Goal: Task Accomplishment & Management: Manage account settings

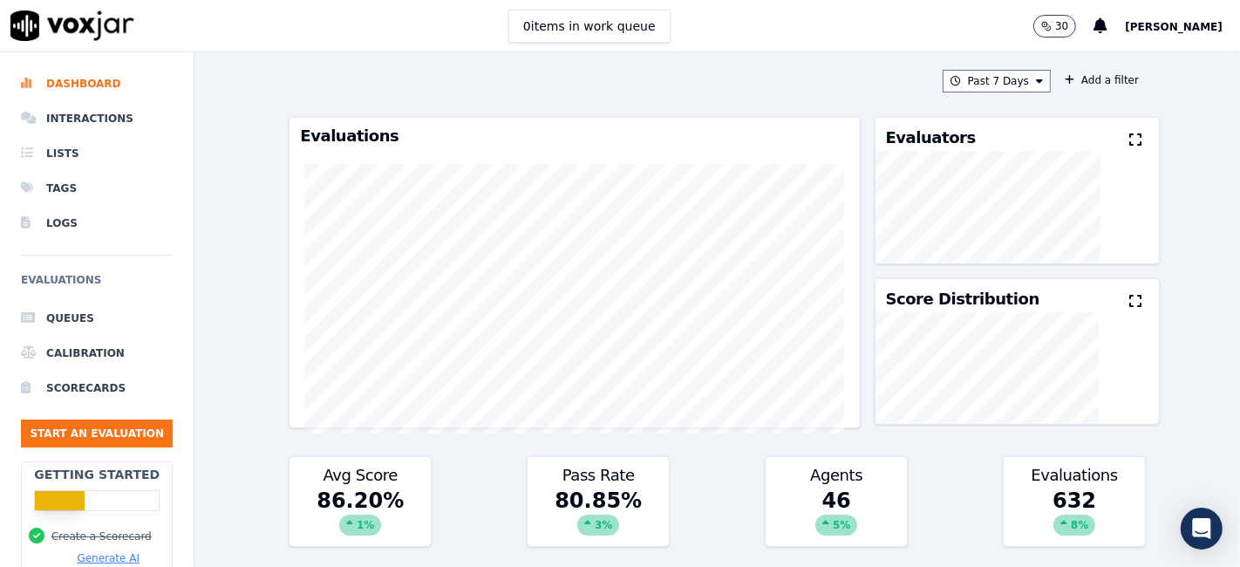
click at [1071, 83] on button "Add a filter" at bounding box center [1101, 80] width 88 height 21
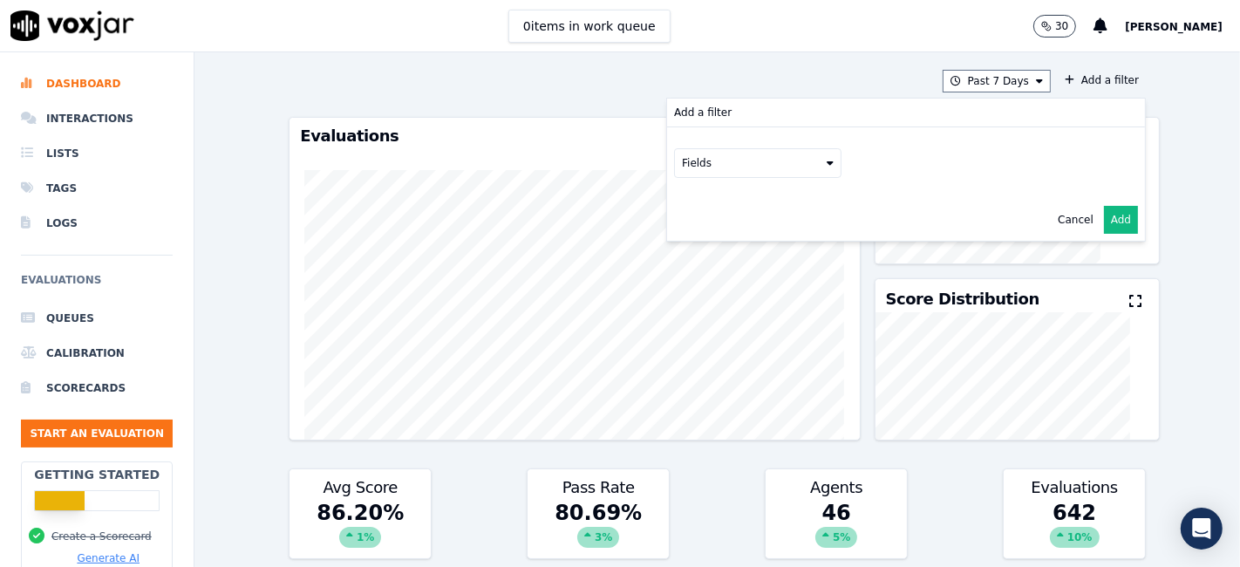
click at [881, 72] on div "Past 7 Days Add a filter Add a filter Fields Cancel Add" at bounding box center [717, 81] width 857 height 23
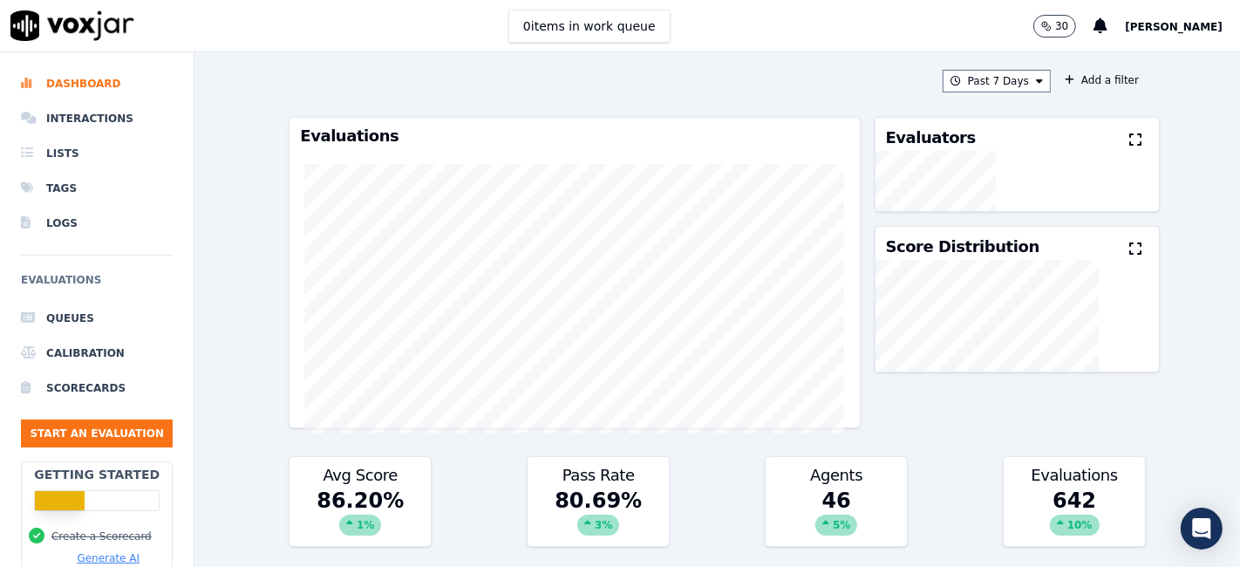
click at [1169, 31] on span "[PERSON_NAME]" at bounding box center [1174, 27] width 98 height 12
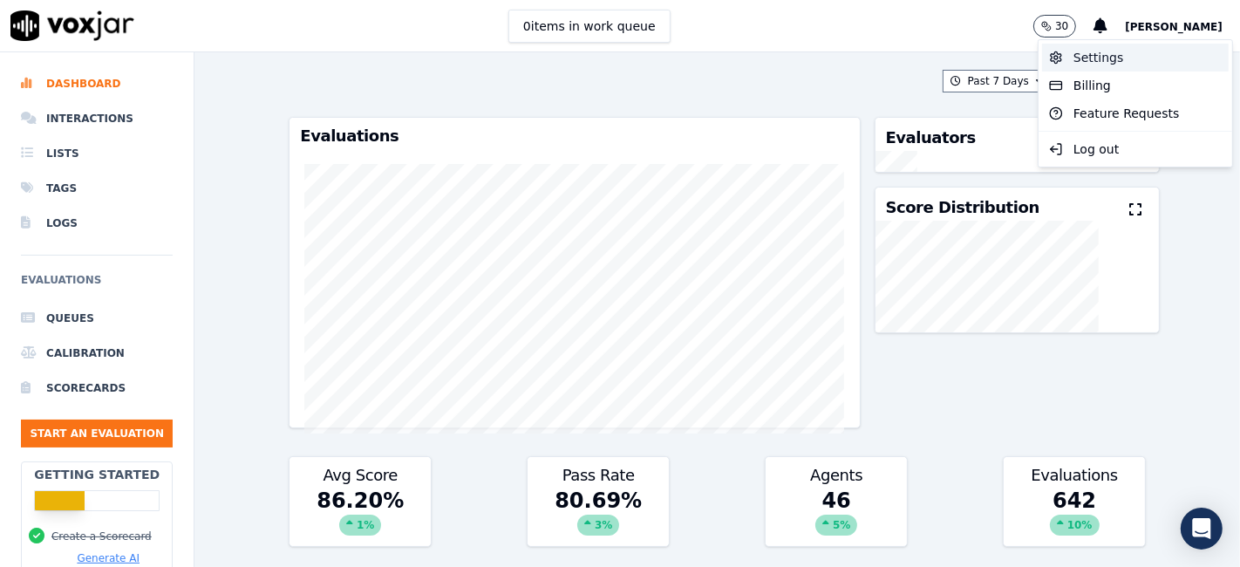
click at [1111, 63] on div "Settings" at bounding box center [1135, 58] width 187 height 28
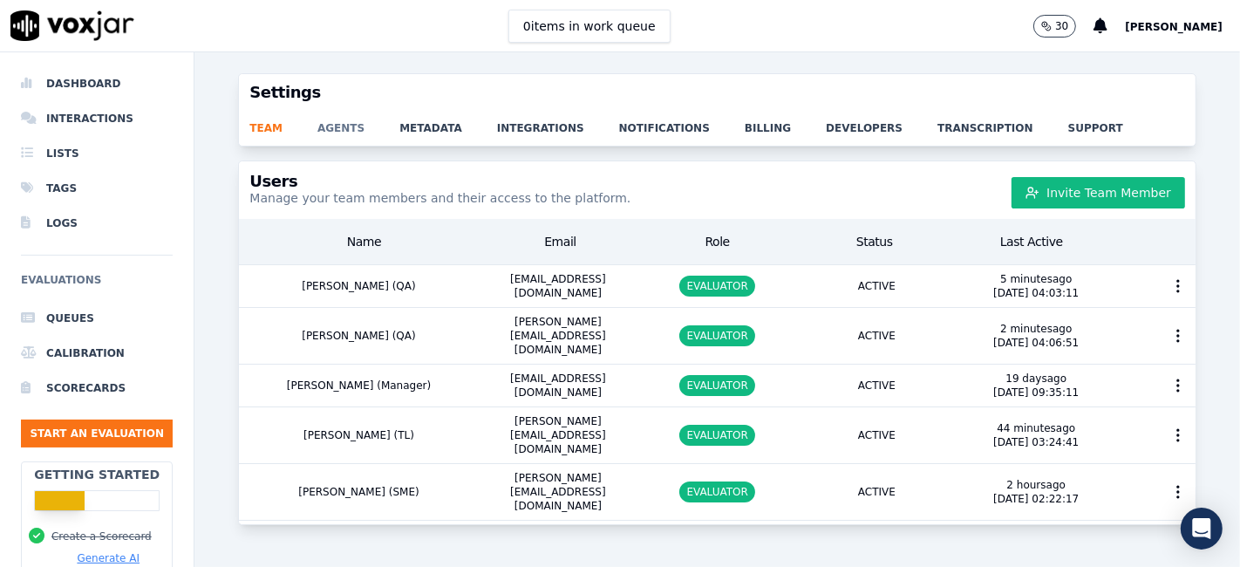
click at [337, 131] on link "agents" at bounding box center [358, 123] width 82 height 24
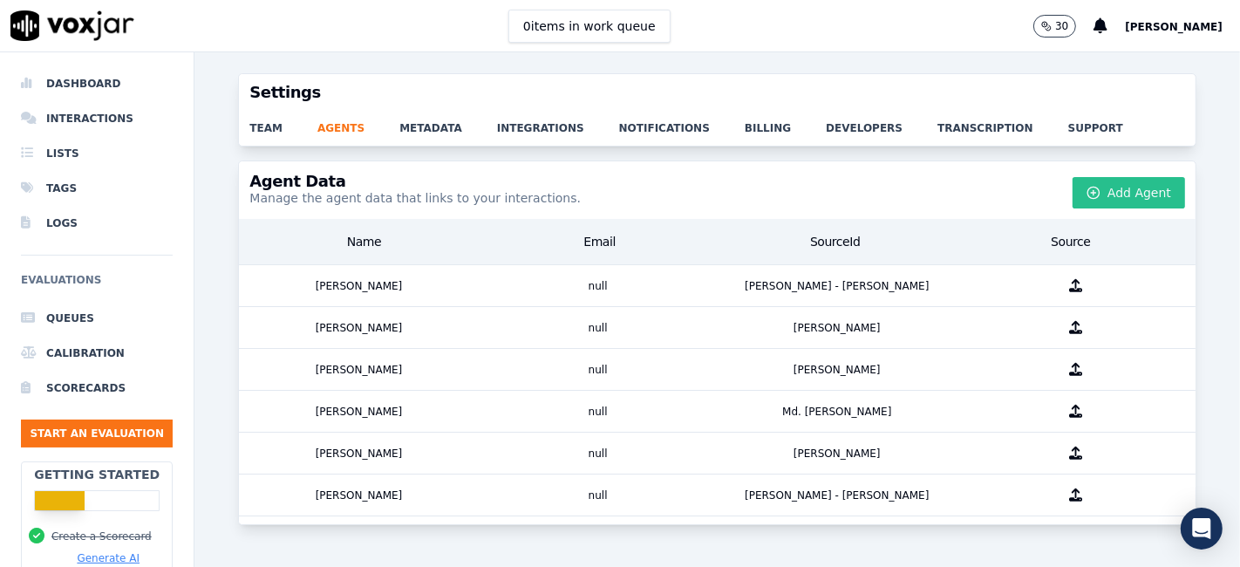
click at [1095, 189] on button "Add Agent" at bounding box center [1128, 192] width 112 height 31
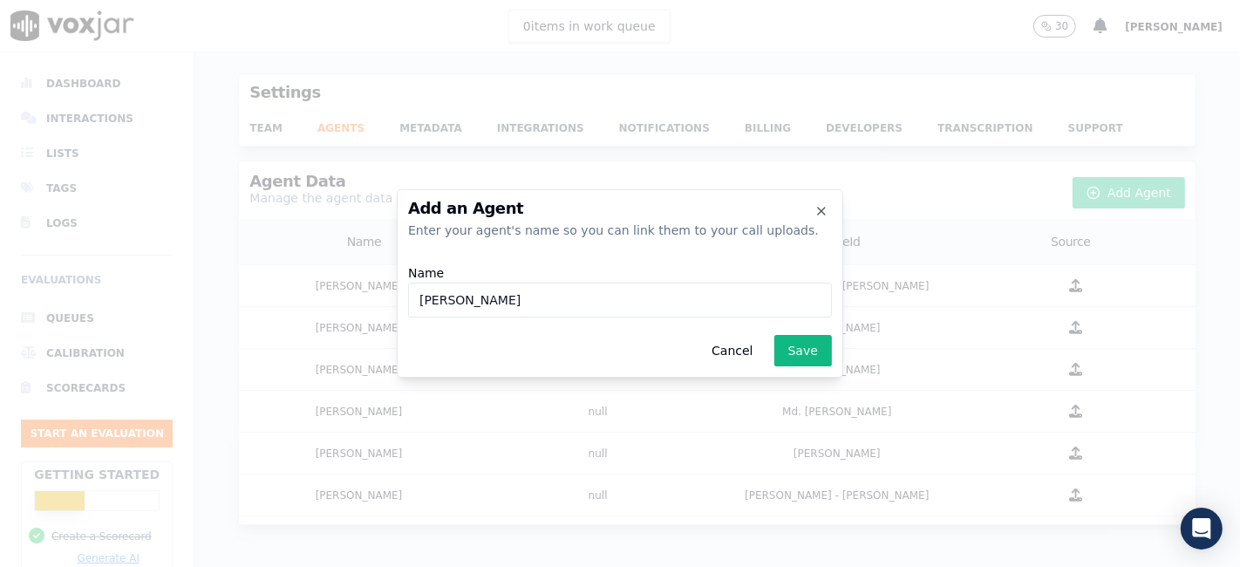
drag, startPoint x: 511, startPoint y: 303, endPoint x: 550, endPoint y: 301, distance: 39.3
click at [550, 301] on input "Raymond Patrick Gomes - Raymond" at bounding box center [620, 299] width 424 height 35
click at [655, 298] on input "Raymond Patrick Gomes - Raymond" at bounding box center [620, 299] width 424 height 35
click at [612, 303] on input "Raymond Patrick Gomes - RaymondGomes" at bounding box center [620, 299] width 424 height 35
drag, startPoint x: 562, startPoint y: 303, endPoint x: 405, endPoint y: 294, distance: 158.1
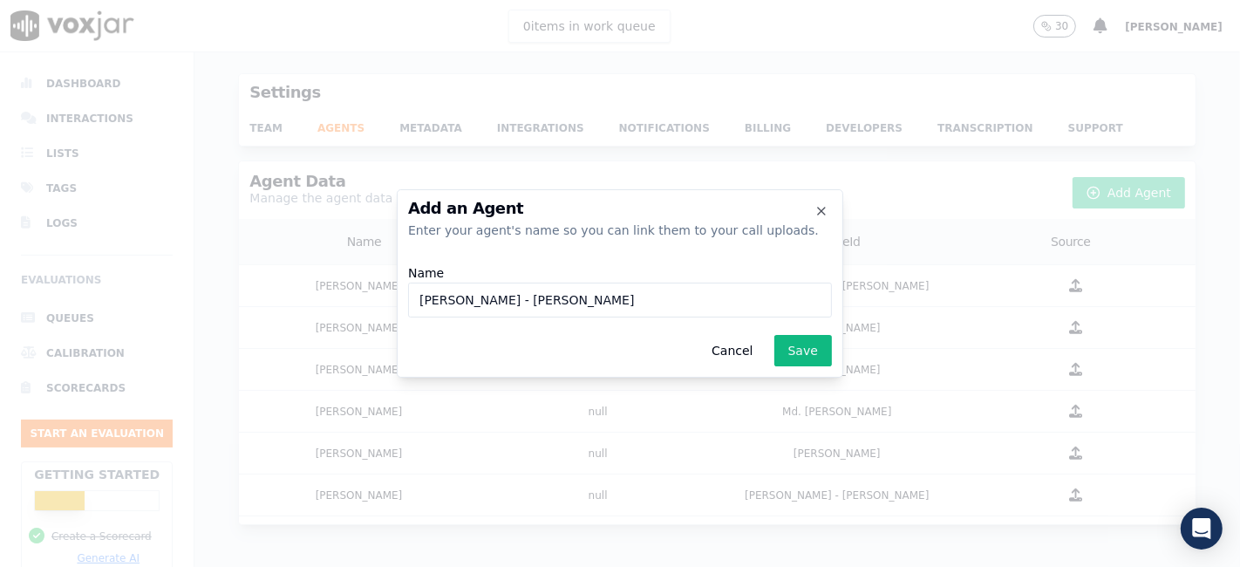
click at [405, 294] on div "Add an Agent Enter your agent's name so you can link them to your call uploads.…" at bounding box center [620, 283] width 446 height 188
type input "Raymond Gomes"
click at [811, 360] on button "Save" at bounding box center [803, 350] width 58 height 31
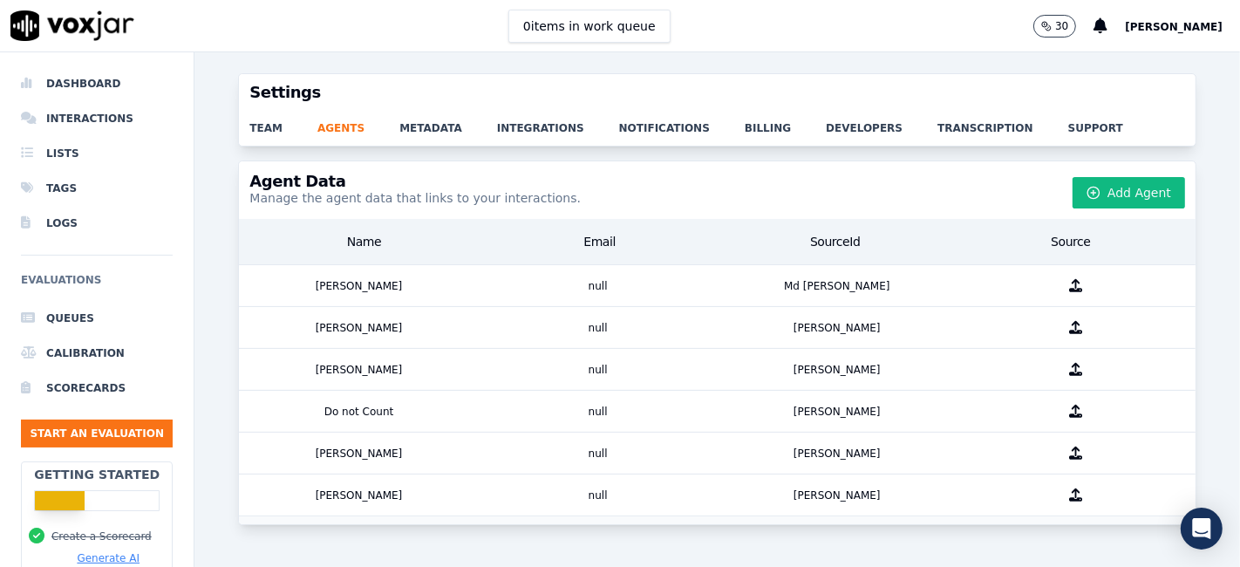
scroll to position [774, 0]
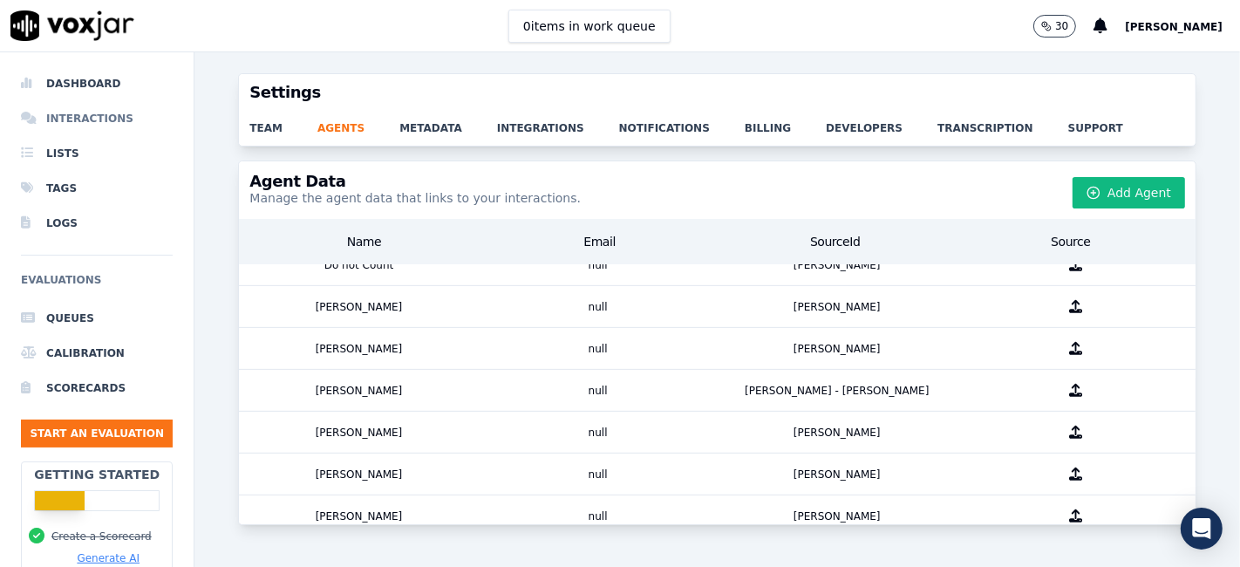
click at [119, 111] on li "Interactions" at bounding box center [97, 118] width 152 height 35
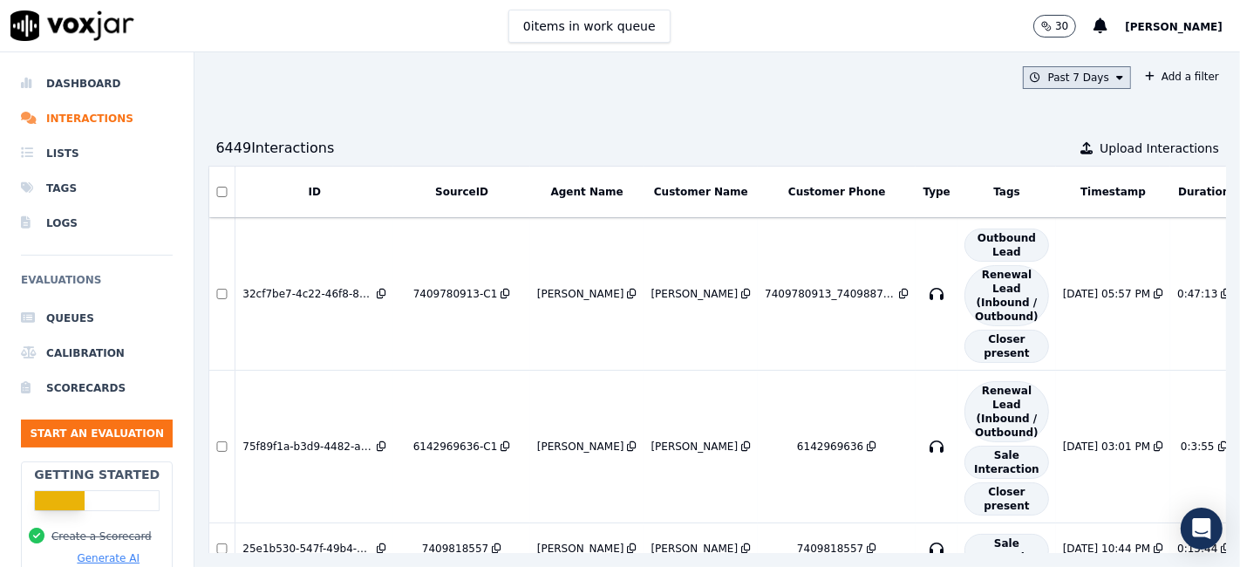
click at [1051, 76] on button "Past 7 Days" at bounding box center [1077, 77] width 108 height 23
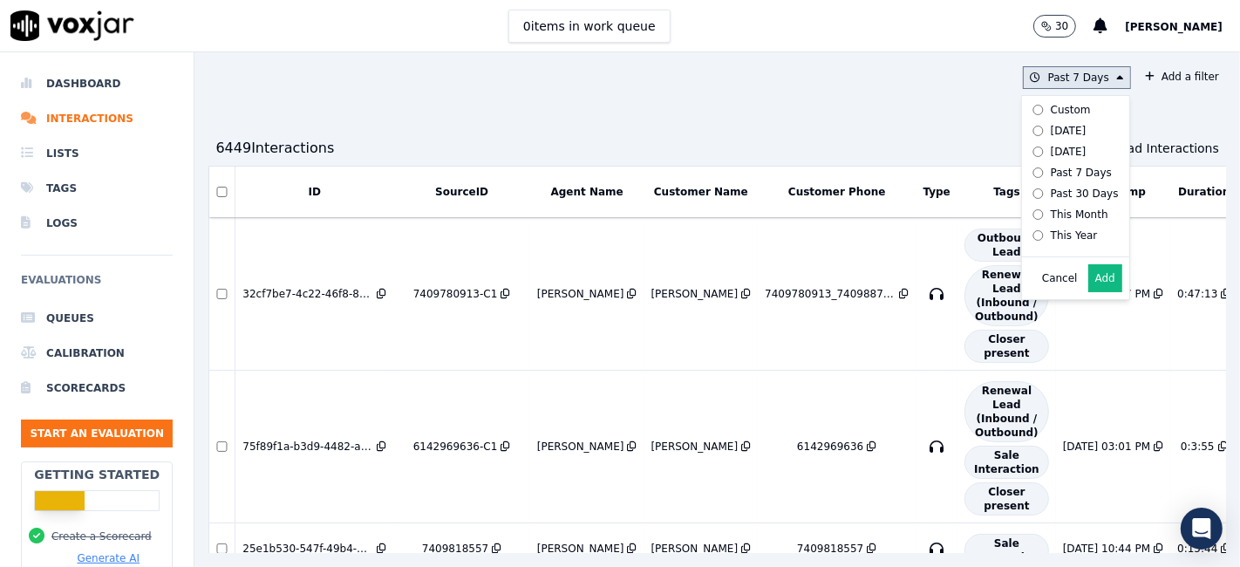
click at [1053, 237] on label "This Year" at bounding box center [1071, 235] width 93 height 21
click at [1088, 292] on button "Add" at bounding box center [1105, 278] width 34 height 28
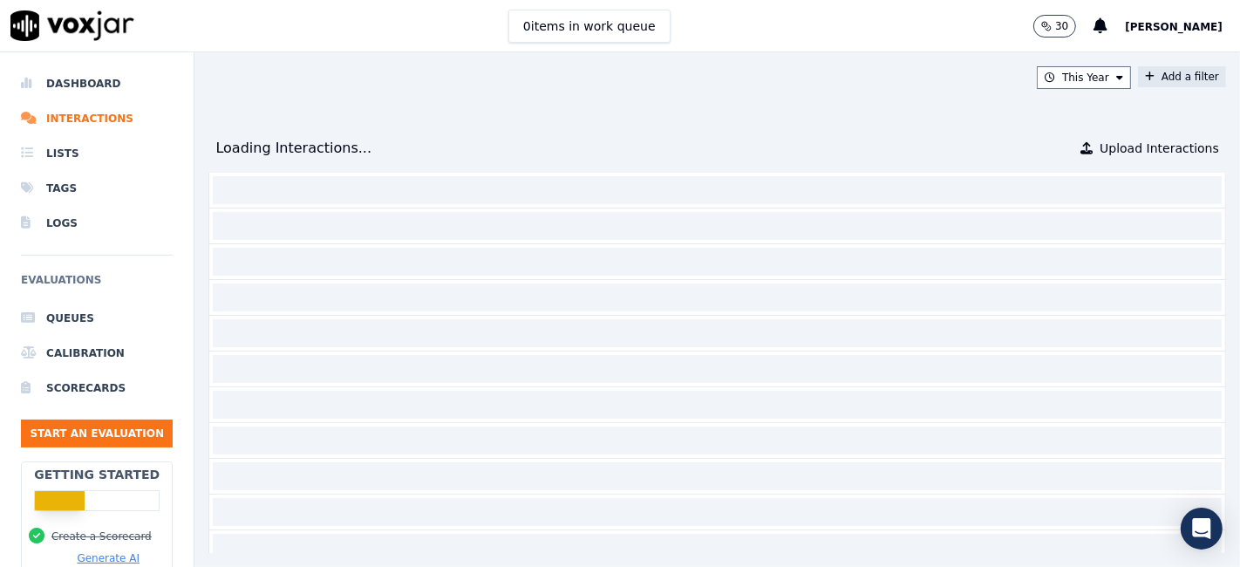
click at [1138, 72] on button "Add a filter" at bounding box center [1182, 76] width 88 height 21
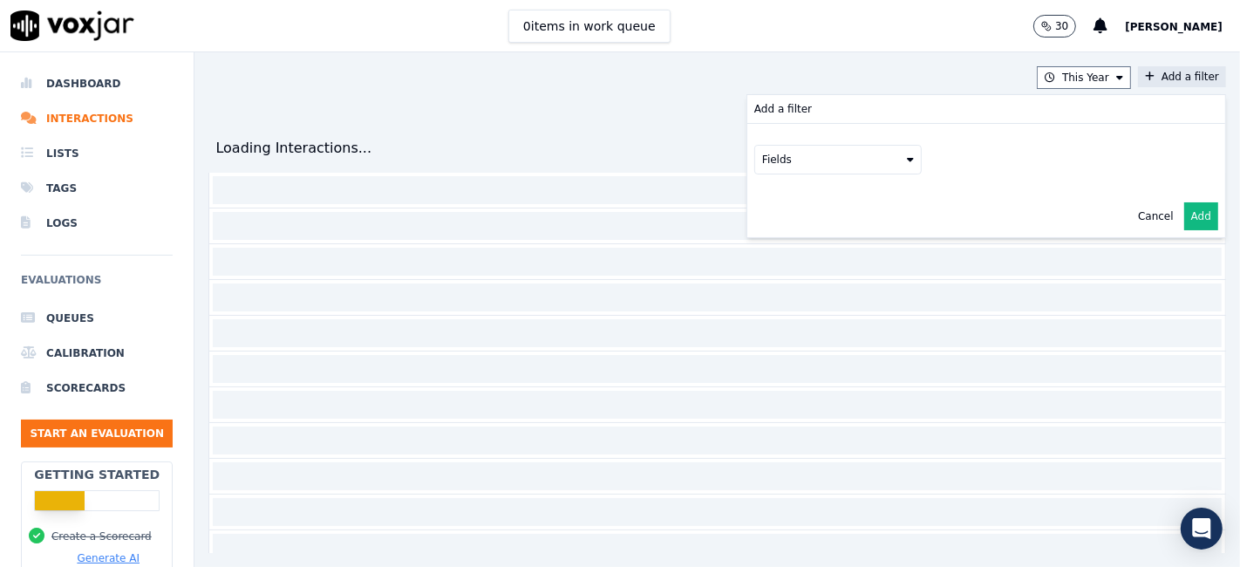
click at [792, 160] on button "Fields" at bounding box center [837, 160] width 167 height 30
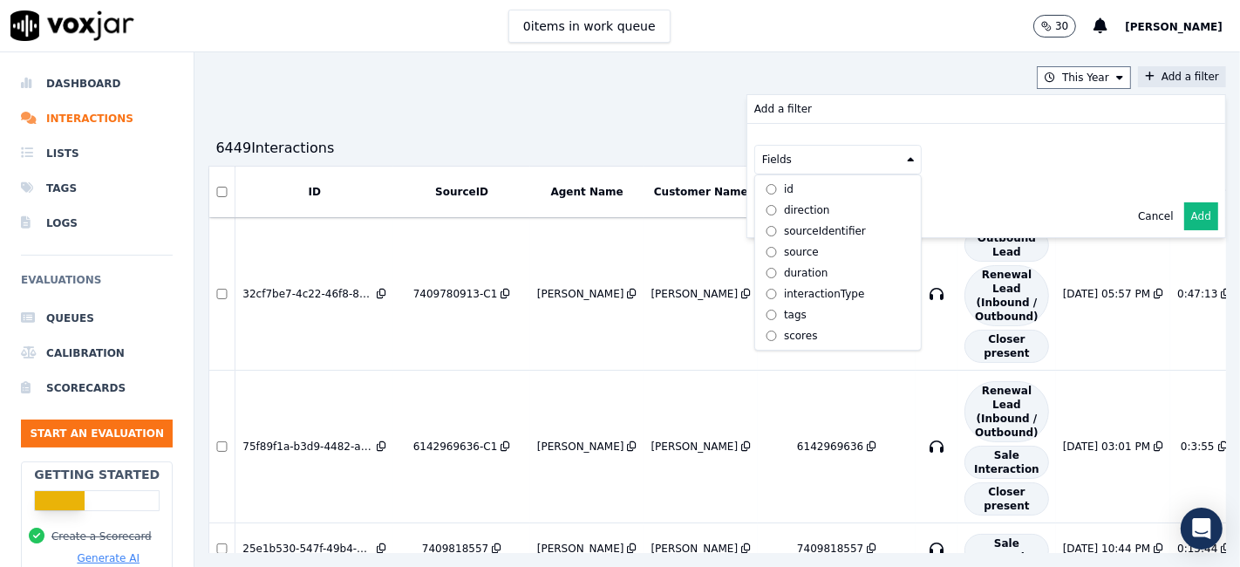
click at [784, 226] on div "sourceIdentifier" at bounding box center [825, 231] width 82 height 14
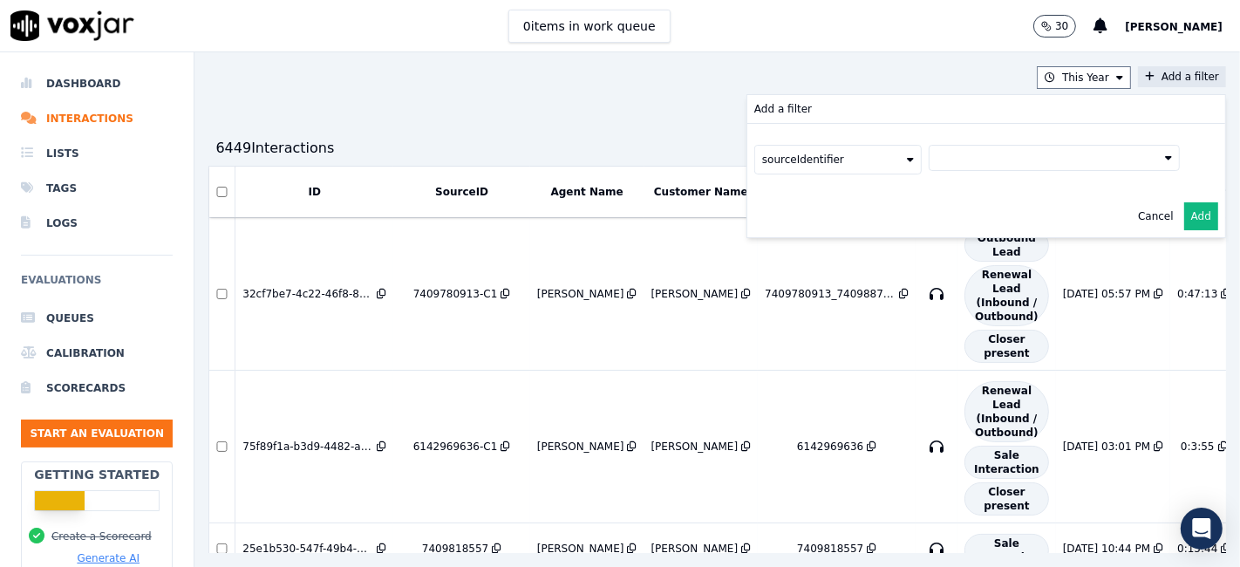
click at [947, 162] on button at bounding box center [1053, 158] width 251 height 26
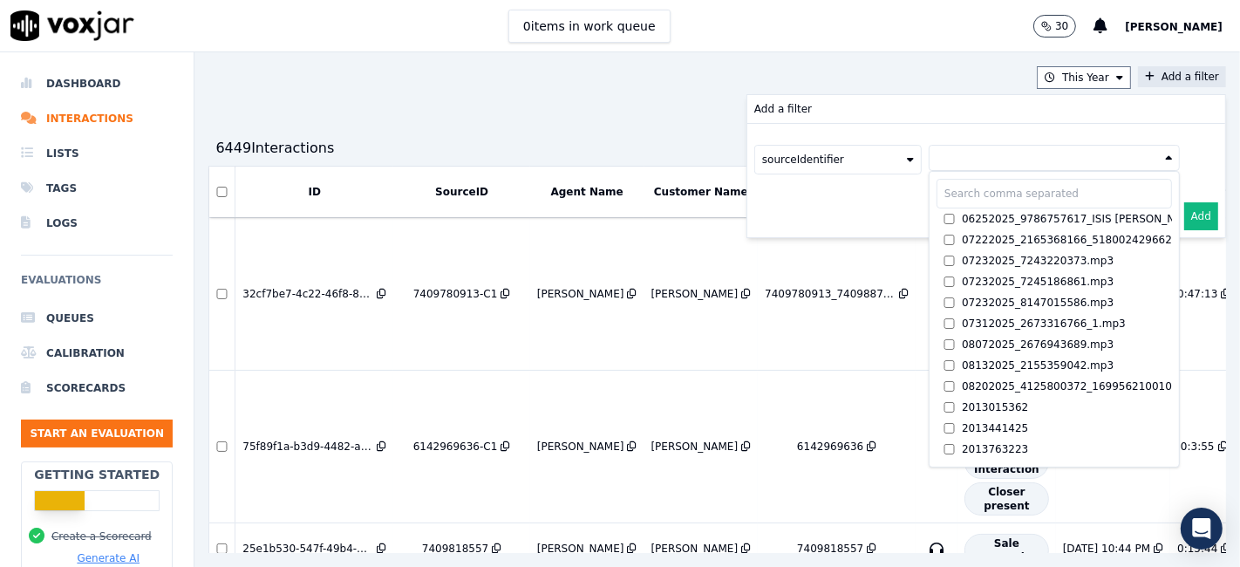
click at [983, 190] on input "text" at bounding box center [1053, 194] width 235 height 30
paste input "7748889090"
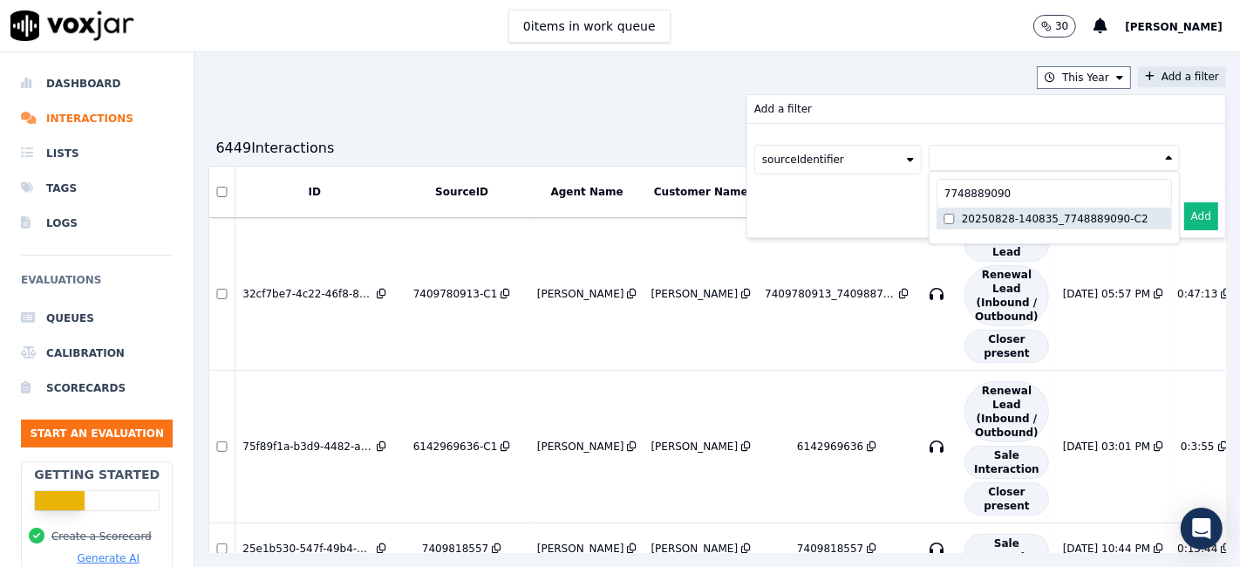
type input "7748889090"
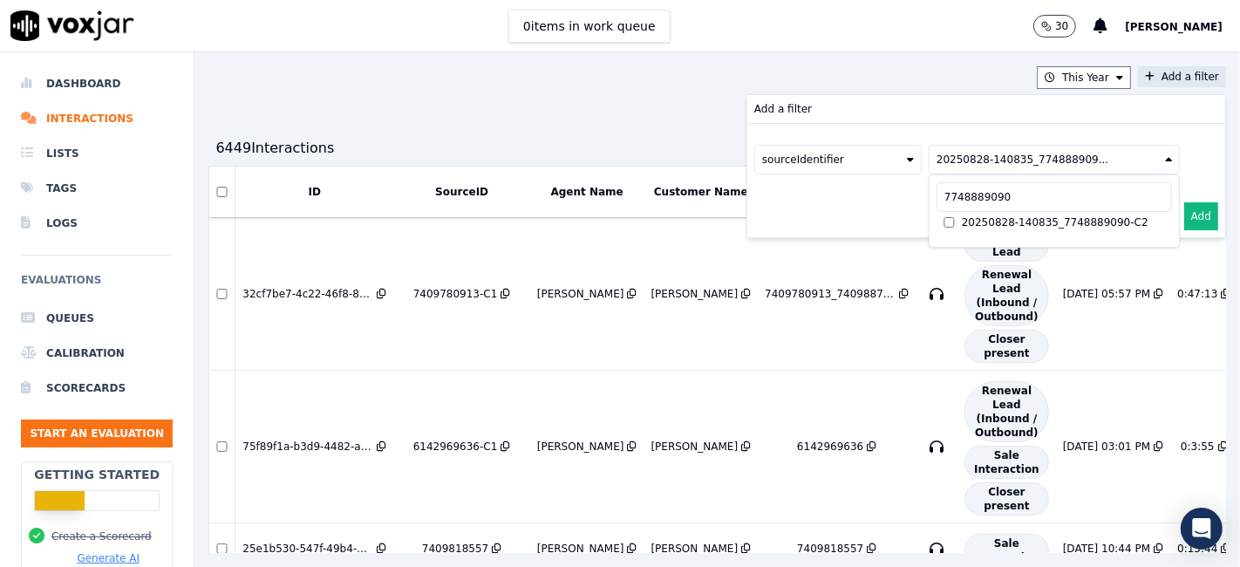
click at [1184, 217] on button "Add" at bounding box center [1201, 216] width 34 height 28
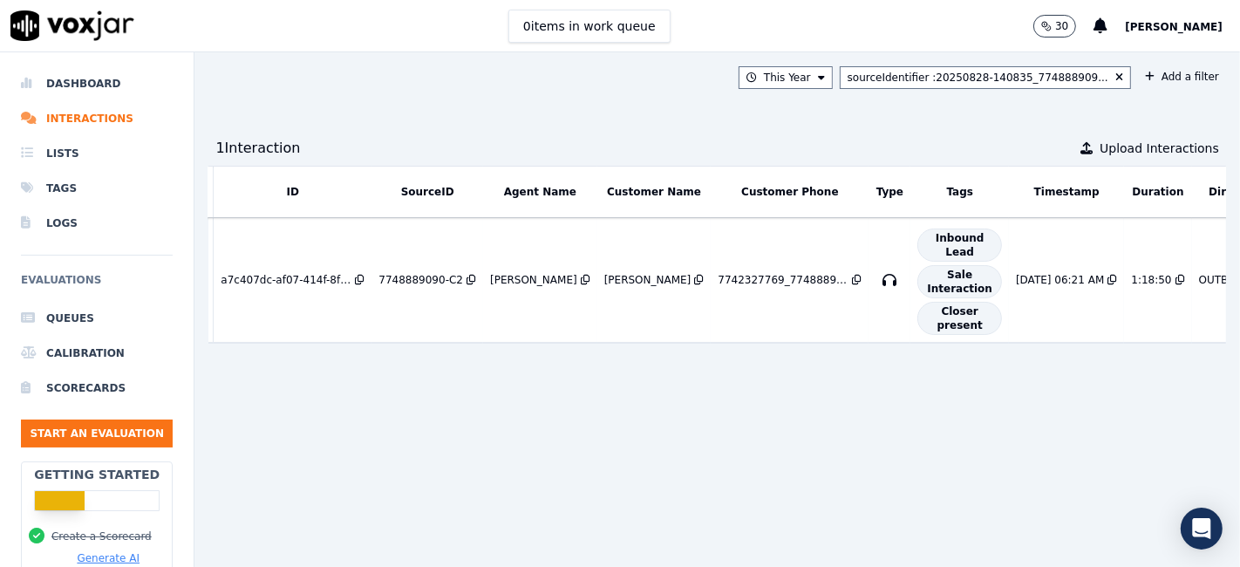
scroll to position [0, 63]
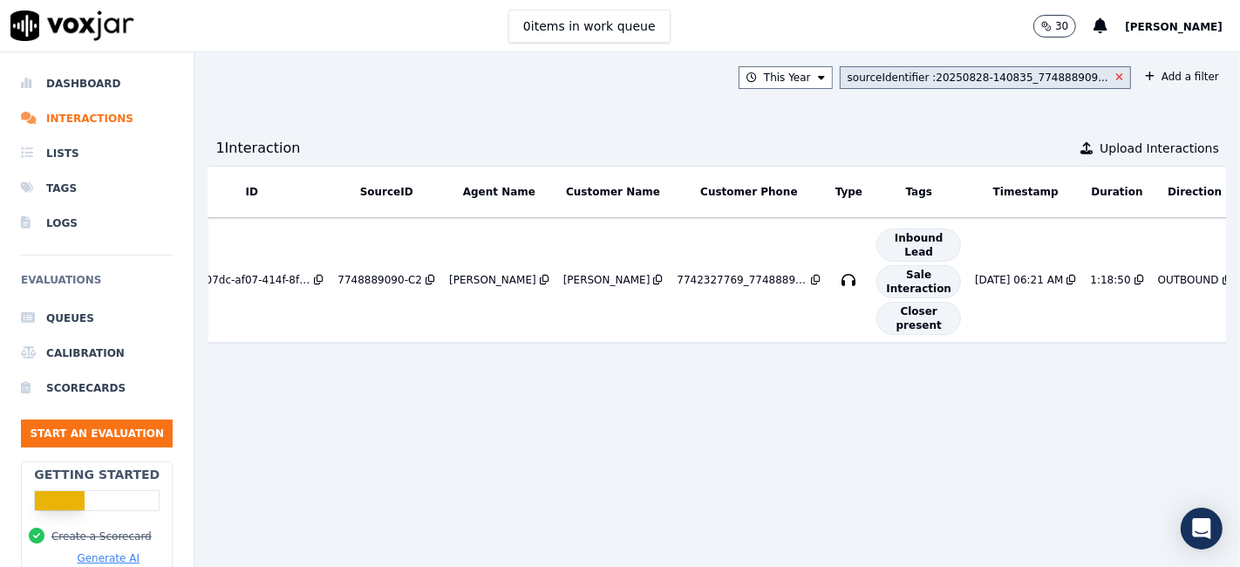
click at [1115, 75] on icon at bounding box center [1119, 77] width 8 height 10
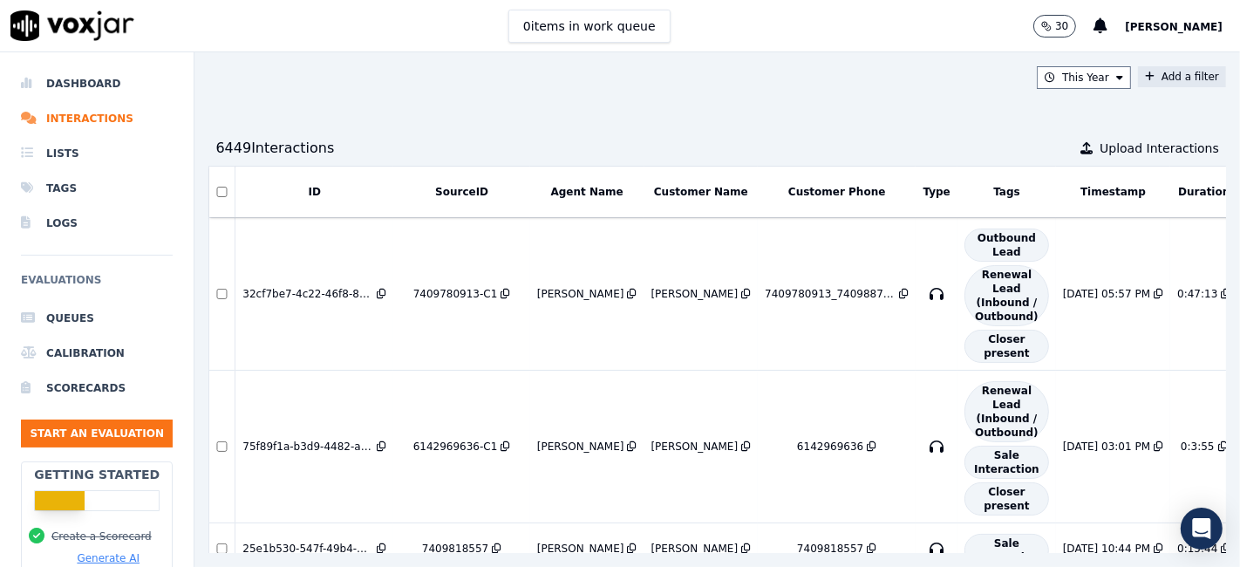
click at [1138, 82] on button "Add a filter" at bounding box center [1182, 76] width 88 height 21
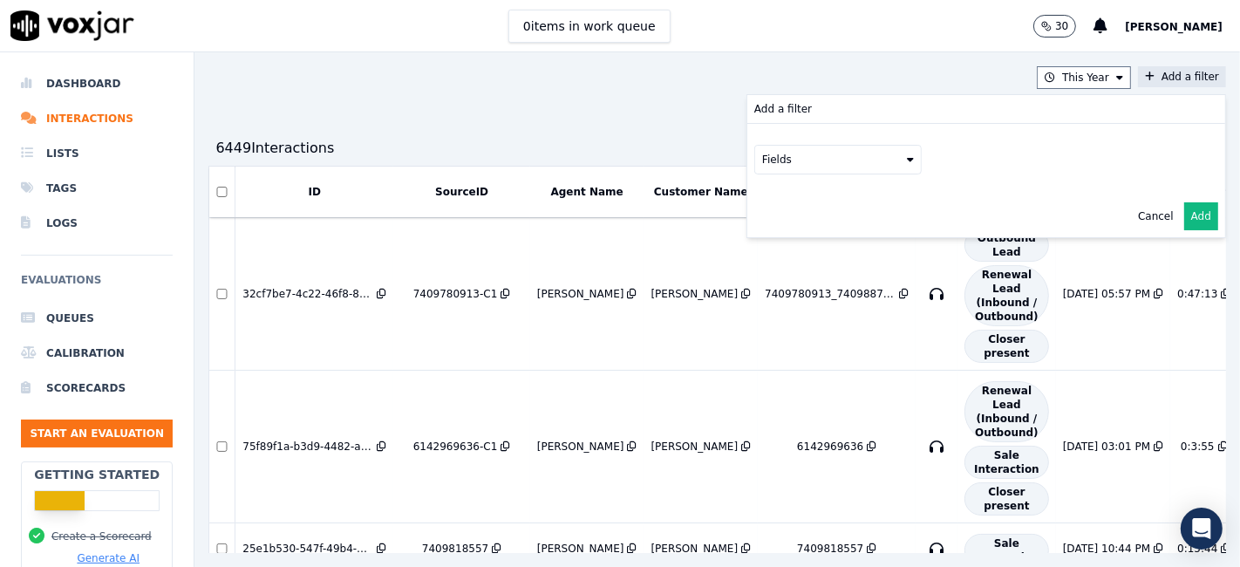
click at [840, 162] on button "Fields" at bounding box center [837, 160] width 167 height 30
click at [789, 231] on div "sourceIdentifier" at bounding box center [825, 231] width 82 height 14
click at [945, 160] on button at bounding box center [1053, 158] width 251 height 26
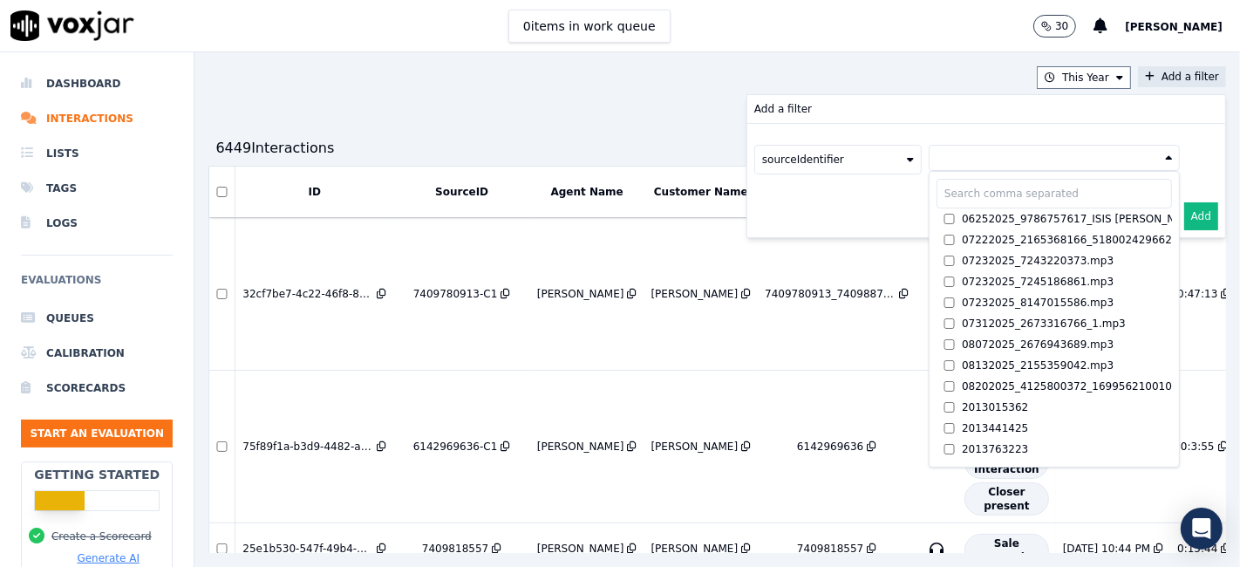
click at [940, 198] on input "text" at bounding box center [1053, 194] width 235 height 30
paste input "8622164623"
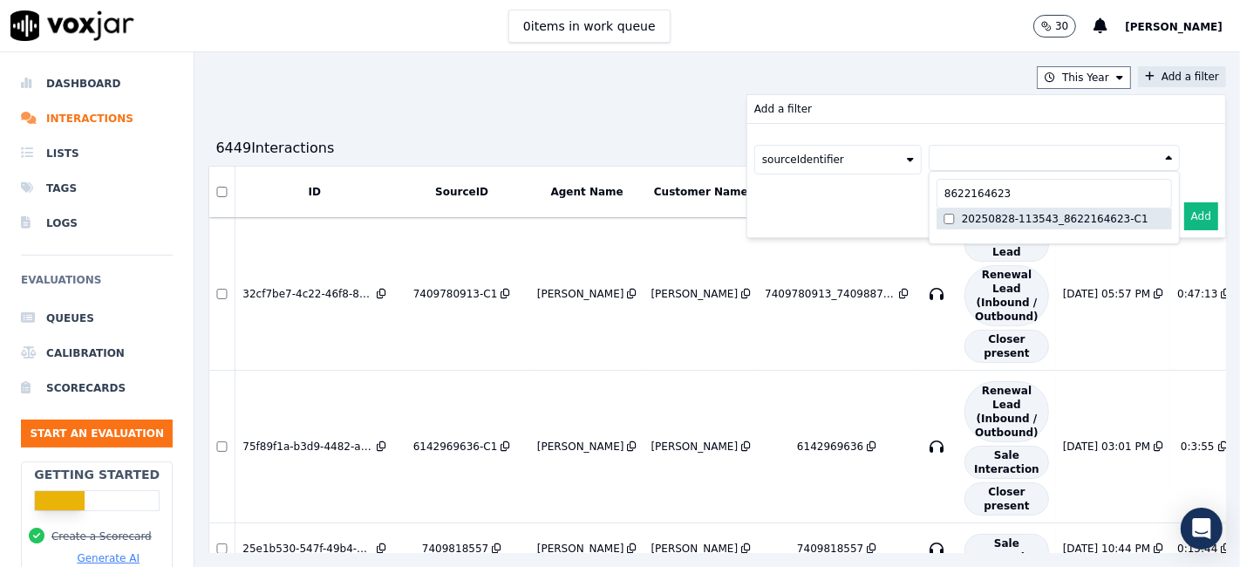
type input "8622164623"
click at [1184, 215] on button "Add" at bounding box center [1201, 216] width 34 height 28
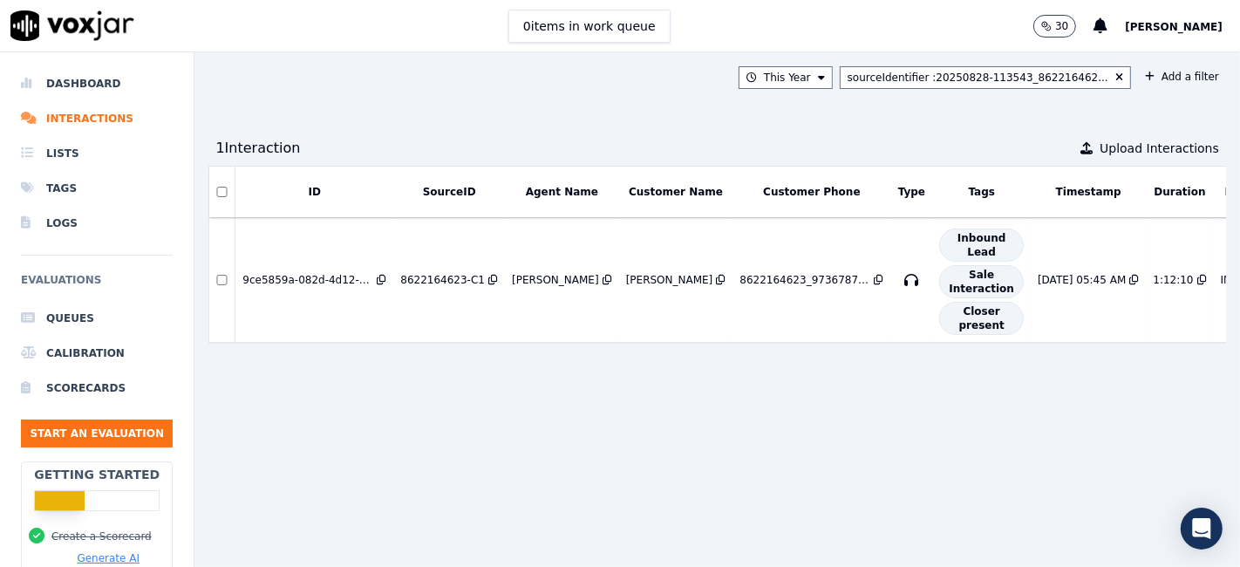
scroll to position [0, 117]
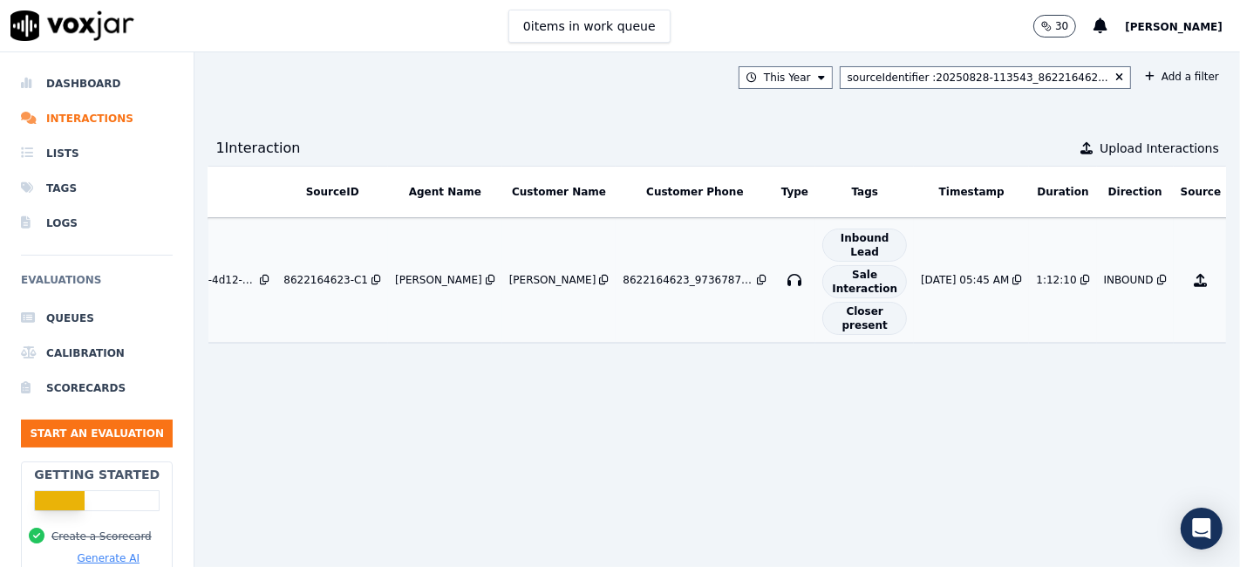
click at [1239, 287] on div "0 %" at bounding box center [1253, 279] width 24 height 21
click at [1115, 78] on icon at bounding box center [1119, 77] width 8 height 10
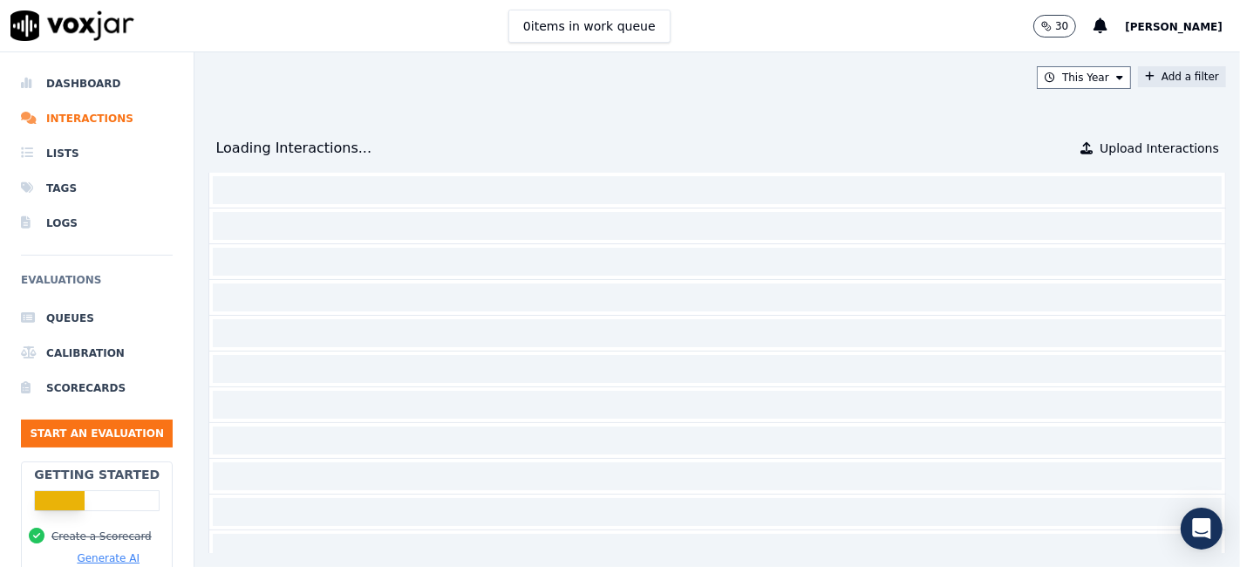
click at [1145, 76] on icon at bounding box center [1150, 76] width 10 height 10
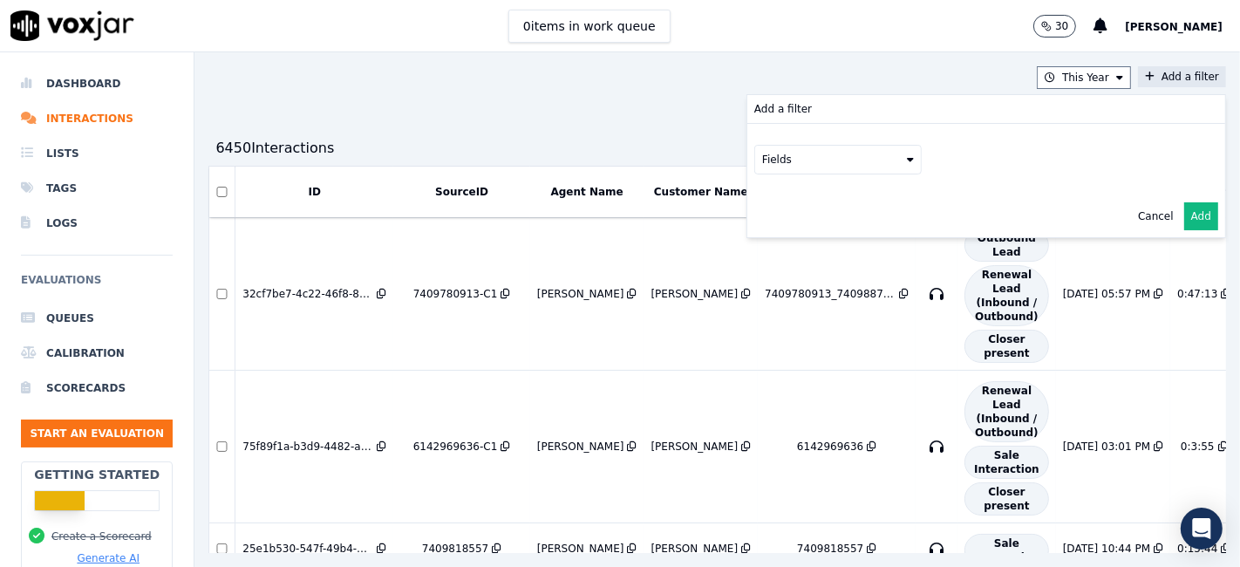
click at [813, 173] on div "Fields" at bounding box center [986, 159] width 478 height 71
click at [811, 164] on button "Fields" at bounding box center [837, 160] width 167 height 30
click at [784, 231] on div "sourceIdentifier" at bounding box center [825, 231] width 82 height 14
click at [930, 163] on button at bounding box center [1053, 158] width 251 height 26
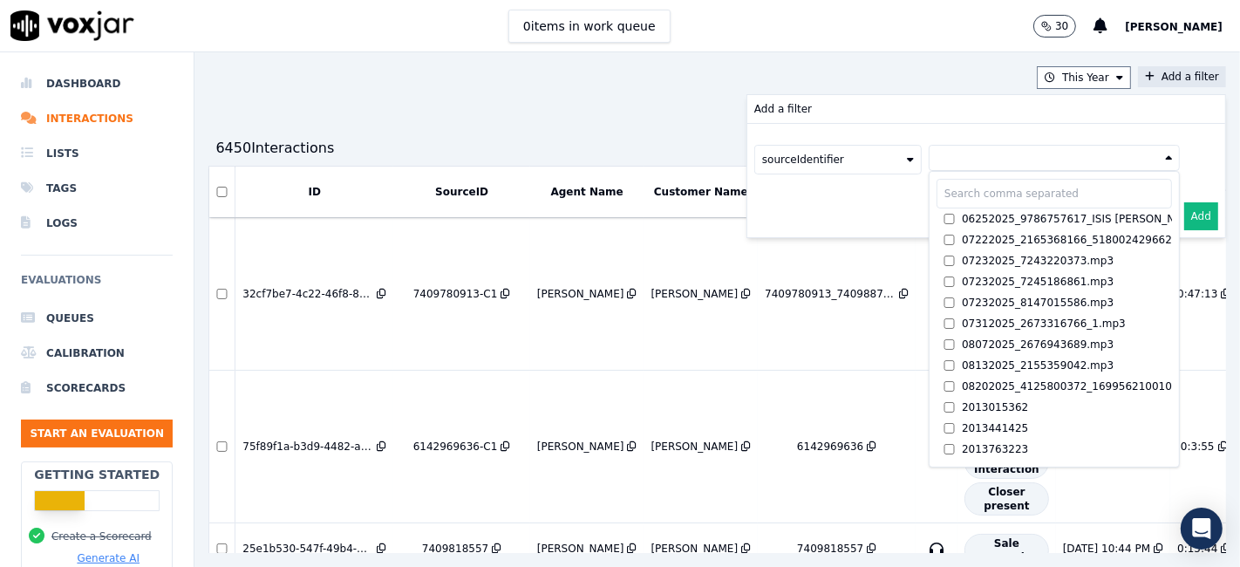
click at [936, 198] on input "text" at bounding box center [1053, 194] width 235 height 30
paste input "2154095400"
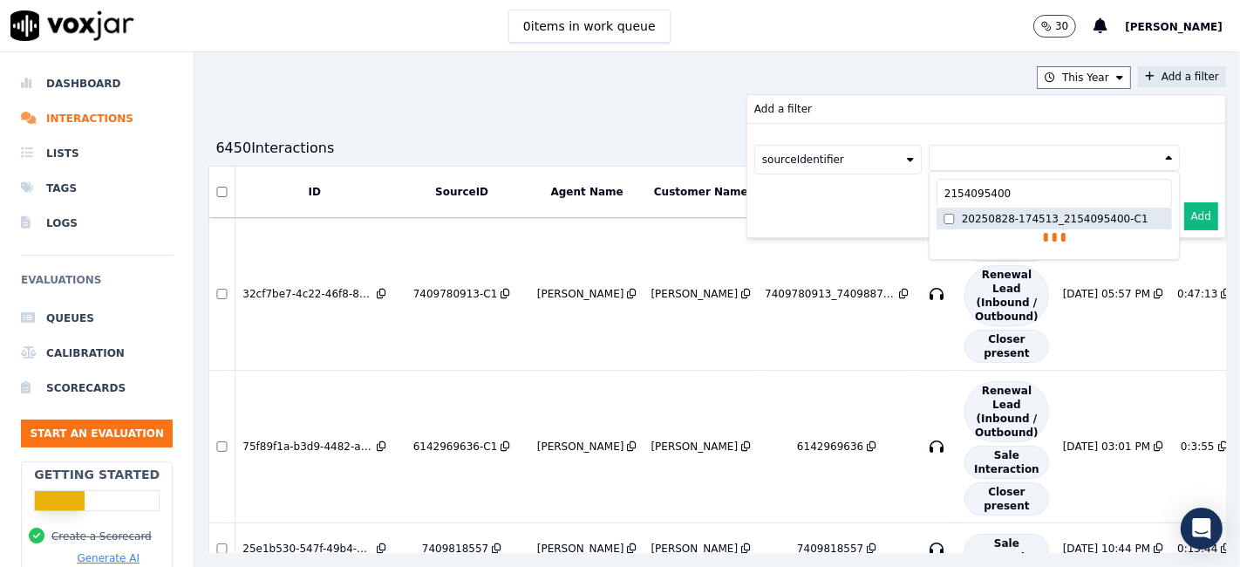
type input "2154095400"
click at [976, 220] on div "20250828-174513_2154095400-C1" at bounding box center [1055, 219] width 187 height 14
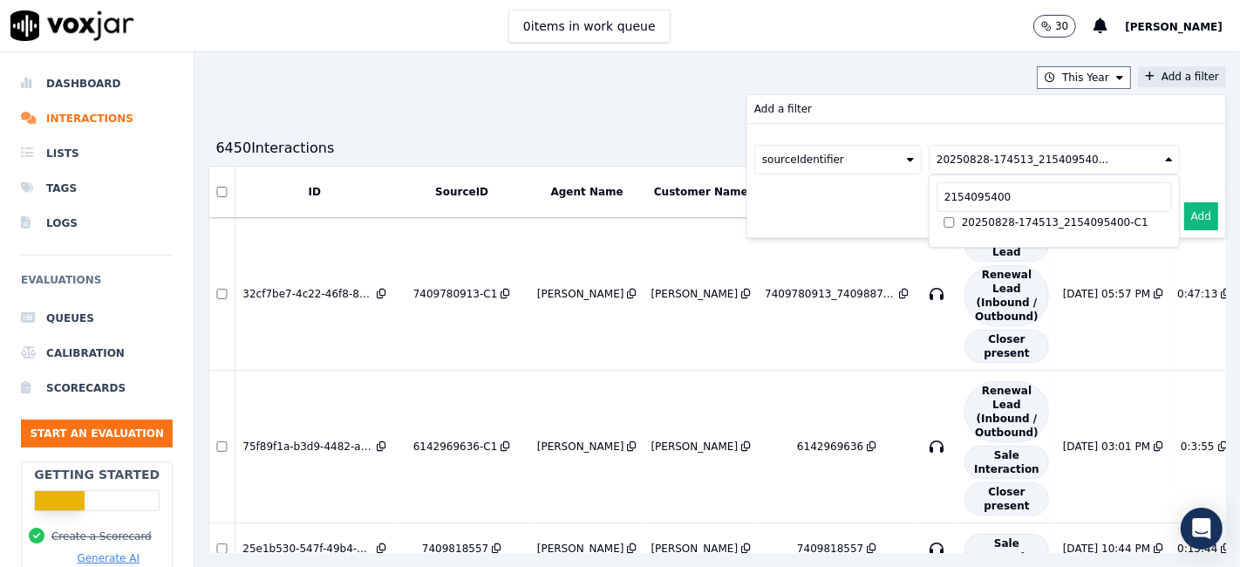
click at [1184, 213] on button "Add" at bounding box center [1201, 216] width 34 height 28
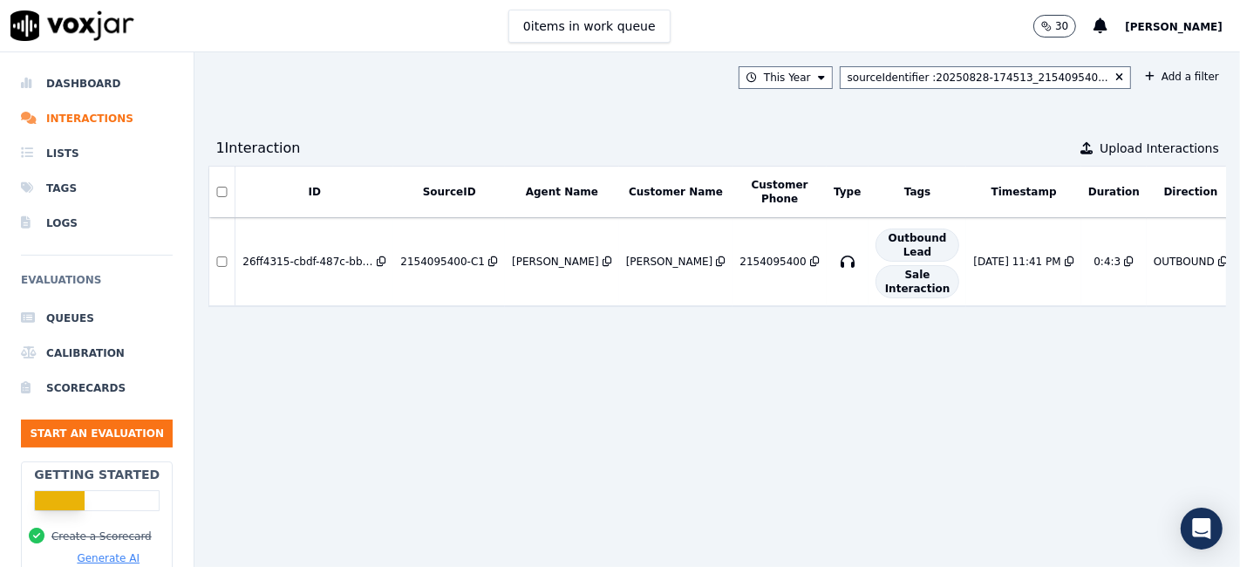
scroll to position [0, 69]
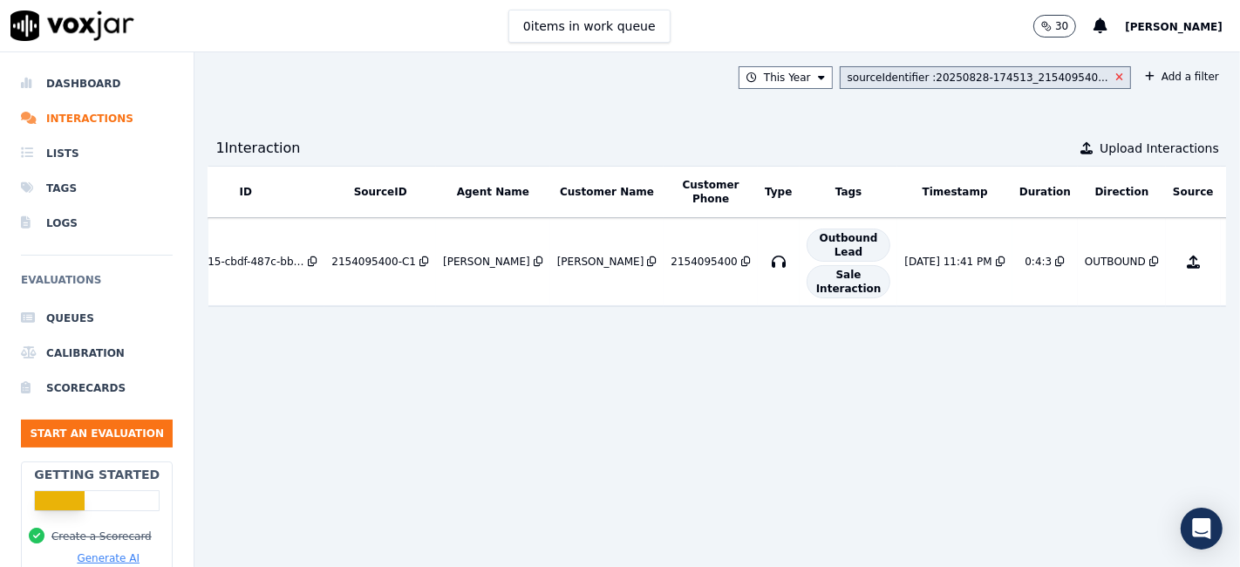
click at [1115, 74] on icon at bounding box center [1119, 77] width 8 height 10
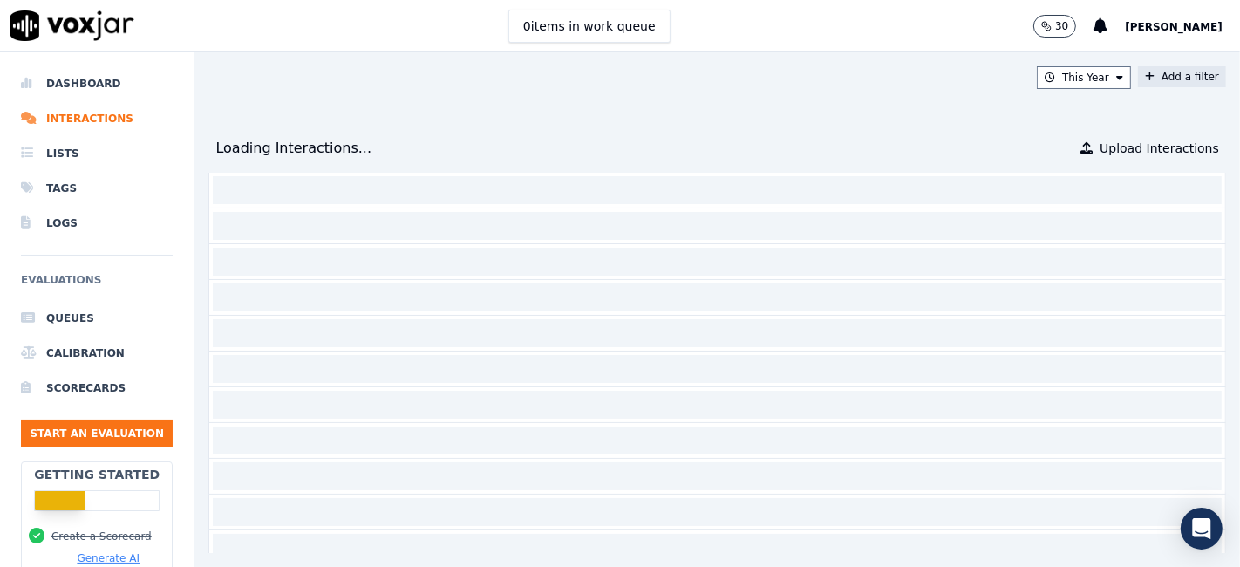
click at [1138, 73] on button "Add a filter" at bounding box center [1182, 76] width 88 height 21
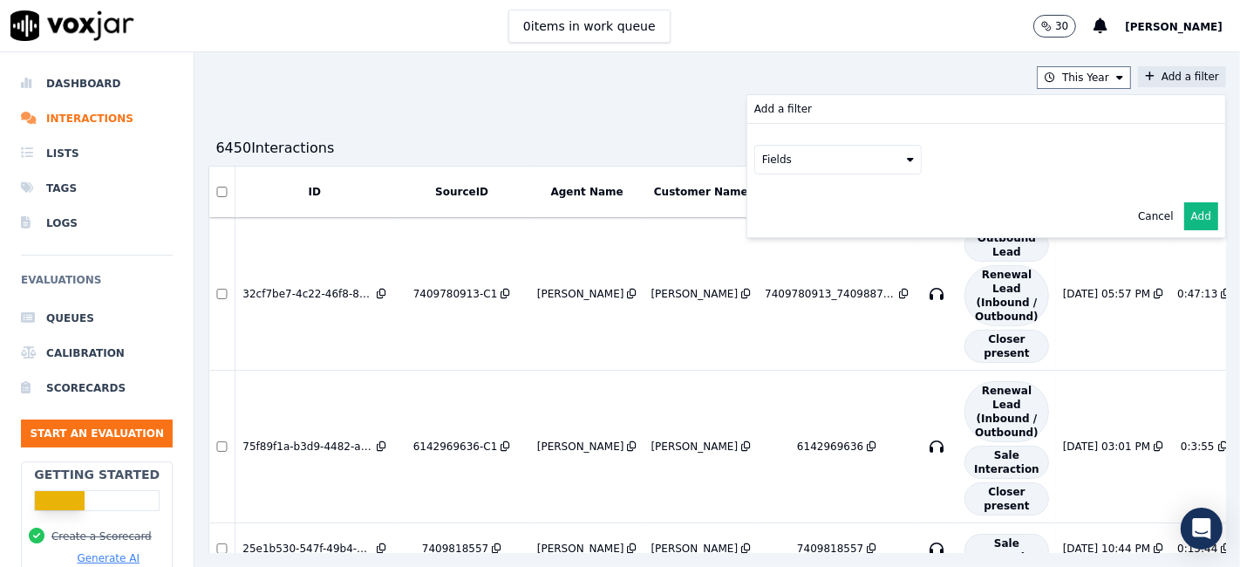
click at [799, 163] on button "Fields" at bounding box center [837, 160] width 167 height 30
click at [784, 228] on div "sourceIdentifier" at bounding box center [825, 231] width 82 height 14
click at [928, 160] on button at bounding box center [1053, 158] width 251 height 26
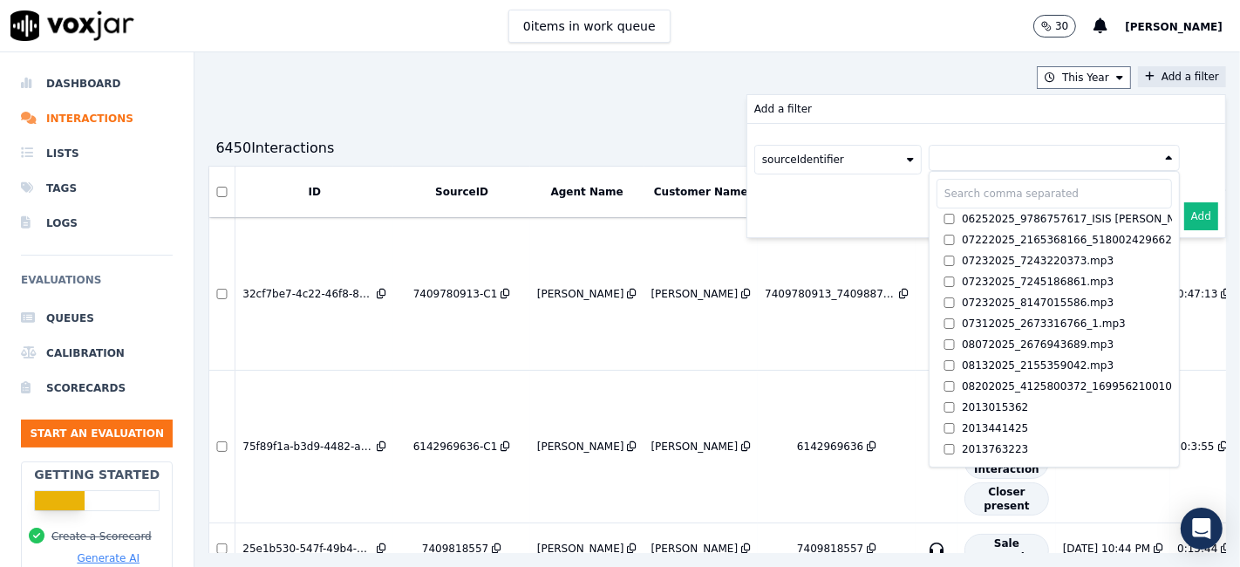
click at [936, 190] on input "text" at bounding box center [1053, 194] width 235 height 30
paste input "4122711974"
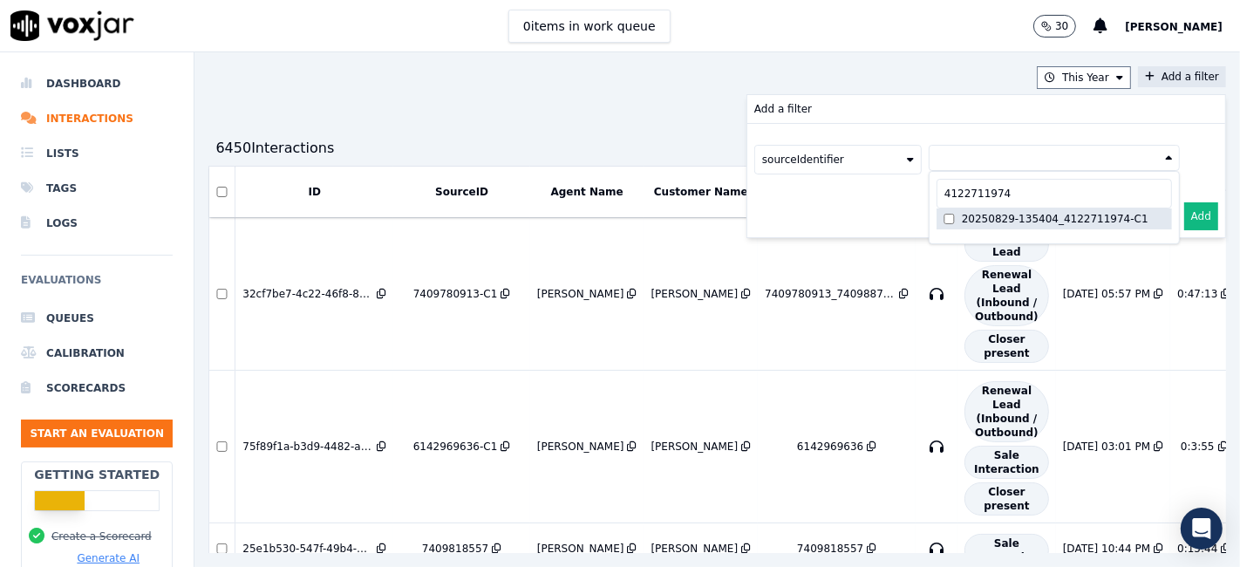
type input "4122711974"
click at [962, 219] on div "20250829-135404_4122711974-C1" at bounding box center [1055, 219] width 187 height 14
click at [1184, 218] on button "Add" at bounding box center [1201, 216] width 34 height 28
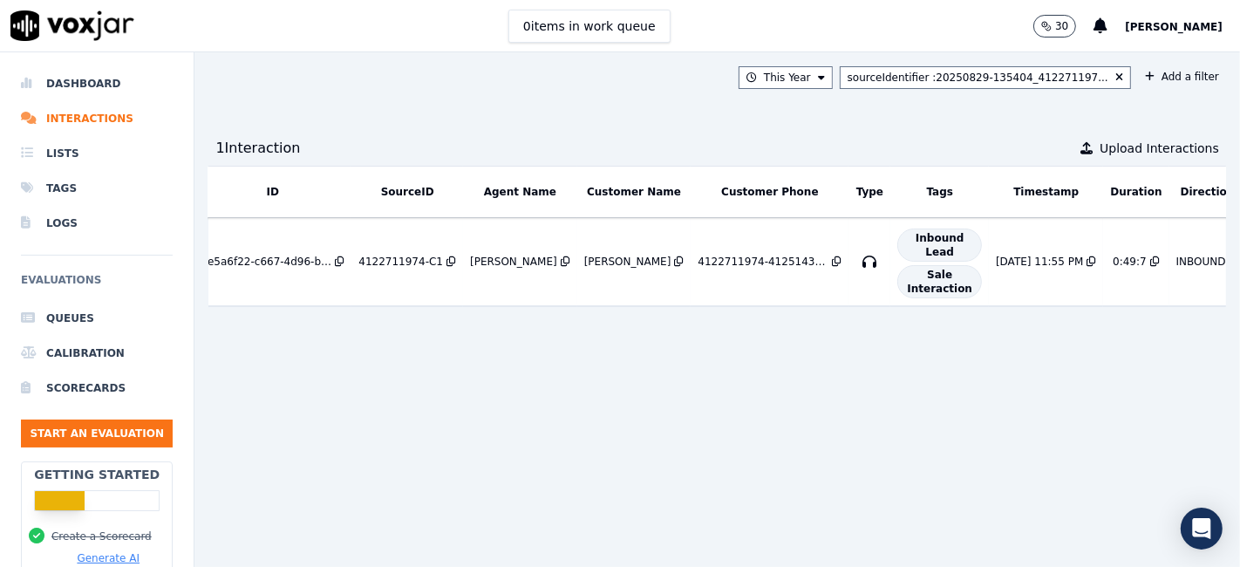
scroll to position [0, 40]
click at [1138, 76] on button "Add a filter" at bounding box center [1182, 76] width 88 height 21
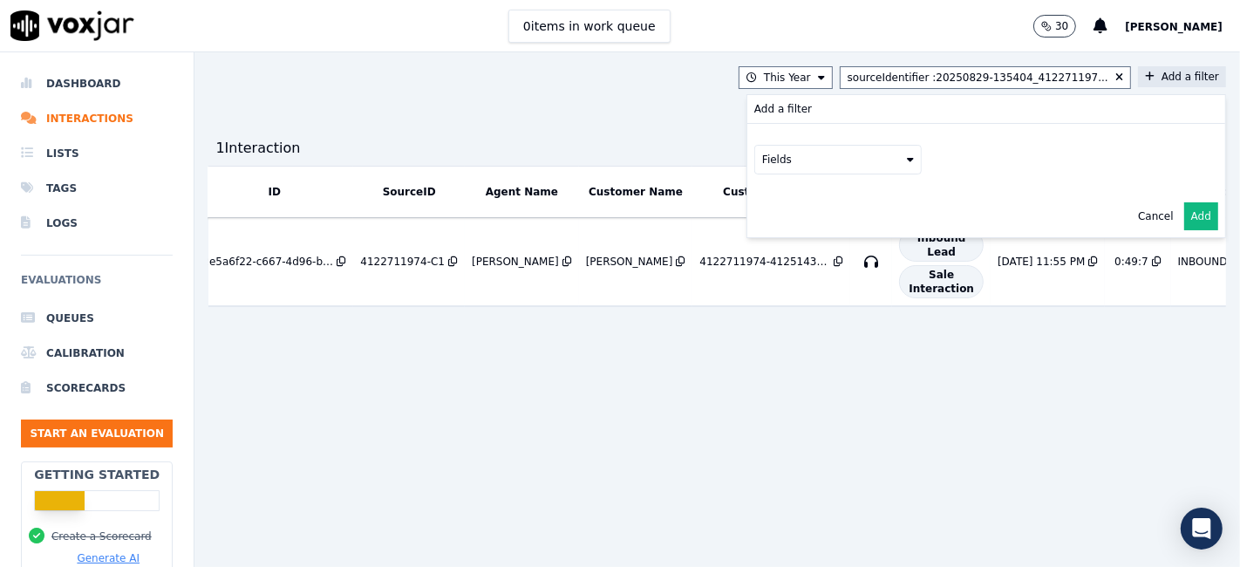
click at [844, 166] on button "Fields" at bounding box center [837, 160] width 167 height 30
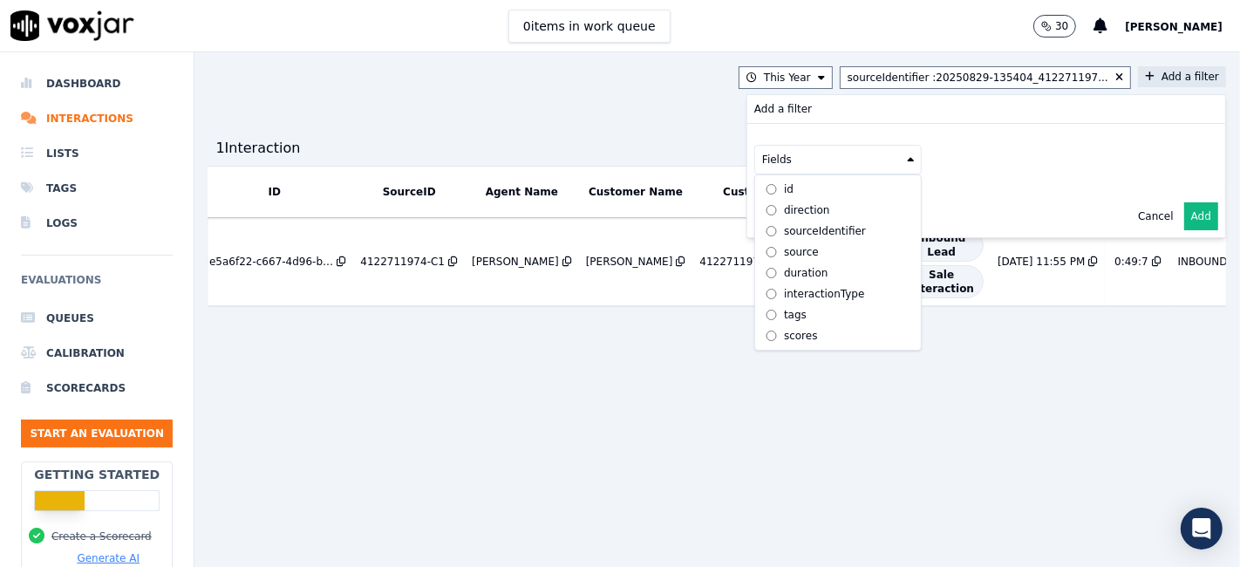
click at [784, 232] on div "sourceIdentifier" at bounding box center [825, 231] width 82 height 14
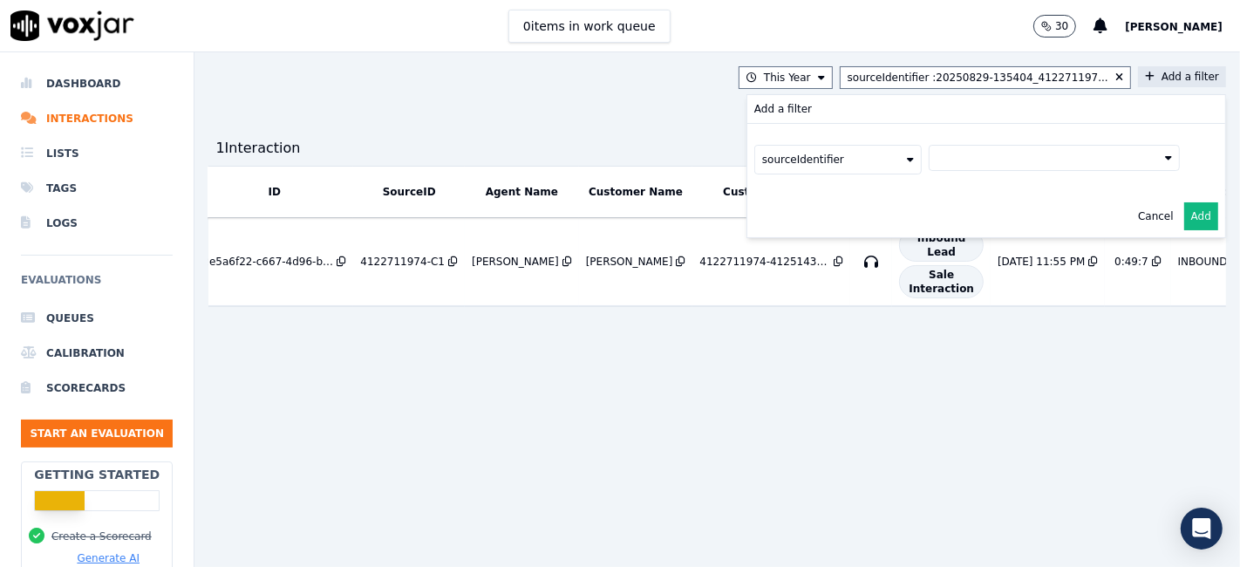
click at [971, 170] on div "sourceIdentifier" at bounding box center [986, 160] width 464 height 30
click at [971, 155] on button at bounding box center [1053, 158] width 251 height 26
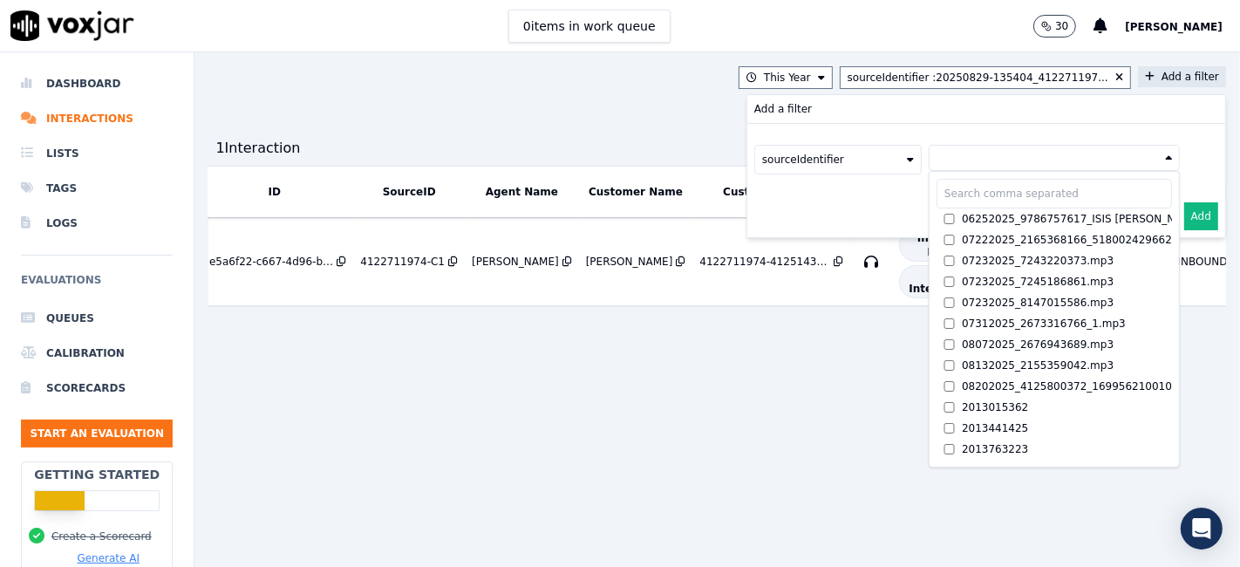
click at [949, 198] on input "text" at bounding box center [1053, 194] width 235 height 30
paste input "2679651386"
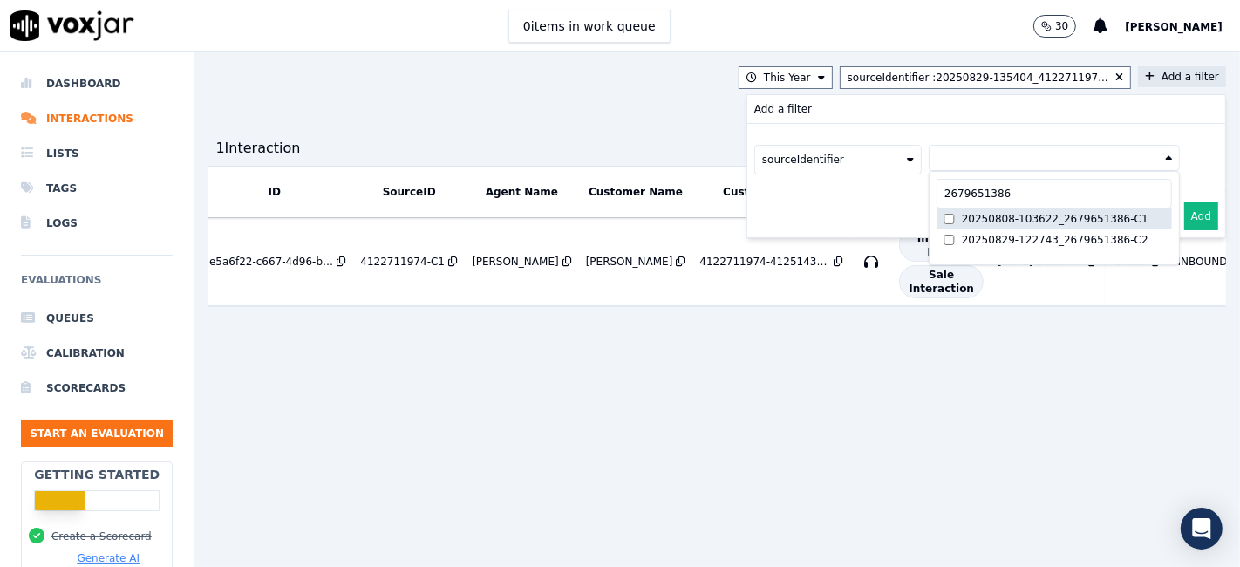
type input "2679651386"
click at [991, 215] on div "20250808-103622_2679651386-C1" at bounding box center [1055, 219] width 187 height 14
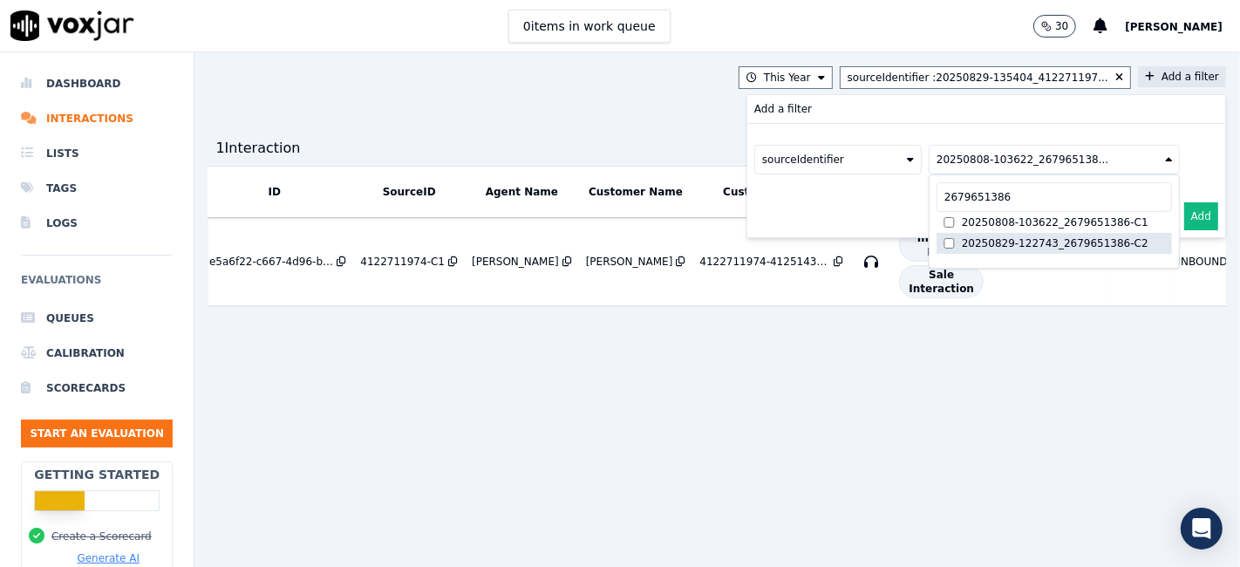
click at [983, 240] on div "20250829-122743_2679651386-C2" at bounding box center [1055, 243] width 187 height 14
click at [1184, 217] on button "Add" at bounding box center [1201, 216] width 34 height 28
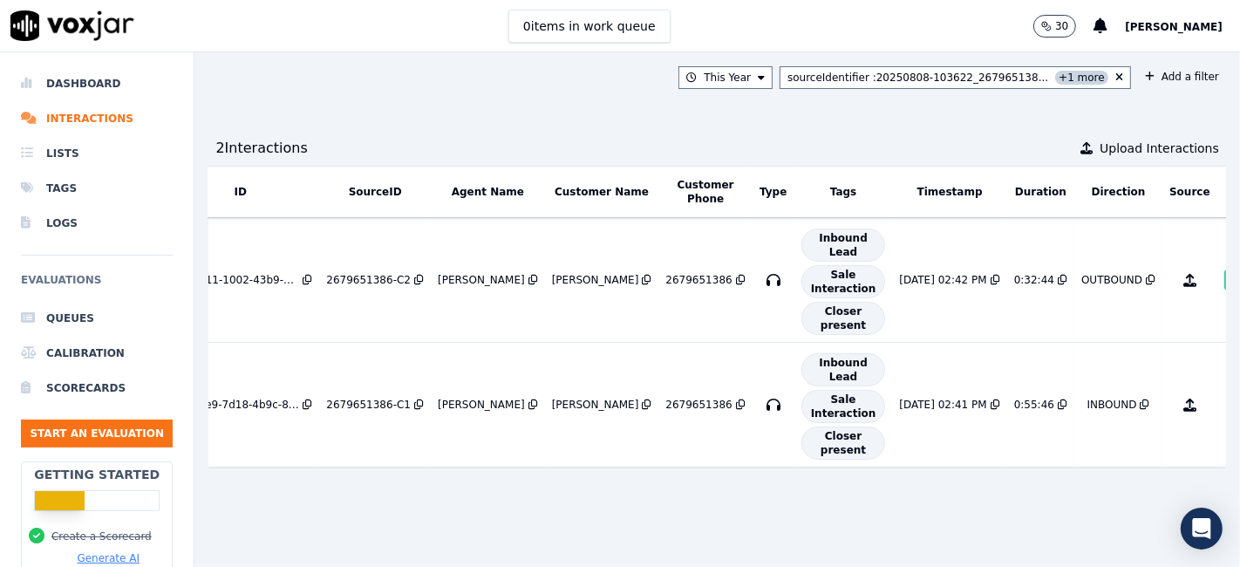
scroll to position [0, 110]
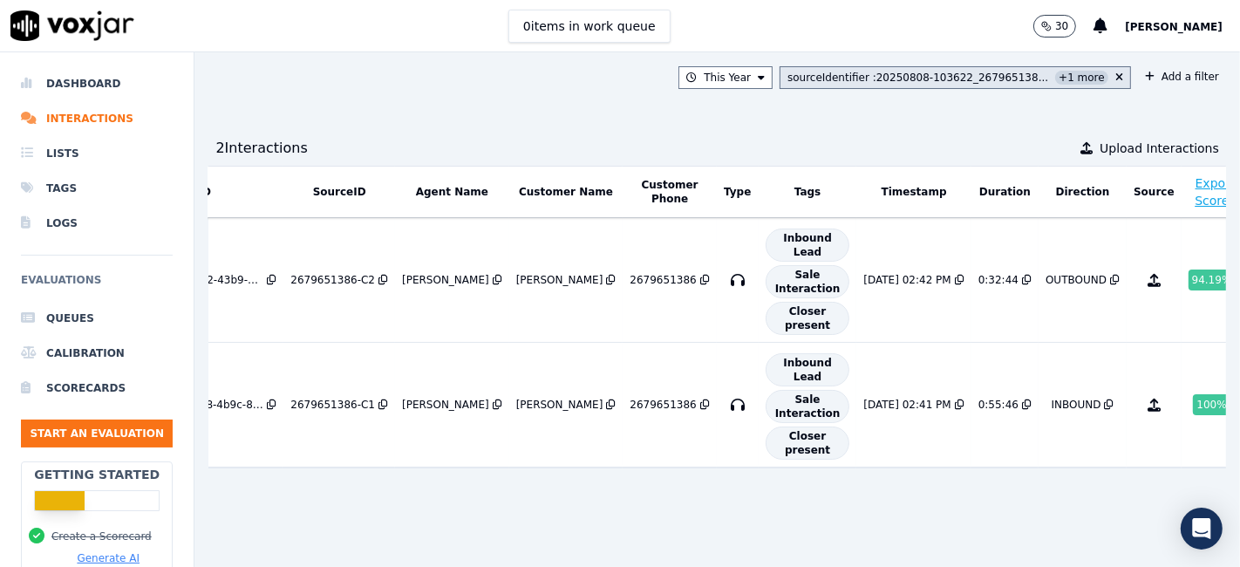
click at [1085, 72] on button "sourceIdentifier : 20250808-103622_267965138... +1 more" at bounding box center [954, 77] width 351 height 23
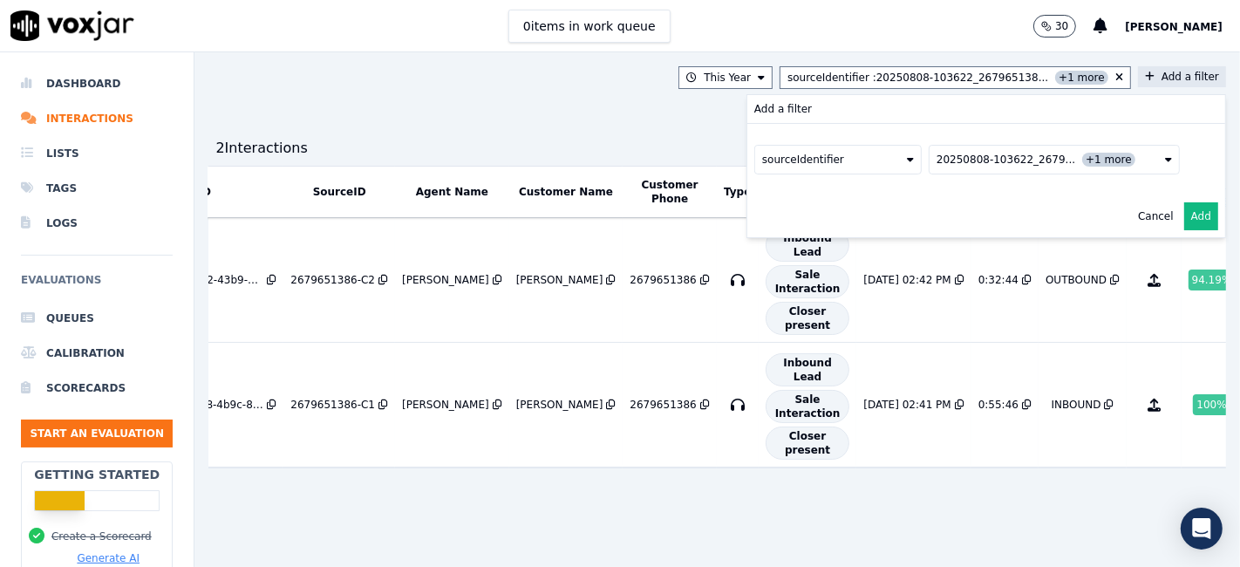
click at [1082, 163] on span "+1 more" at bounding box center [1108, 160] width 53 height 14
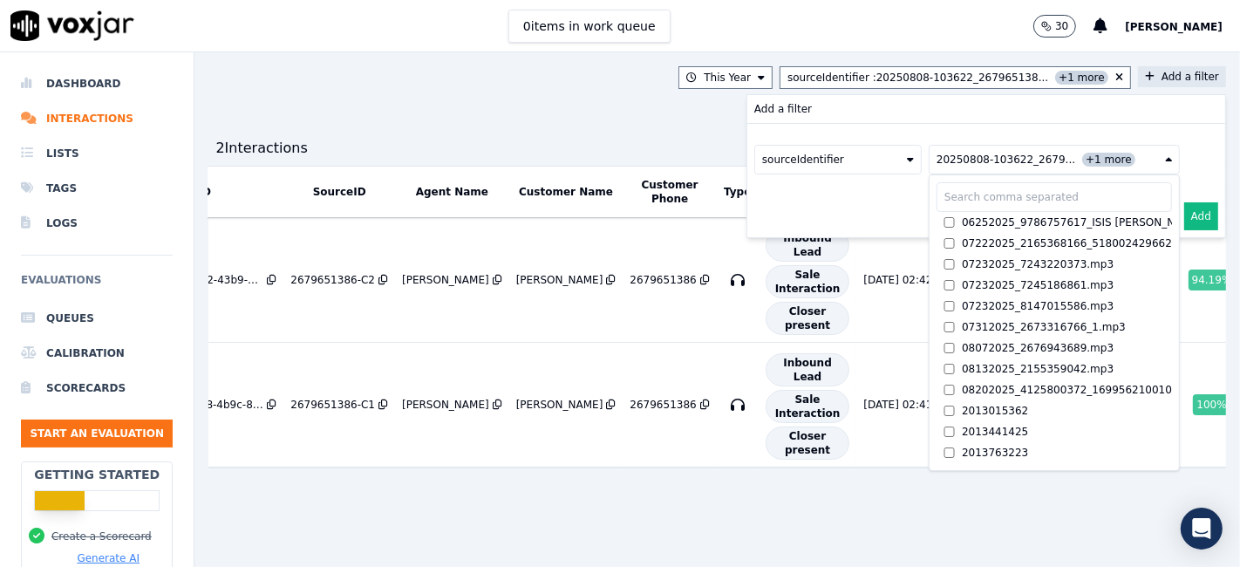
click at [1009, 194] on input "text" at bounding box center [1053, 197] width 235 height 30
paste input "2679913746"
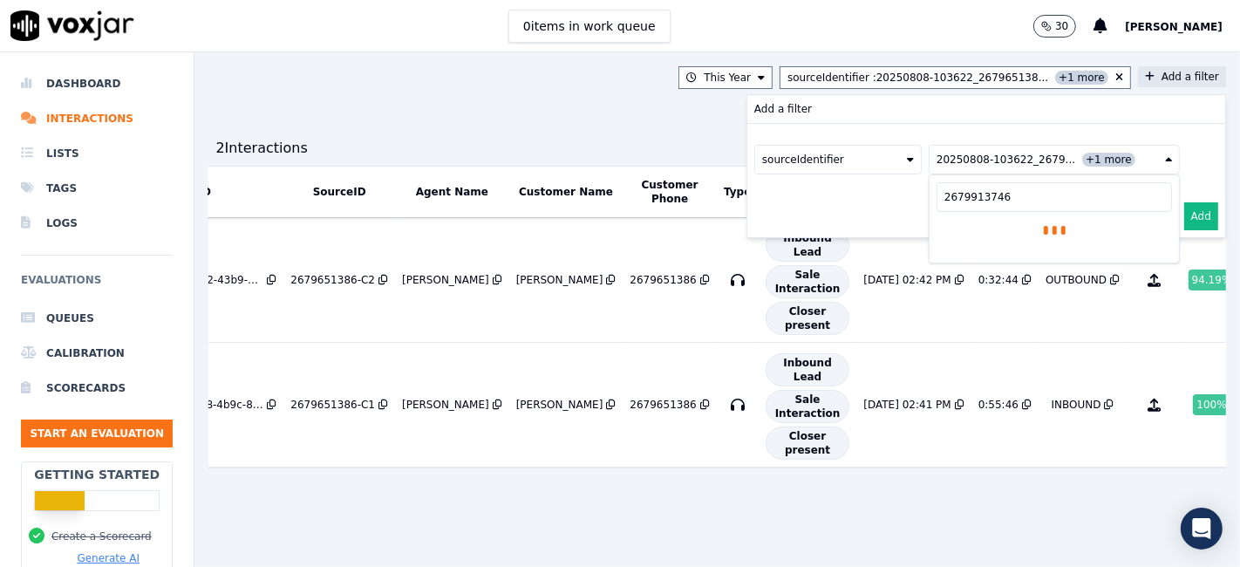
type input "2679913746"
click at [1082, 153] on span "+1 more" at bounding box center [1108, 160] width 53 height 14
click at [1082, 159] on span "+1 more" at bounding box center [1108, 160] width 53 height 14
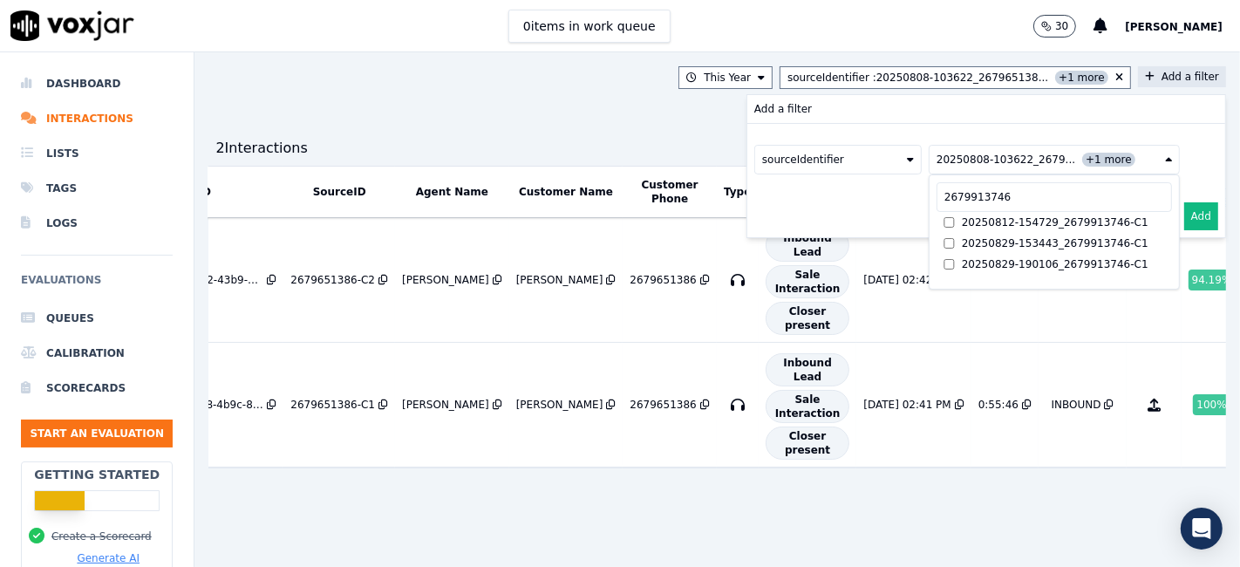
click at [1008, 153] on span "20250808-103622_2679..." at bounding box center [1005, 160] width 139 height 14
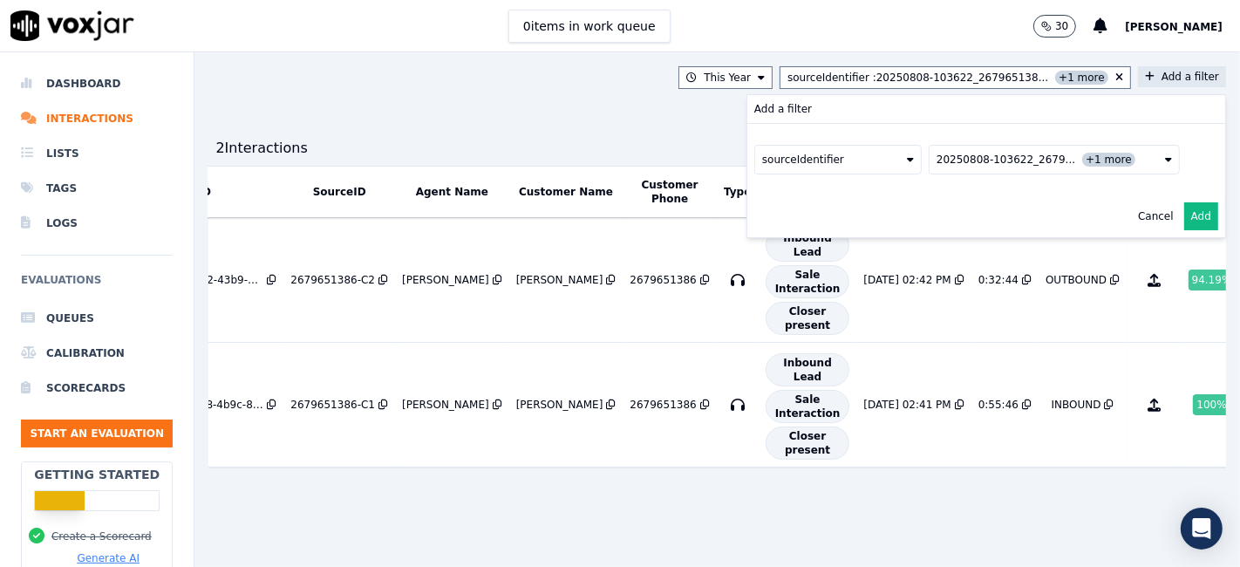
click at [1138, 217] on button "Cancel" at bounding box center [1156, 216] width 36 height 14
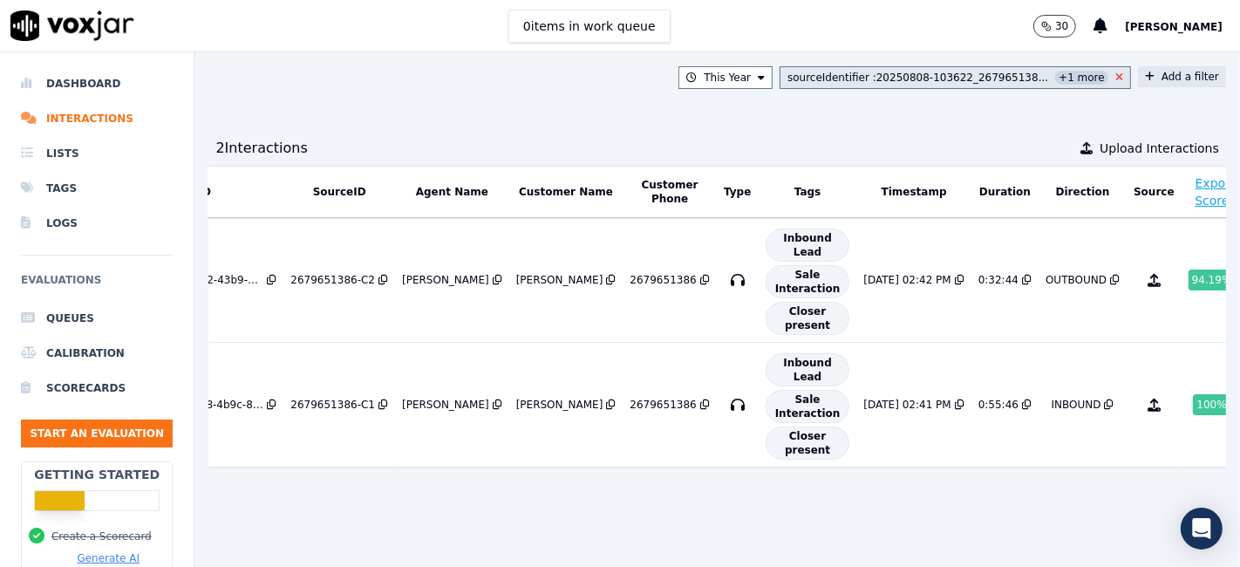
click at [1115, 78] on icon at bounding box center [1119, 77] width 8 height 10
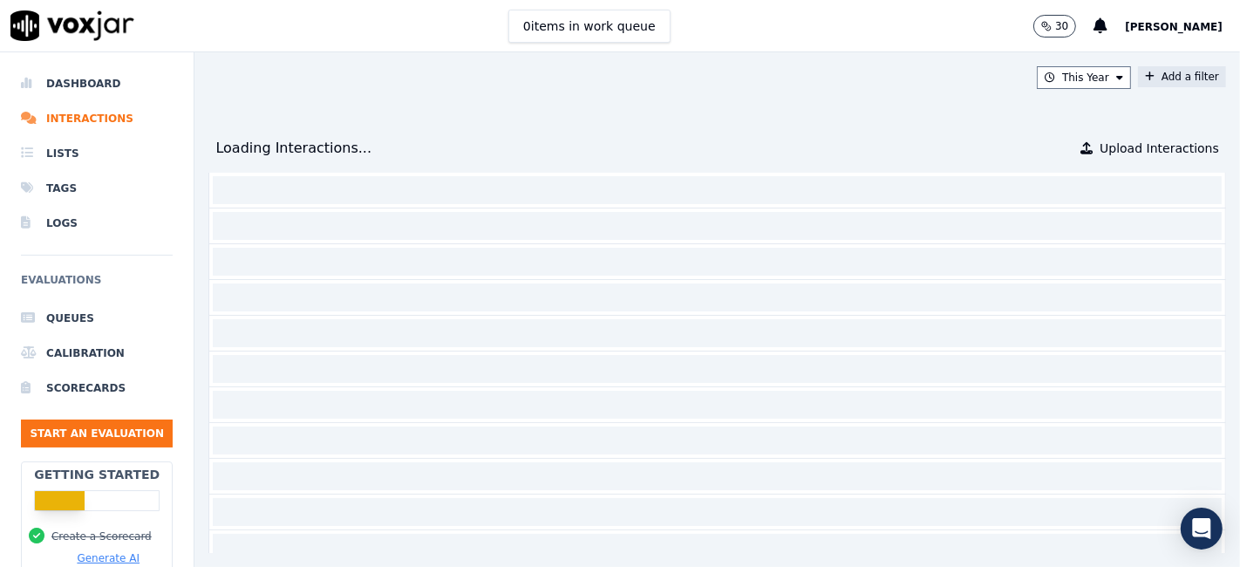
click at [1138, 79] on button "Add a filter" at bounding box center [1182, 76] width 88 height 21
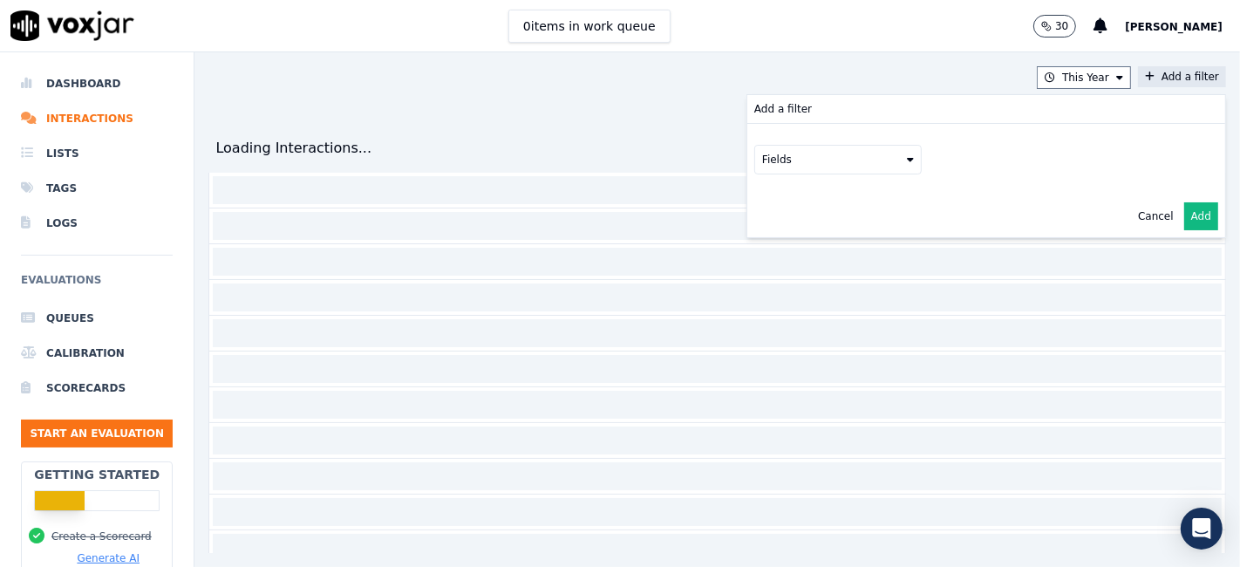
click at [833, 163] on button "Fields" at bounding box center [837, 160] width 167 height 30
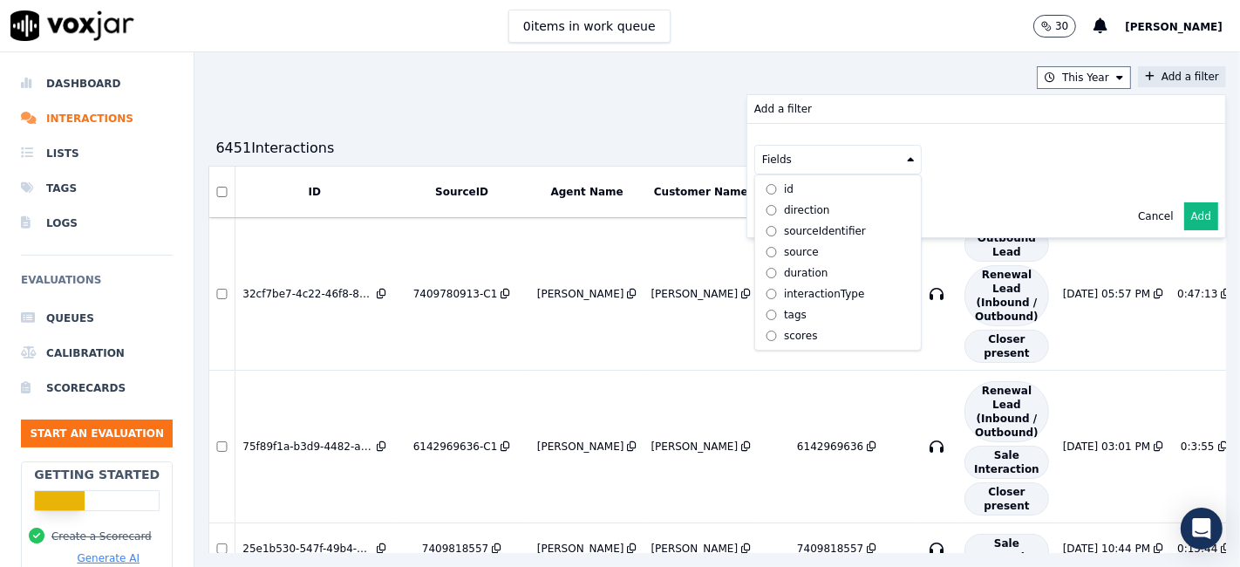
click at [784, 233] on div "sourceIdentifier" at bounding box center [825, 231] width 82 height 14
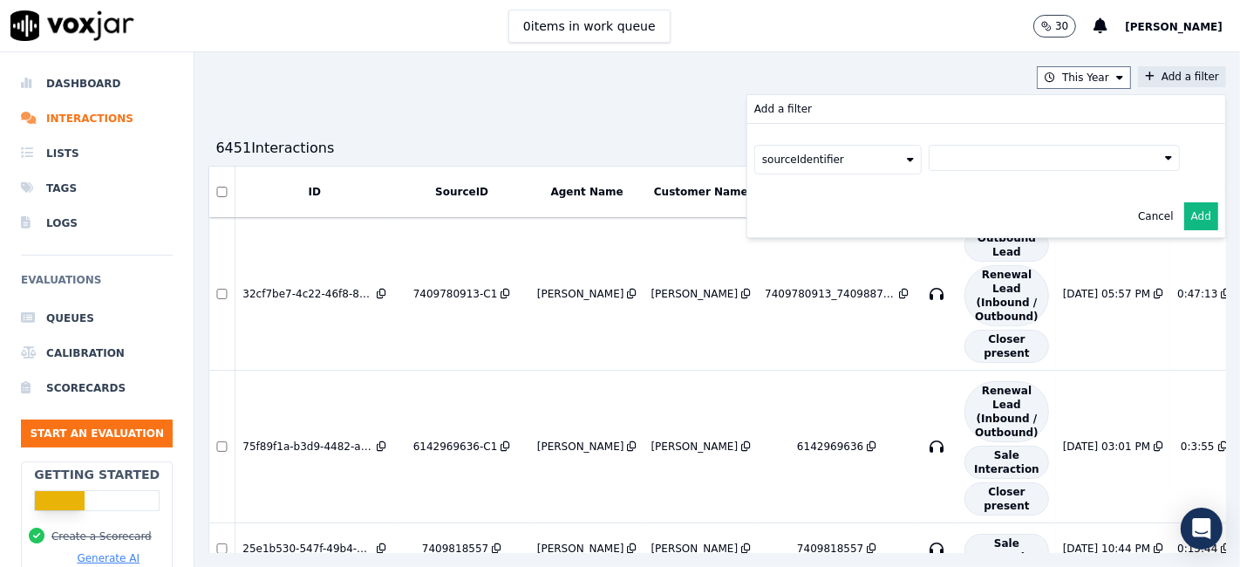
click at [968, 167] on button at bounding box center [1053, 158] width 251 height 26
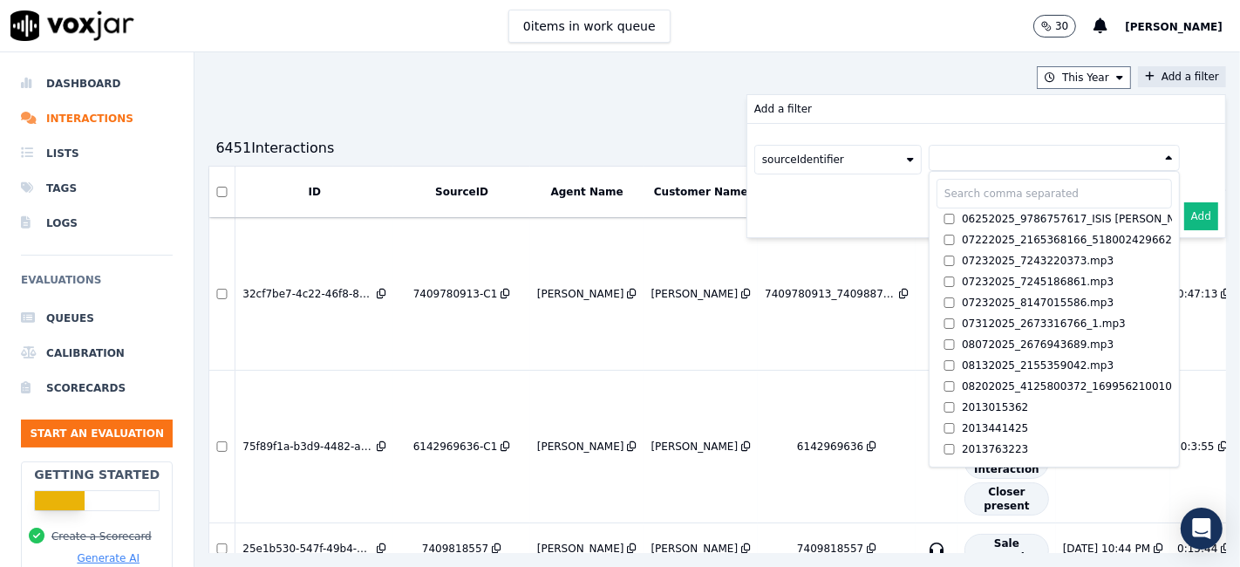
click at [951, 198] on input "text" at bounding box center [1053, 194] width 235 height 30
paste input "2679913746"
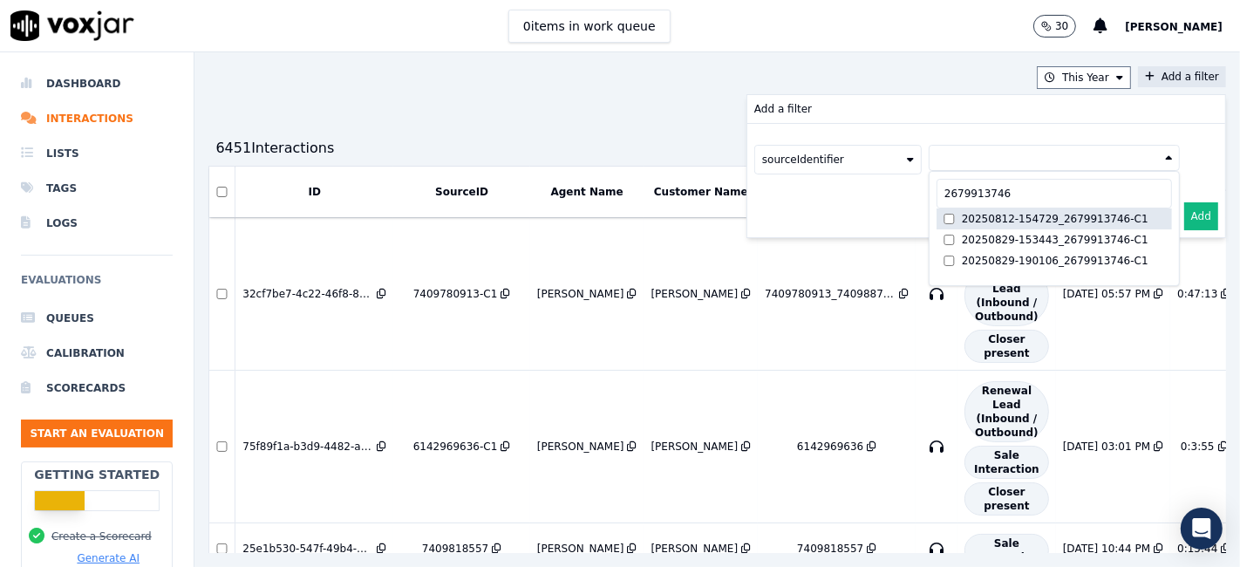
type input "2679913746"
click at [962, 218] on div "20250812-154729_2679913746-C1" at bounding box center [1055, 219] width 187 height 14
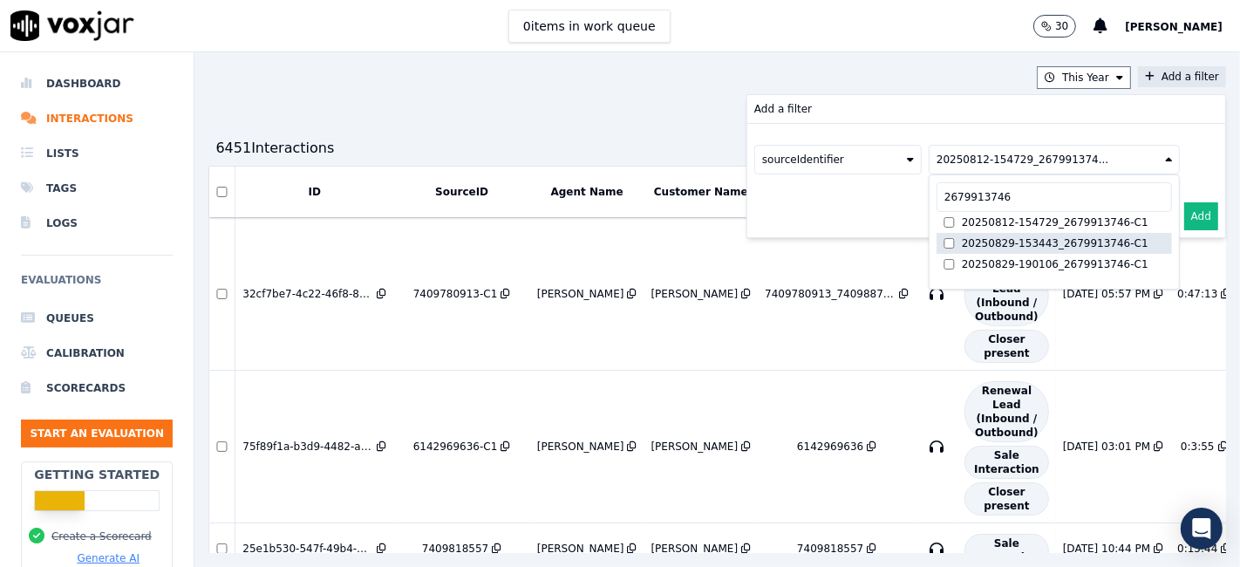
click at [951, 233] on label "20250829-153443_2679913746-C1" at bounding box center [1053, 243] width 235 height 21
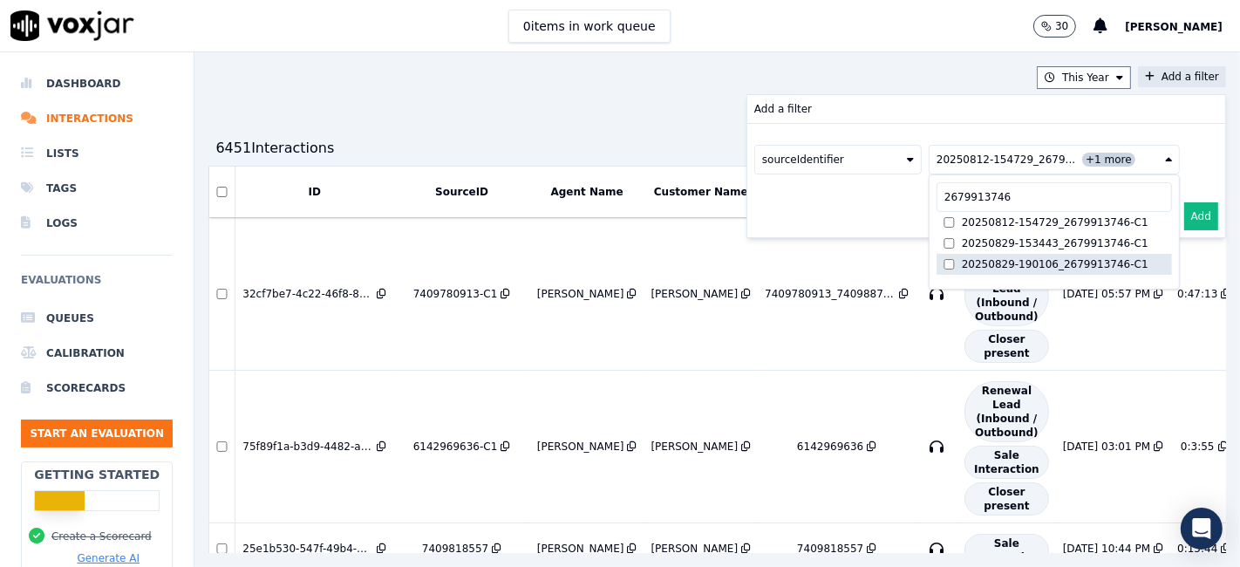
click at [962, 257] on div "20250829-190106_2679913746-C1" at bounding box center [1055, 264] width 187 height 14
click at [1184, 220] on button "Add" at bounding box center [1201, 216] width 34 height 28
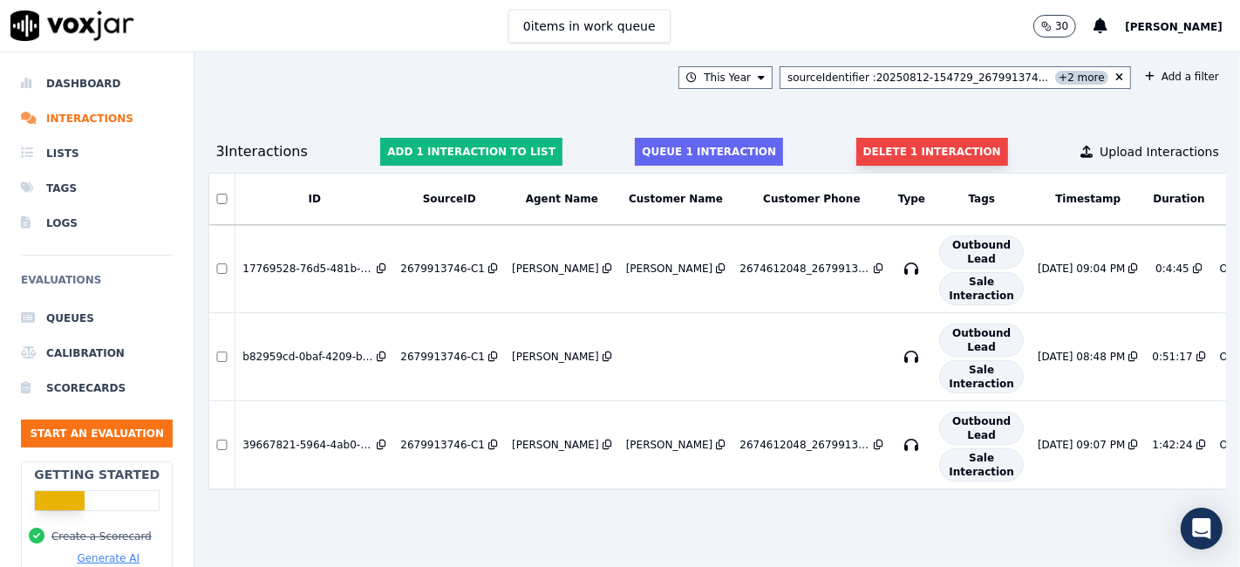
click at [894, 148] on button "Delete 1 interaction" at bounding box center [932, 152] width 152 height 28
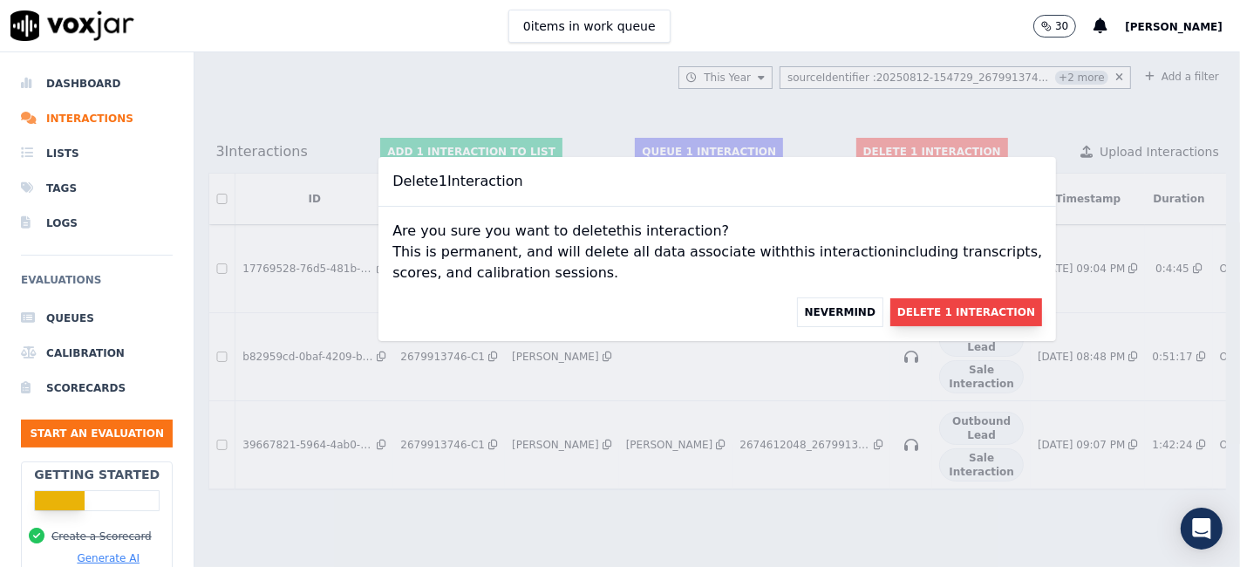
click at [890, 300] on button "Delete 1 Interaction" at bounding box center [966, 312] width 152 height 28
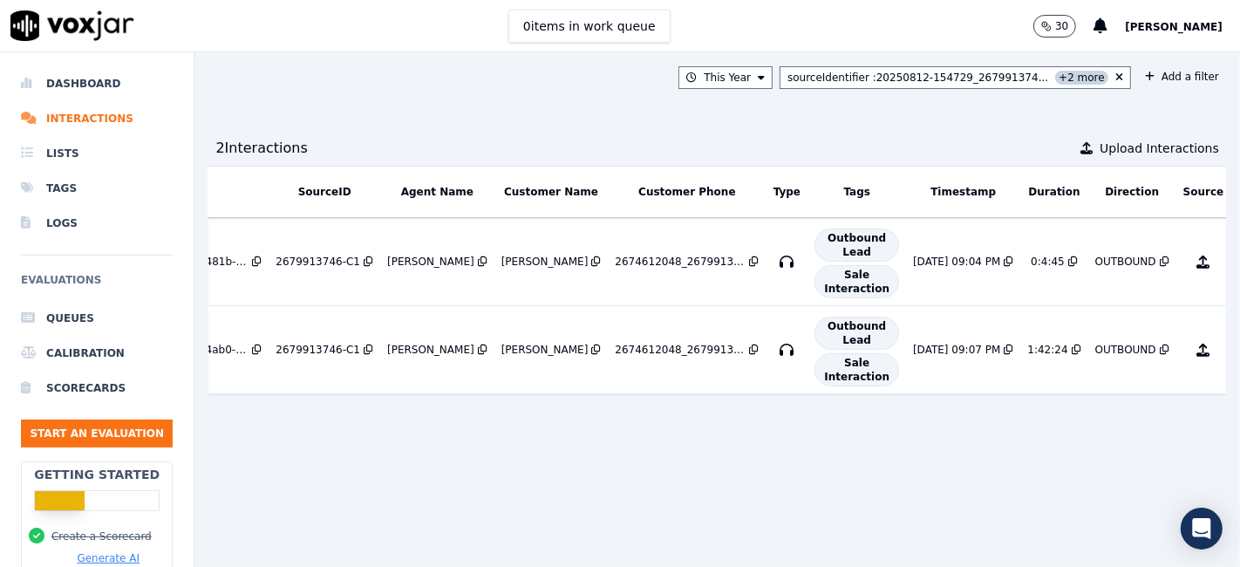
scroll to position [0, 188]
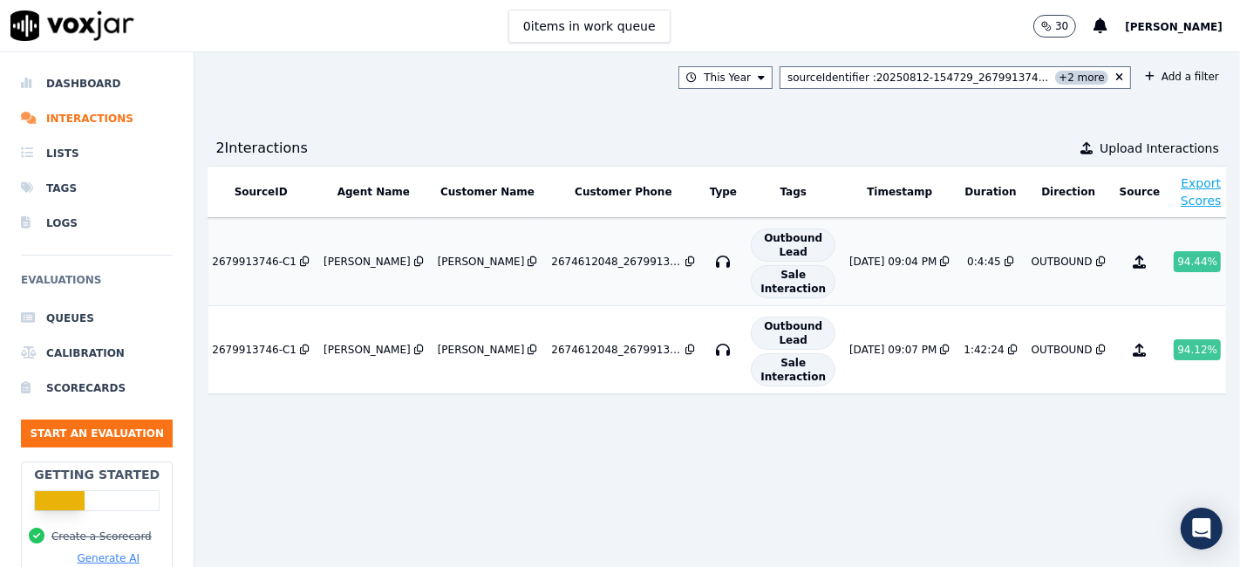
click at [1173, 264] on div "94.44 %" at bounding box center [1196, 261] width 47 height 21
click at [1115, 81] on icon at bounding box center [1119, 77] width 8 height 10
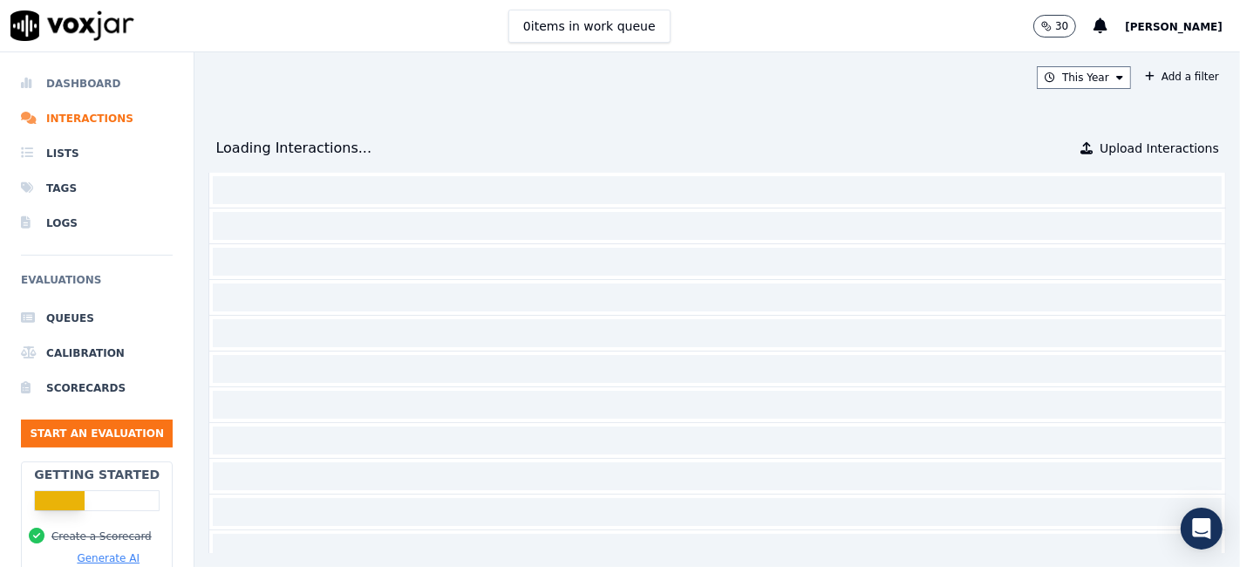
click at [87, 72] on li "Dashboard" at bounding box center [97, 83] width 152 height 35
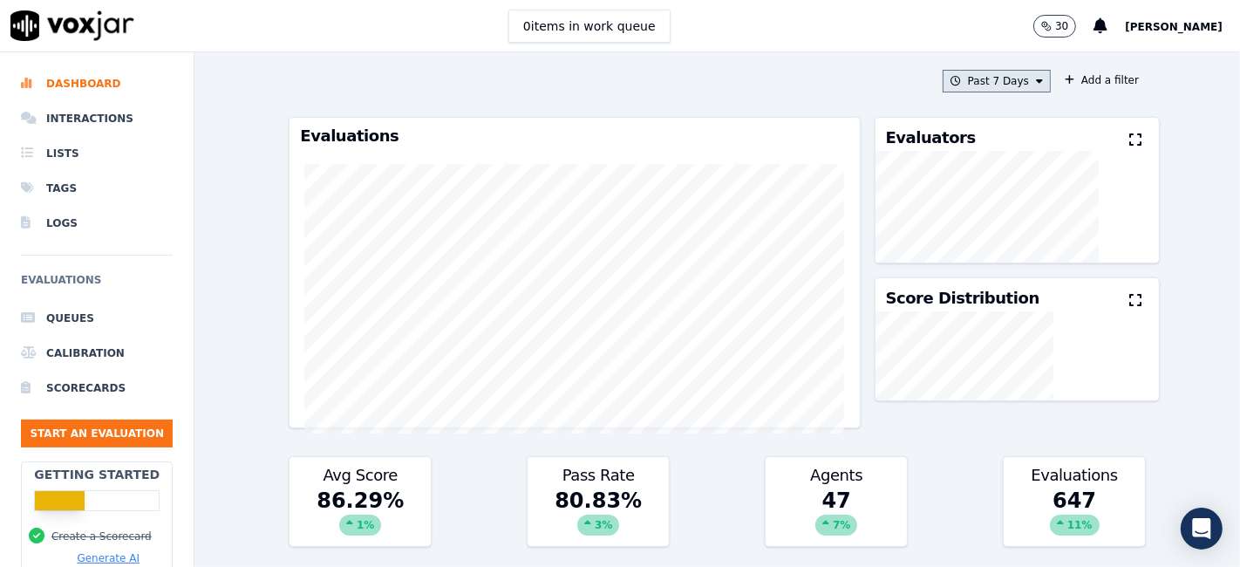
click at [984, 85] on button "Past 7 Days" at bounding box center [996, 81] width 108 height 23
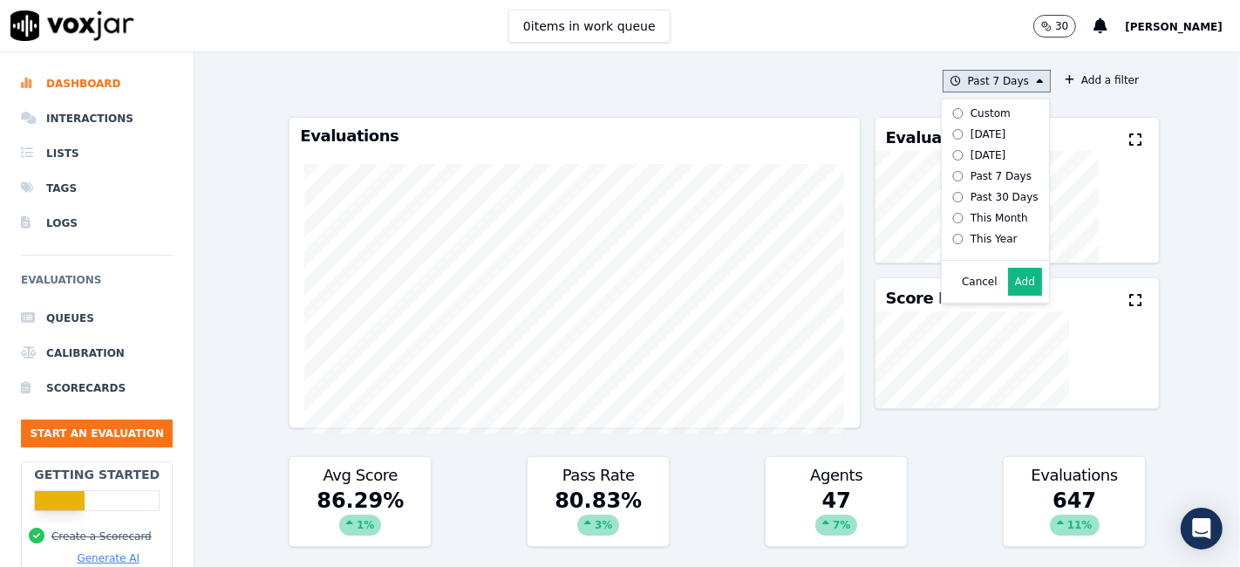
click at [970, 108] on div "Custom" at bounding box center [990, 113] width 40 height 14
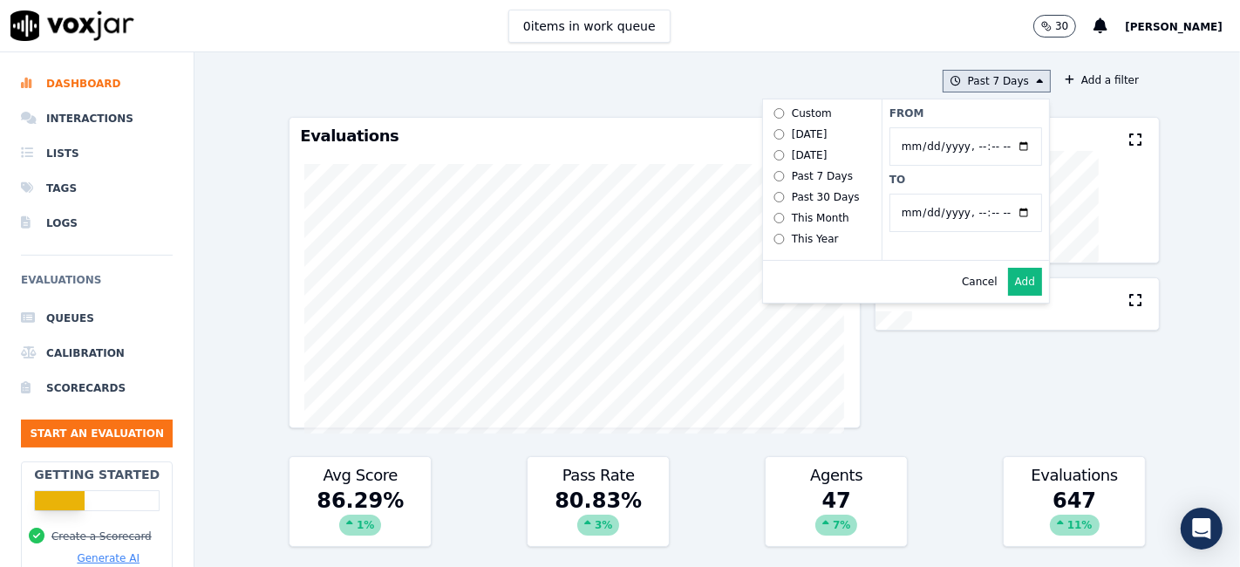
click at [1001, 143] on input "From" at bounding box center [965, 146] width 153 height 38
type input "[DATE]T00:00"
click at [988, 120] on div "From To" at bounding box center [964, 179] width 167 height 160
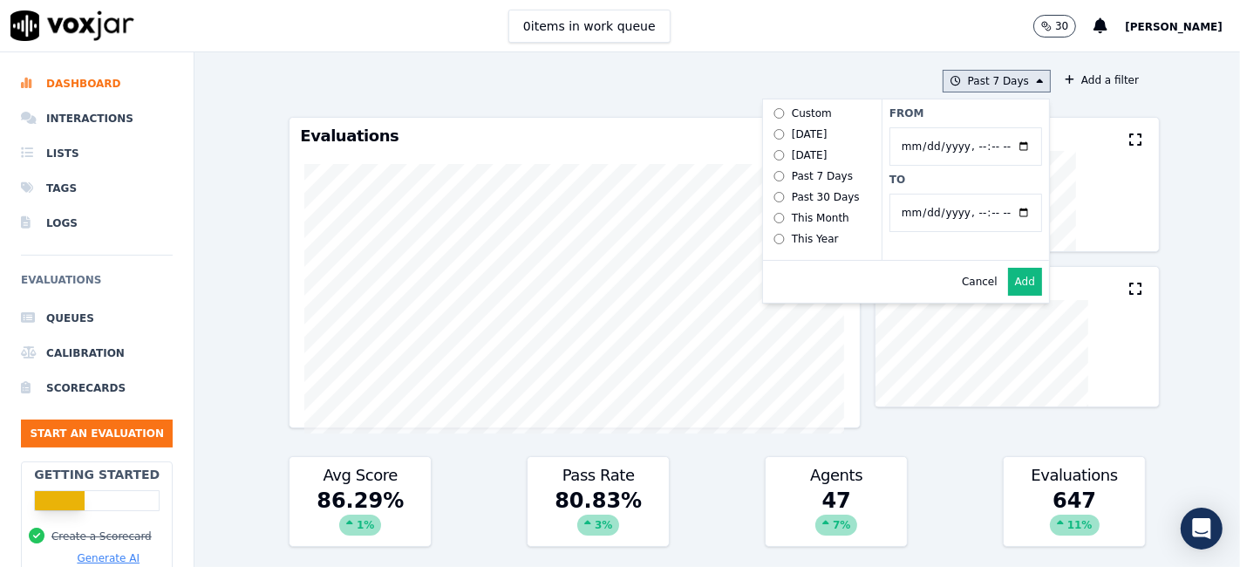
click at [1006, 214] on input "To" at bounding box center [965, 213] width 153 height 38
type input "2025-08-20T23:59"
click at [969, 184] on label "To" at bounding box center [965, 180] width 153 height 14
click at [969, 194] on input "To" at bounding box center [965, 213] width 153 height 38
click at [1011, 296] on button "Add" at bounding box center [1025, 282] width 34 height 28
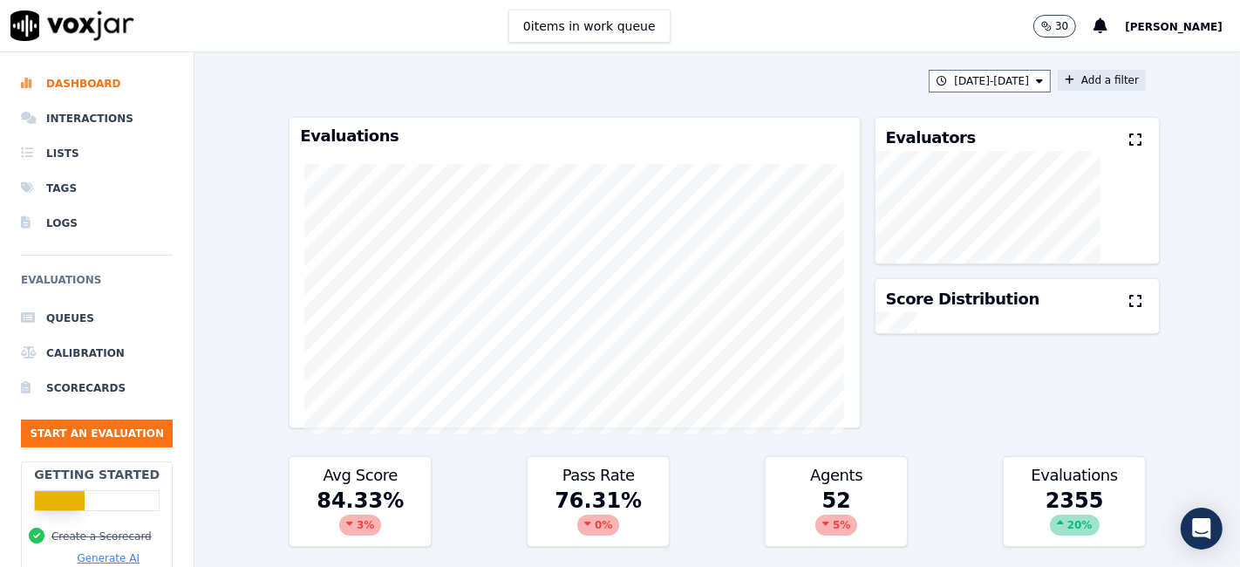
click at [1068, 84] on button "Add a filter" at bounding box center [1101, 80] width 88 height 21
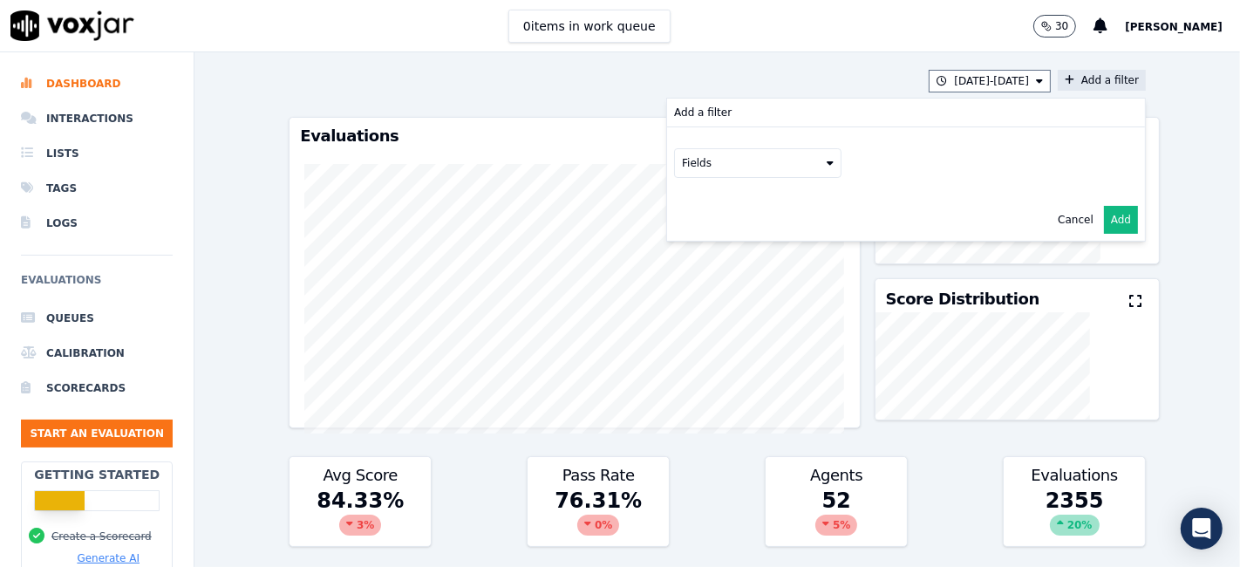
click at [756, 165] on button "Fields" at bounding box center [757, 163] width 167 height 30
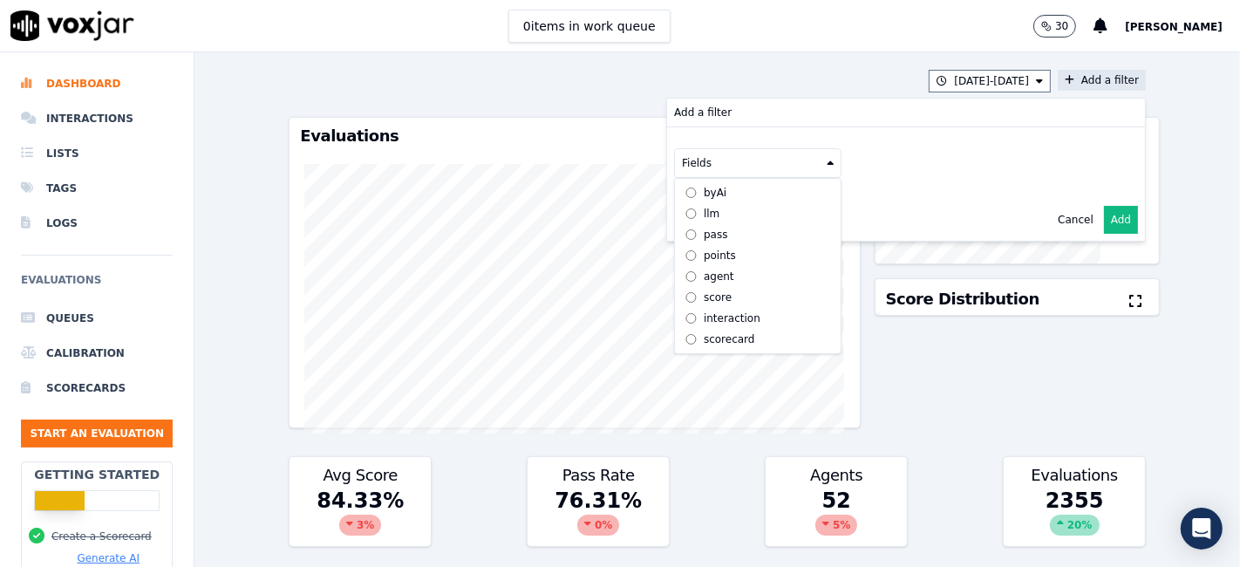
scroll to position [15, 0]
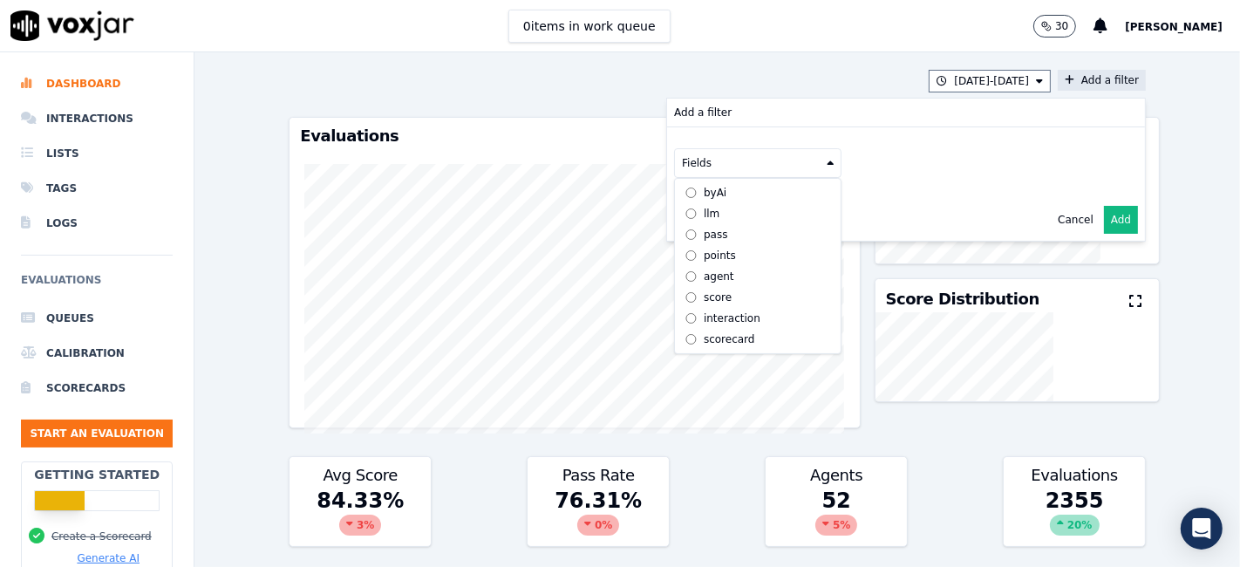
click at [704, 332] on div "scorecard" at bounding box center [729, 339] width 51 height 14
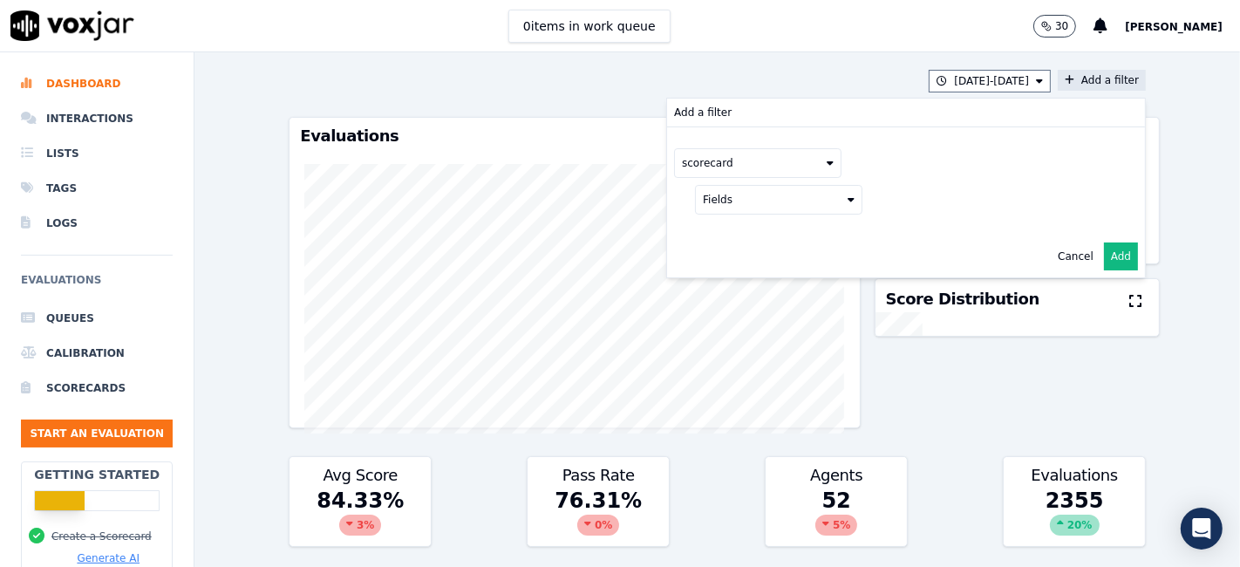
click at [765, 207] on button "Fields" at bounding box center [778, 200] width 167 height 30
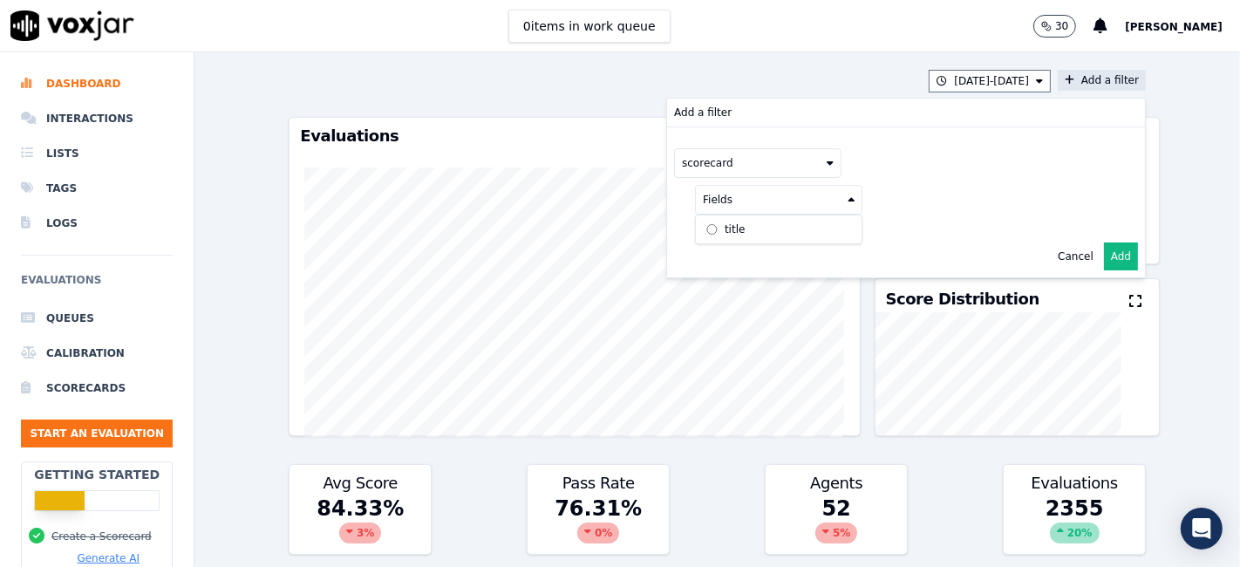
click at [732, 232] on label "title" at bounding box center [778, 229] width 159 height 21
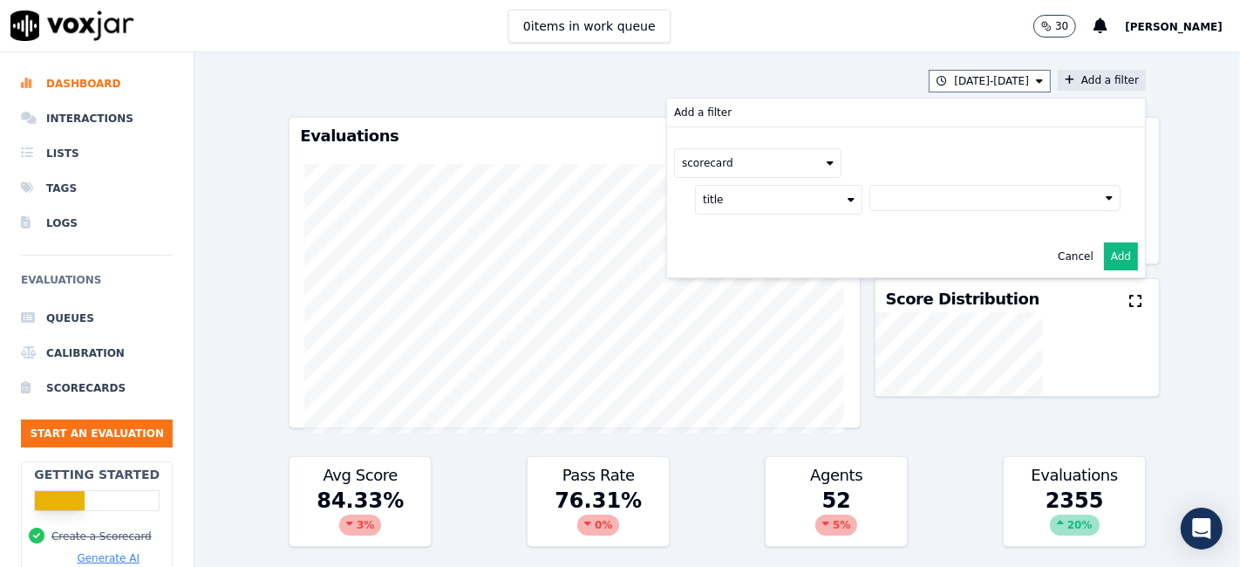
click at [915, 205] on button at bounding box center [994, 198] width 251 height 26
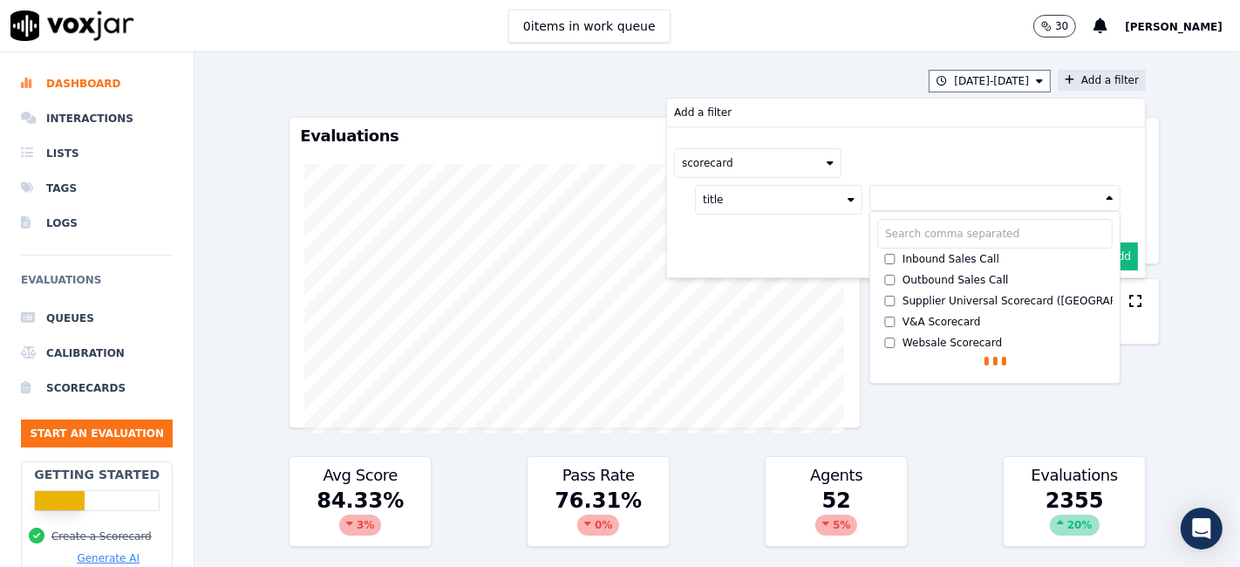
click at [907, 260] on div "Inbound Sales Call" at bounding box center [950, 259] width 97 height 14
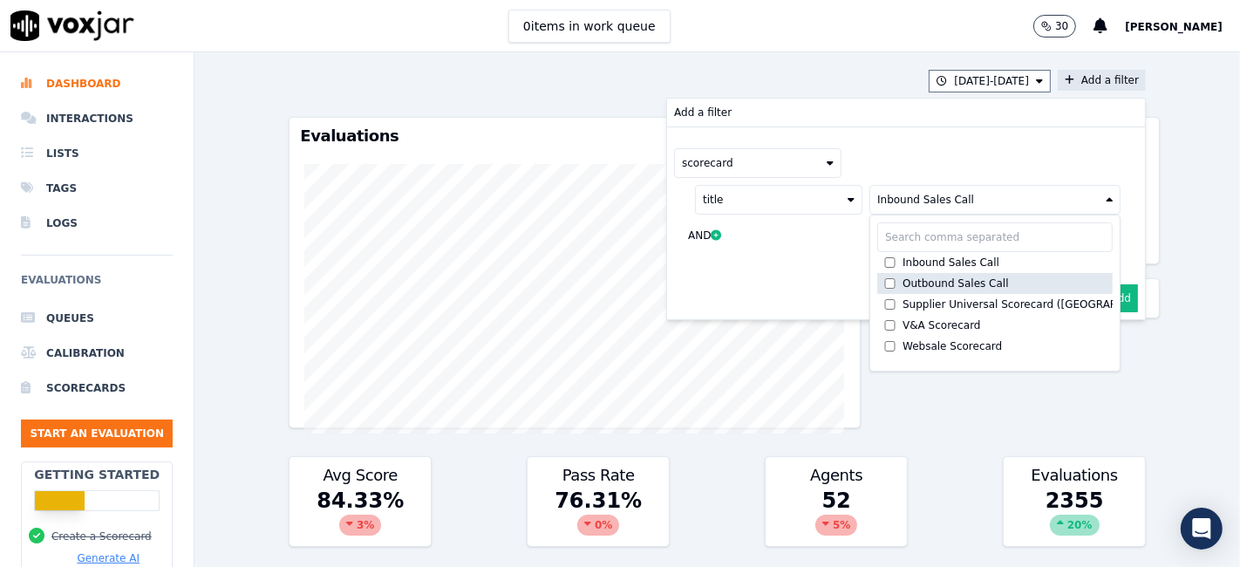
click at [903, 282] on div "Outbound Sales Call" at bounding box center [955, 283] width 106 height 14
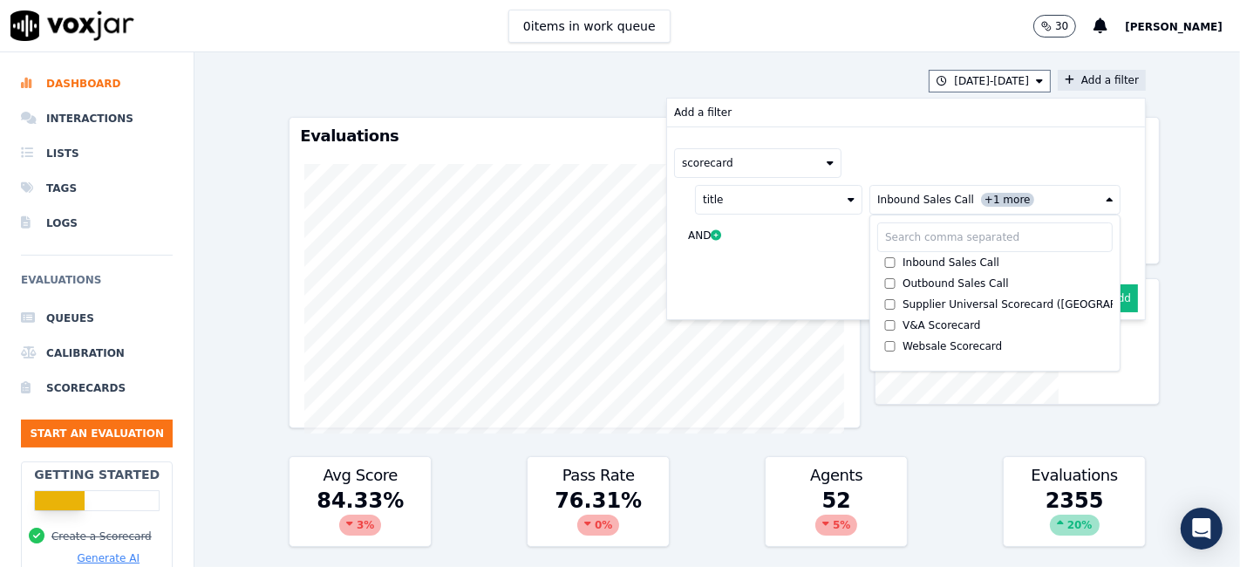
click at [1104, 305] on button "Add" at bounding box center [1121, 298] width 34 height 28
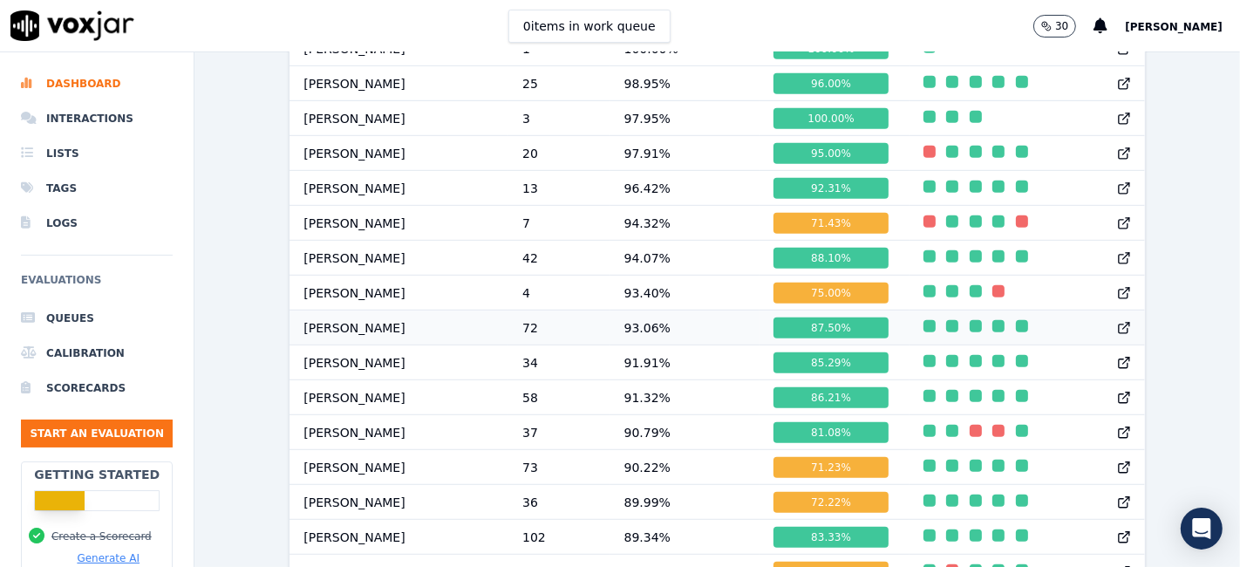
scroll to position [881, 0]
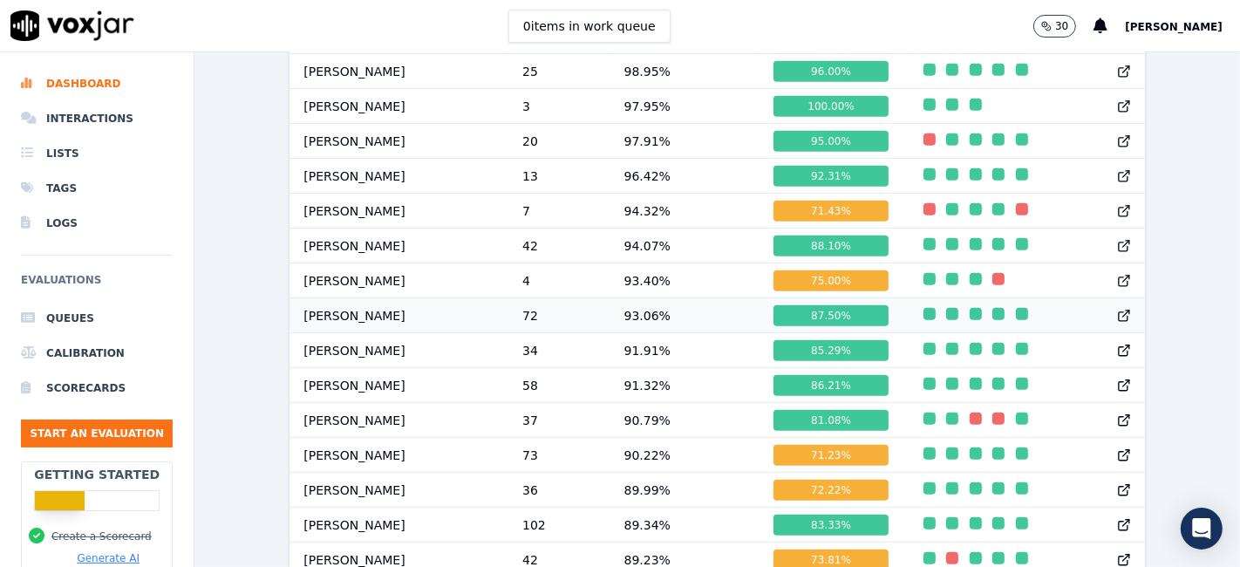
click at [789, 316] on div "87.50 %" at bounding box center [830, 315] width 114 height 21
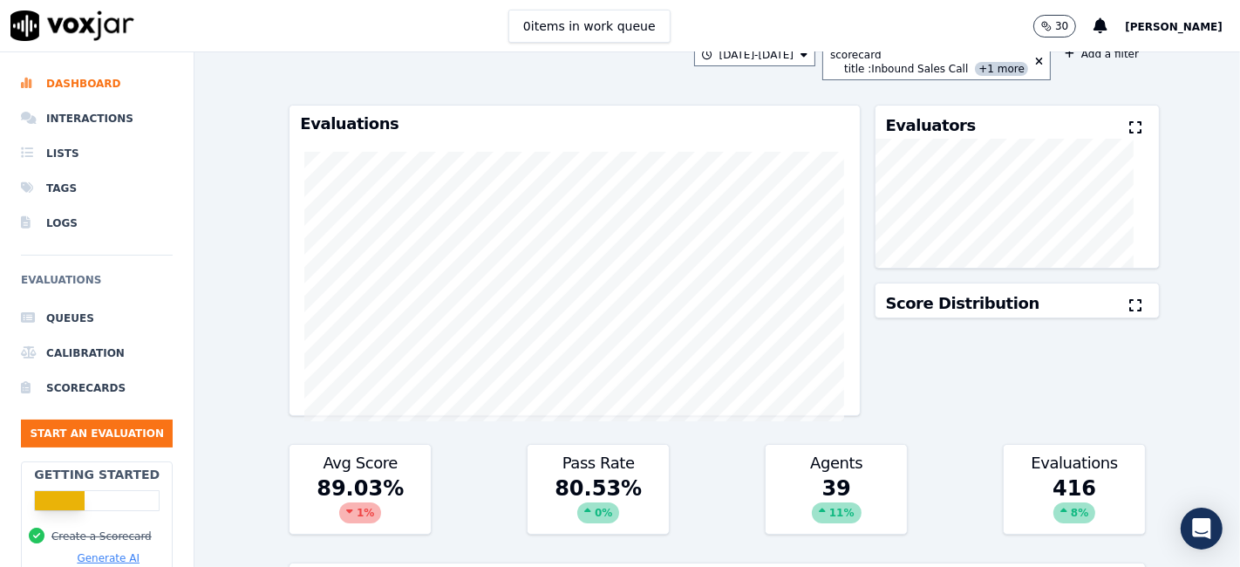
scroll to position [0, 0]
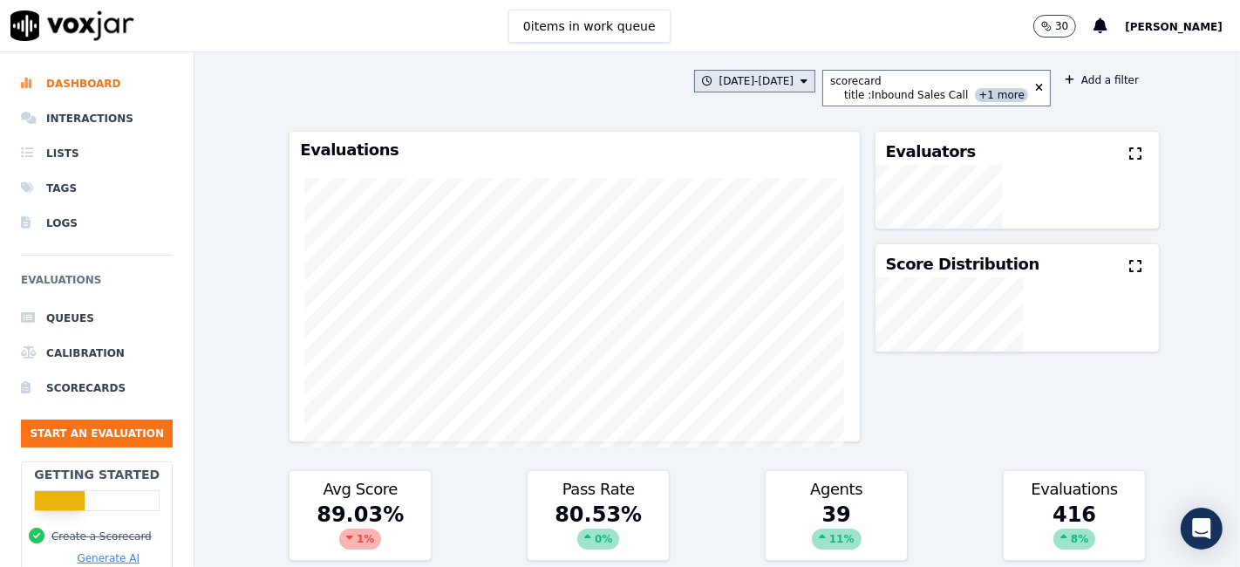
click at [756, 76] on button "7/21/25 - 8/20/25" at bounding box center [755, 81] width 122 height 23
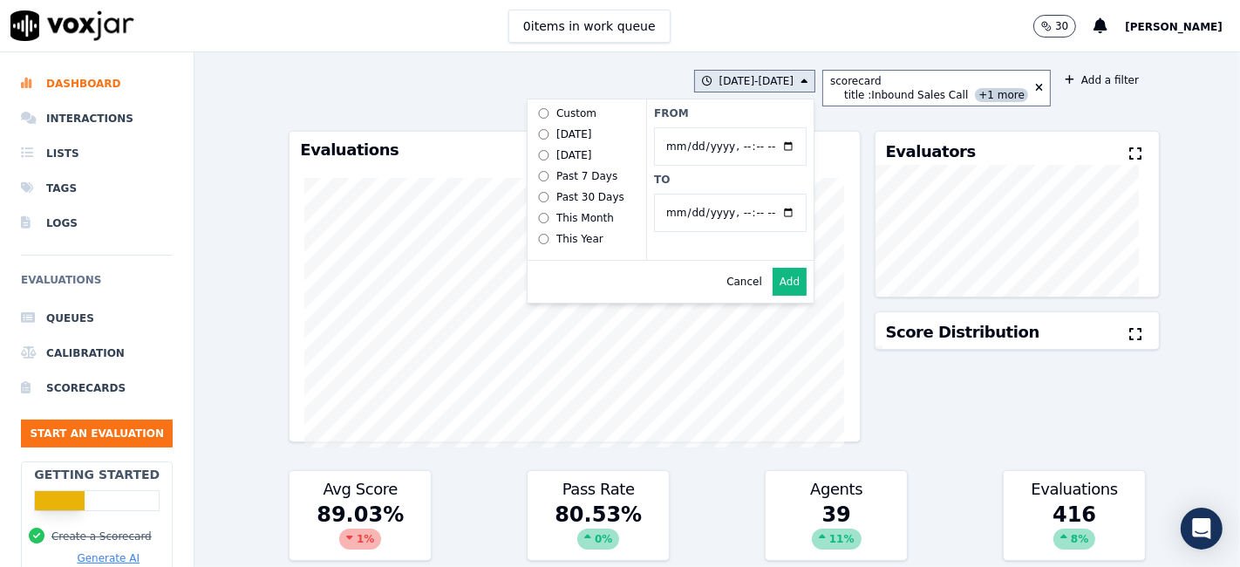
click at [789, 295] on button "Add" at bounding box center [789, 282] width 34 height 28
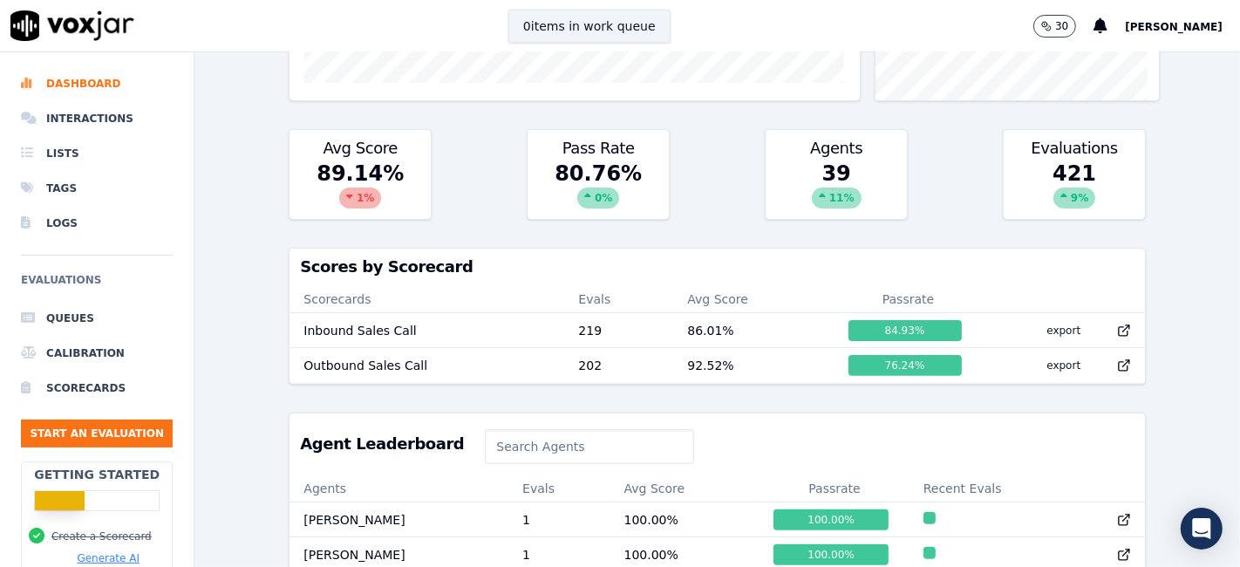
scroll to position [409, 0]
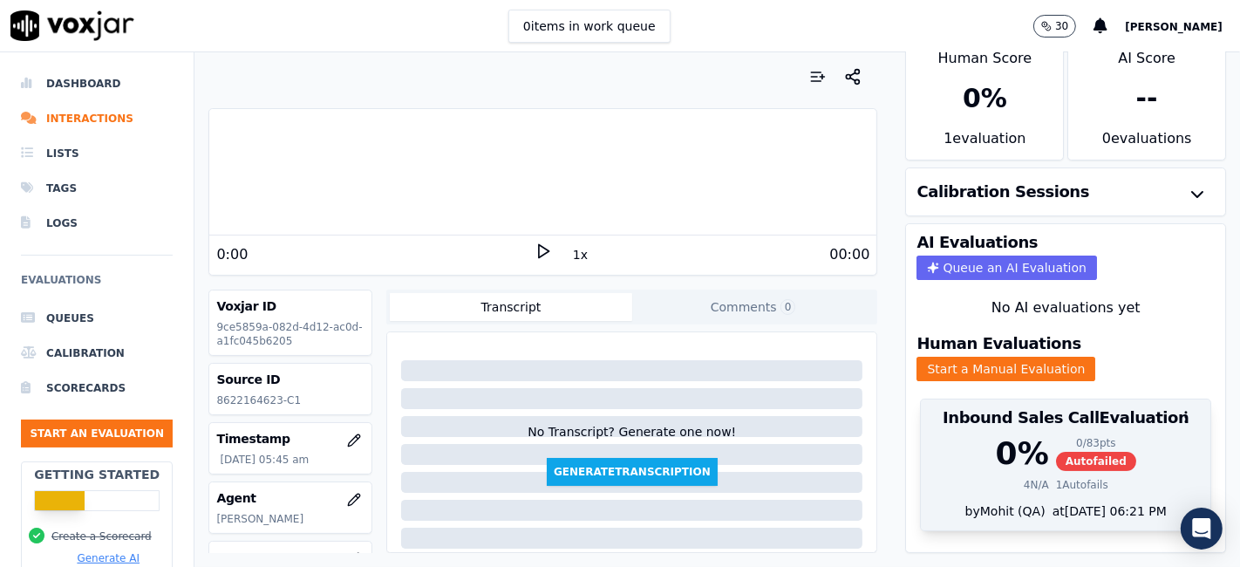
scroll to position [56, 0]
click at [1068, 436] on div "0 % 0 / 83 pts Autofailed 4 N/A 1 Autofails" at bounding box center [1065, 469] width 289 height 66
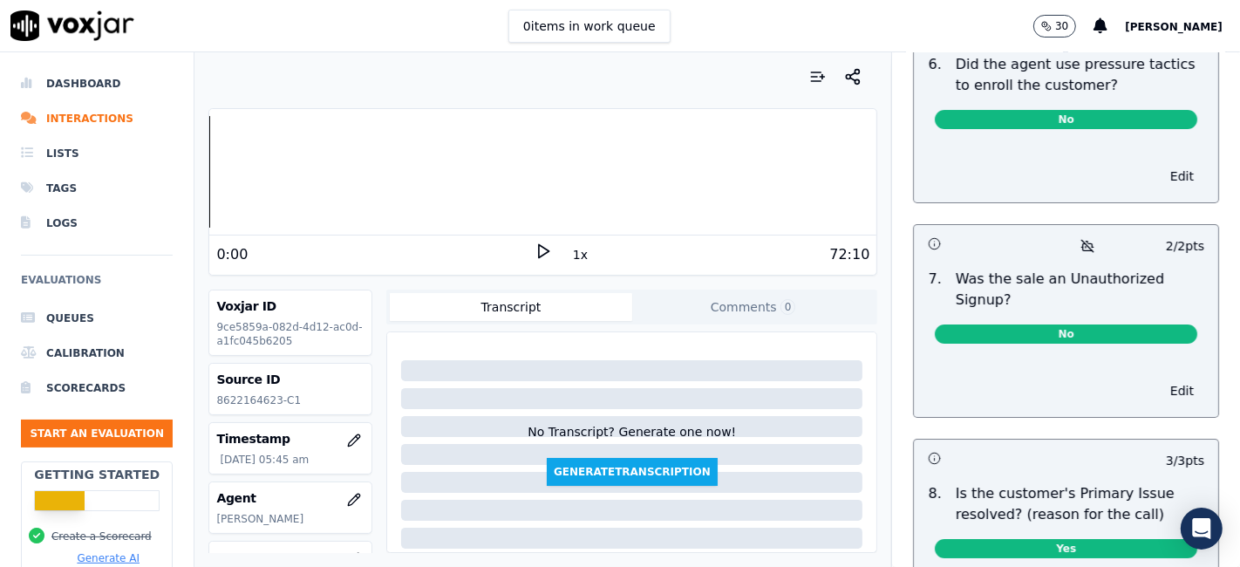
scroll to position [5505, 0]
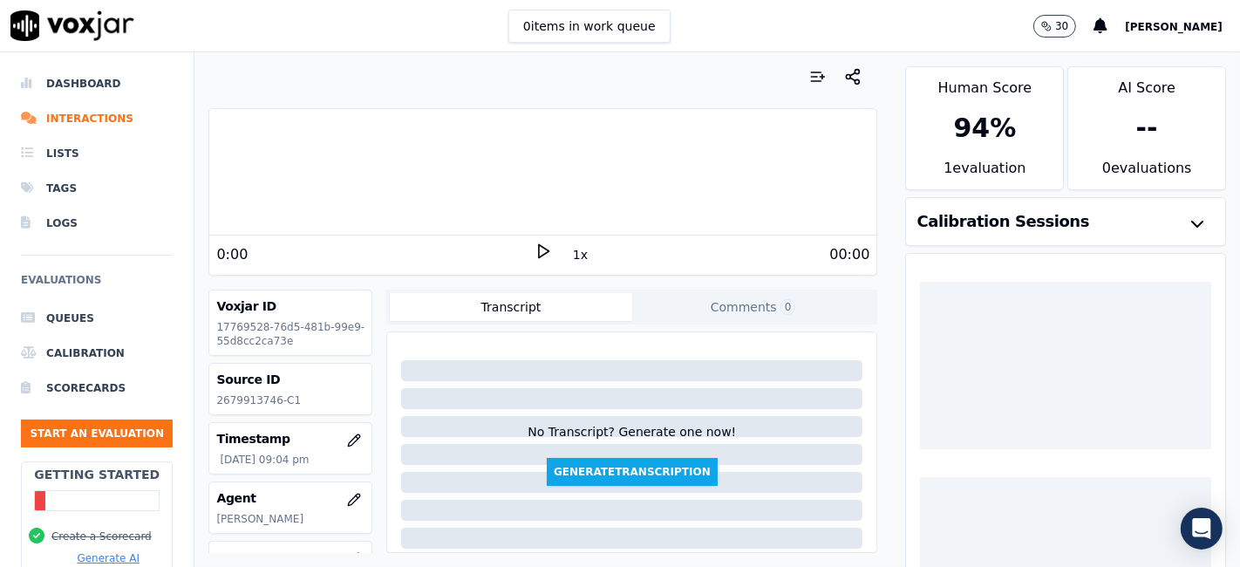
scroll to position [56, 0]
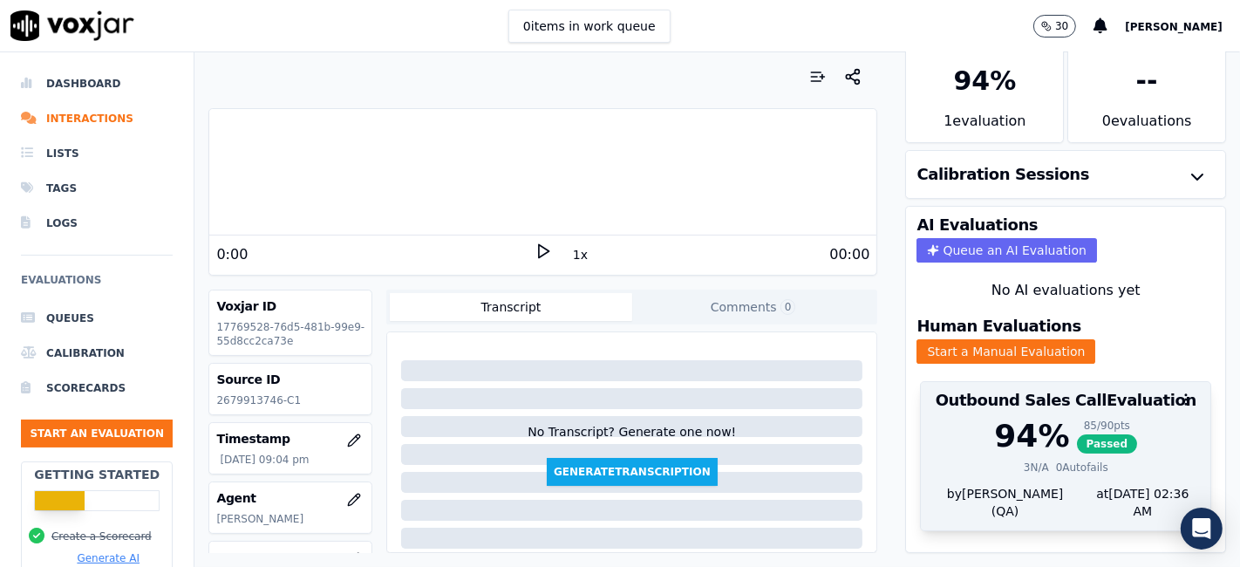
click at [1079, 460] on div "3 N/A 0 Autofails" at bounding box center [1065, 467] width 269 height 14
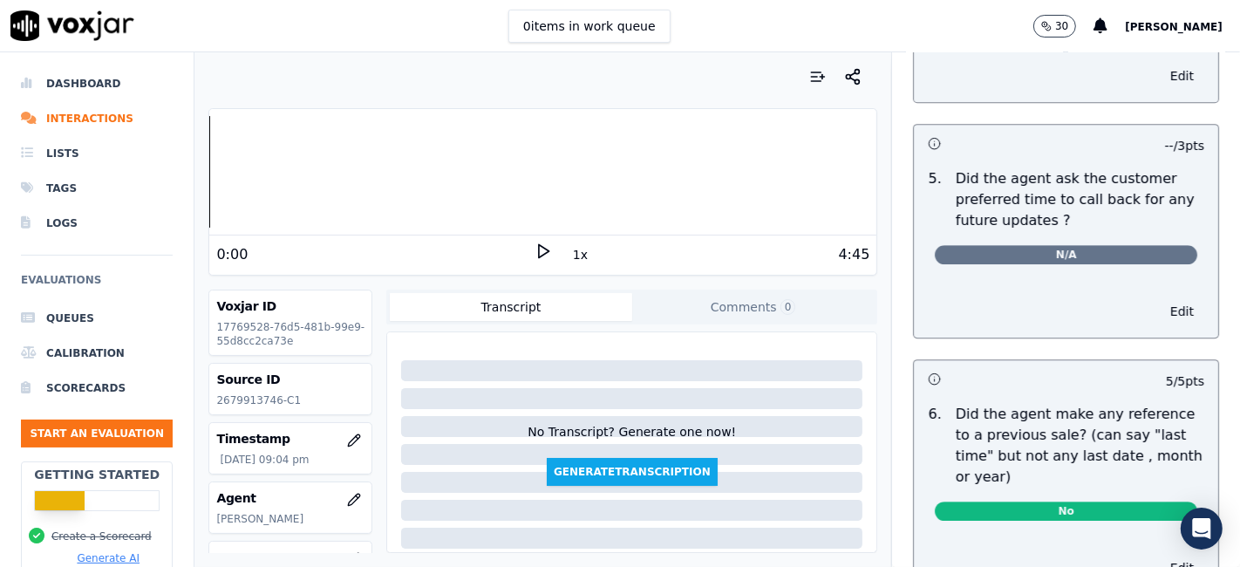
scroll to position [4735, 0]
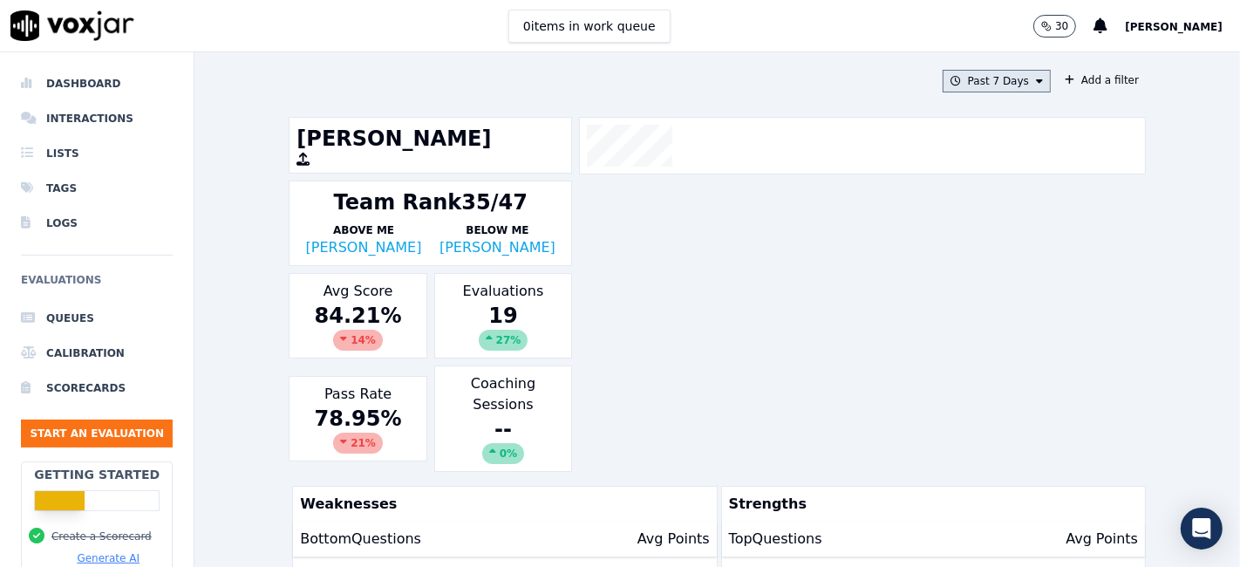
click at [1036, 76] on icon at bounding box center [1039, 81] width 7 height 10
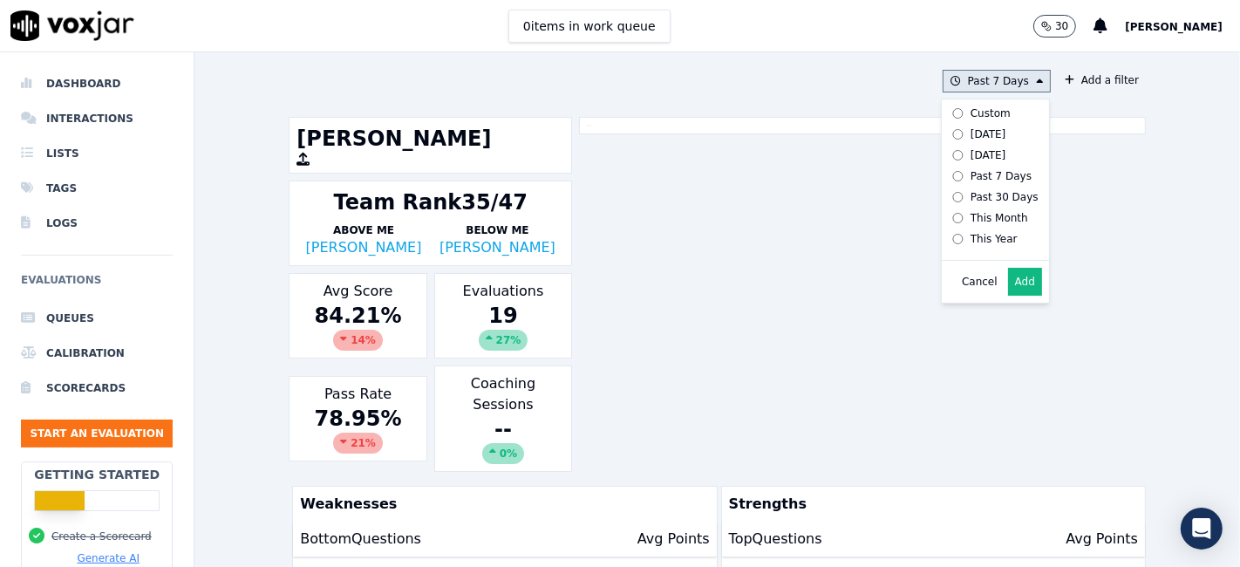
click at [968, 120] on label "Custom" at bounding box center [991, 113] width 93 height 21
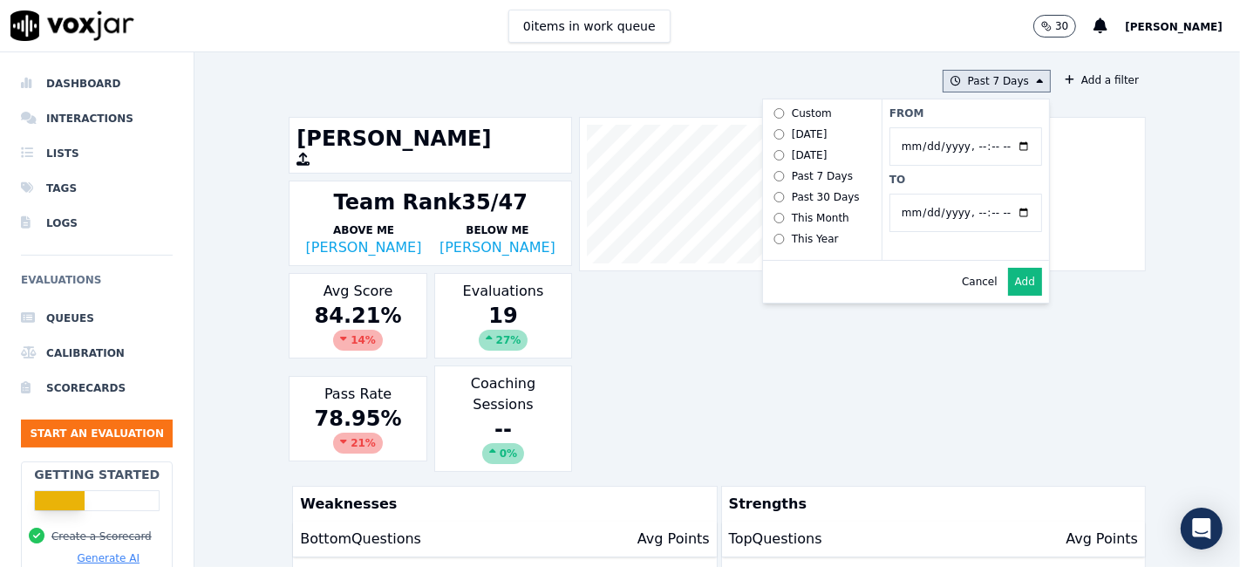
click at [1004, 147] on input "From" at bounding box center [965, 146] width 153 height 38
type input "2025-07-21T00:00"
click at [936, 116] on label "From" at bounding box center [965, 113] width 153 height 14
click at [936, 127] on input "From" at bounding box center [965, 146] width 153 height 38
click at [1004, 210] on input "To" at bounding box center [965, 213] width 153 height 38
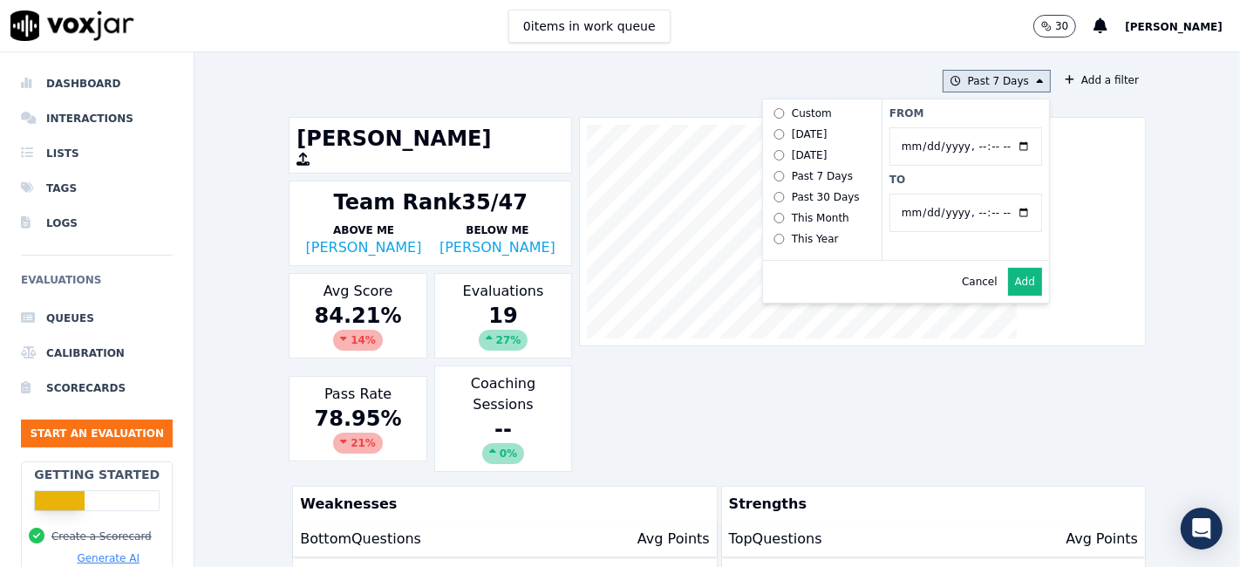
type input "2025-08-20T23:59"
click at [939, 184] on label "To" at bounding box center [965, 180] width 153 height 14
click at [939, 194] on input "To" at bounding box center [965, 213] width 153 height 38
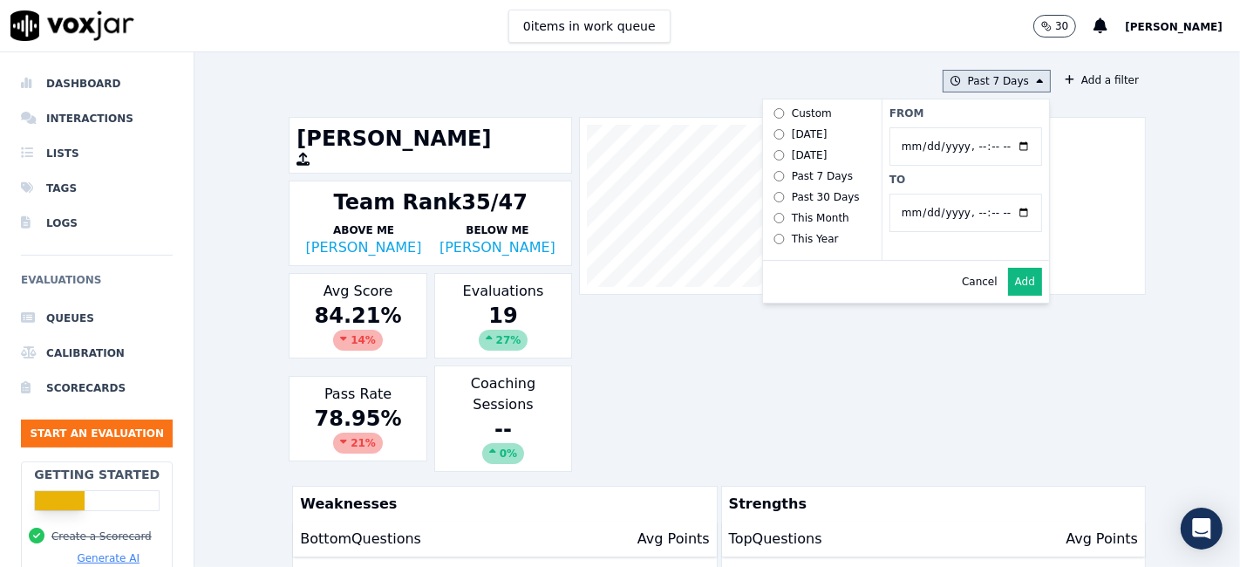
click at [1008, 292] on button "Add" at bounding box center [1025, 282] width 34 height 28
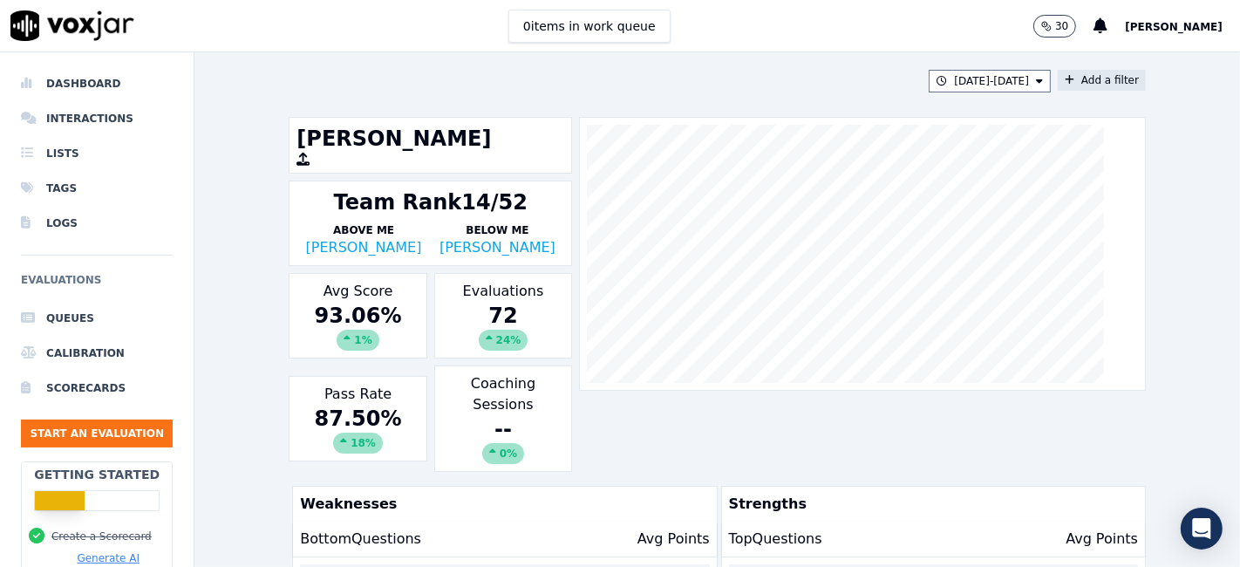
click at [1073, 80] on button "Add a filter" at bounding box center [1101, 80] width 88 height 21
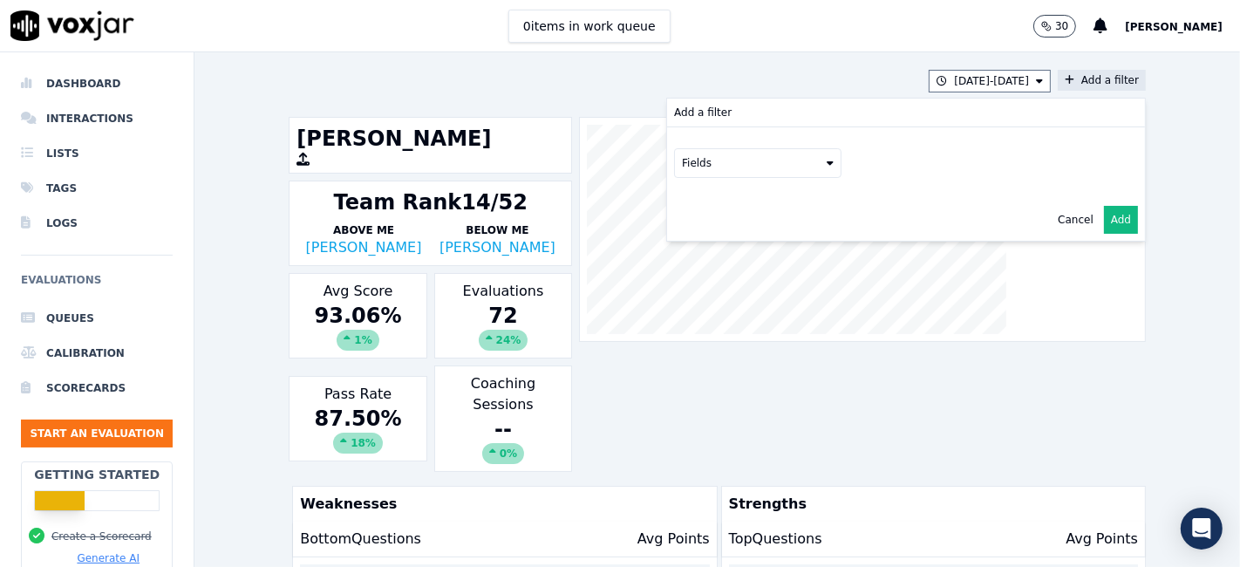
click at [747, 167] on button "Fields" at bounding box center [757, 163] width 167 height 30
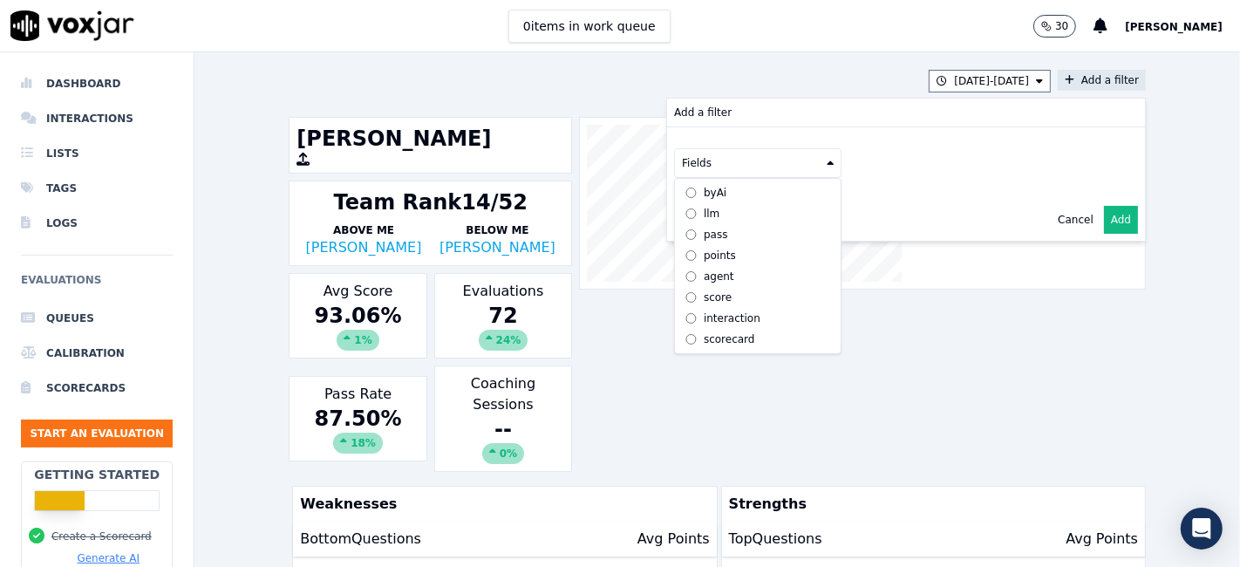
scroll to position [15, 0]
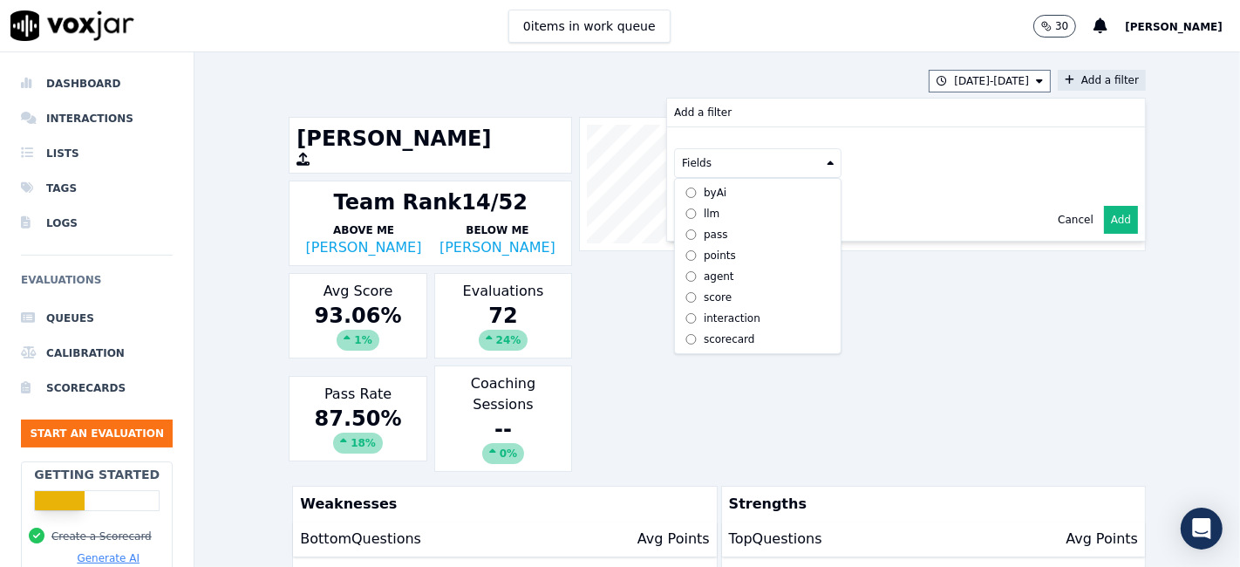
click at [714, 332] on div "scorecard" at bounding box center [729, 339] width 51 height 14
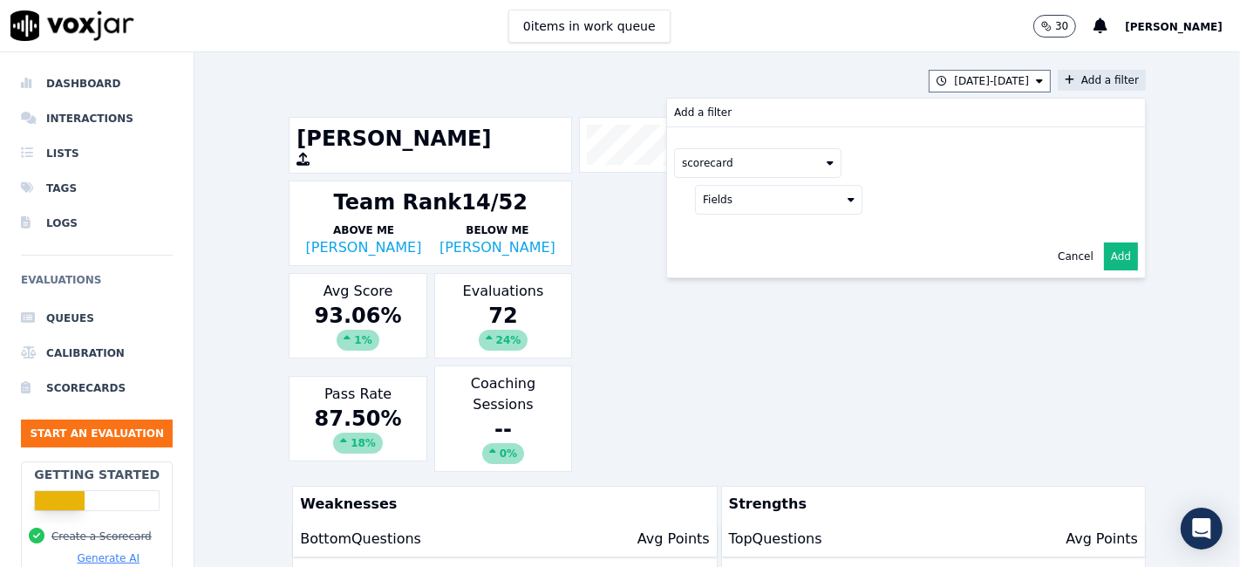
click at [792, 199] on button "Fields" at bounding box center [778, 200] width 167 height 30
click at [751, 233] on label "title" at bounding box center [778, 229] width 159 height 21
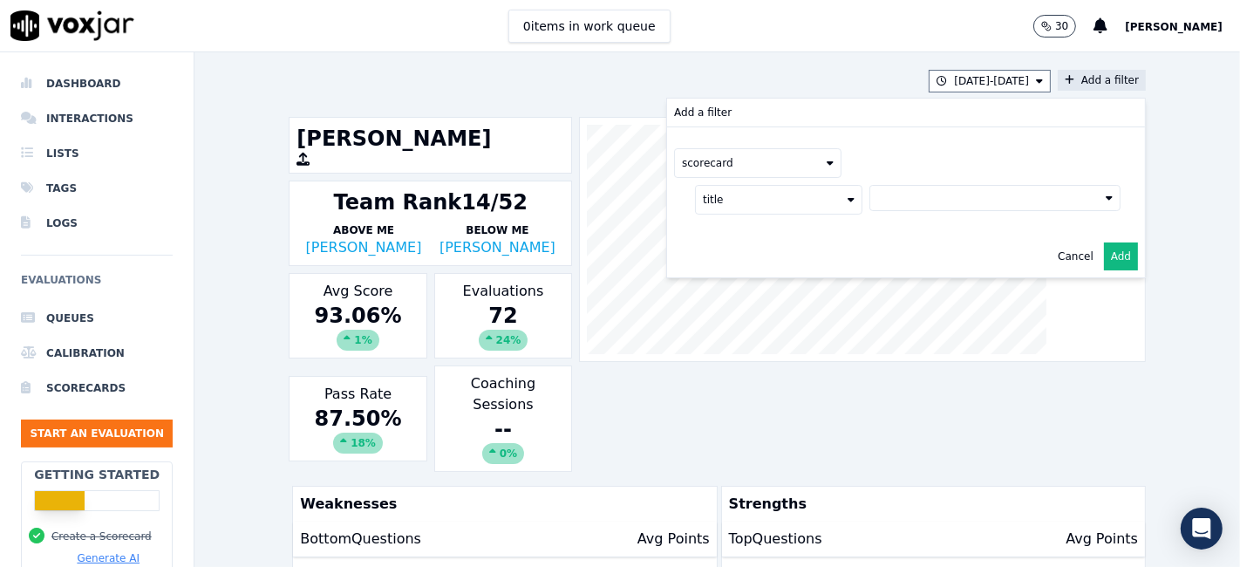
click at [919, 203] on button at bounding box center [994, 198] width 251 height 26
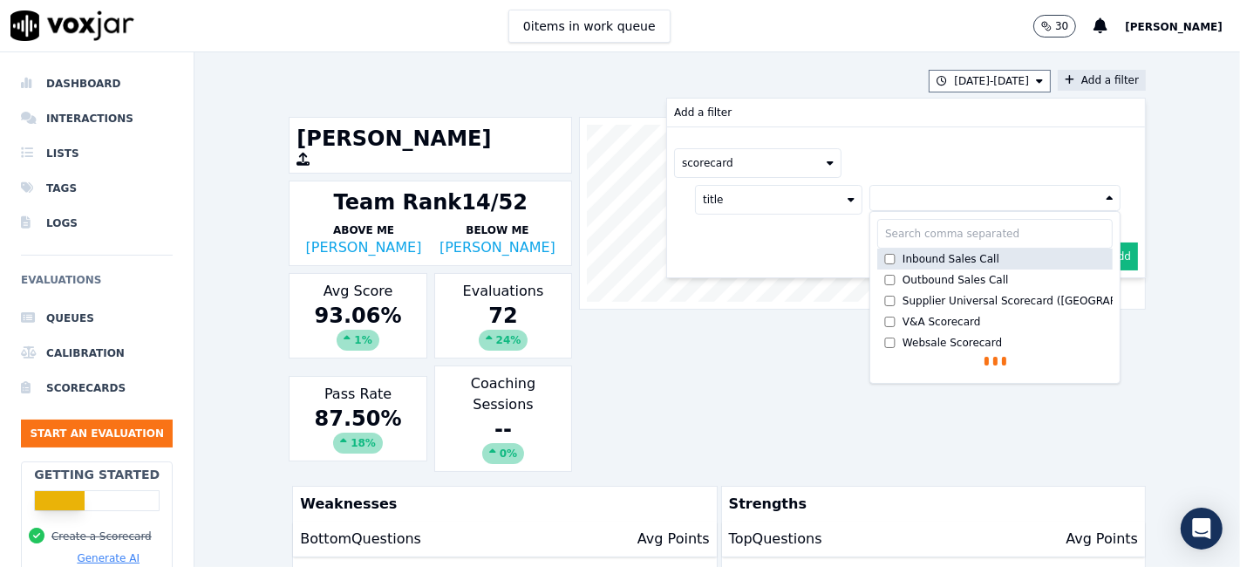
click at [905, 260] on div "Inbound Sales Call" at bounding box center [950, 259] width 97 height 14
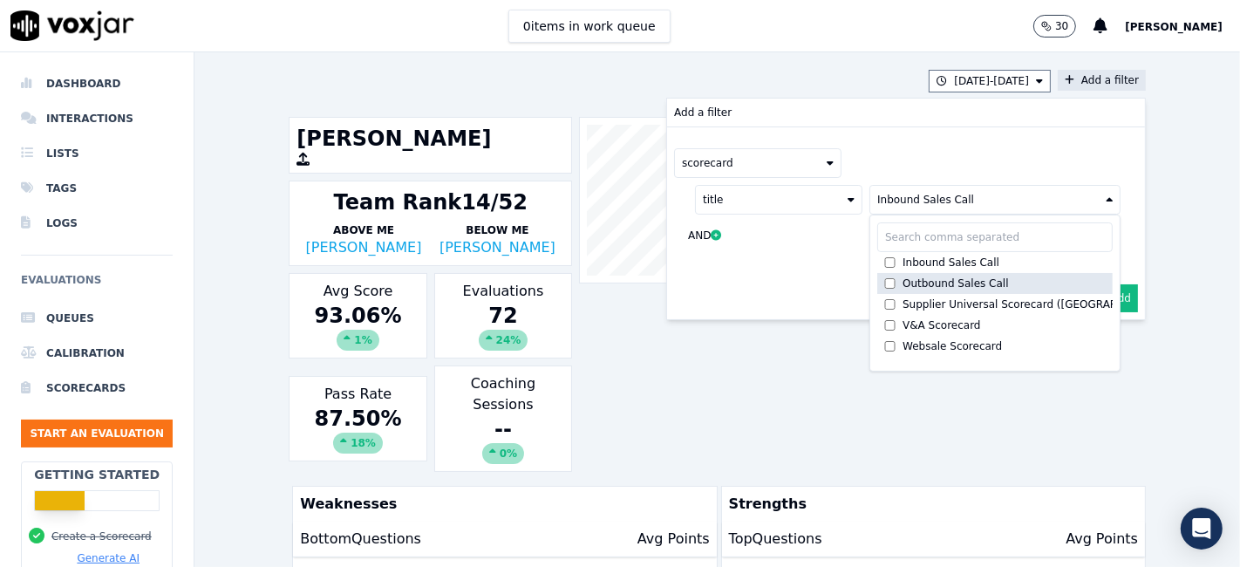
click at [902, 280] on div "Outbound Sales Call" at bounding box center [955, 283] width 106 height 14
click at [1105, 297] on button "Add" at bounding box center [1121, 298] width 34 height 28
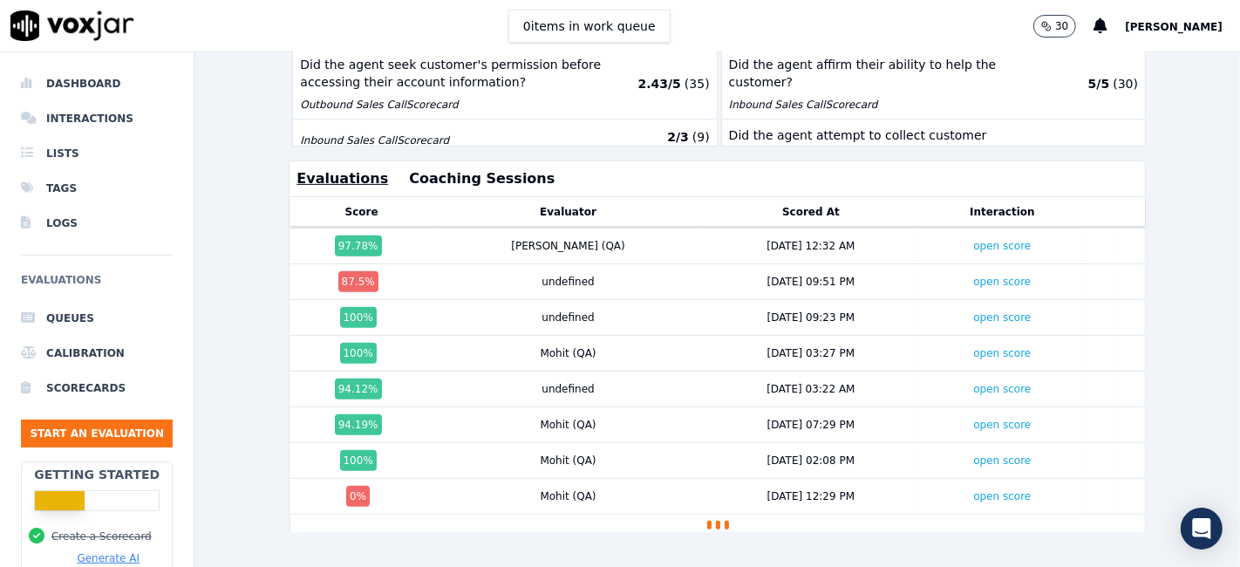
scroll to position [2266, 0]
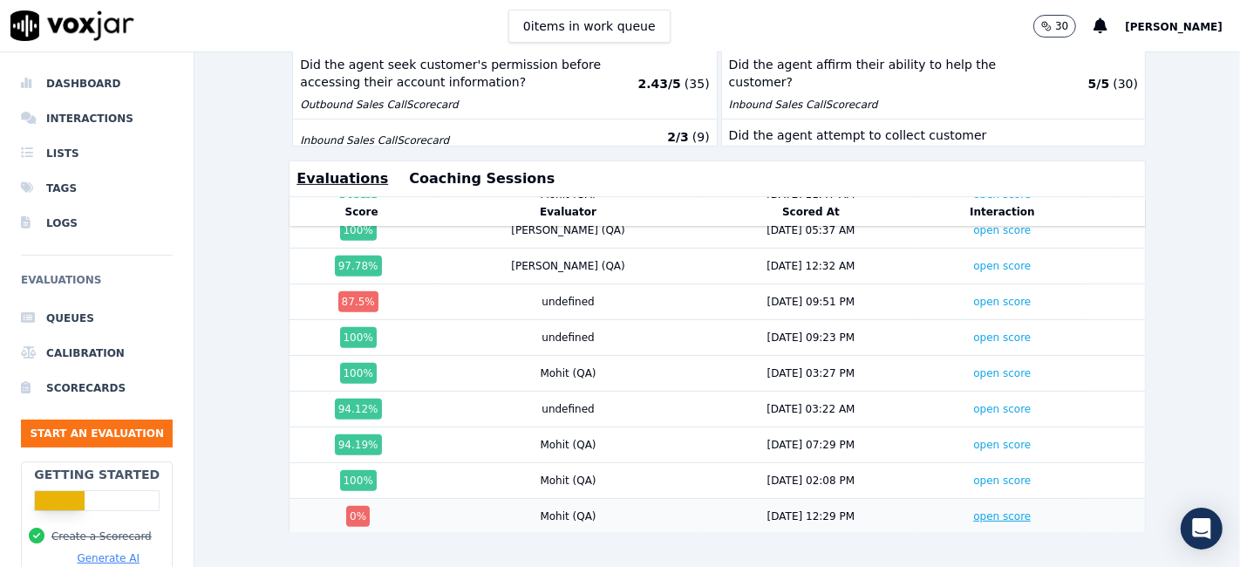
click at [973, 510] on link "open score" at bounding box center [1002, 516] width 58 height 12
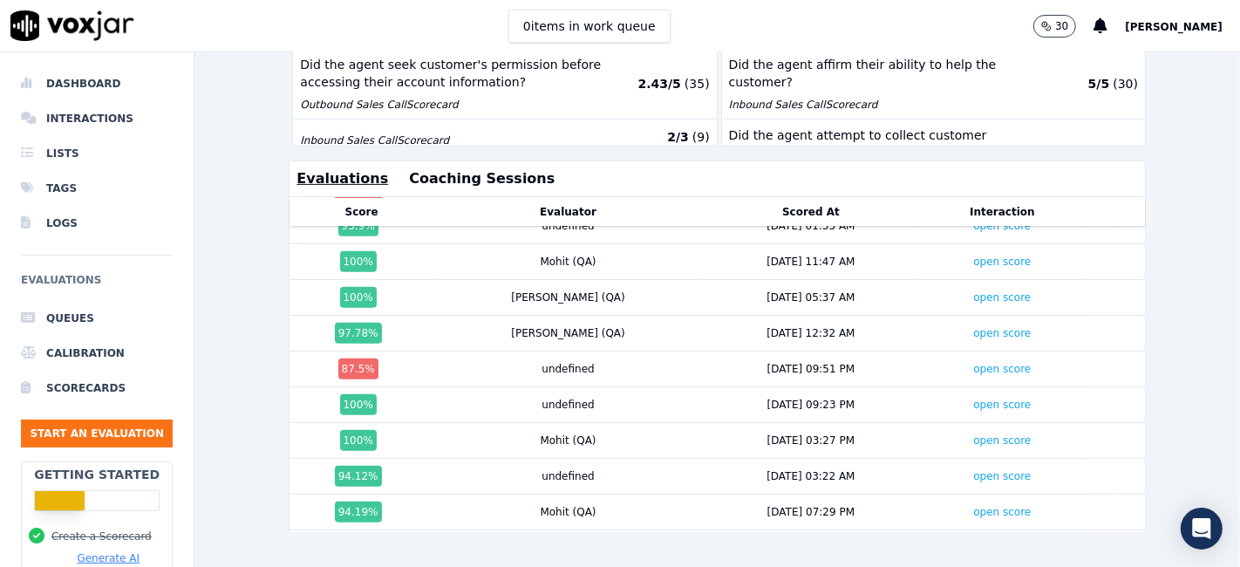
scroll to position [2169, 0]
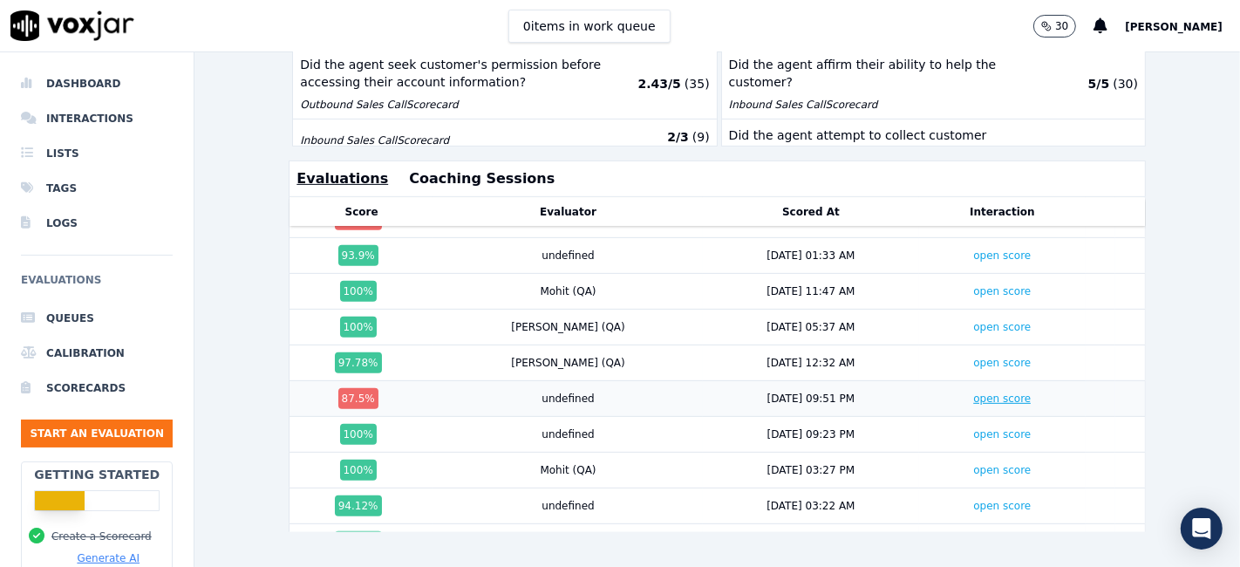
click at [973, 392] on link "open score" at bounding box center [1002, 398] width 58 height 12
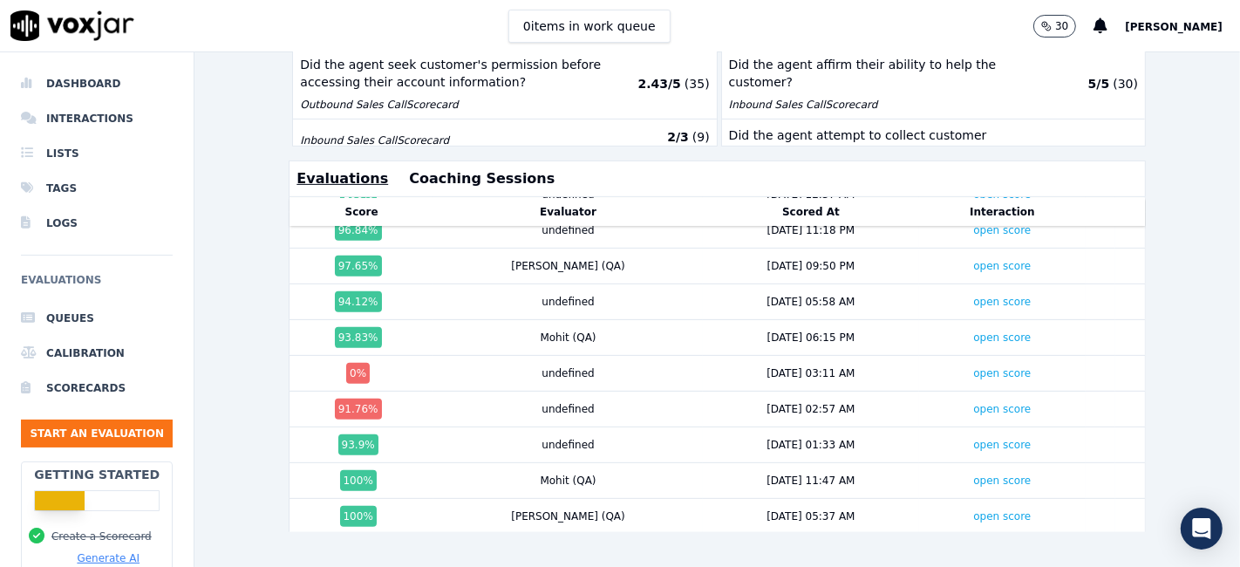
scroll to position [1975, 0]
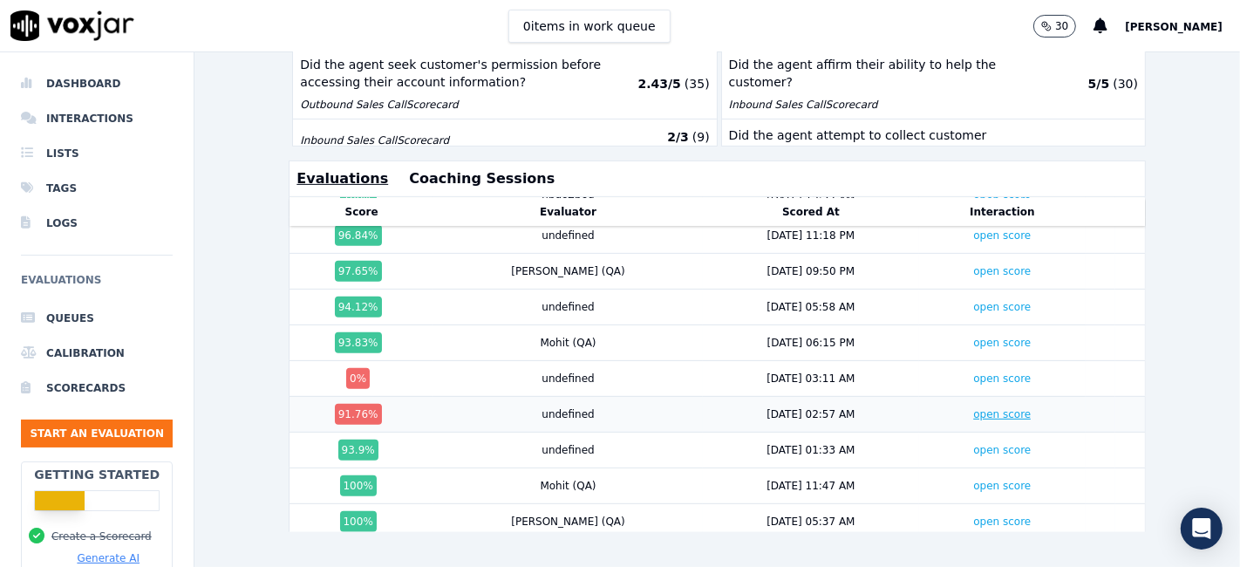
click at [973, 408] on link "open score" at bounding box center [1002, 414] width 58 height 12
click at [973, 372] on link "open score" at bounding box center [1002, 378] width 58 height 12
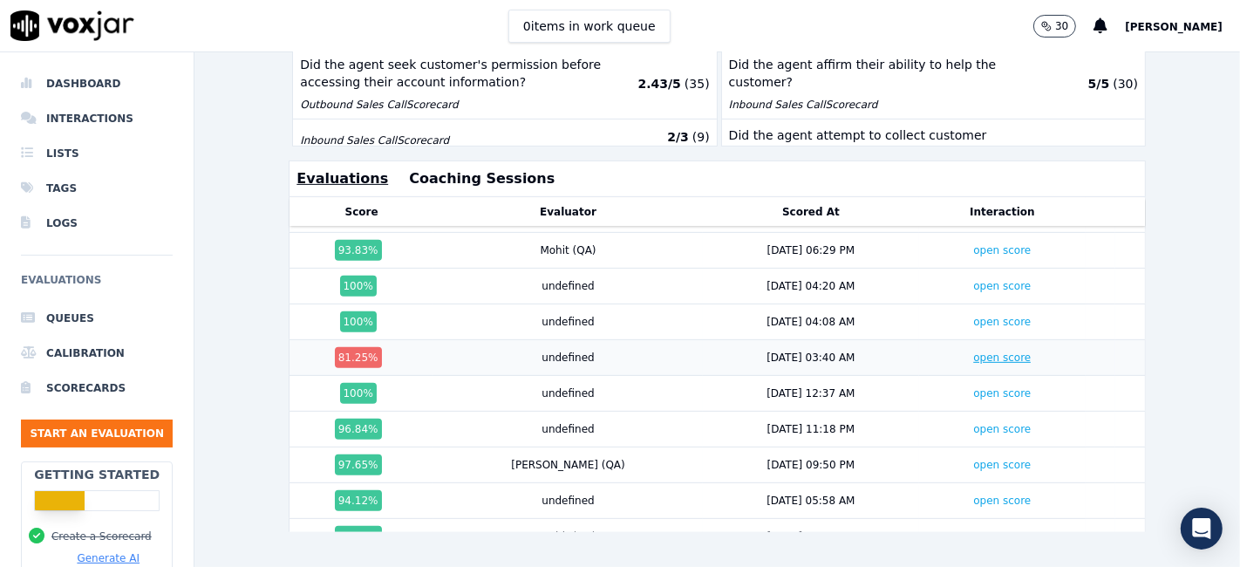
click at [973, 351] on link "open score" at bounding box center [1002, 357] width 58 height 12
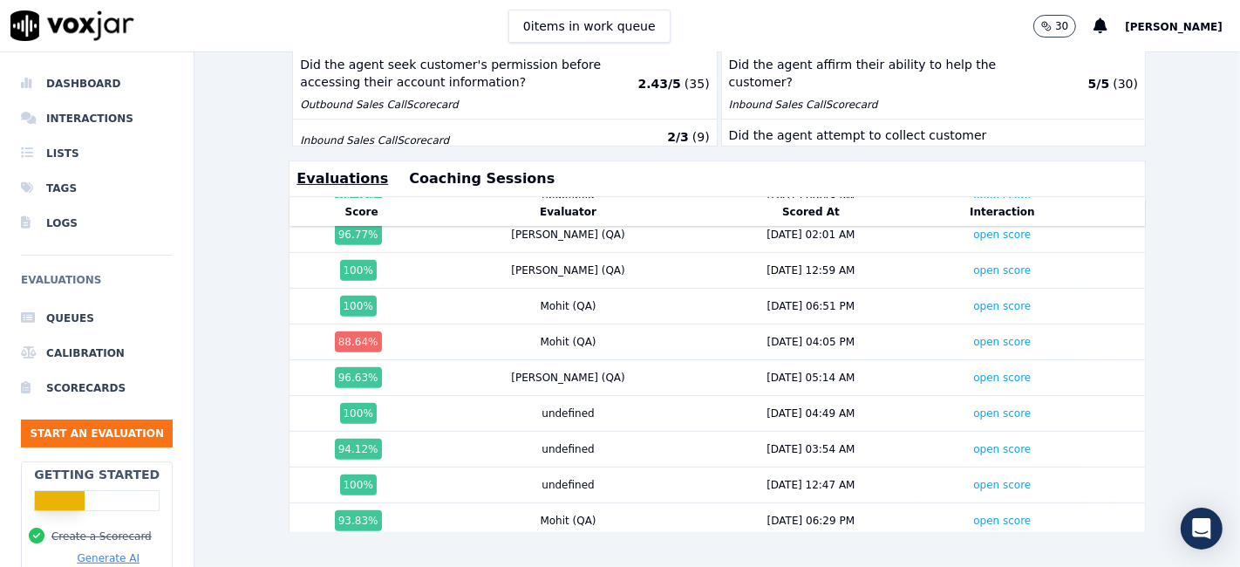
scroll to position [1491, 0]
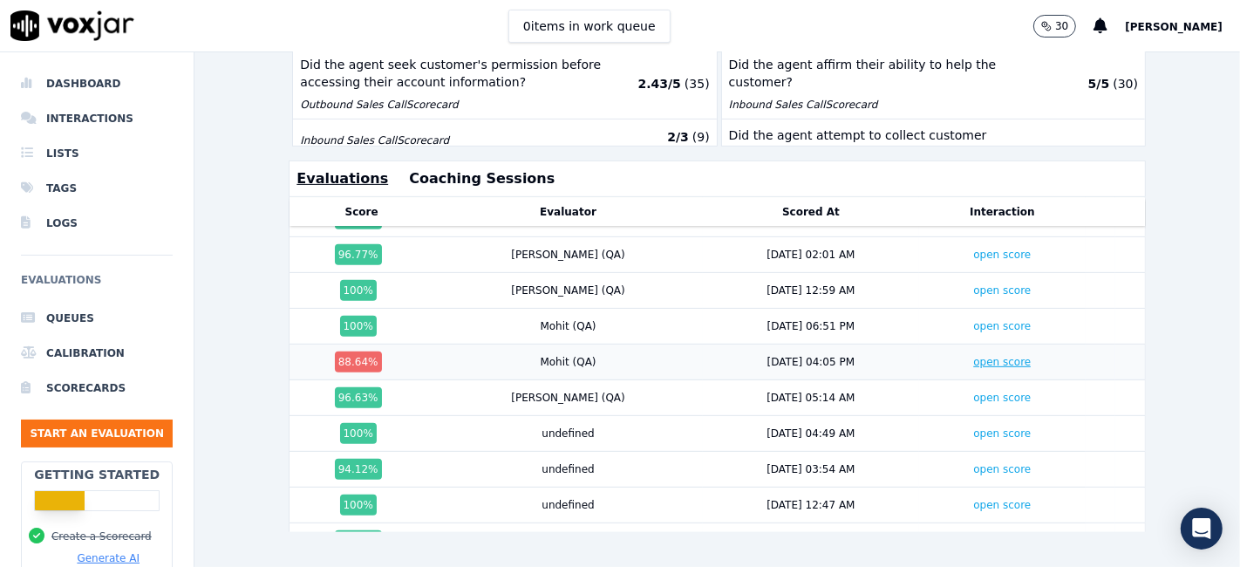
click at [973, 356] on link "open score" at bounding box center [1002, 362] width 58 height 12
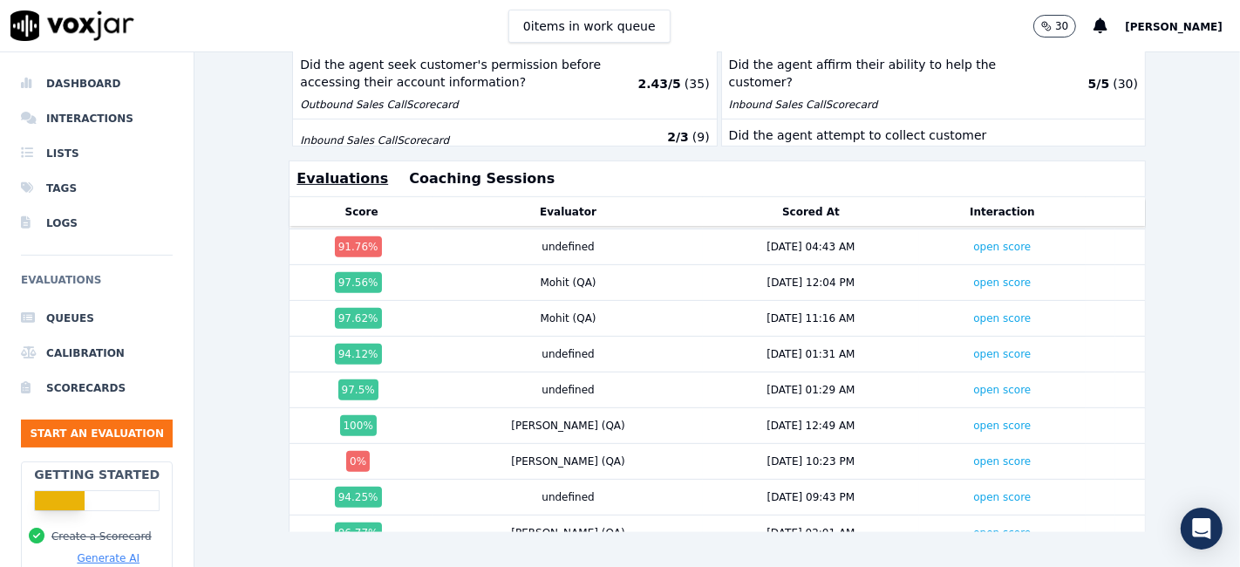
scroll to position [1200, 0]
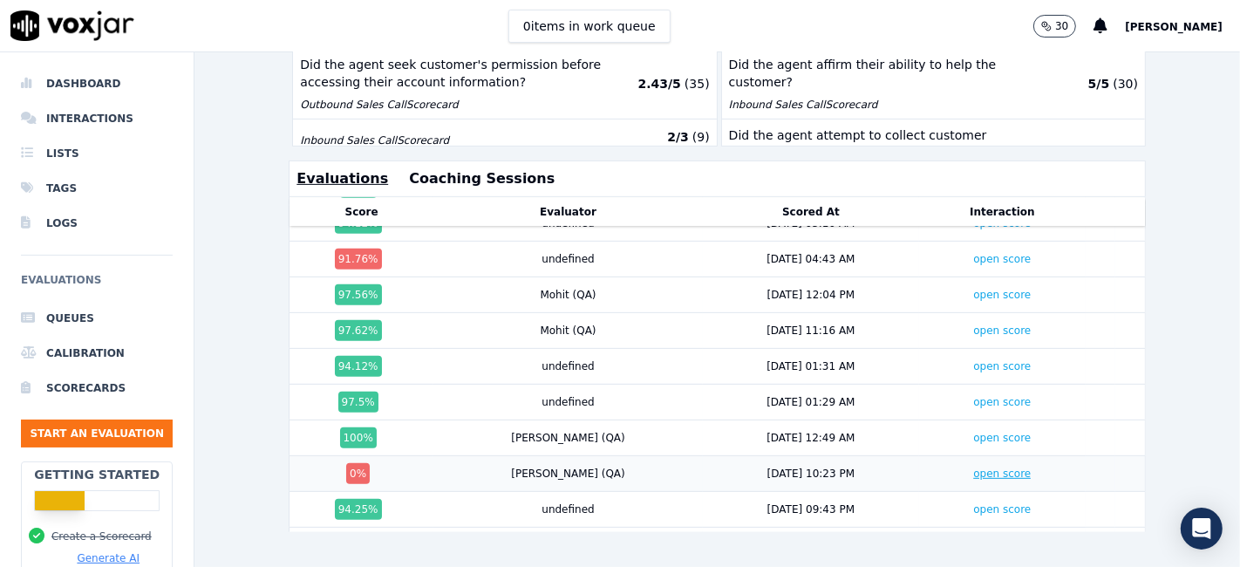
click at [973, 467] on link "open score" at bounding box center [1002, 473] width 58 height 12
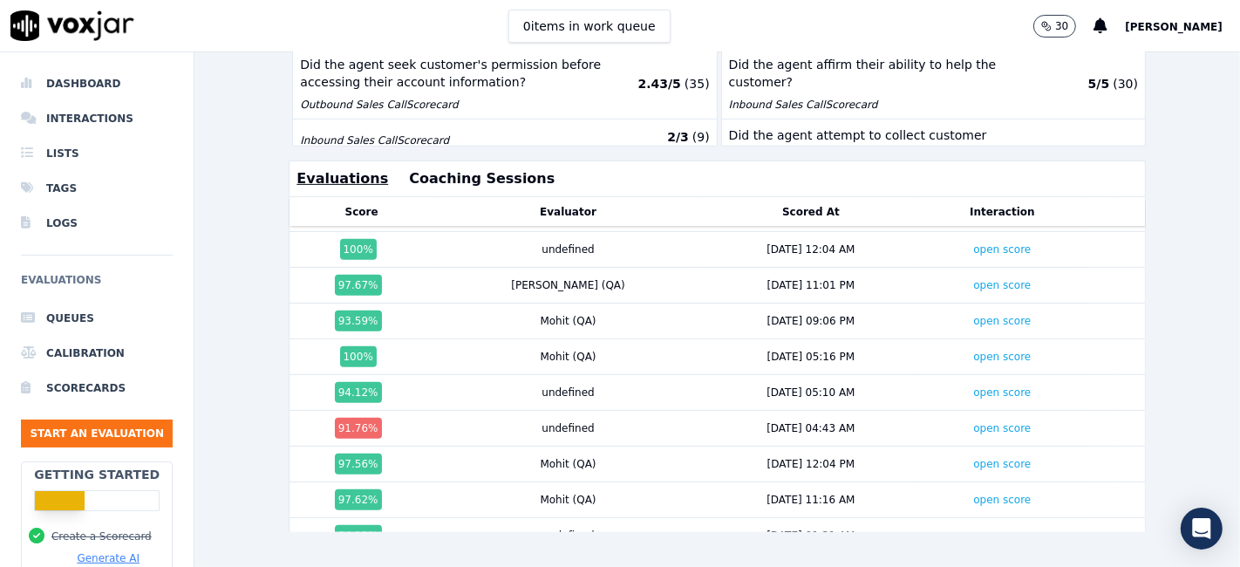
scroll to position [1006, 0]
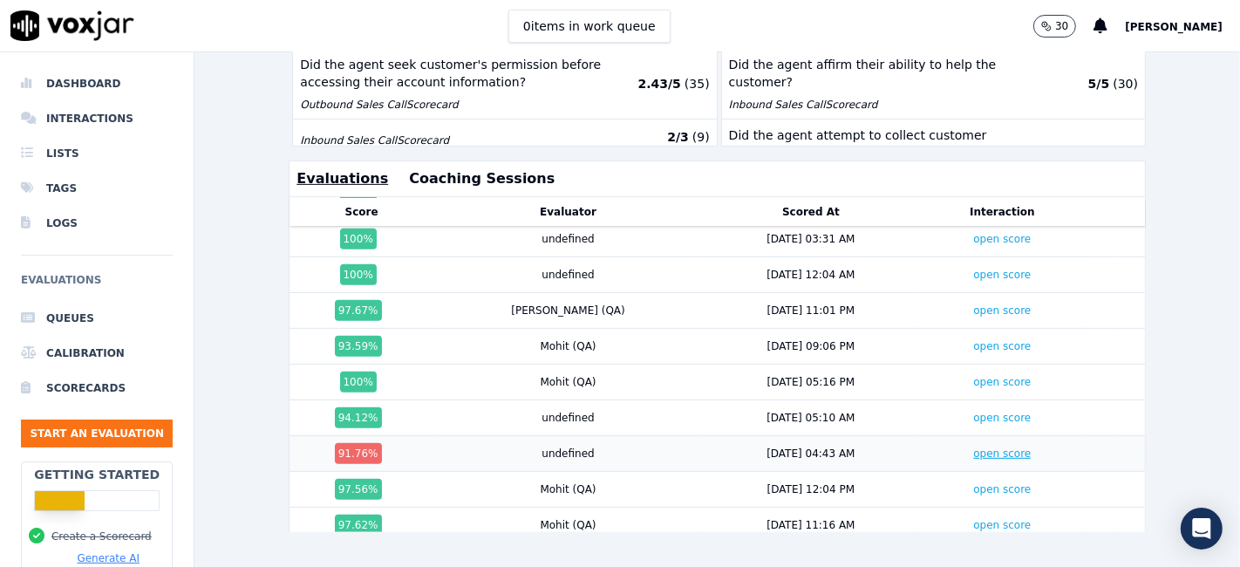
click at [973, 447] on link "open score" at bounding box center [1002, 453] width 58 height 12
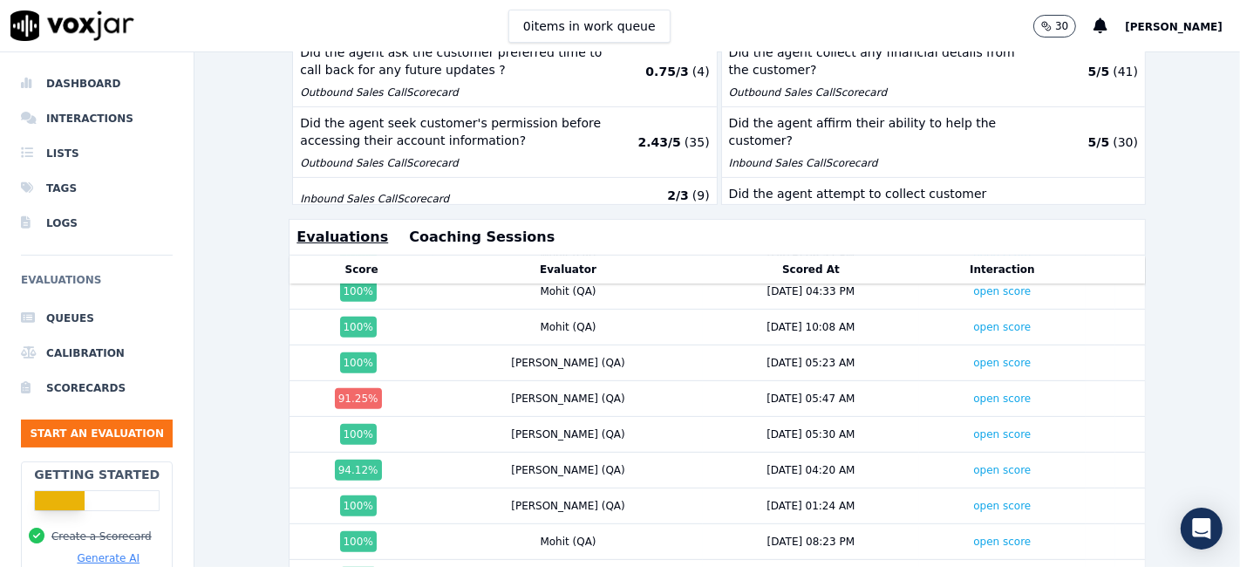
scroll to position [597, 0]
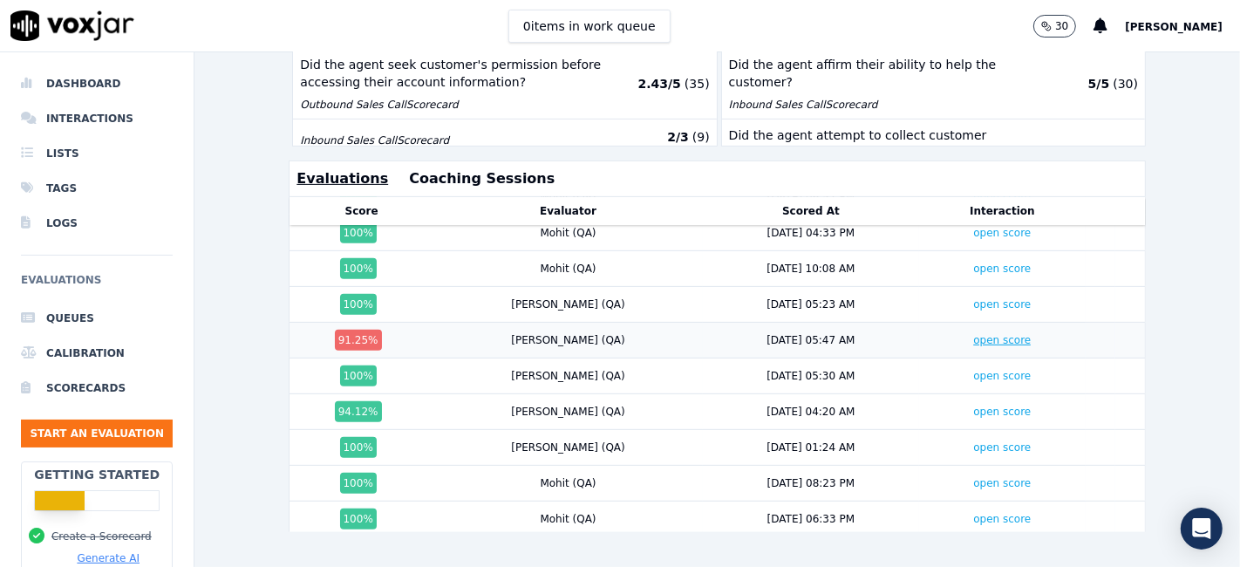
click at [973, 334] on link "open score" at bounding box center [1002, 340] width 58 height 12
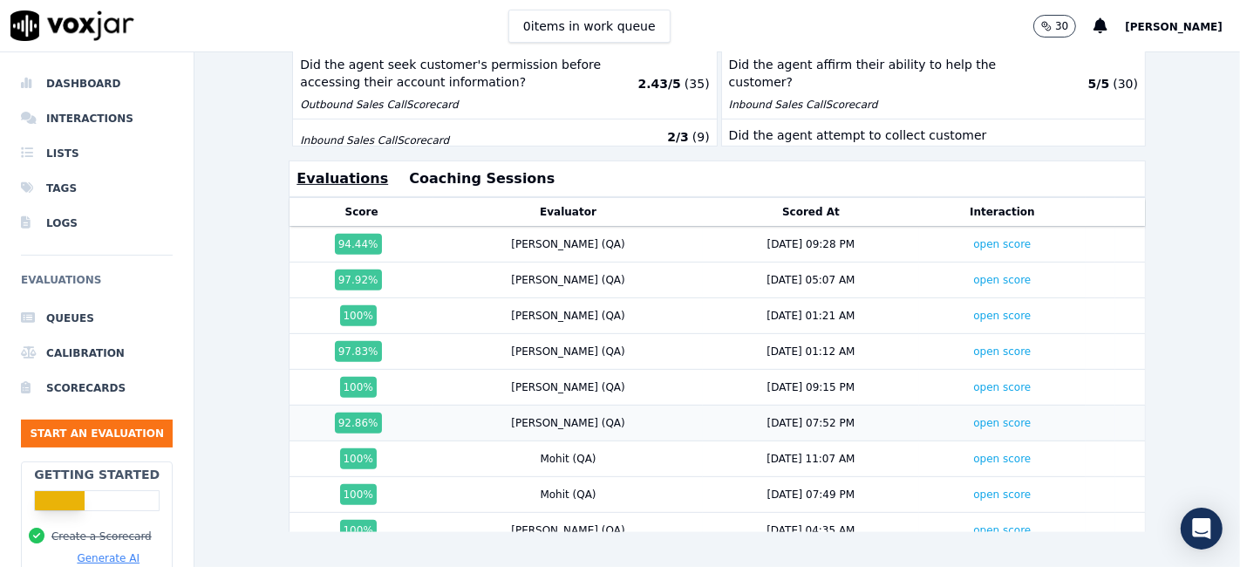
scroll to position [500, 0]
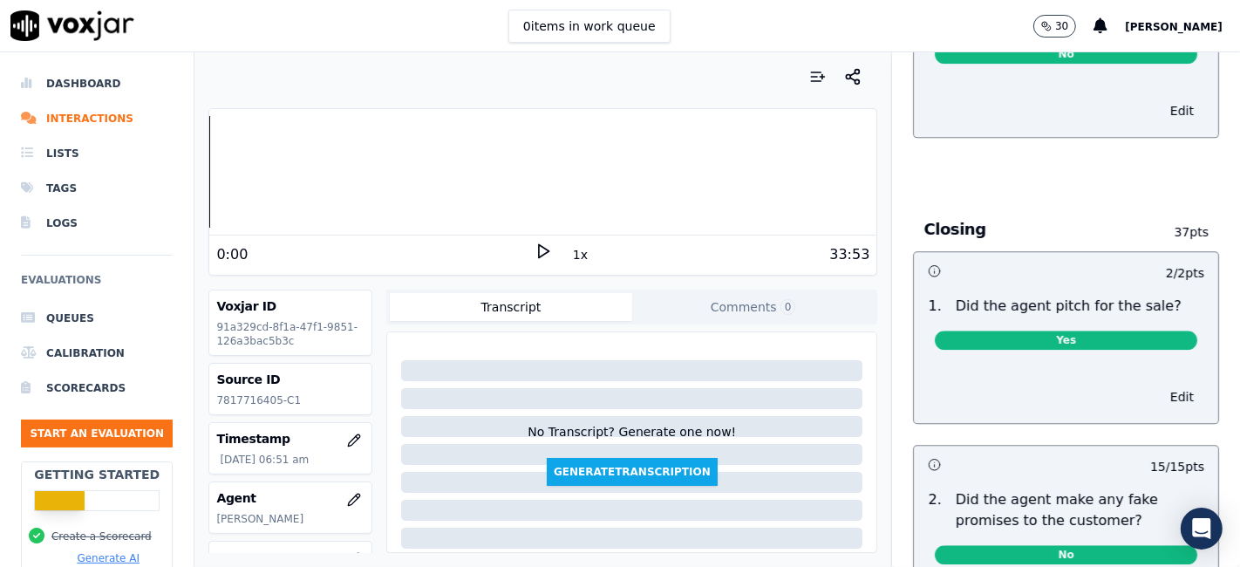
scroll to position [3086, 0]
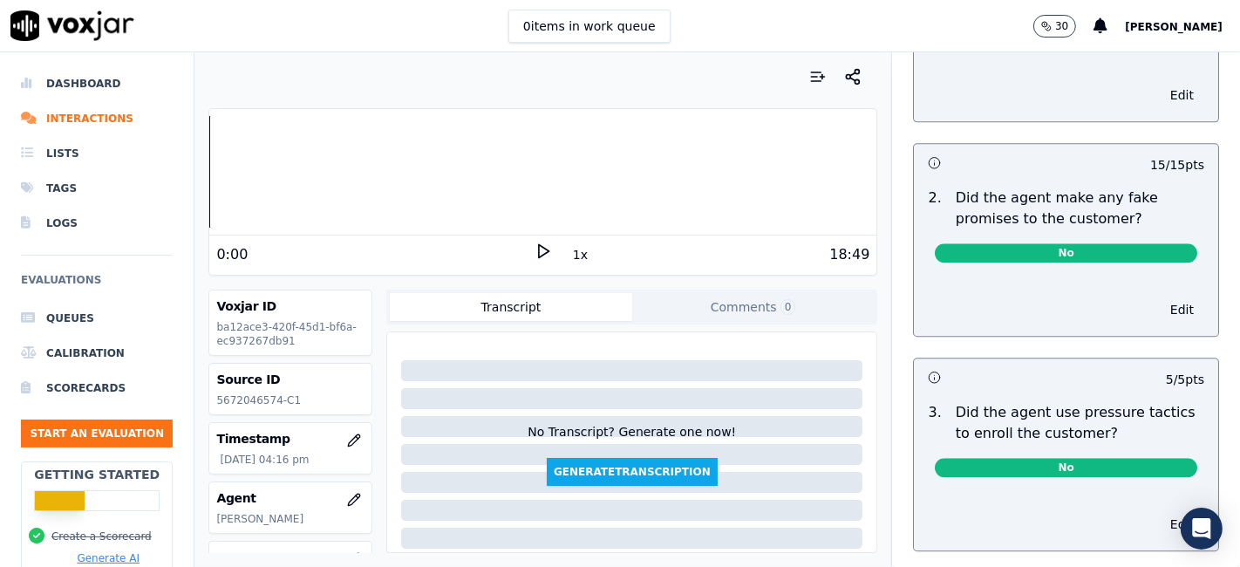
scroll to position [3379, 0]
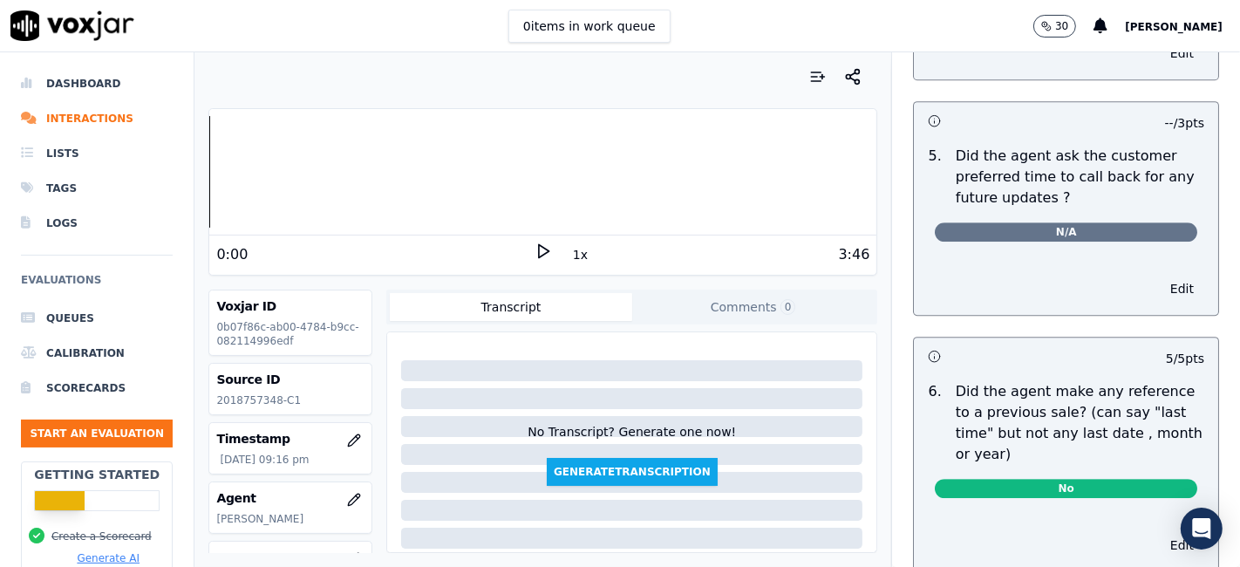
scroll to position [4643, 0]
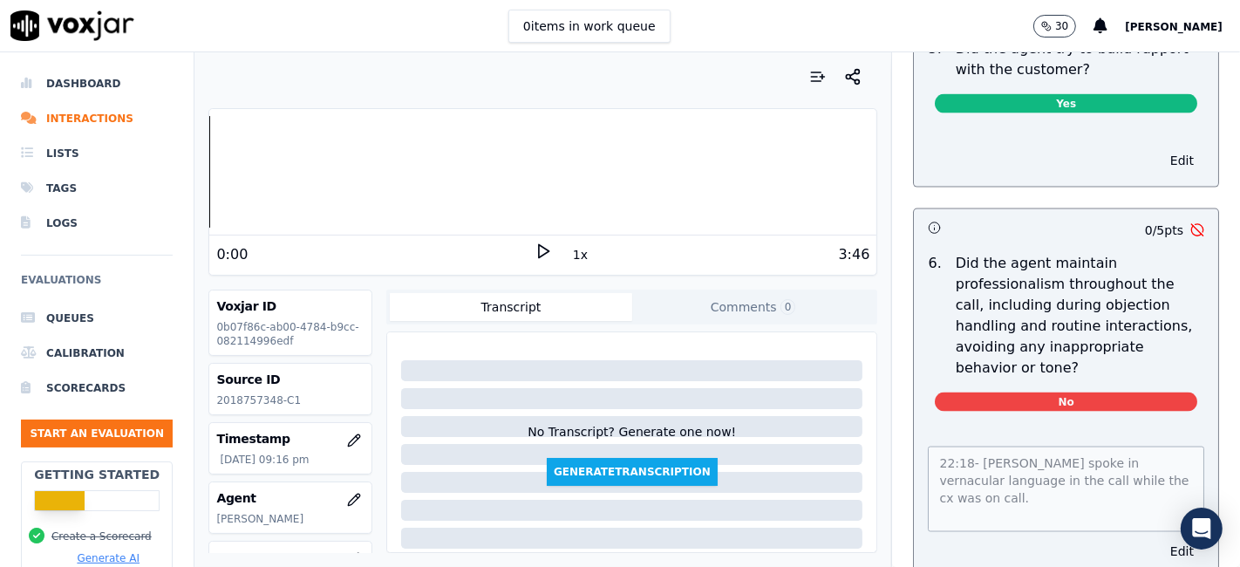
scroll to position [2227, 0]
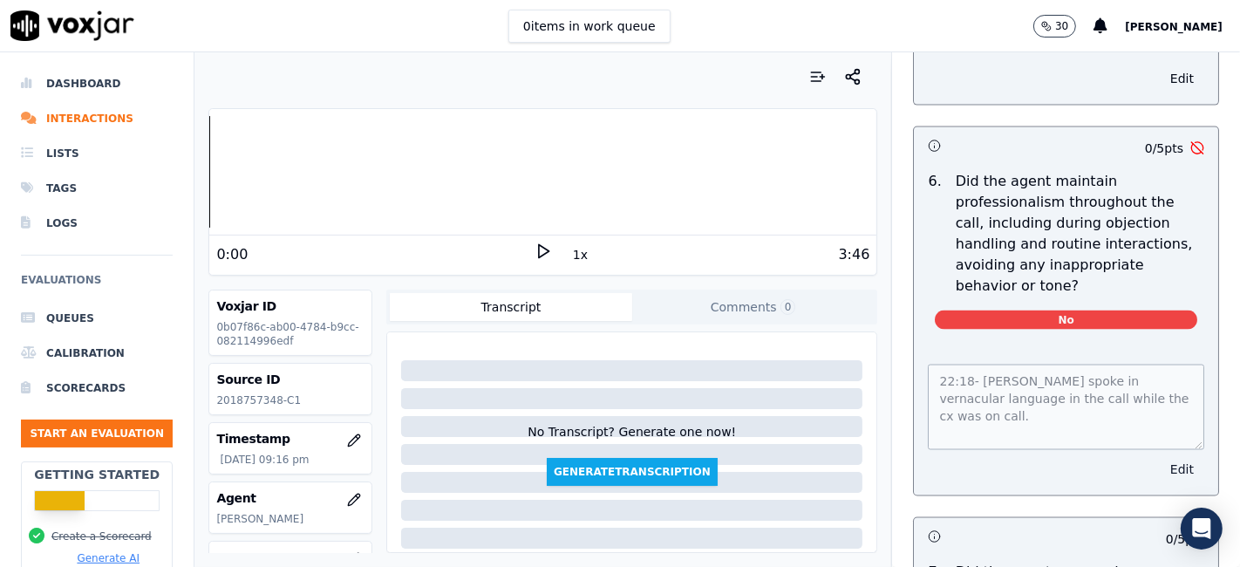
click at [1159, 457] on button "Edit" at bounding box center [1181, 469] width 44 height 24
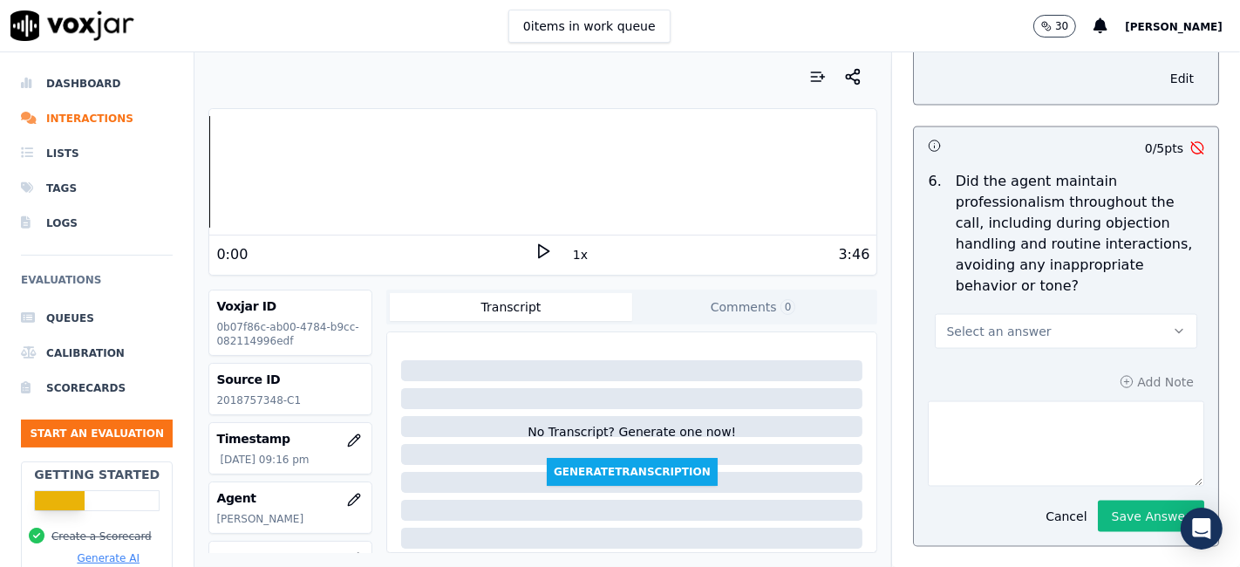
click at [1113, 314] on button "Select an answer" at bounding box center [1066, 331] width 262 height 35
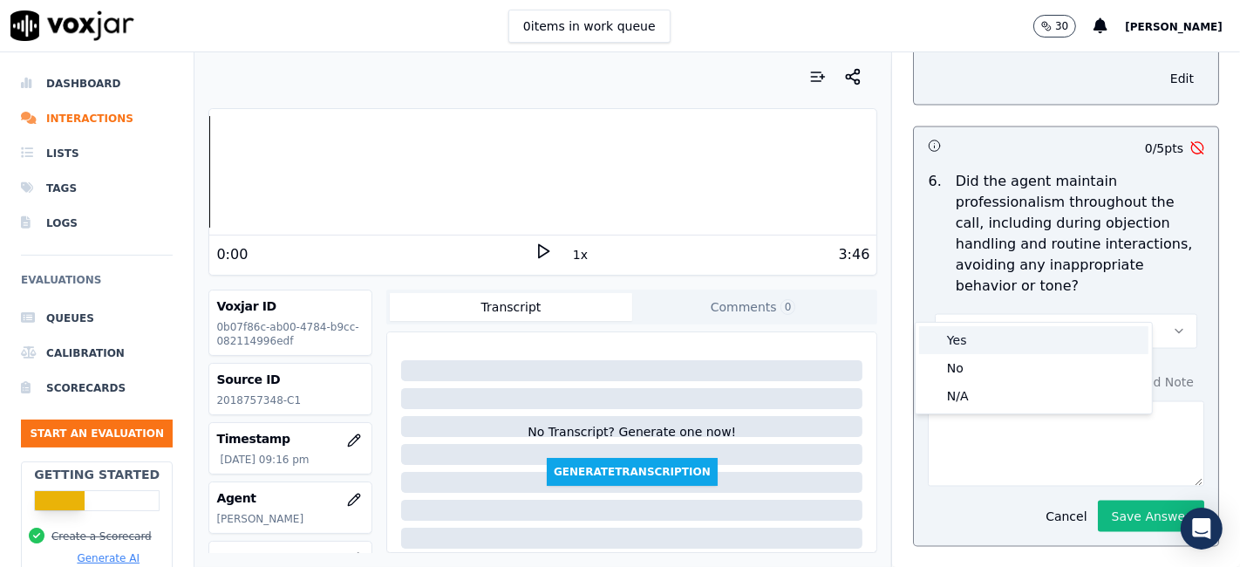
click at [997, 338] on div "Yes" at bounding box center [1033, 340] width 229 height 28
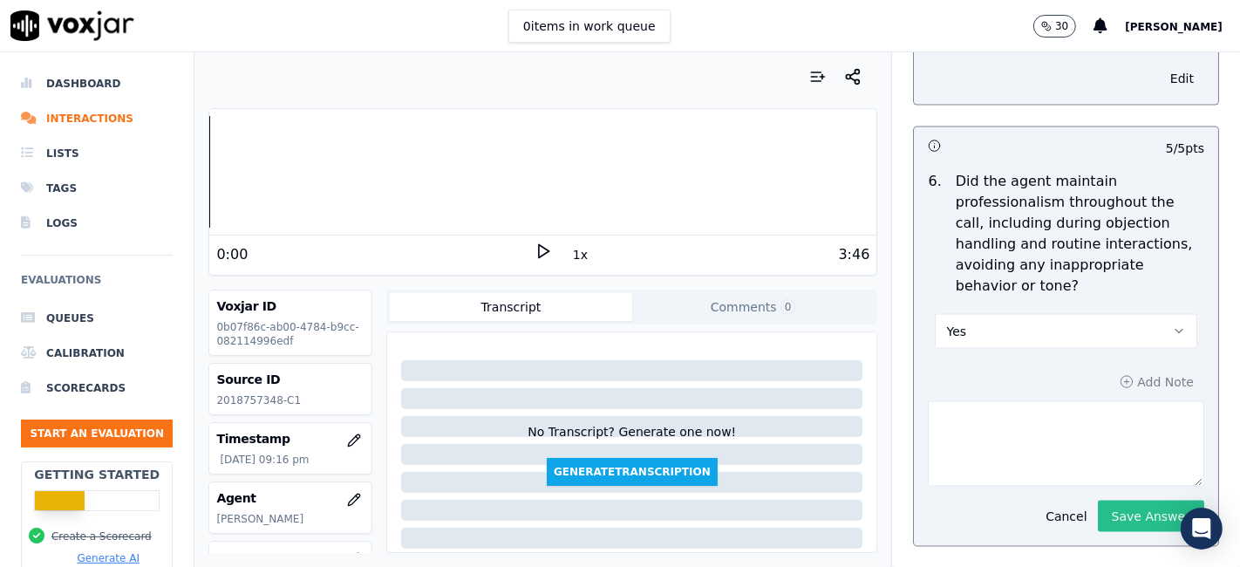
click at [1128, 500] on button "Save Answer" at bounding box center [1151, 515] width 106 height 31
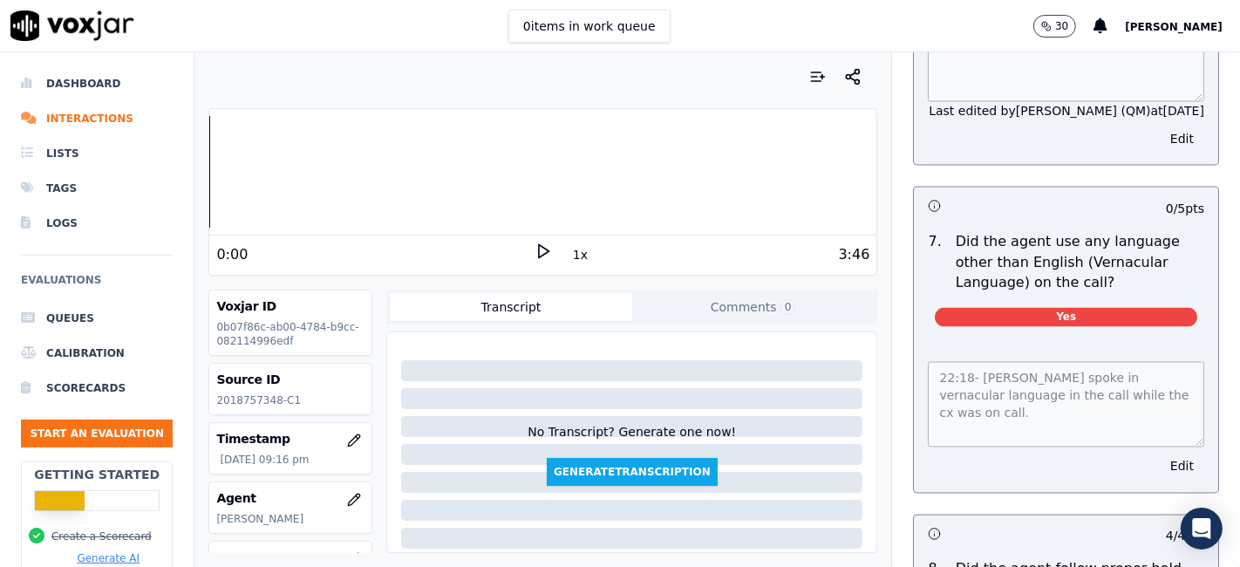
scroll to position [2615, 0]
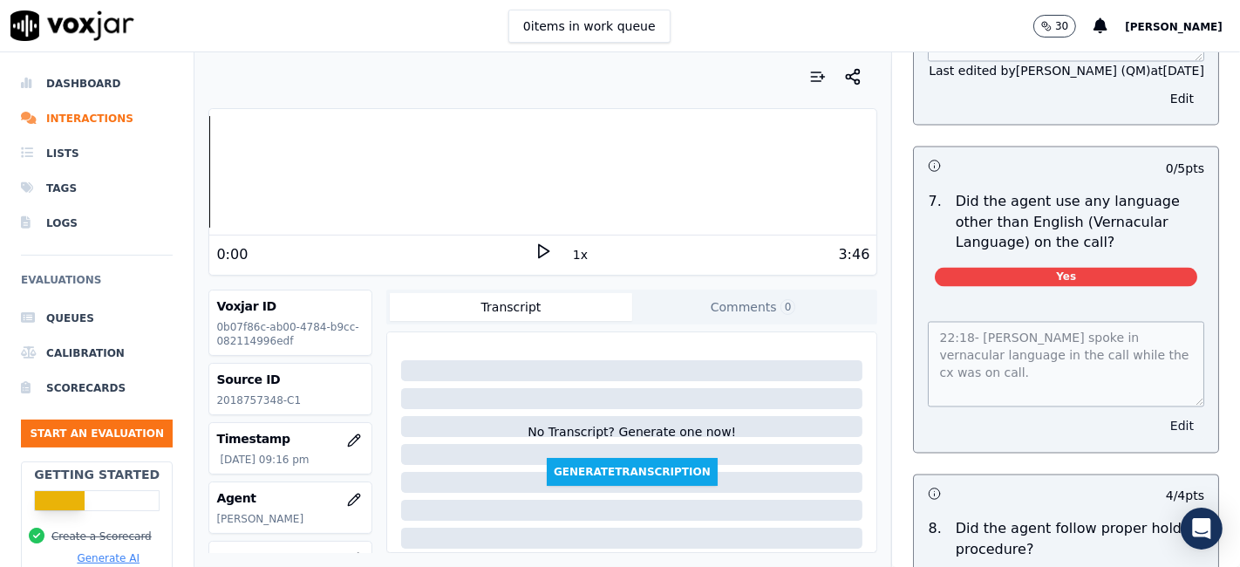
click at [1159, 414] on button "Edit" at bounding box center [1181, 426] width 44 height 24
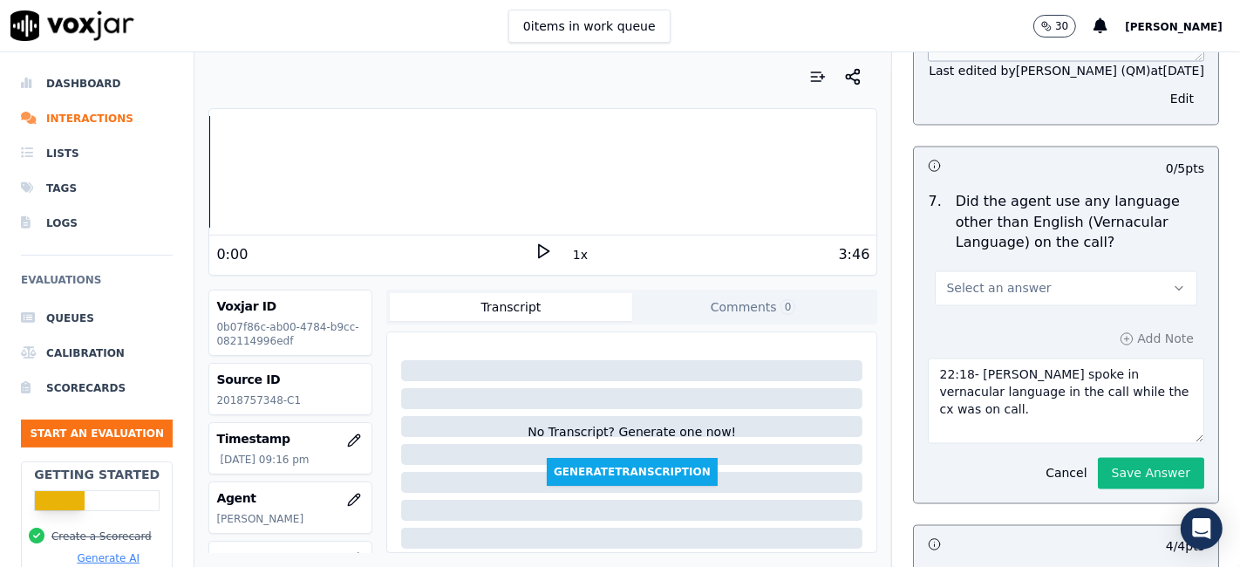
click at [1085, 271] on button "Select an answer" at bounding box center [1066, 288] width 262 height 35
click at [989, 320] on div "No" at bounding box center [1033, 323] width 229 height 28
drag, startPoint x: 1105, startPoint y: 363, endPoint x: 914, endPoint y: 344, distance: 192.7
click at [928, 358] on textarea "22:18- Mike spoke in vernacular language in the call while the cx was on call." at bounding box center [1066, 400] width 276 height 85
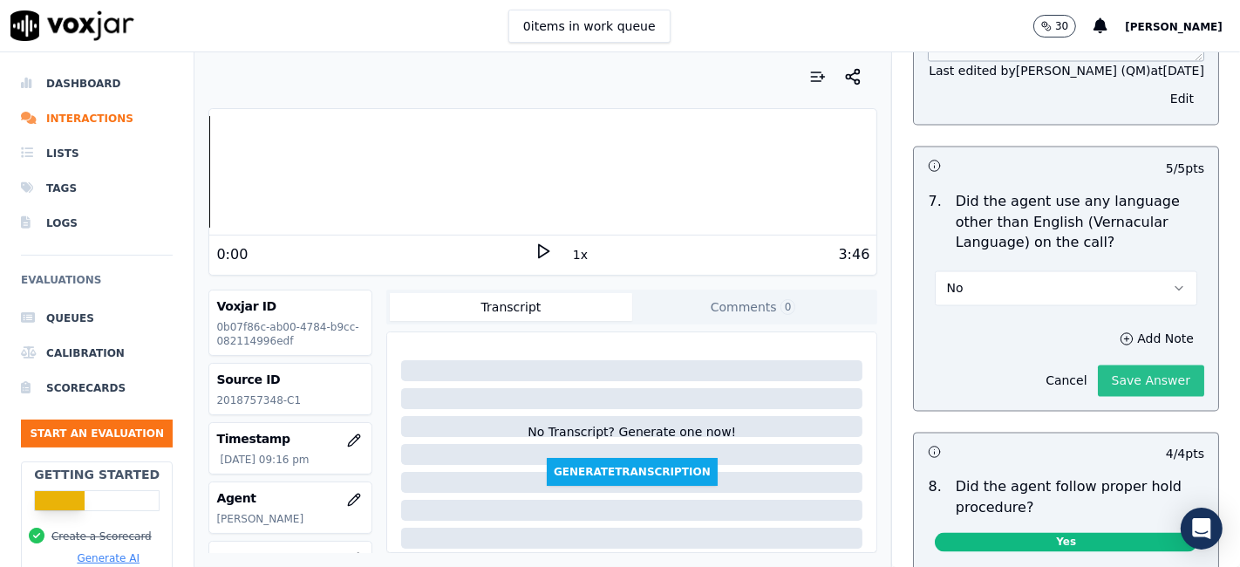
click at [1098, 365] on button "Save Answer" at bounding box center [1151, 380] width 106 height 31
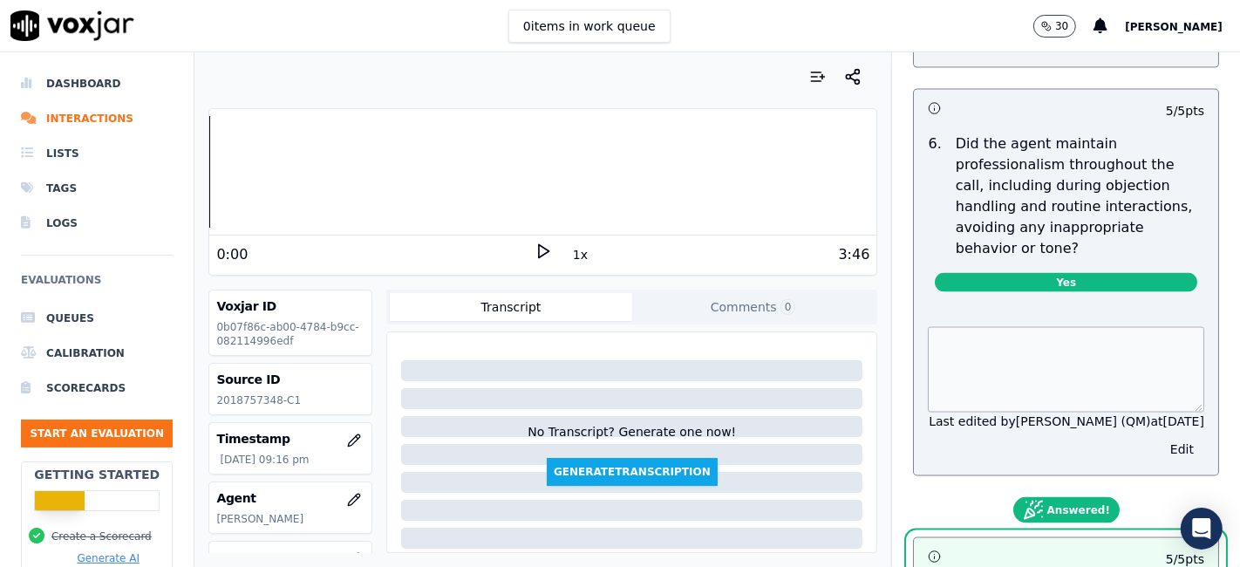
scroll to position [2227, 0]
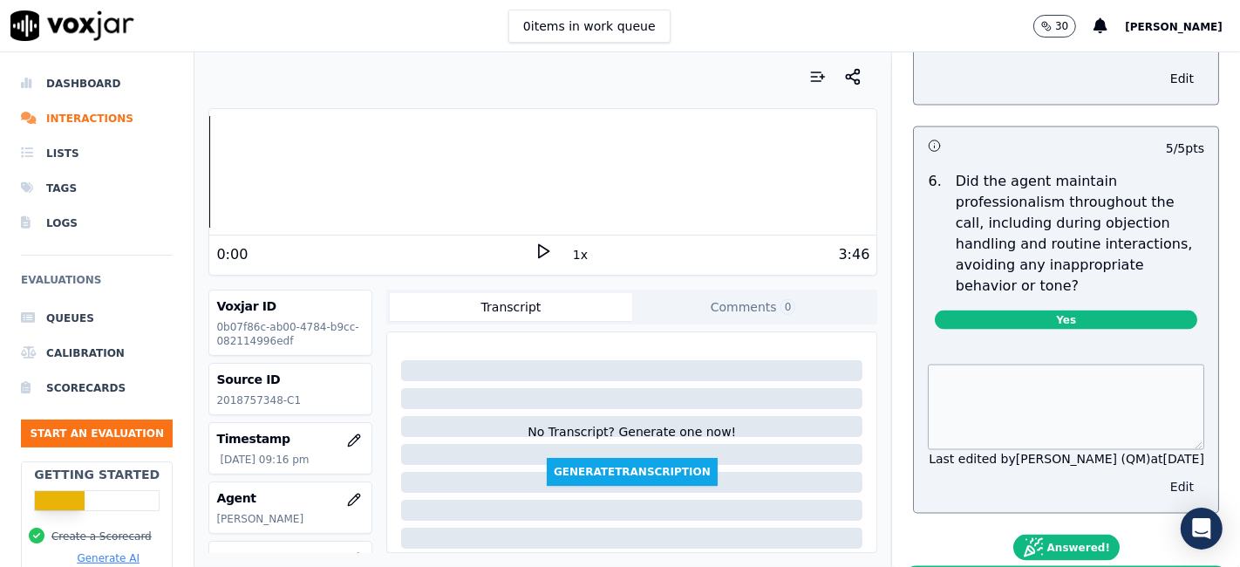
click at [1159, 474] on button "Edit" at bounding box center [1181, 486] width 44 height 24
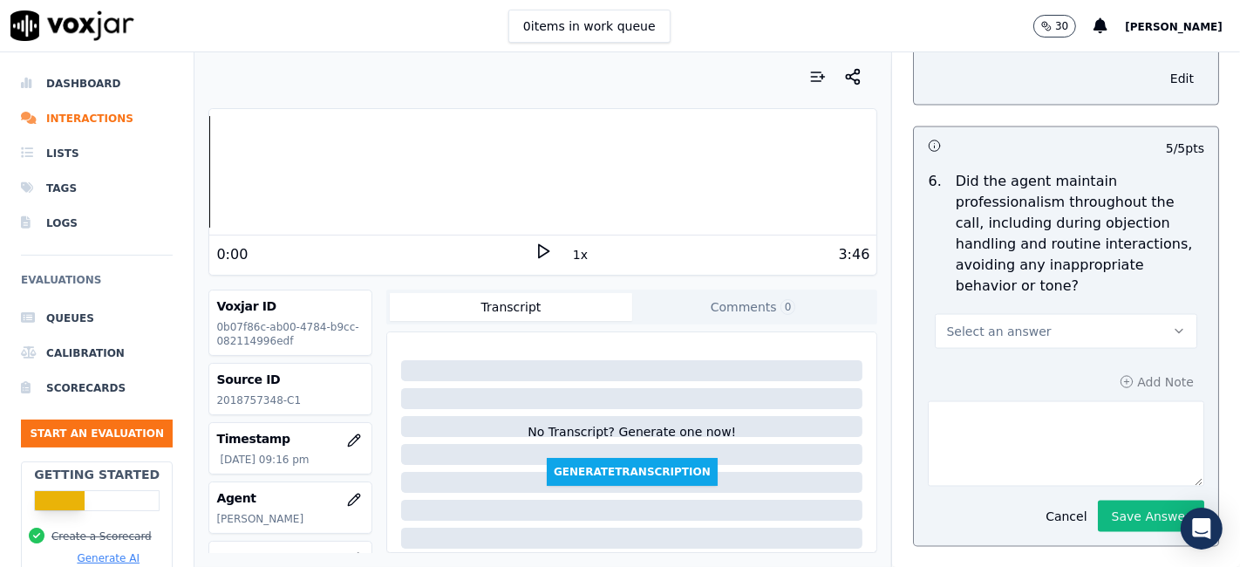
click at [1074, 314] on button "Select an answer" at bounding box center [1066, 331] width 262 height 35
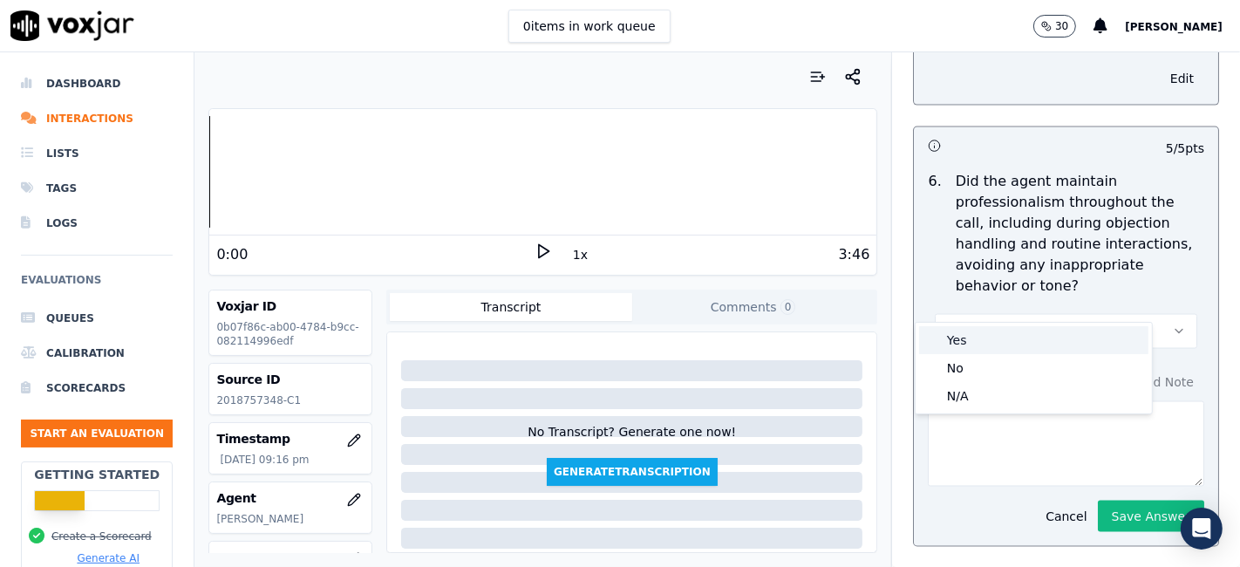
click at [1013, 343] on div "Yes" at bounding box center [1033, 340] width 229 height 28
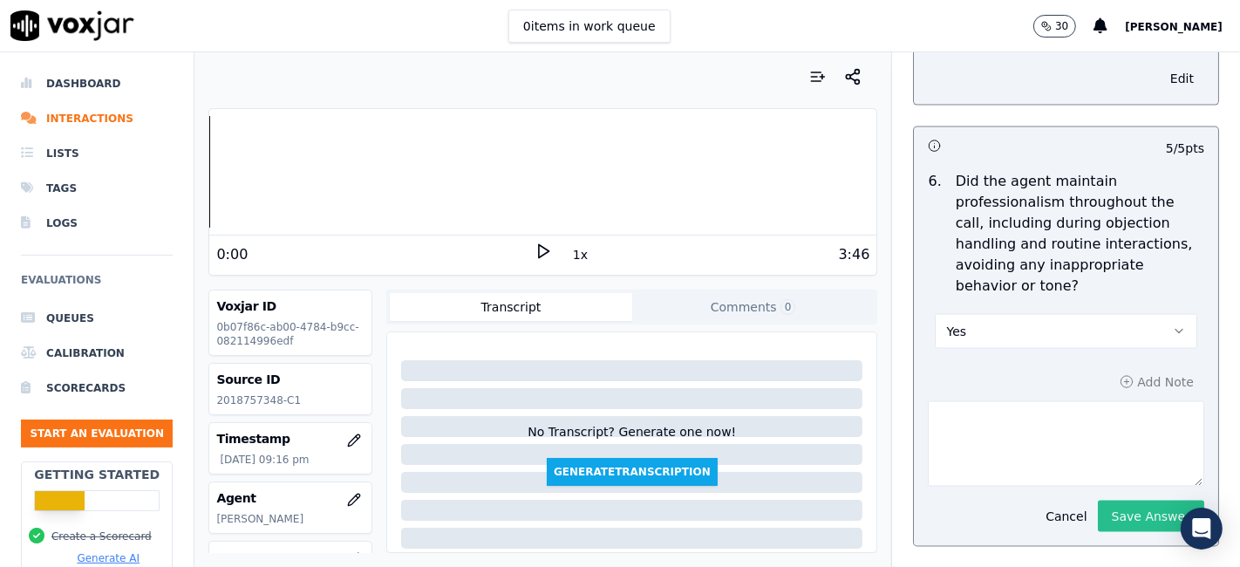
click at [1121, 500] on button "Save Answer" at bounding box center [1151, 515] width 106 height 31
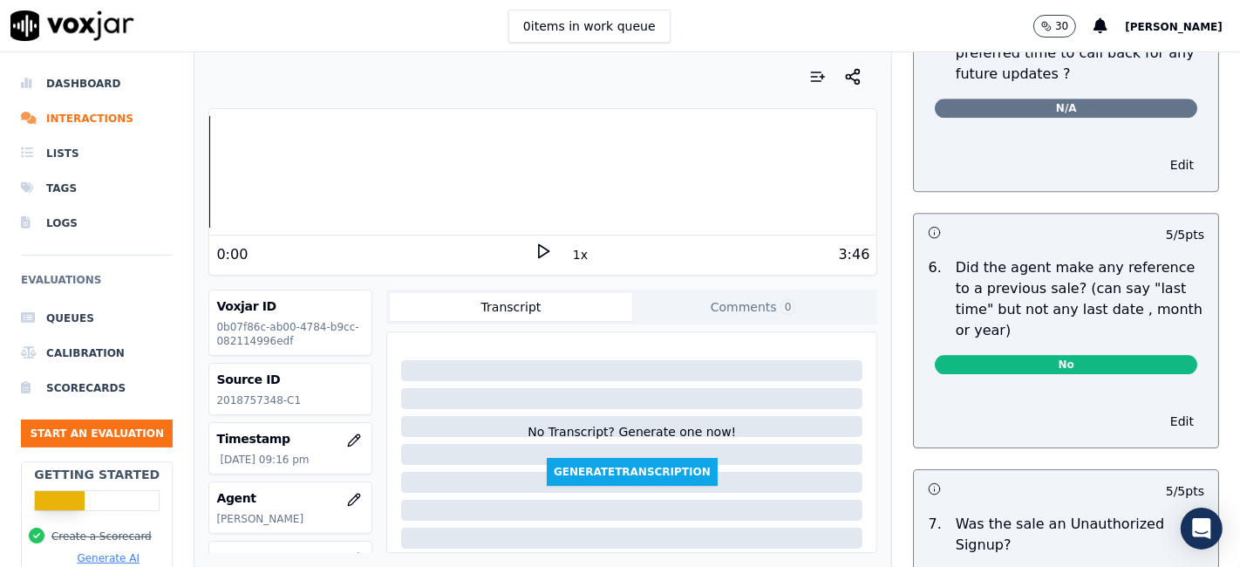
scroll to position [4770, 0]
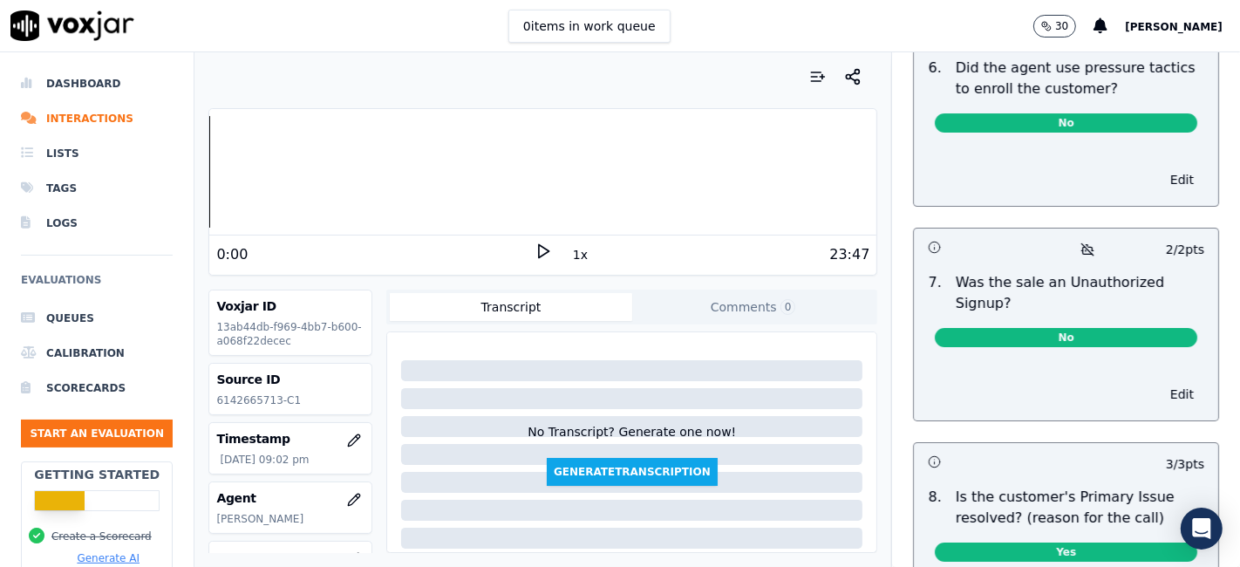
scroll to position [5303, 0]
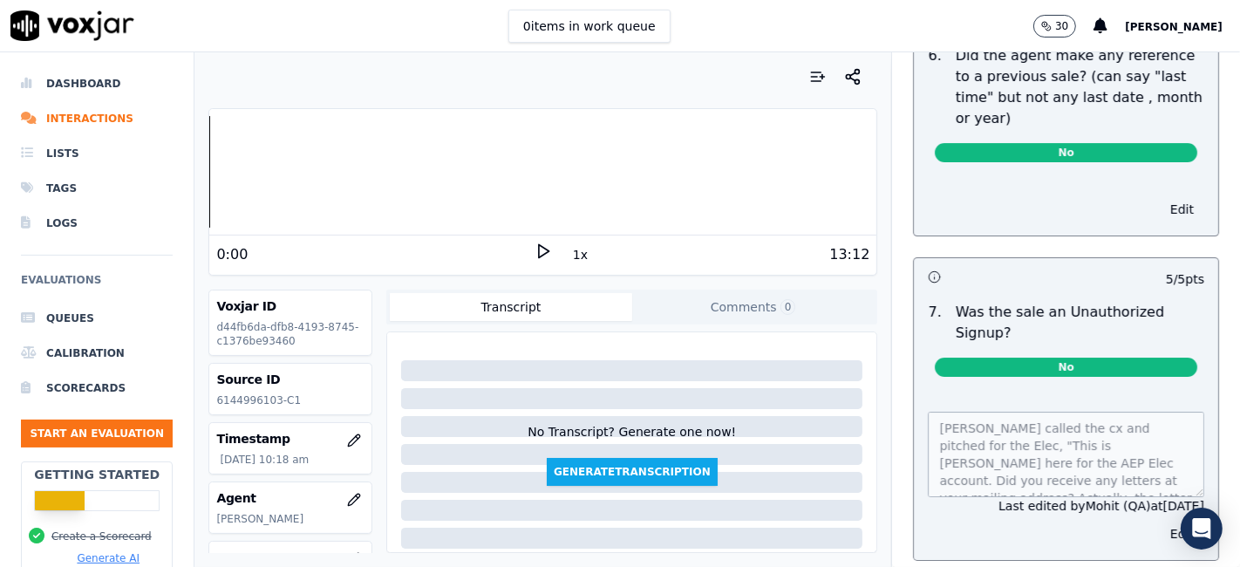
scroll to position [5029, 0]
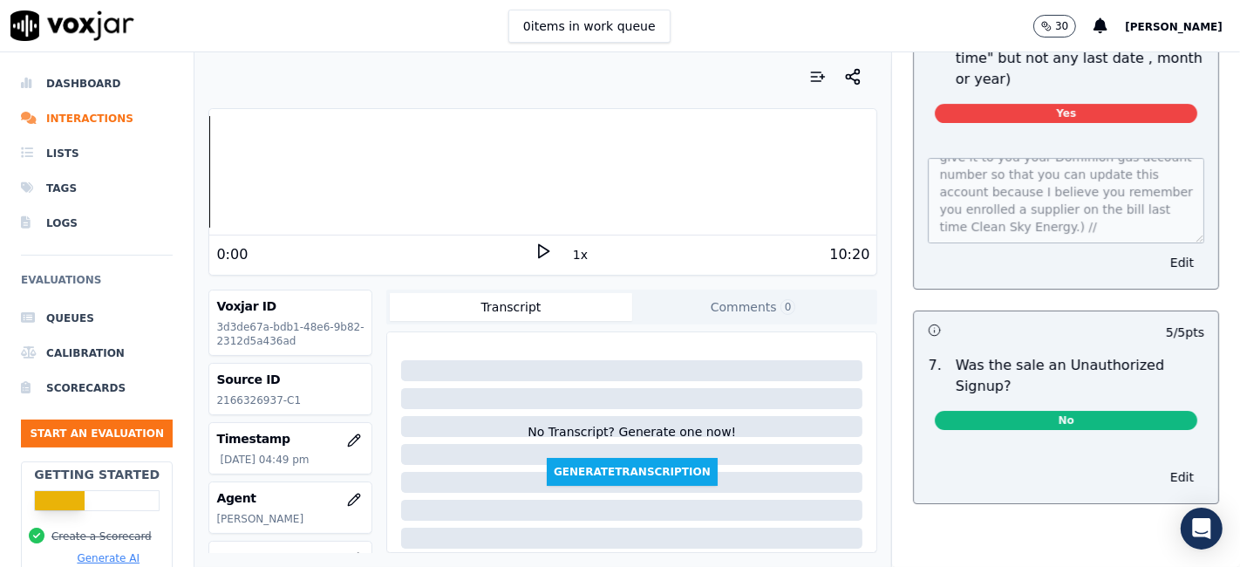
scroll to position [4919, 0]
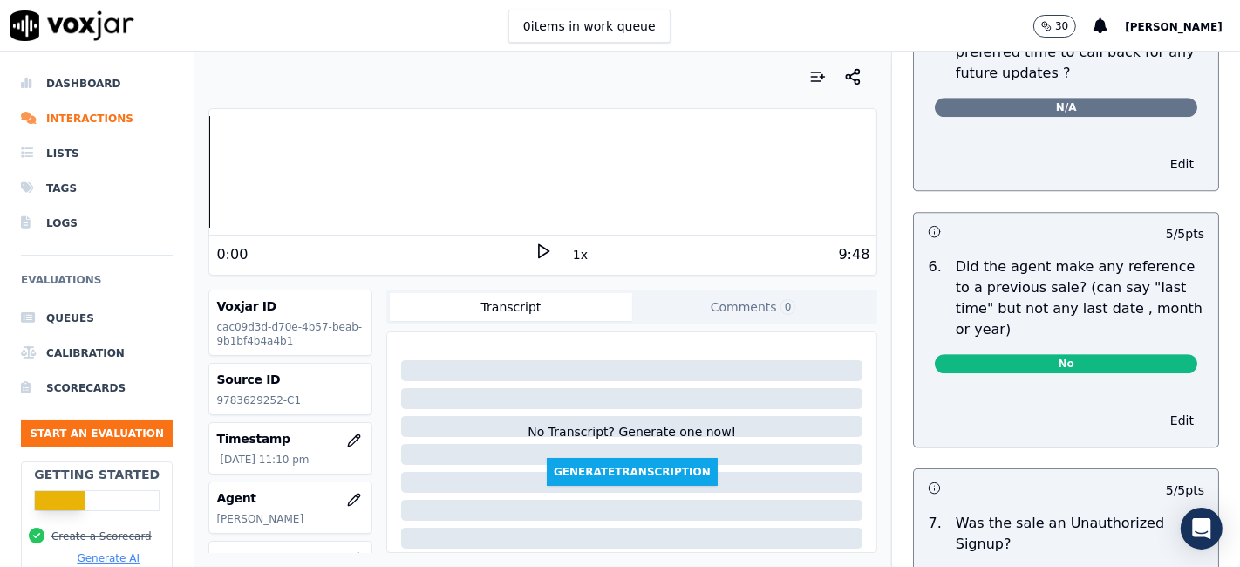
scroll to position [4643, 0]
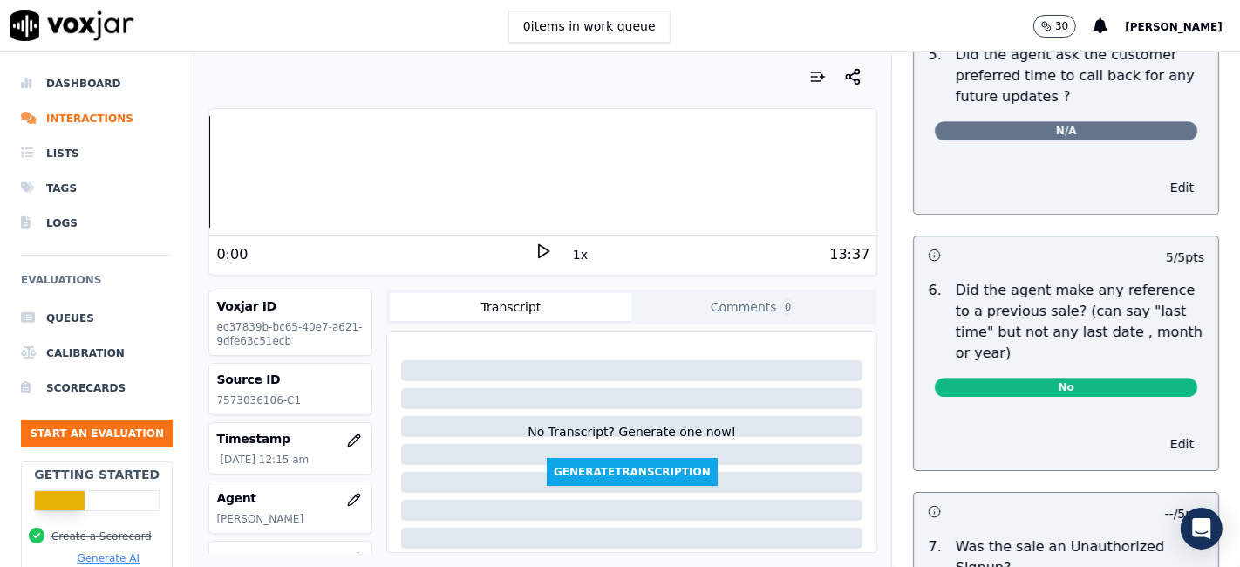
scroll to position [4827, 0]
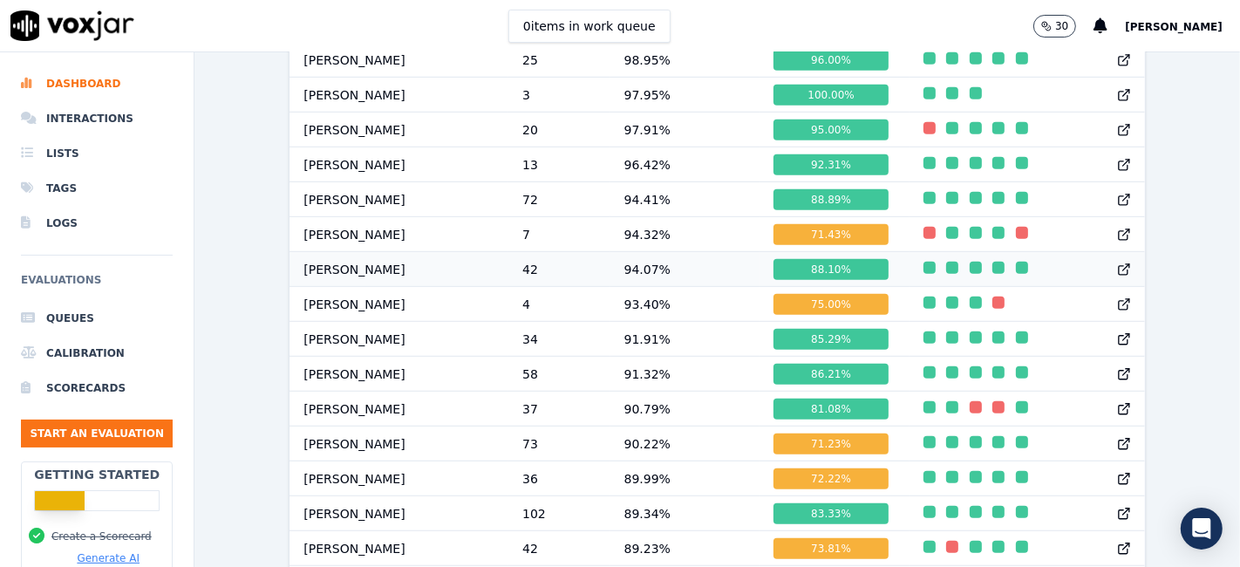
scroll to position [871, 0]
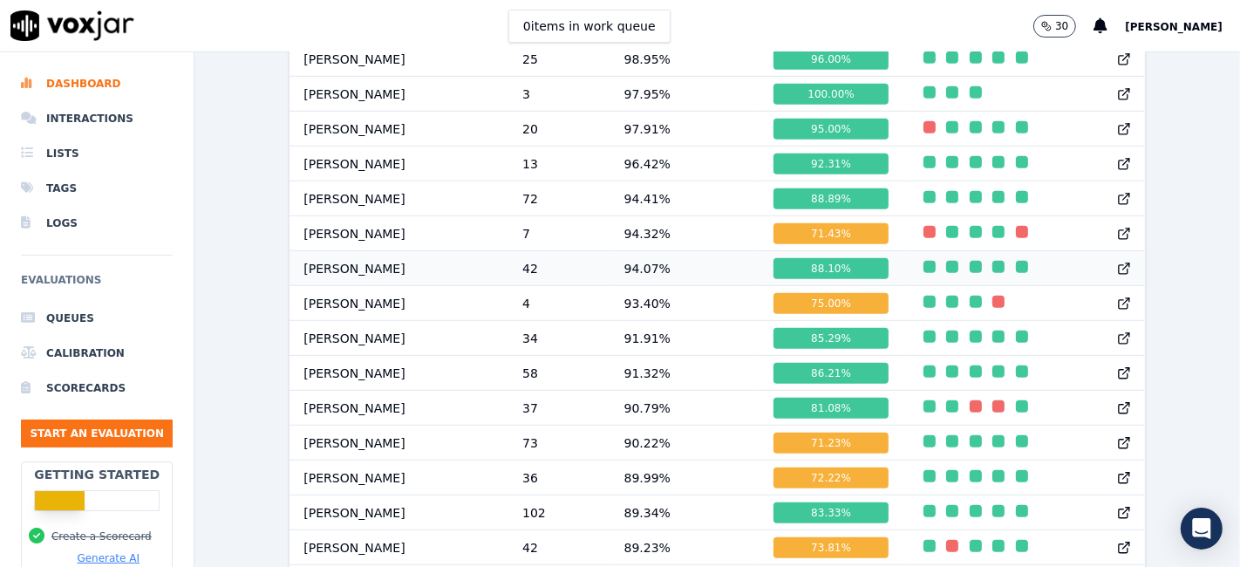
click at [783, 278] on div "88.10 %" at bounding box center [830, 268] width 114 height 21
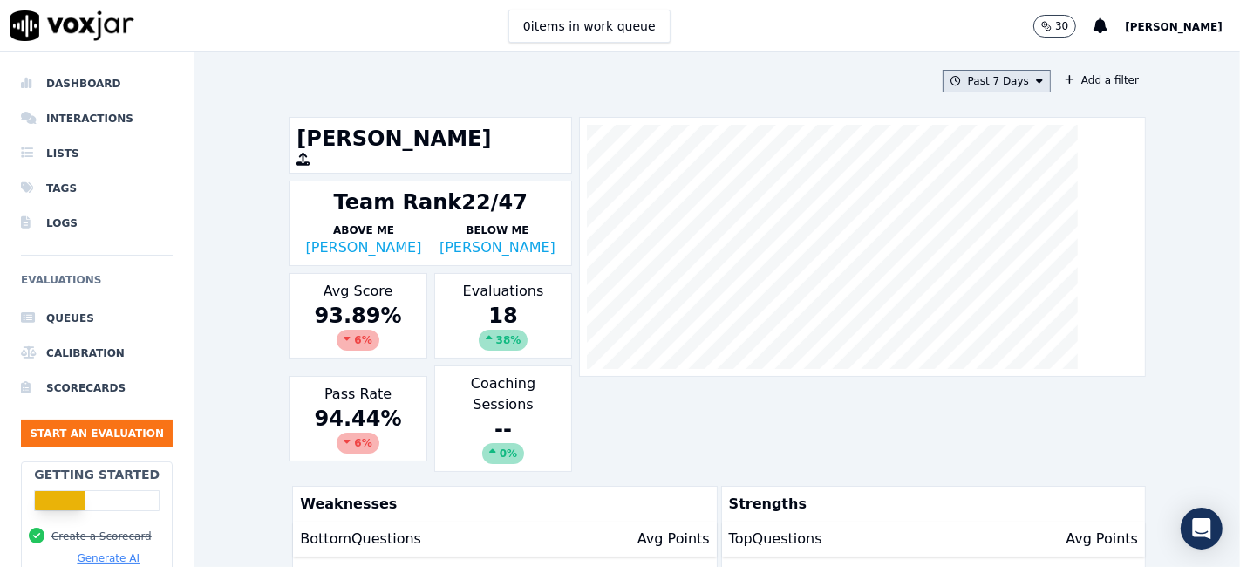
click at [1009, 80] on button "Past 7 Days" at bounding box center [996, 81] width 108 height 23
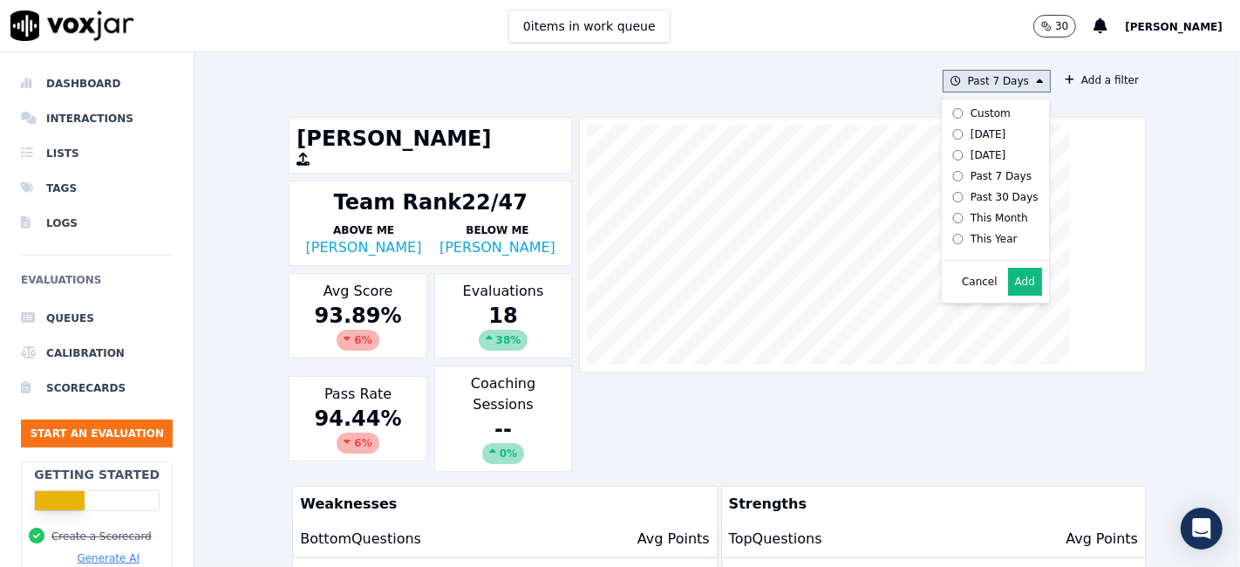
click at [945, 113] on label "Custom" at bounding box center [991, 113] width 93 height 21
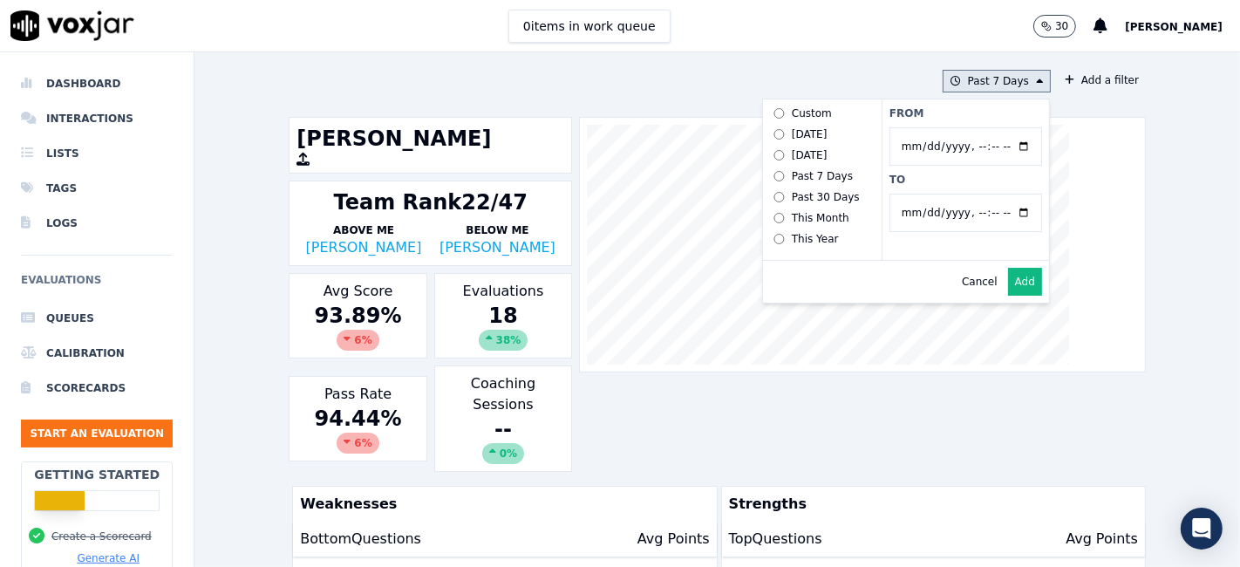
click at [999, 151] on input "From" at bounding box center [965, 146] width 153 height 38
type input "2025-07-21T00:00"
click at [948, 113] on label "From" at bounding box center [965, 113] width 153 height 14
click at [948, 127] on input "From" at bounding box center [965, 146] width 153 height 38
click at [1005, 214] on input "To" at bounding box center [965, 213] width 153 height 38
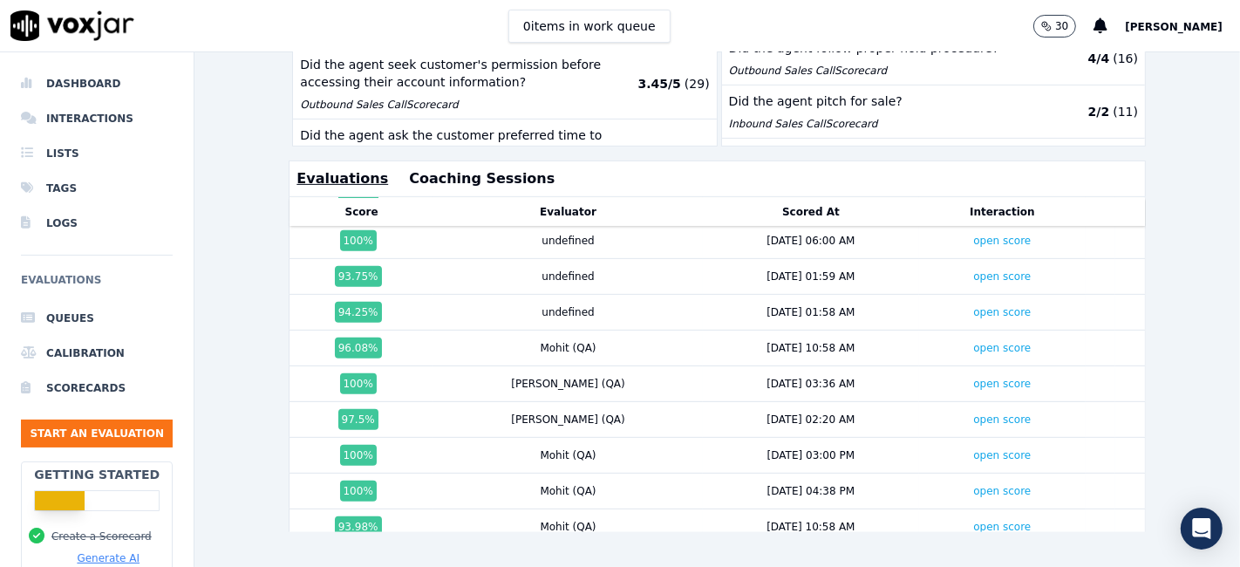
scroll to position [1200, 0]
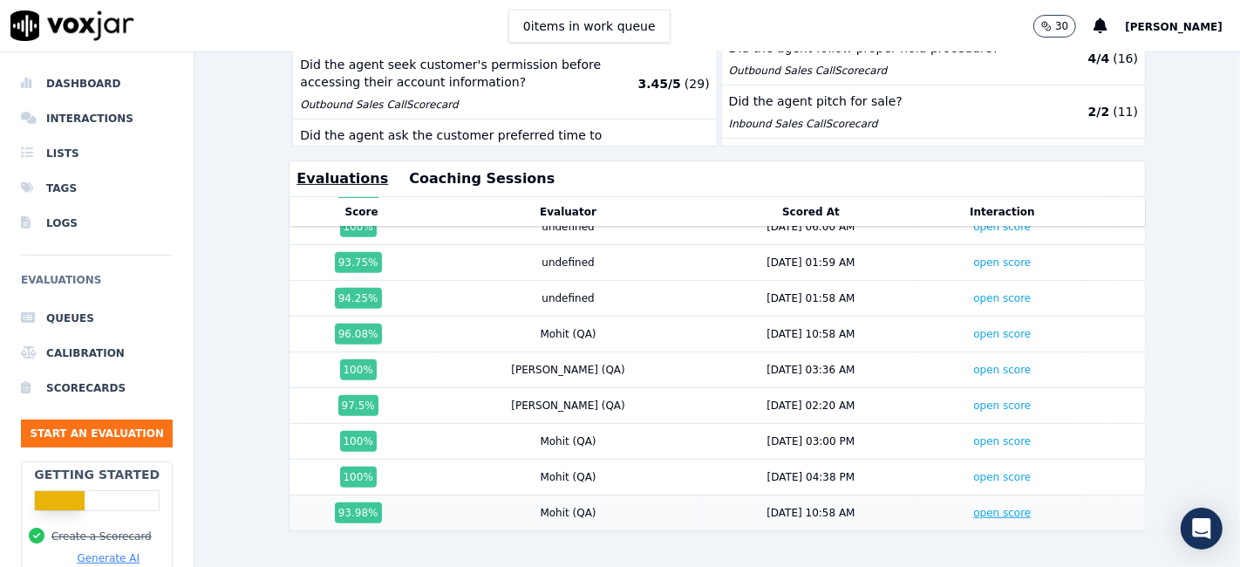
click at [973, 507] on link "open score" at bounding box center [1002, 513] width 58 height 12
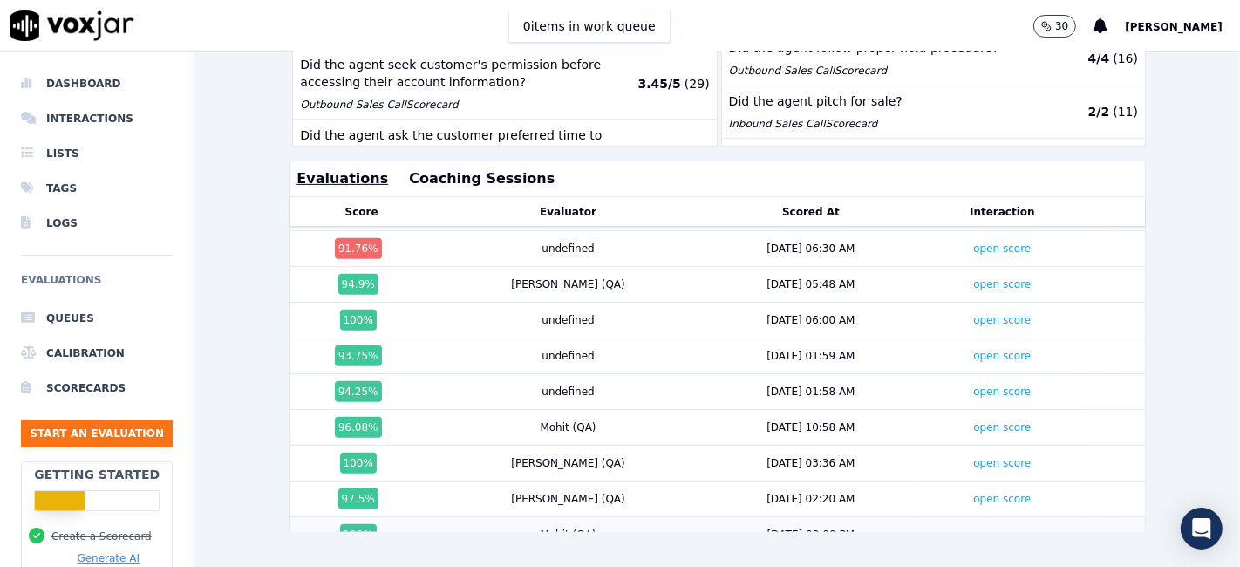
scroll to position [1007, 0]
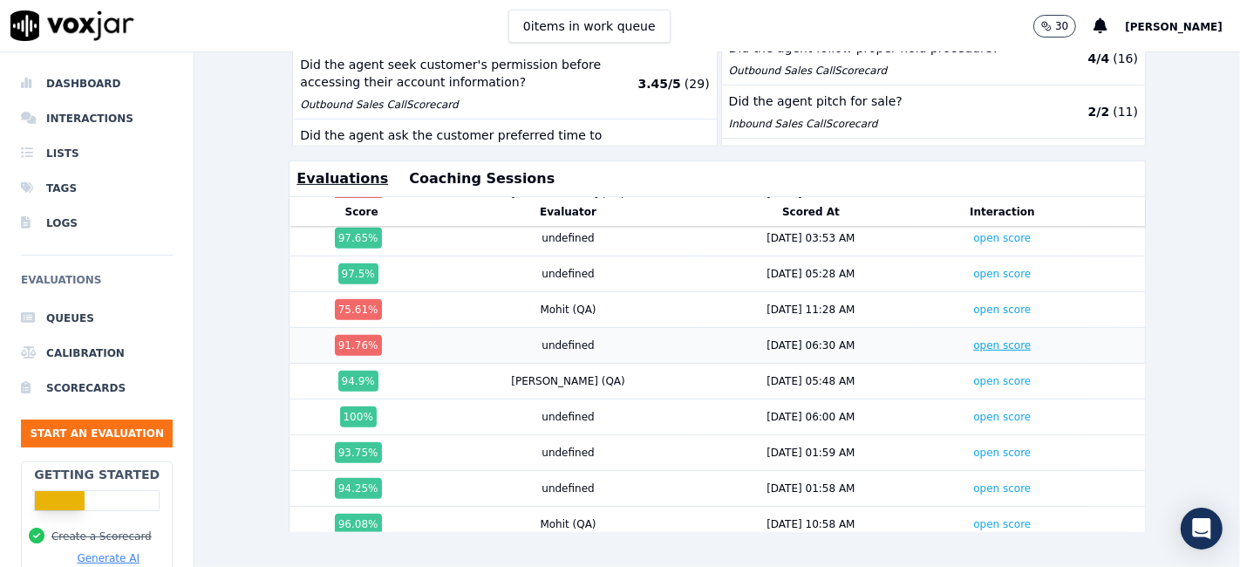
click at [973, 339] on link "open score" at bounding box center [1002, 345] width 58 height 12
click at [973, 303] on link "open score" at bounding box center [1002, 309] width 58 height 12
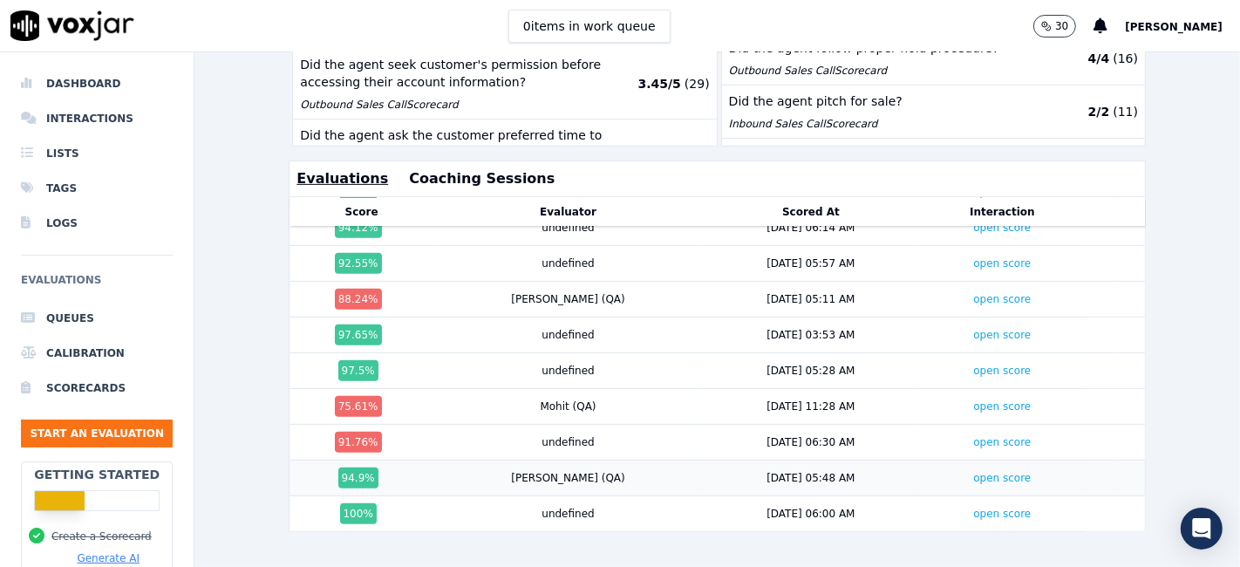
scroll to position [813, 0]
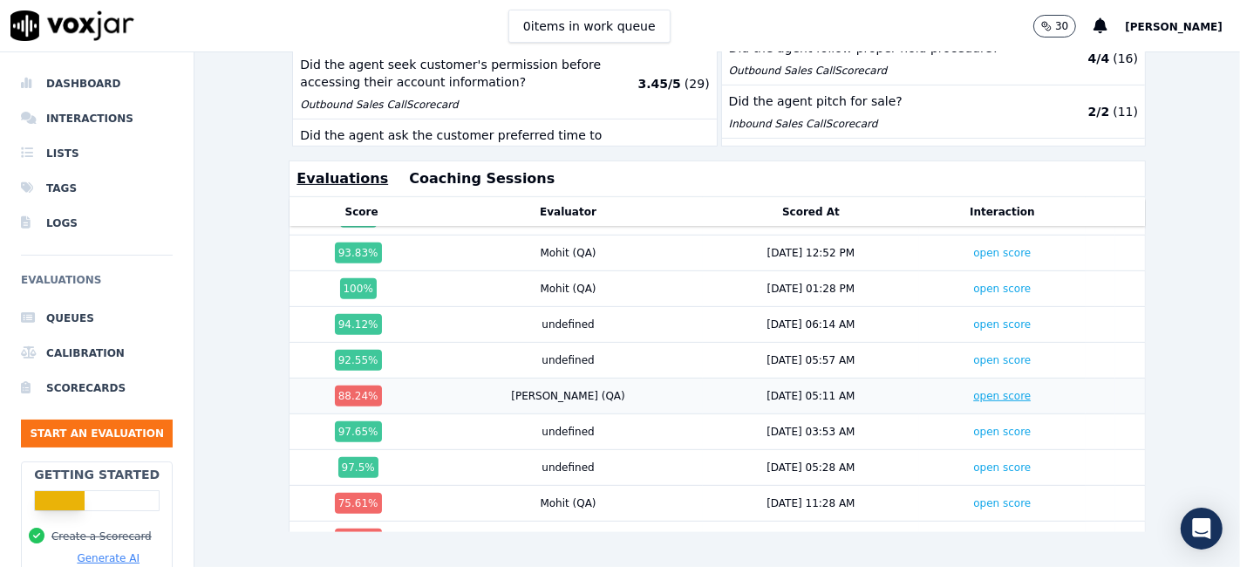
click at [973, 390] on link "open score" at bounding box center [1002, 396] width 58 height 12
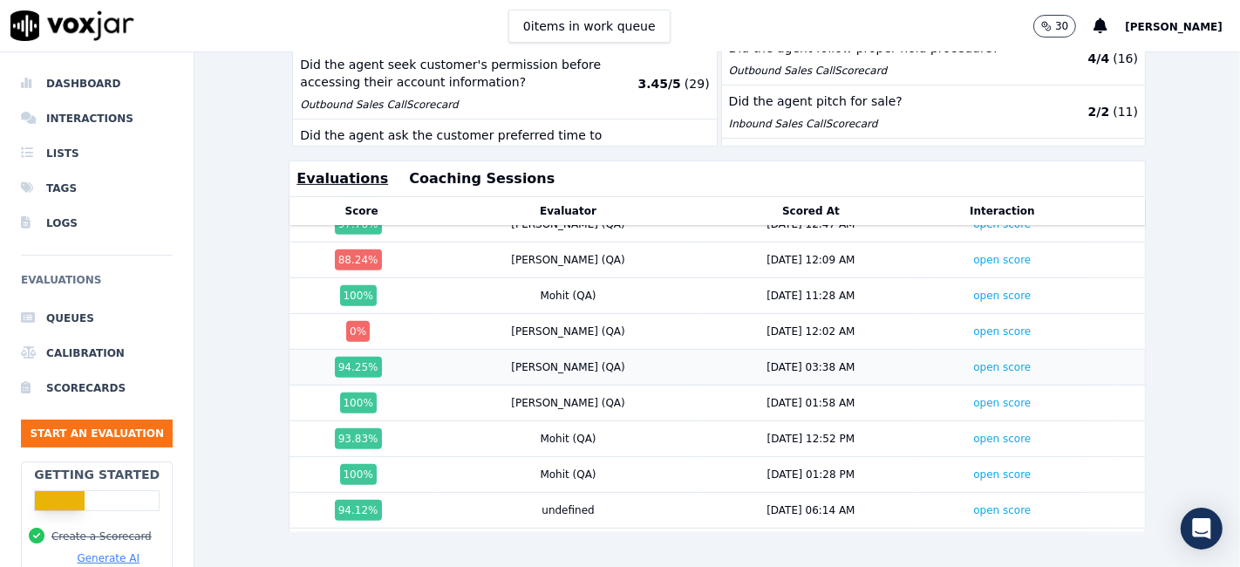
scroll to position [620, 0]
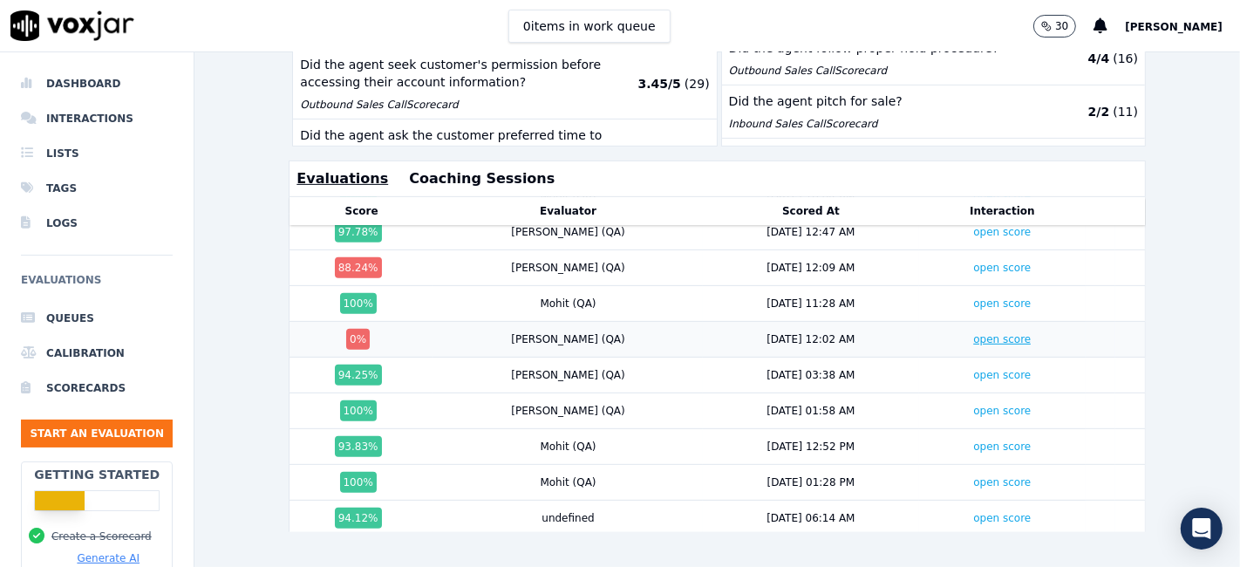
click at [973, 333] on link "open score" at bounding box center [1002, 339] width 58 height 12
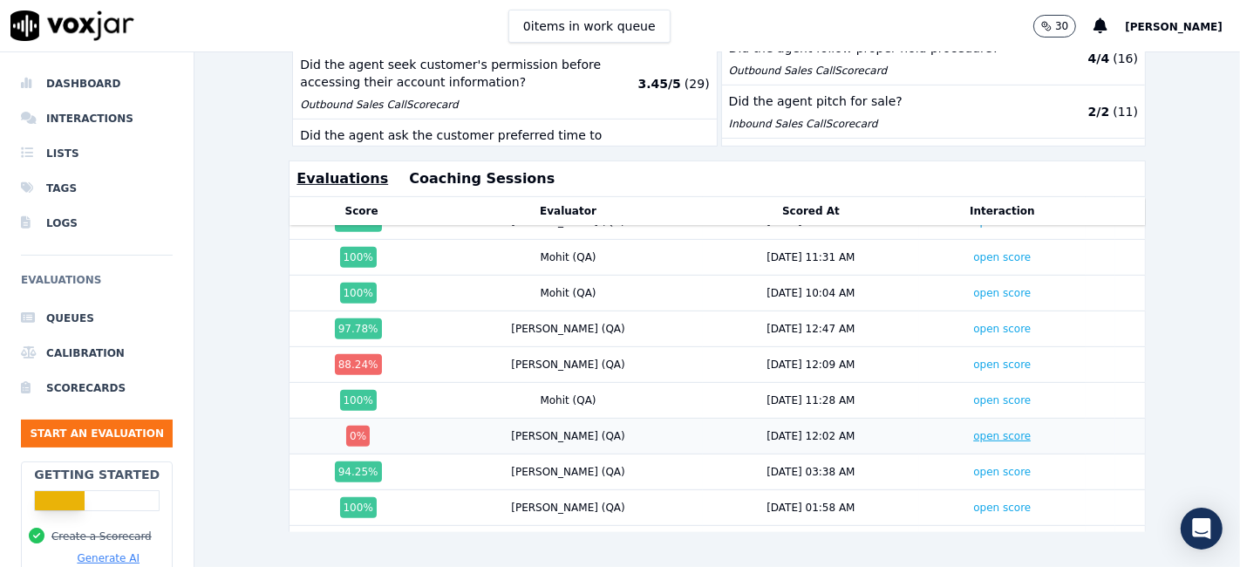
click at [973, 430] on link "open score" at bounding box center [1002, 436] width 58 height 12
click at [973, 358] on link "open score" at bounding box center [1002, 364] width 58 height 12
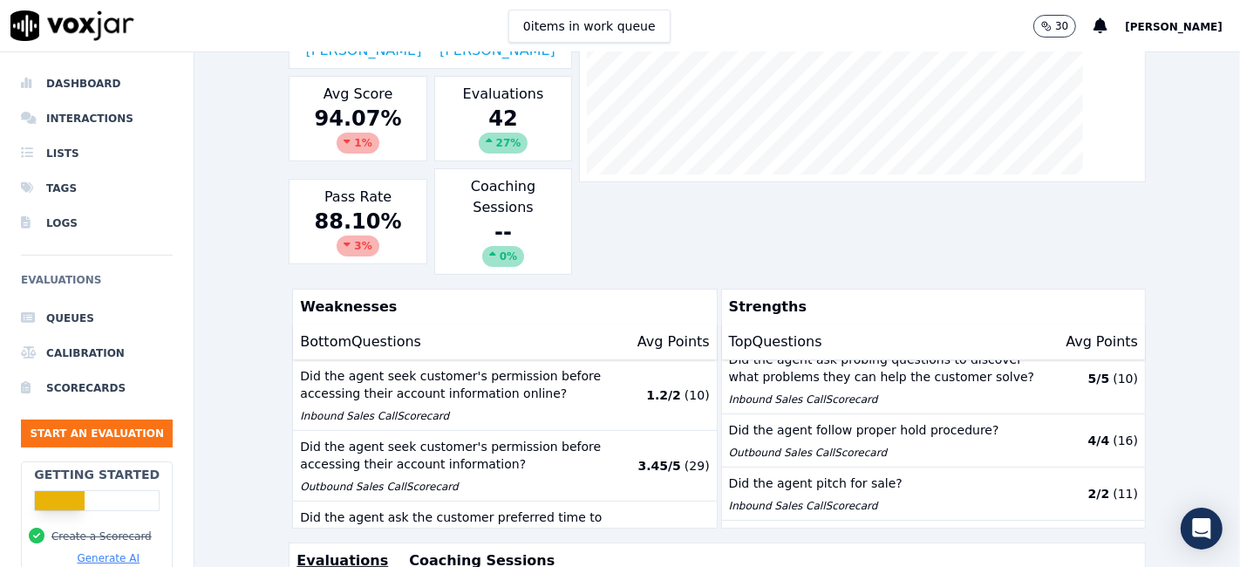
scroll to position [209, 0]
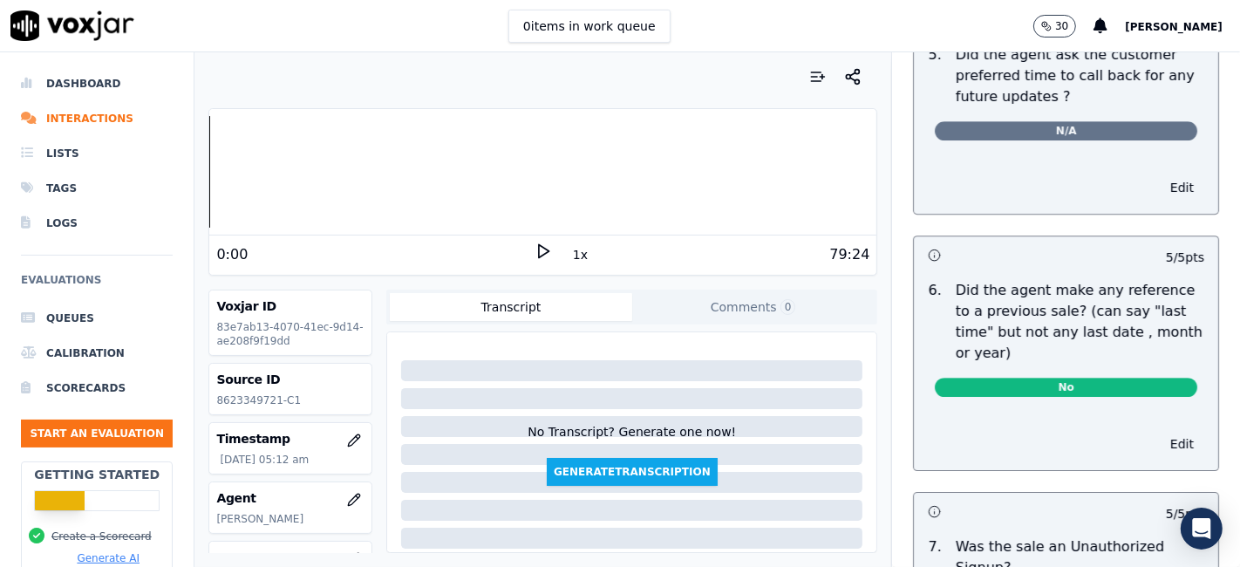
scroll to position [4827, 0]
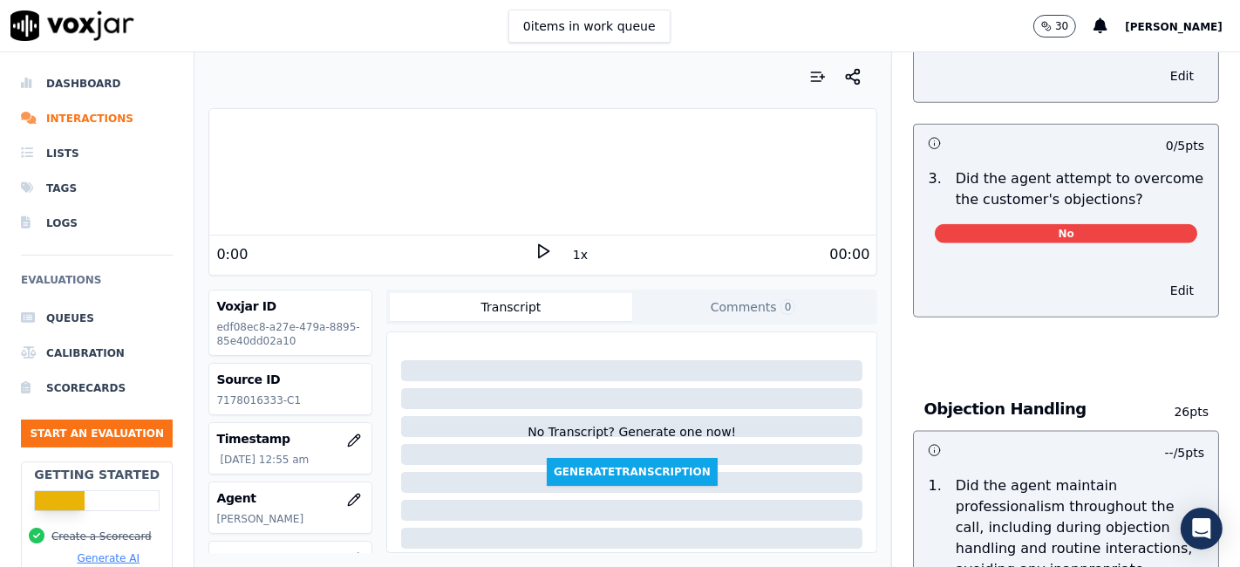
scroll to position [1840, 0]
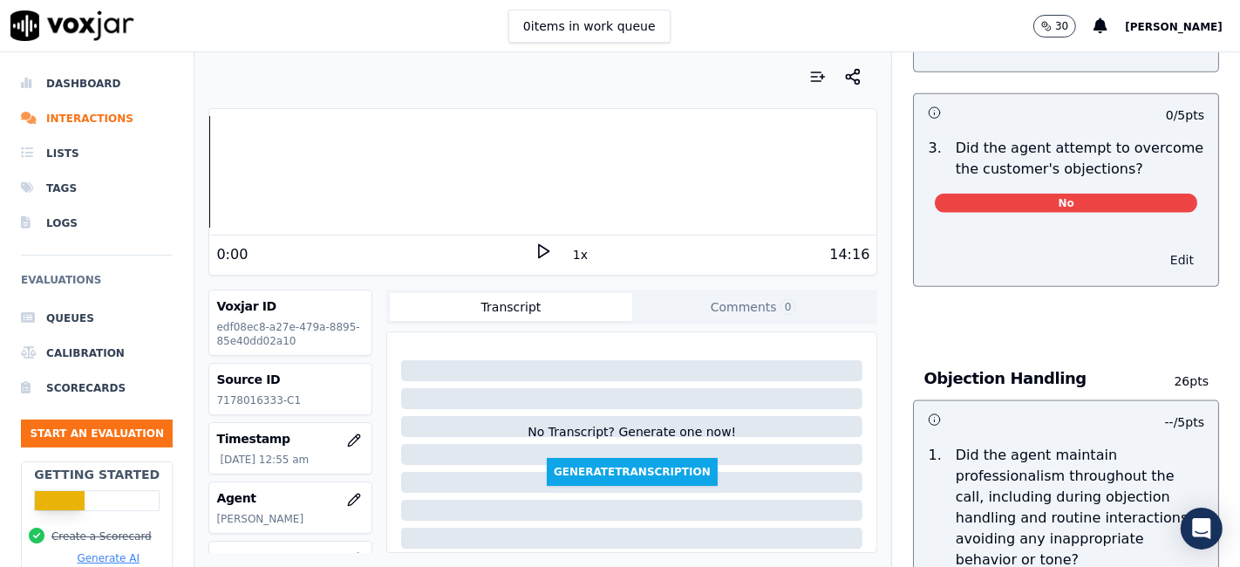
click at [1159, 248] on button "Edit" at bounding box center [1181, 260] width 44 height 24
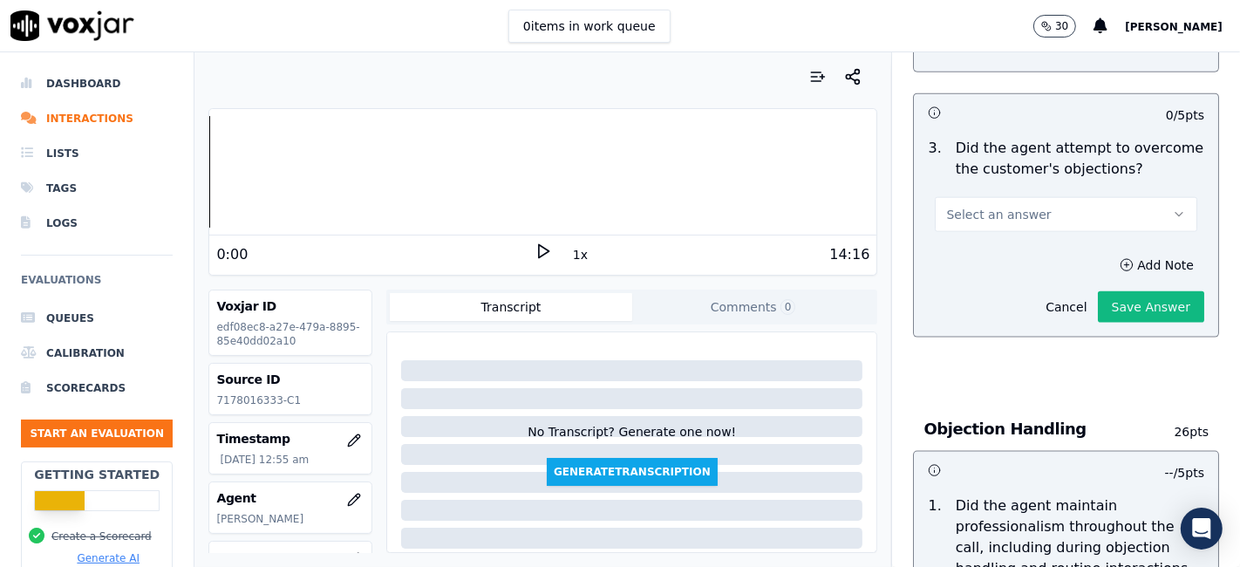
click at [1019, 197] on button "Select an answer" at bounding box center [1066, 214] width 262 height 35
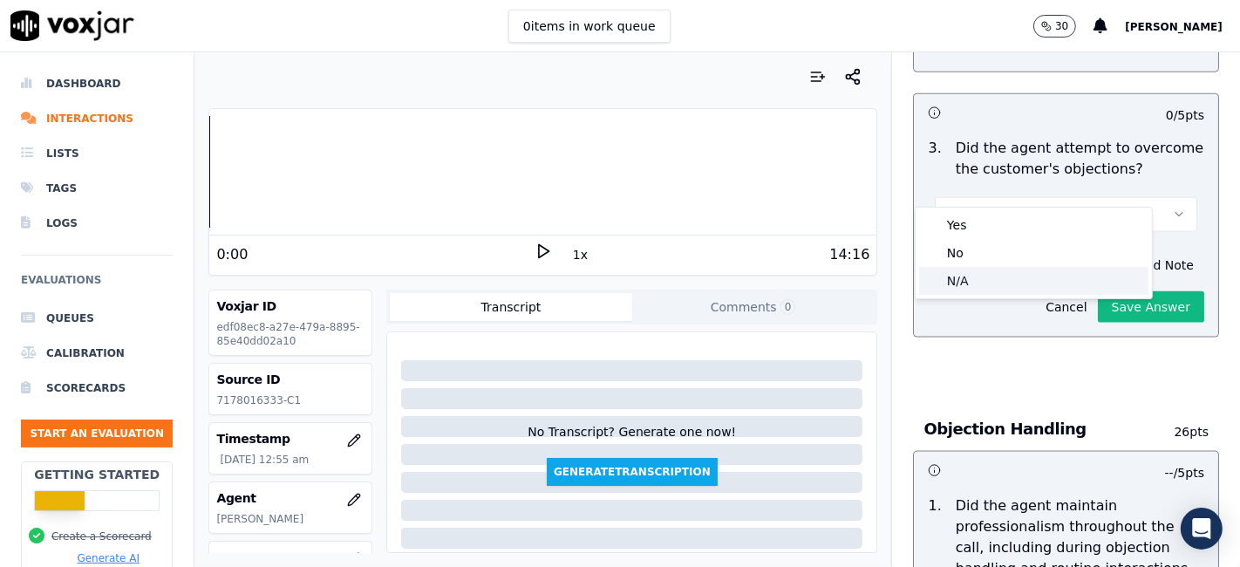
click at [989, 277] on div "N/A" at bounding box center [1033, 281] width 229 height 28
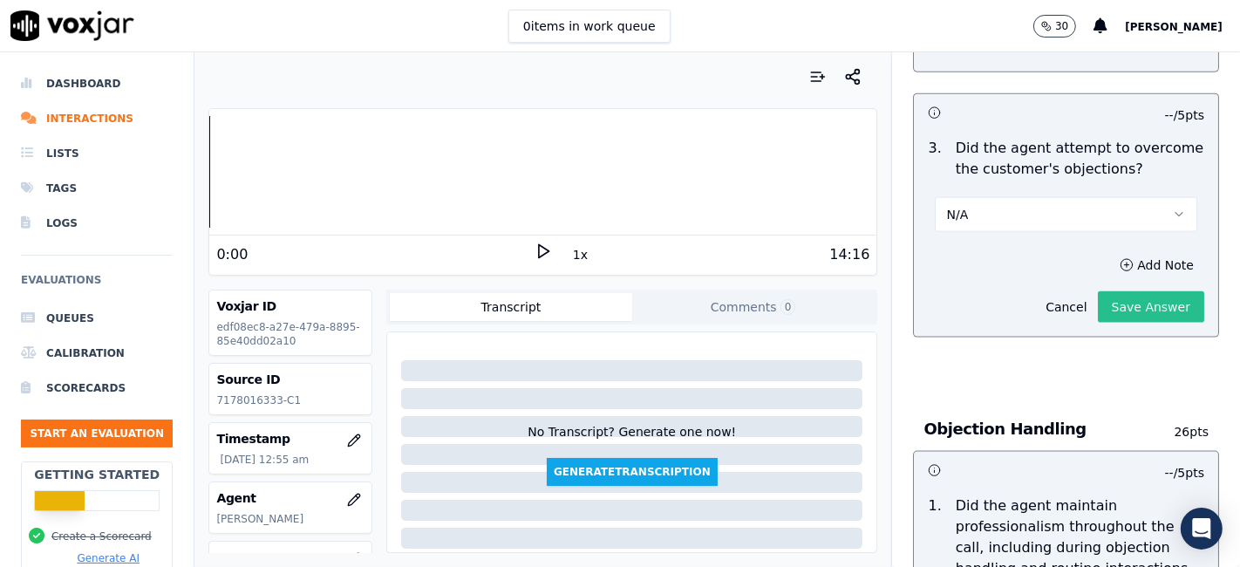
click at [1113, 291] on button "Save Answer" at bounding box center [1151, 306] width 106 height 31
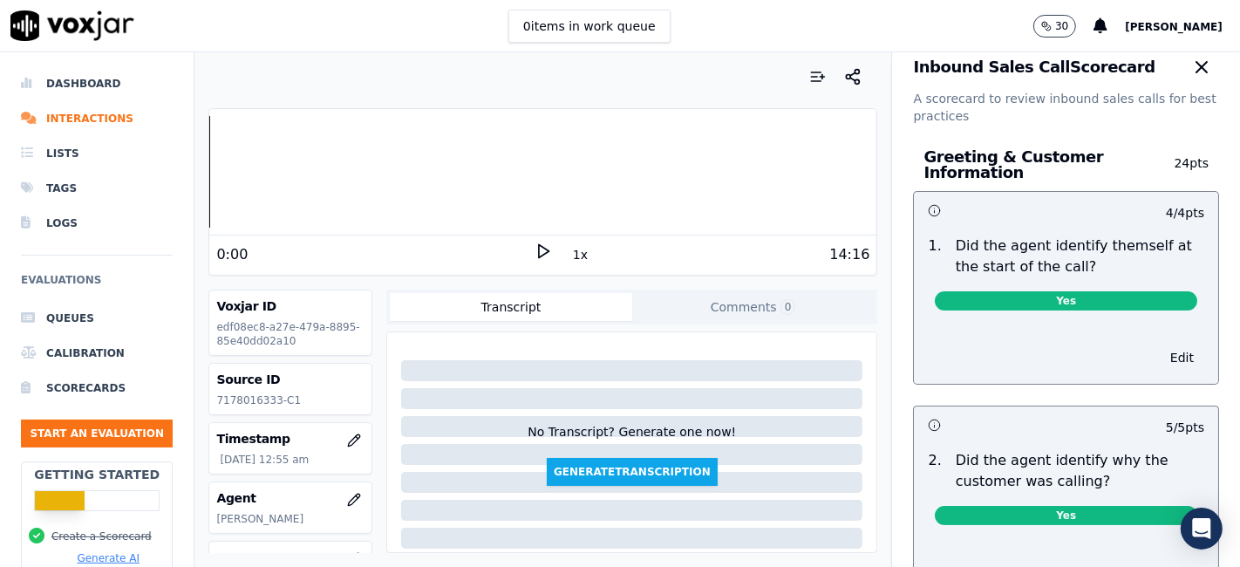
scroll to position [0, 0]
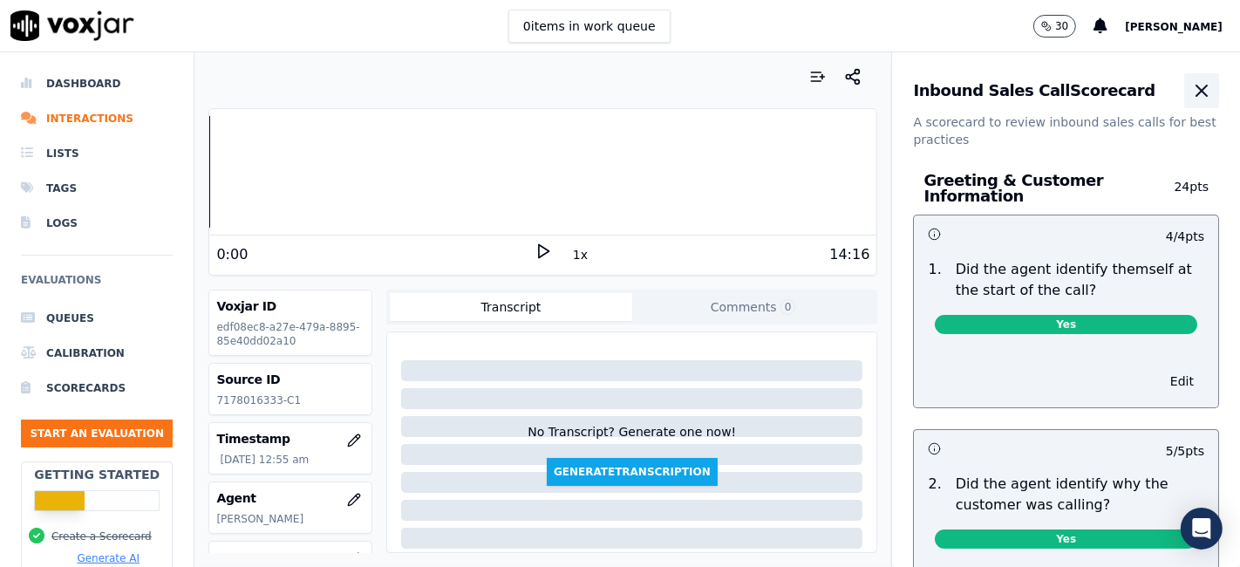
click at [1196, 85] on icon "button" at bounding box center [1201, 90] width 10 height 10
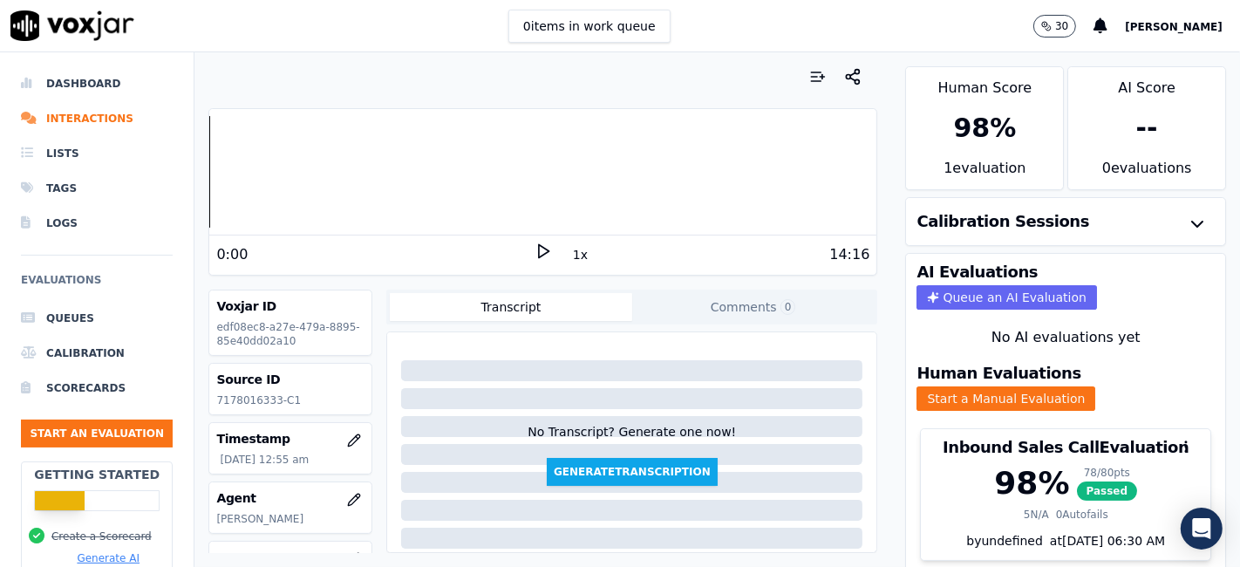
scroll to position [56, 0]
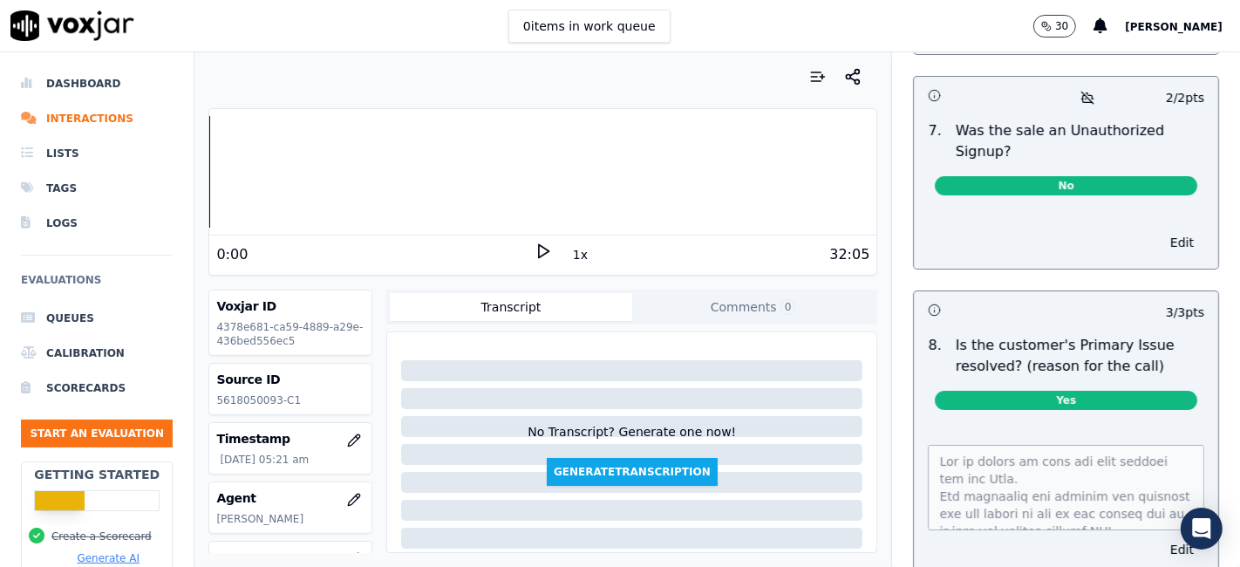
scroll to position [5487, 0]
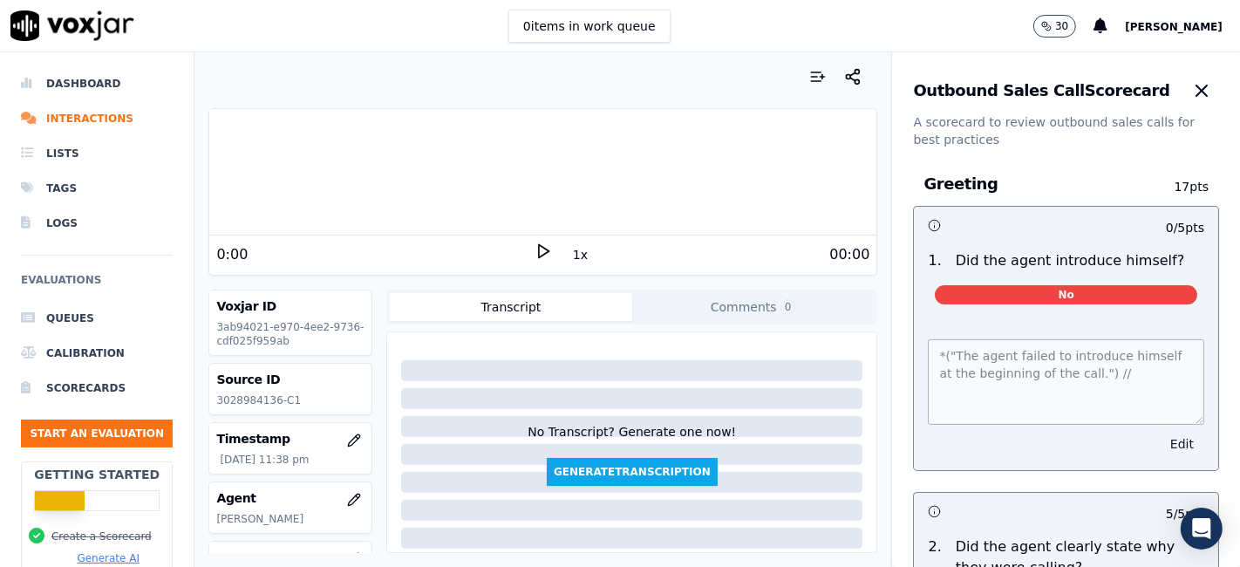
click at [1159, 439] on button "Edit" at bounding box center [1181, 444] width 44 height 24
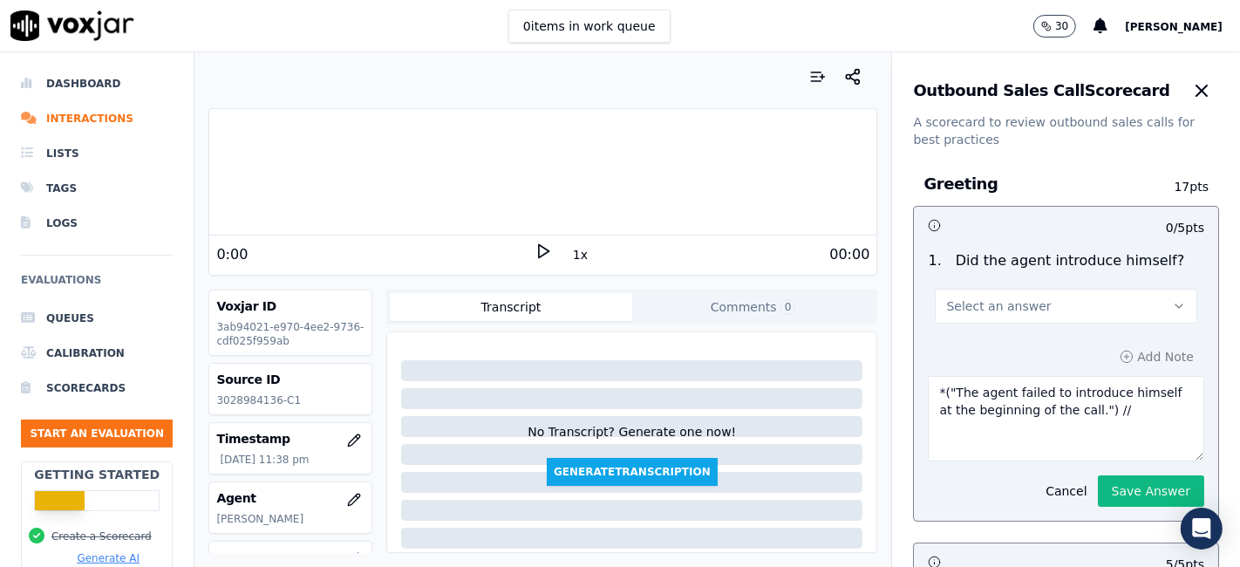
click at [1052, 309] on button "Select an answer" at bounding box center [1066, 306] width 262 height 35
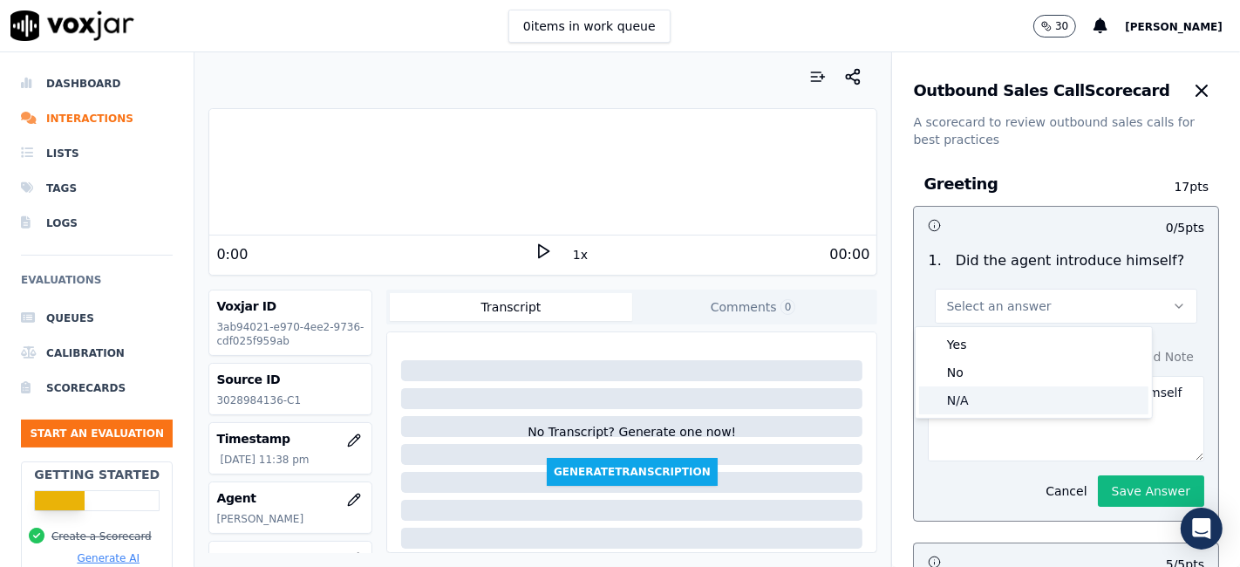
click at [998, 403] on div "N/A" at bounding box center [1033, 400] width 229 height 28
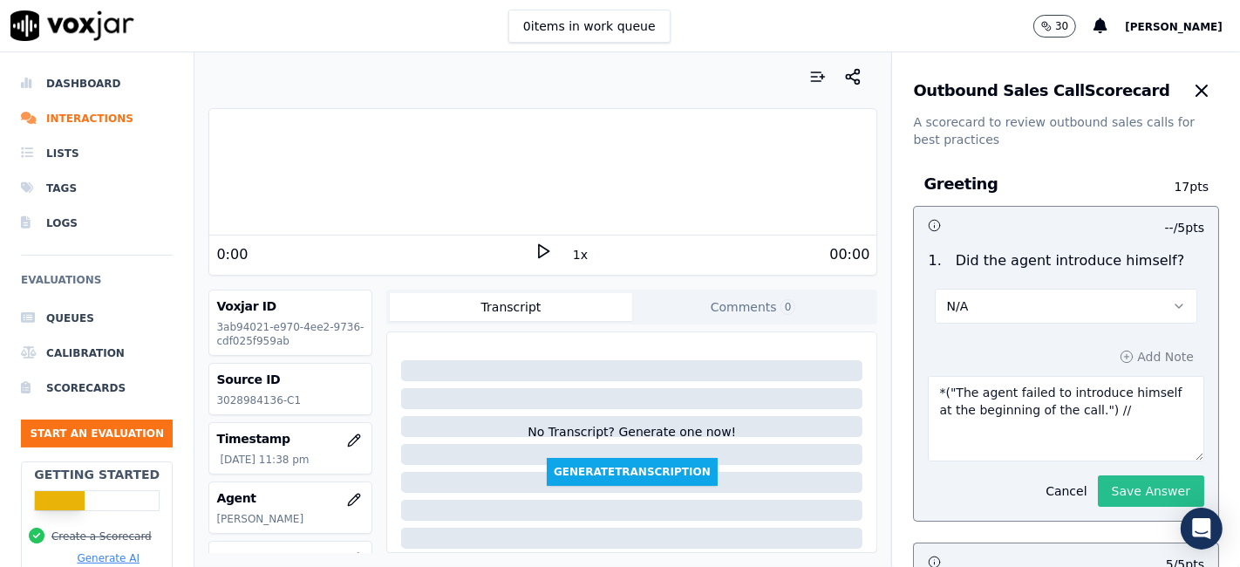
click at [1098, 487] on button "Save Answer" at bounding box center [1151, 490] width 106 height 31
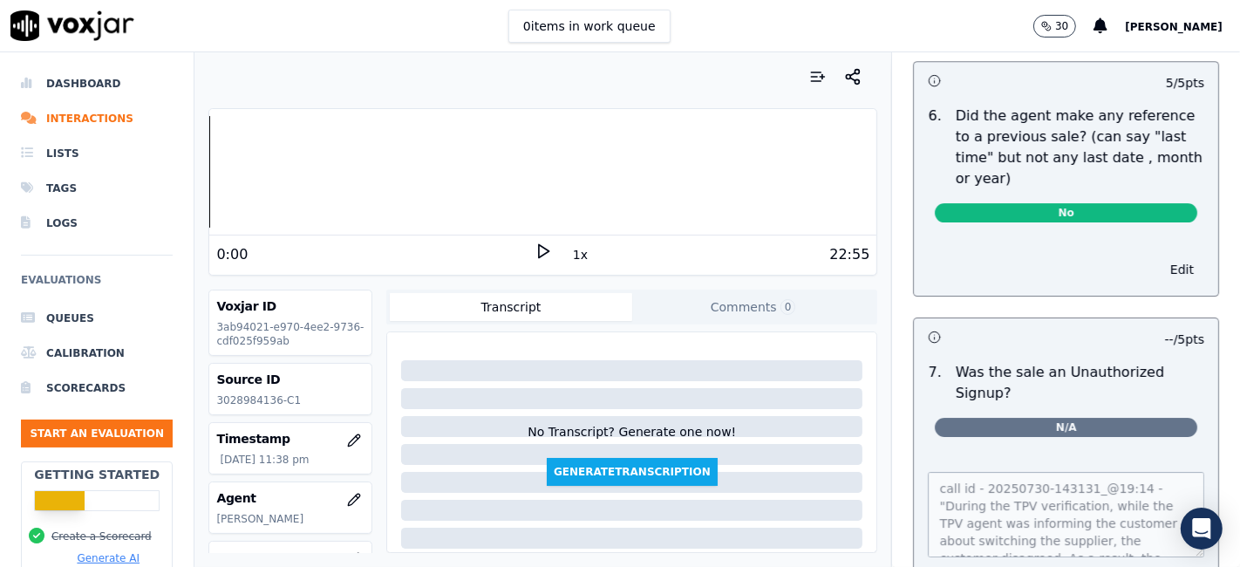
scroll to position [4936, 0]
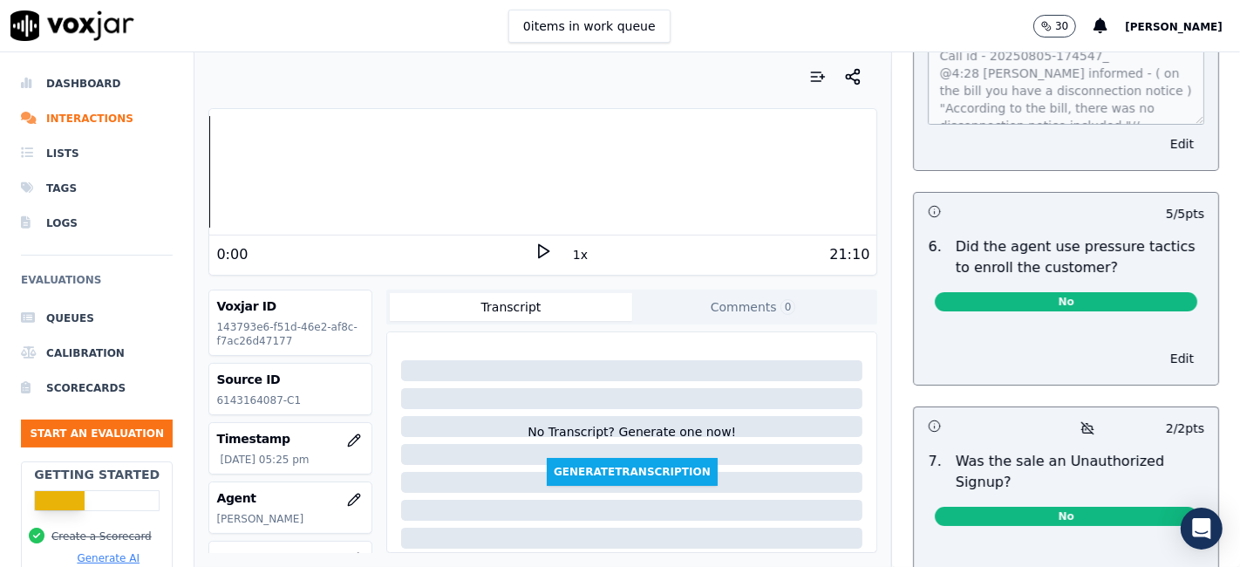
scroll to position [5671, 0]
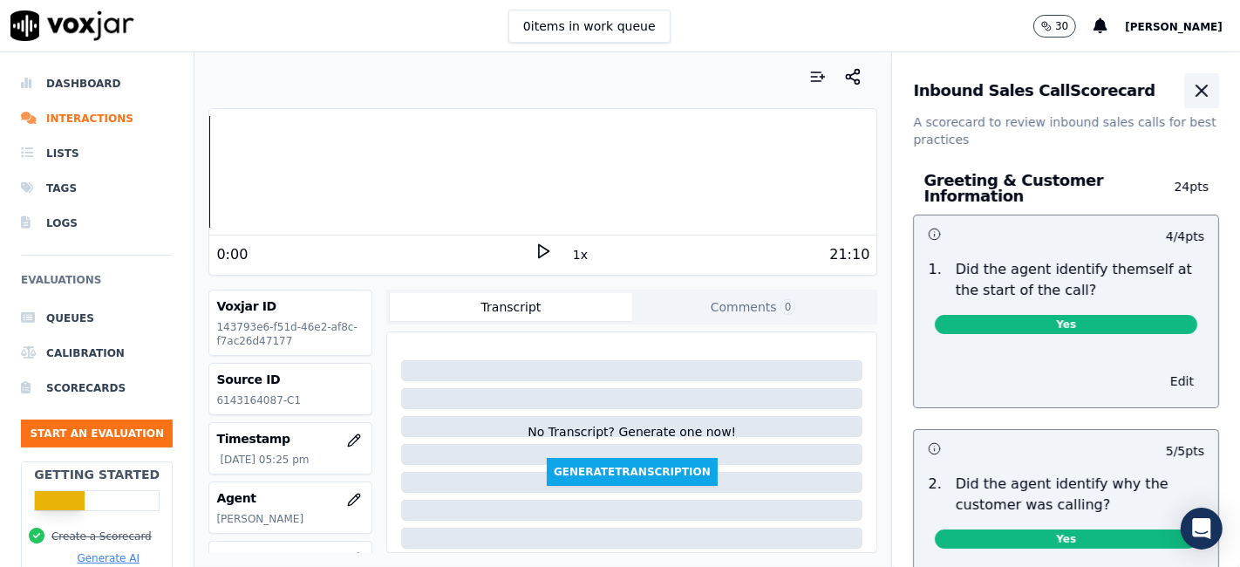
click at [1191, 92] on icon "button" at bounding box center [1201, 90] width 21 height 21
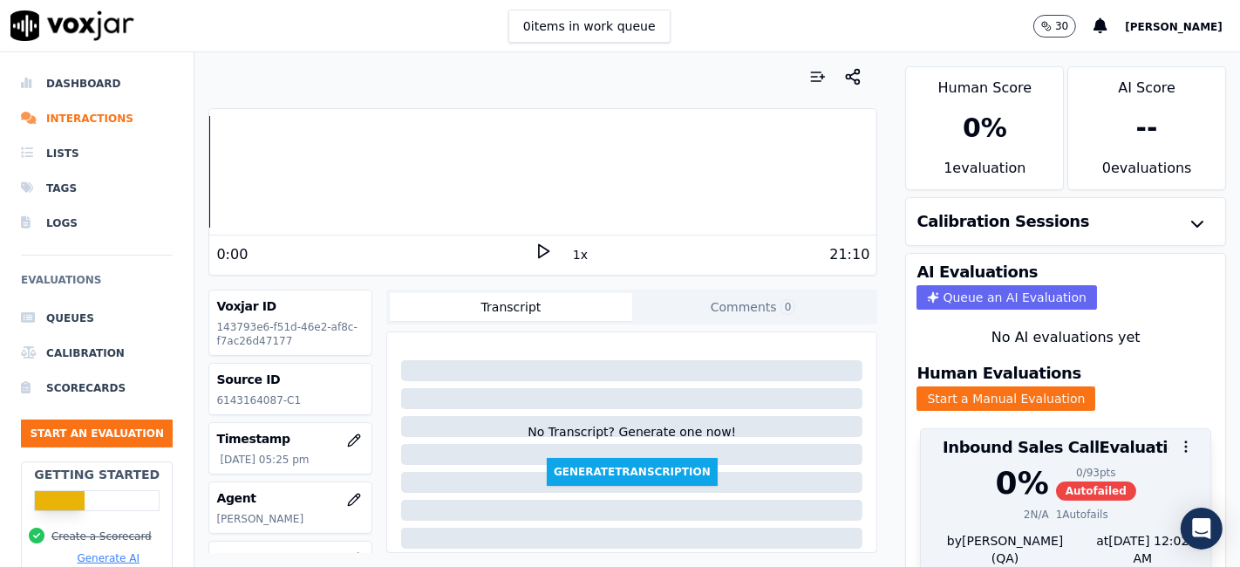
scroll to position [56, 0]
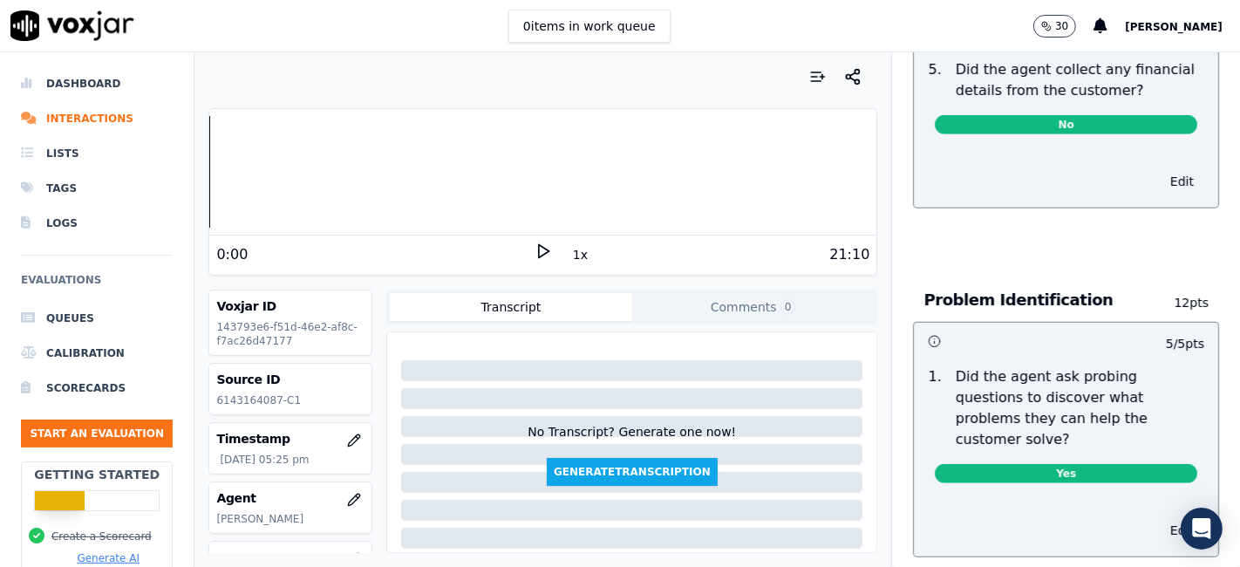
scroll to position [1021, 0]
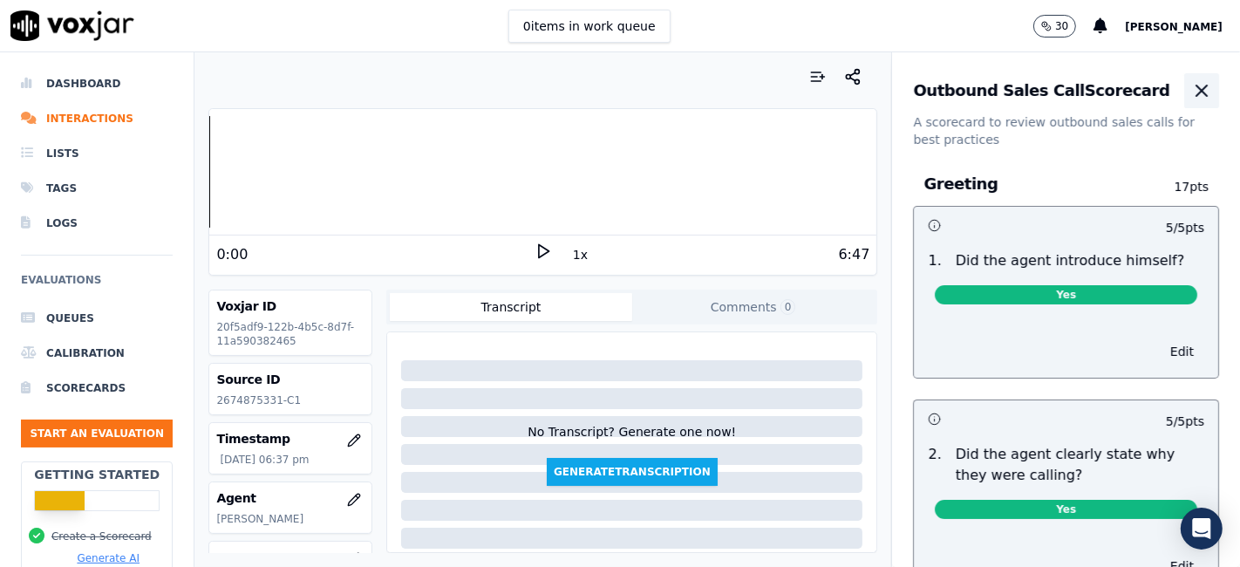
click at [1191, 96] on icon "button" at bounding box center [1201, 90] width 21 height 21
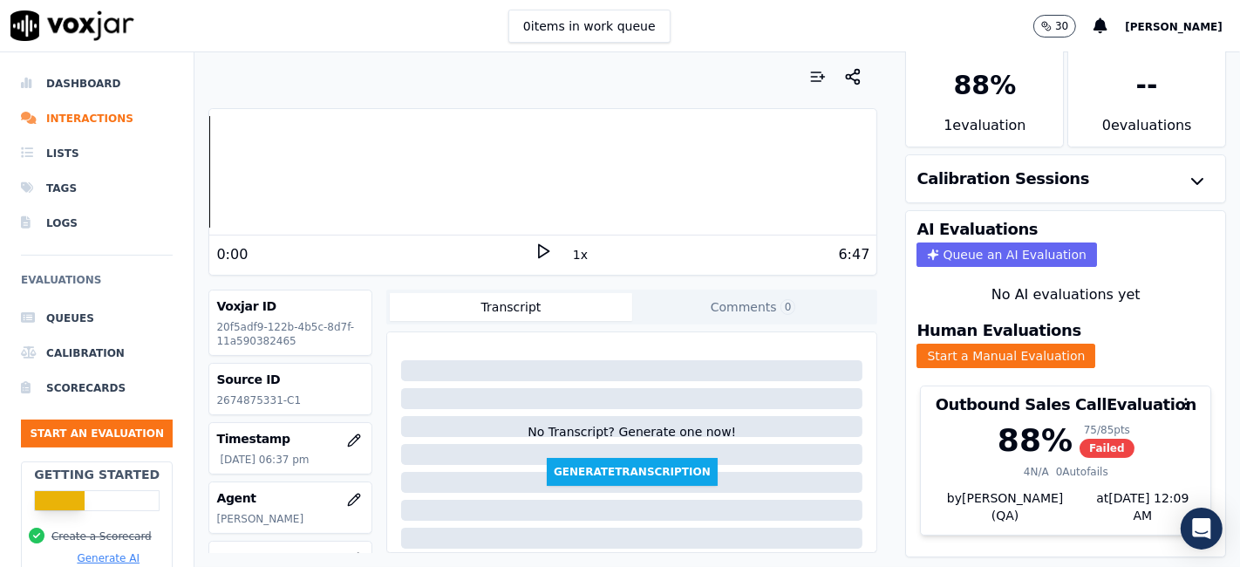
scroll to position [56, 0]
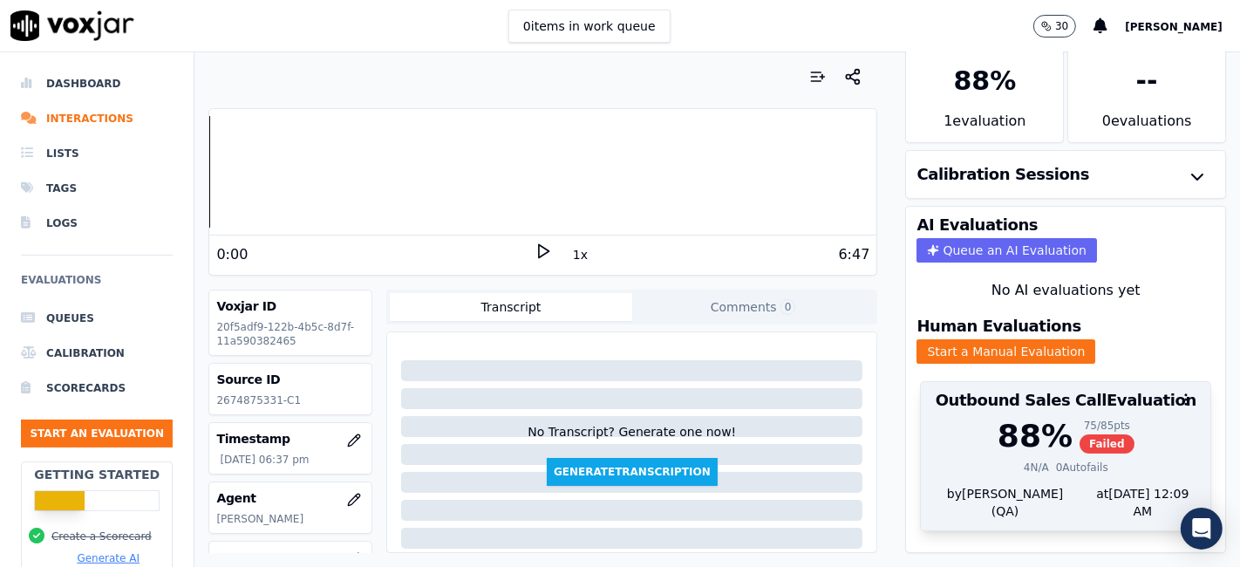
click at [1079, 434] on span "Failed" at bounding box center [1106, 443] width 55 height 19
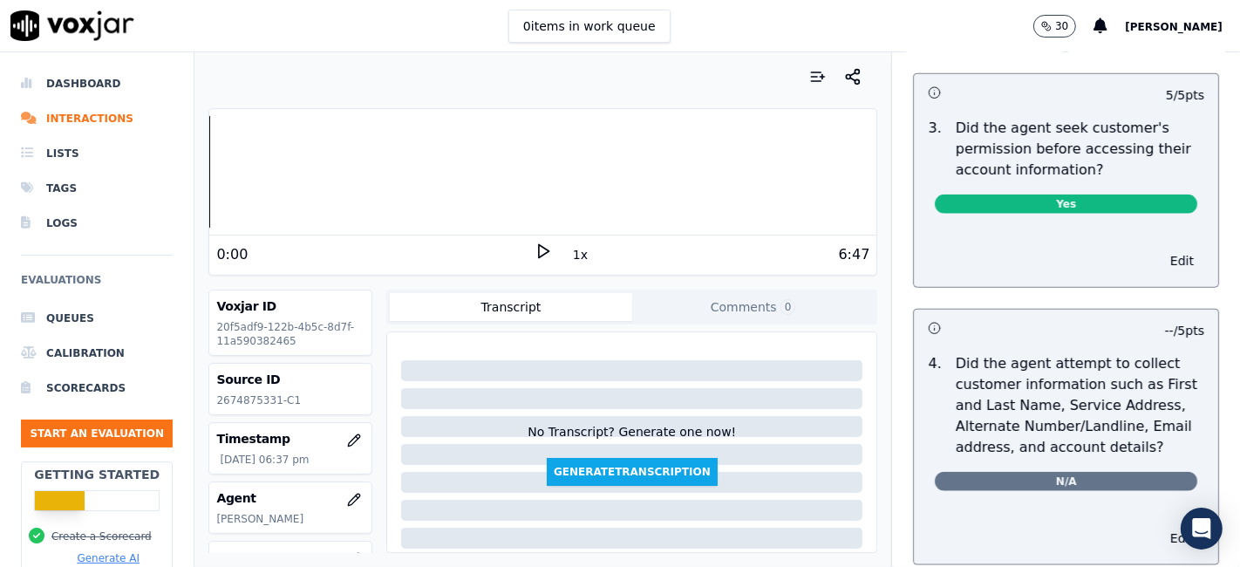
scroll to position [1162, 0]
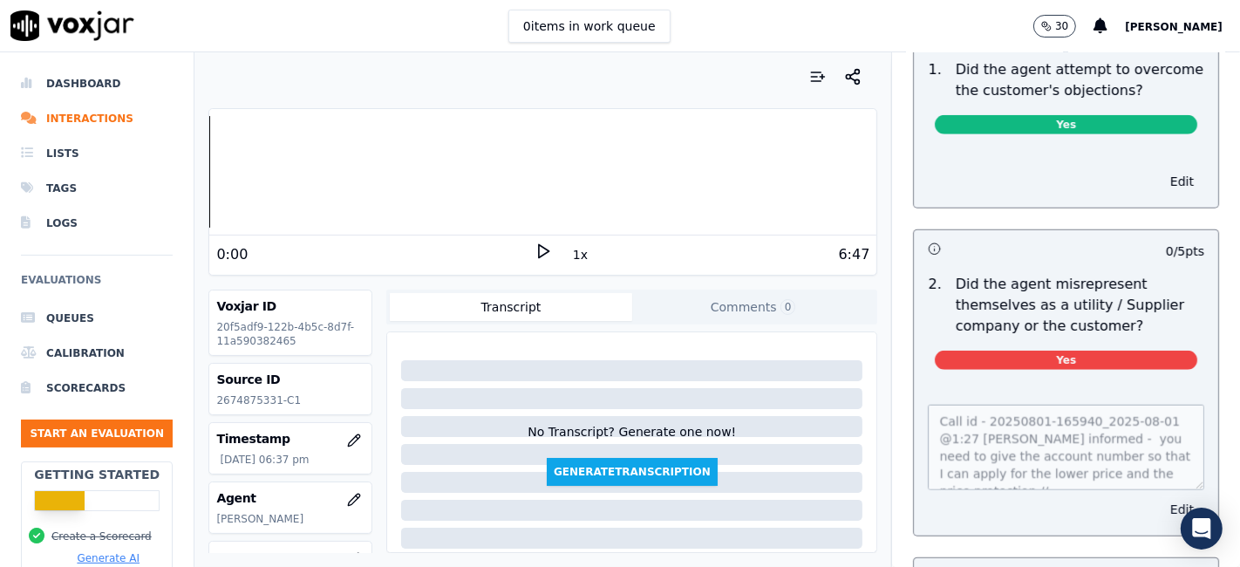
click at [1159, 504] on button "Edit" at bounding box center [1181, 509] width 44 height 24
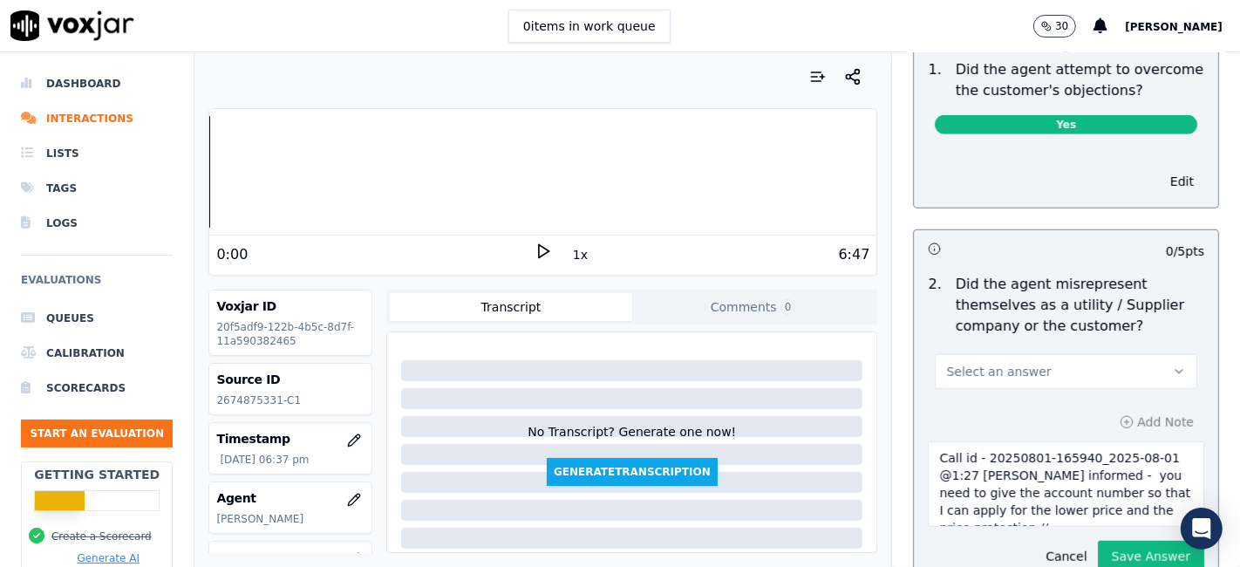
click at [1065, 377] on button "Select an answer" at bounding box center [1066, 371] width 262 height 35
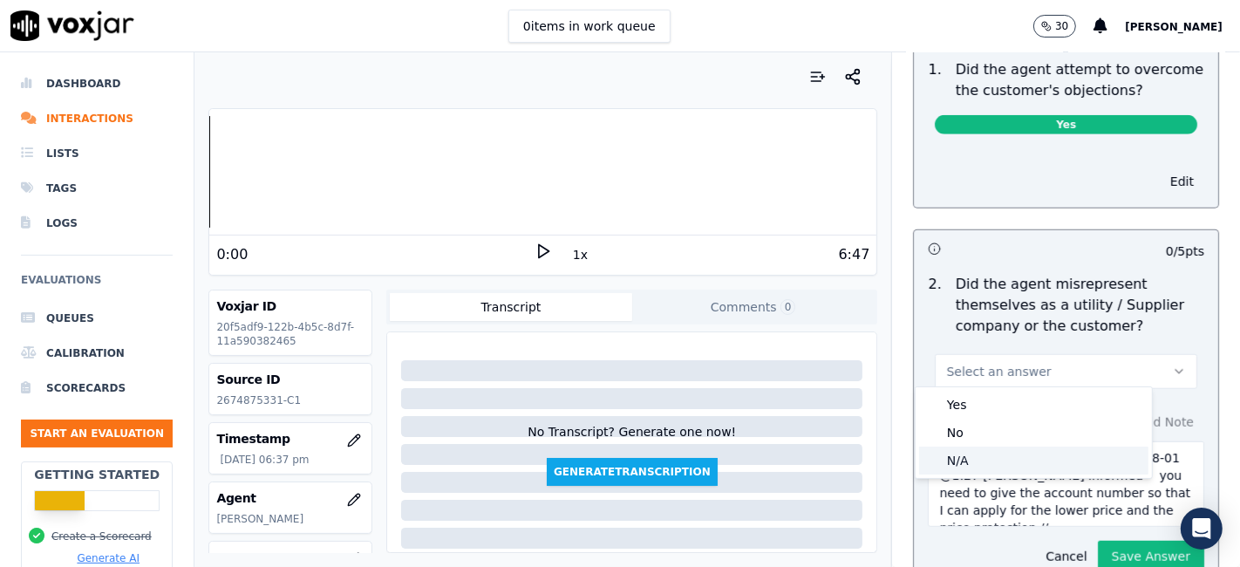
click at [1006, 462] on div "N/A" at bounding box center [1033, 460] width 229 height 28
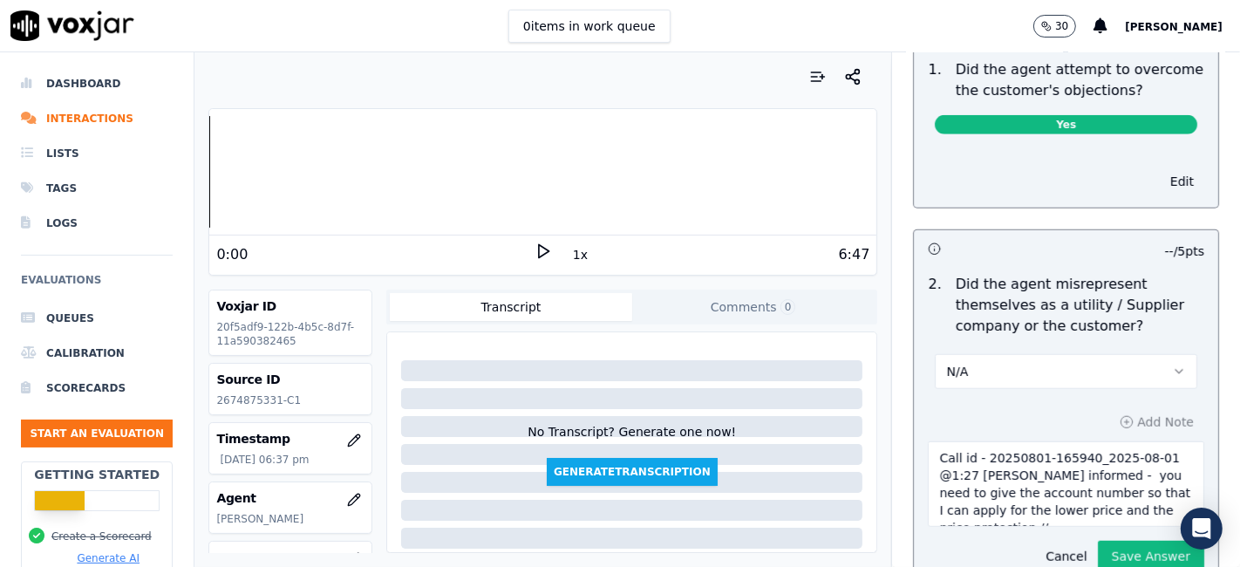
scroll to position [1452, 0]
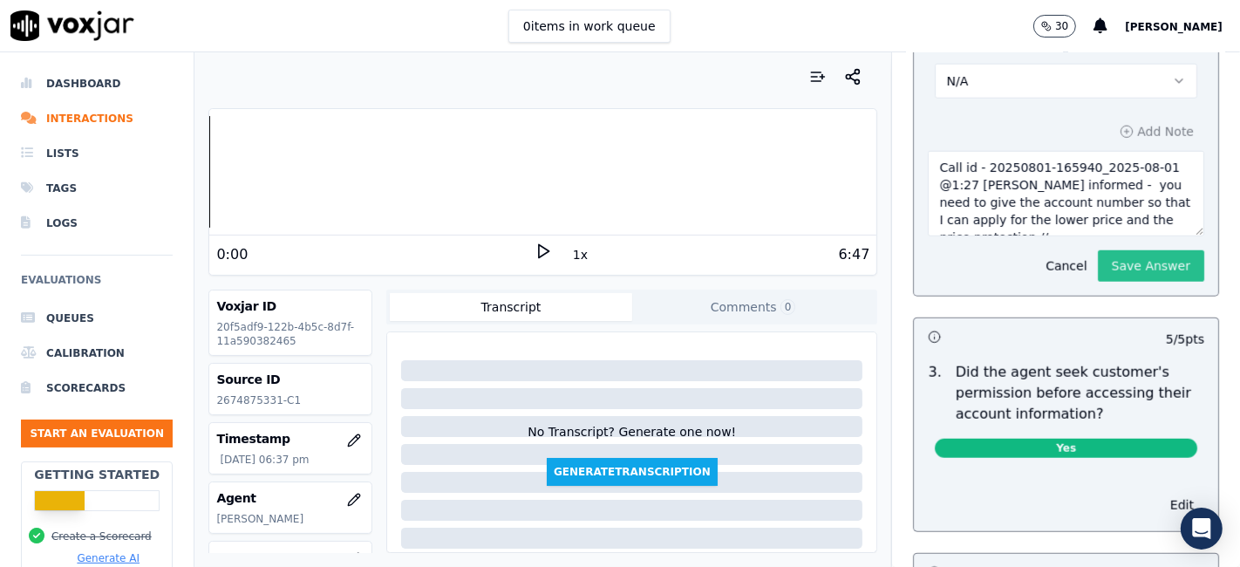
click at [1112, 266] on button "Save Answer" at bounding box center [1151, 265] width 106 height 31
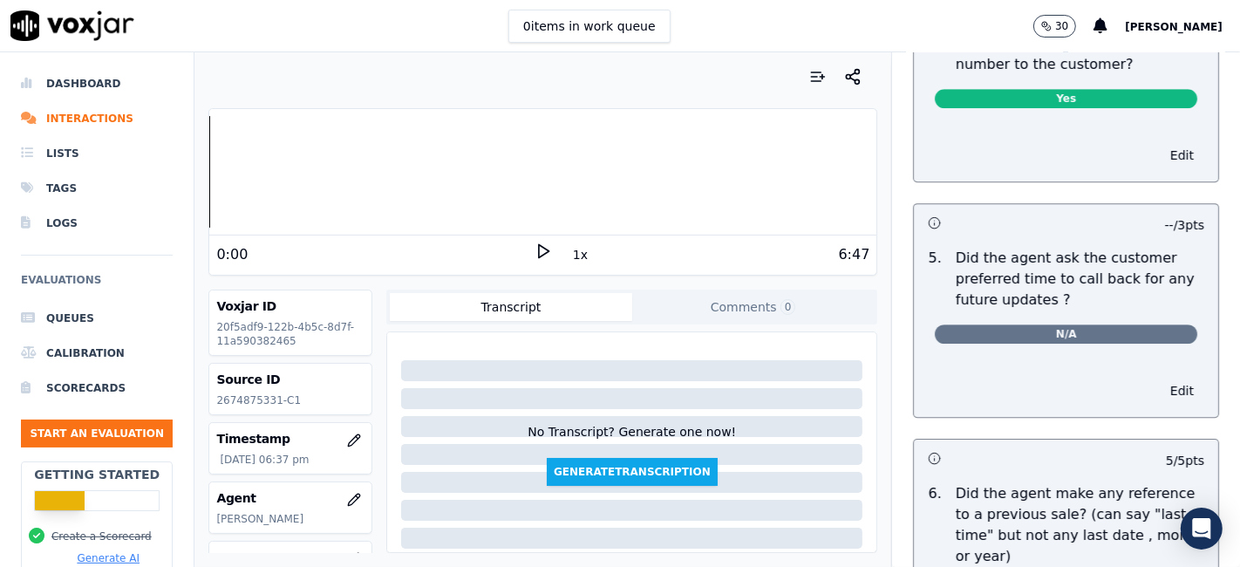
scroll to position [4689, 0]
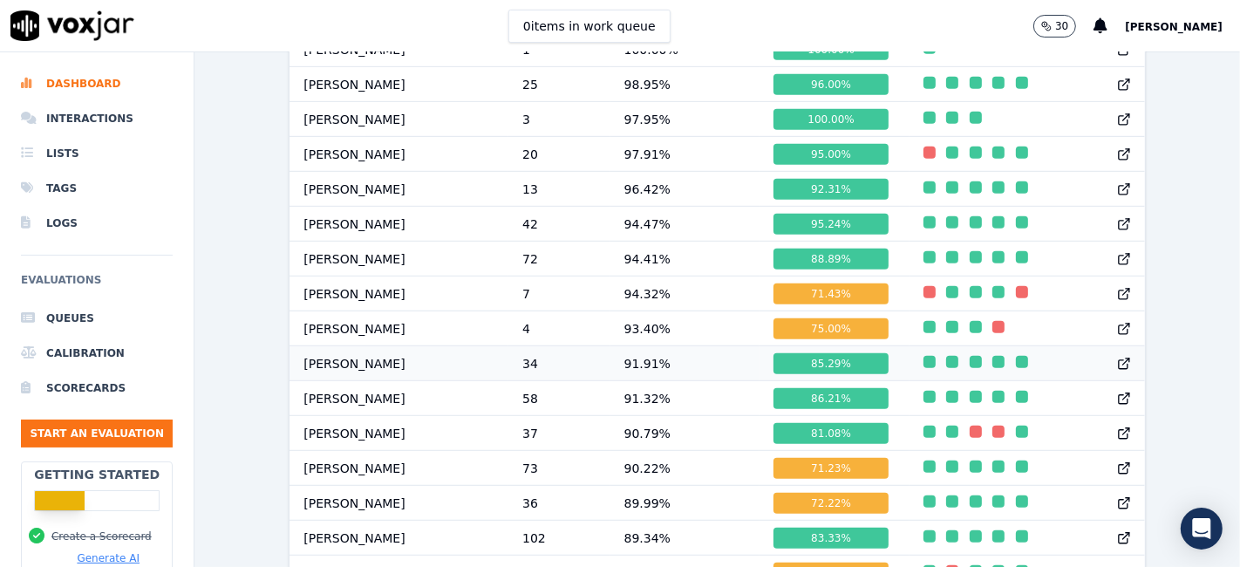
scroll to position [850, 0]
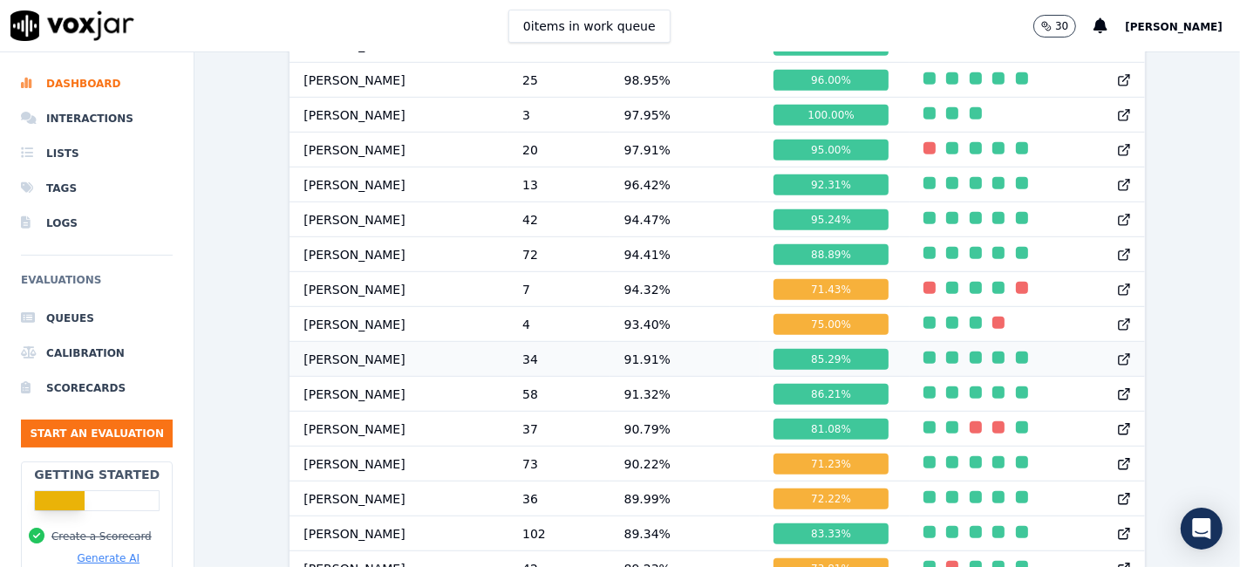
click at [797, 370] on div "85.29 %" at bounding box center [830, 359] width 114 height 21
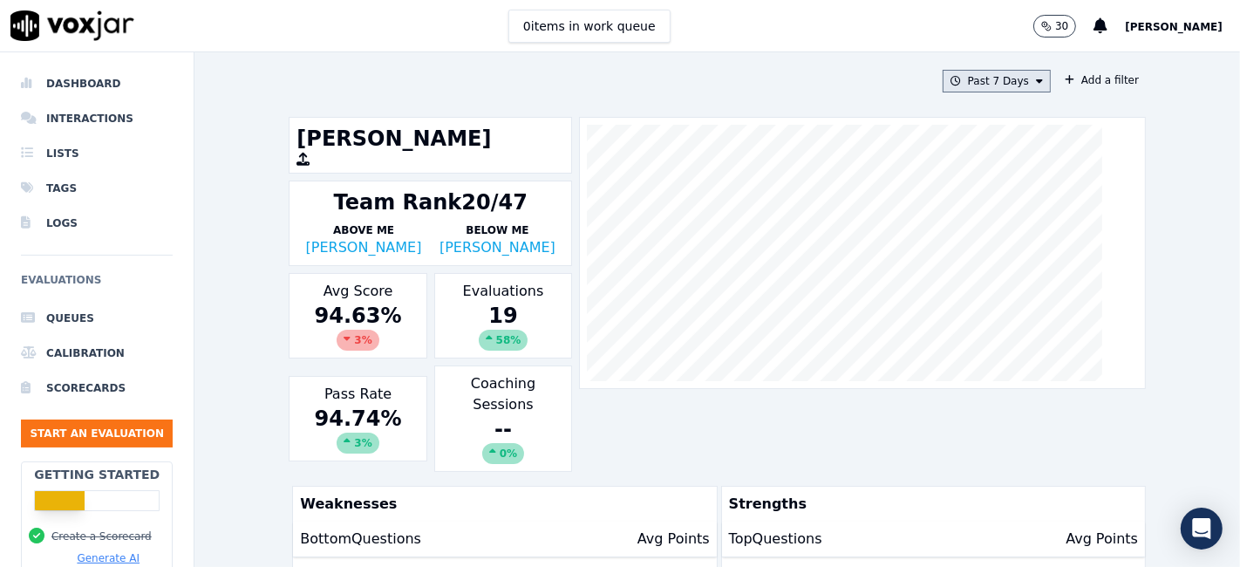
click at [1003, 85] on button "Past 7 Days" at bounding box center [996, 81] width 108 height 23
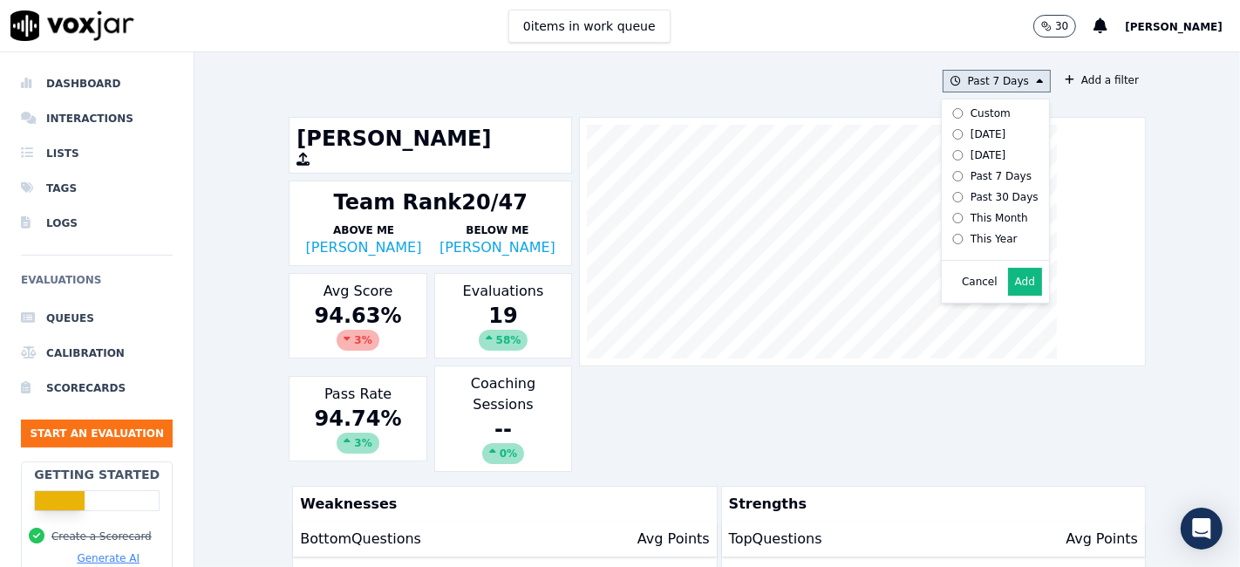
click at [976, 118] on div "Custom" at bounding box center [990, 113] width 40 height 14
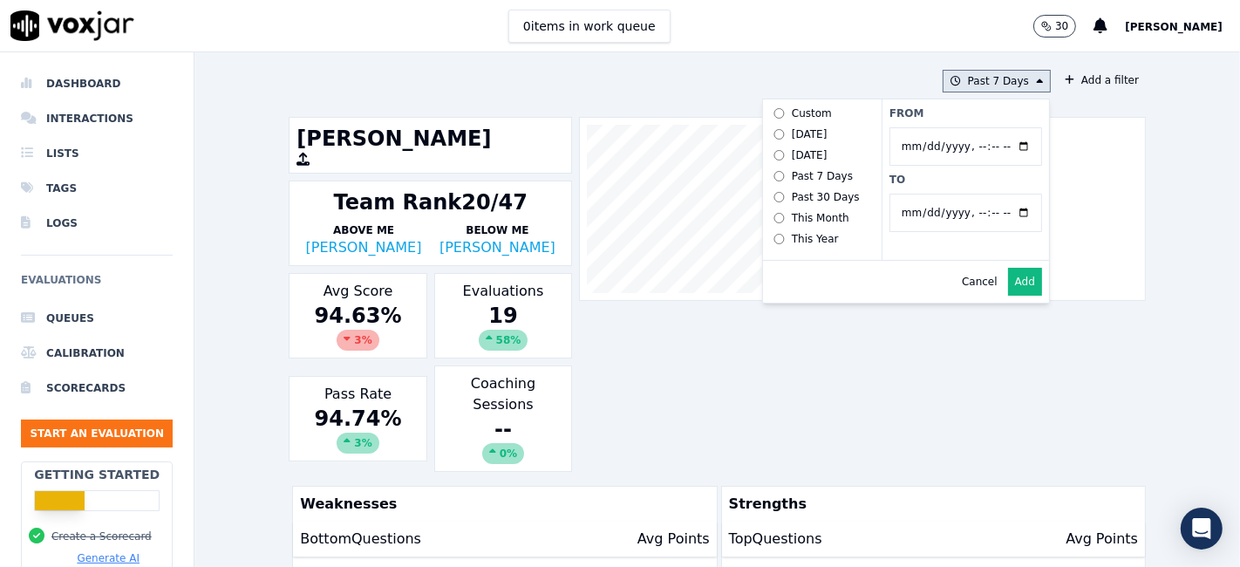
click at [998, 143] on input "From" at bounding box center [965, 146] width 153 height 38
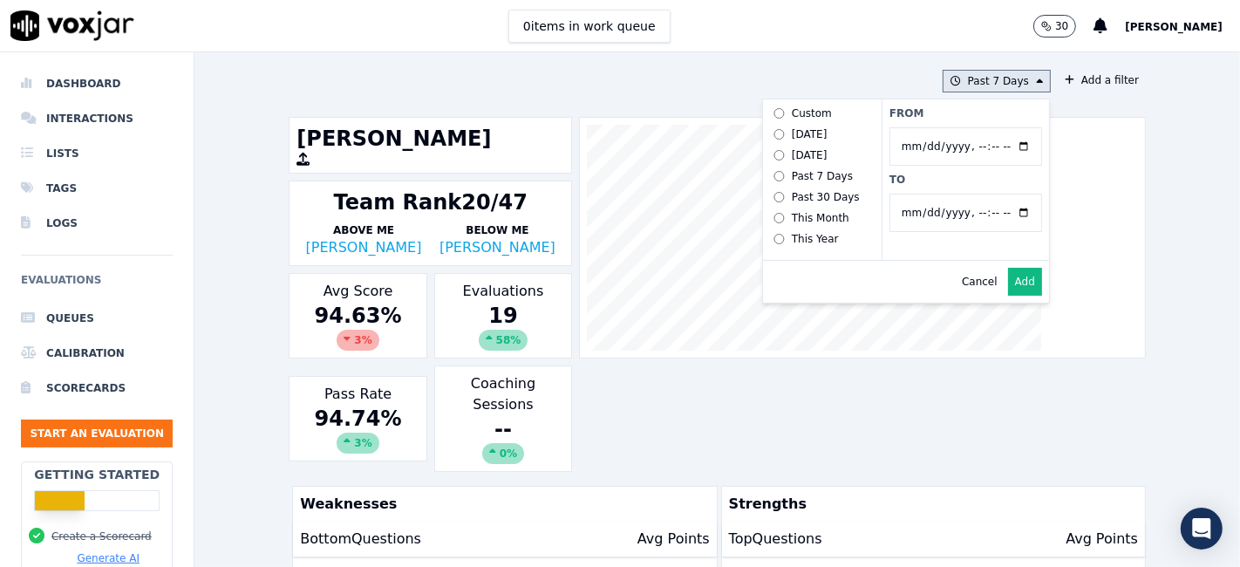
type input "2025-07-21T00:00"
click at [928, 111] on label "From" at bounding box center [965, 113] width 153 height 14
click at [928, 127] on input "From" at bounding box center [965, 146] width 153 height 38
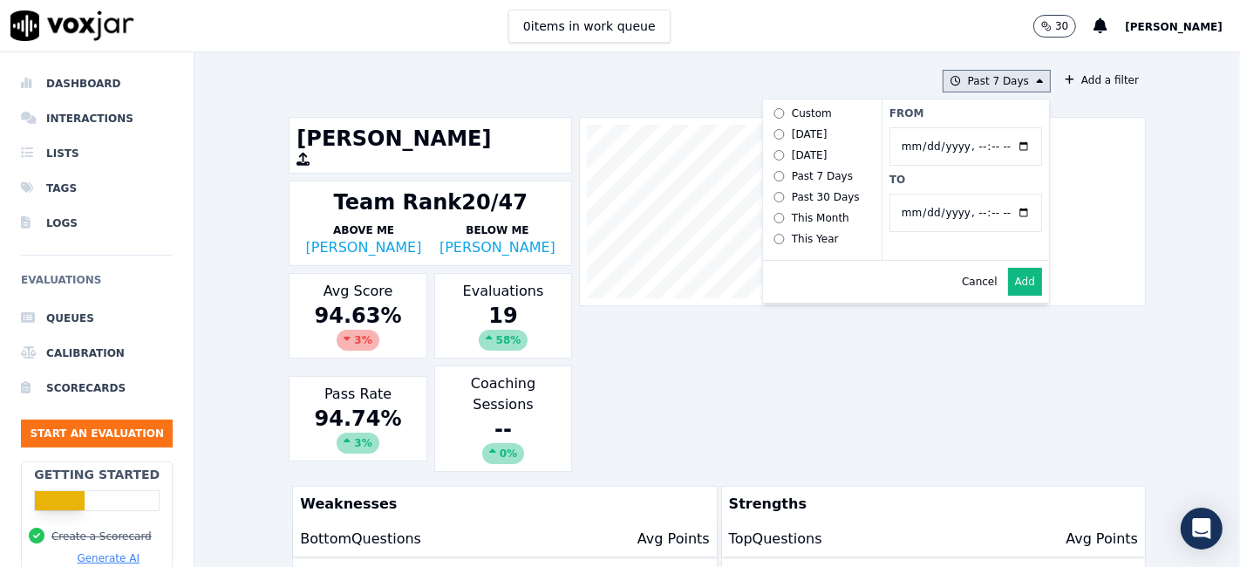
click at [1002, 209] on input "To" at bounding box center [965, 213] width 153 height 38
type input "2025-08-20T23:59"
click at [948, 173] on label "To" at bounding box center [965, 180] width 153 height 14
click at [948, 194] on input "To" at bounding box center [965, 213] width 153 height 38
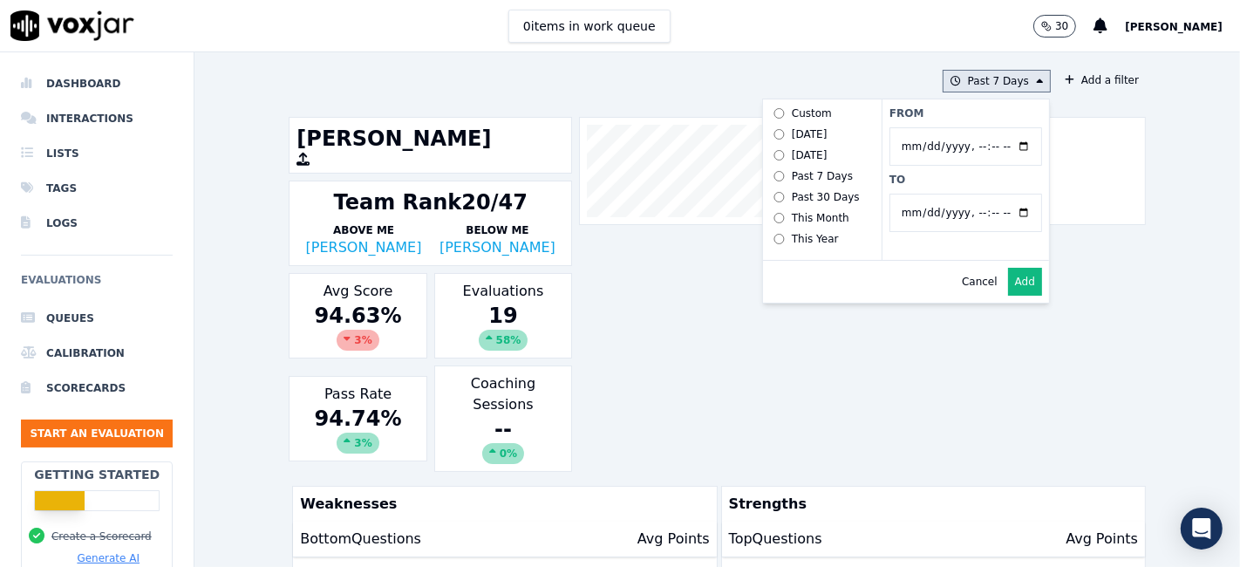
click at [1009, 296] on button "Add" at bounding box center [1025, 282] width 34 height 28
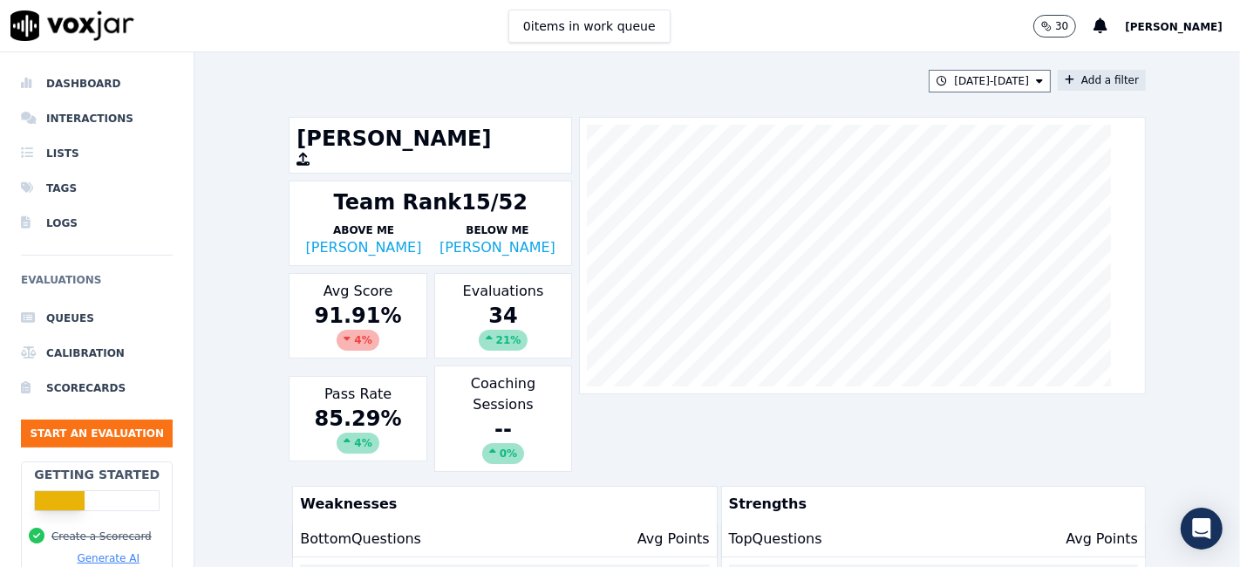
click at [1071, 80] on button "Add a filter" at bounding box center [1101, 80] width 88 height 21
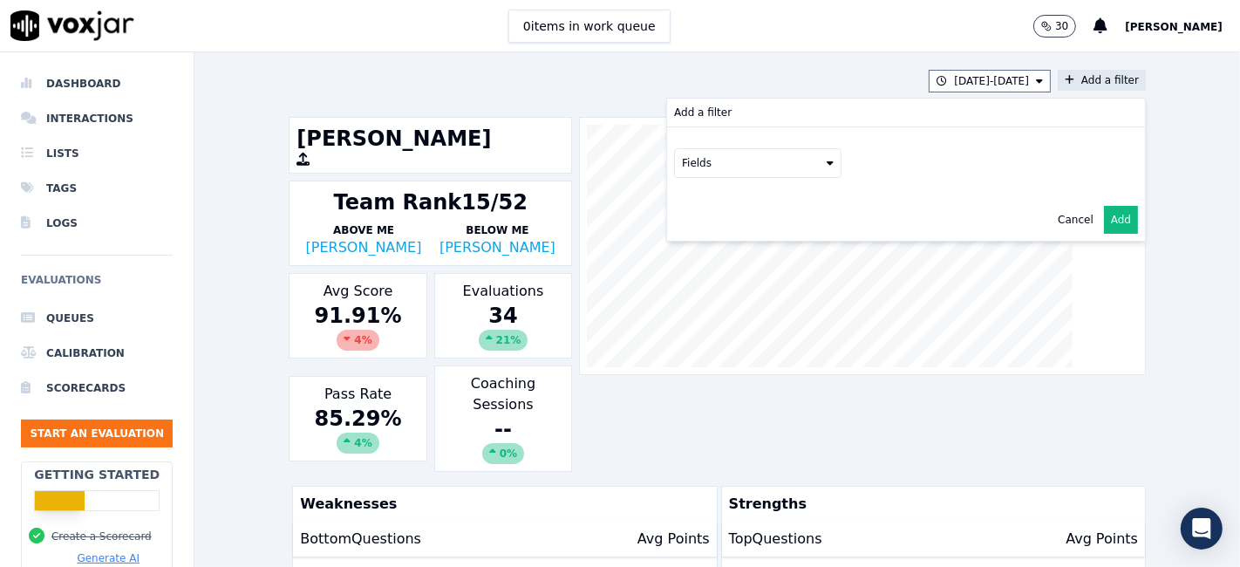
click at [732, 164] on button "Fields" at bounding box center [757, 163] width 167 height 30
click at [718, 332] on div "scorecard" at bounding box center [729, 339] width 51 height 14
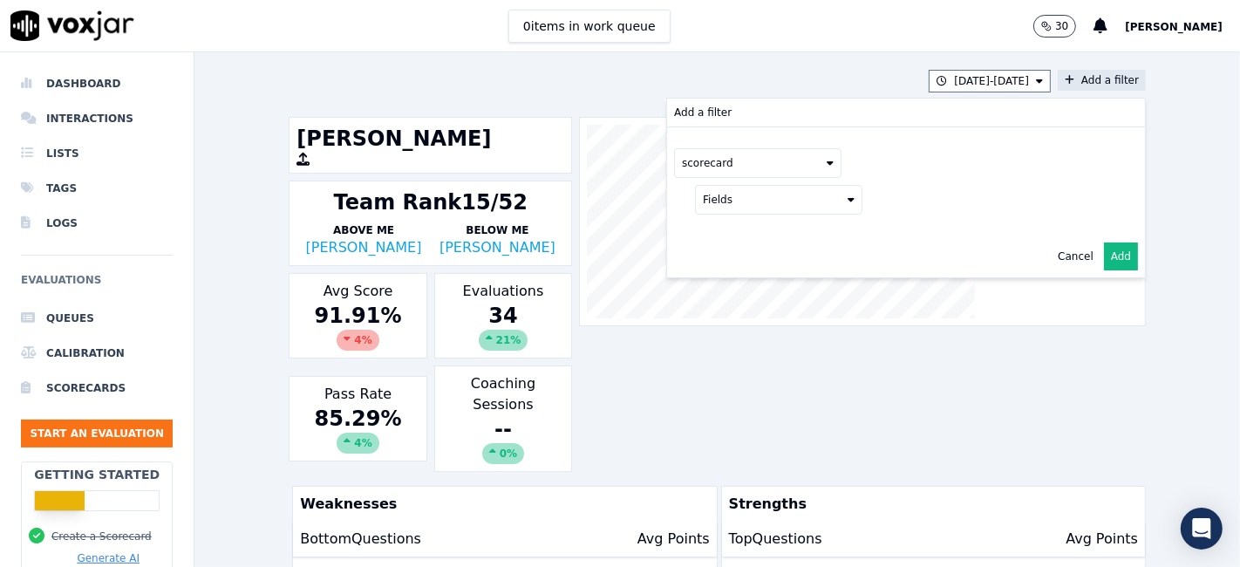
click at [786, 194] on button "Fields" at bounding box center [778, 200] width 167 height 30
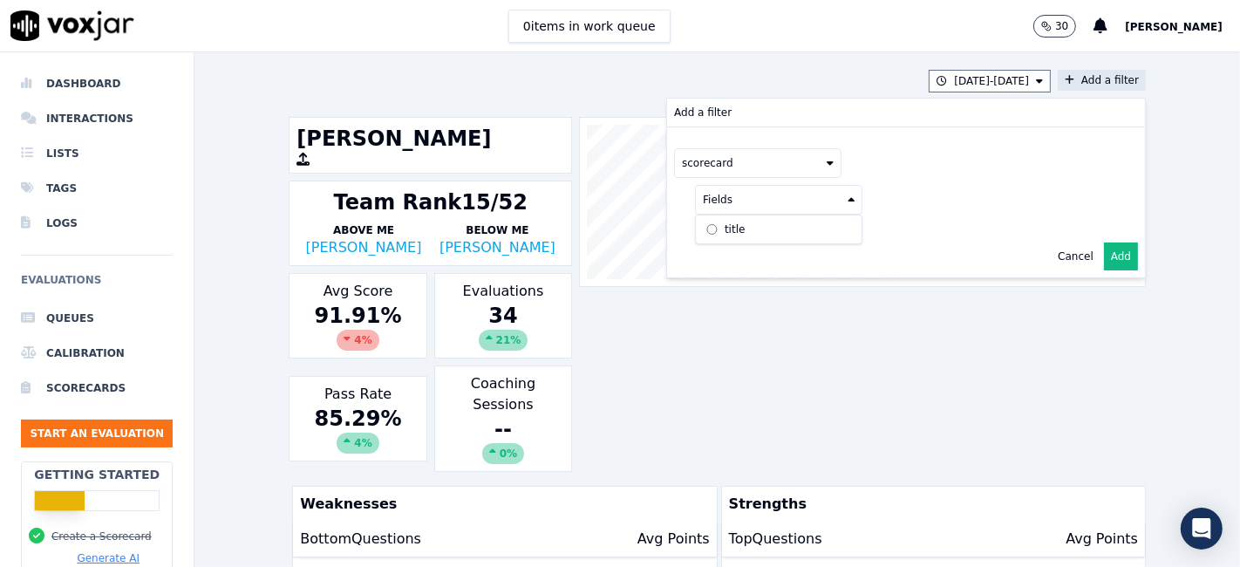
click at [738, 234] on label "title" at bounding box center [778, 229] width 159 height 21
click at [924, 197] on button at bounding box center [994, 198] width 251 height 26
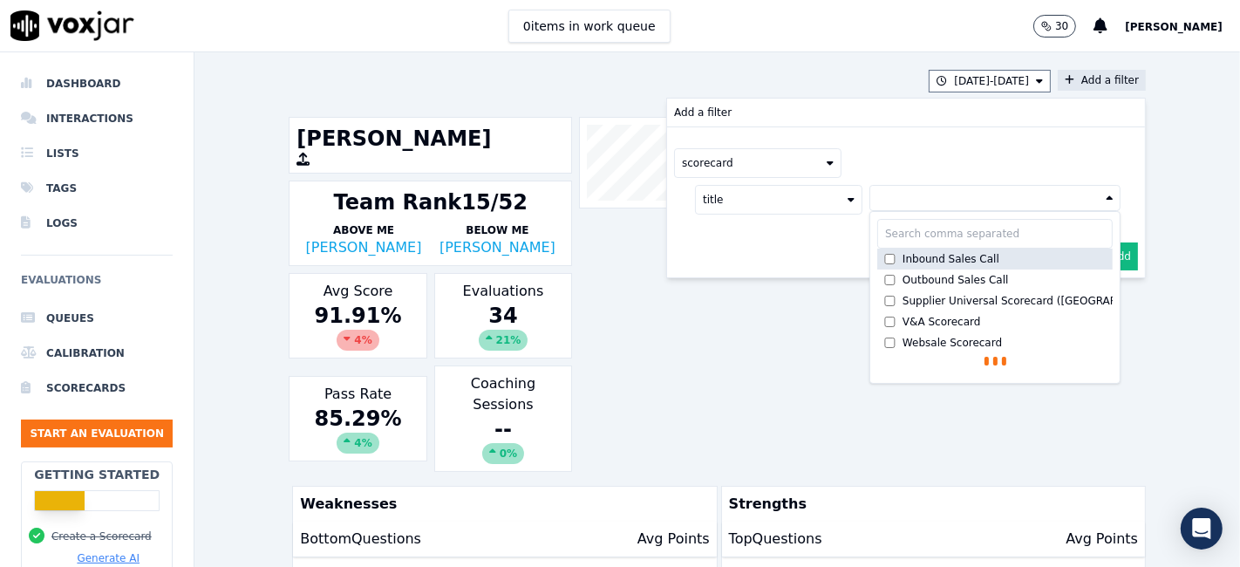
click at [904, 260] on div "Inbound Sales Call" at bounding box center [950, 259] width 97 height 14
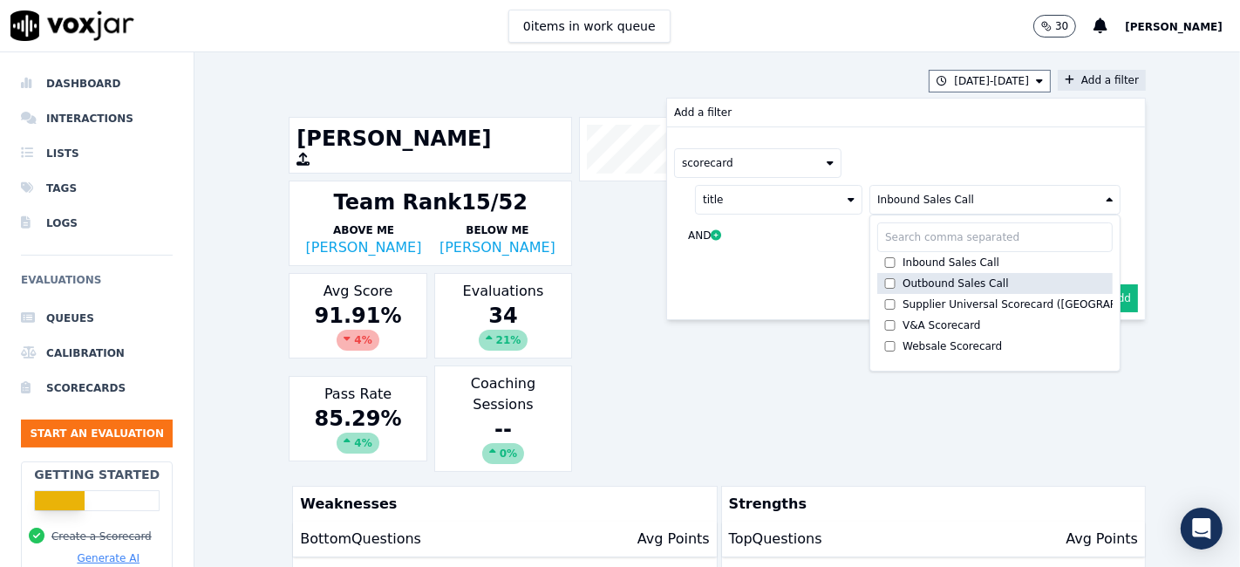
click at [902, 281] on div "Outbound Sales Call" at bounding box center [955, 283] width 106 height 14
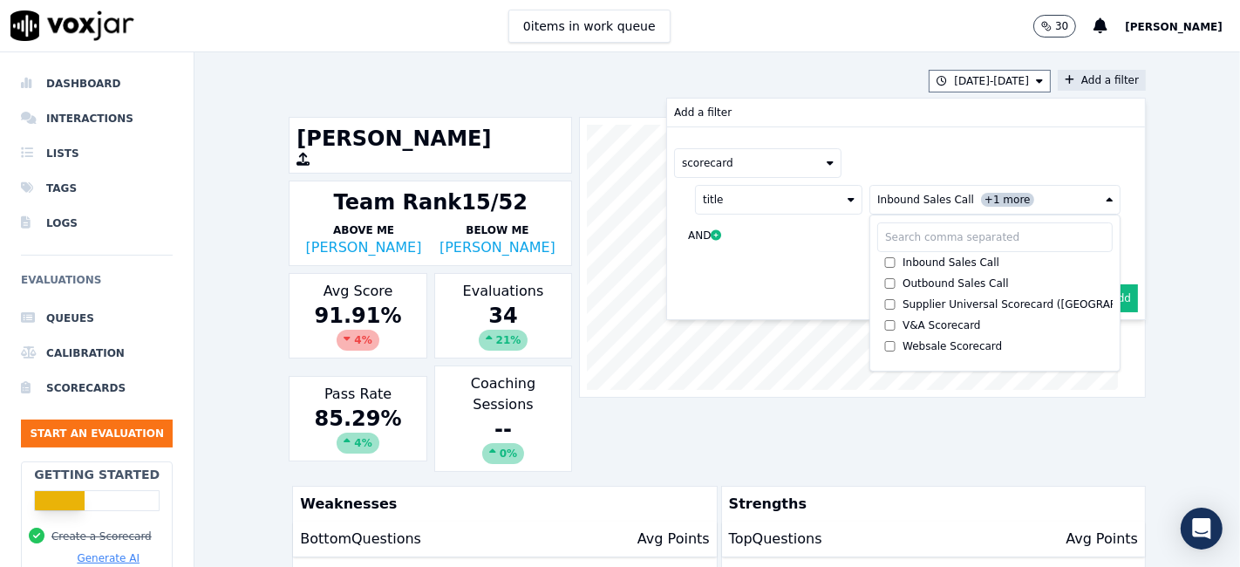
click at [1104, 296] on button "Add" at bounding box center [1121, 298] width 34 height 28
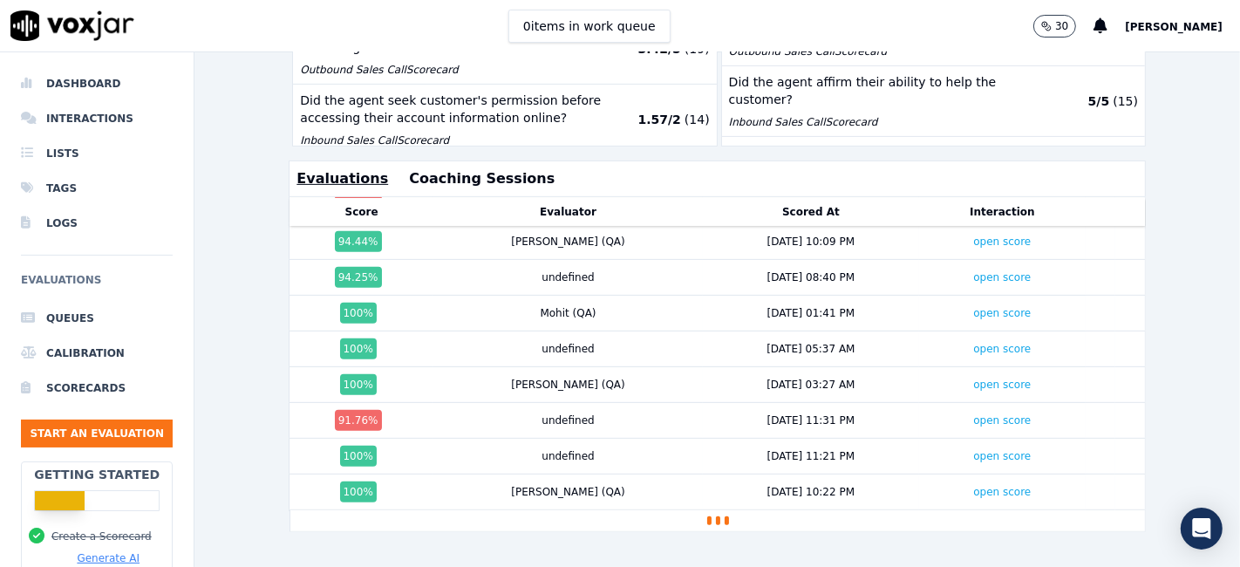
scroll to position [916, 0]
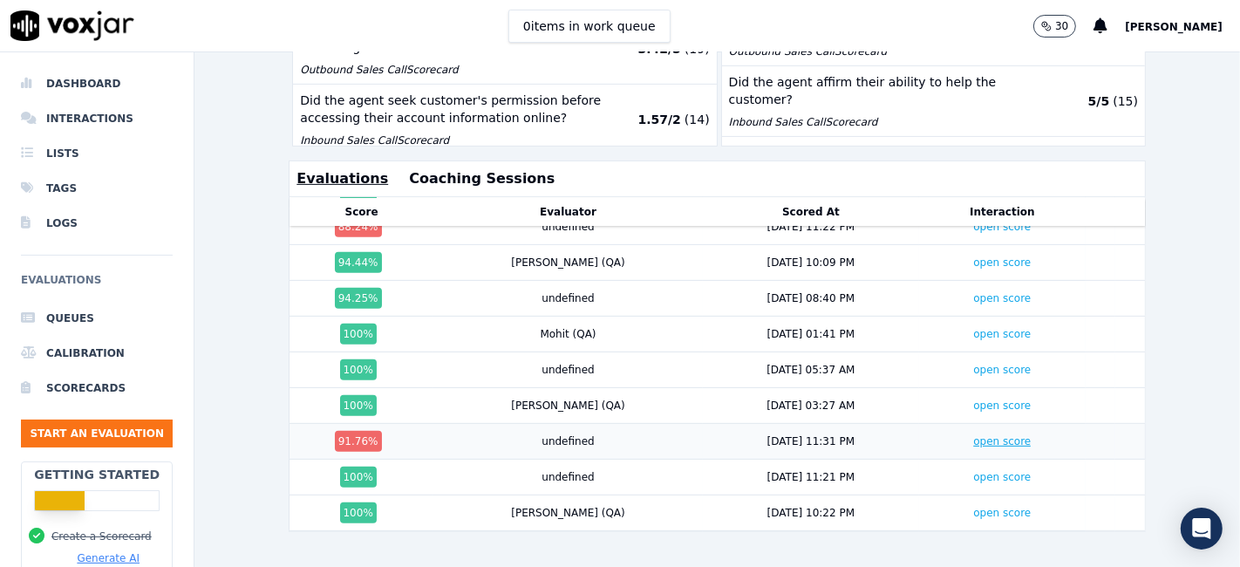
click at [973, 435] on link "open score" at bounding box center [1002, 441] width 58 height 12
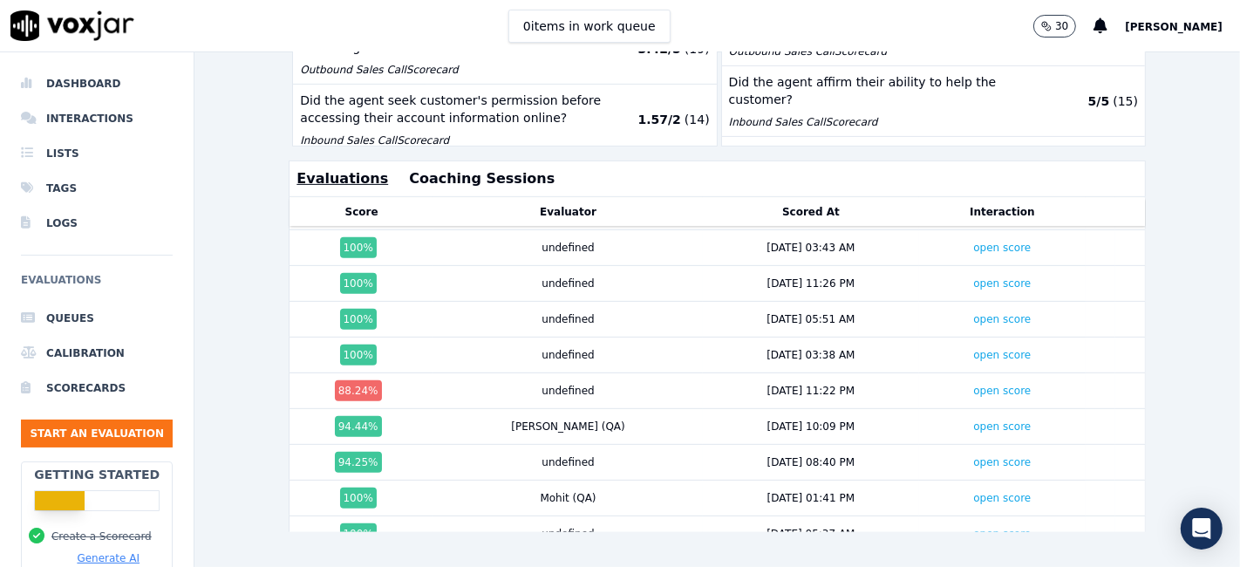
scroll to position [723, 0]
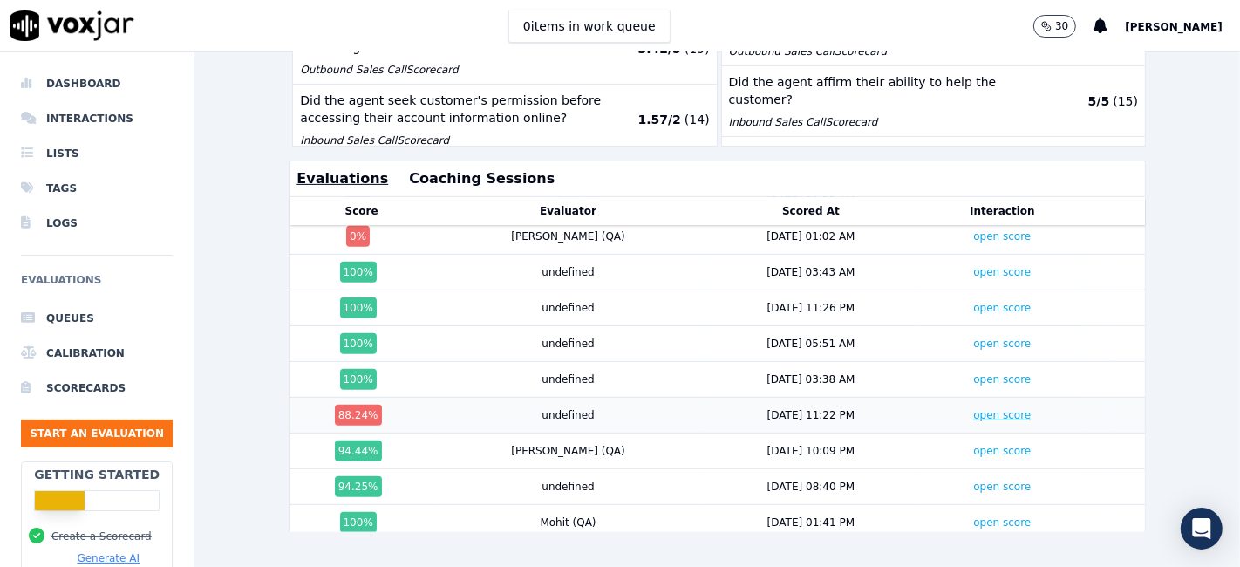
click at [973, 409] on link "open score" at bounding box center [1002, 415] width 58 height 12
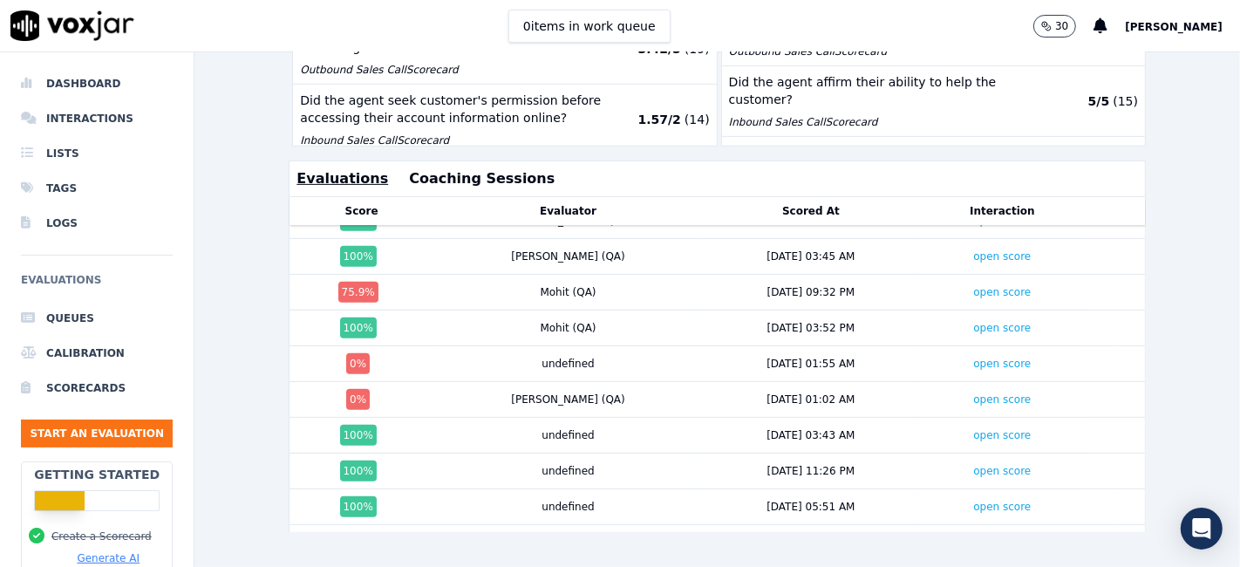
scroll to position [529, 0]
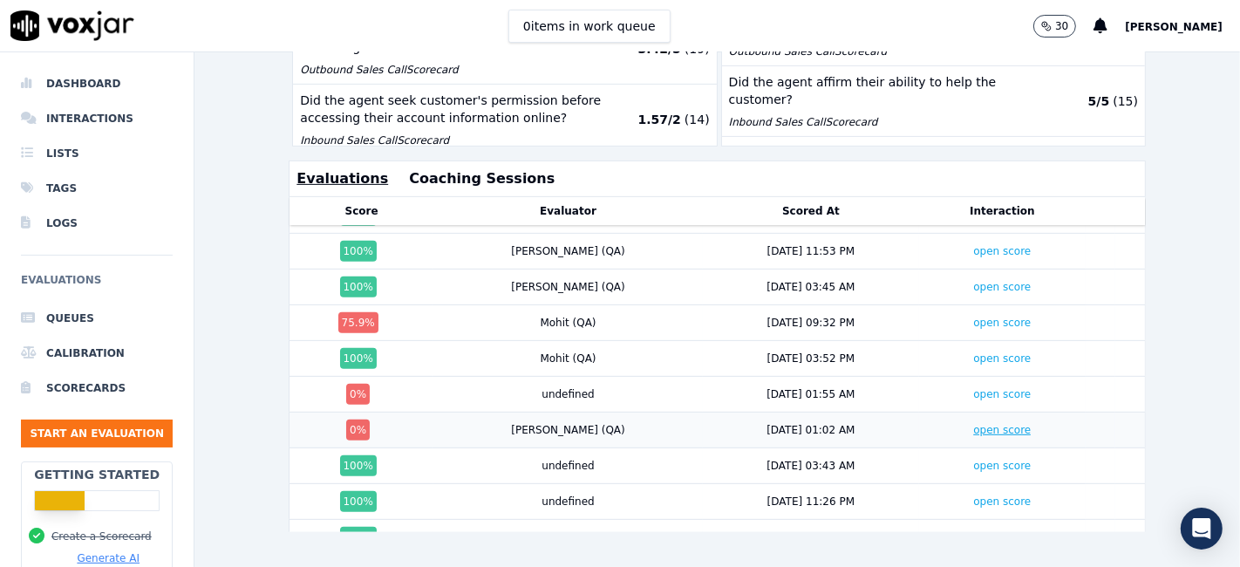
click at [973, 424] on link "open score" at bounding box center [1002, 430] width 58 height 12
click at [973, 388] on link "open score" at bounding box center [1002, 394] width 58 height 12
click at [973, 316] on link "open score" at bounding box center [1002, 322] width 58 height 12
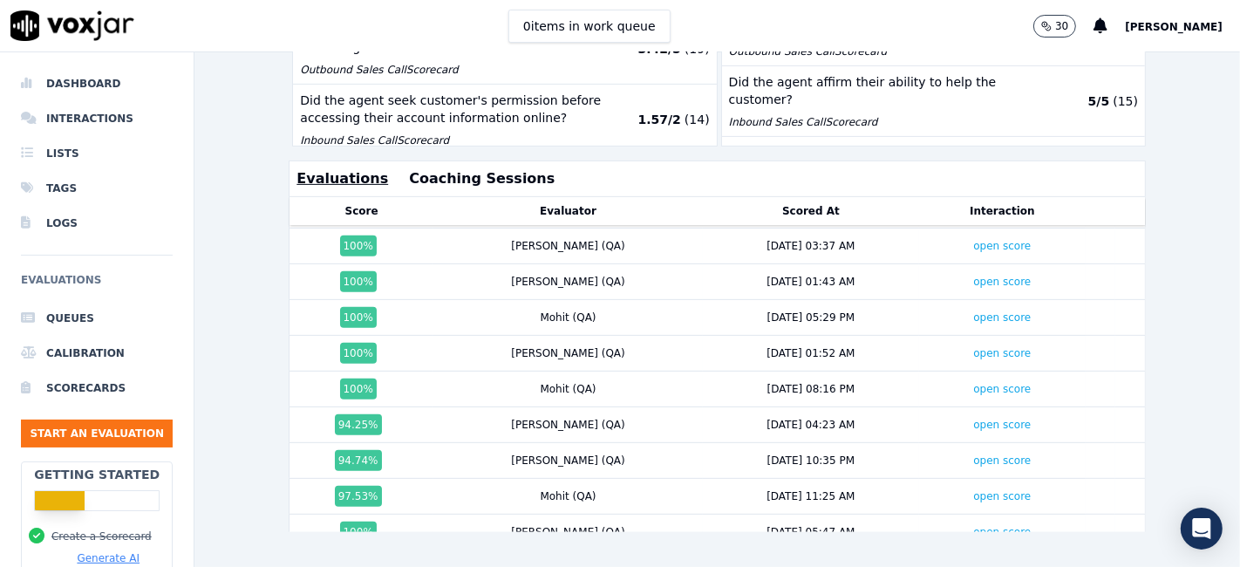
scroll to position [0, 0]
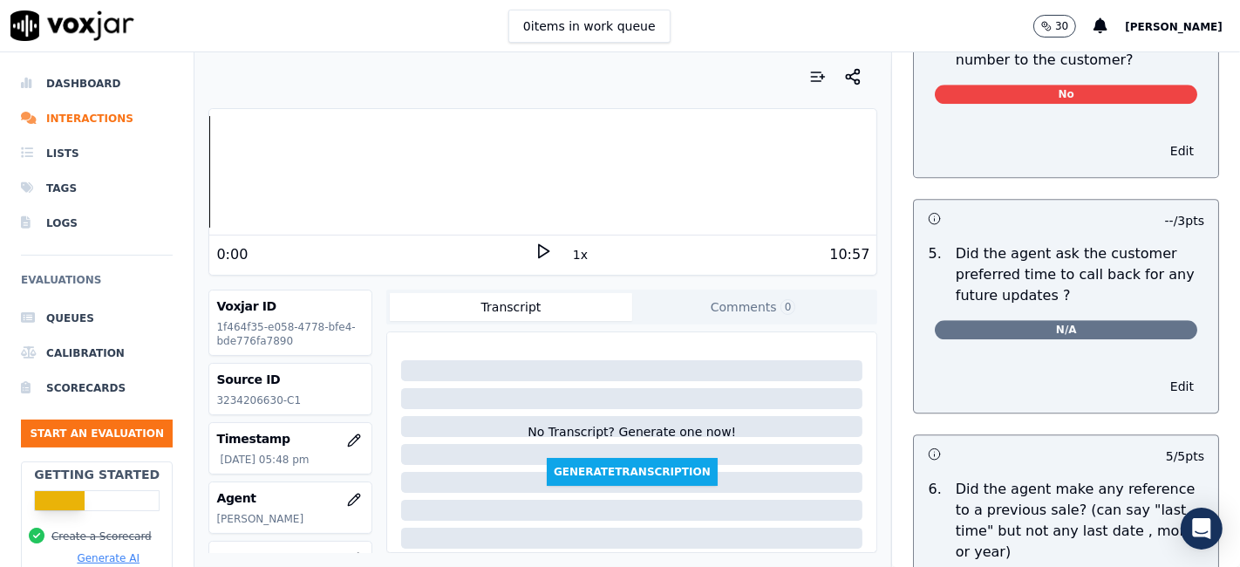
scroll to position [4165, 0]
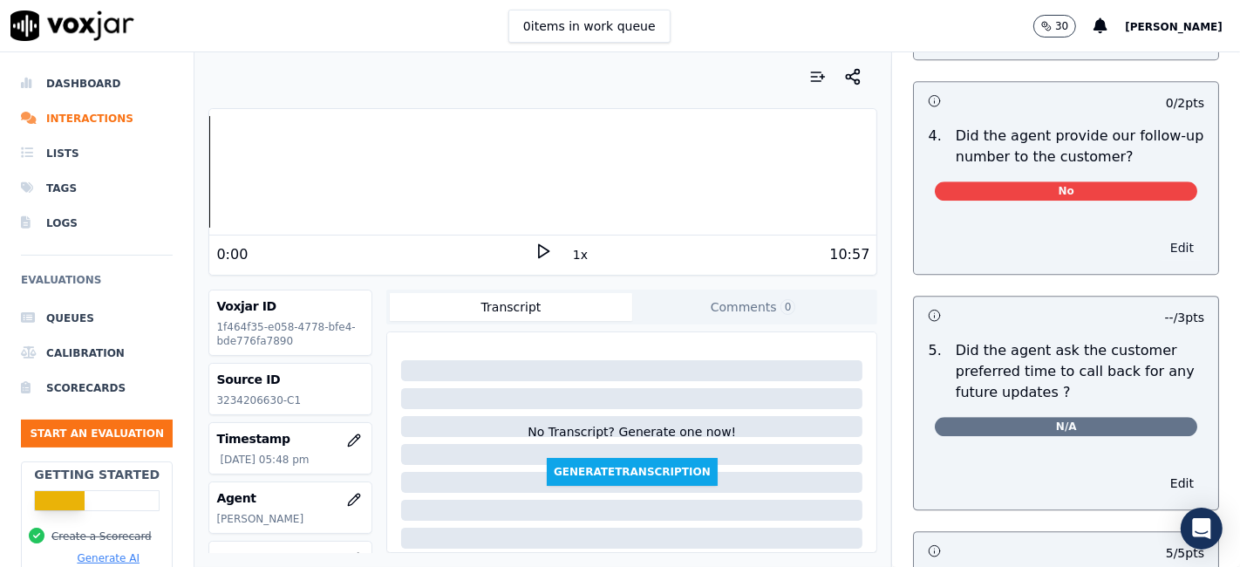
click at [1159, 235] on button "Edit" at bounding box center [1181, 247] width 44 height 24
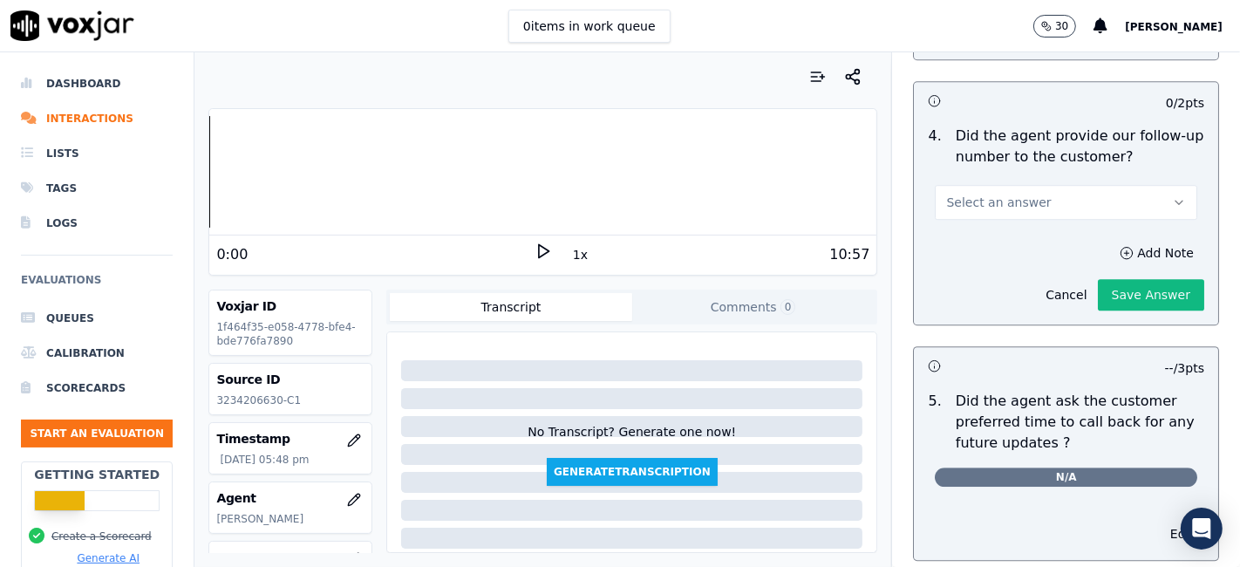
click at [1045, 185] on button "Select an answer" at bounding box center [1066, 202] width 262 height 35
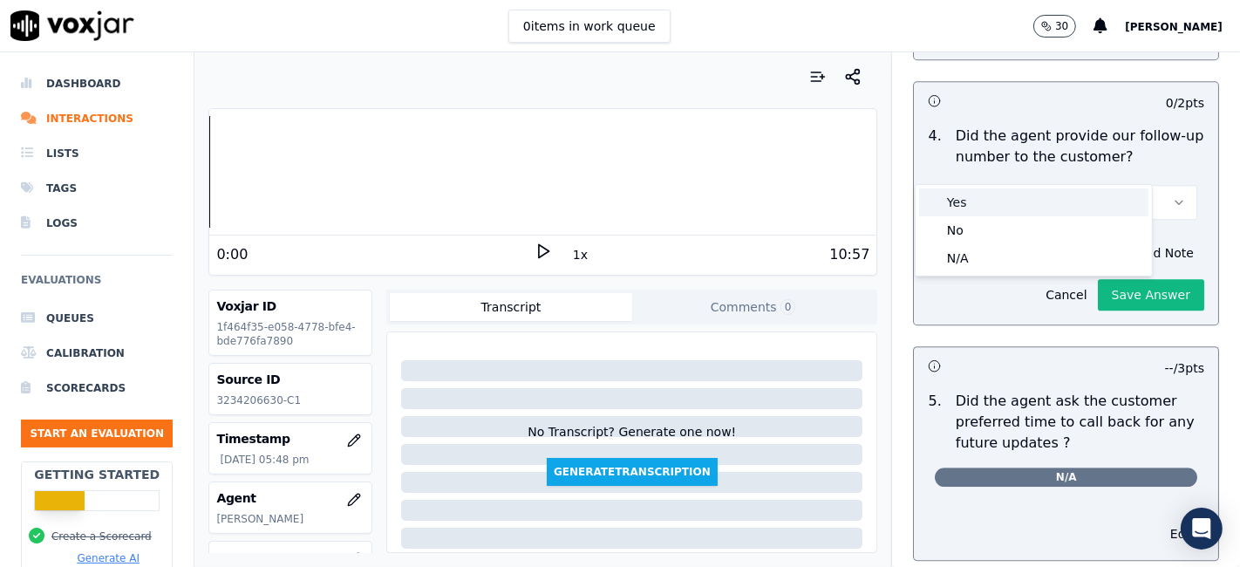
click at [1001, 204] on div "Yes" at bounding box center [1033, 202] width 229 height 28
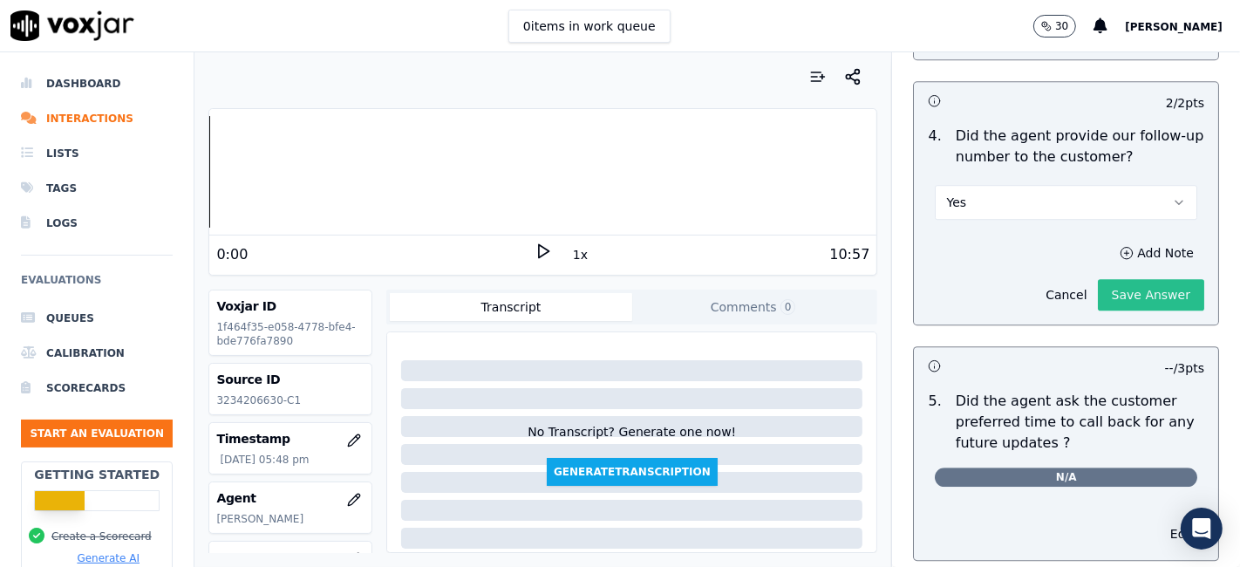
click at [1100, 279] on button "Save Answer" at bounding box center [1151, 294] width 106 height 31
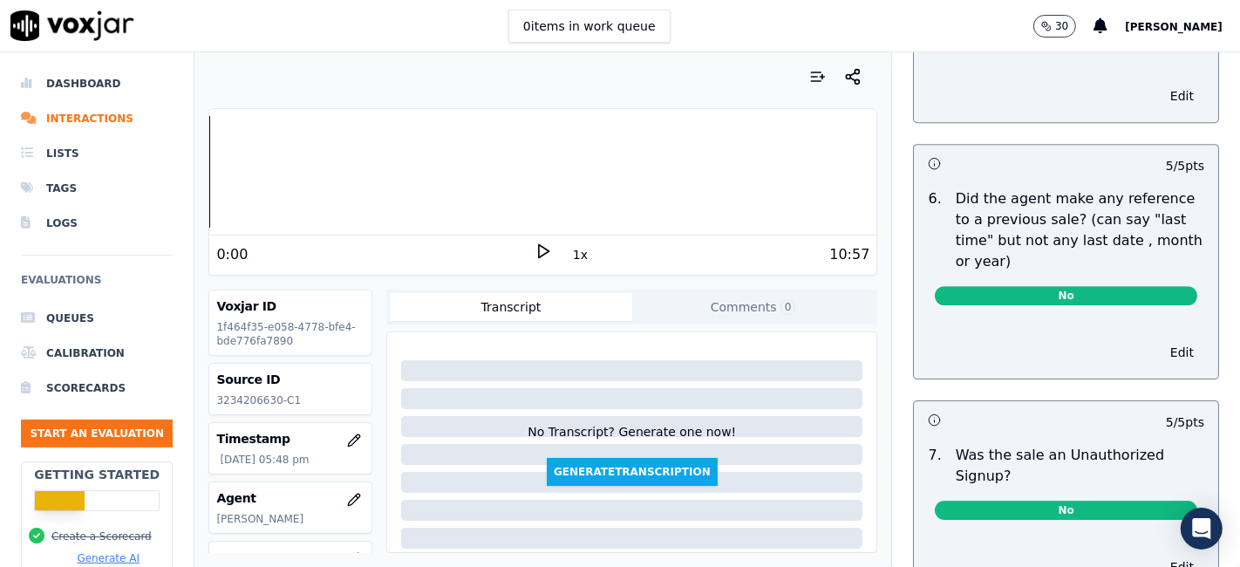
scroll to position [4700, 0]
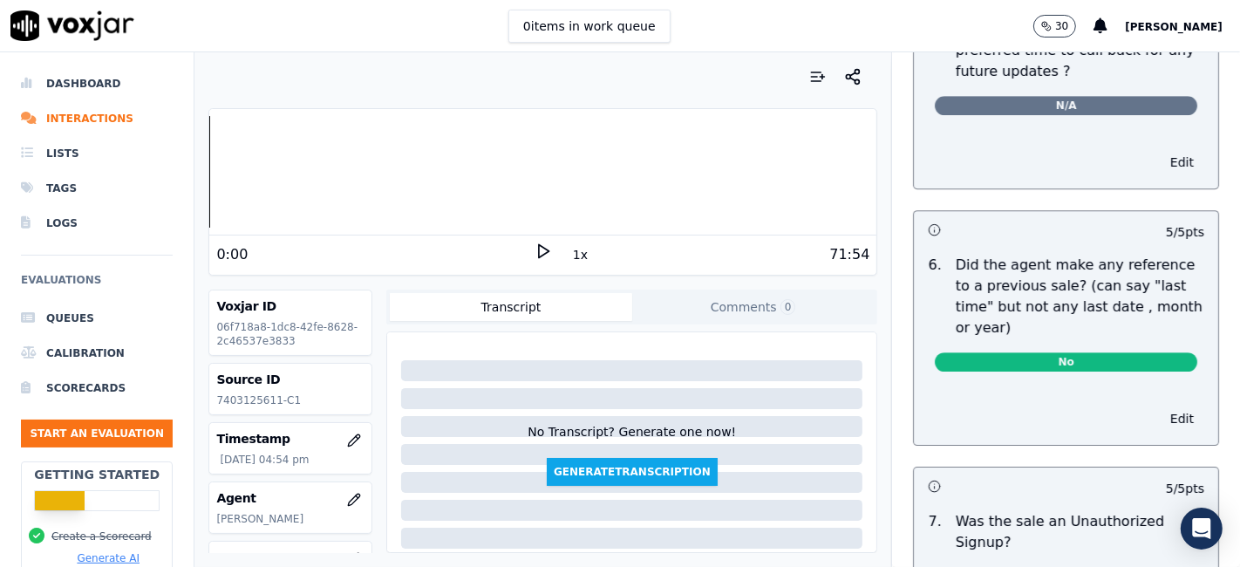
scroll to position [4735, 0]
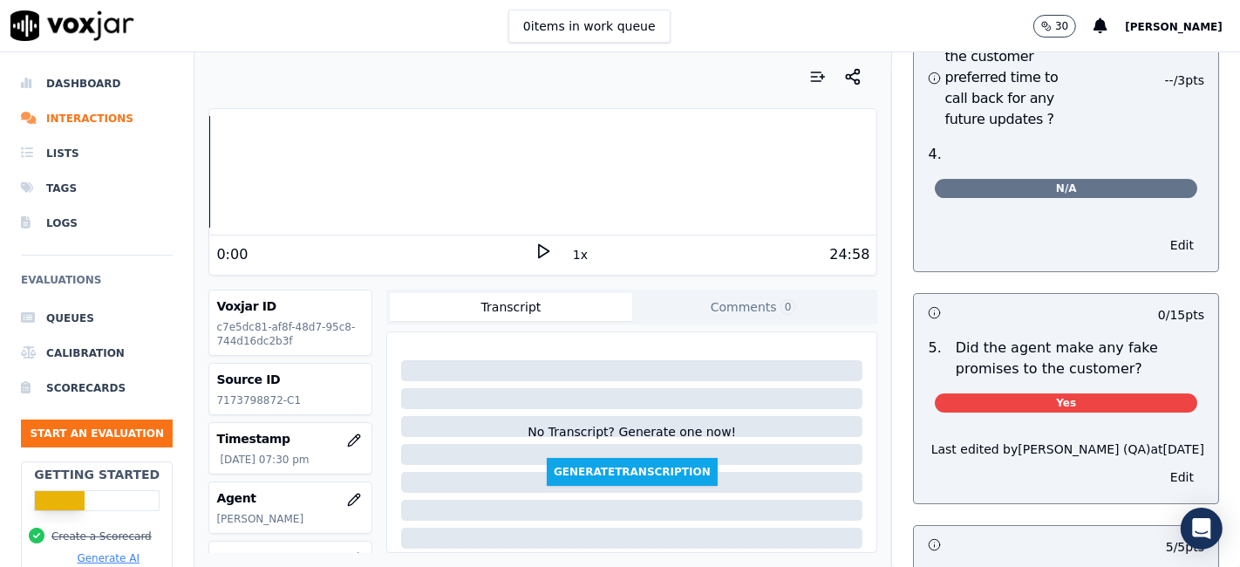
scroll to position [4843, 0]
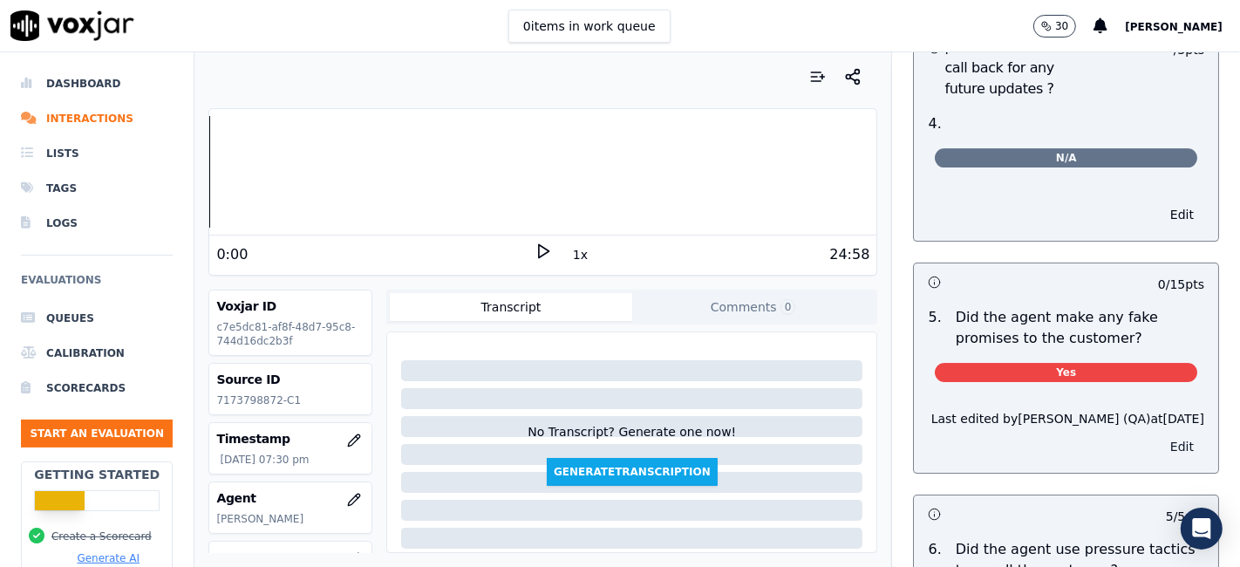
click at [1159, 434] on button "Edit" at bounding box center [1181, 446] width 44 height 24
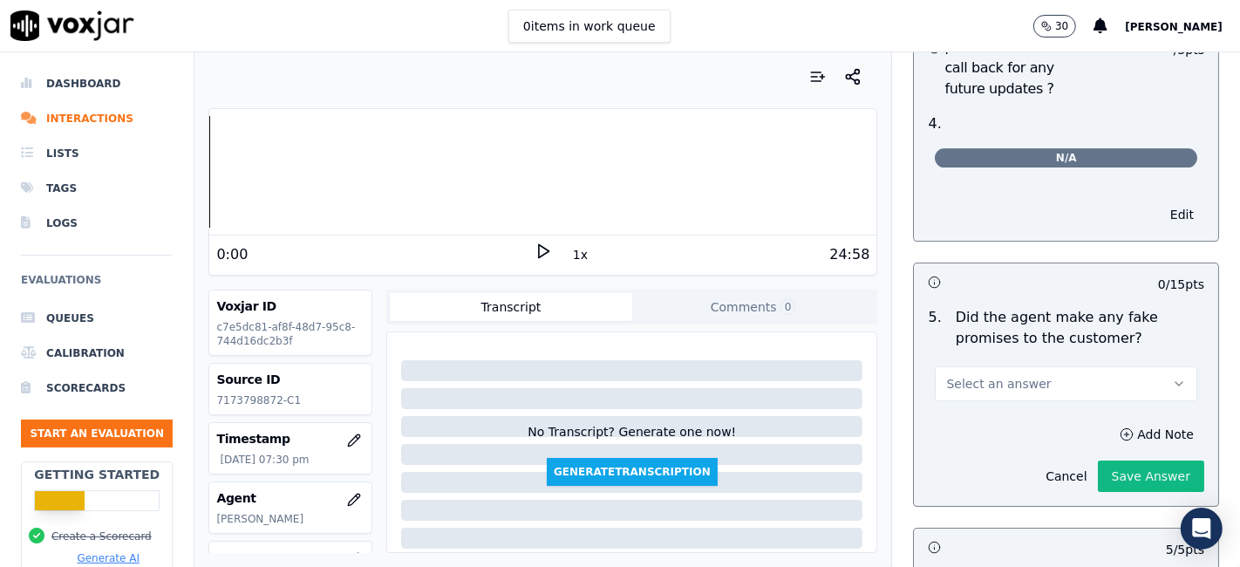
click at [1053, 366] on button "Select an answer" at bounding box center [1066, 383] width 262 height 35
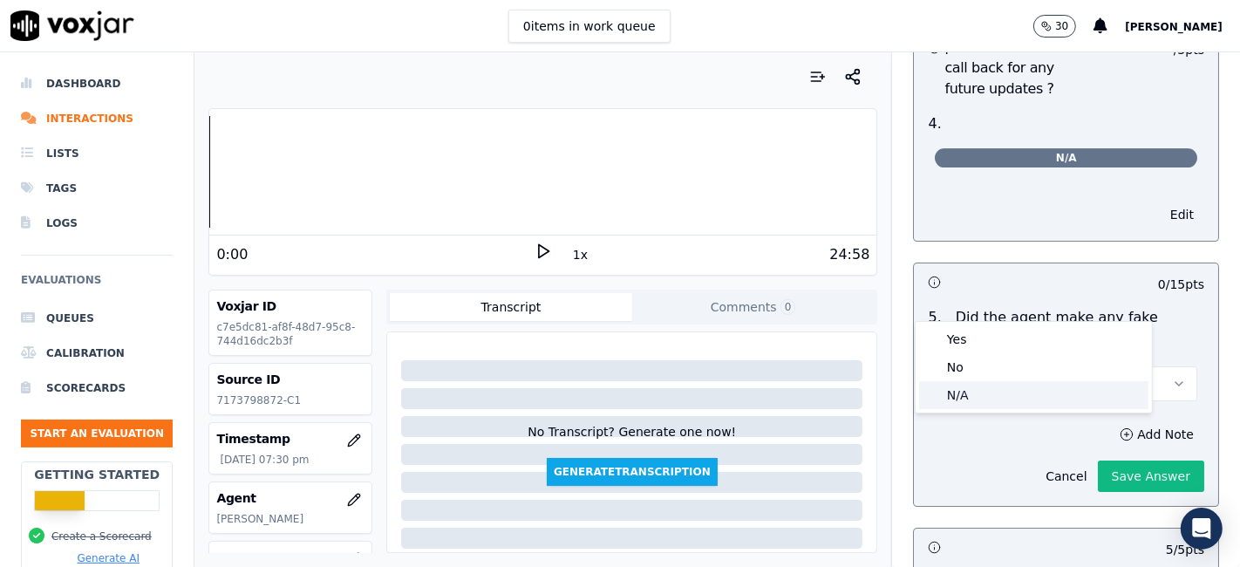
click at [1012, 398] on div "N/A" at bounding box center [1033, 395] width 229 height 28
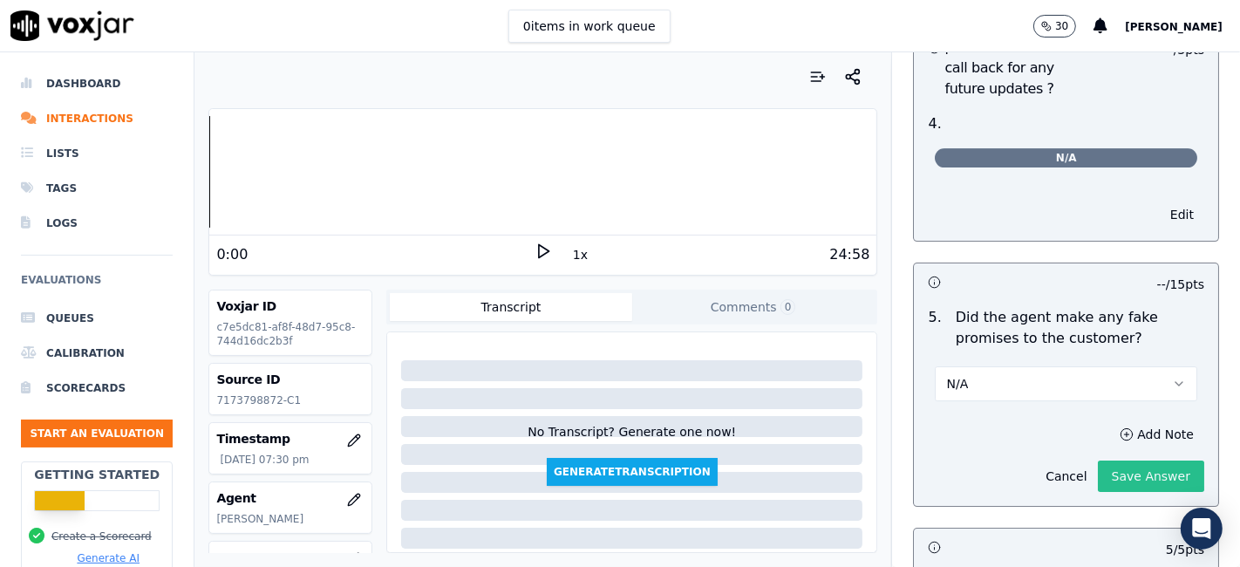
click at [1098, 460] on button "Save Answer" at bounding box center [1151, 475] width 106 height 31
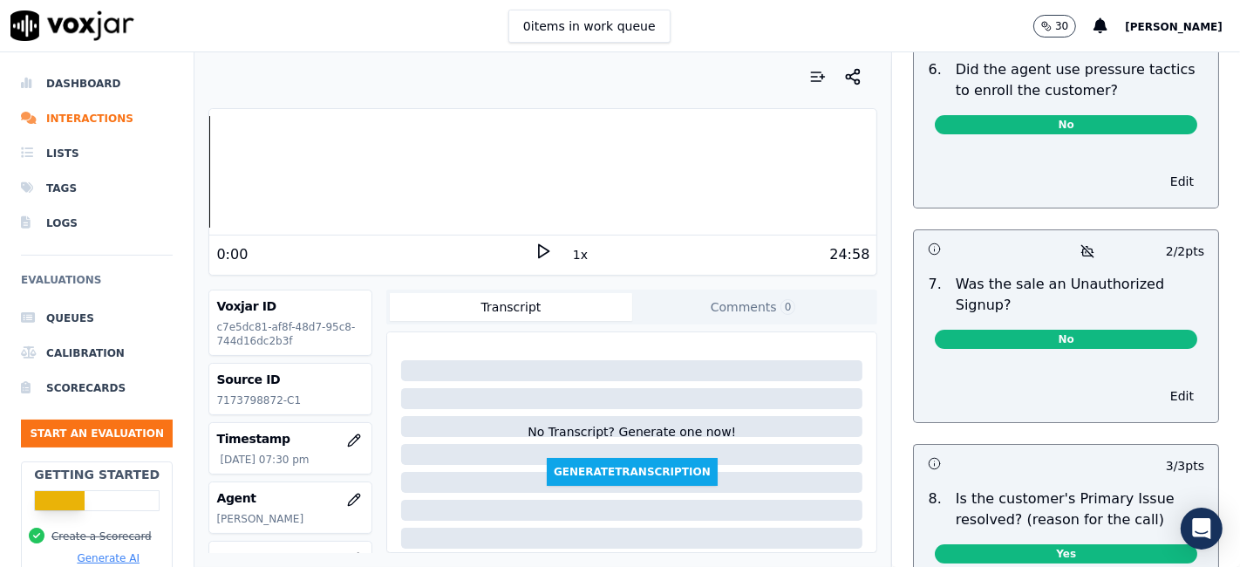
scroll to position [5452, 0]
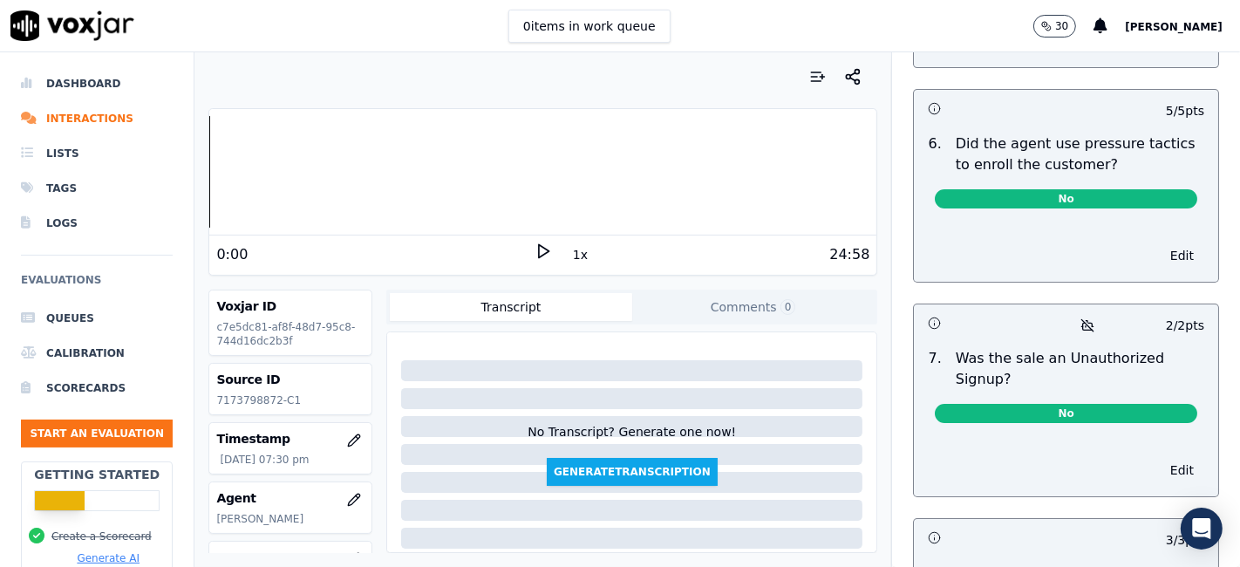
scroll to position [5395, 0]
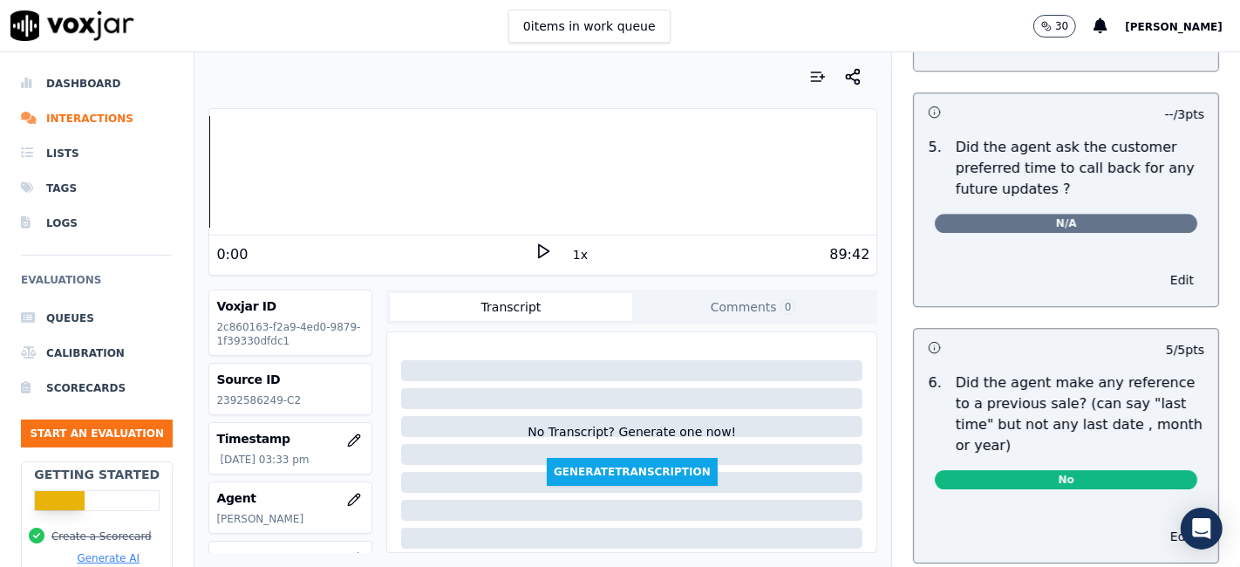
scroll to position [4919, 0]
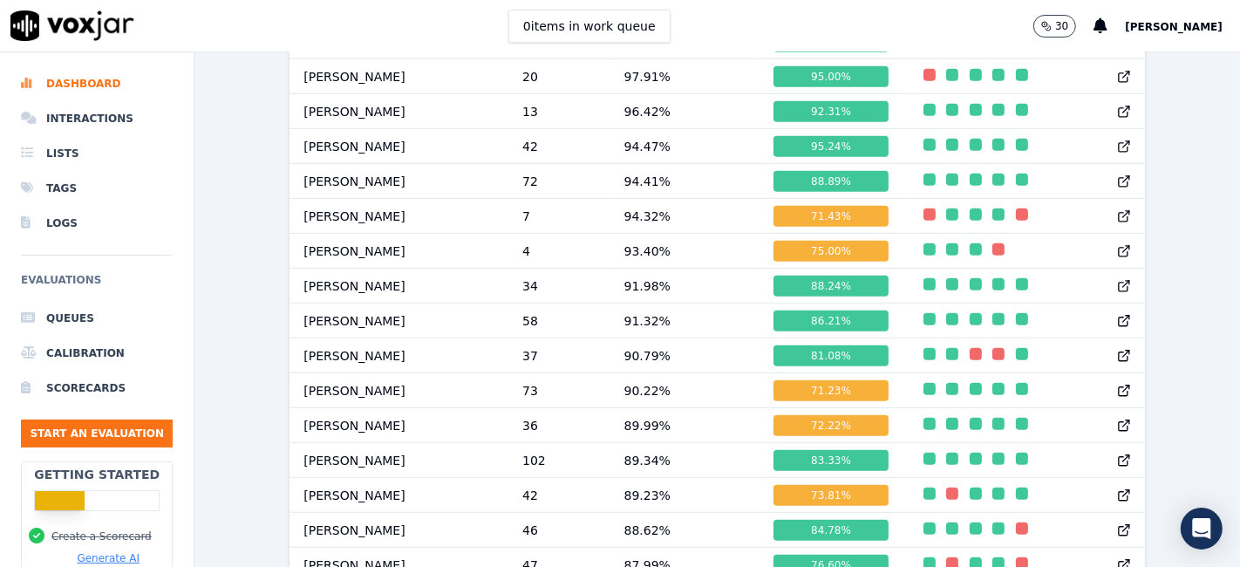
scroll to position [951, 0]
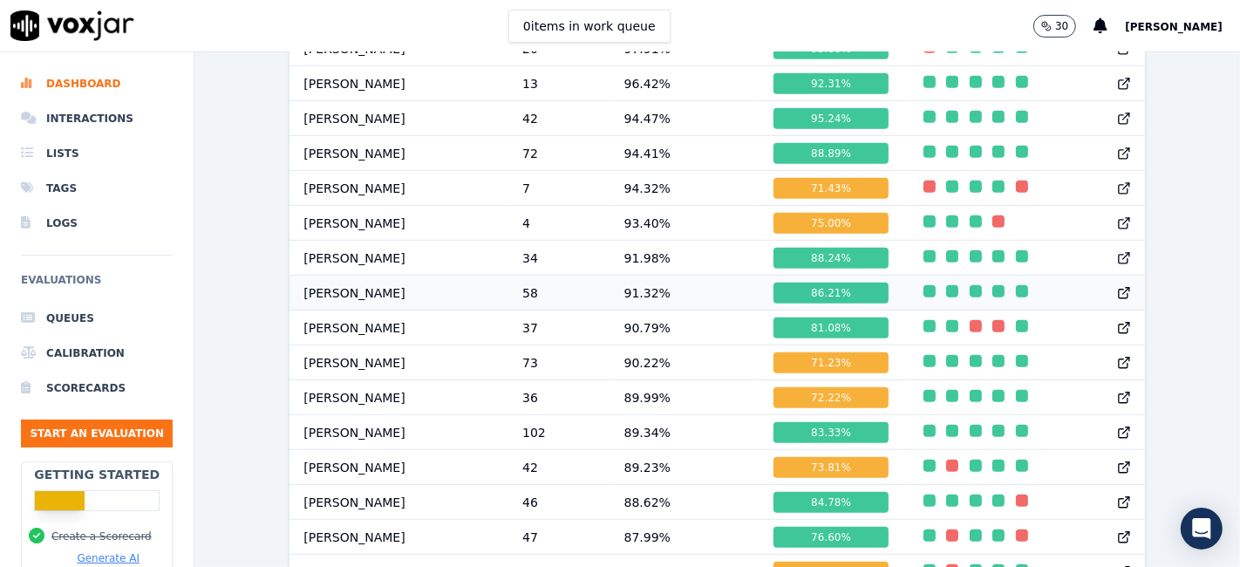
click at [789, 303] on div "86.21 %" at bounding box center [830, 292] width 114 height 21
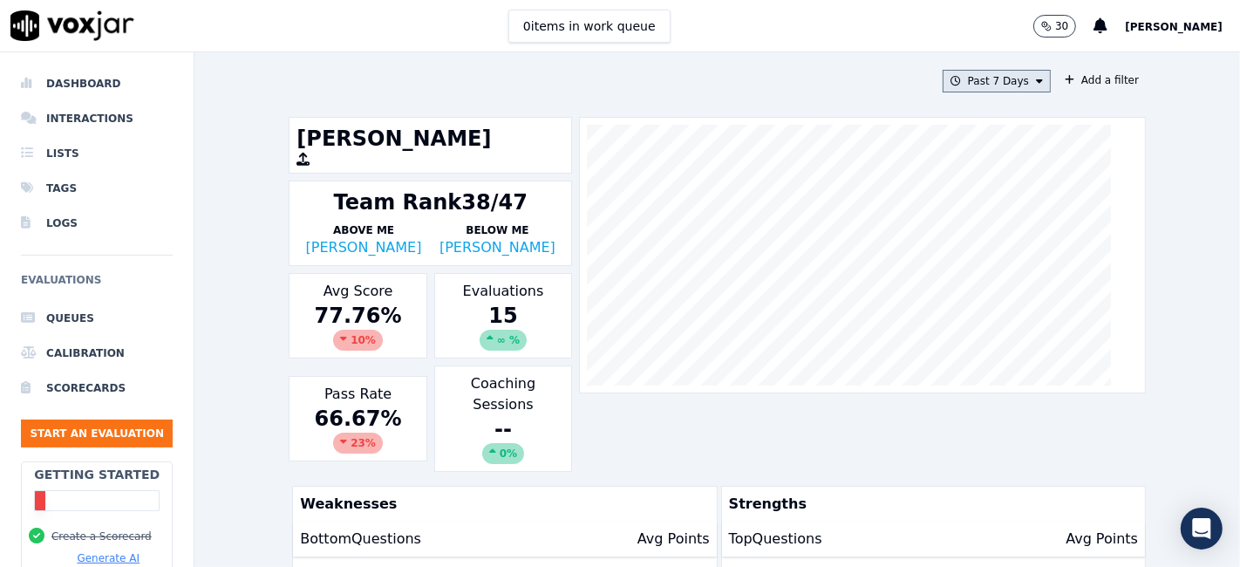
click at [990, 89] on button "Past 7 Days" at bounding box center [996, 81] width 108 height 23
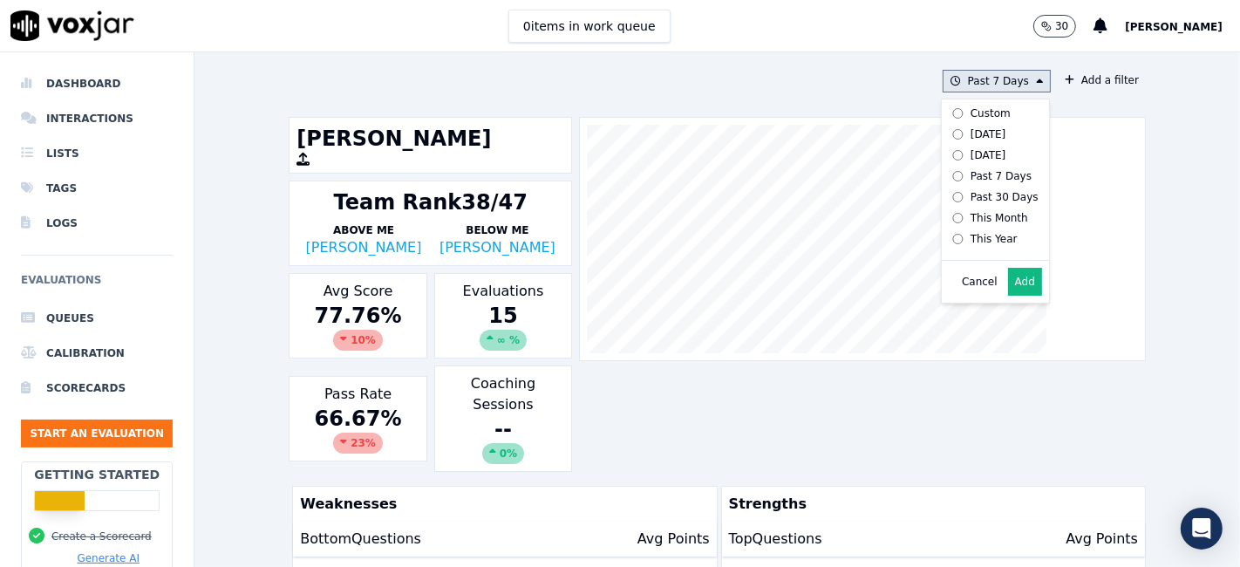
click at [970, 112] on div "Custom" at bounding box center [990, 113] width 40 height 14
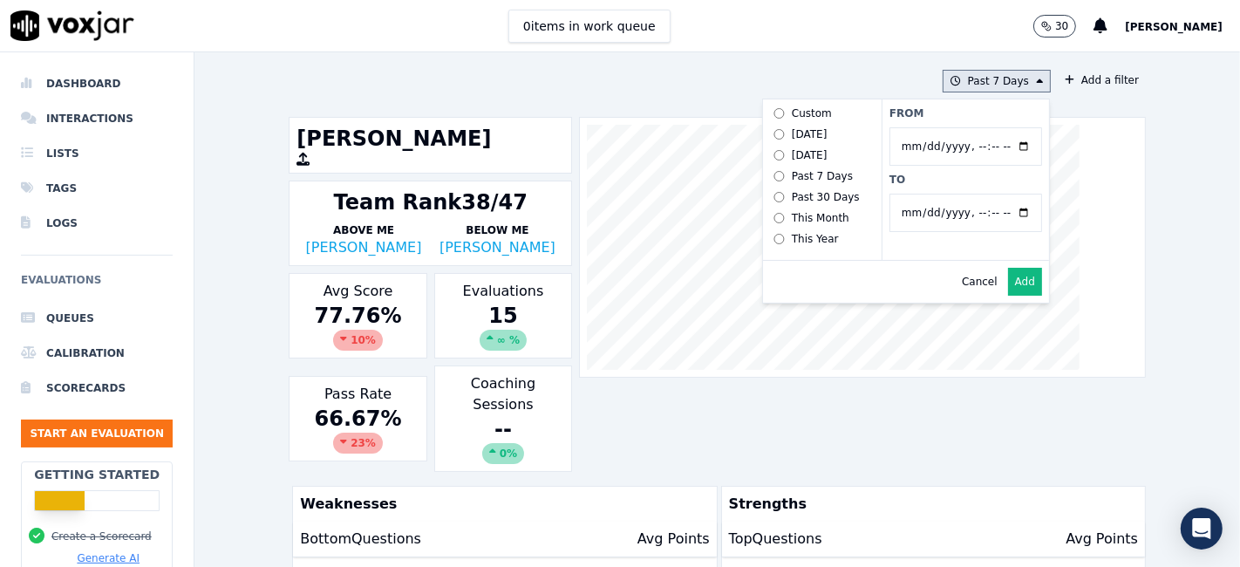
click at [1008, 146] on input "From" at bounding box center [965, 146] width 153 height 38
type input "2025-07-21T00:00"
click at [853, 70] on div "Past 7 Days Custom Today Yesterday Past 7 Days Past 30 Days This Month This Yea…" at bounding box center [717, 81] width 857 height 23
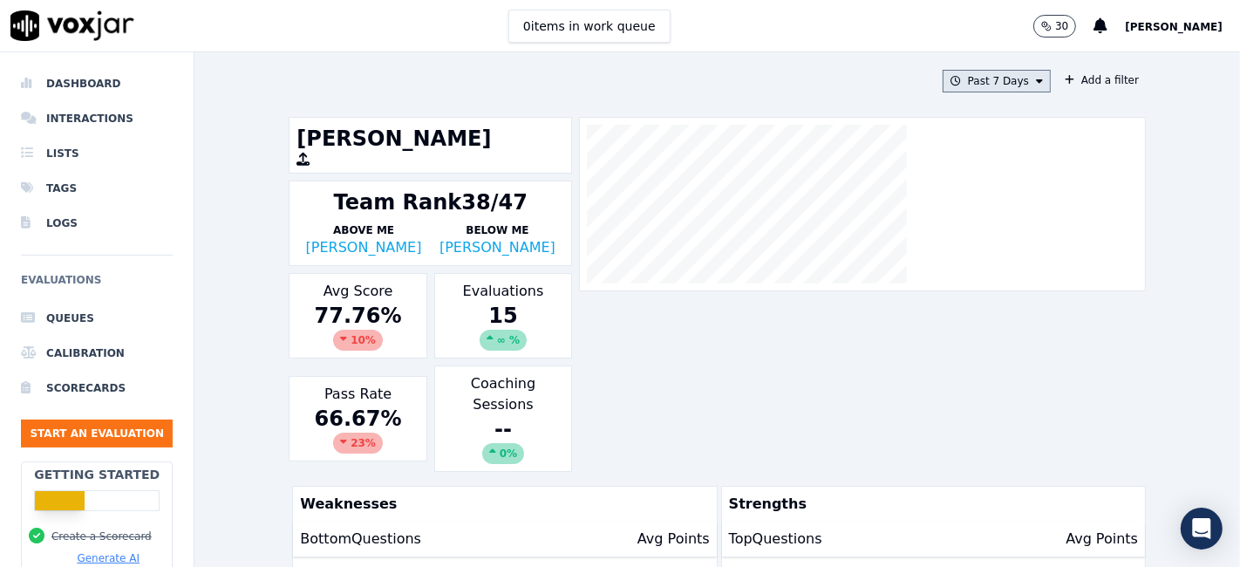
click at [1007, 80] on button "Past 7 Days" at bounding box center [996, 81] width 108 height 23
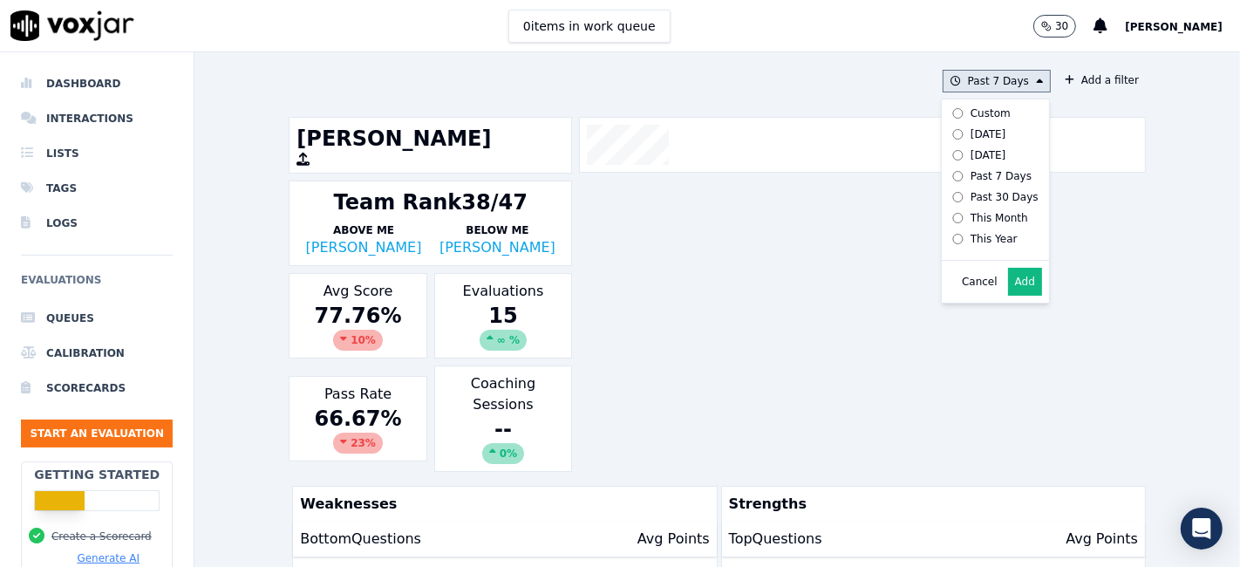
click at [970, 116] on div "Custom" at bounding box center [990, 113] width 40 height 14
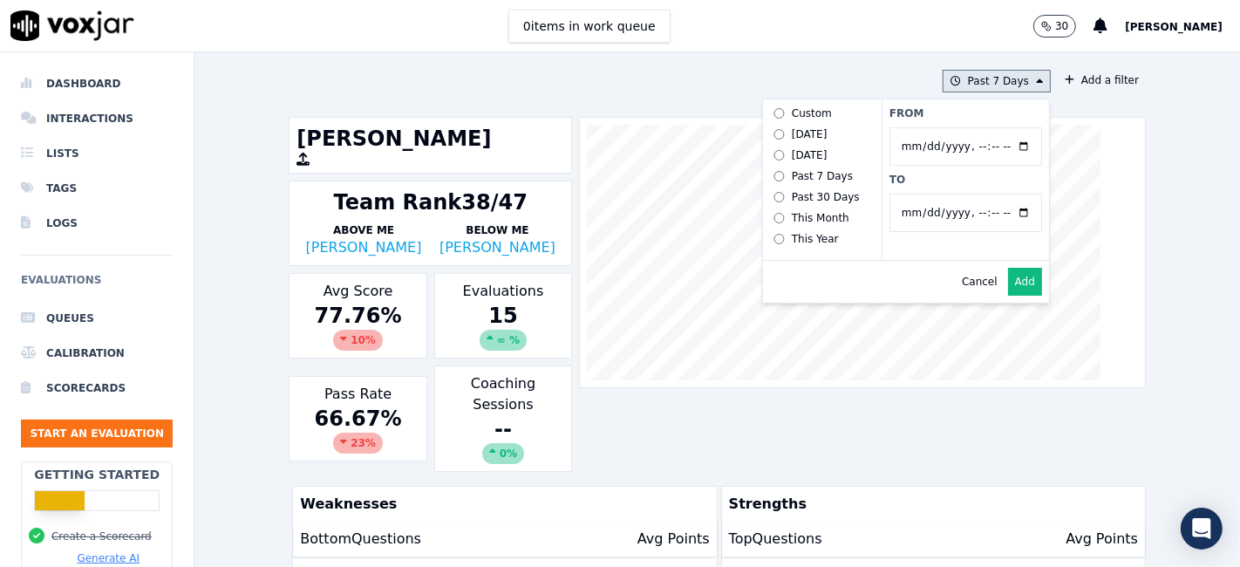
click at [1001, 146] on input "From" at bounding box center [965, 146] width 153 height 38
type input "2025-07-21T00:00"
click at [1011, 114] on label "From" at bounding box center [965, 113] width 153 height 14
click at [1011, 127] on input "From" at bounding box center [965, 146] width 153 height 38
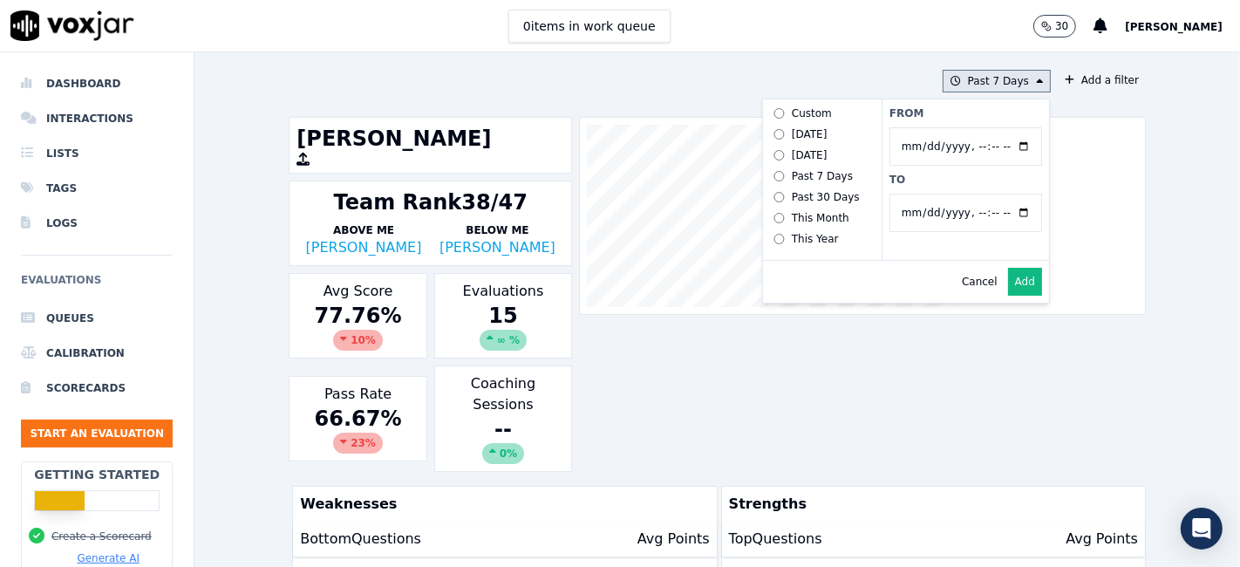
click at [1001, 214] on input "To" at bounding box center [965, 213] width 153 height 38
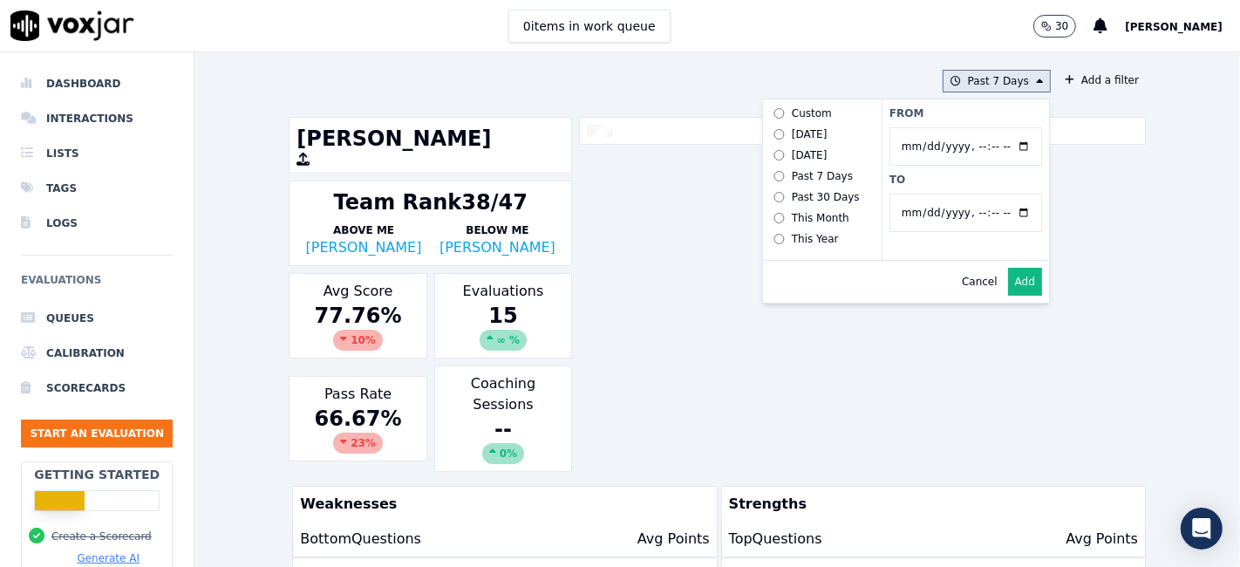
type input "2025-08-20T23:59"
click at [926, 180] on label "To" at bounding box center [965, 180] width 153 height 14
click at [926, 194] on input "To" at bounding box center [965, 213] width 153 height 38
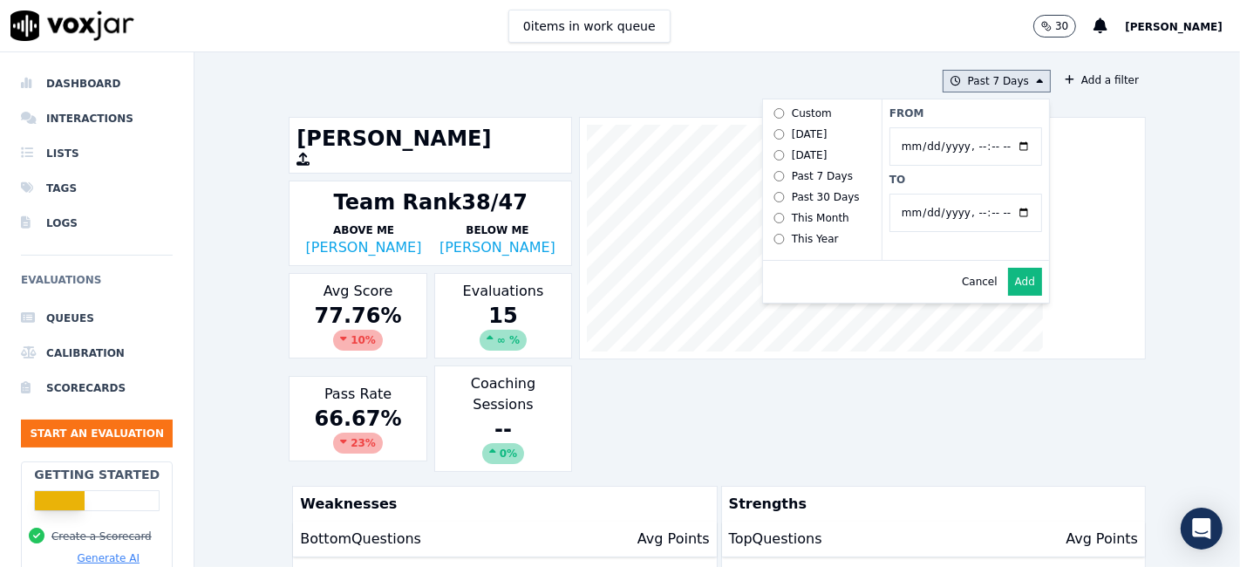
click at [1011, 292] on button "Add" at bounding box center [1025, 282] width 34 height 28
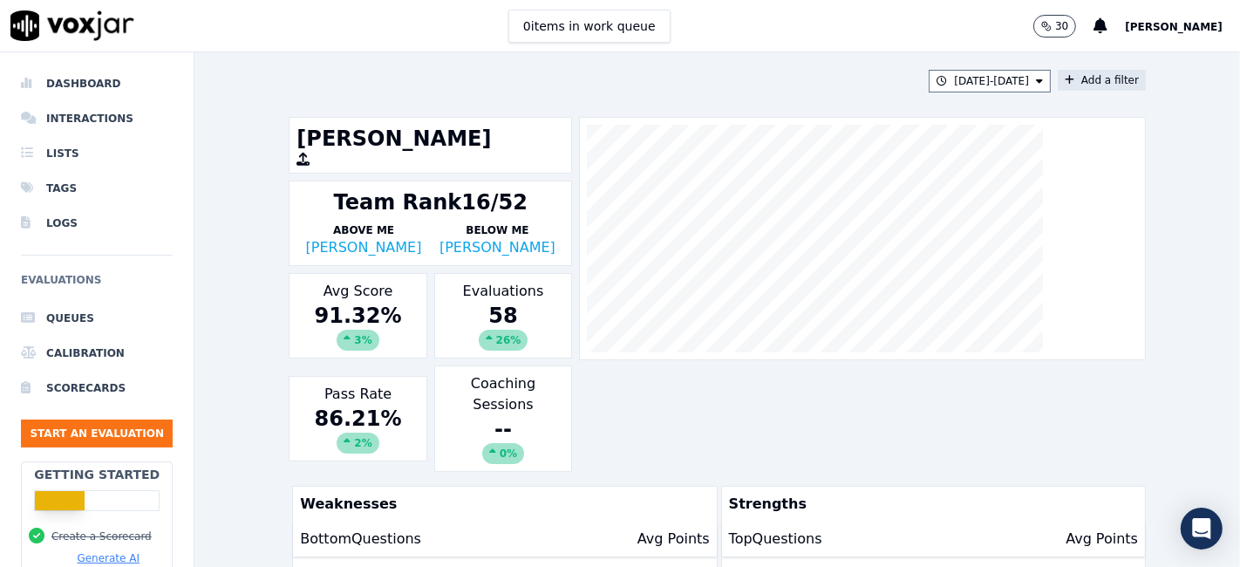
click at [1070, 79] on button "Add a filter" at bounding box center [1101, 80] width 88 height 21
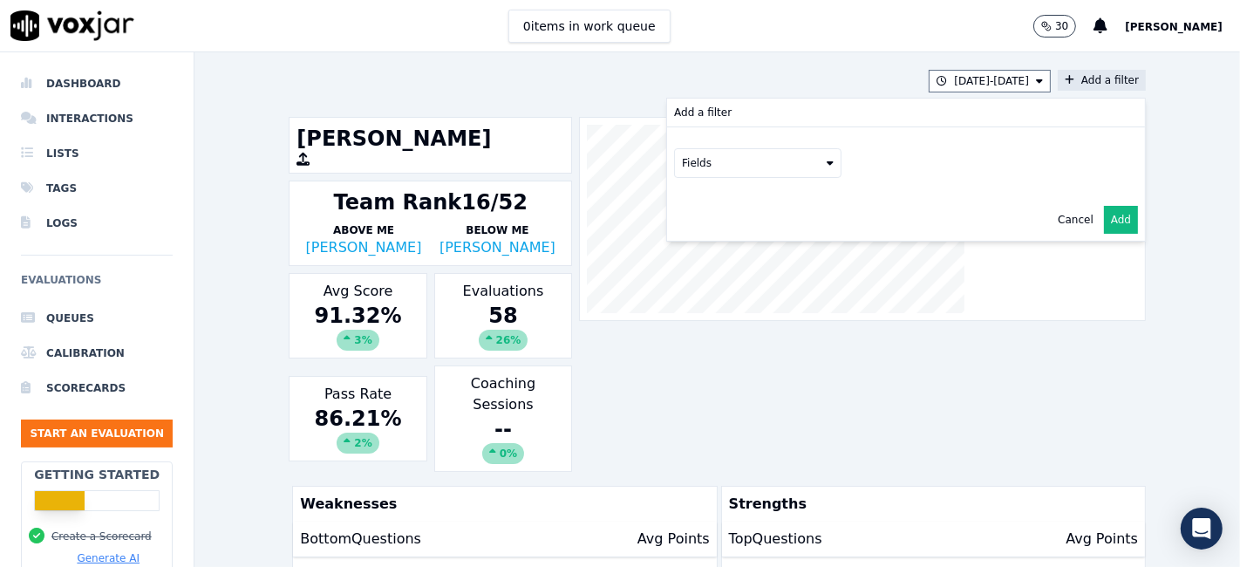
click at [725, 166] on button "Fields" at bounding box center [757, 163] width 167 height 30
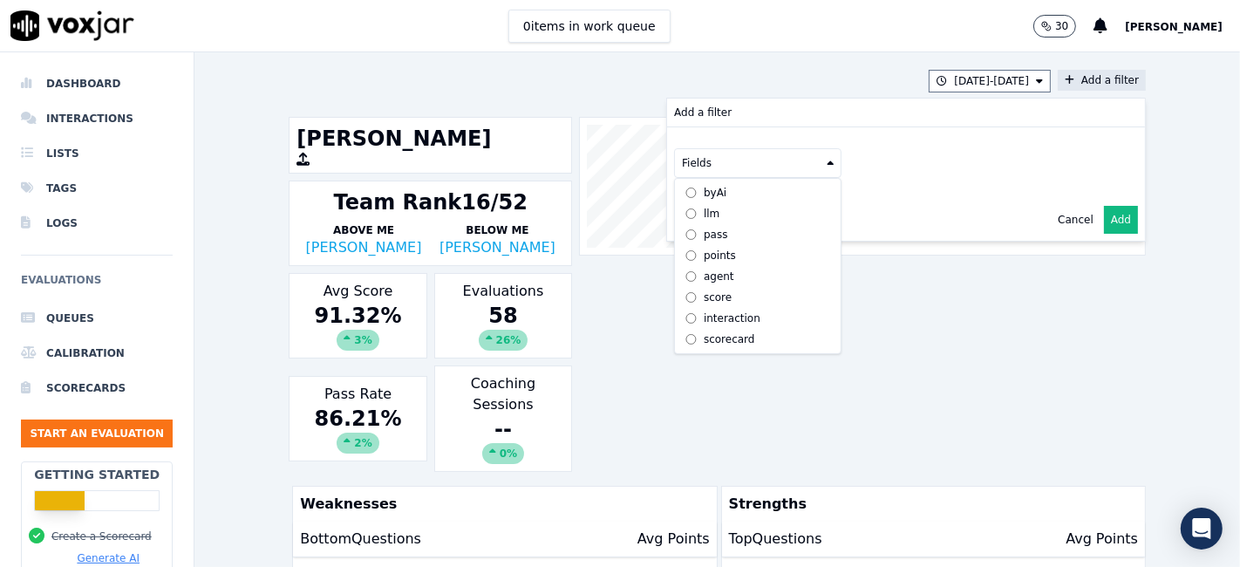
scroll to position [15, 0]
drag, startPoint x: 702, startPoint y: 323, endPoint x: 774, endPoint y: 262, distance: 94.1
click at [704, 332] on div "scorecard" at bounding box center [729, 339] width 51 height 14
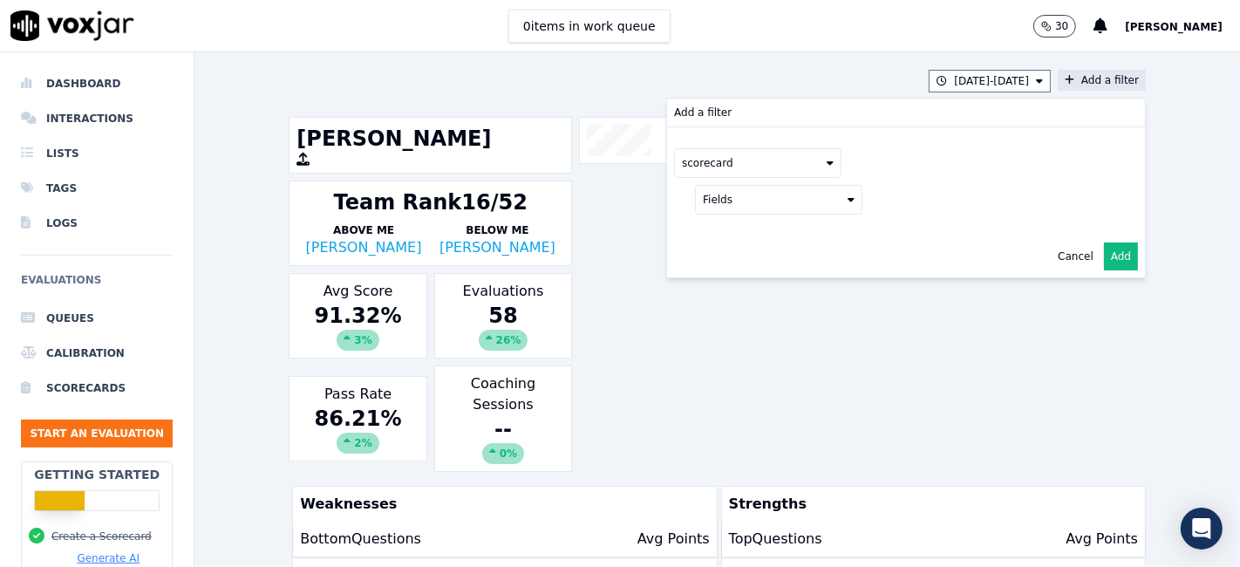
click at [734, 202] on button "Fields" at bounding box center [778, 200] width 167 height 30
click at [722, 233] on label "title" at bounding box center [778, 229] width 159 height 21
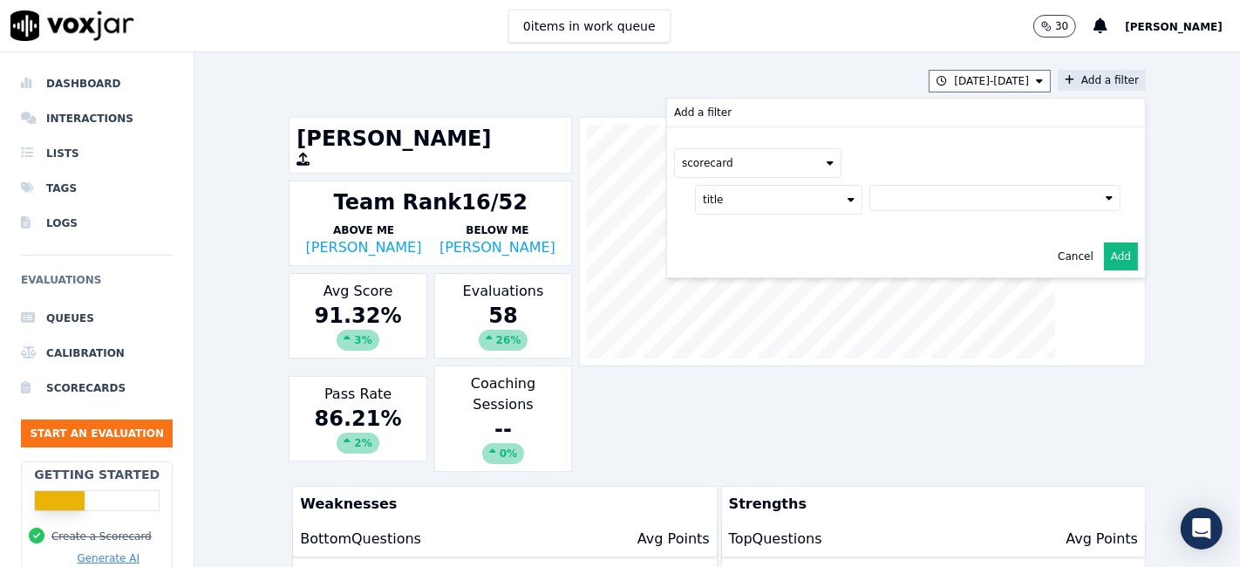
click at [907, 190] on button at bounding box center [994, 198] width 251 height 26
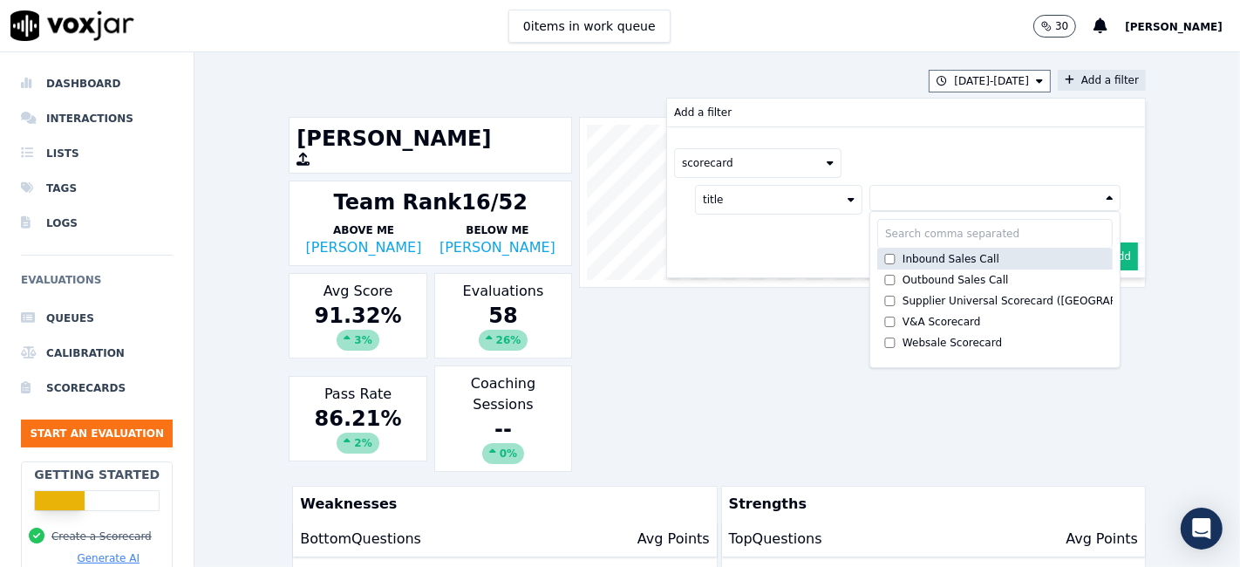
click at [921, 257] on div "Inbound Sales Call" at bounding box center [950, 259] width 97 height 14
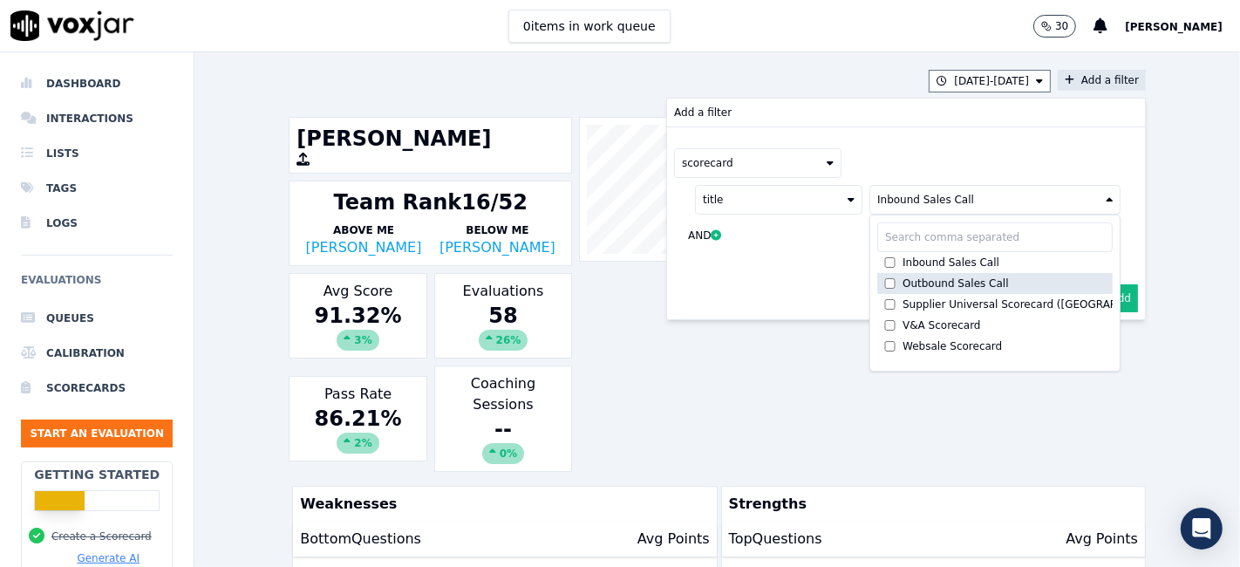
click at [915, 282] on div "Outbound Sales Call" at bounding box center [955, 283] width 106 height 14
click at [1104, 300] on button "Add" at bounding box center [1121, 298] width 34 height 28
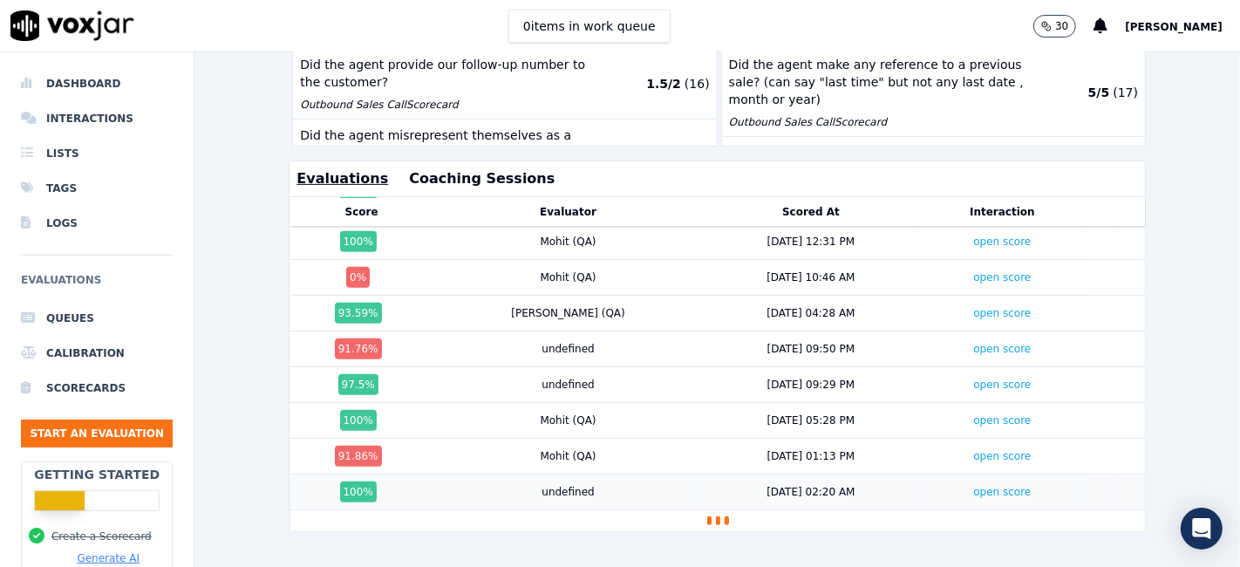
scroll to position [1768, 0]
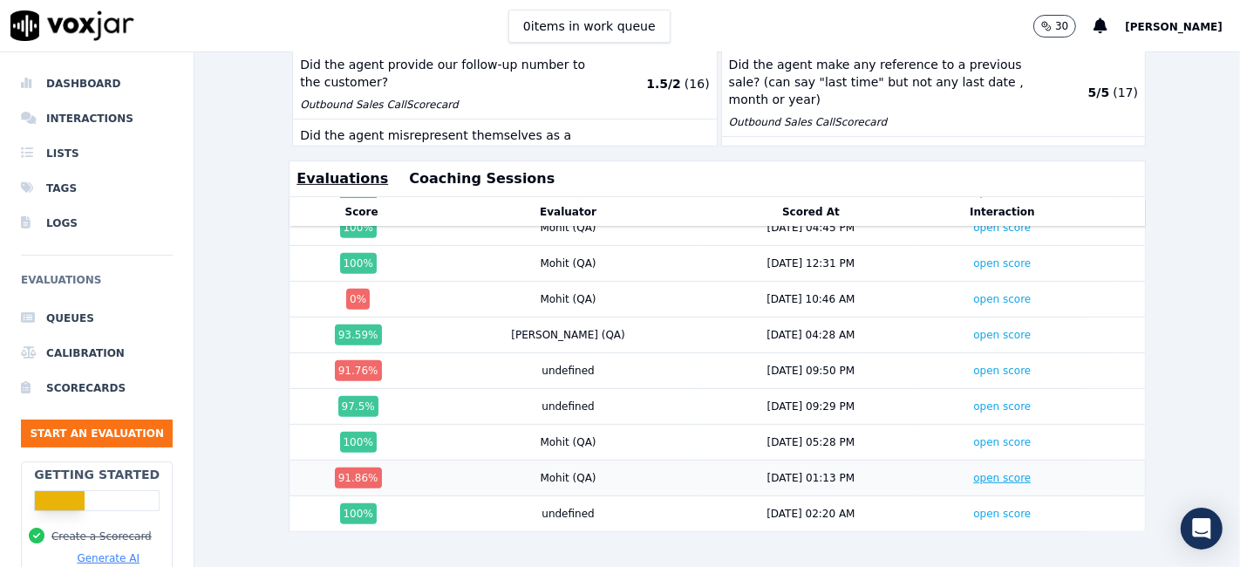
click at [973, 472] on link "open score" at bounding box center [1002, 478] width 58 height 12
click at [973, 364] on link "open score" at bounding box center [1002, 370] width 58 height 12
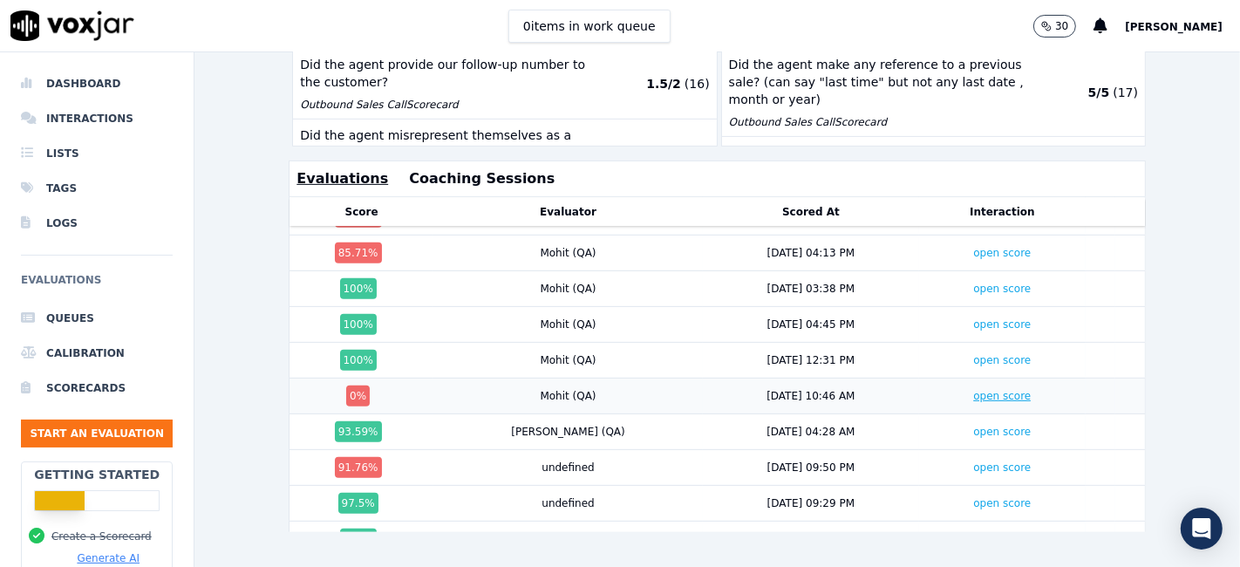
click at [973, 390] on link "open score" at bounding box center [1002, 396] width 58 height 12
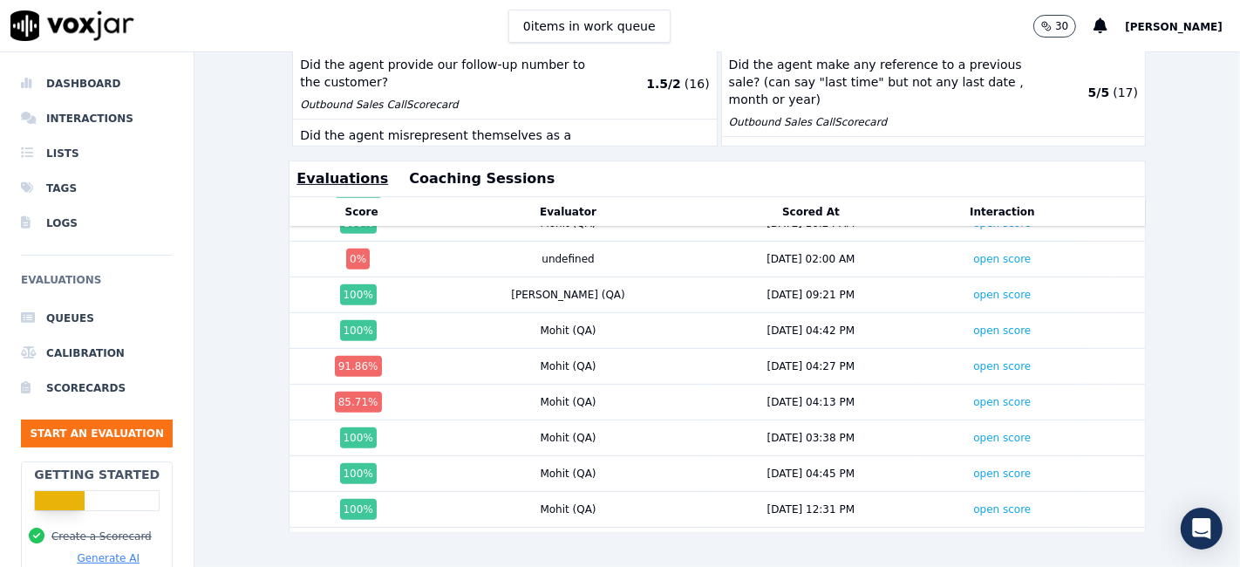
scroll to position [1478, 0]
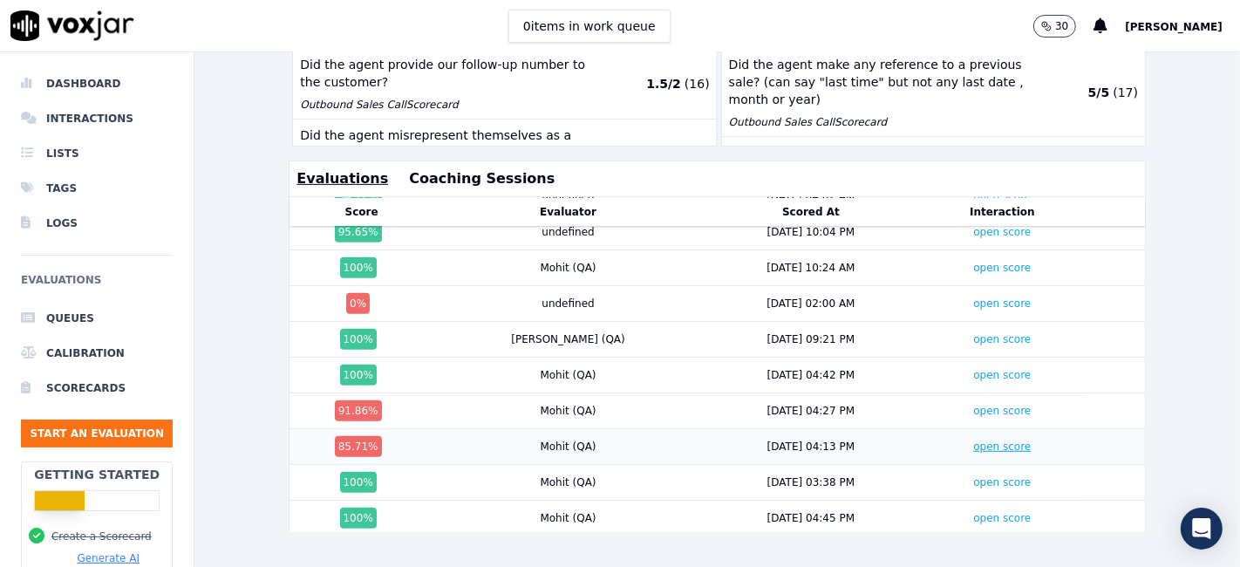
click at [973, 440] on link "open score" at bounding box center [1002, 446] width 58 height 12
click at [973, 405] on link "open score" at bounding box center [1002, 411] width 58 height 12
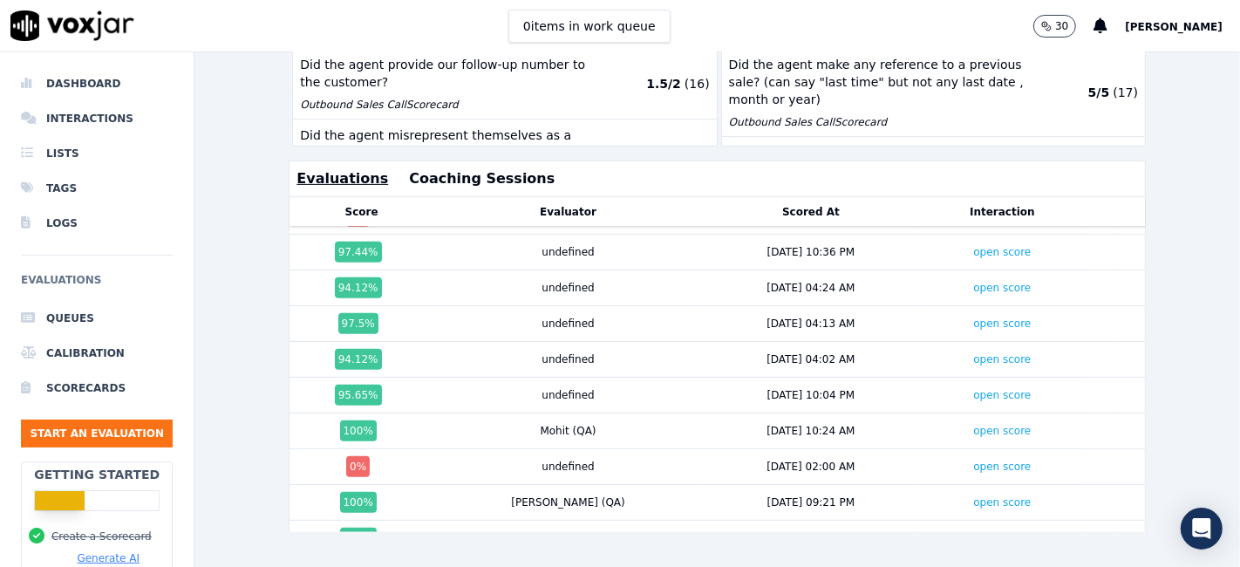
scroll to position [1284, 0]
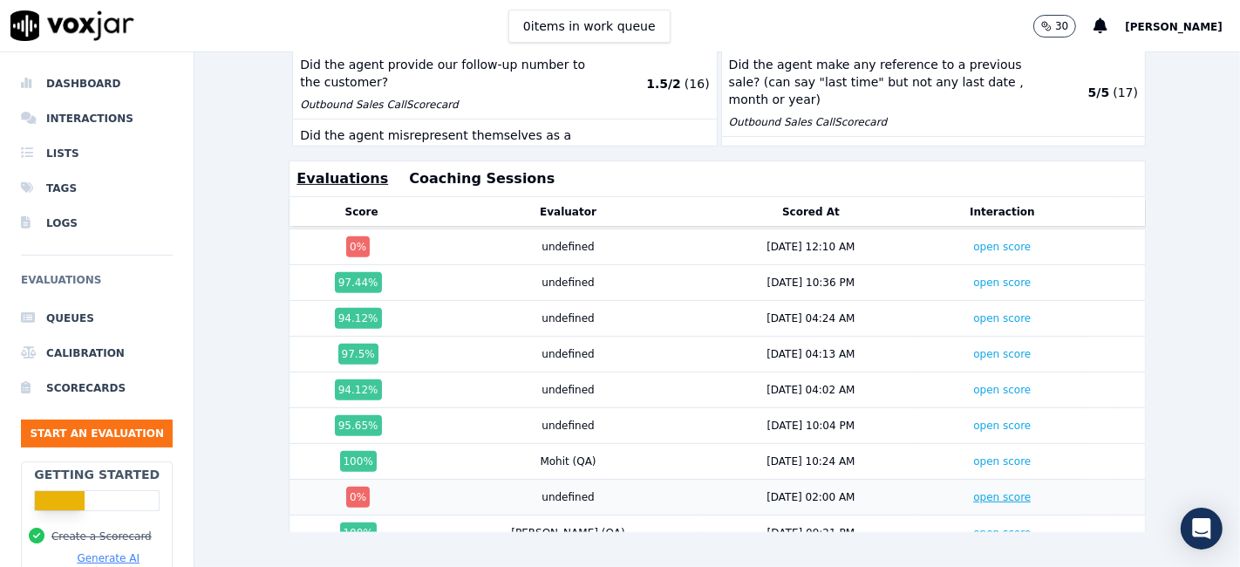
click at [973, 491] on link "open score" at bounding box center [1002, 497] width 58 height 12
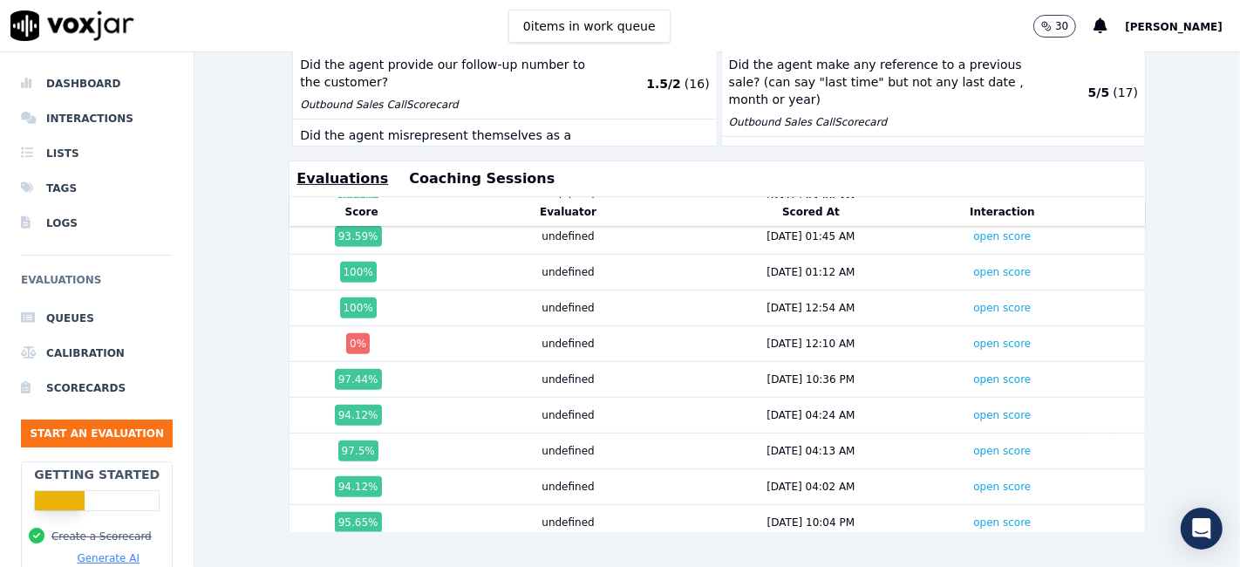
scroll to position [1091, 0]
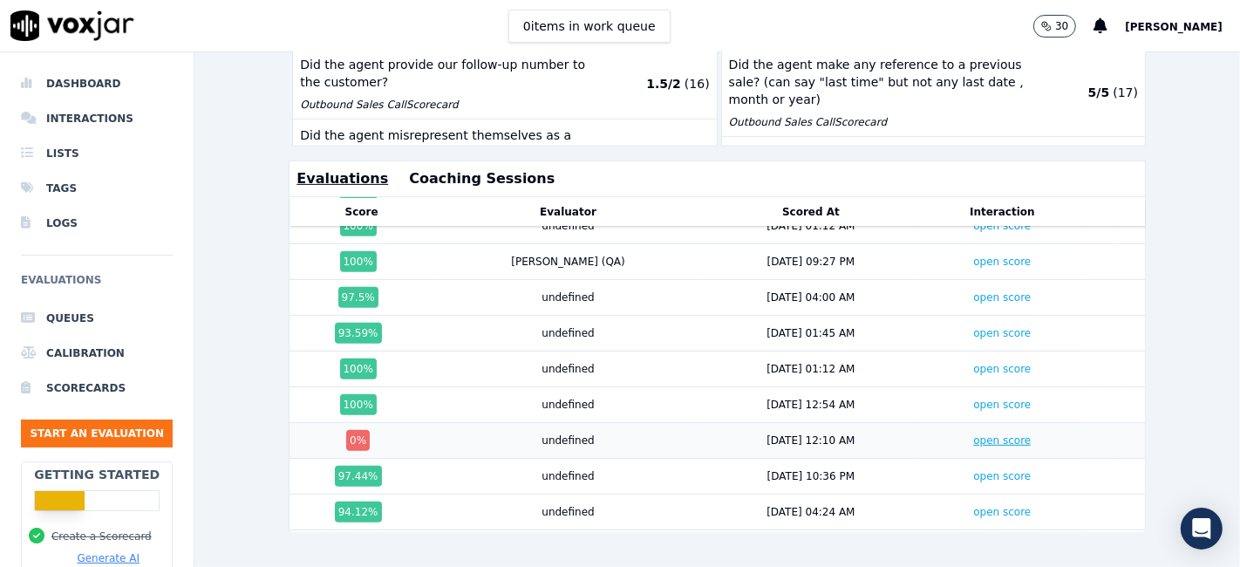
click at [973, 434] on link "open score" at bounding box center [1002, 440] width 58 height 12
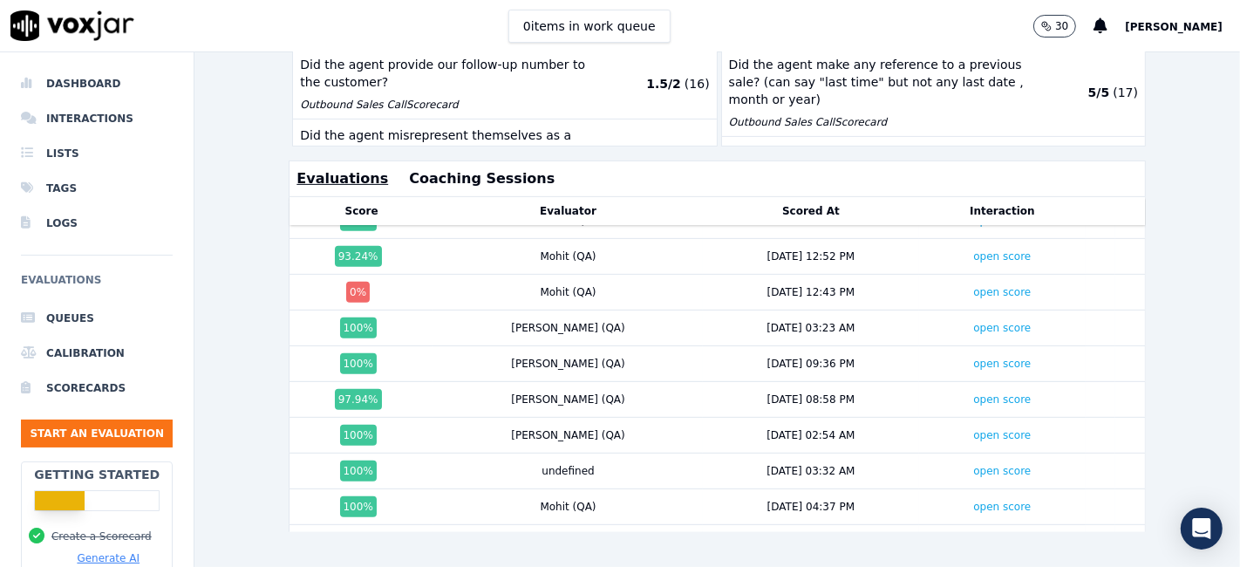
scroll to position [606, 0]
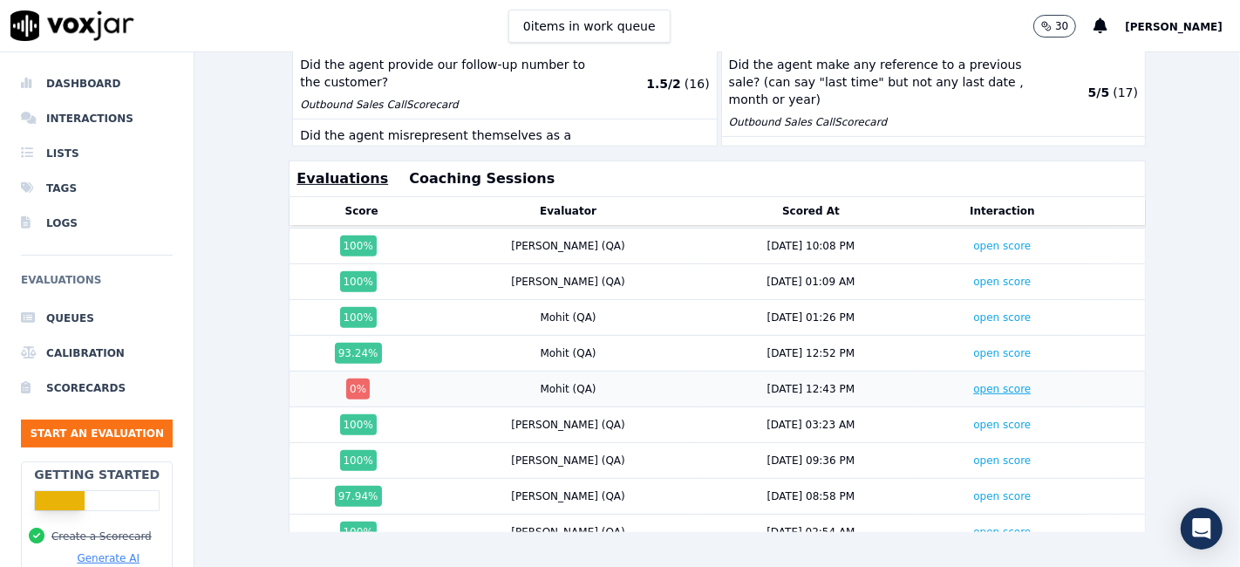
click at [973, 383] on link "open score" at bounding box center [1002, 389] width 58 height 12
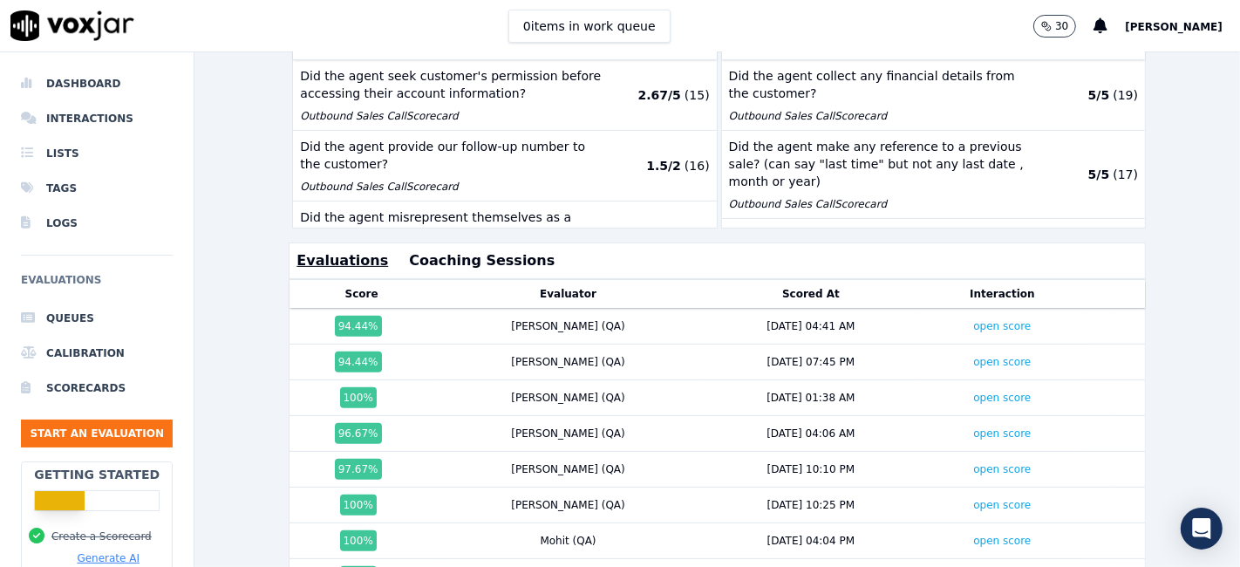
scroll to position [403, 0]
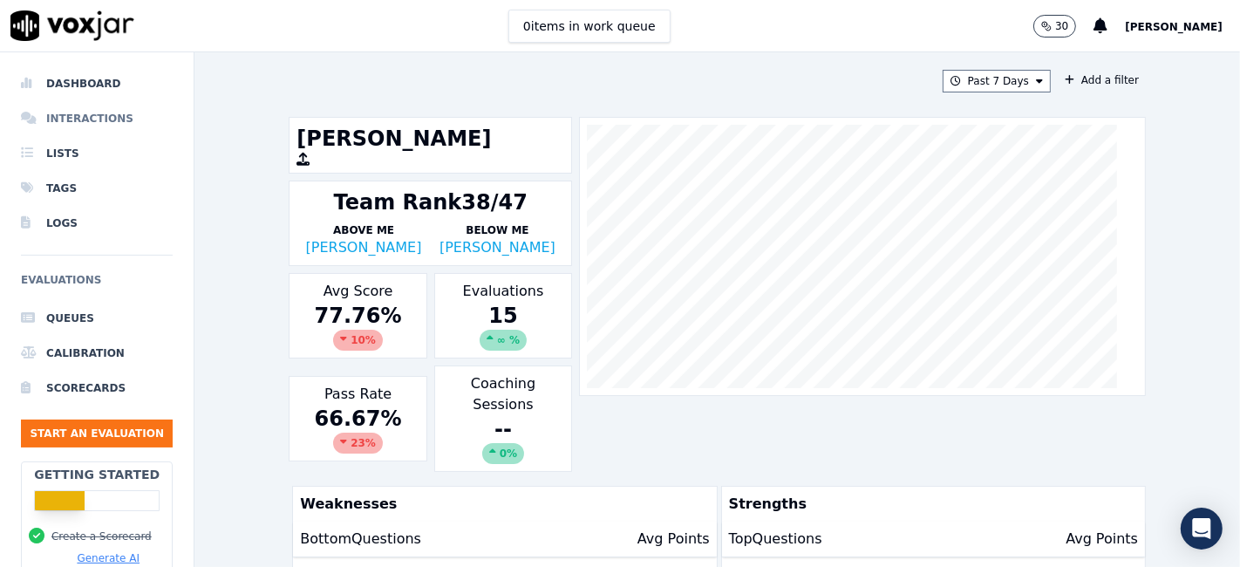
click at [81, 123] on li "Interactions" at bounding box center [97, 118] width 152 height 35
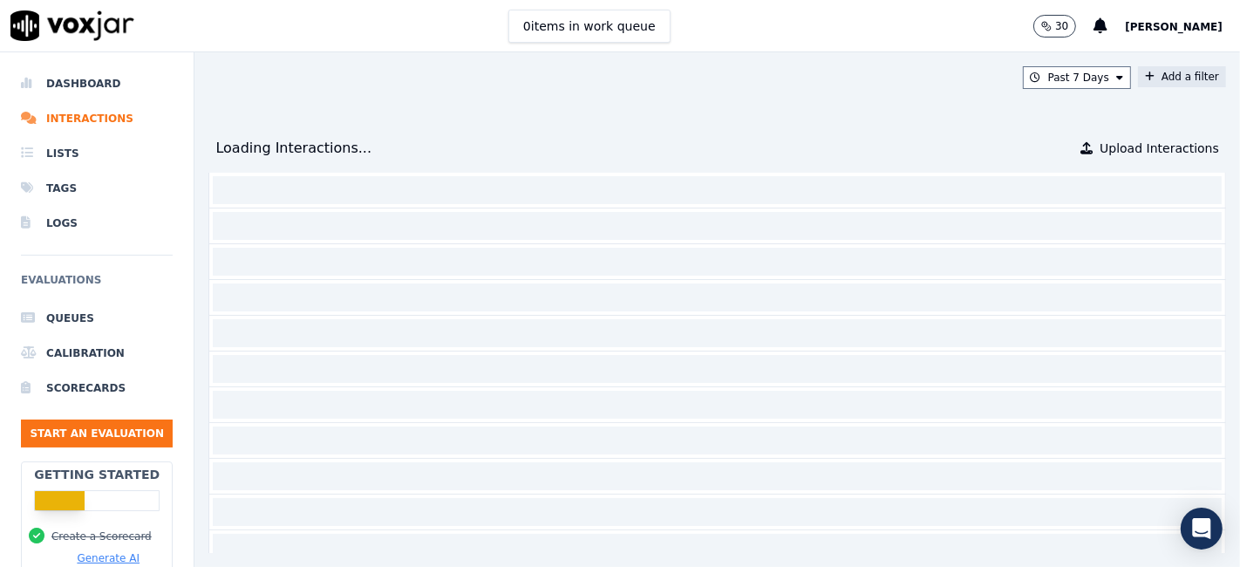
click at [1143, 81] on button "Add a filter" at bounding box center [1182, 76] width 88 height 21
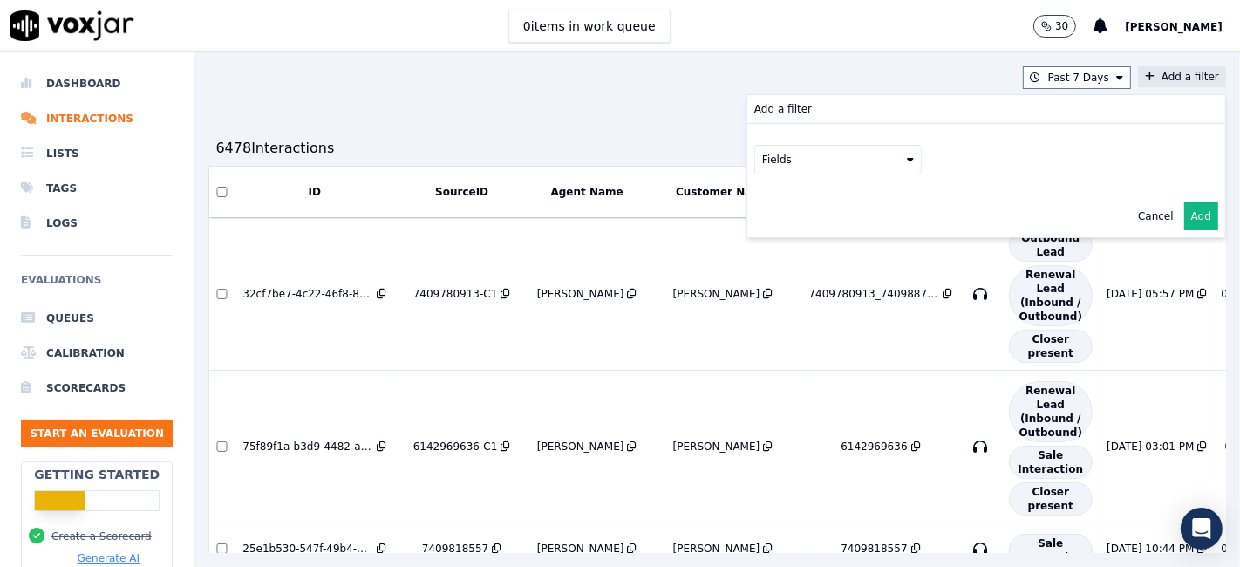
click at [789, 160] on button "Fields" at bounding box center [837, 160] width 167 height 30
click at [784, 224] on div "sourceIdentifier" at bounding box center [825, 231] width 82 height 14
click at [1010, 155] on button at bounding box center [1053, 158] width 251 height 26
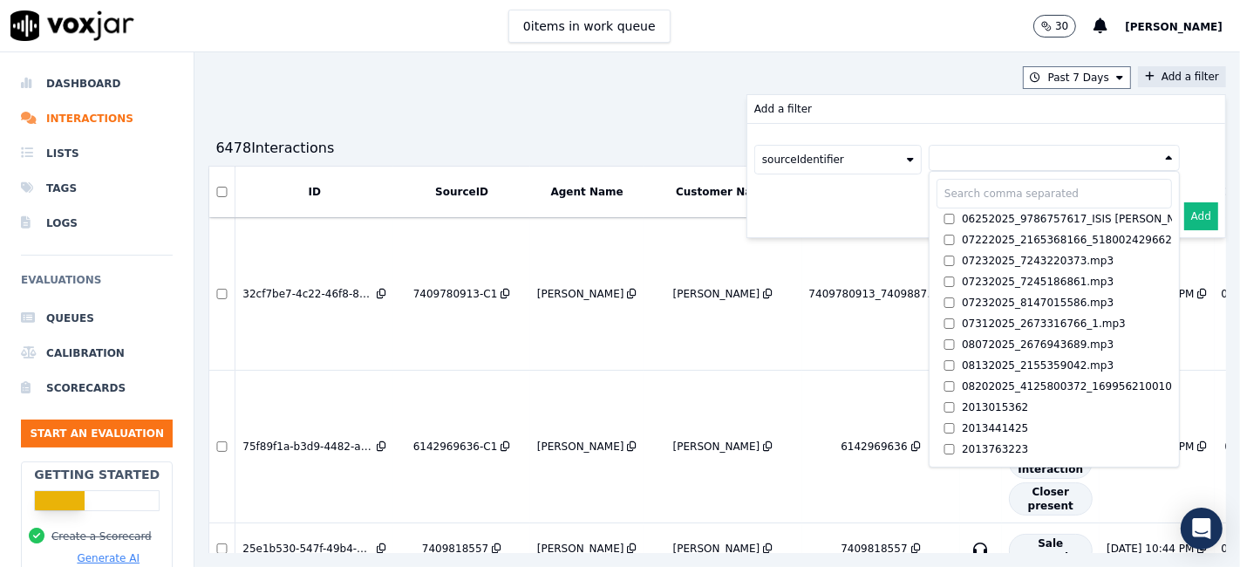
click at [936, 193] on input "text" at bounding box center [1053, 194] width 235 height 30
paste input "2155305115"
type input "2155305115"
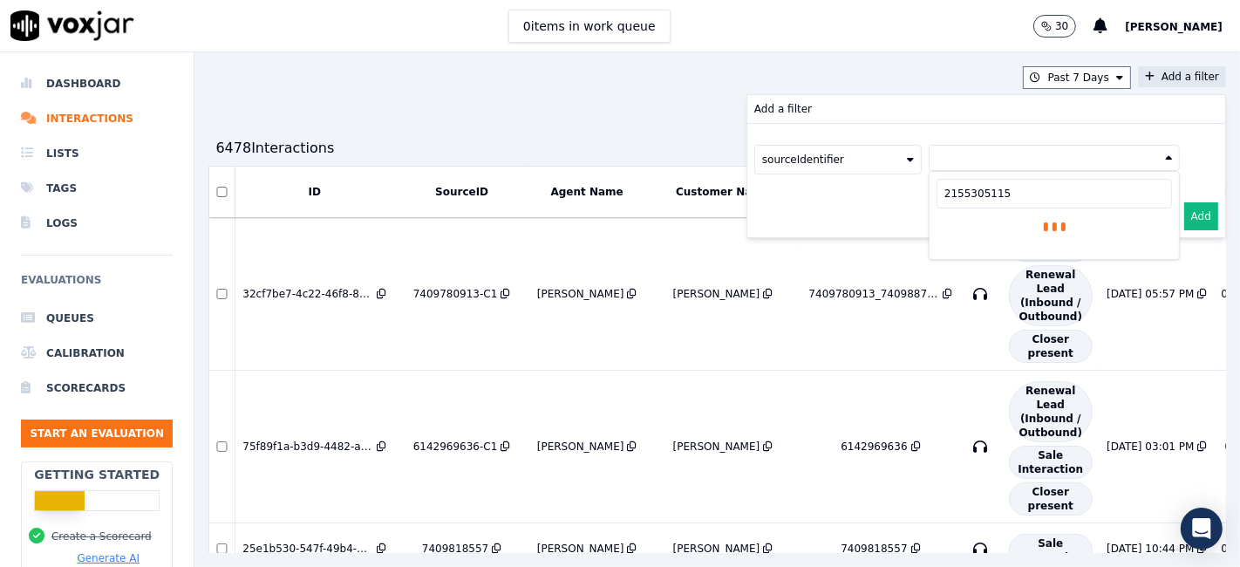
click at [1184, 213] on button "Add" at bounding box center [1201, 216] width 34 height 28
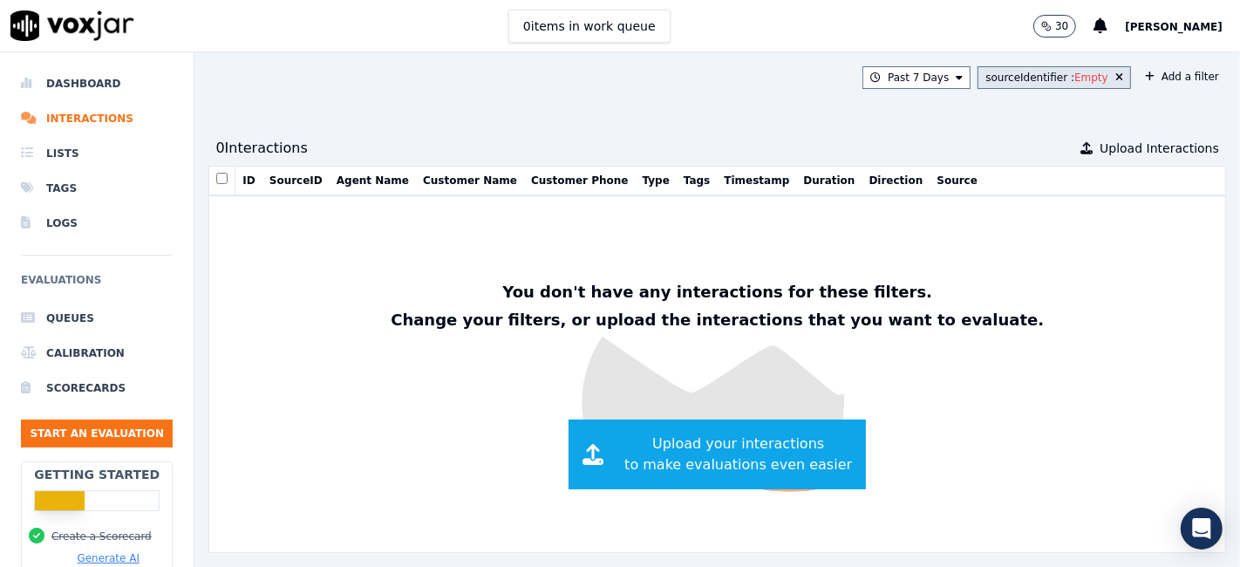
click at [1074, 79] on span "Empty" at bounding box center [1091, 78] width 34 height 14
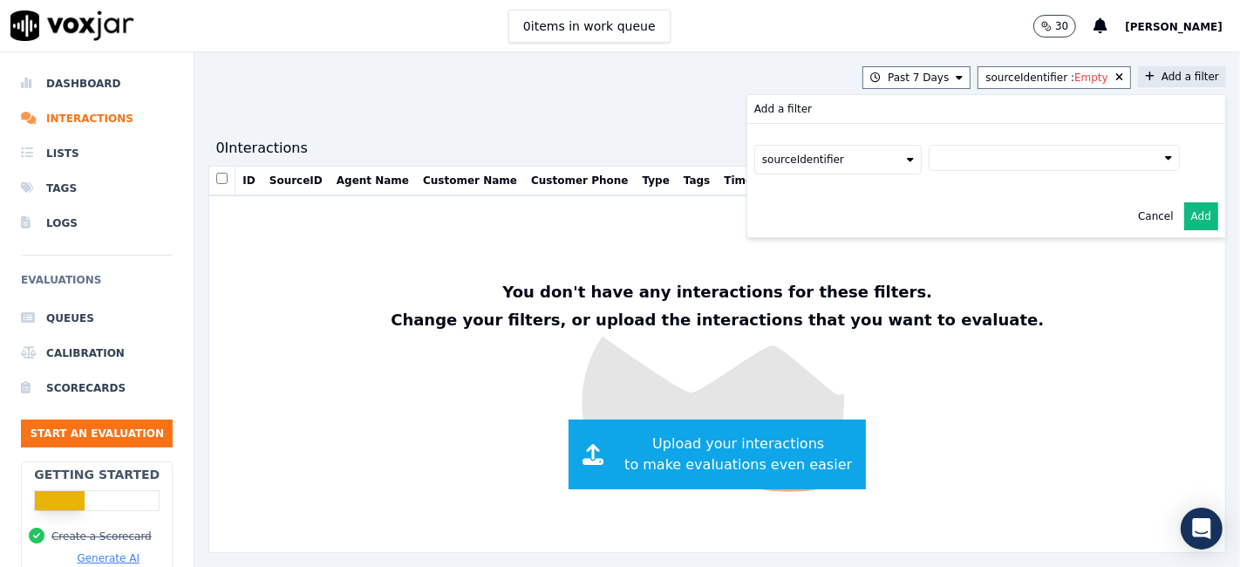
click at [990, 163] on button at bounding box center [1053, 158] width 251 height 26
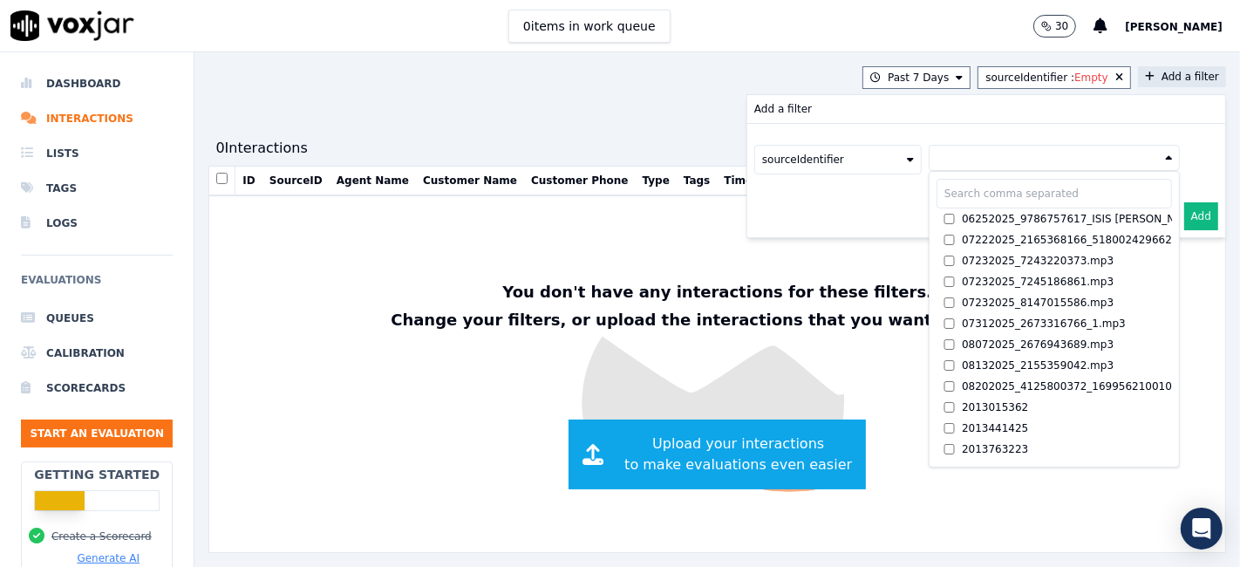
click at [936, 195] on input "text" at bounding box center [1053, 194] width 235 height 30
paste input "2155305115"
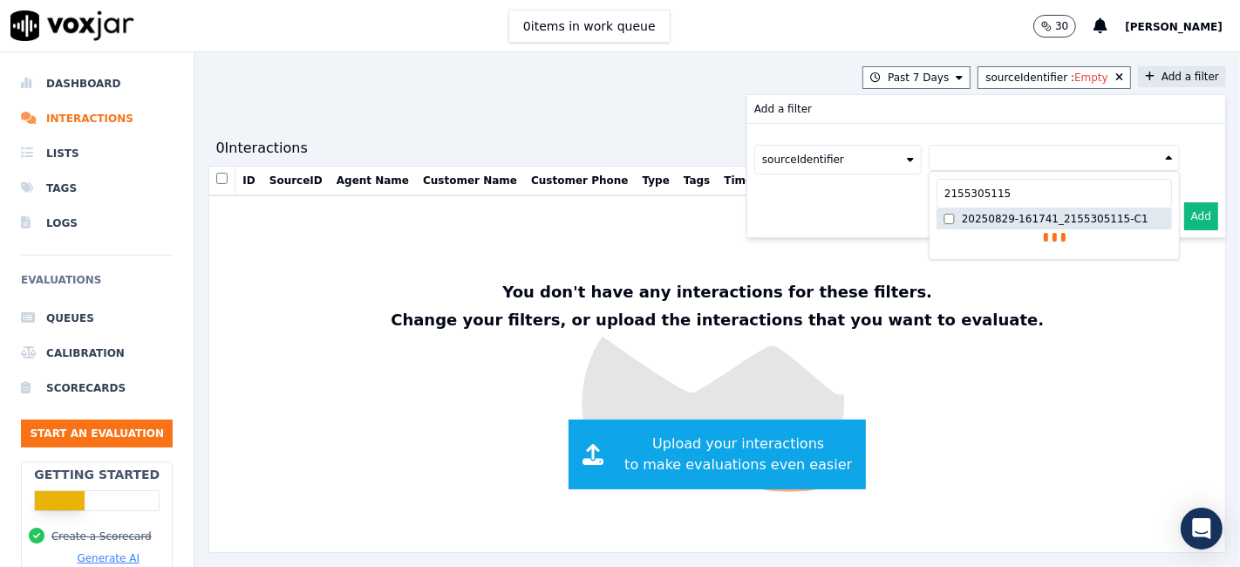
type input "2155305115"
click at [1076, 216] on label "20250829-161741_2155305115-C1" at bounding box center [1053, 218] width 235 height 21
click at [1184, 217] on button "Add" at bounding box center [1201, 216] width 34 height 28
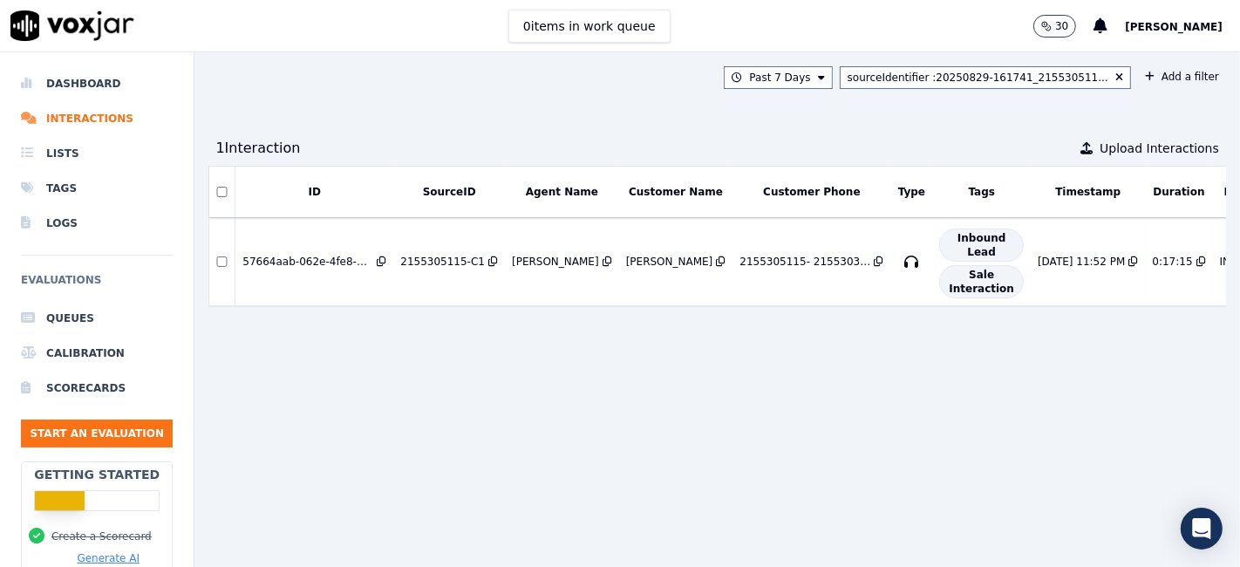
scroll to position [0, 146]
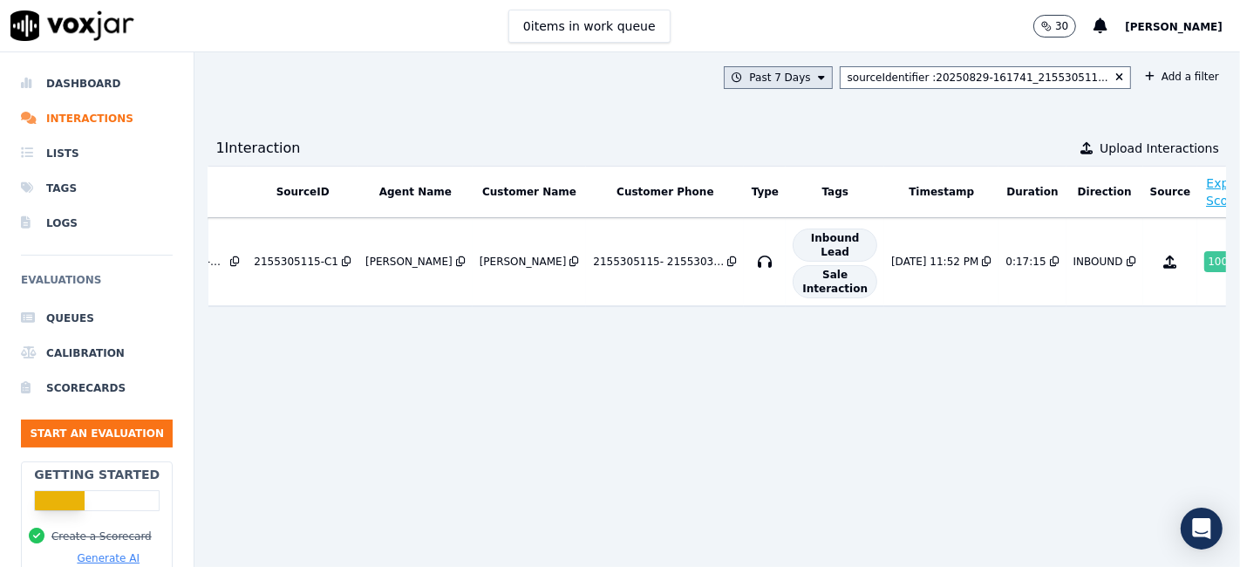
click at [812, 82] on button "Past 7 Days" at bounding box center [778, 77] width 108 height 23
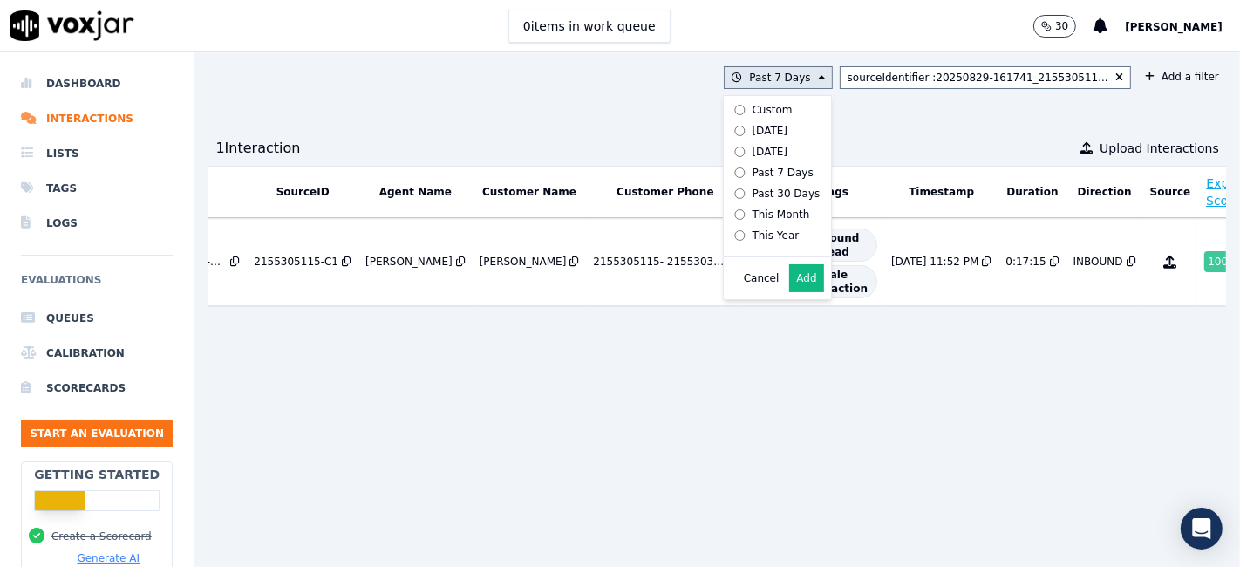
click at [789, 237] on div "This Year" at bounding box center [775, 235] width 47 height 14
click at [804, 282] on button "Add" at bounding box center [806, 278] width 34 height 28
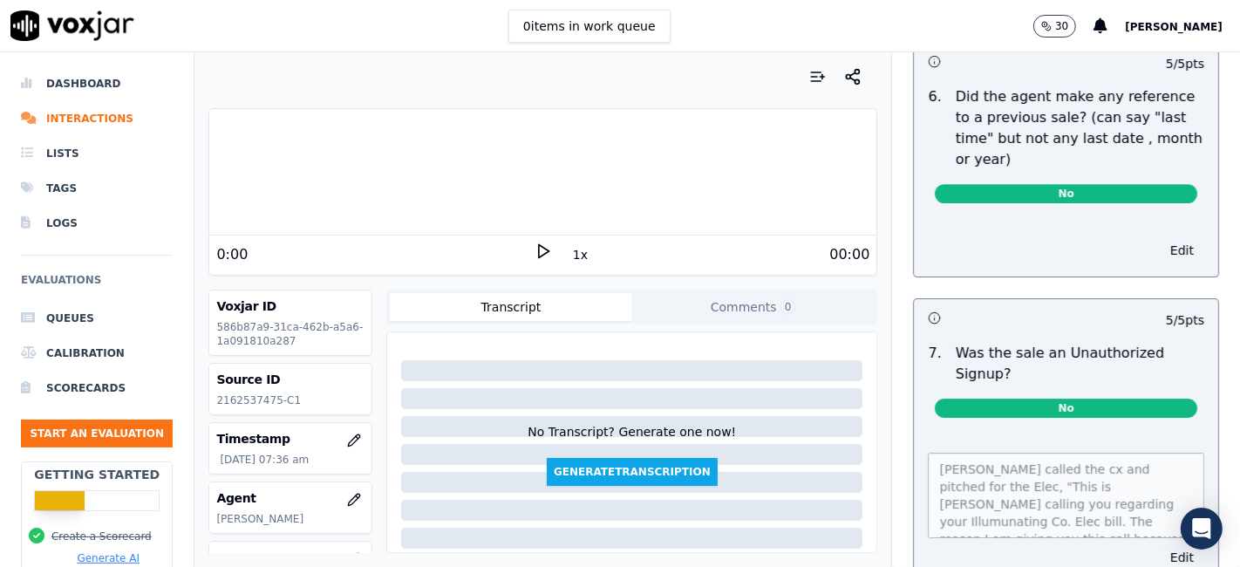
scroll to position [4827, 0]
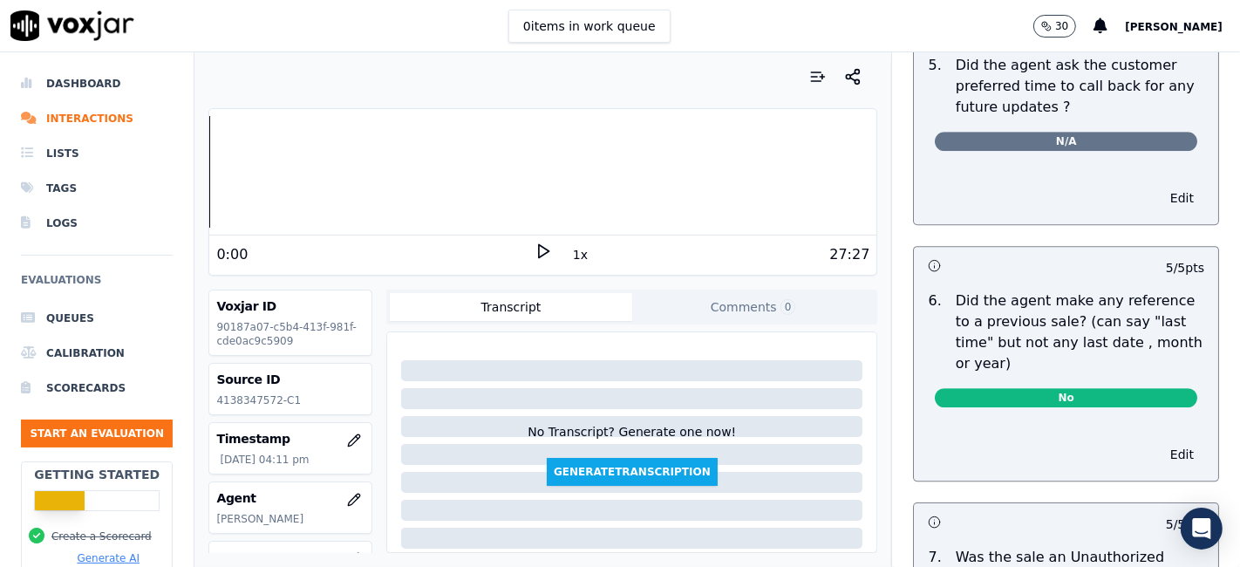
scroll to position [4643, 0]
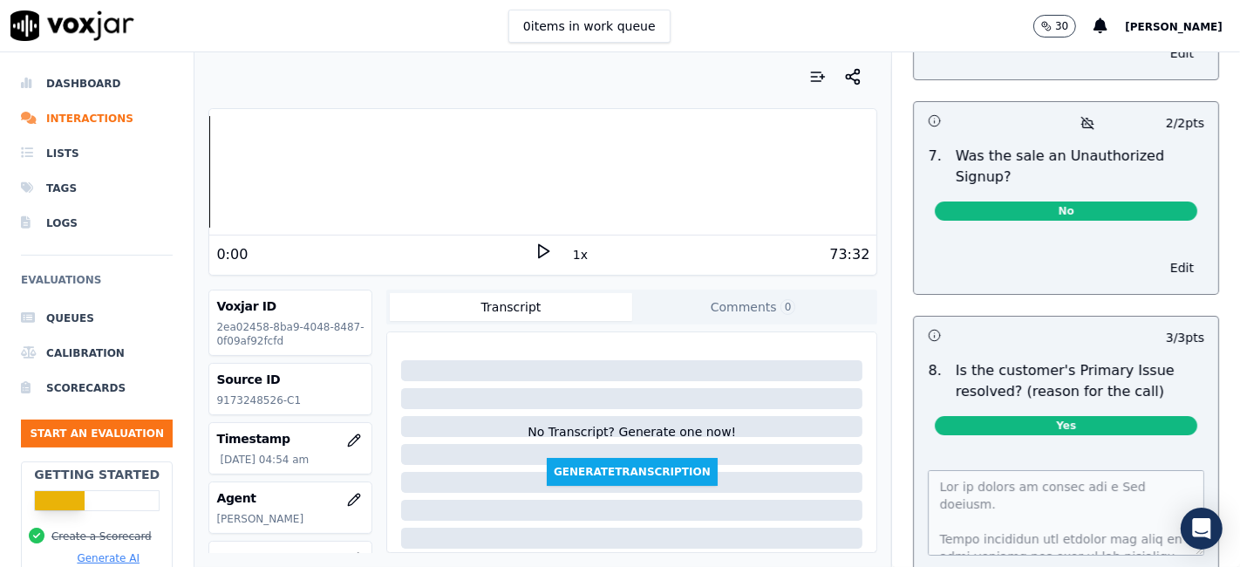
scroll to position [5395, 0]
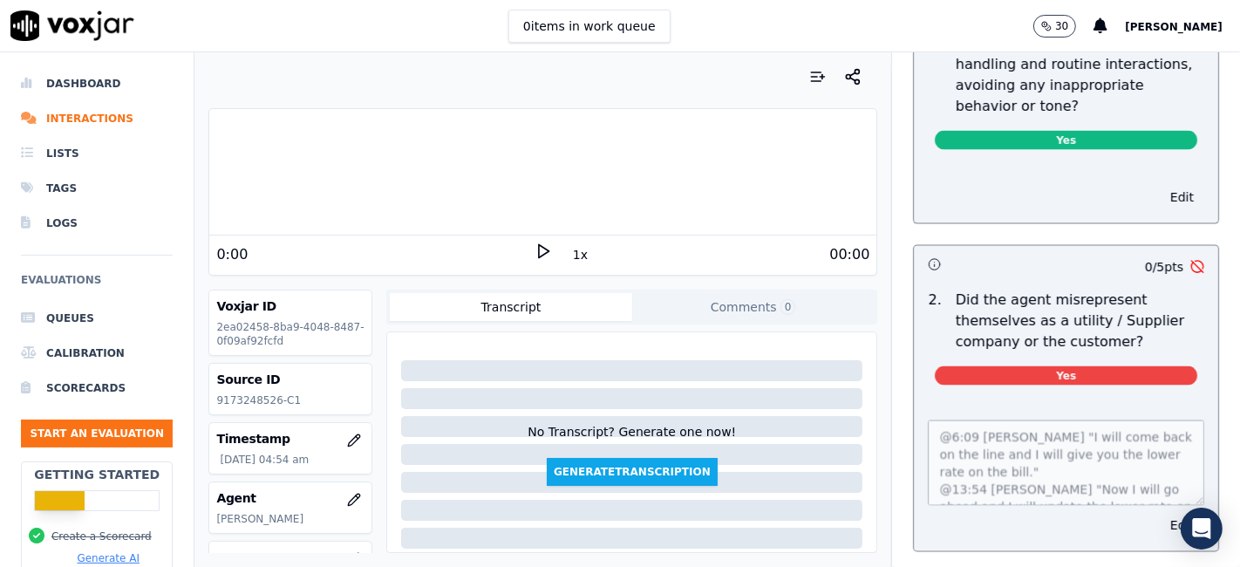
scroll to position [2324, 0]
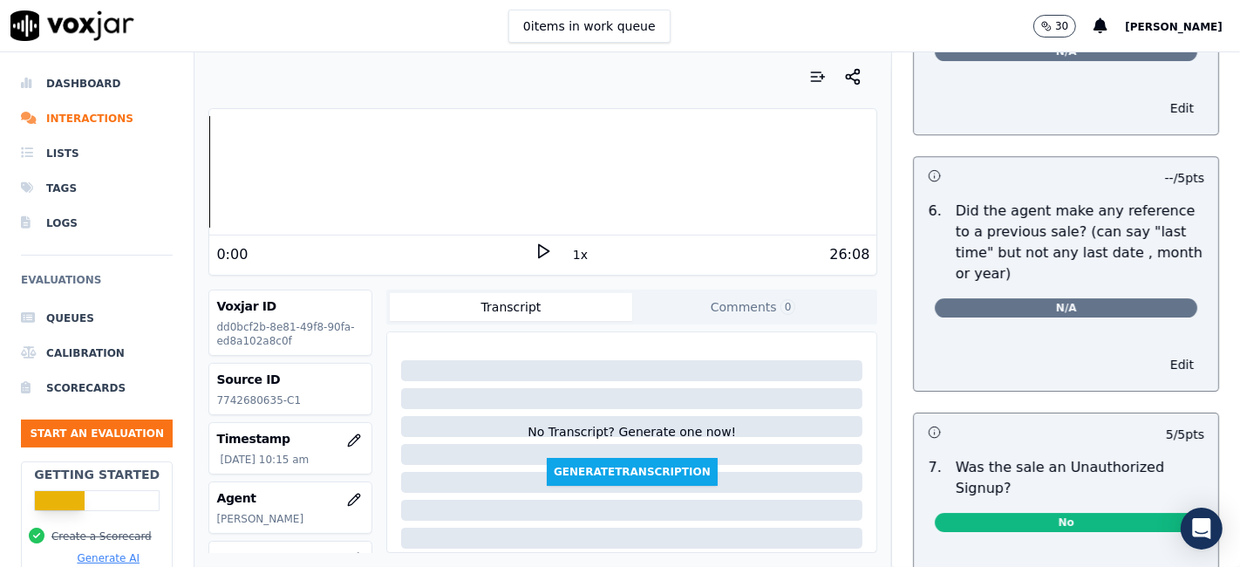
scroll to position [4845, 0]
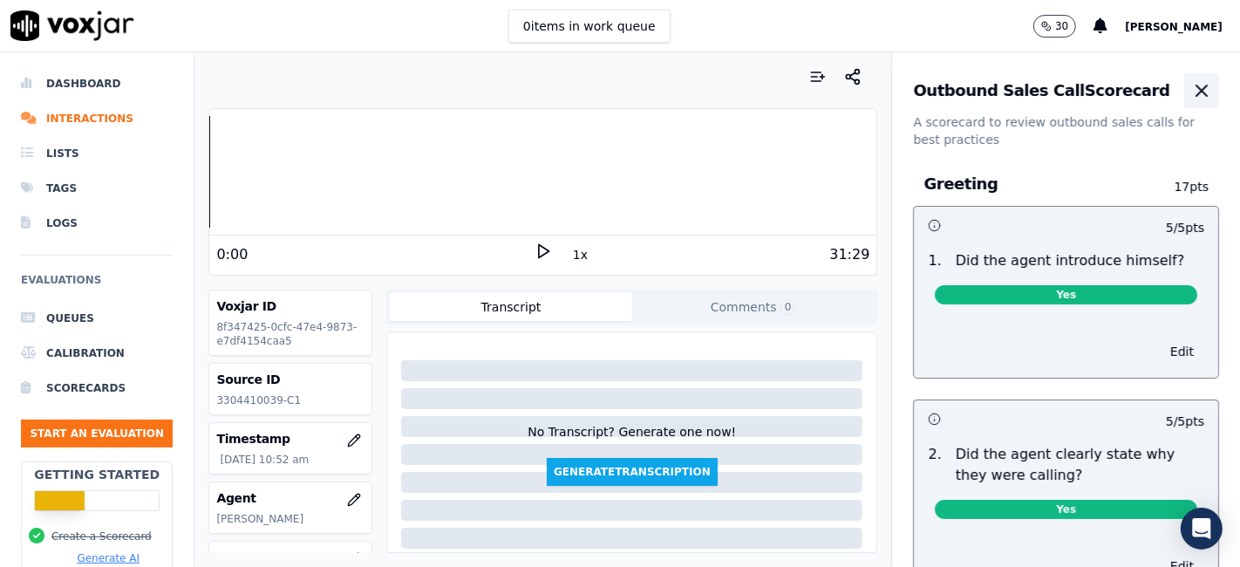
click at [1196, 94] on icon "button" at bounding box center [1201, 90] width 10 height 10
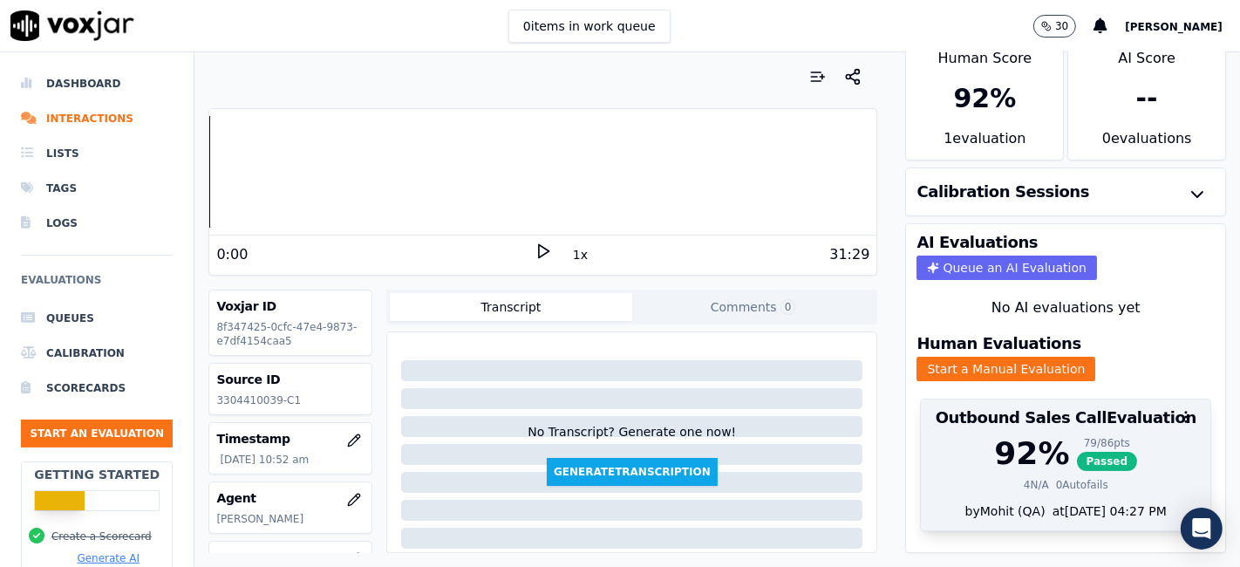
scroll to position [56, 0]
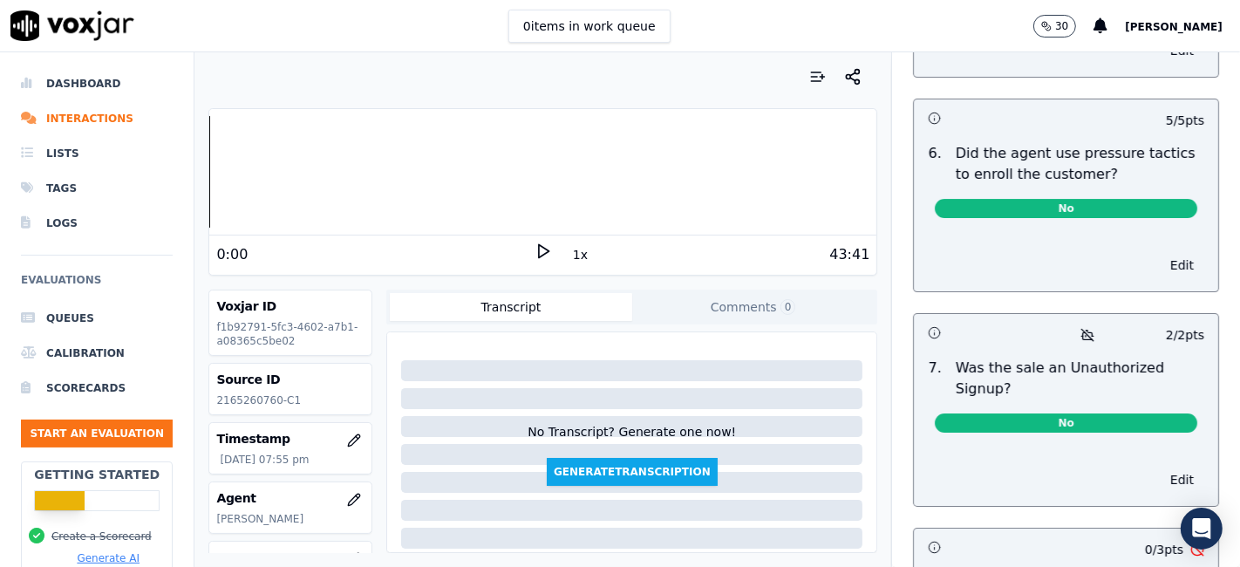
scroll to position [5303, 0]
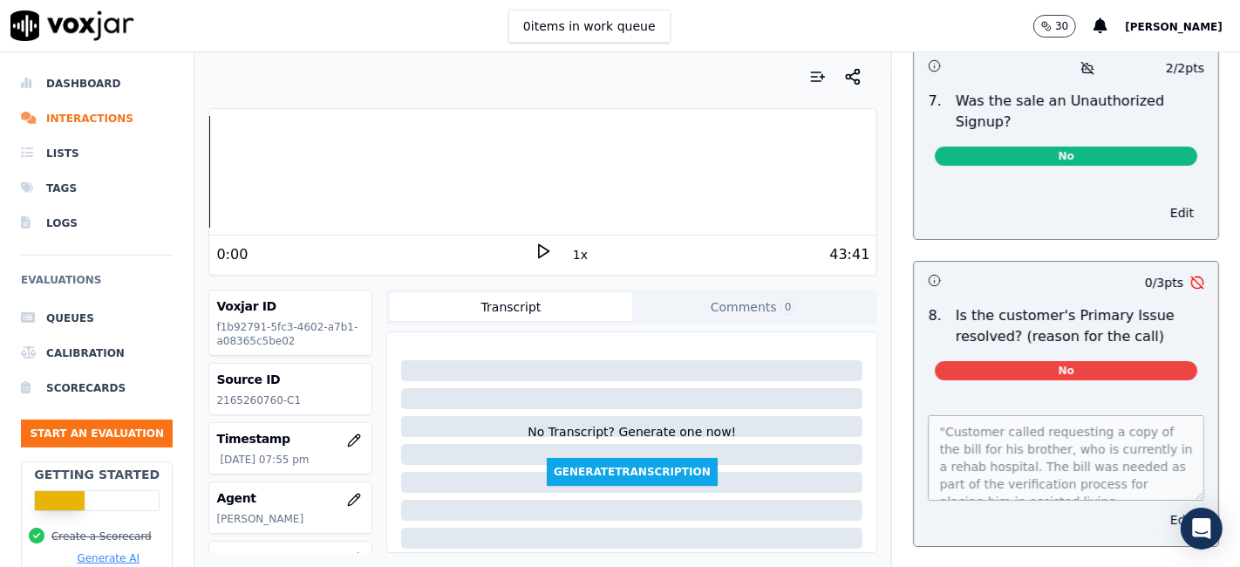
click at [1159, 507] on button "Edit" at bounding box center [1181, 519] width 44 height 24
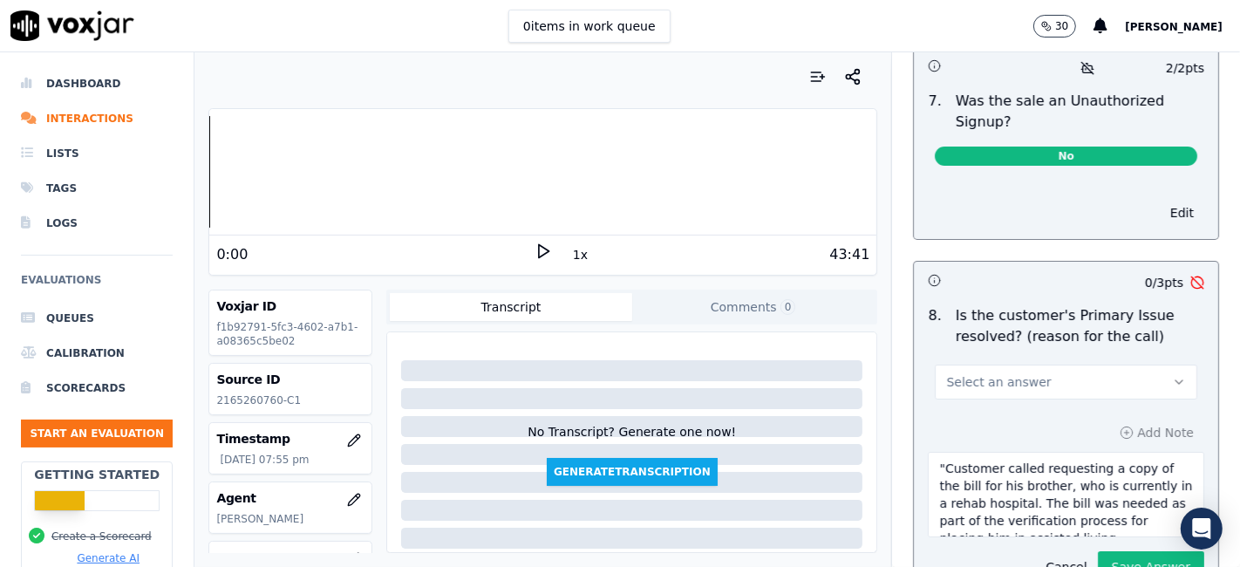
click at [1078, 364] on button "Select an answer" at bounding box center [1066, 381] width 262 height 35
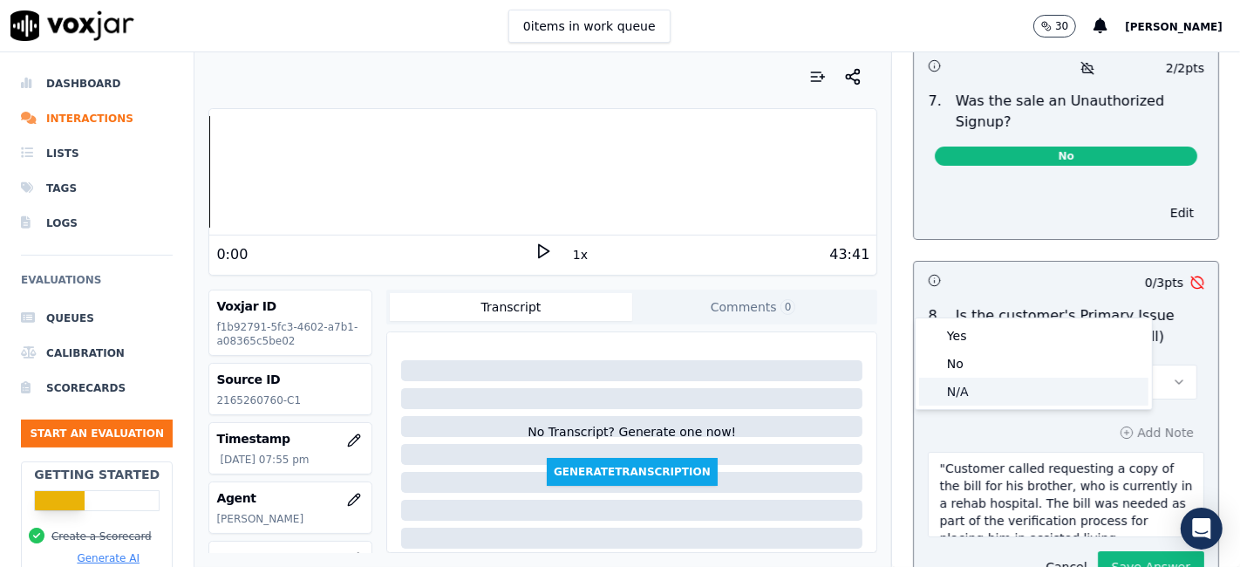
click at [1020, 402] on div "N/A" at bounding box center [1033, 391] width 229 height 28
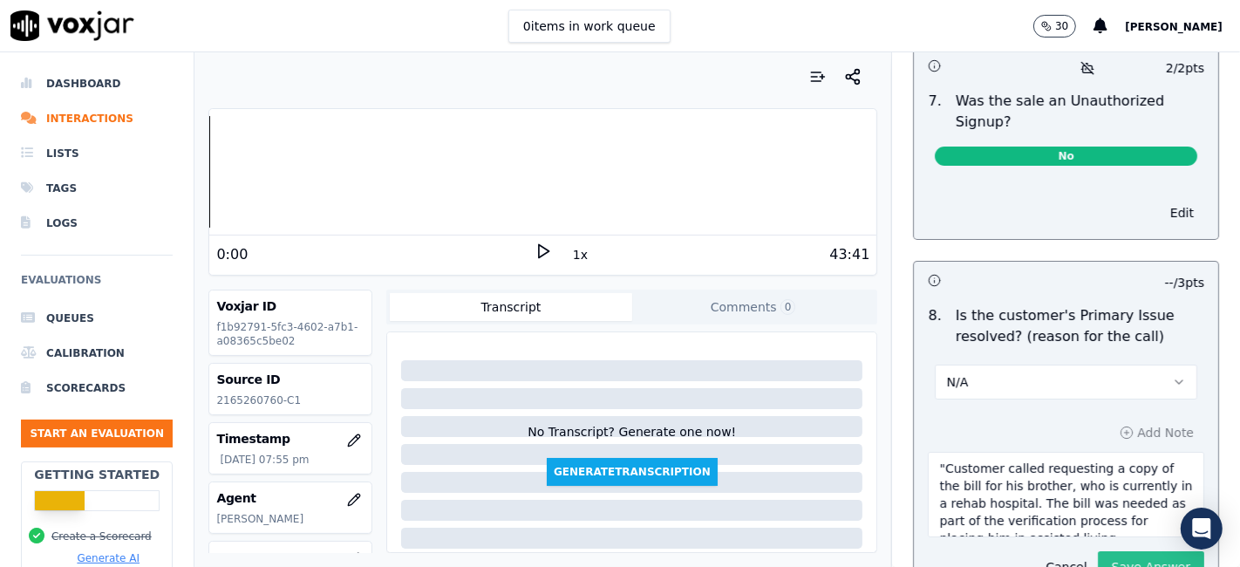
click at [1098, 551] on button "Save Answer" at bounding box center [1151, 566] width 106 height 31
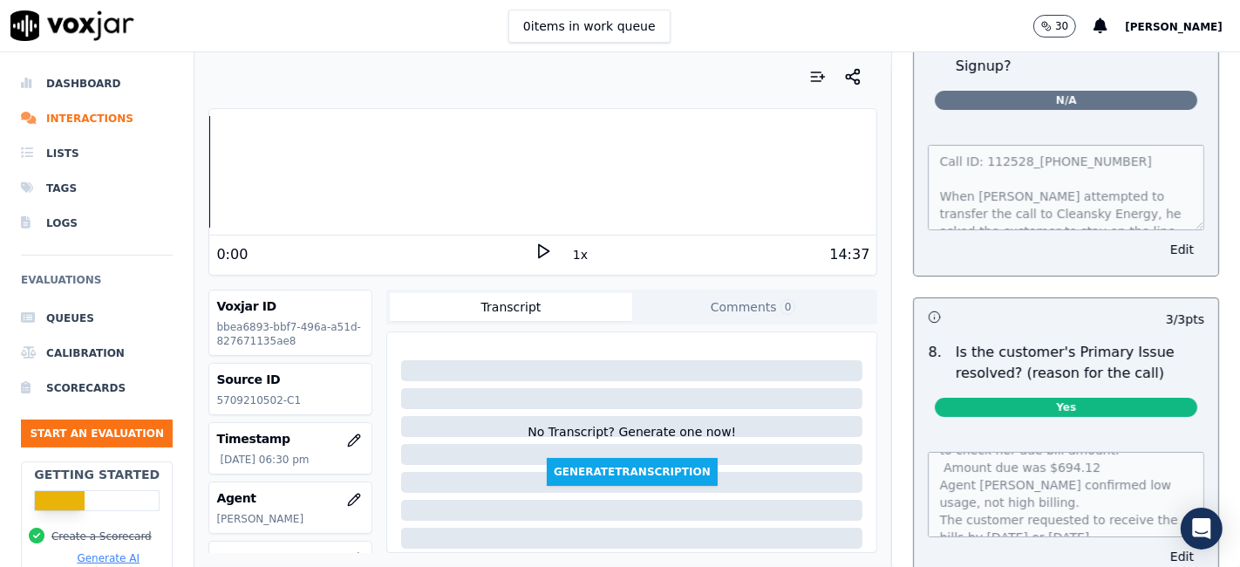
scroll to position [122, 0]
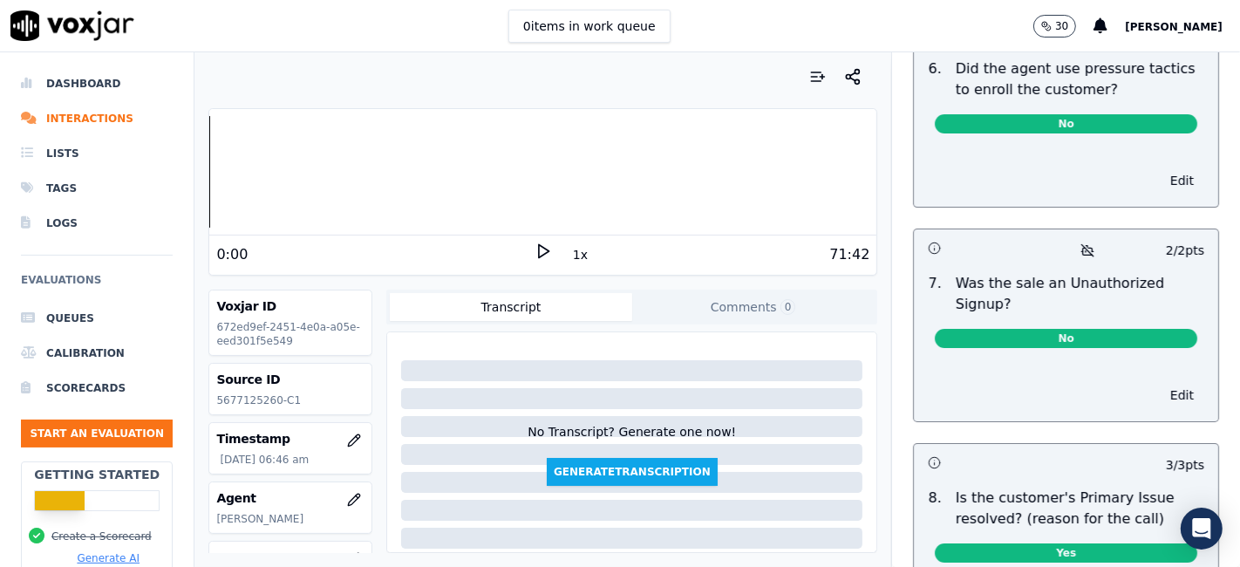
scroll to position [5412, 0]
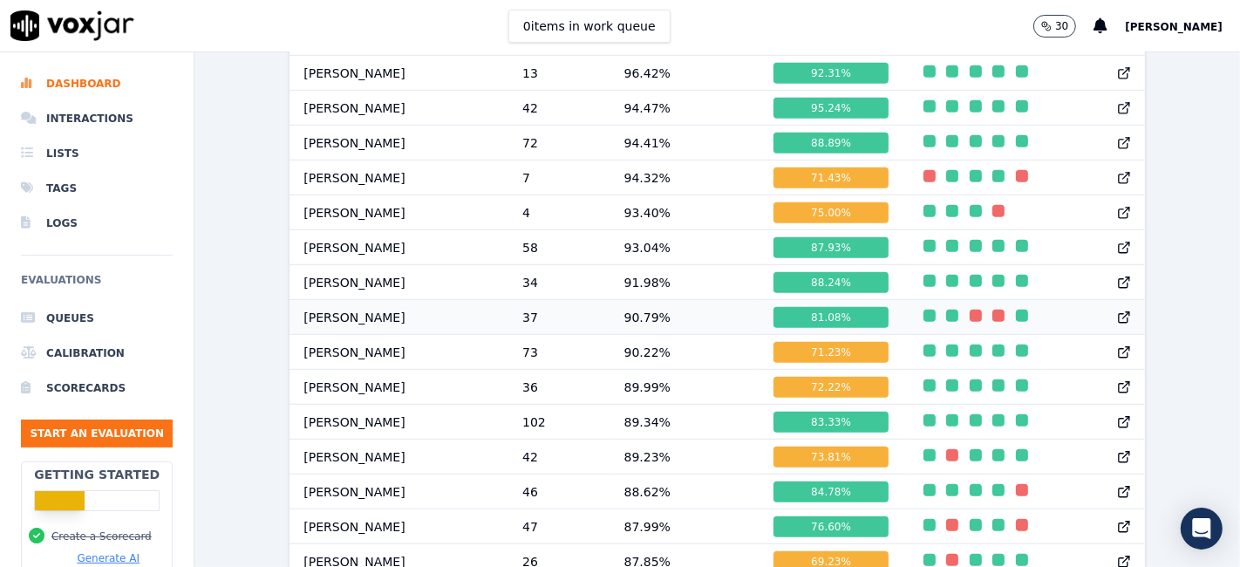
scroll to position [955, 0]
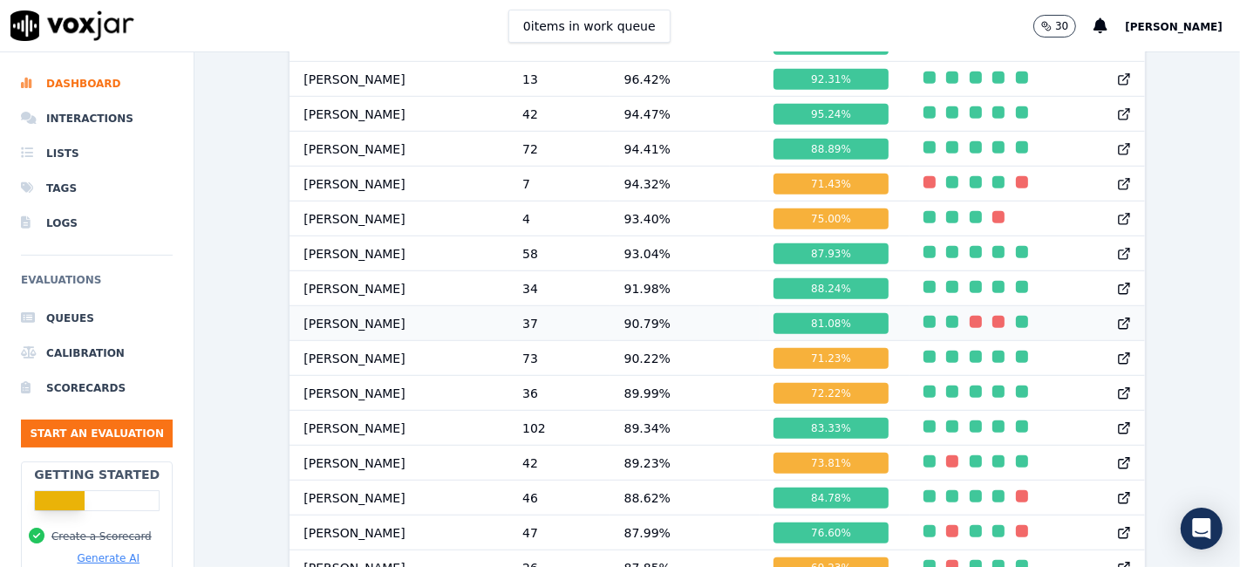
click at [785, 331] on div "81.08 %" at bounding box center [830, 323] width 114 height 21
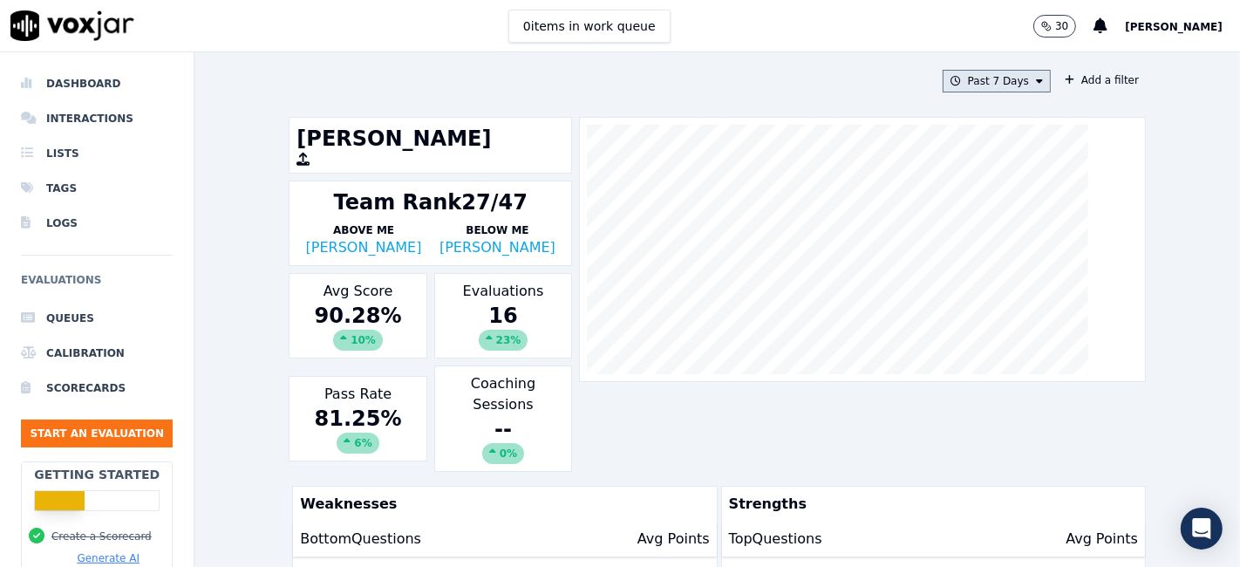
click at [969, 83] on button "Past 7 Days" at bounding box center [996, 81] width 108 height 23
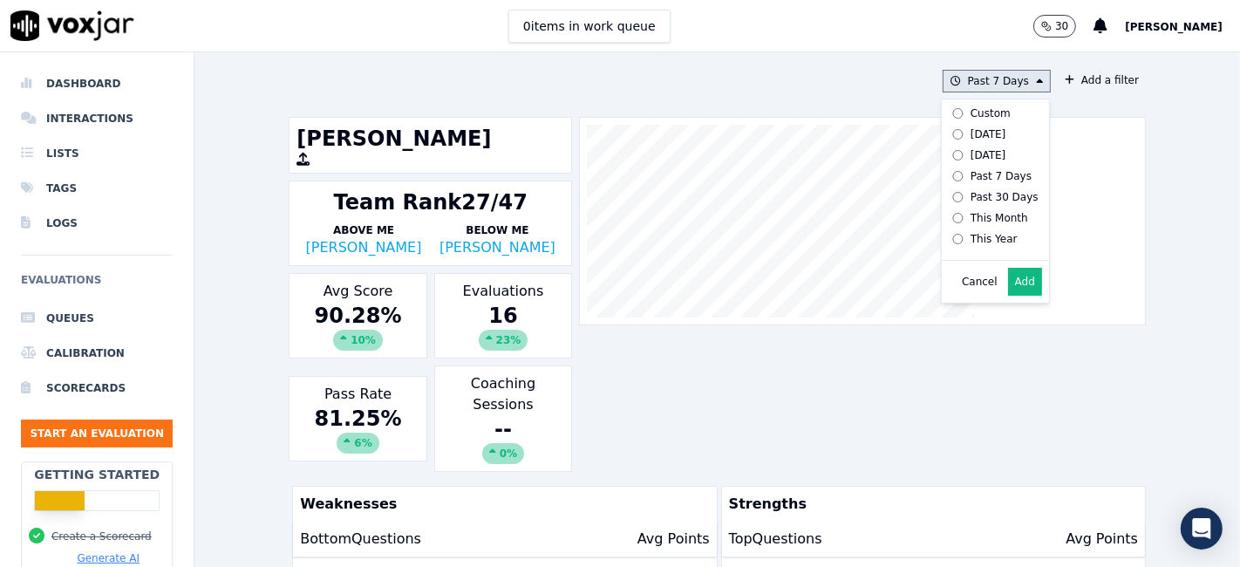
click at [971, 113] on div "Custom" at bounding box center [990, 113] width 40 height 14
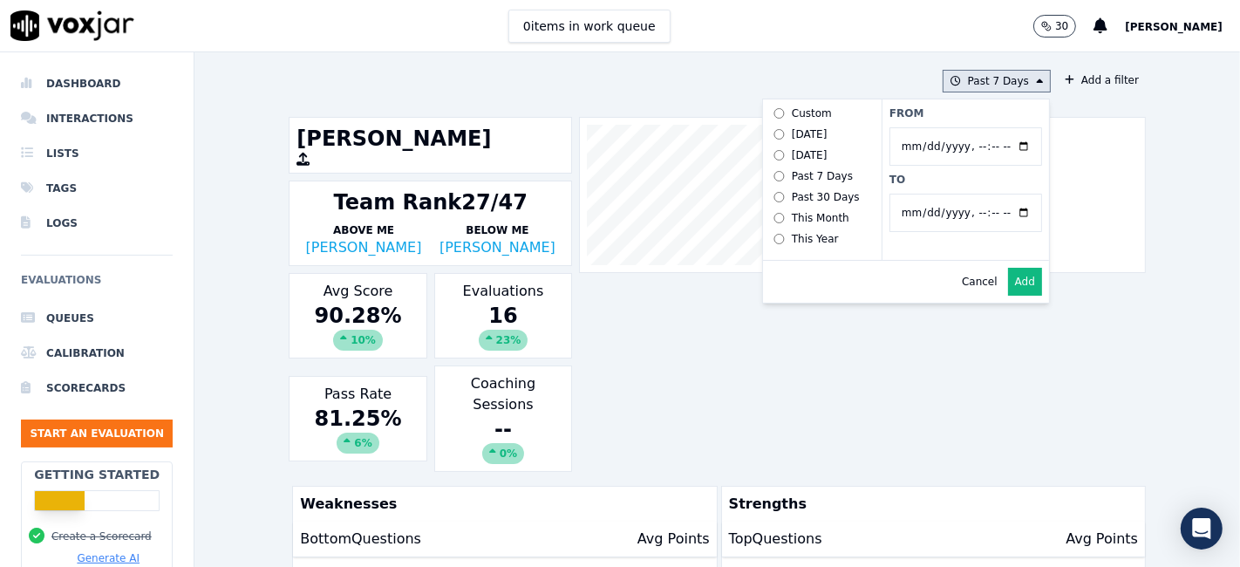
click at [1006, 139] on input "From" at bounding box center [965, 146] width 153 height 38
type input "[DATE]T00:00"
click at [985, 111] on label "From" at bounding box center [965, 113] width 153 height 14
click at [985, 127] on input "From" at bounding box center [965, 146] width 153 height 38
click at [1005, 215] on input "To" at bounding box center [965, 213] width 153 height 38
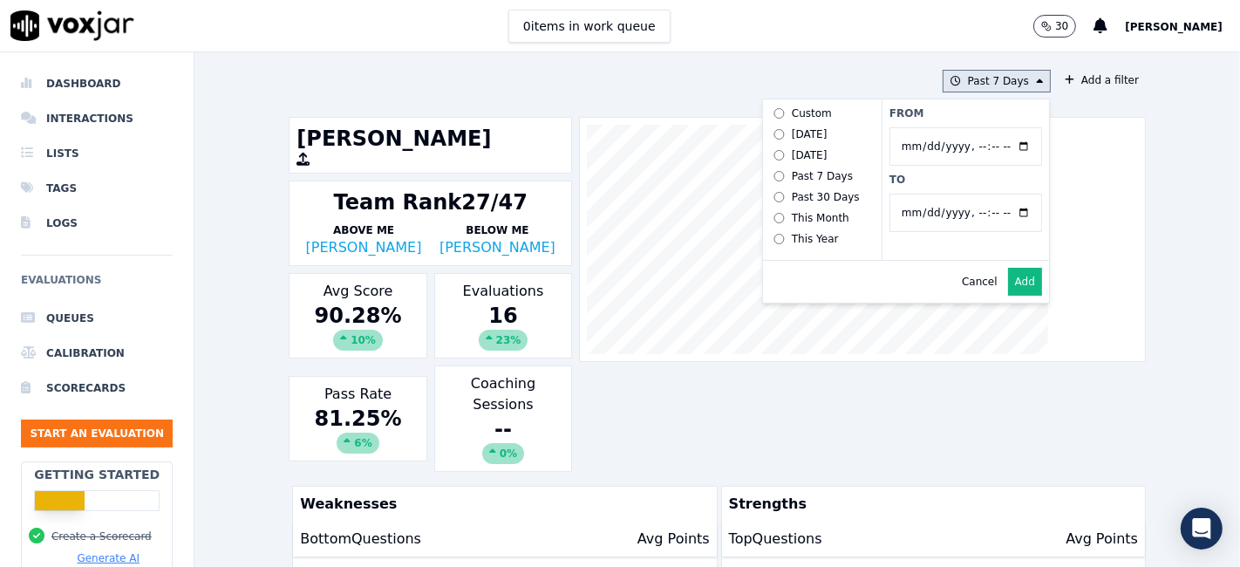
type input "[DATE]T23:59"
click at [967, 183] on label "To" at bounding box center [965, 180] width 153 height 14
click at [967, 194] on input "To" at bounding box center [965, 213] width 153 height 38
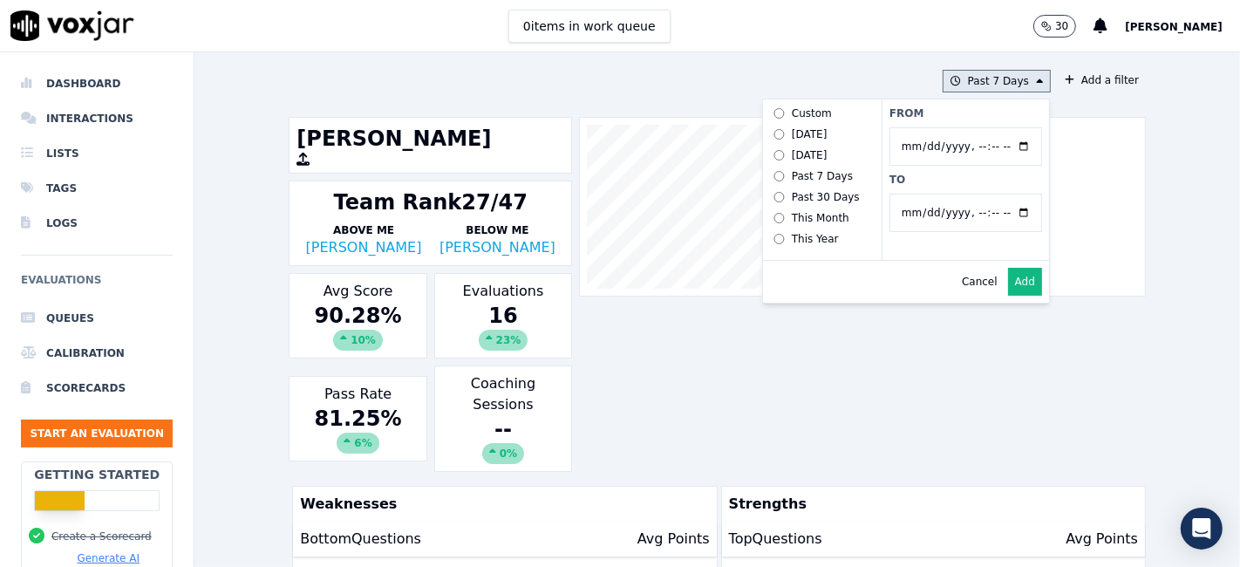
click at [1008, 291] on button "Add" at bounding box center [1025, 282] width 34 height 28
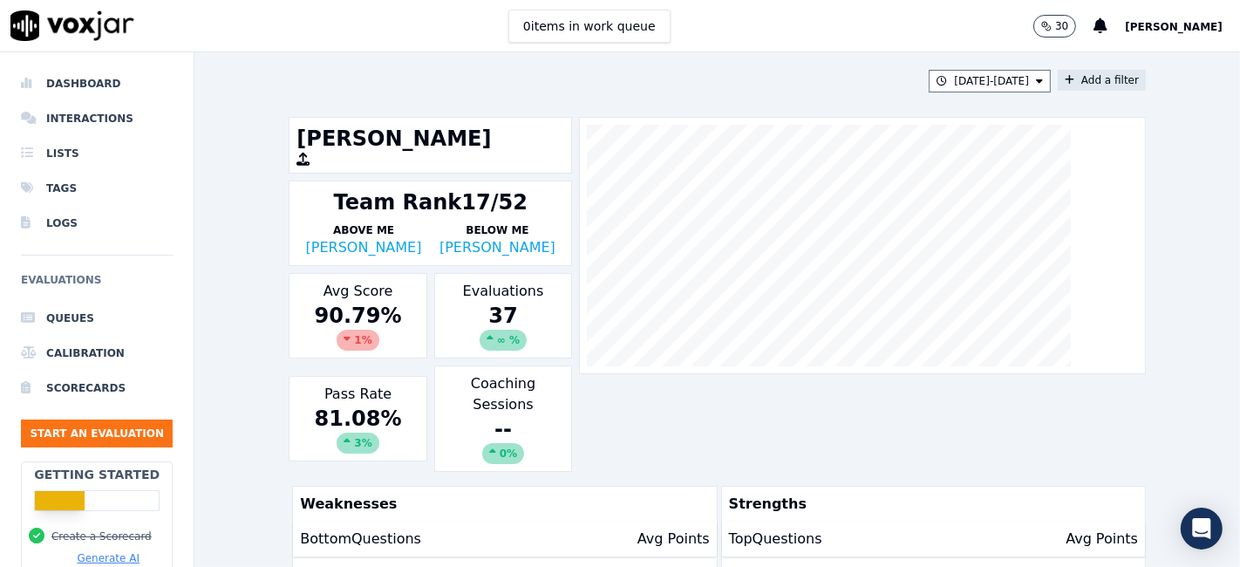
click at [1083, 80] on button "Add a filter" at bounding box center [1101, 80] width 88 height 21
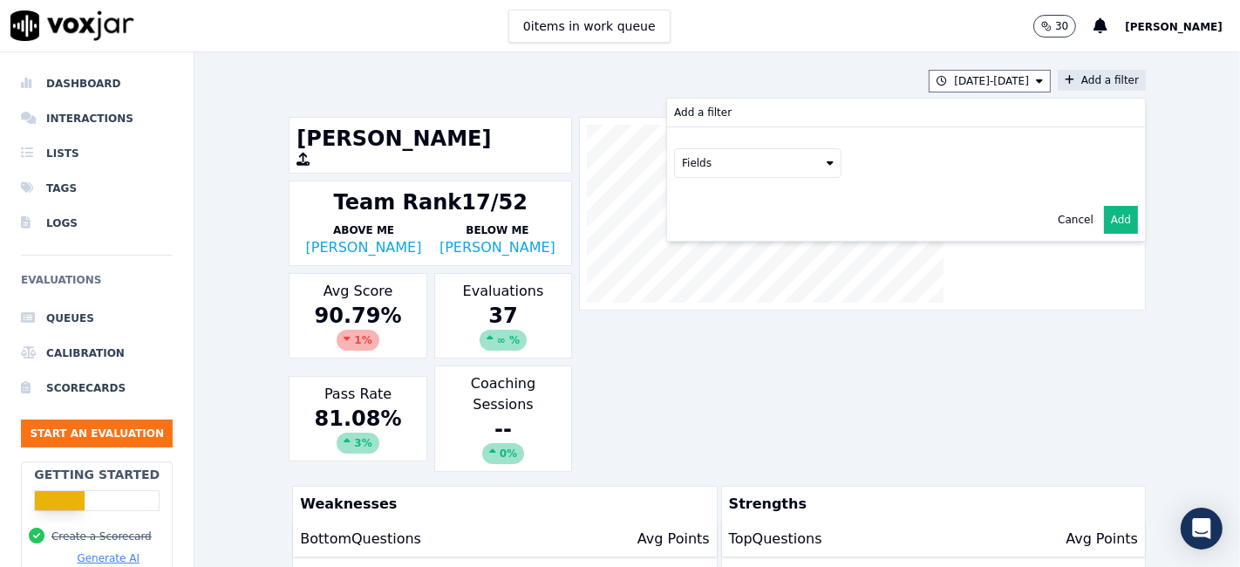
click at [758, 174] on button "Fields" at bounding box center [757, 163] width 167 height 30
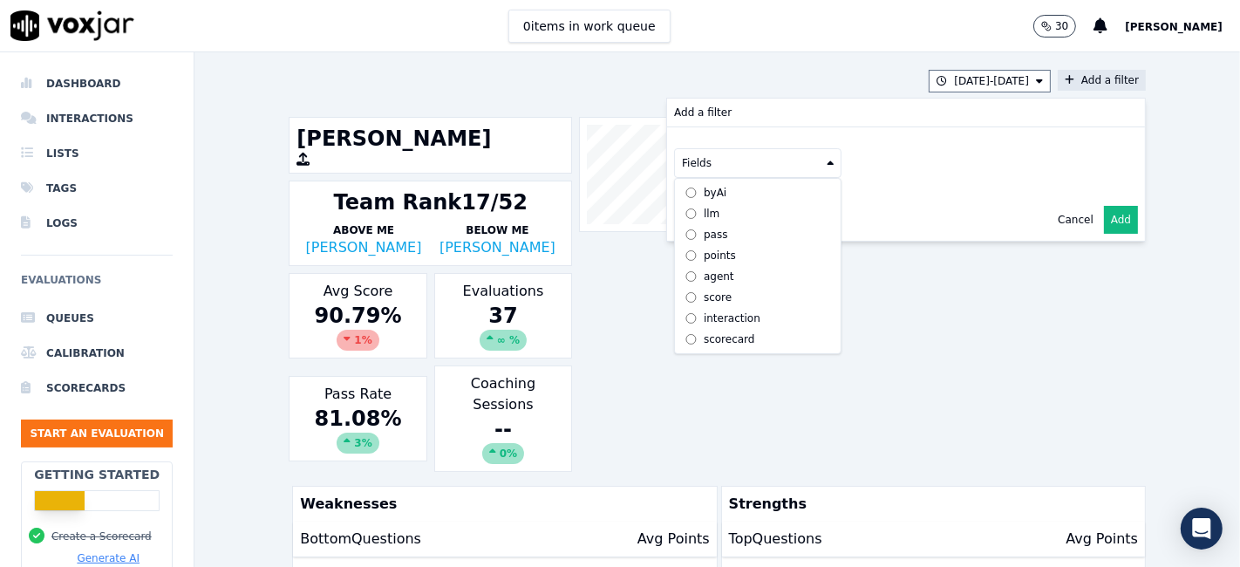
scroll to position [15, 0]
click at [704, 332] on div "scorecard" at bounding box center [729, 339] width 51 height 14
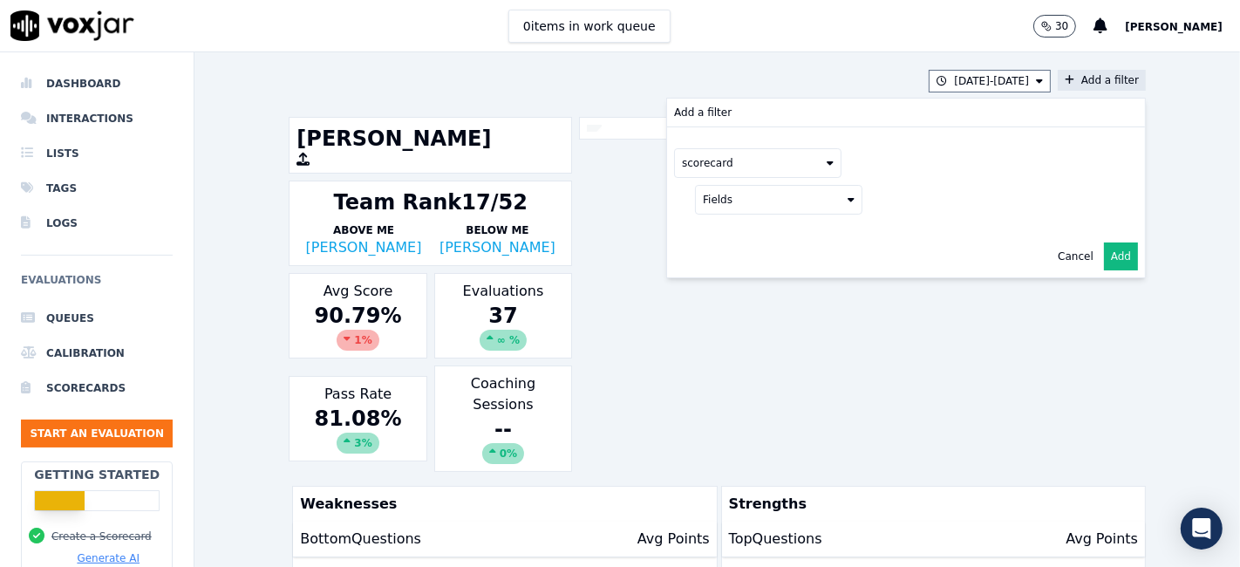
click at [750, 203] on button "Fields" at bounding box center [778, 200] width 167 height 30
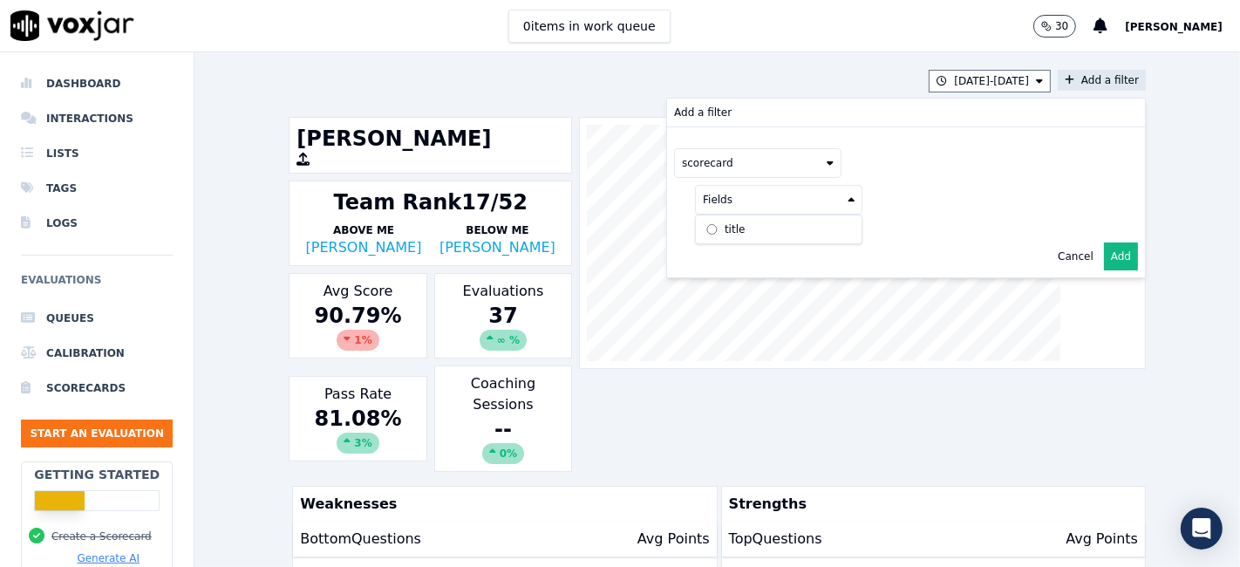
click at [726, 229] on label "title" at bounding box center [778, 229] width 159 height 21
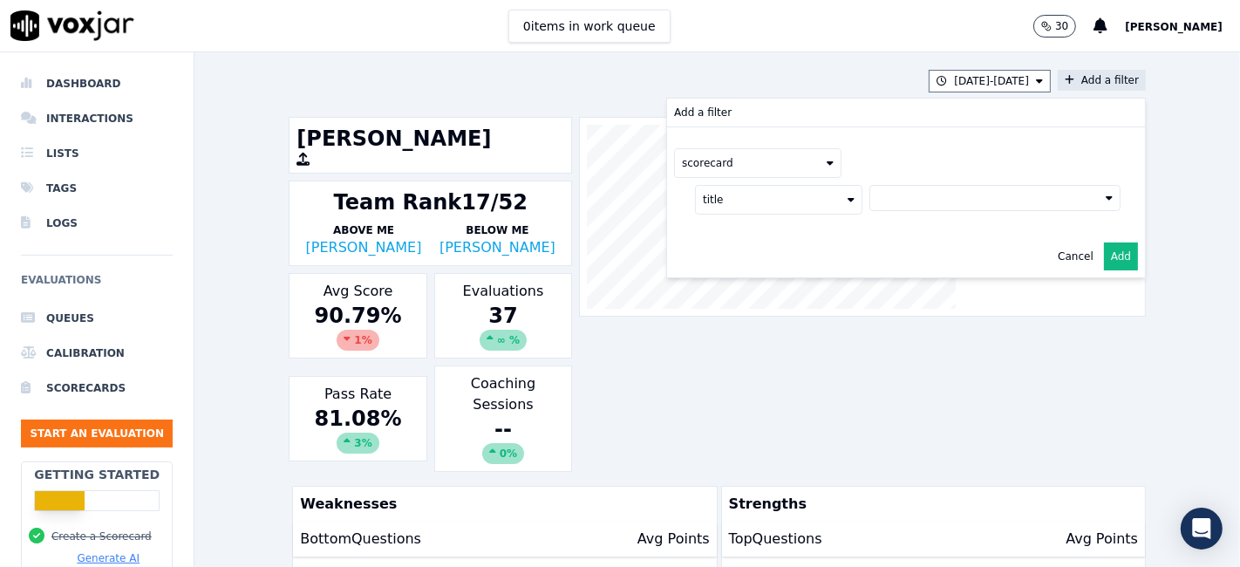
click at [882, 202] on button at bounding box center [994, 198] width 251 height 26
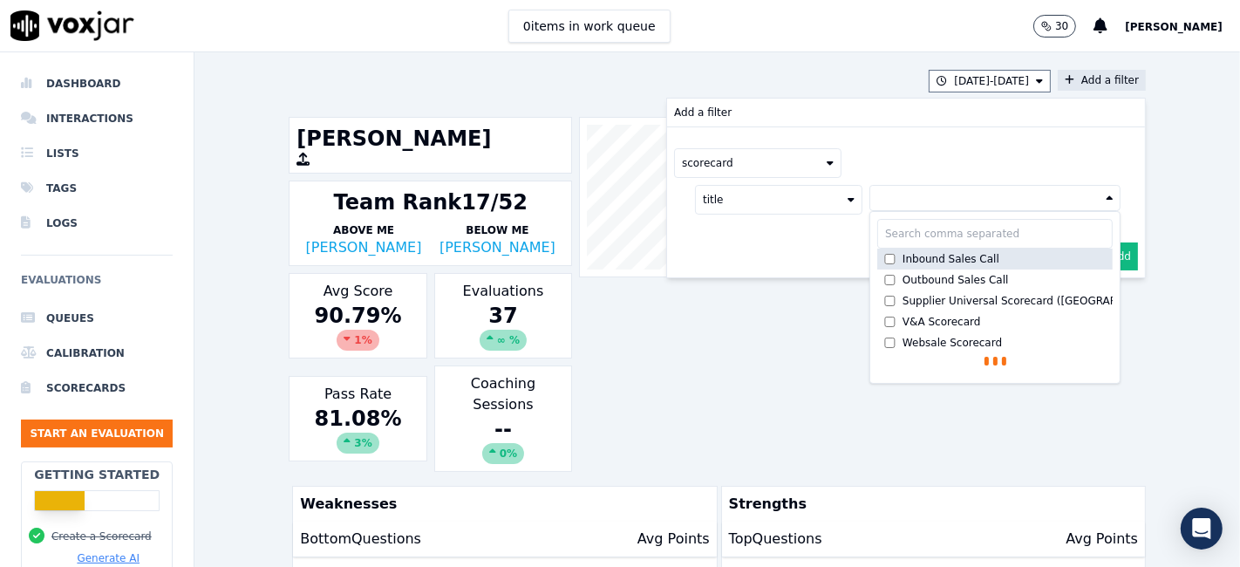
click at [902, 259] on div "Inbound Sales Call" at bounding box center [950, 259] width 97 height 14
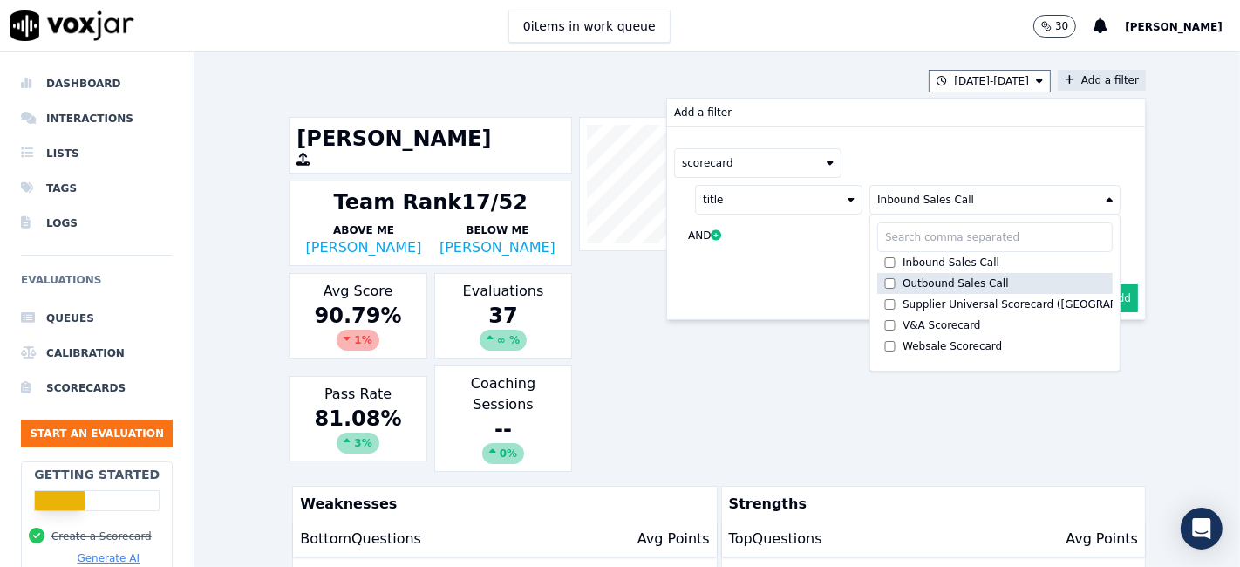
click at [902, 279] on div "Outbound Sales Call" at bounding box center [955, 283] width 106 height 14
click at [1104, 298] on button "Add" at bounding box center [1121, 298] width 34 height 28
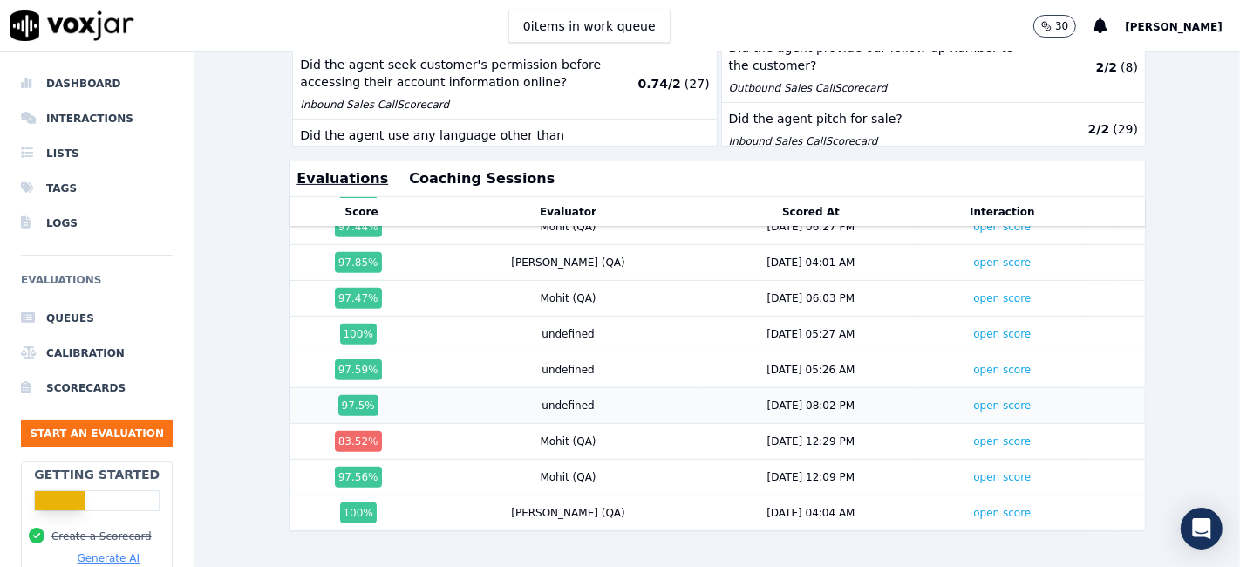
scroll to position [1023, 0]
click at [973, 435] on link "open score" at bounding box center [1002, 441] width 58 height 12
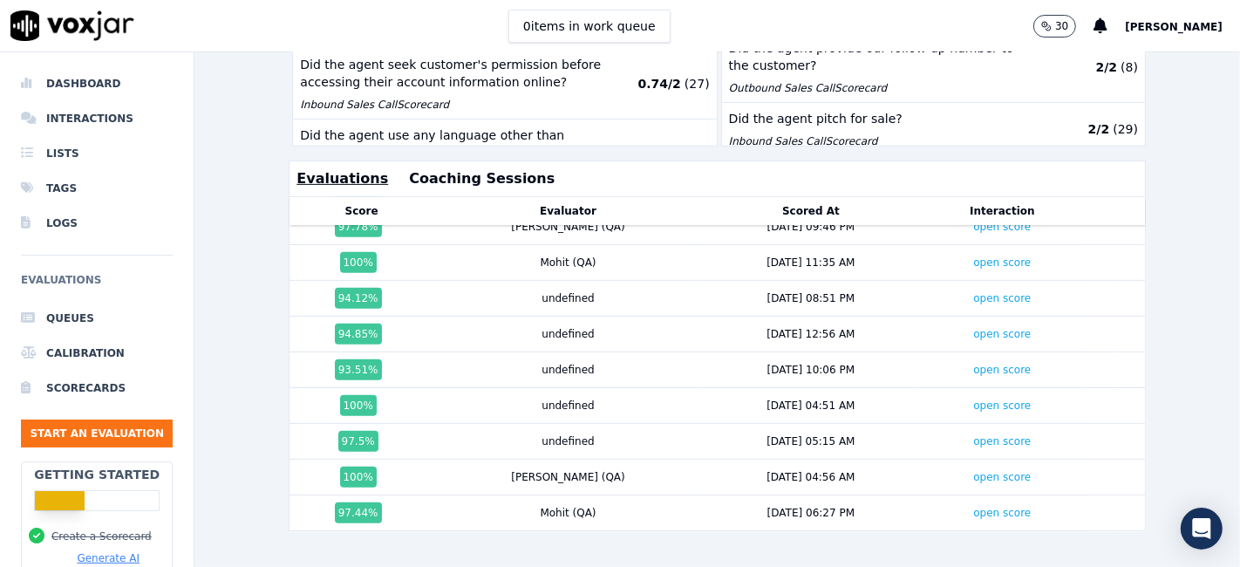
scroll to position [539, 0]
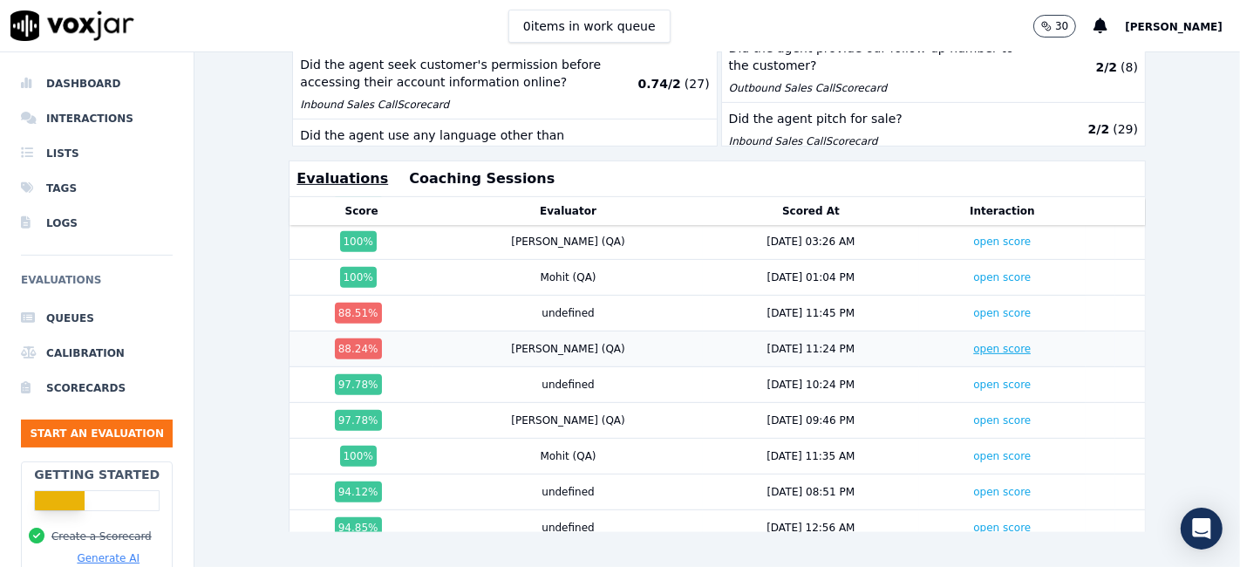
click at [973, 343] on link "open score" at bounding box center [1002, 349] width 58 height 12
click at [973, 307] on link "open score" at bounding box center [1002, 313] width 58 height 12
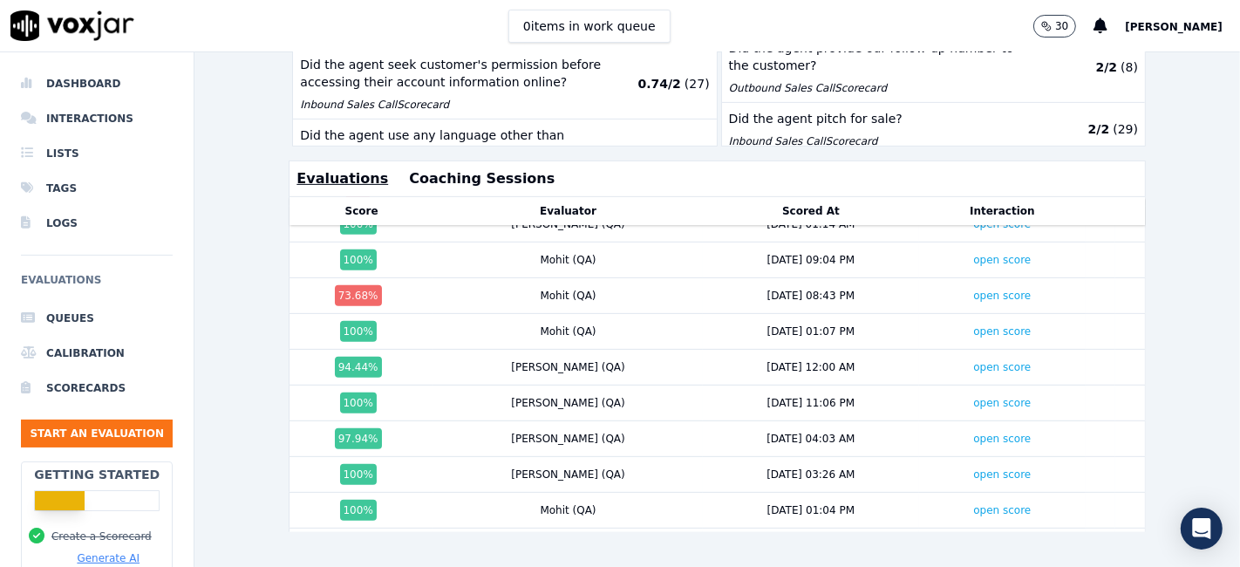
scroll to position [248, 0]
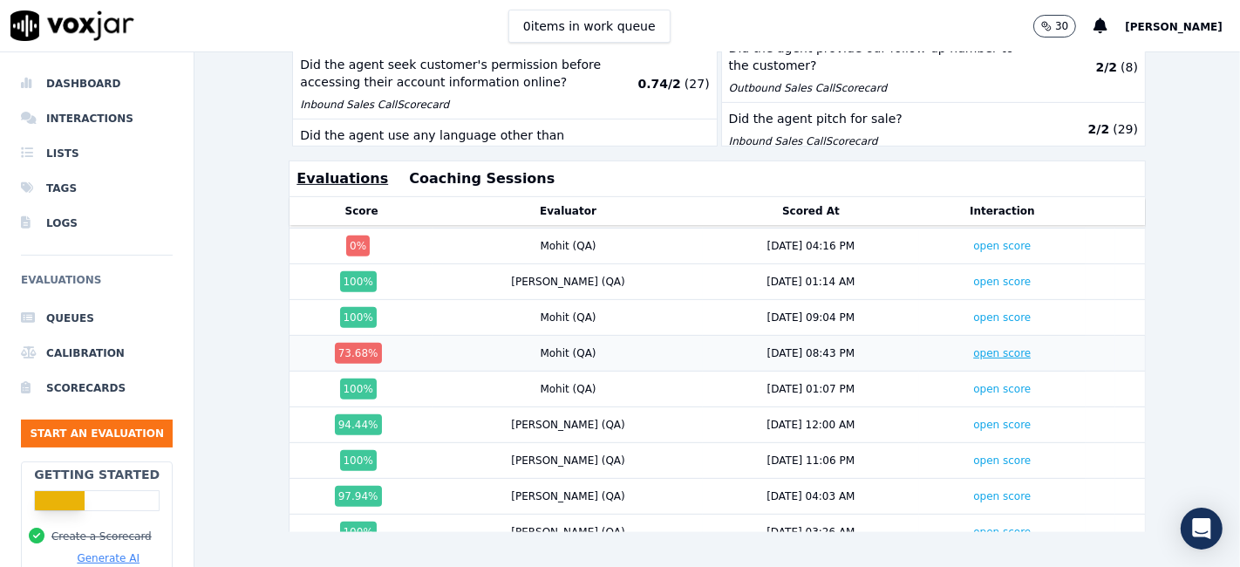
click at [973, 347] on link "open score" at bounding box center [1002, 353] width 58 height 12
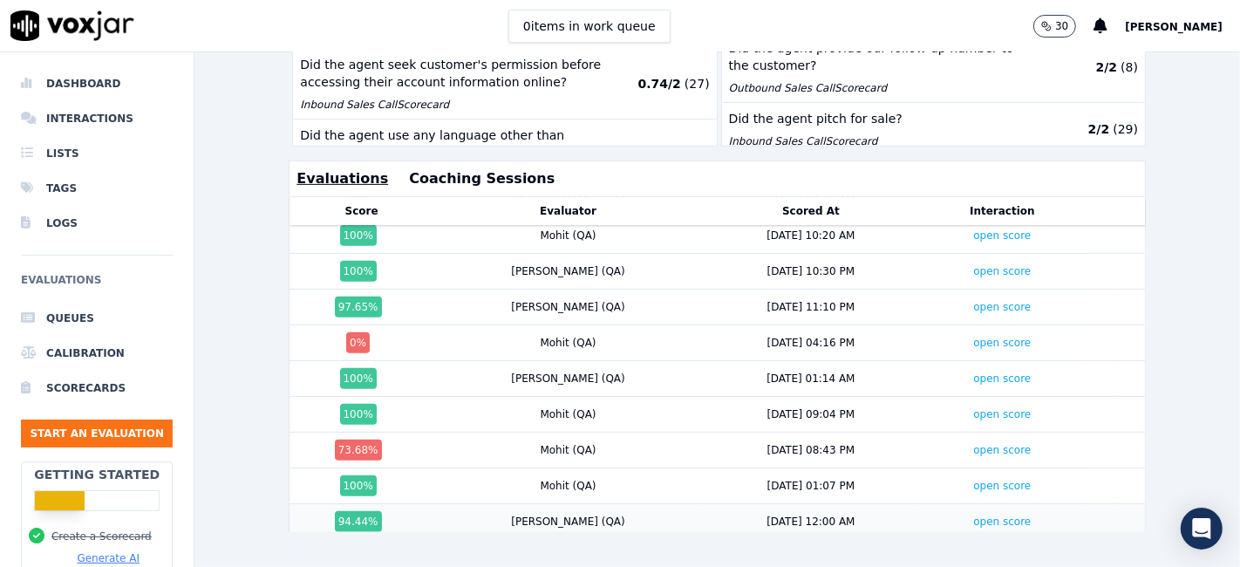
scroll to position [54, 0]
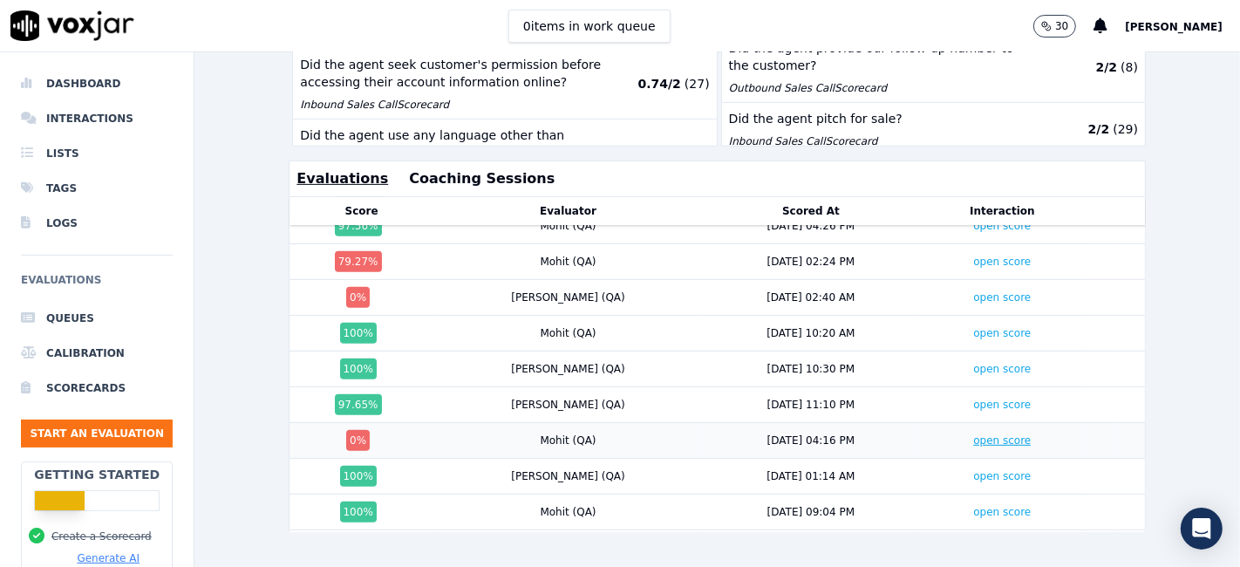
click at [973, 434] on link "open score" at bounding box center [1002, 440] width 58 height 12
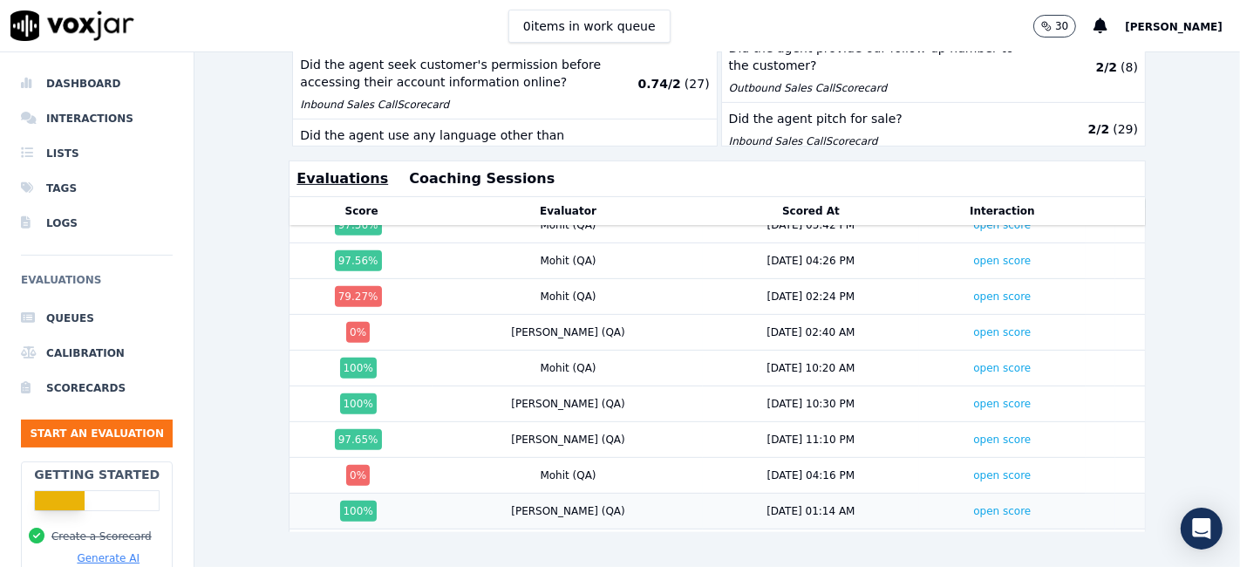
scroll to position [0, 0]
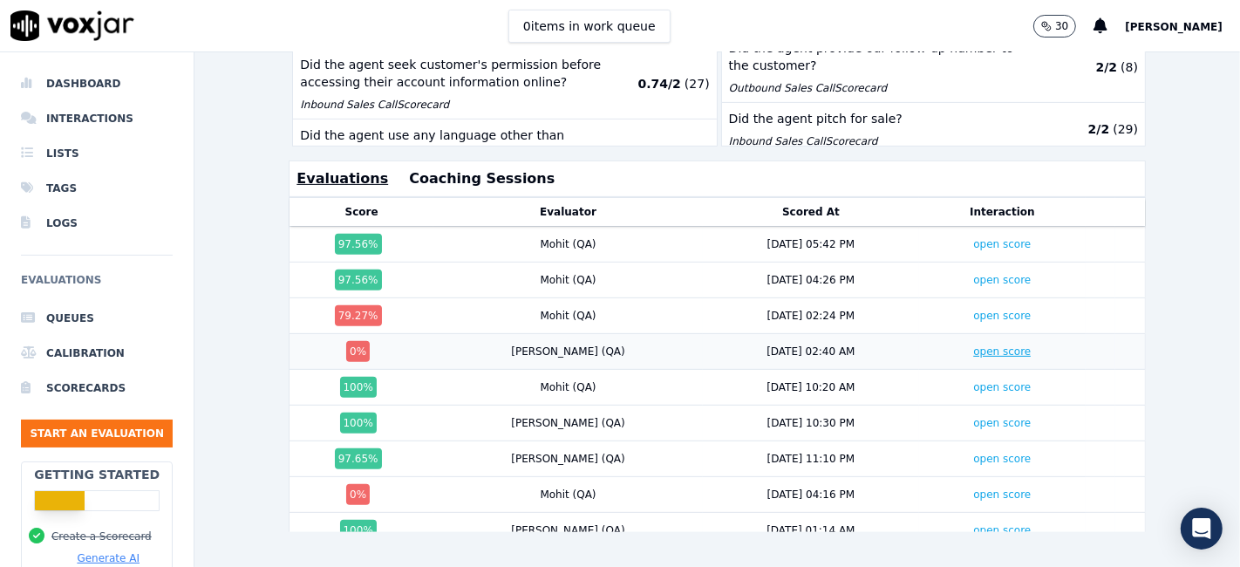
click at [973, 345] on link "open score" at bounding box center [1002, 351] width 58 height 12
click at [973, 309] on link "open score" at bounding box center [1002, 315] width 58 height 12
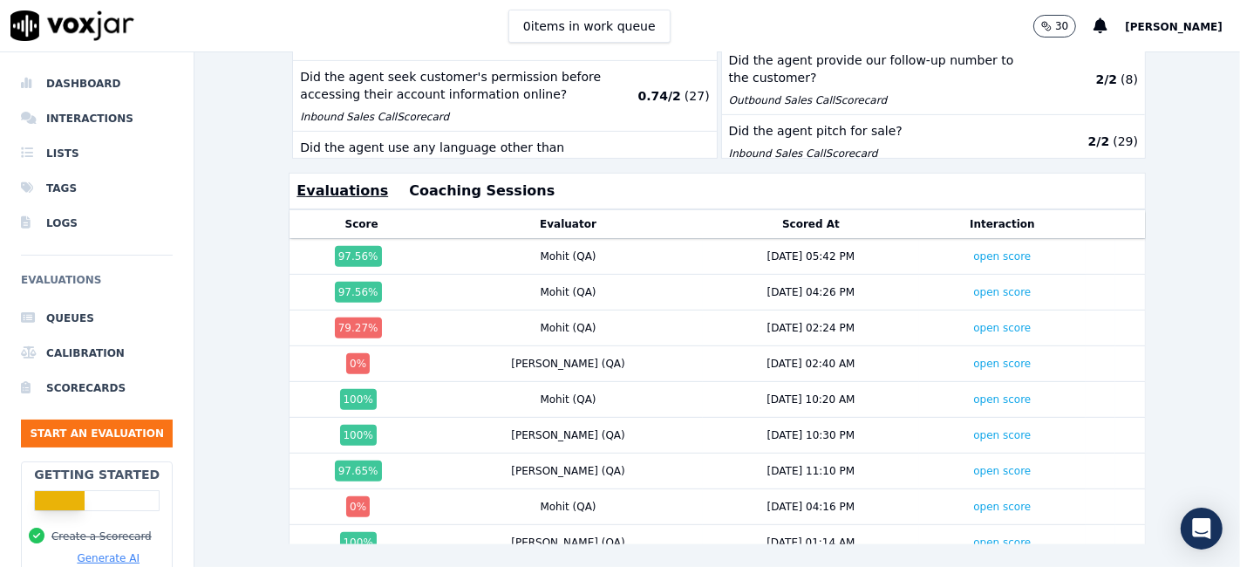
scroll to position [597, 0]
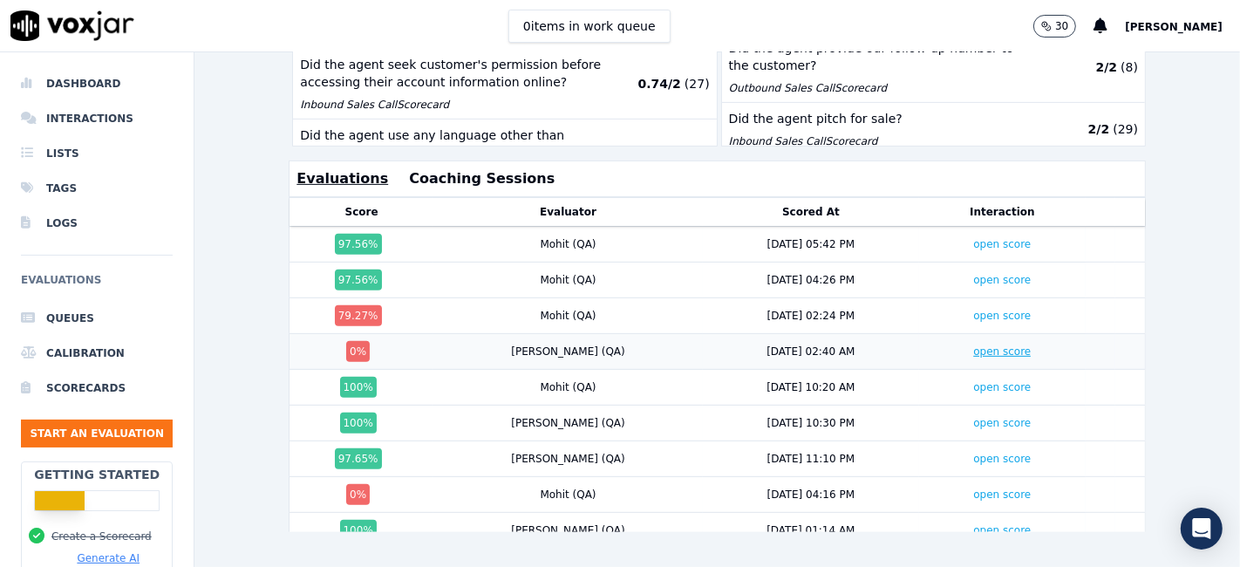
click at [973, 345] on link "open score" at bounding box center [1002, 351] width 58 height 12
click at [973, 488] on link "open score" at bounding box center [1002, 494] width 58 height 12
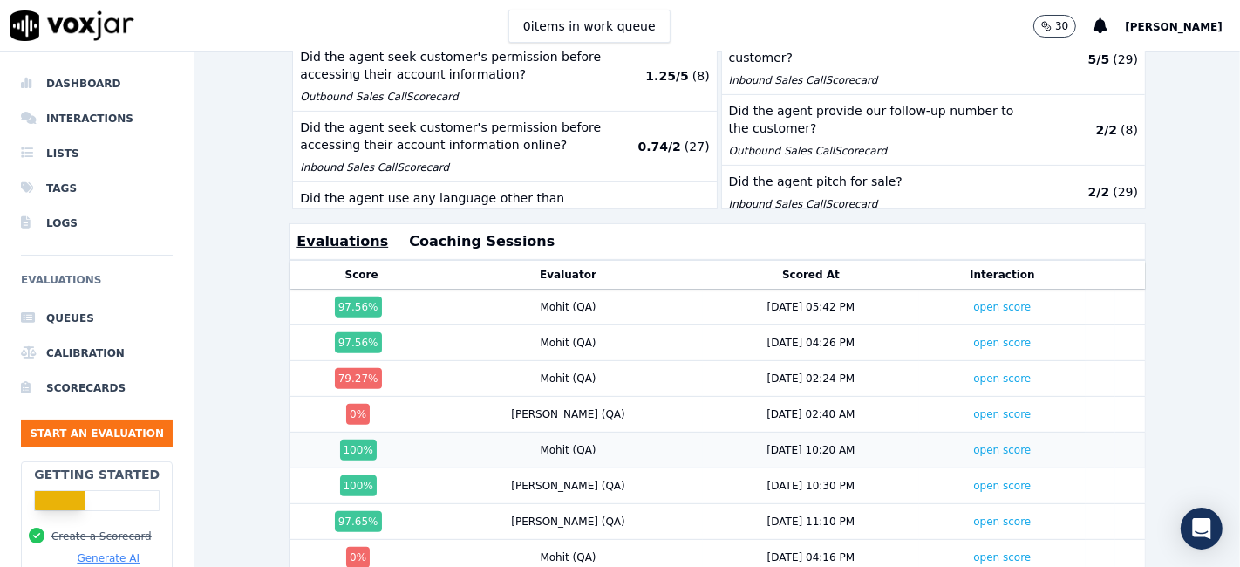
scroll to position [500, 0]
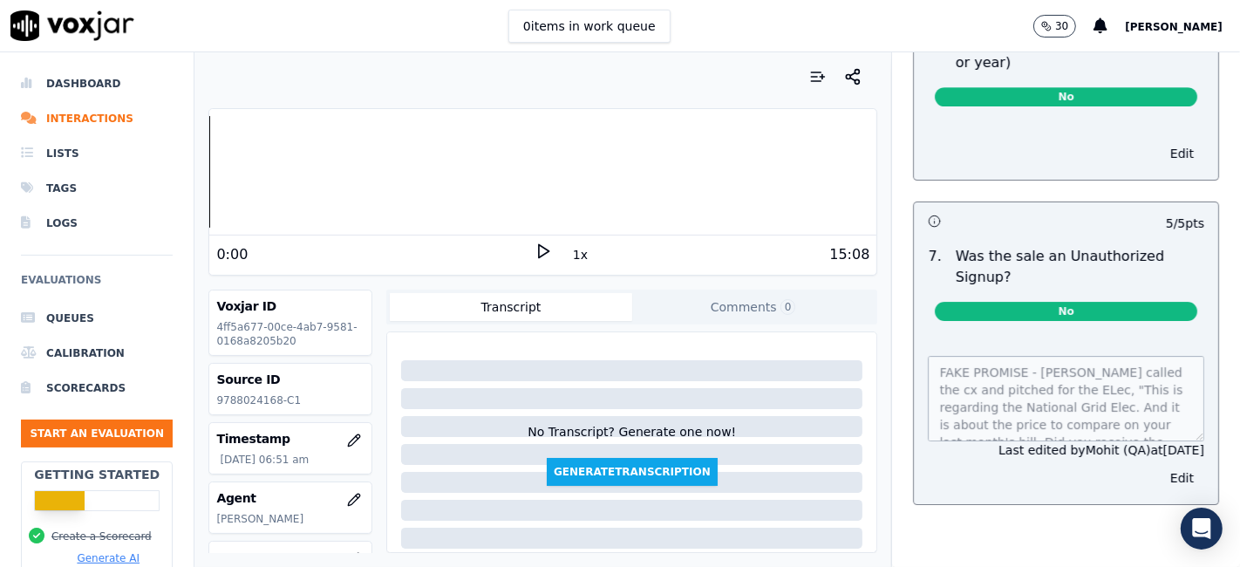
scroll to position [4845, 0]
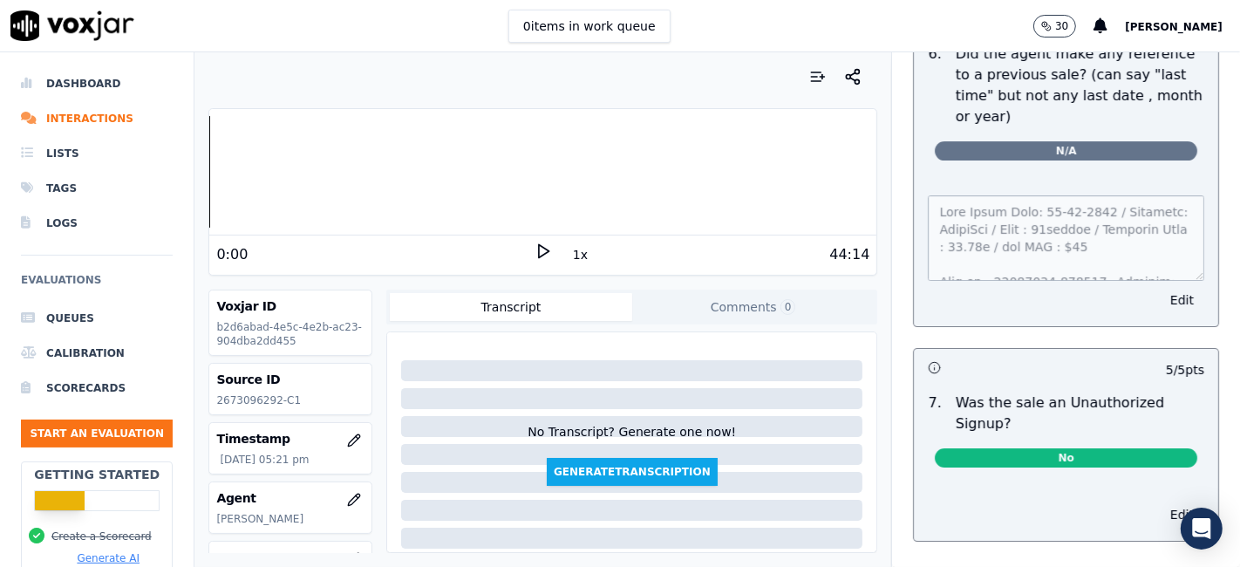
scroll to position [4919, 0]
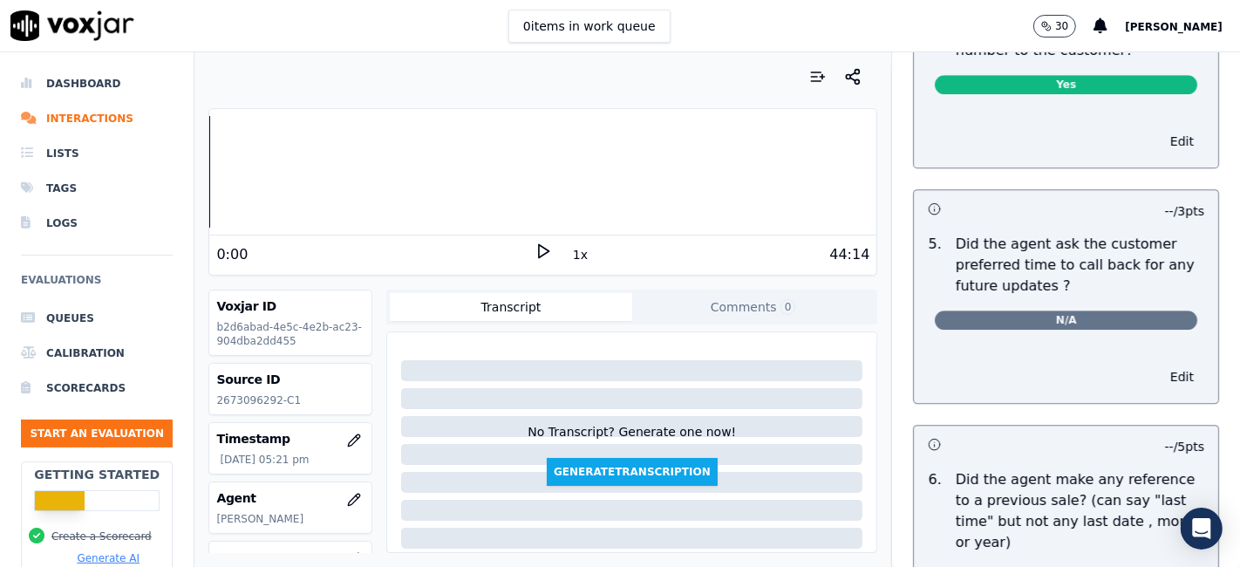
scroll to position [4919, 0]
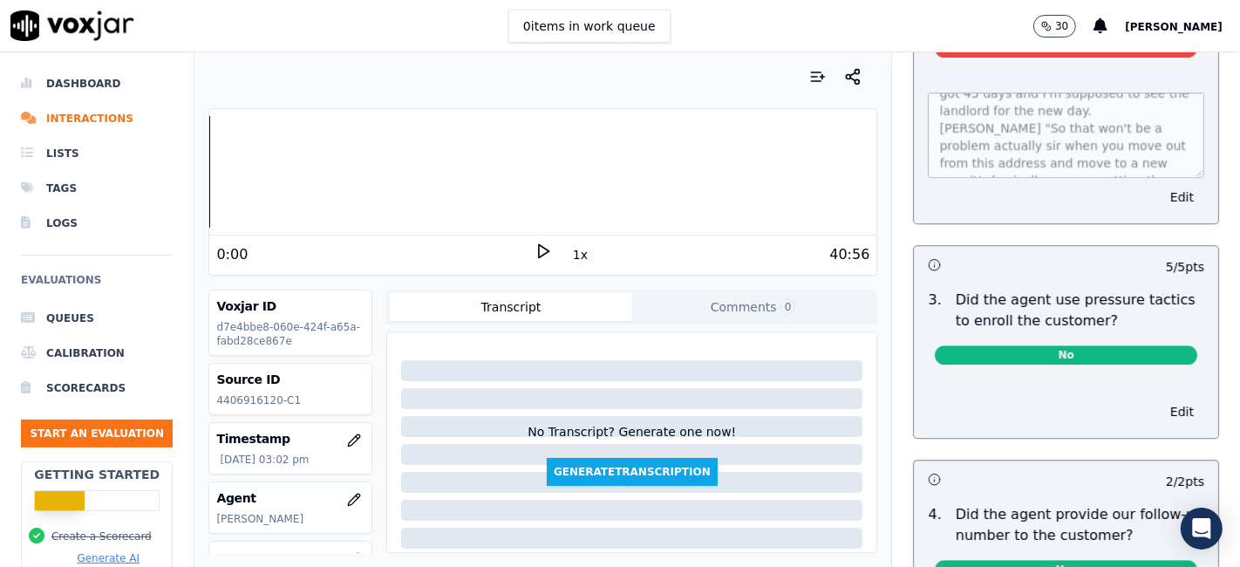
scroll to position [97, 0]
click at [1159, 185] on button "Edit" at bounding box center [1181, 197] width 44 height 24
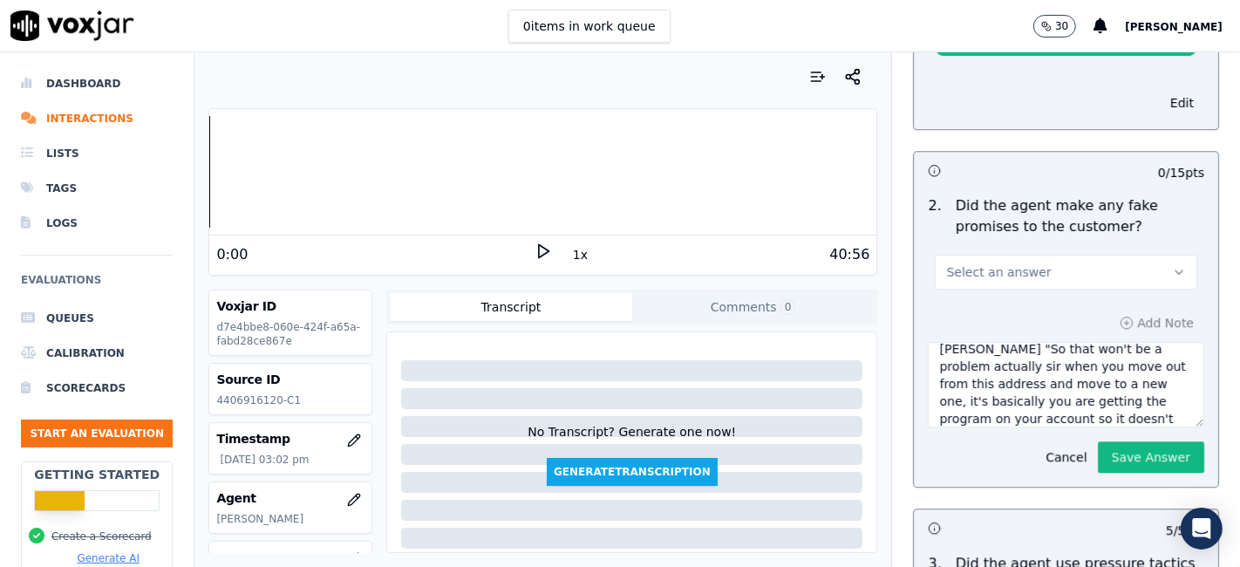
scroll to position [3717, 0]
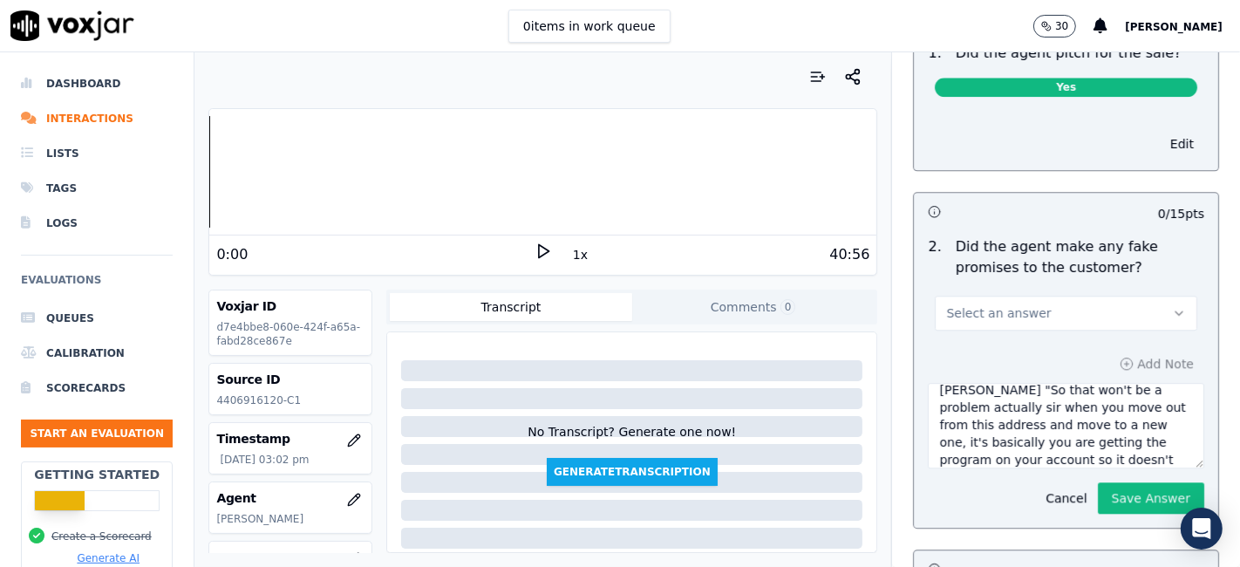
click at [1100, 296] on button "Select an answer" at bounding box center [1066, 313] width 262 height 35
click at [976, 346] on div "No" at bounding box center [1033, 343] width 229 height 28
click at [1120, 482] on button "Save Answer" at bounding box center [1151, 497] width 106 height 31
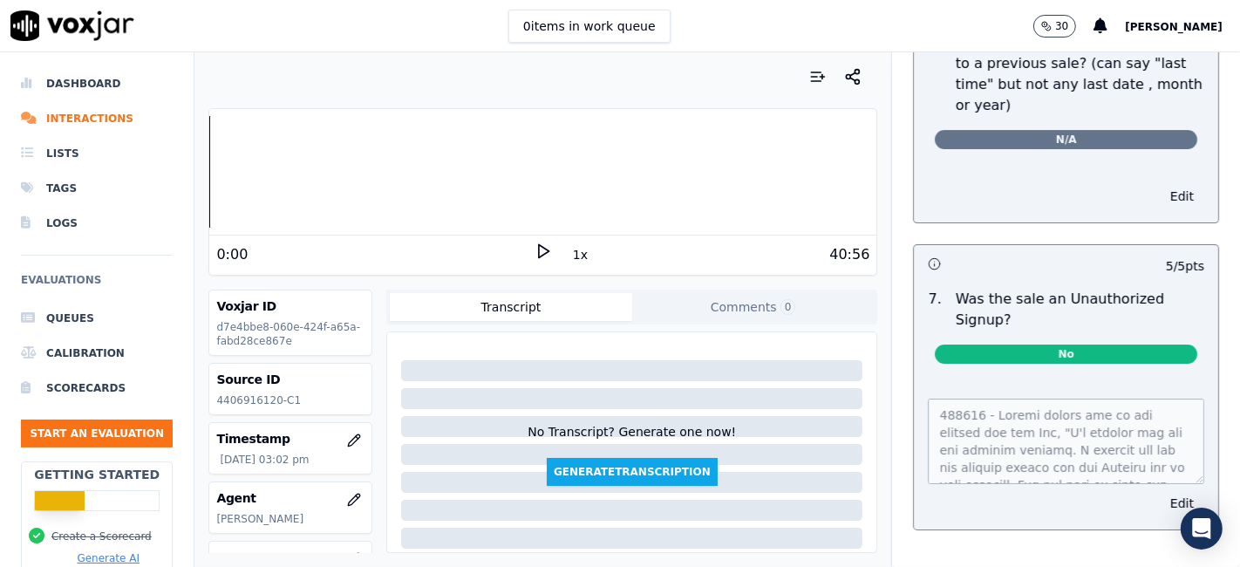
scroll to position [4976, 0]
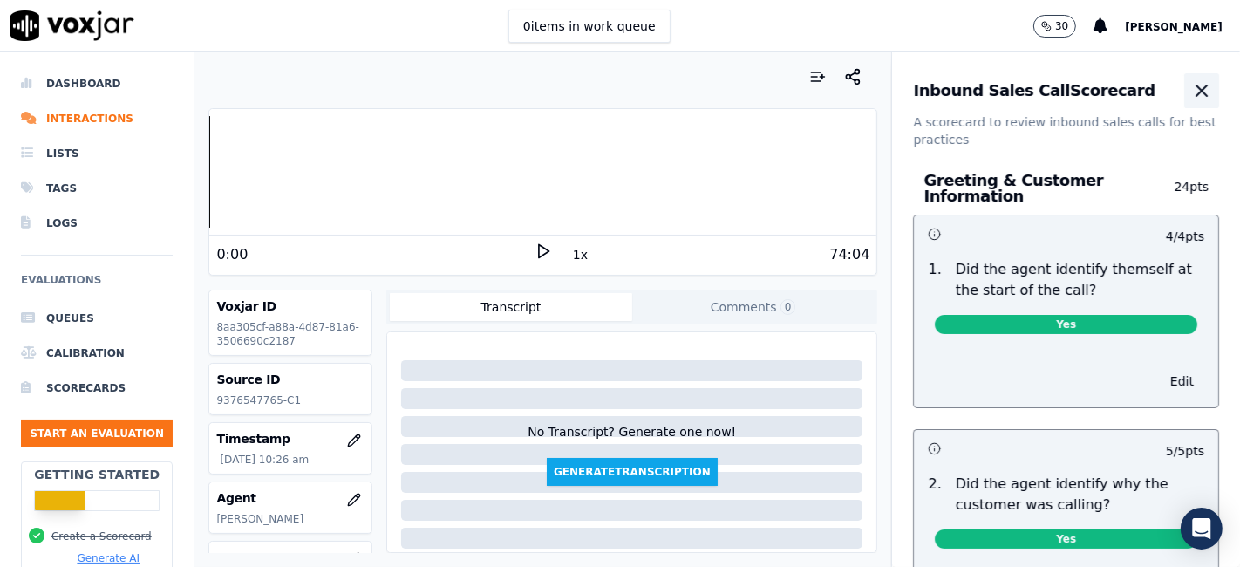
click at [1191, 96] on icon "button" at bounding box center [1201, 90] width 21 height 21
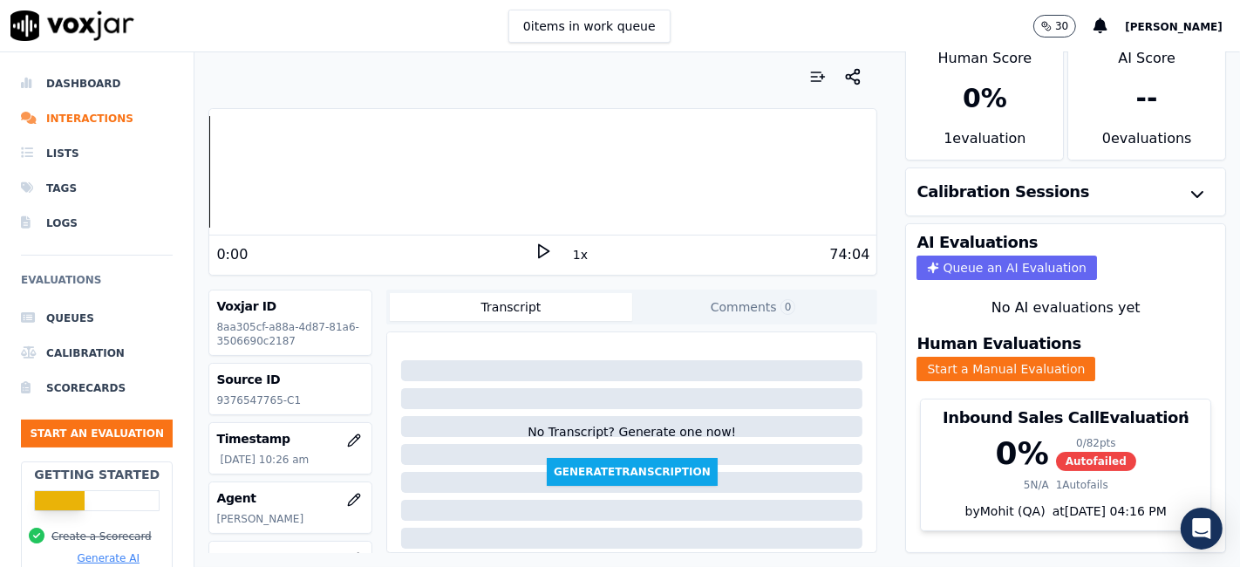
scroll to position [56, 0]
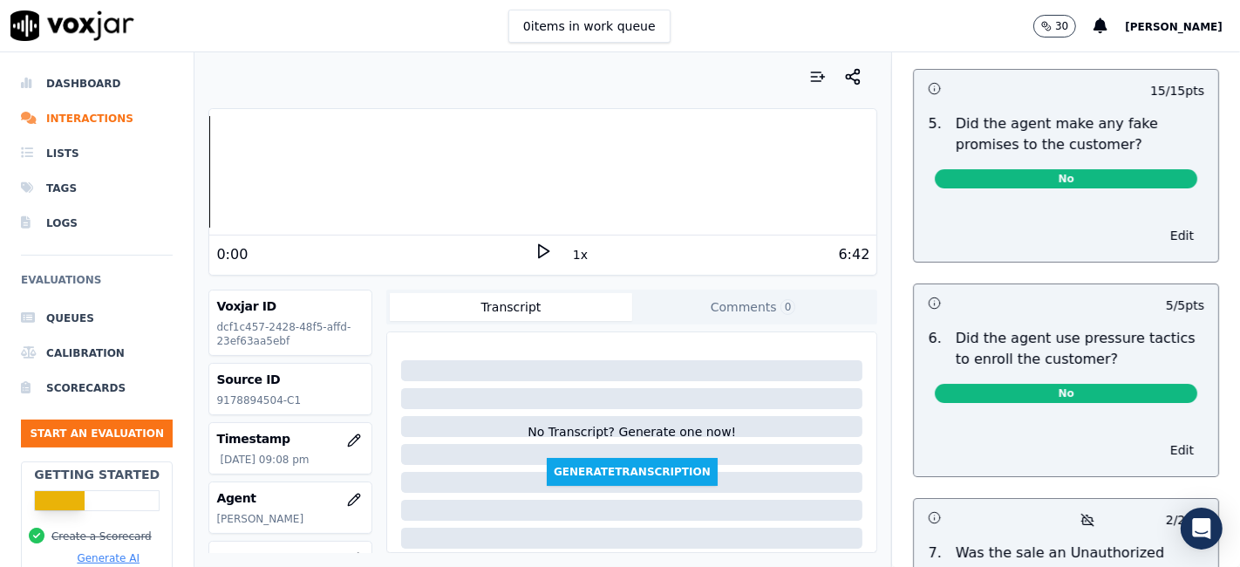
scroll to position [5395, 0]
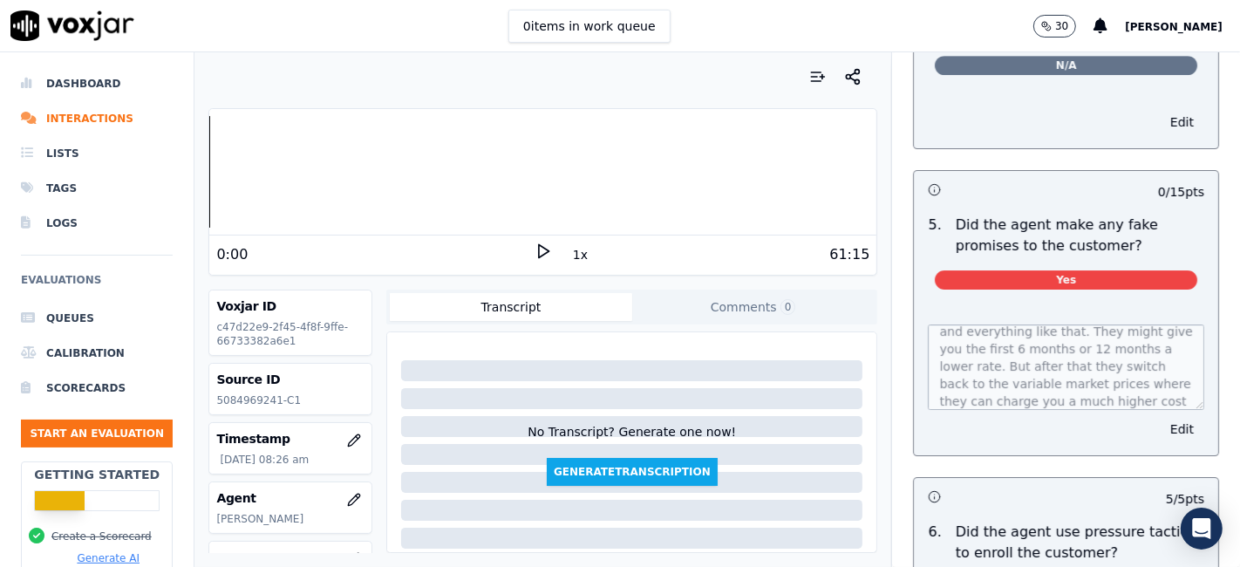
scroll to position [209, 0]
click at [1159, 417] on button "Edit" at bounding box center [1181, 429] width 44 height 24
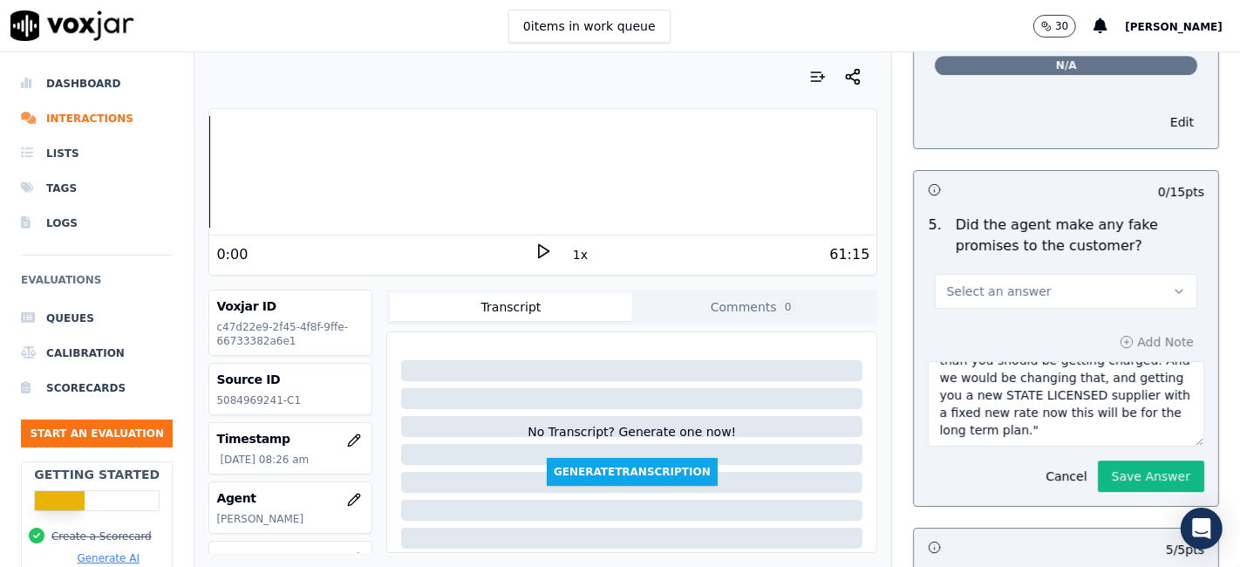
click at [1082, 274] on button "Select an answer" at bounding box center [1066, 291] width 262 height 35
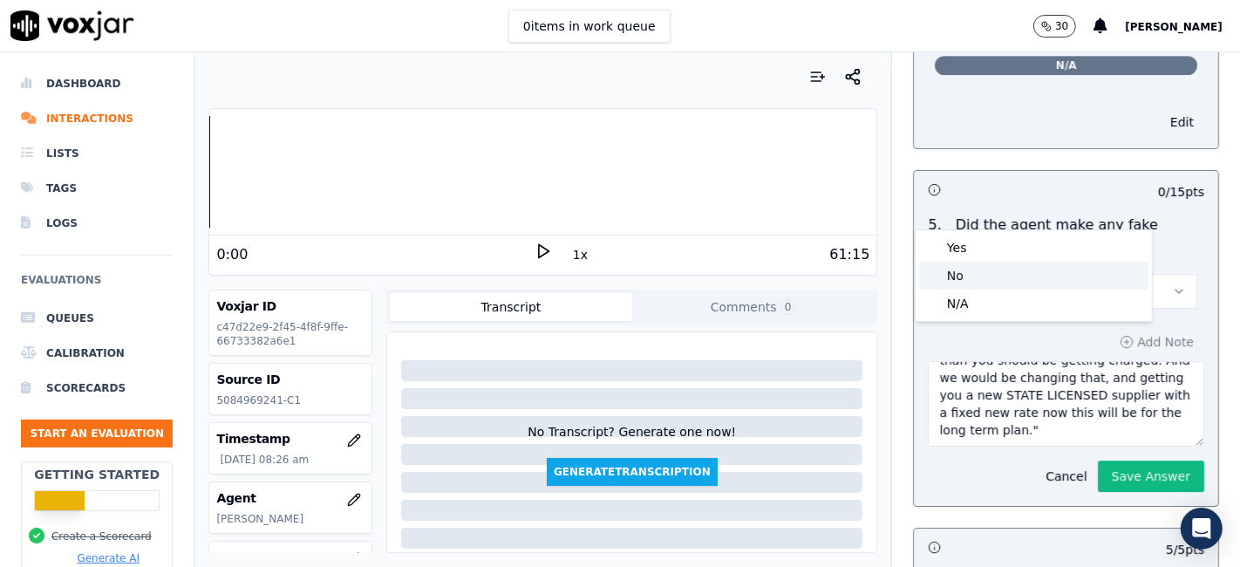
click at [1007, 272] on div "No" at bounding box center [1033, 276] width 229 height 28
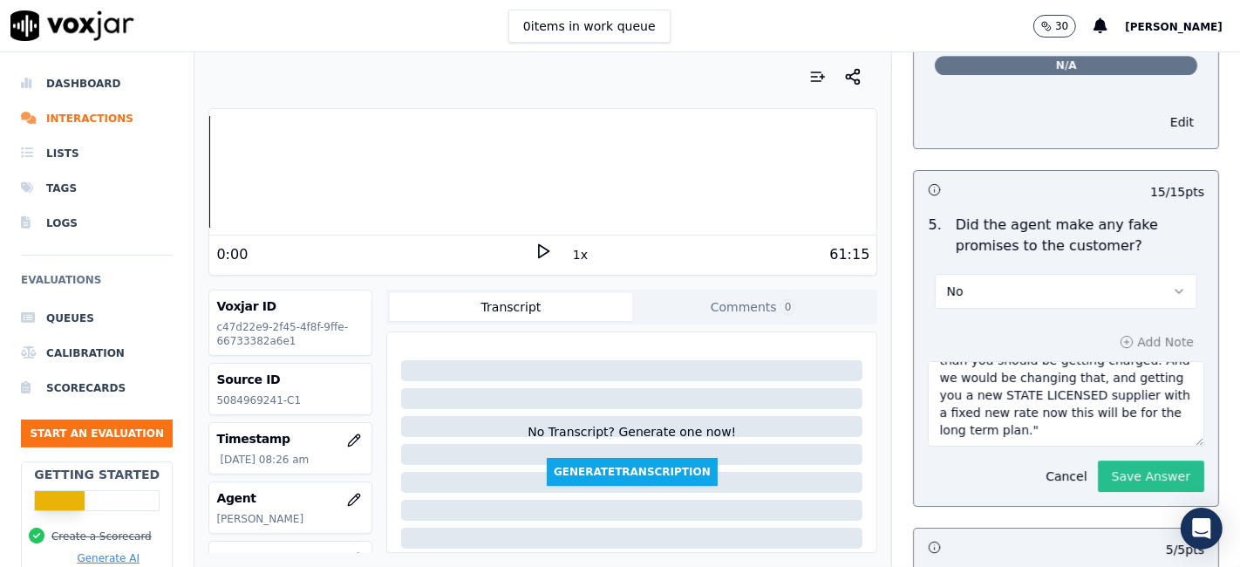
click at [1098, 460] on button "Save Answer" at bounding box center [1151, 475] width 106 height 31
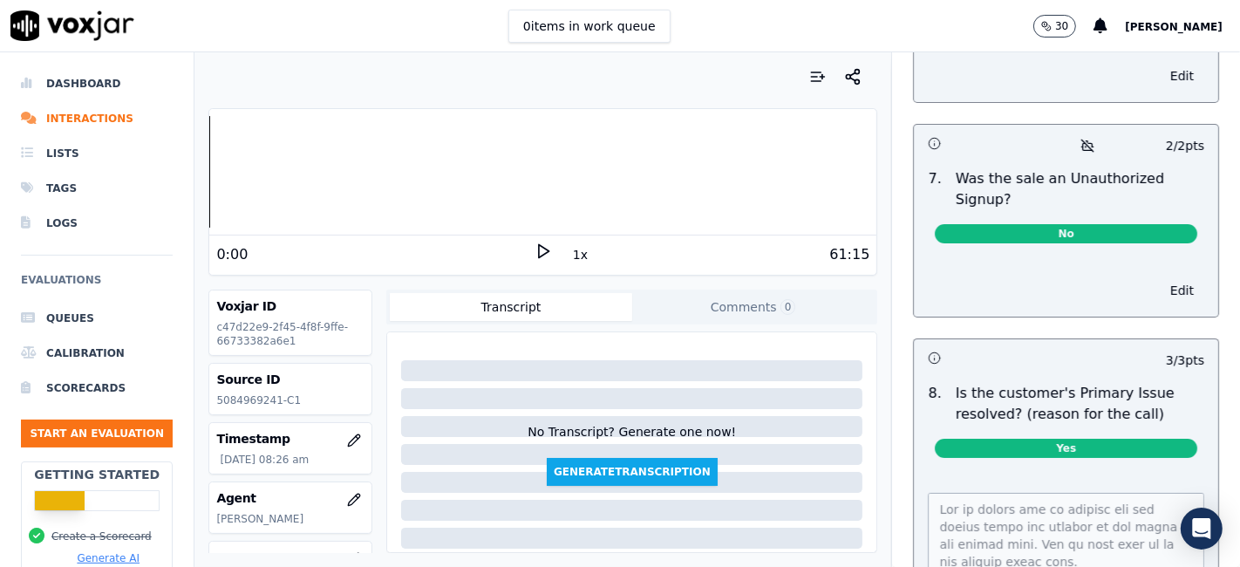
scroll to position [5545, 0]
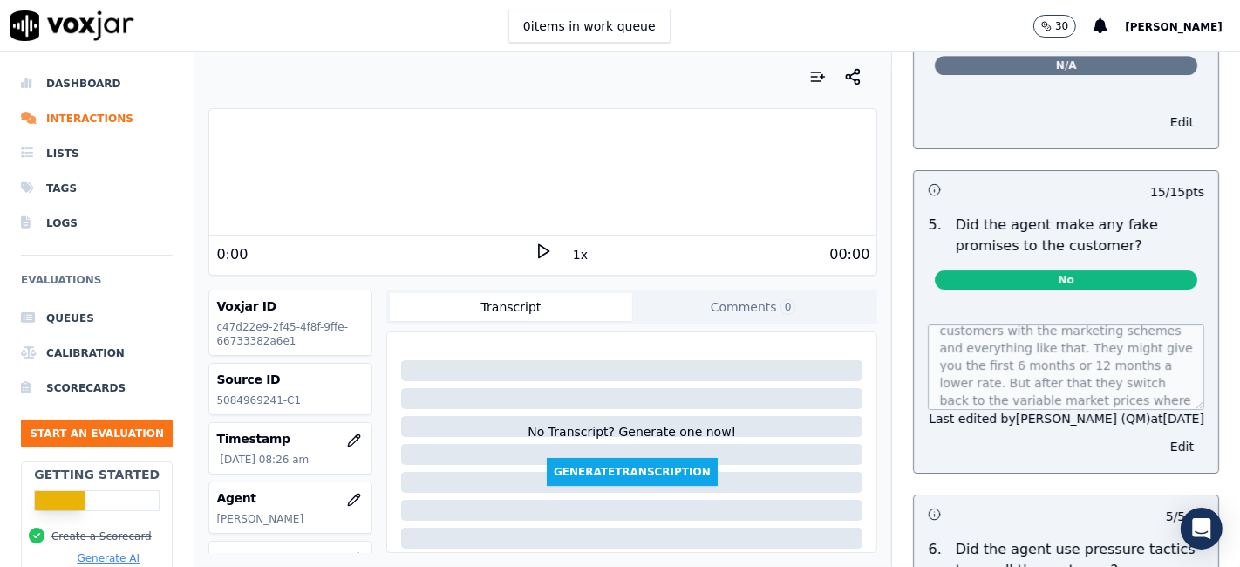
scroll to position [194, 0]
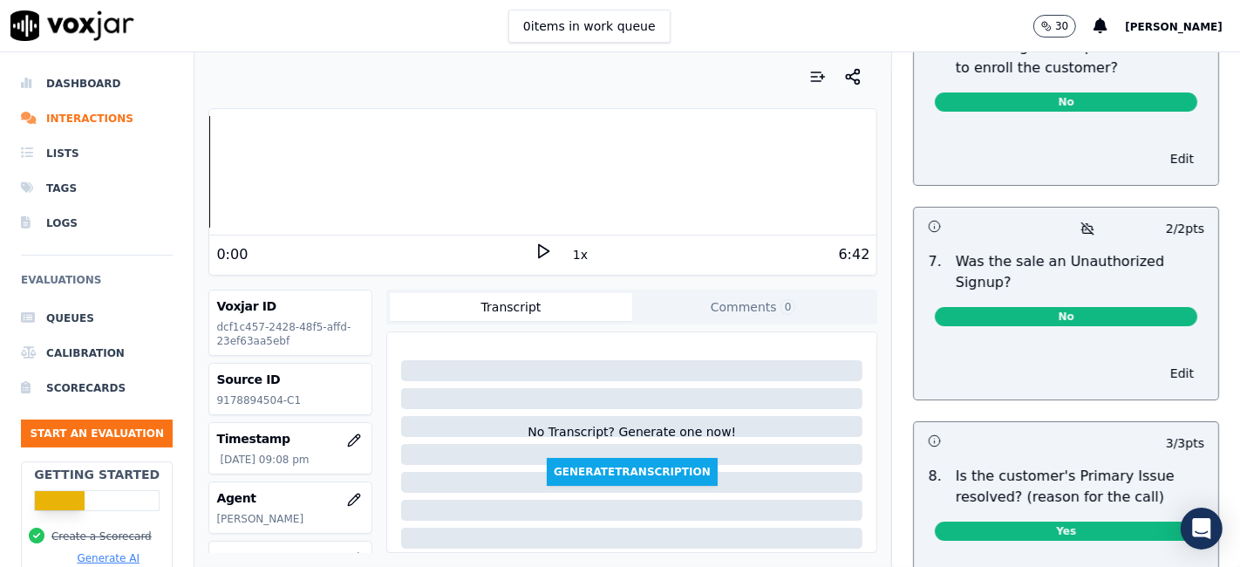
scroll to position [5395, 0]
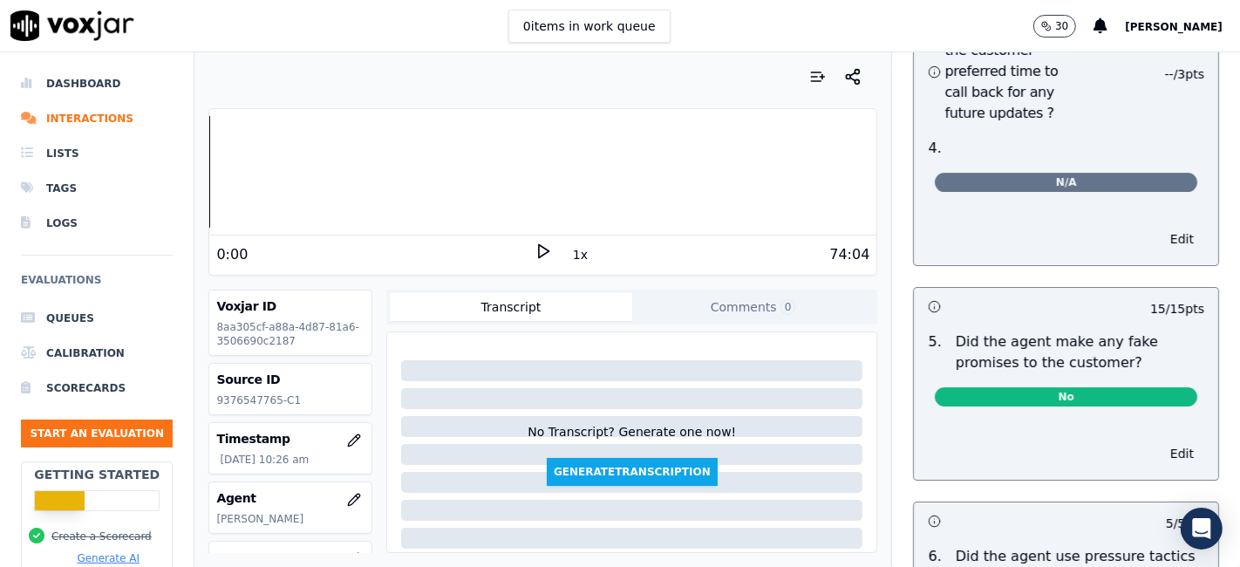
scroll to position [4940, 0]
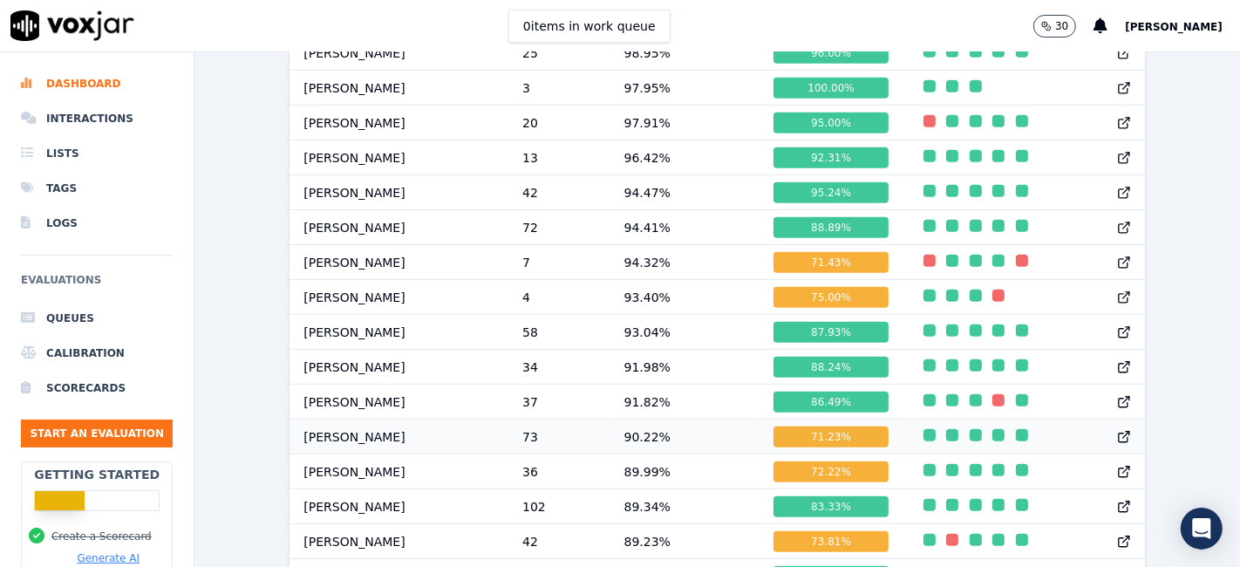
scroll to position [869, 0]
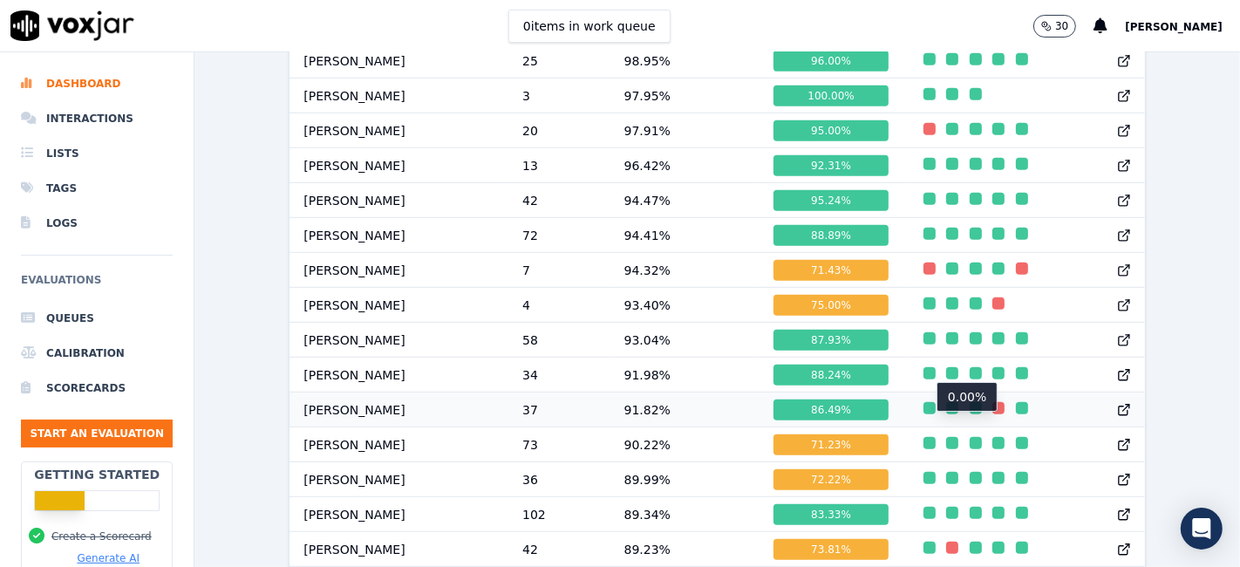
click at [992, 414] on div "button" at bounding box center [998, 408] width 12 height 12
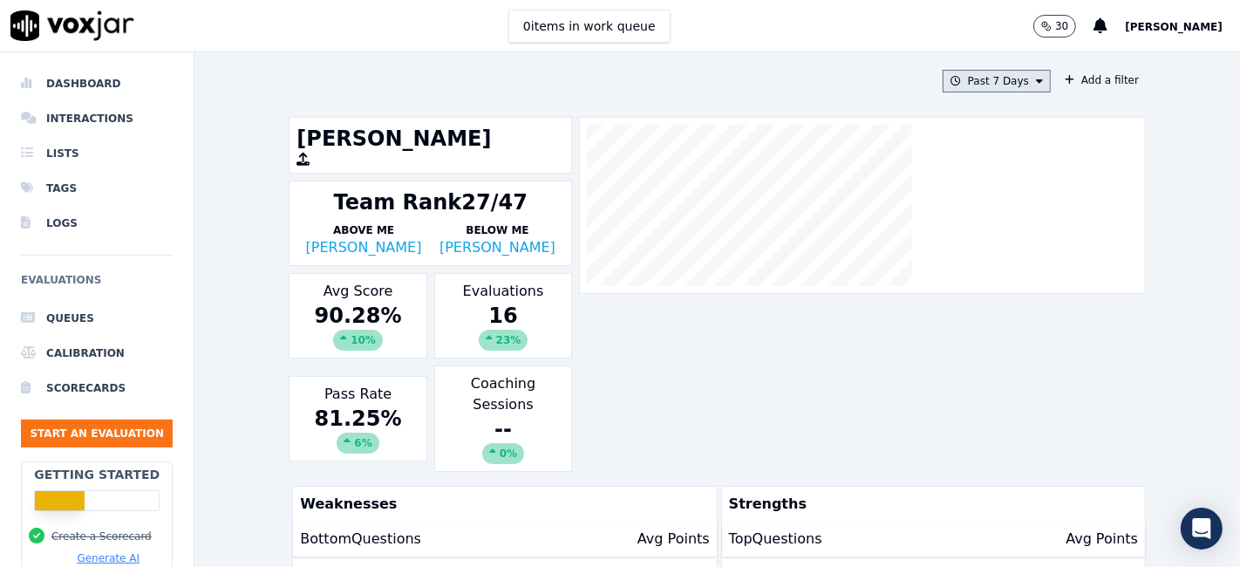
click at [979, 75] on button "Past 7 Days" at bounding box center [996, 81] width 108 height 23
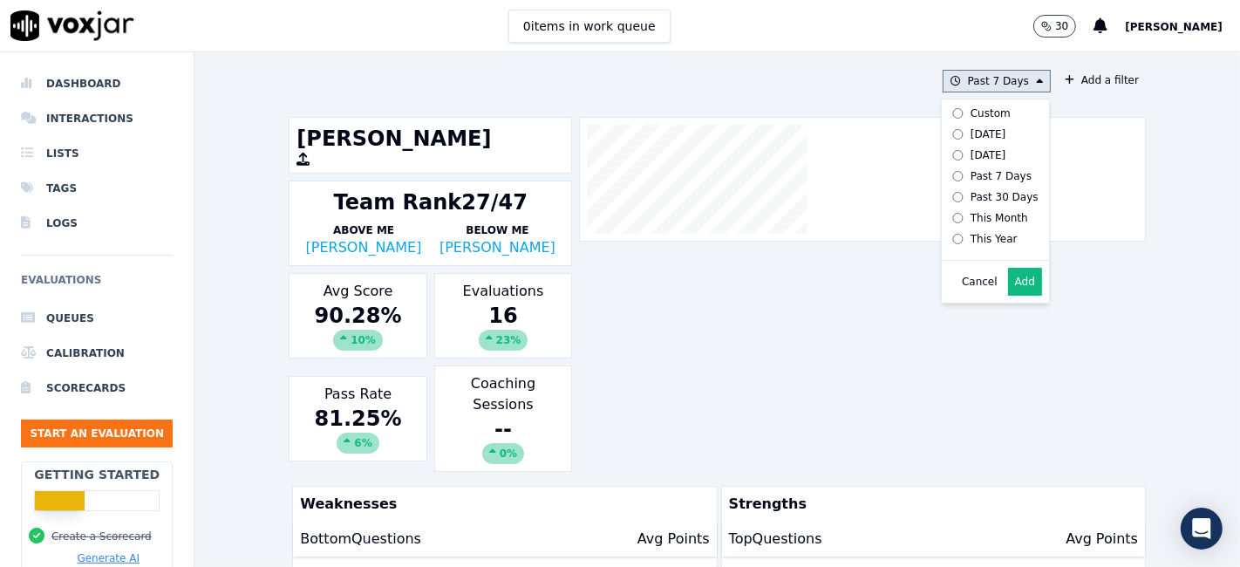
click at [978, 114] on div "Custom" at bounding box center [990, 113] width 40 height 14
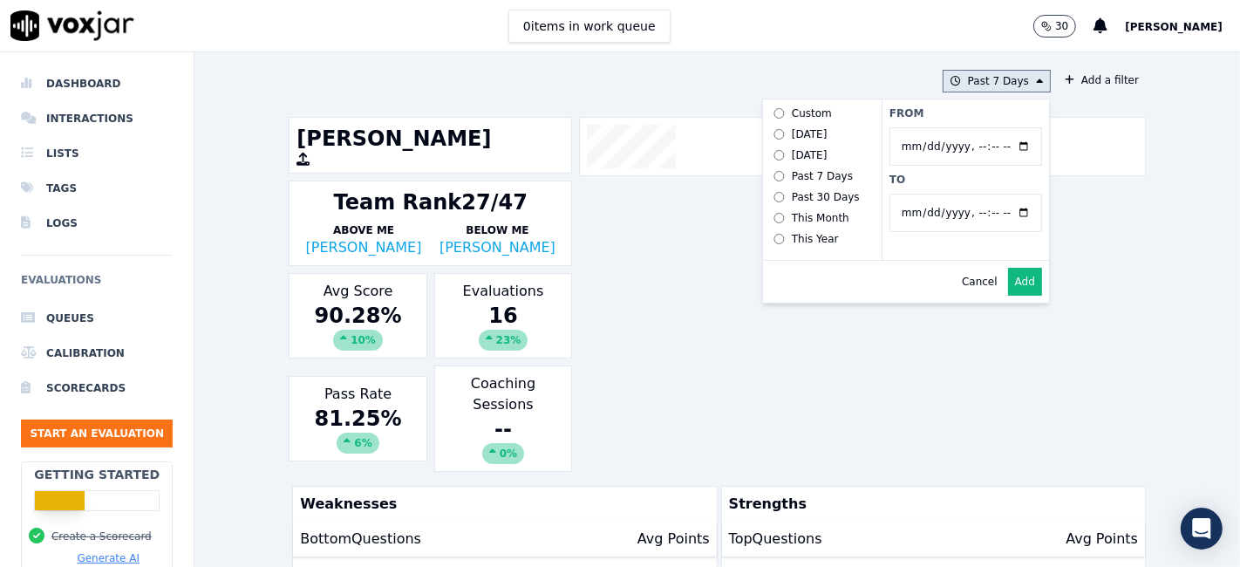
click at [1001, 145] on input "From" at bounding box center [965, 146] width 153 height 38
type input "2025-07-21T00:00"
drag, startPoint x: 930, startPoint y: 117, endPoint x: 953, endPoint y: 135, distance: 29.1
click at [930, 117] on label "From" at bounding box center [965, 113] width 153 height 14
click at [930, 127] on input "From" at bounding box center [965, 146] width 153 height 38
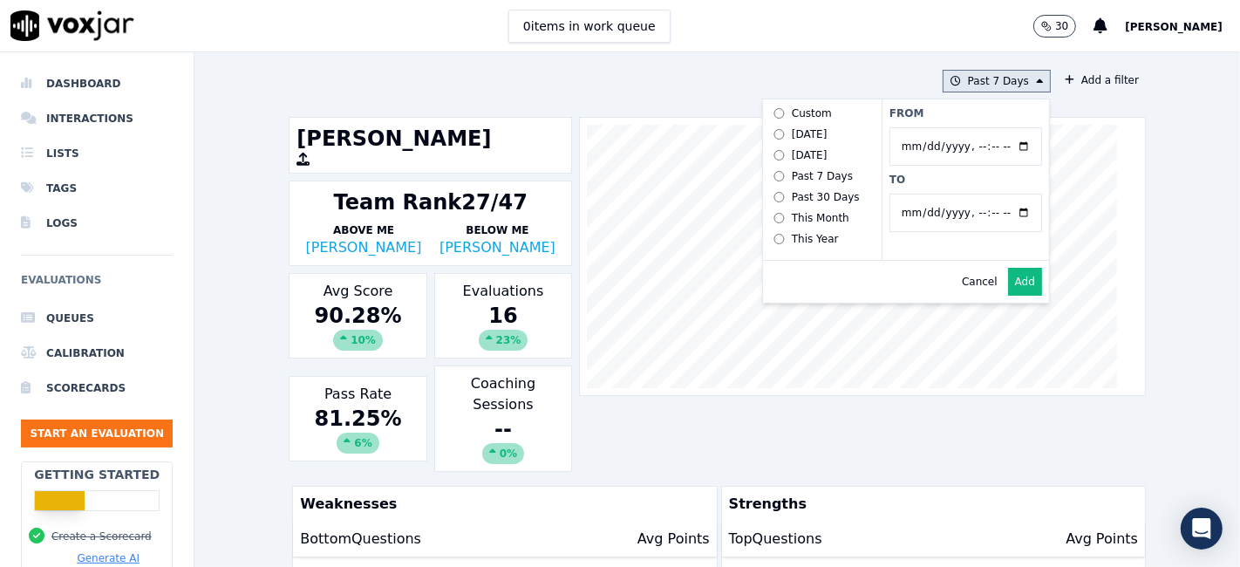
click at [1003, 210] on input "To" at bounding box center [965, 213] width 153 height 38
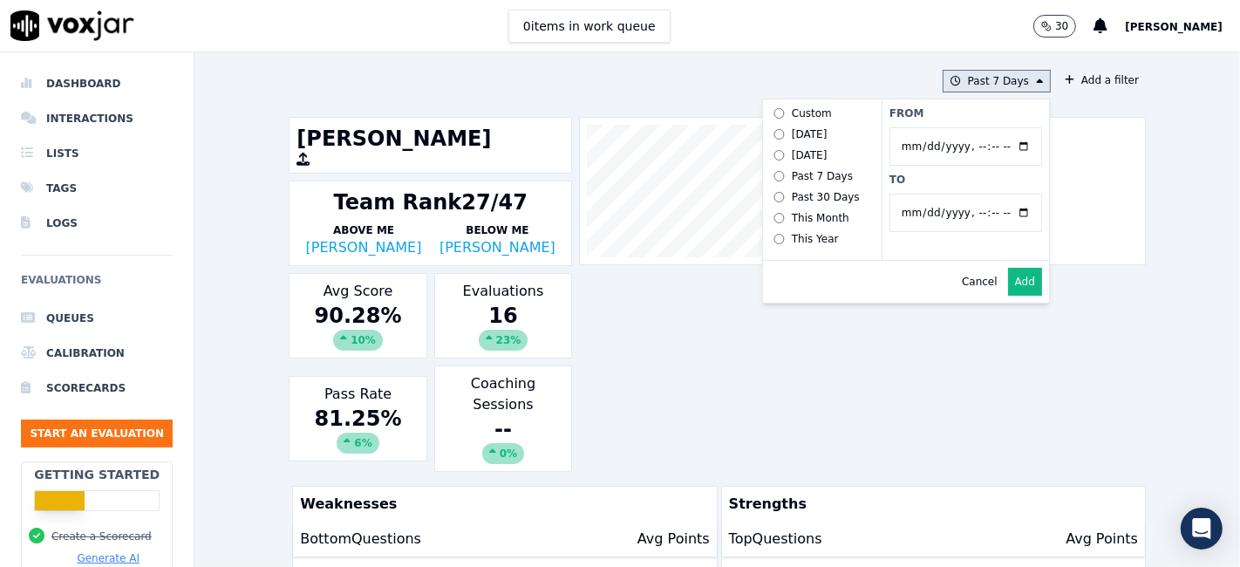
type input "2025-08-20T23:59"
drag, startPoint x: 959, startPoint y: 180, endPoint x: 1009, endPoint y: 213, distance: 59.2
click at [959, 180] on label "To" at bounding box center [965, 180] width 153 height 14
click at [959, 194] on input "To" at bounding box center [965, 213] width 153 height 38
click at [1011, 296] on button "Add" at bounding box center [1025, 282] width 34 height 28
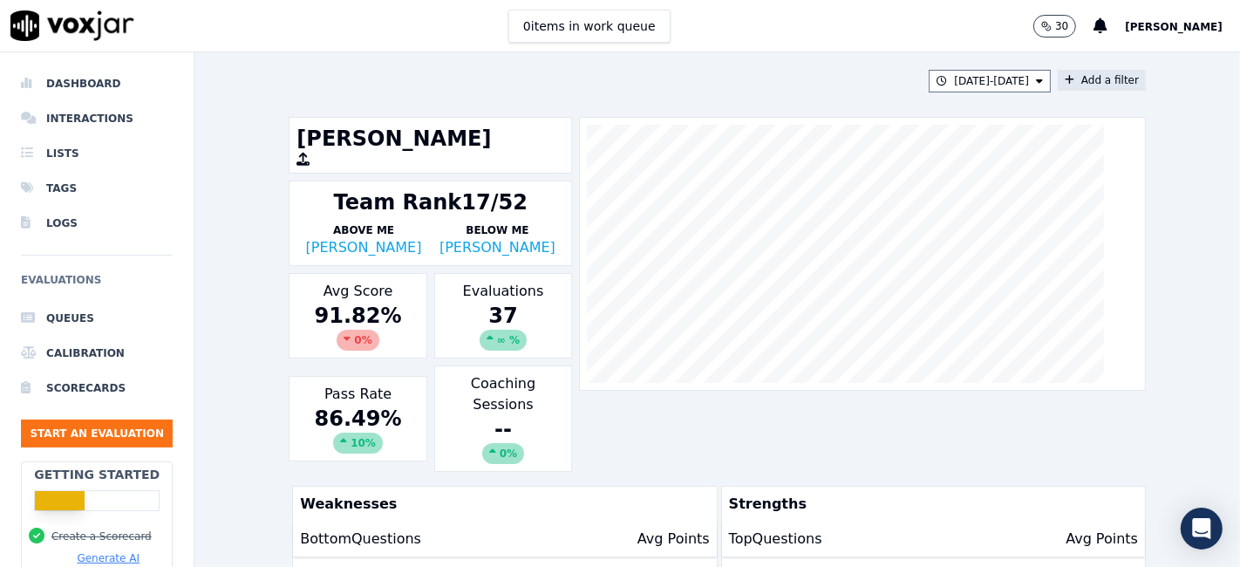
click at [1085, 88] on button "Add a filter" at bounding box center [1101, 80] width 88 height 21
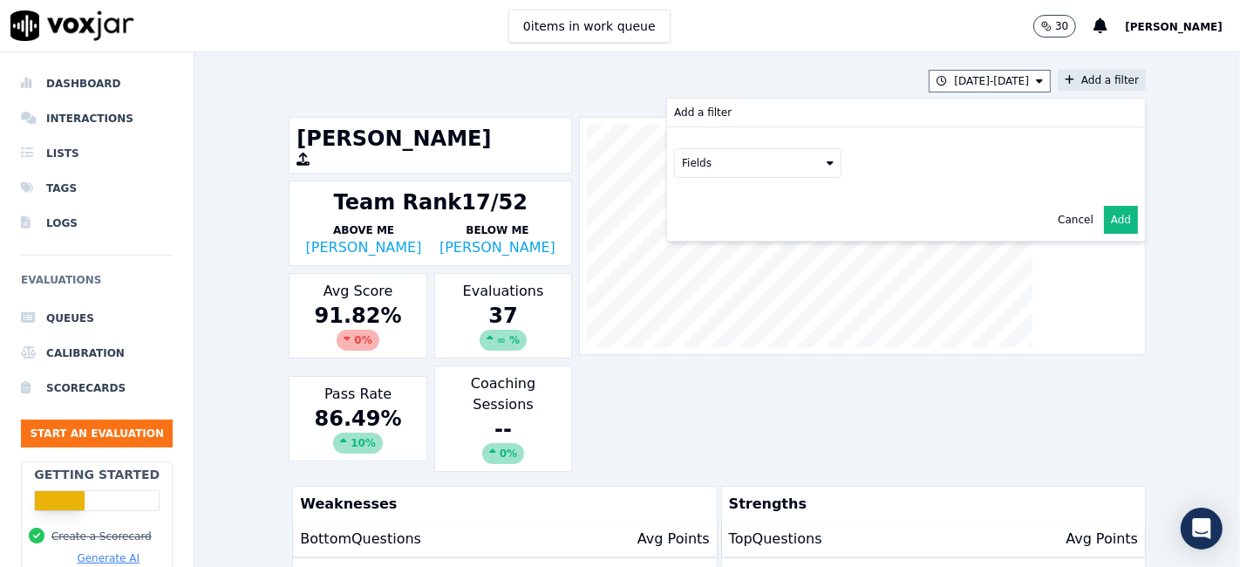
click at [764, 173] on button "Fields" at bounding box center [757, 163] width 167 height 30
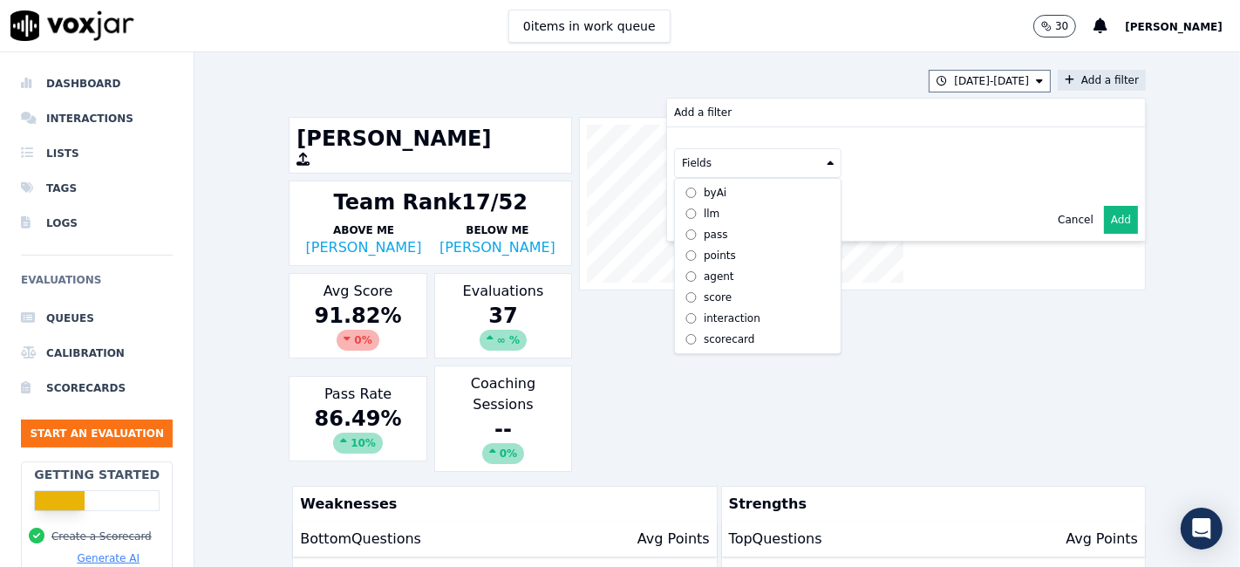
scroll to position [15, 0]
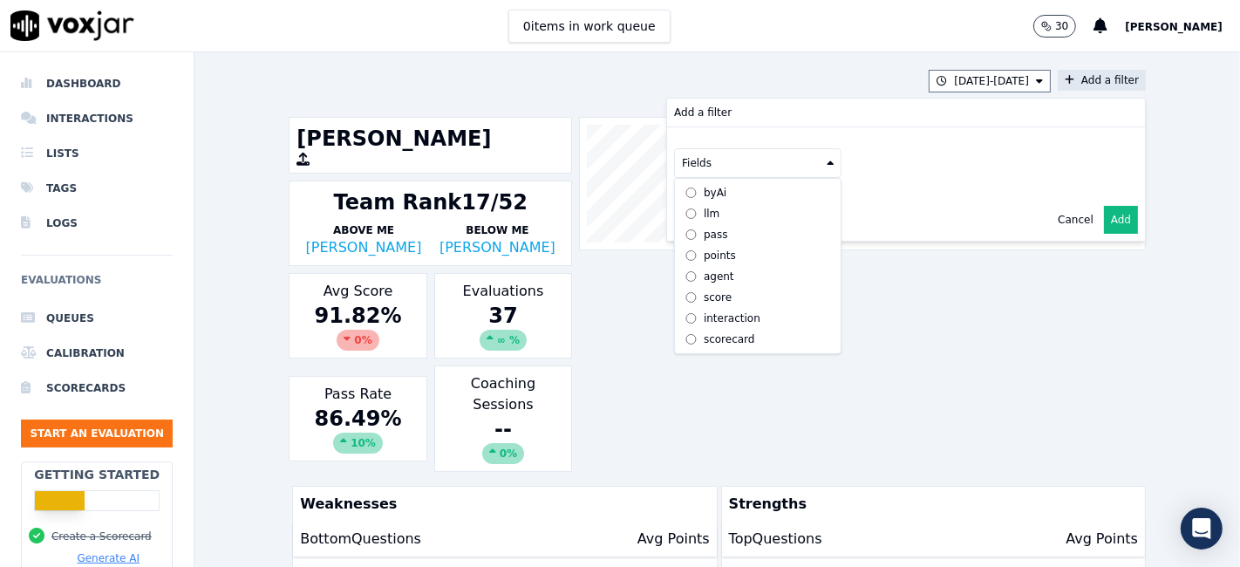
click at [704, 332] on div "scorecard" at bounding box center [729, 339] width 51 height 14
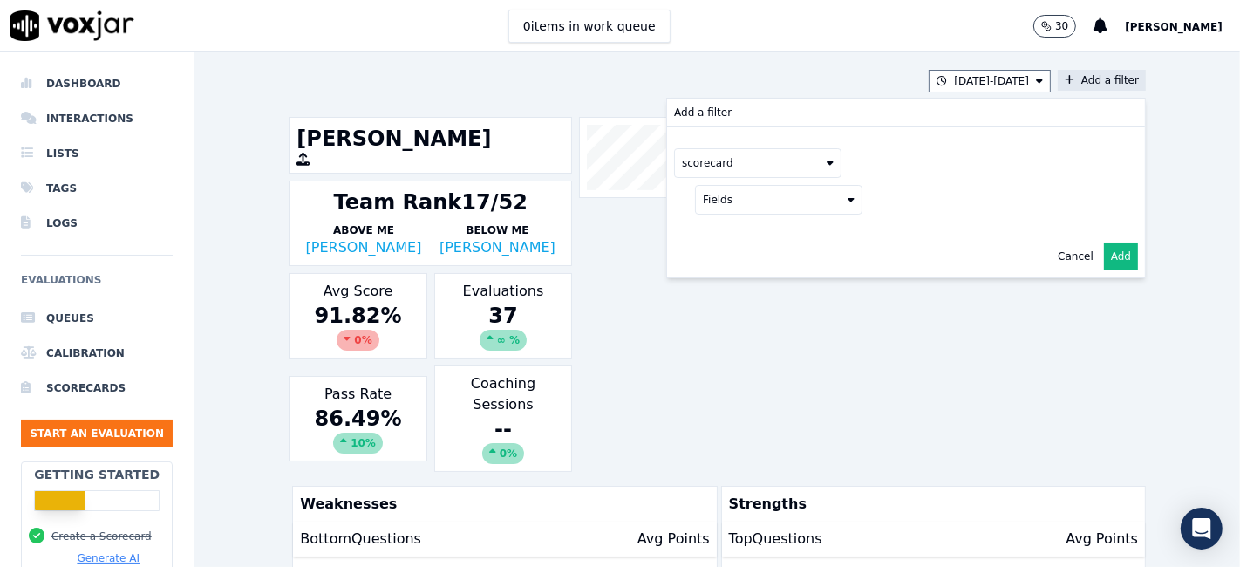
click at [758, 204] on button "Fields" at bounding box center [778, 200] width 167 height 30
click at [724, 232] on div "title" at bounding box center [734, 229] width 20 height 14
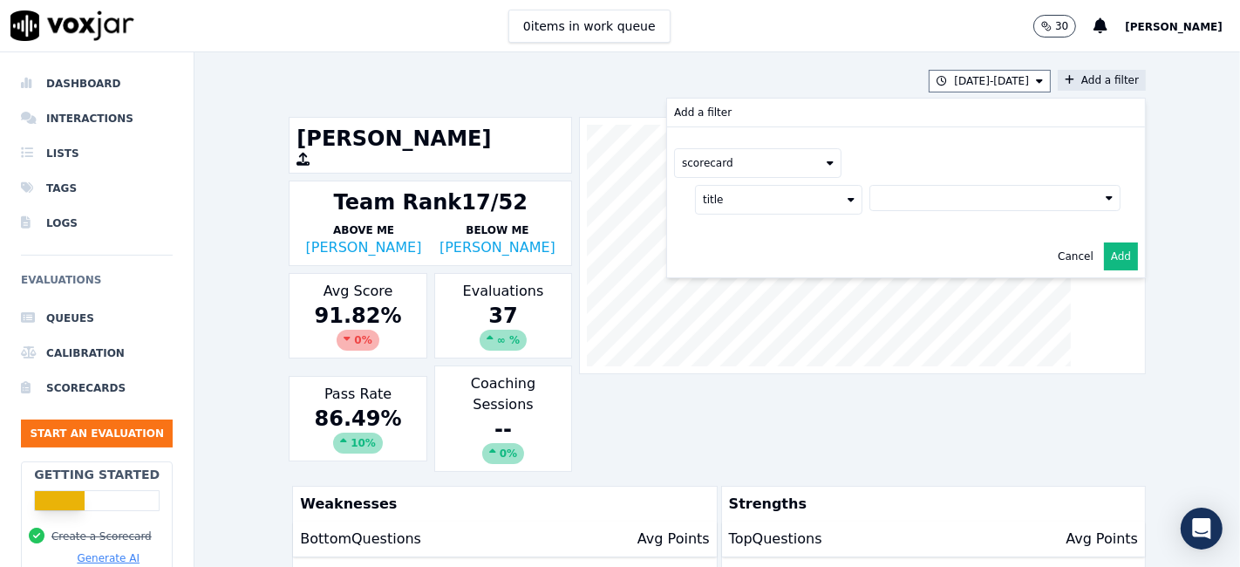
click at [876, 202] on button at bounding box center [994, 198] width 251 height 26
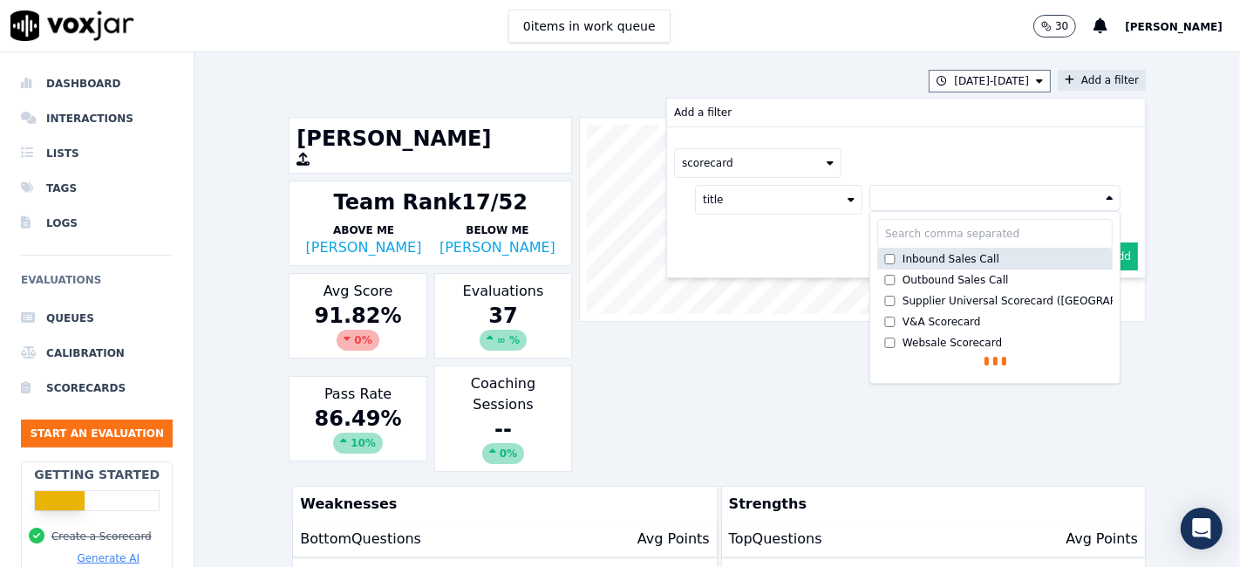
click at [902, 260] on div "Inbound Sales Call" at bounding box center [950, 259] width 97 height 14
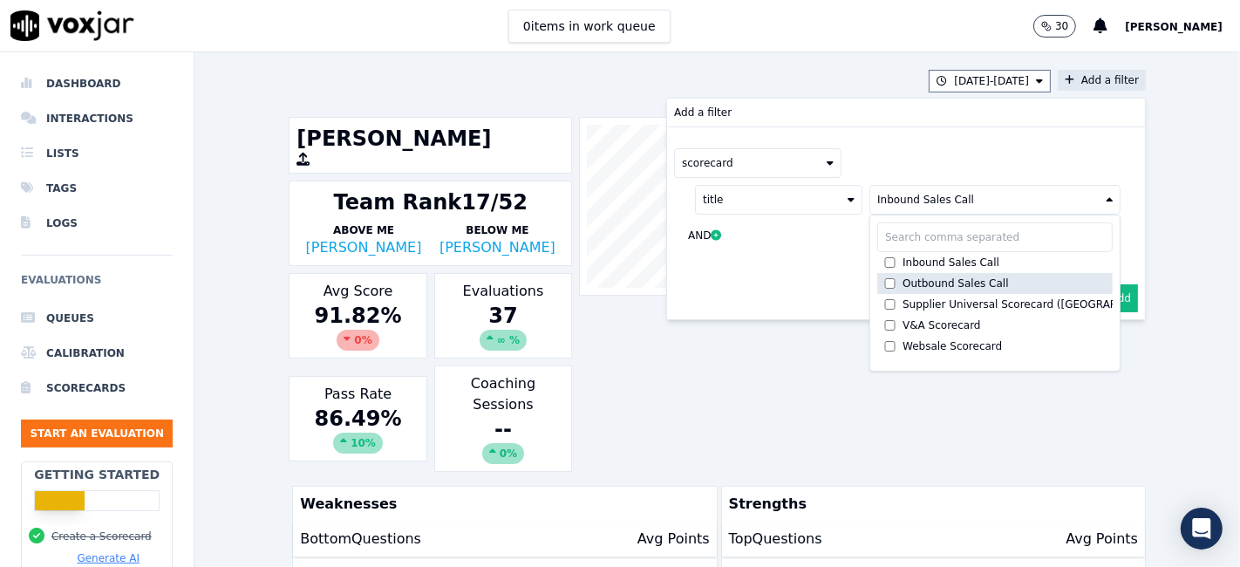
click at [902, 279] on div "Outbound Sales Call" at bounding box center [955, 283] width 106 height 14
click at [1104, 296] on button "Add" at bounding box center [1121, 298] width 34 height 28
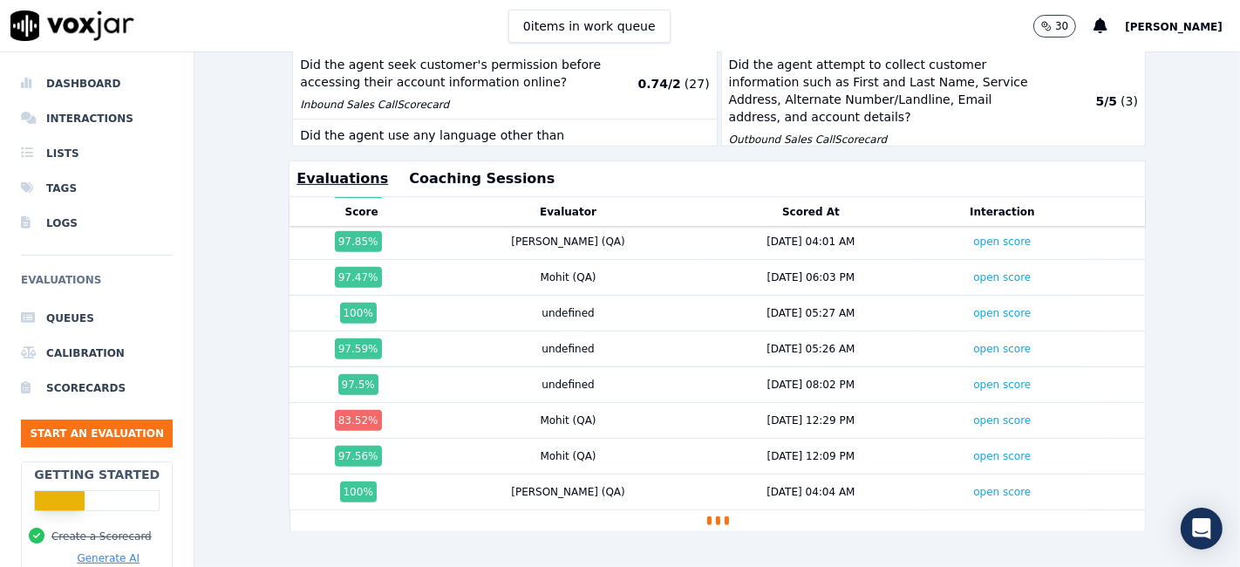
scroll to position [1023, 0]
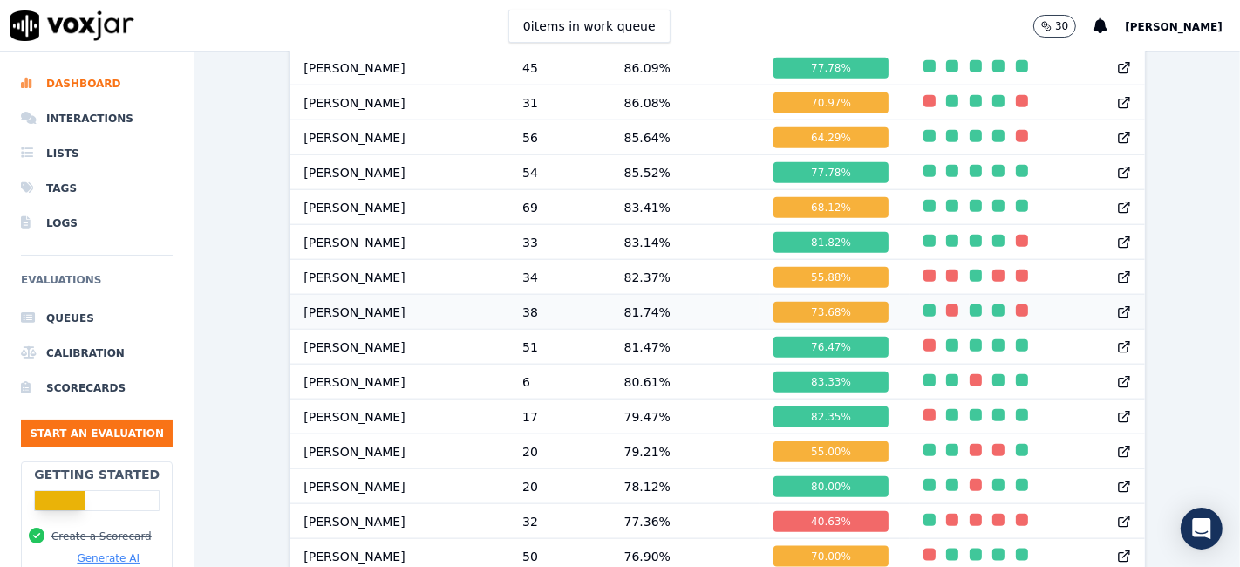
scroll to position [1598, 0]
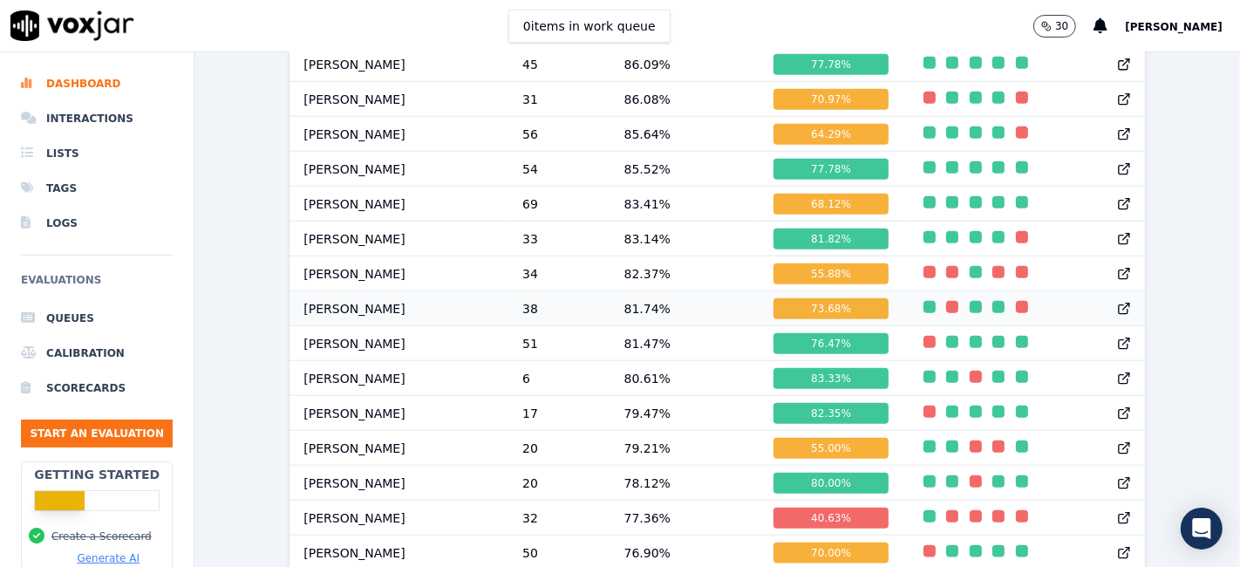
click at [808, 317] on div "73.68 %" at bounding box center [830, 308] width 114 height 21
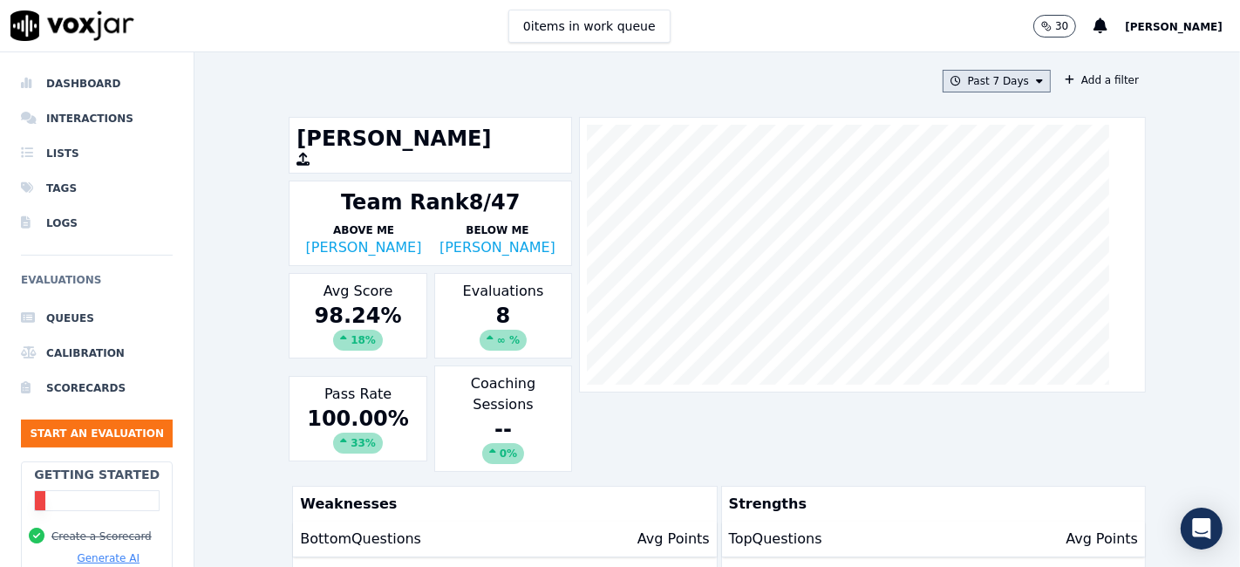
click at [982, 82] on button "Past 7 Days" at bounding box center [996, 81] width 108 height 23
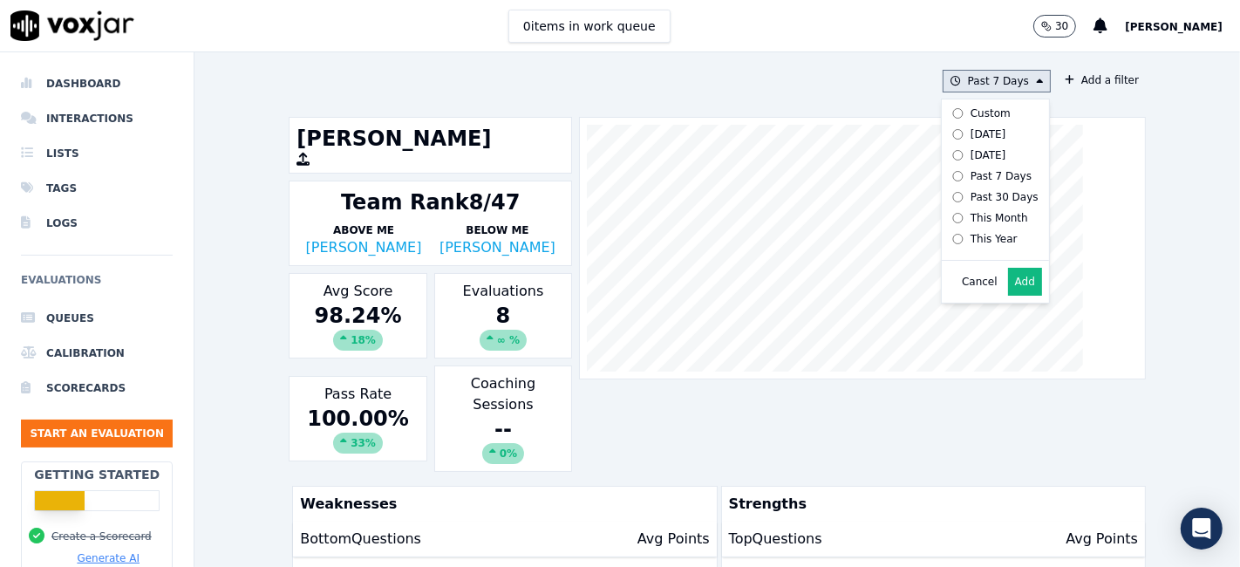
click at [977, 115] on div "Custom" at bounding box center [990, 113] width 40 height 14
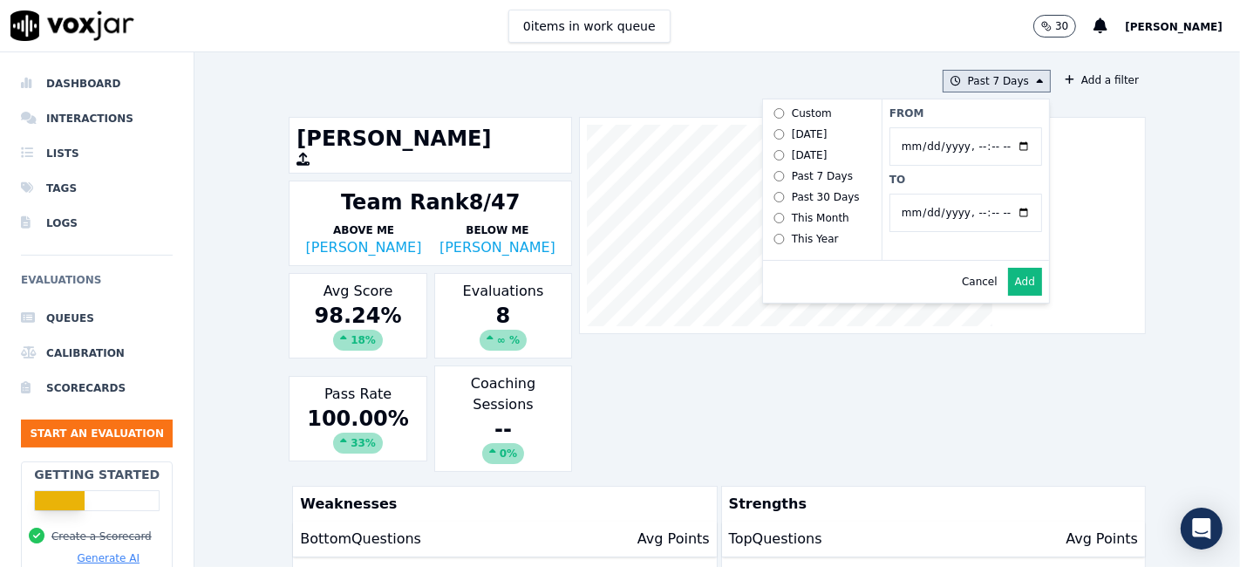
click at [1003, 149] on input "From" at bounding box center [965, 146] width 153 height 38
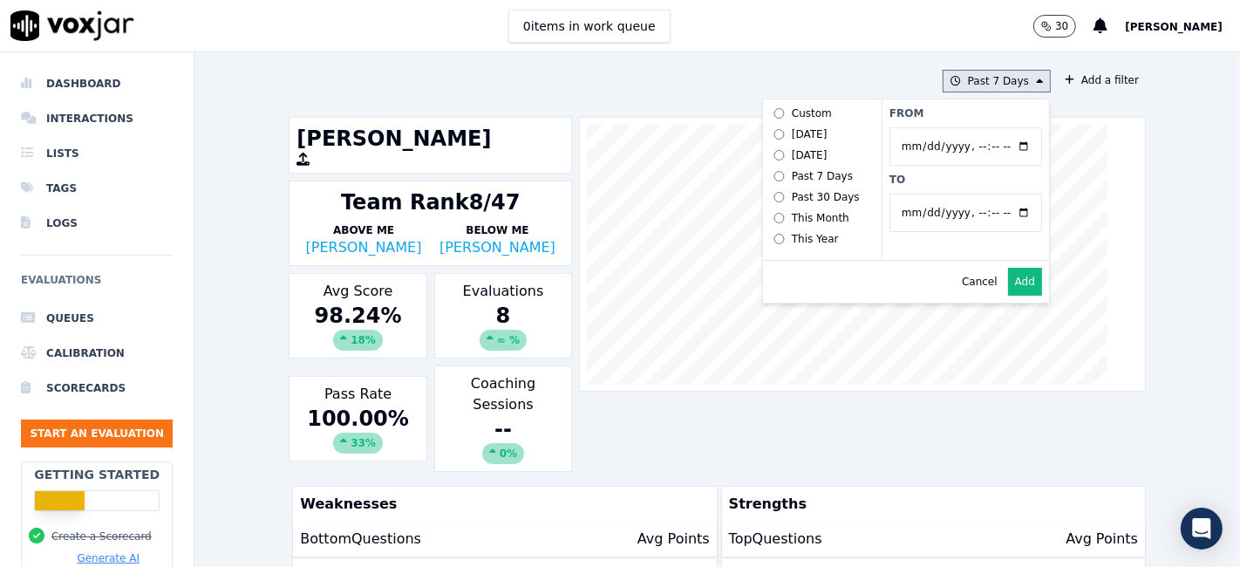
type input "[DATE]T00:00"
click at [960, 114] on label "From" at bounding box center [965, 113] width 153 height 14
click at [960, 127] on input "From" at bounding box center [965, 146] width 153 height 38
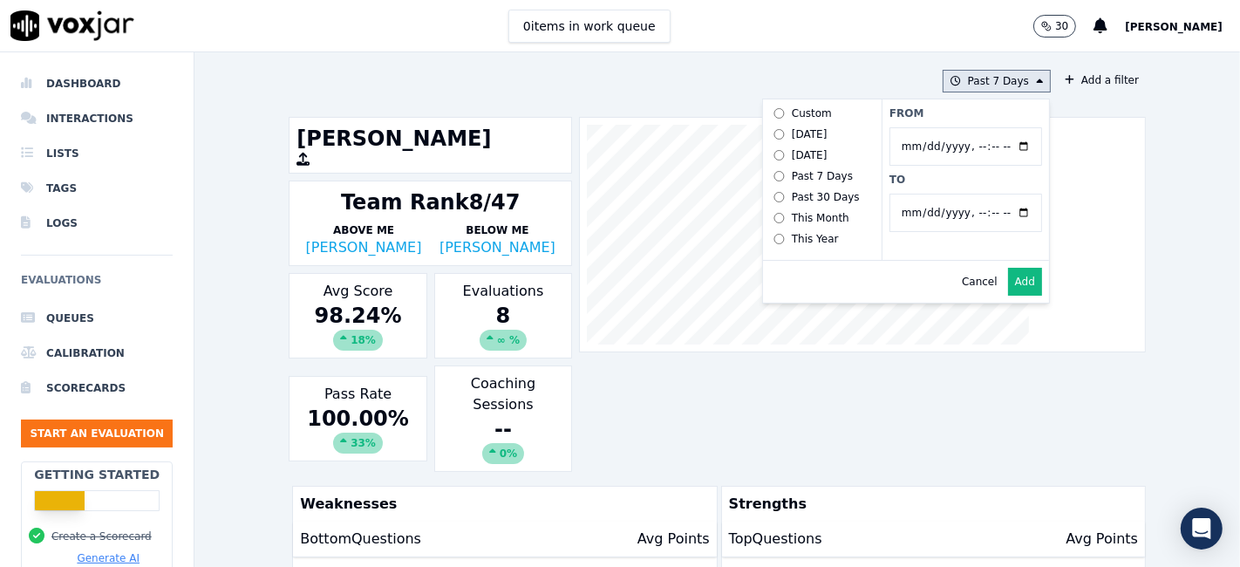
click at [1004, 211] on input "To" at bounding box center [965, 213] width 153 height 38
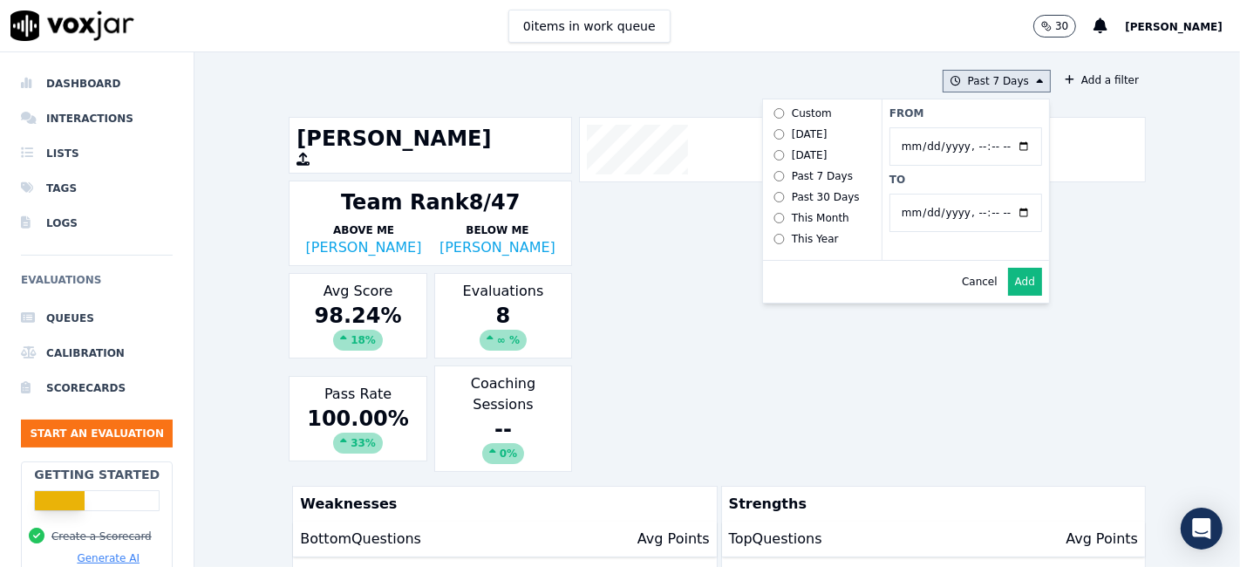
type input "[DATE]T23:59"
drag, startPoint x: 946, startPoint y: 176, endPoint x: 982, endPoint y: 197, distance: 41.4
click at [946, 176] on label "To" at bounding box center [965, 180] width 153 height 14
click at [946, 194] on input "To" at bounding box center [965, 213] width 153 height 38
click at [1008, 289] on button "Add" at bounding box center [1025, 282] width 34 height 28
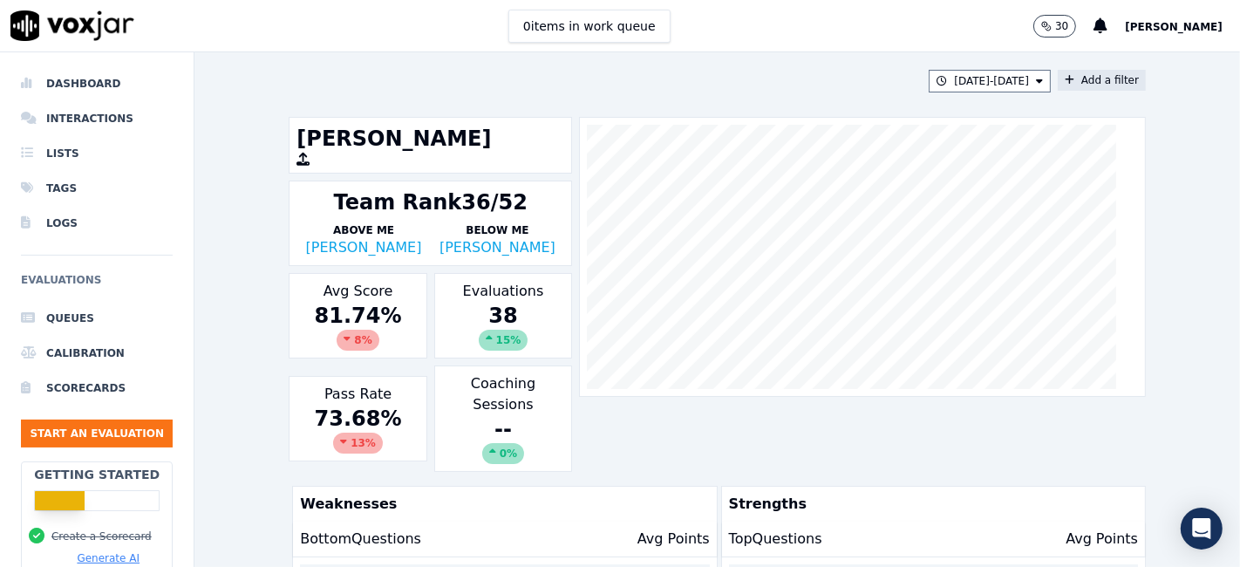
click at [1085, 85] on button "Add a filter" at bounding box center [1101, 80] width 88 height 21
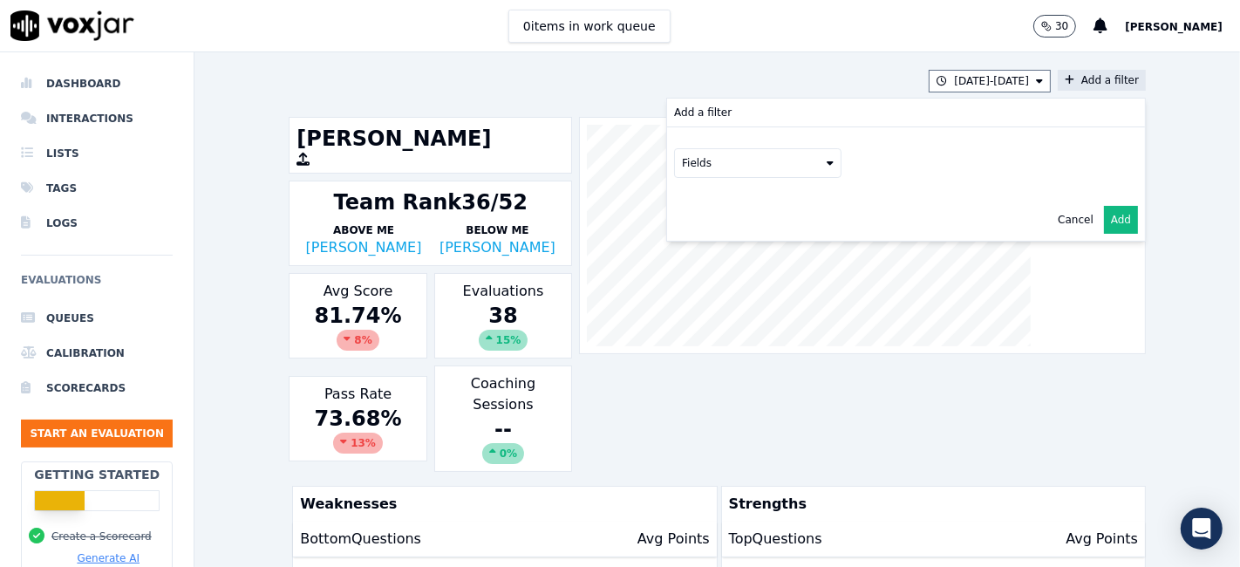
click at [789, 171] on button "Fields" at bounding box center [757, 163] width 167 height 30
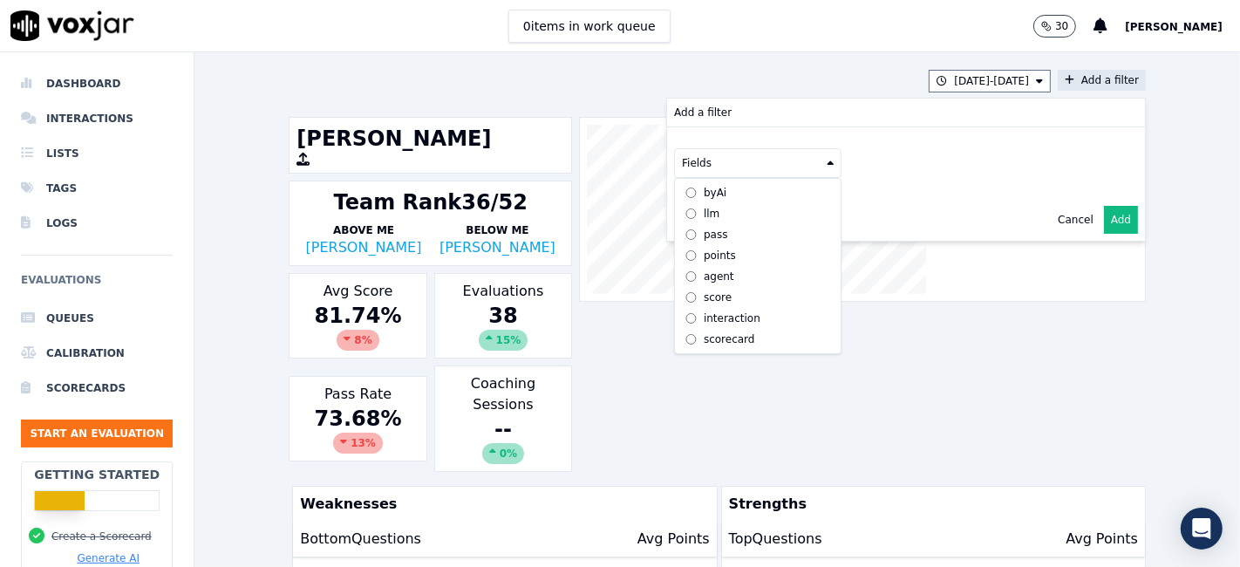
scroll to position [15, 0]
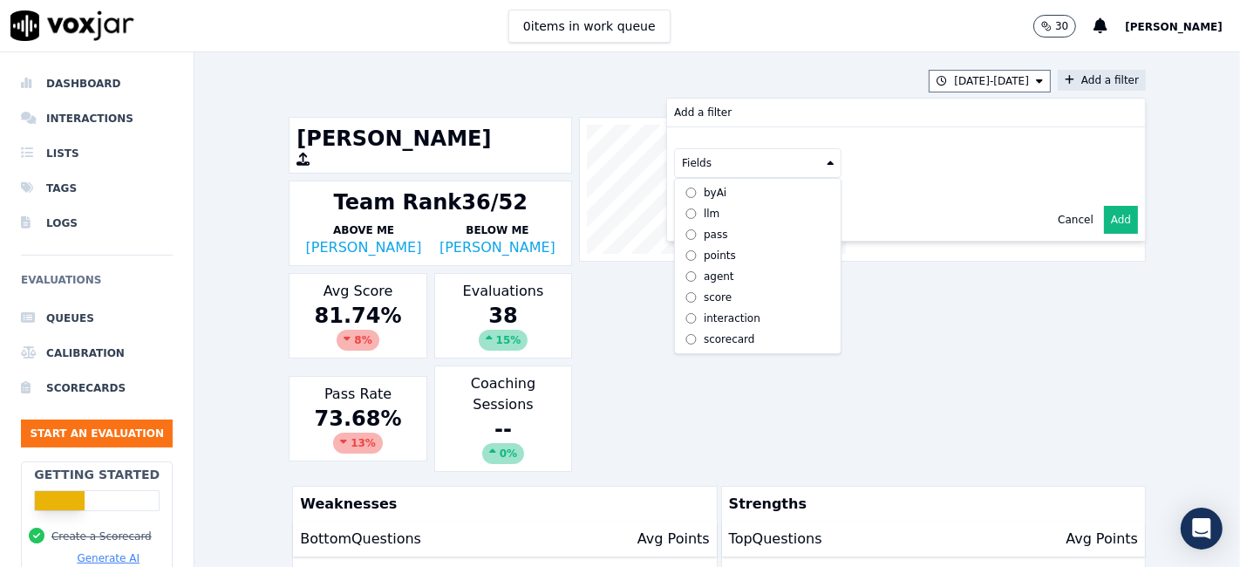
click at [704, 332] on div "scorecard" at bounding box center [729, 339] width 51 height 14
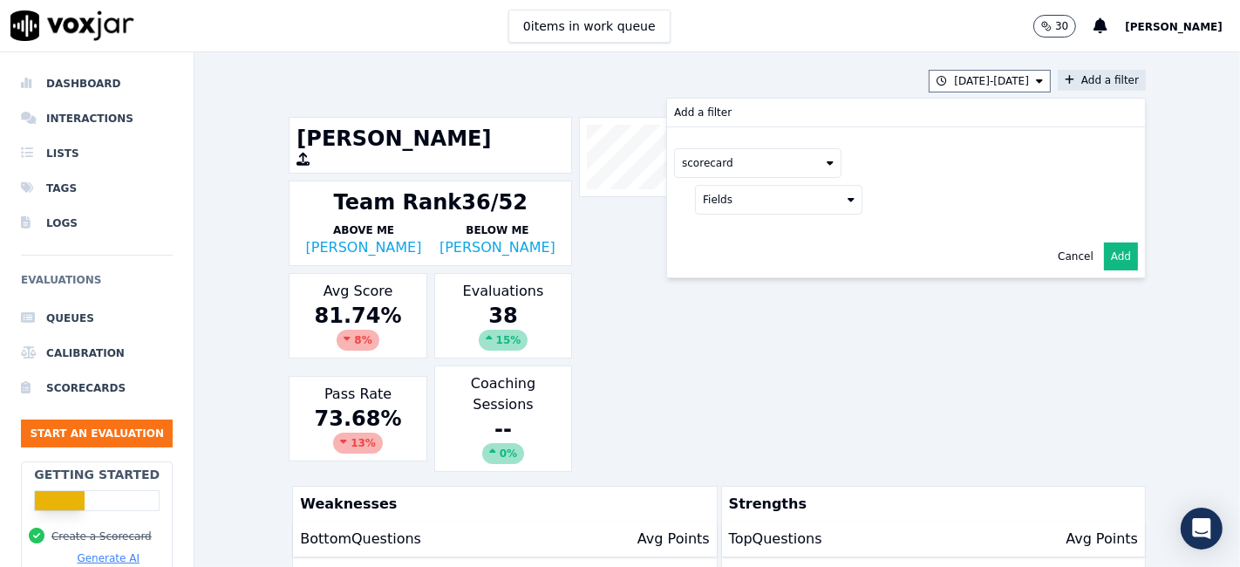
click at [737, 198] on button "Fields" at bounding box center [778, 200] width 167 height 30
click at [743, 220] on label "title" at bounding box center [778, 229] width 159 height 21
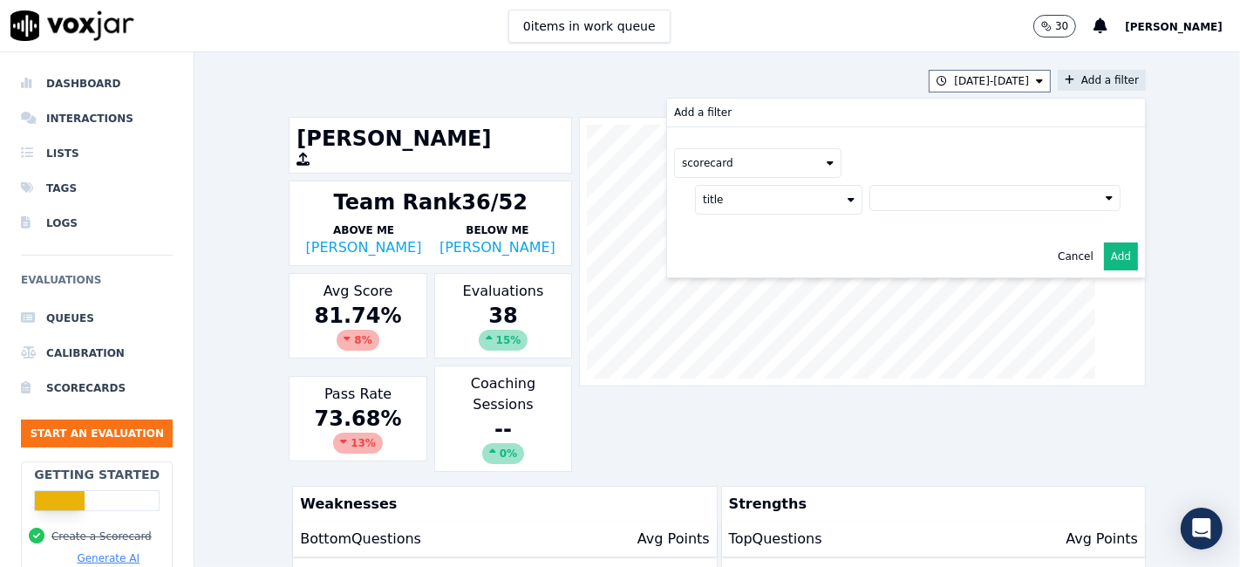
click at [915, 190] on button at bounding box center [994, 198] width 251 height 26
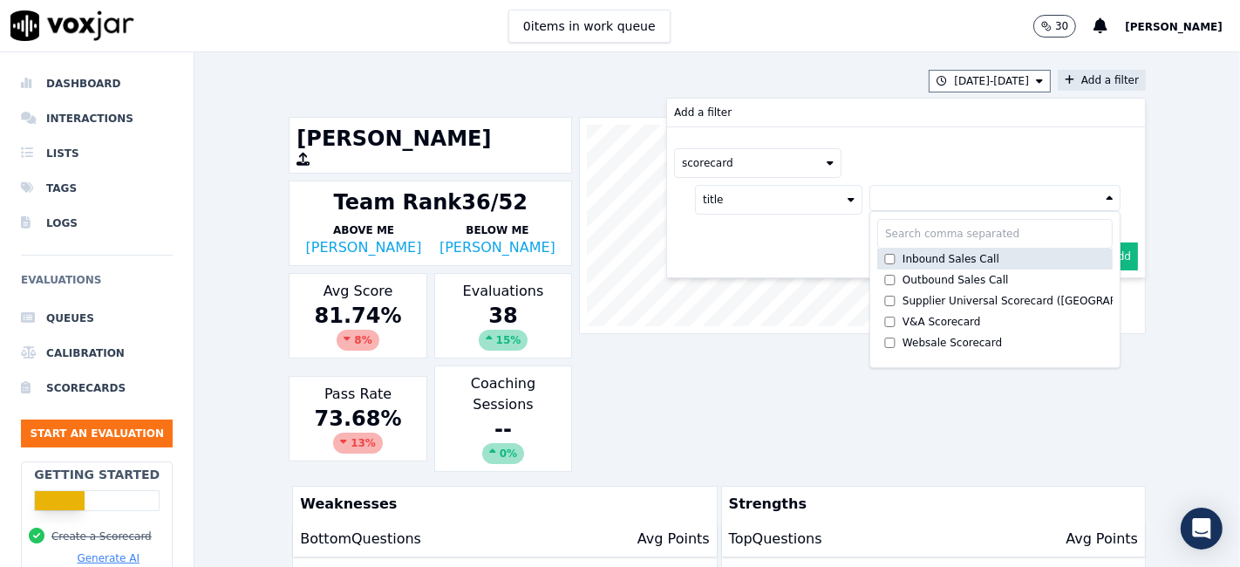
click at [908, 264] on label "Inbound Sales Call" at bounding box center [994, 258] width 235 height 21
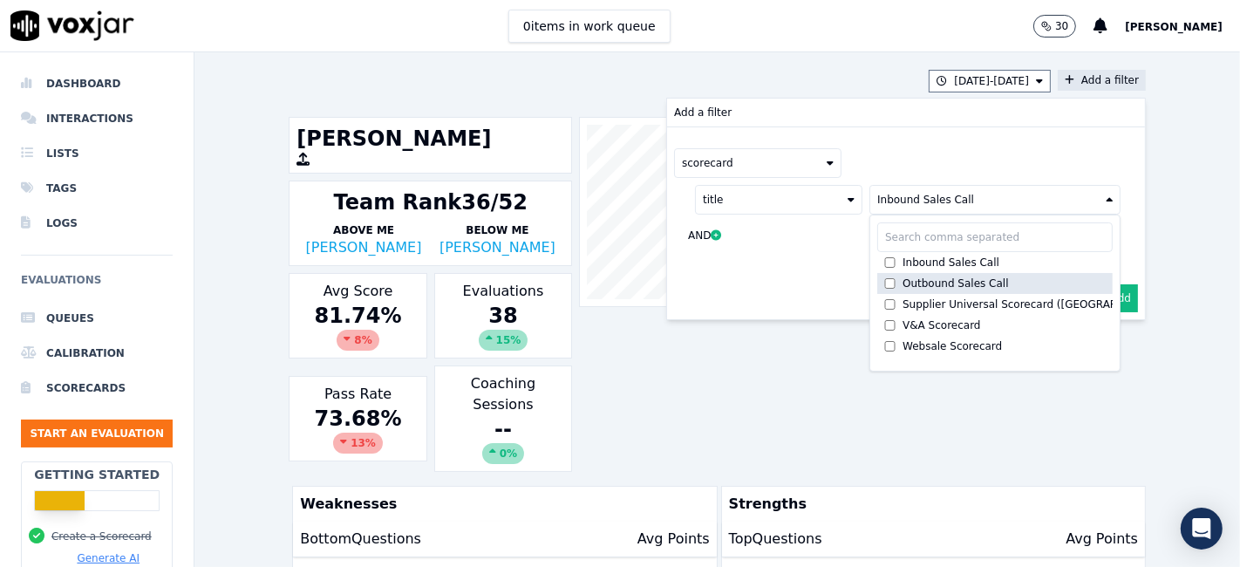
click at [911, 278] on div "Outbound Sales Call" at bounding box center [955, 283] width 106 height 14
click at [1104, 295] on button "Add" at bounding box center [1121, 298] width 34 height 28
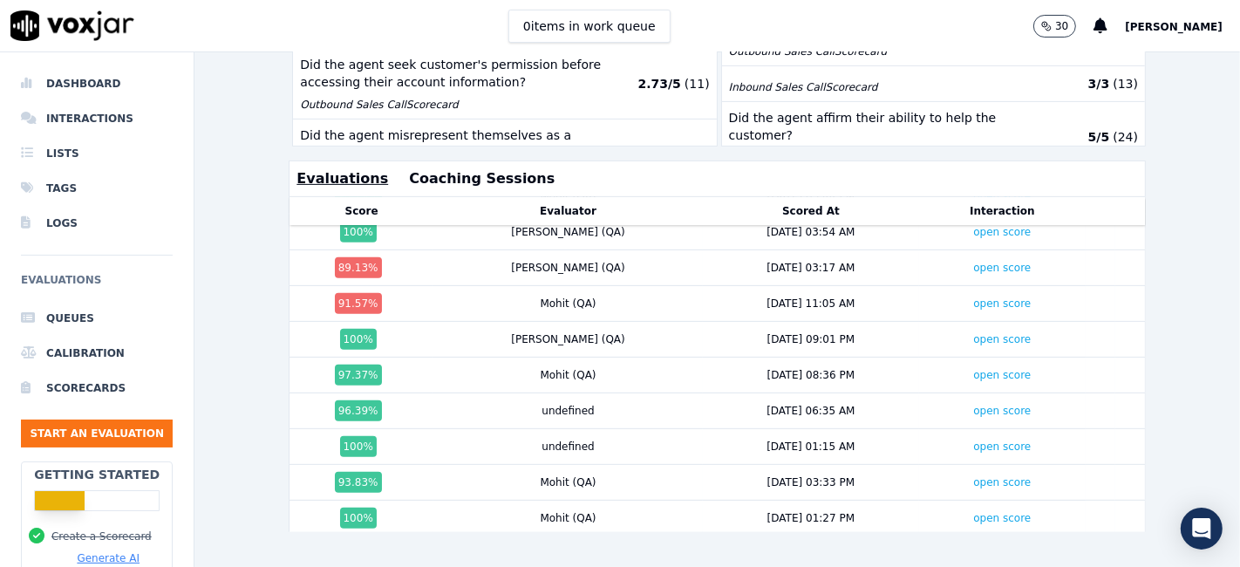
scroll to position [575, 0]
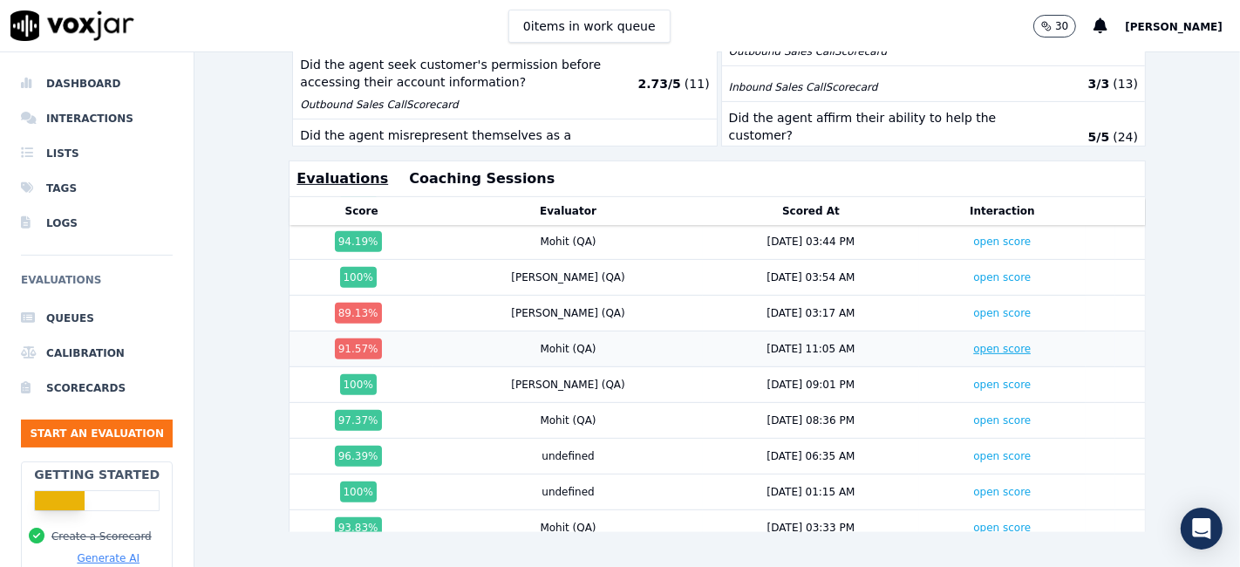
click at [973, 343] on link "open score" at bounding box center [1002, 349] width 58 height 12
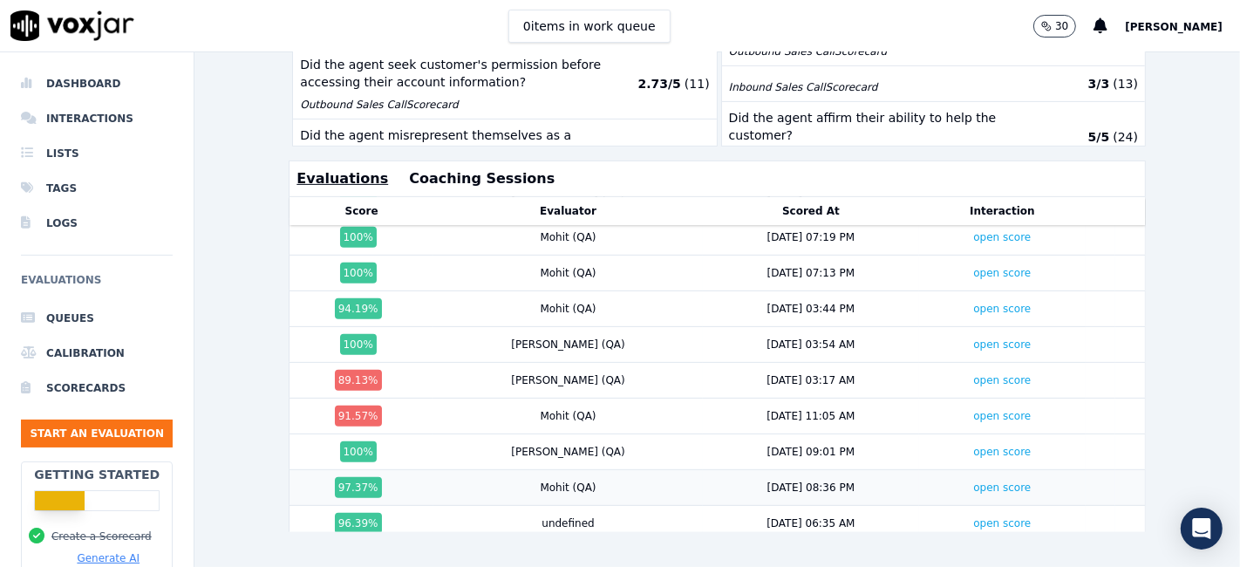
scroll to position [478, 0]
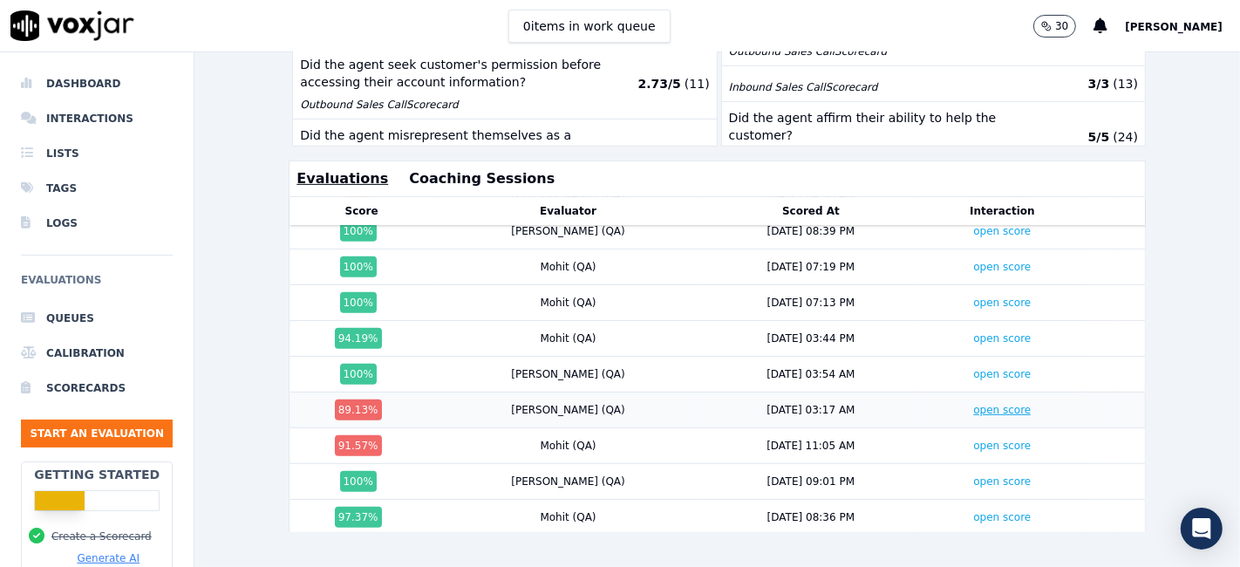
click at [973, 404] on link "open score" at bounding box center [1002, 410] width 58 height 12
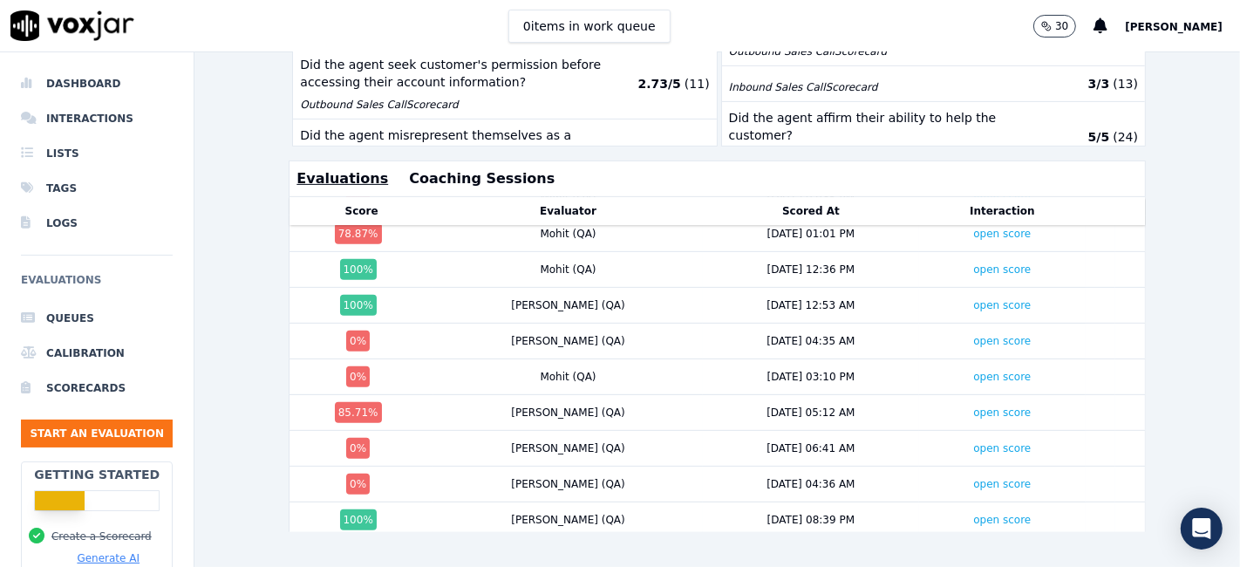
scroll to position [187, 0]
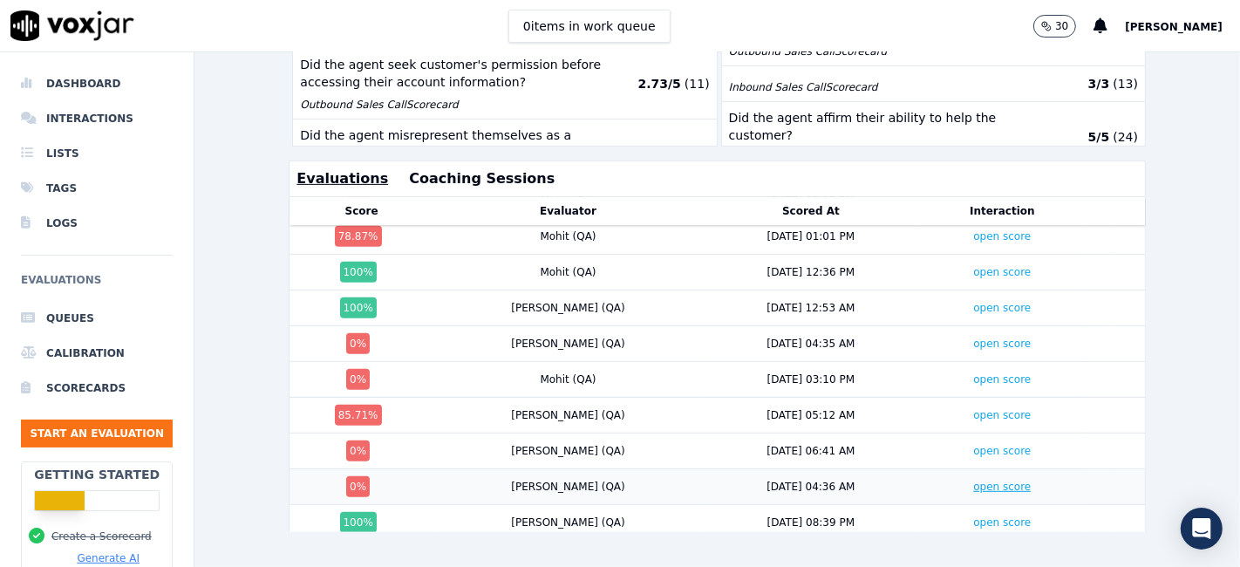
click at [973, 480] on link "open score" at bounding box center [1002, 486] width 58 height 12
click at [973, 445] on link "open score" at bounding box center [1002, 451] width 58 height 12
click at [973, 409] on link "open score" at bounding box center [1002, 415] width 58 height 12
click at [973, 373] on link "open score" at bounding box center [1002, 379] width 58 height 12
click at [973, 337] on link "open score" at bounding box center [1002, 343] width 58 height 12
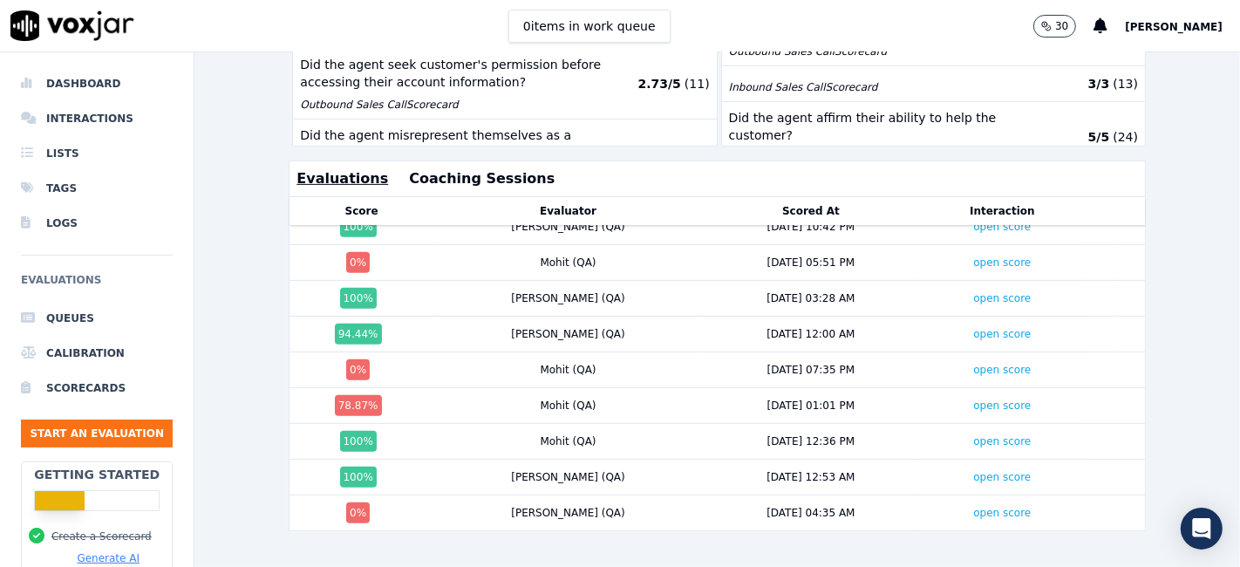
scroll to position [0, 0]
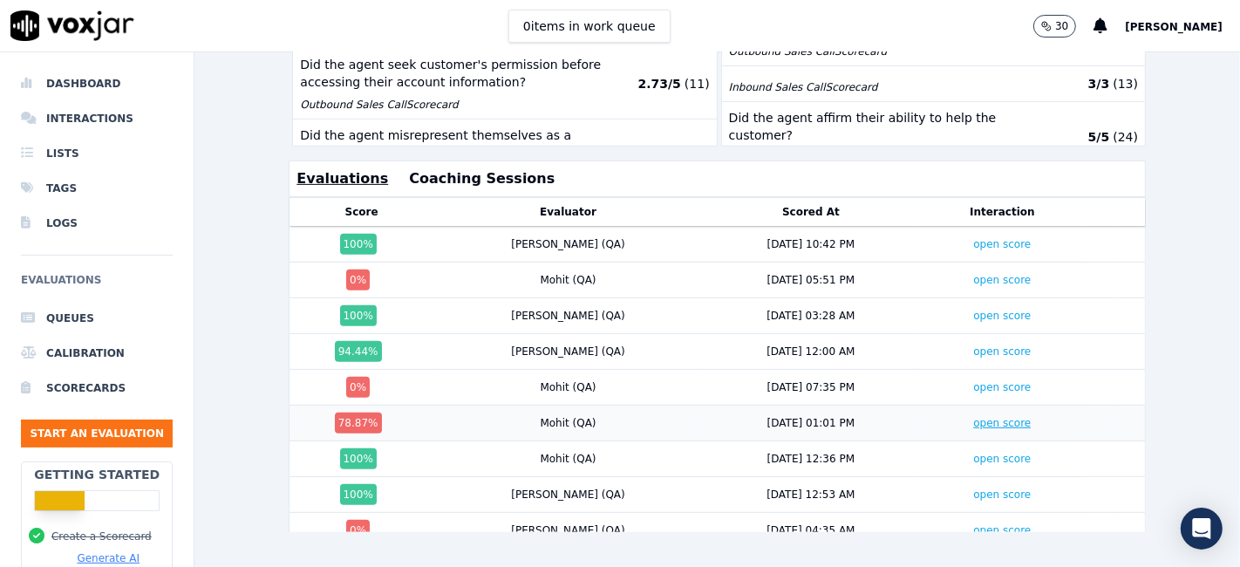
click at [973, 417] on link "open score" at bounding box center [1002, 423] width 58 height 12
click at [973, 381] on link "open score" at bounding box center [1002, 387] width 58 height 12
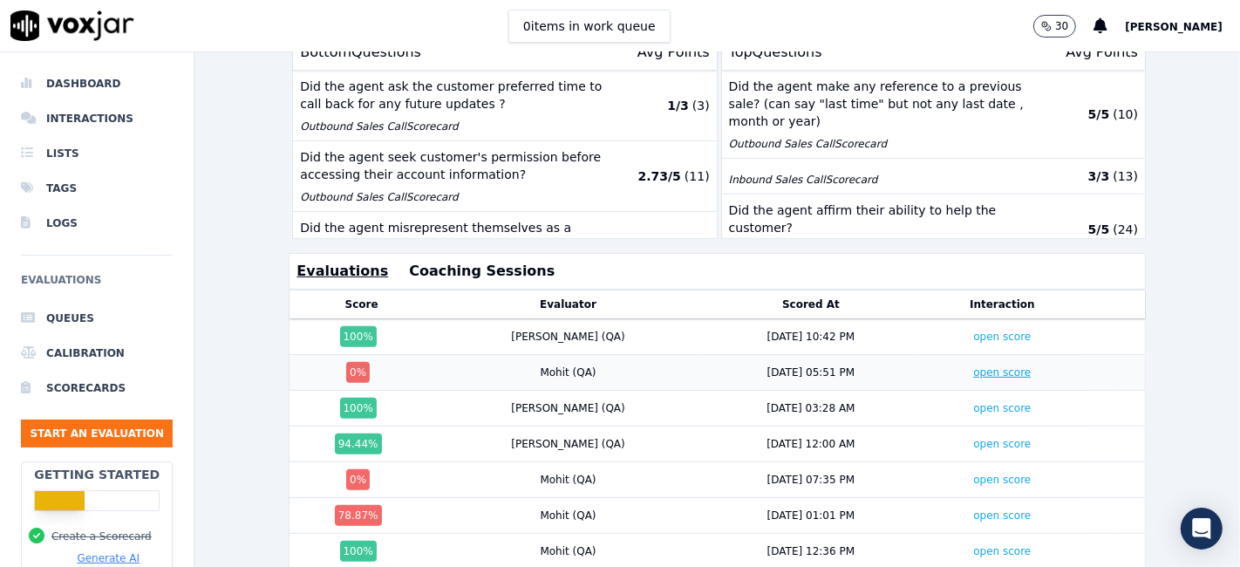
click at [973, 366] on link "open score" at bounding box center [1002, 372] width 58 height 12
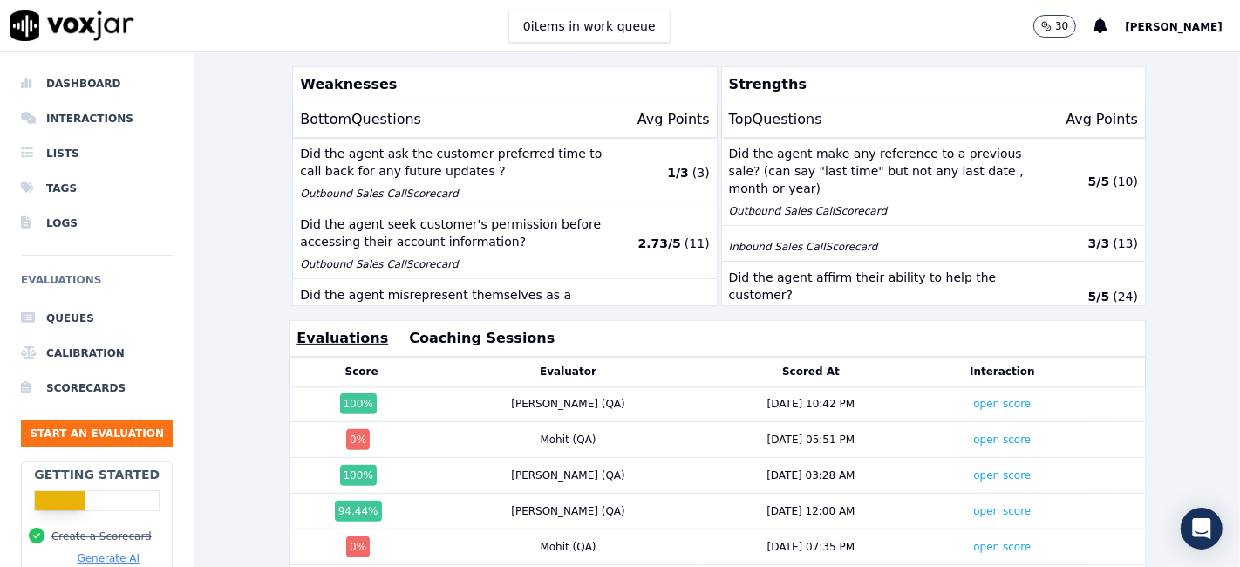
scroll to position [403, 0]
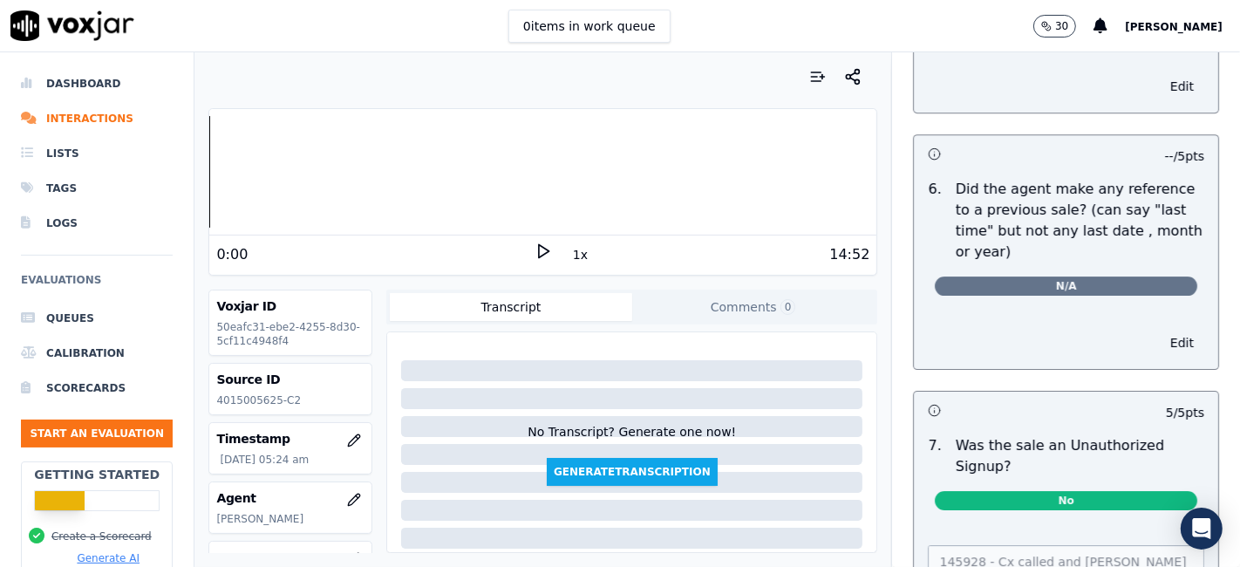
scroll to position [4919, 0]
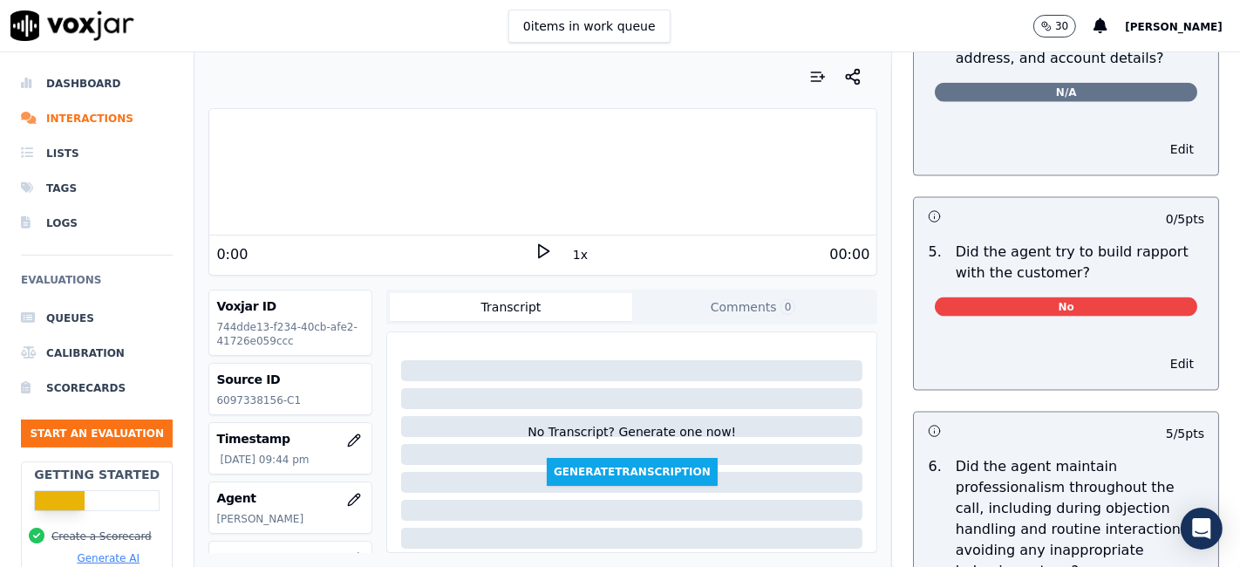
scroll to position [2034, 0]
click at [1159, 362] on button "Edit" at bounding box center [1181, 364] width 44 height 24
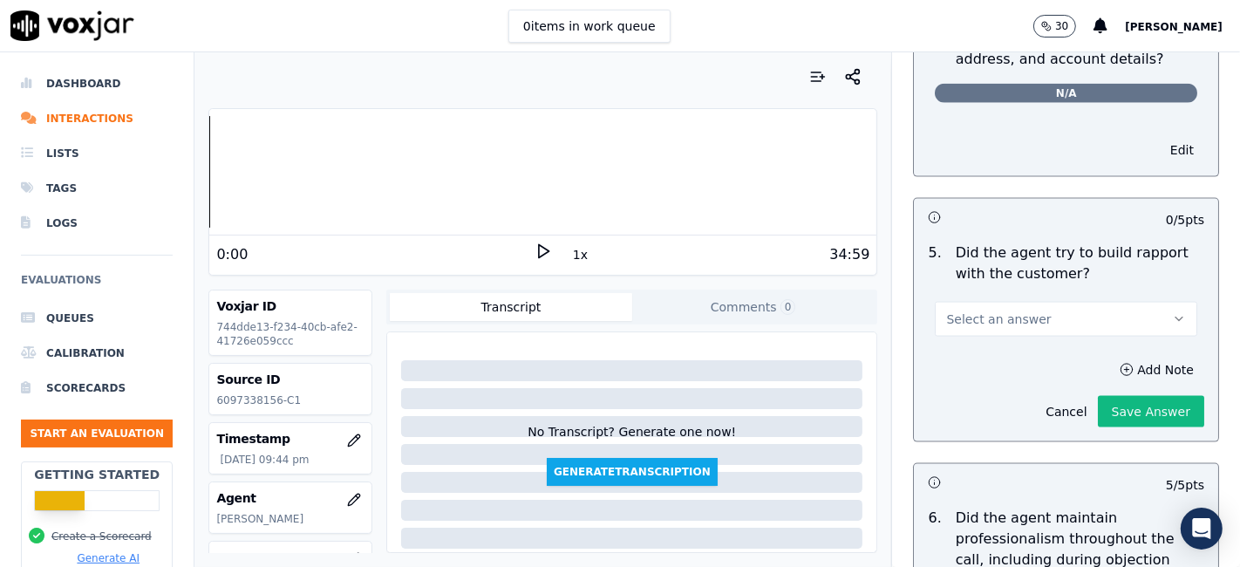
click at [1067, 311] on button "Select an answer" at bounding box center [1066, 319] width 262 height 35
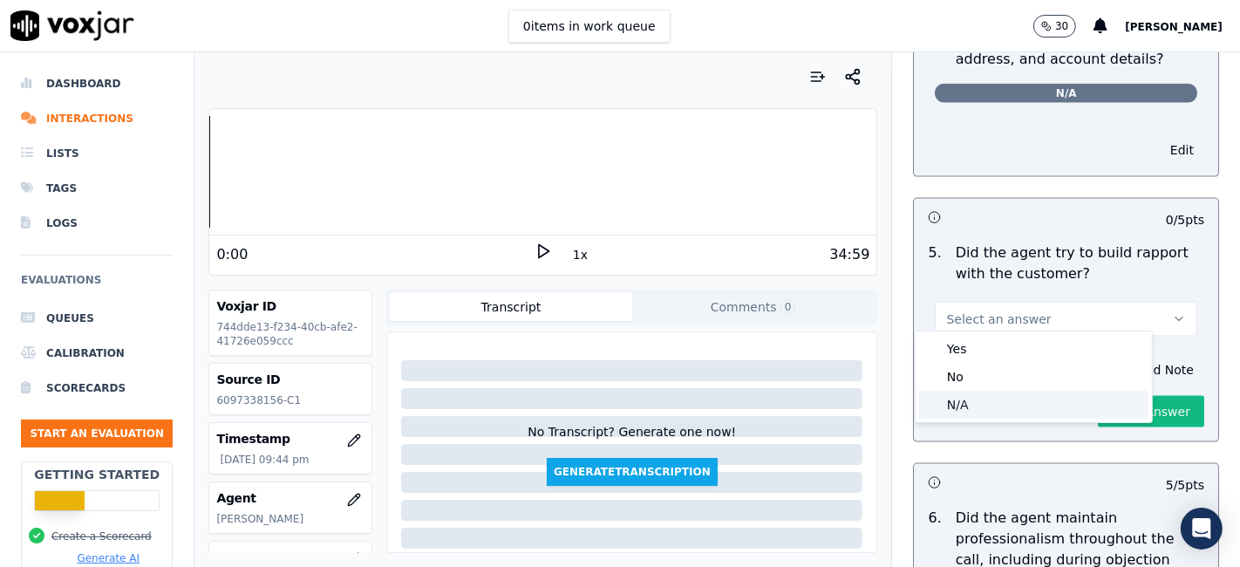
click at [994, 405] on div "N/A" at bounding box center [1033, 405] width 229 height 28
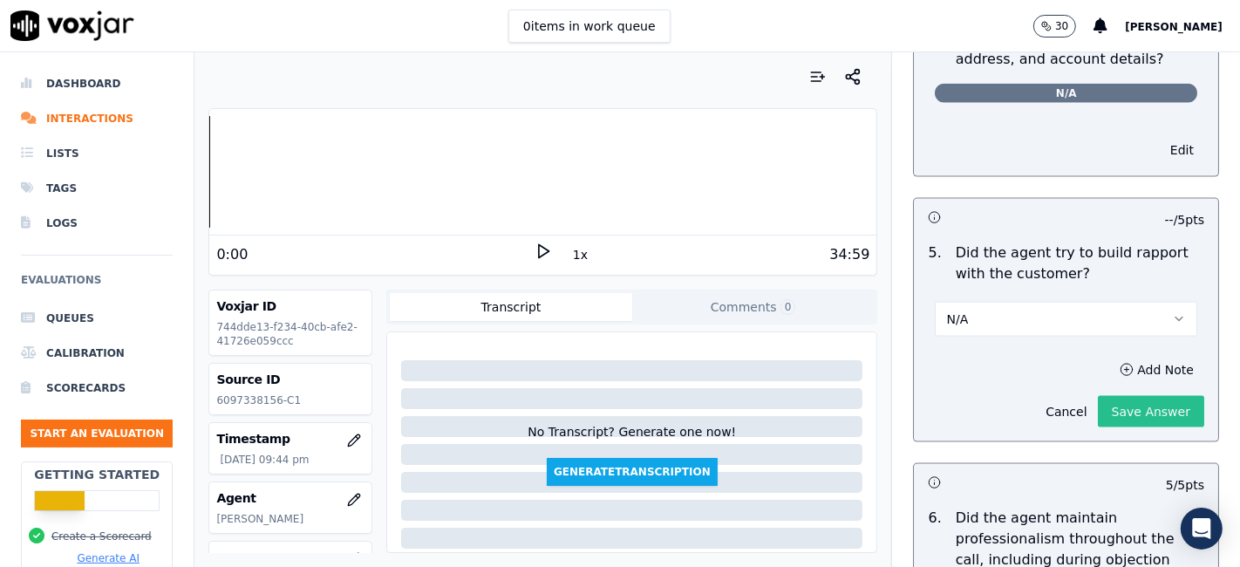
click at [1108, 412] on button "Save Answer" at bounding box center [1151, 411] width 106 height 31
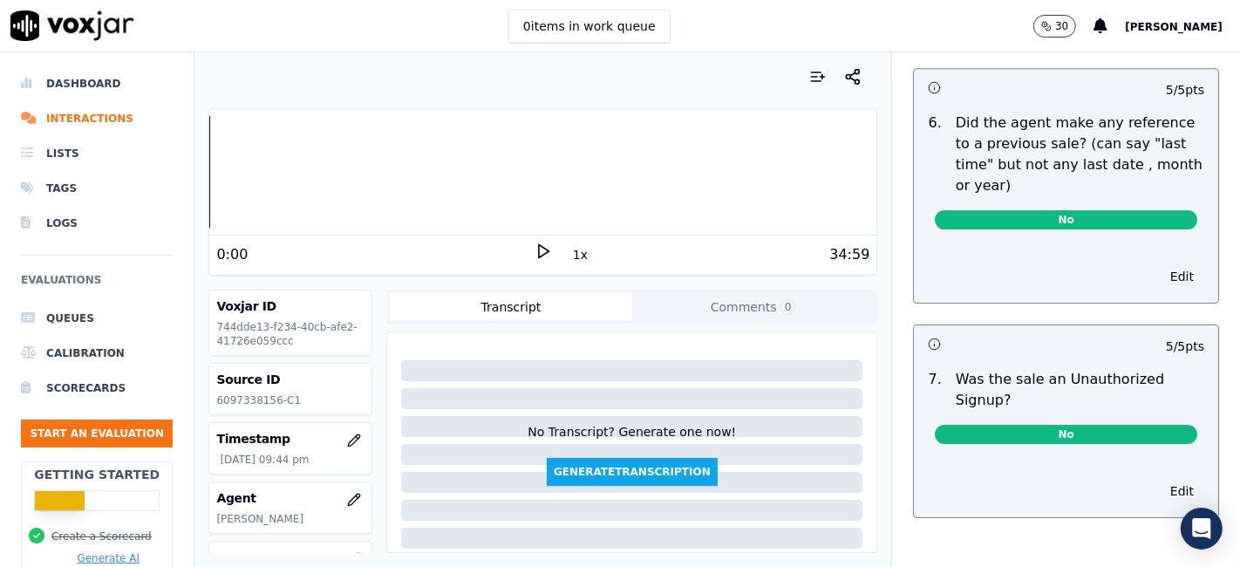
scroll to position [4752, 0]
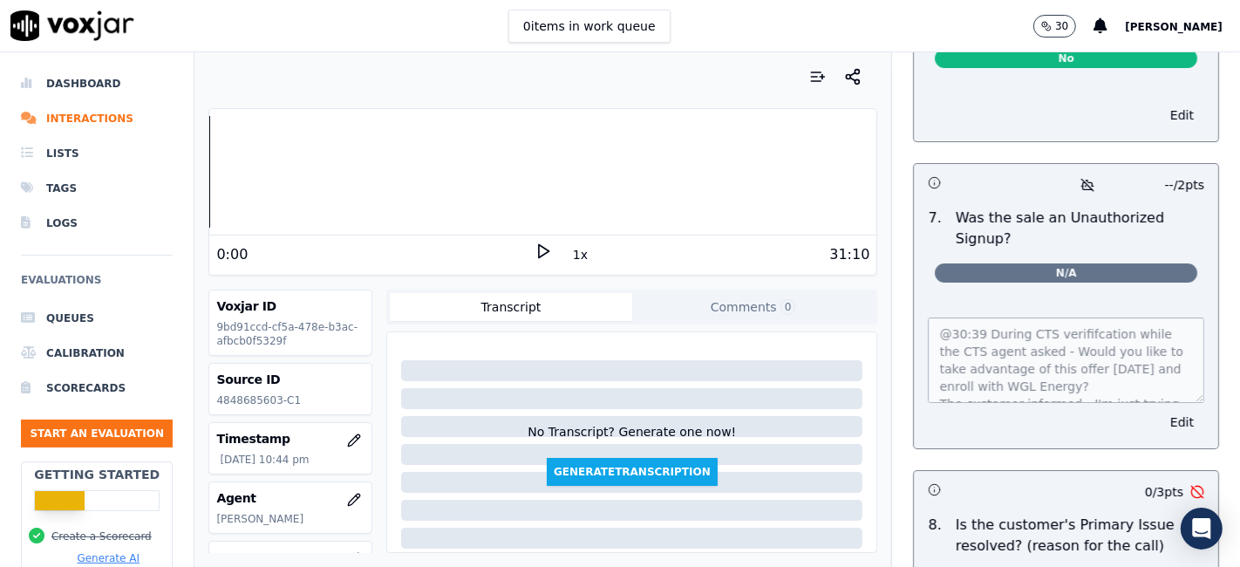
scroll to position [5395, 0]
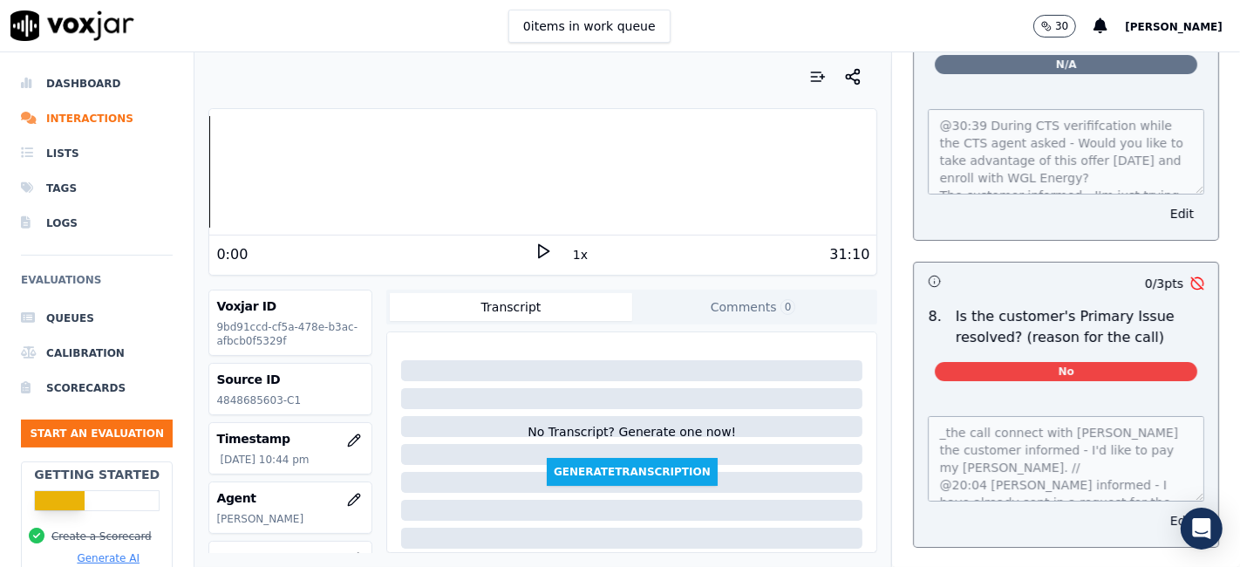
click at [1159, 508] on button "Edit" at bounding box center [1181, 520] width 44 height 24
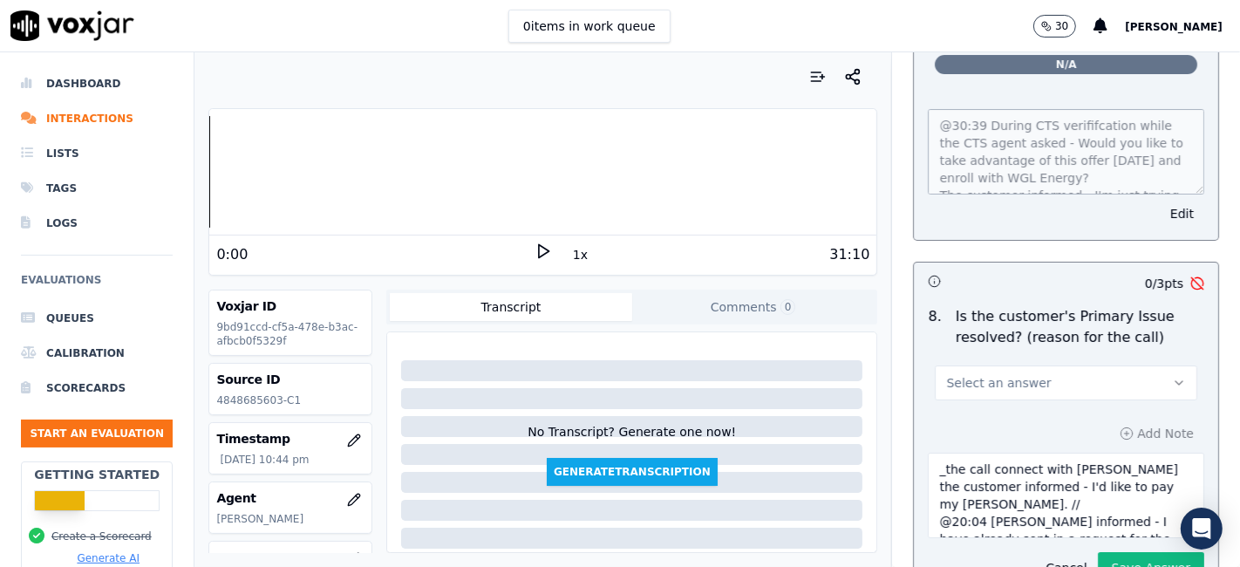
click at [1068, 365] on button "Select an answer" at bounding box center [1066, 382] width 262 height 35
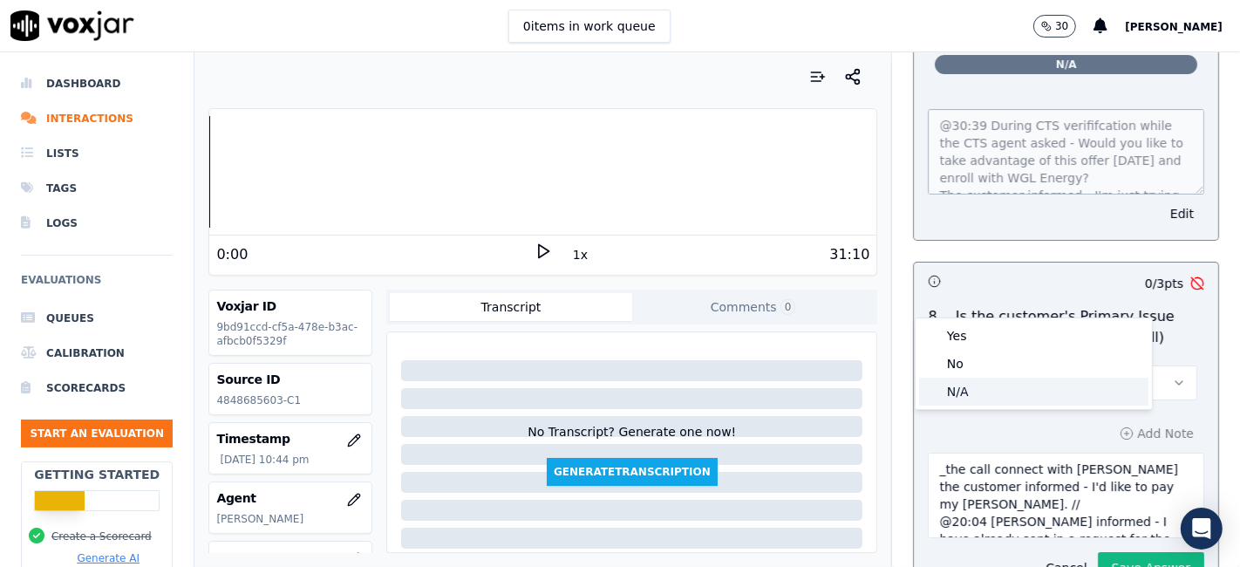
click at [1020, 394] on div "N/A" at bounding box center [1033, 391] width 229 height 28
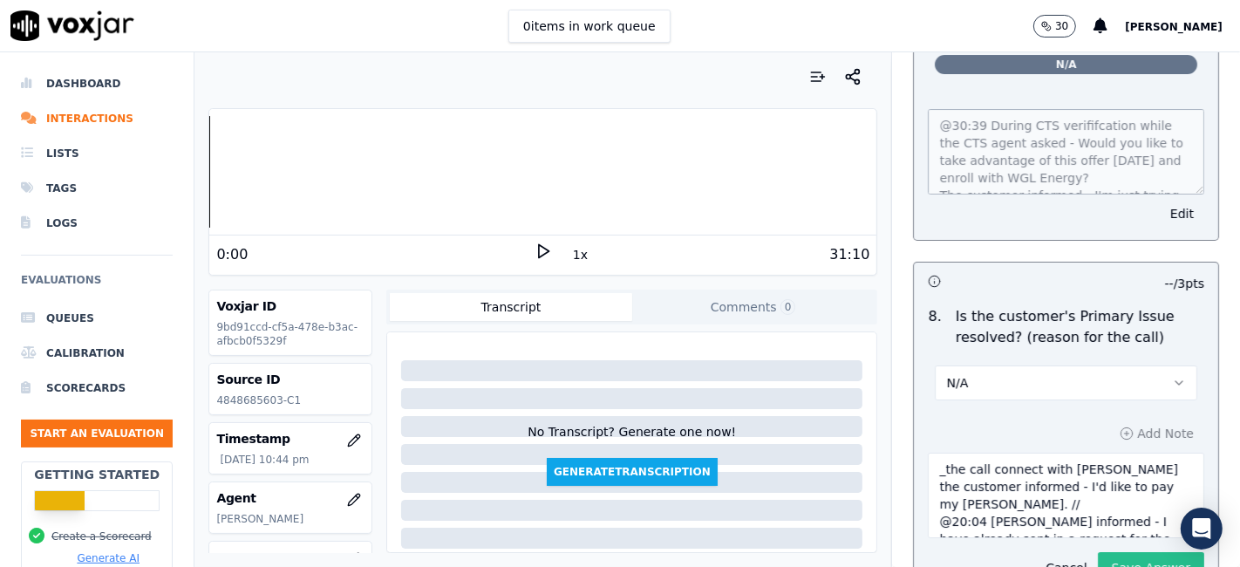
click at [1105, 552] on button "Save Answer" at bounding box center [1151, 567] width 106 height 31
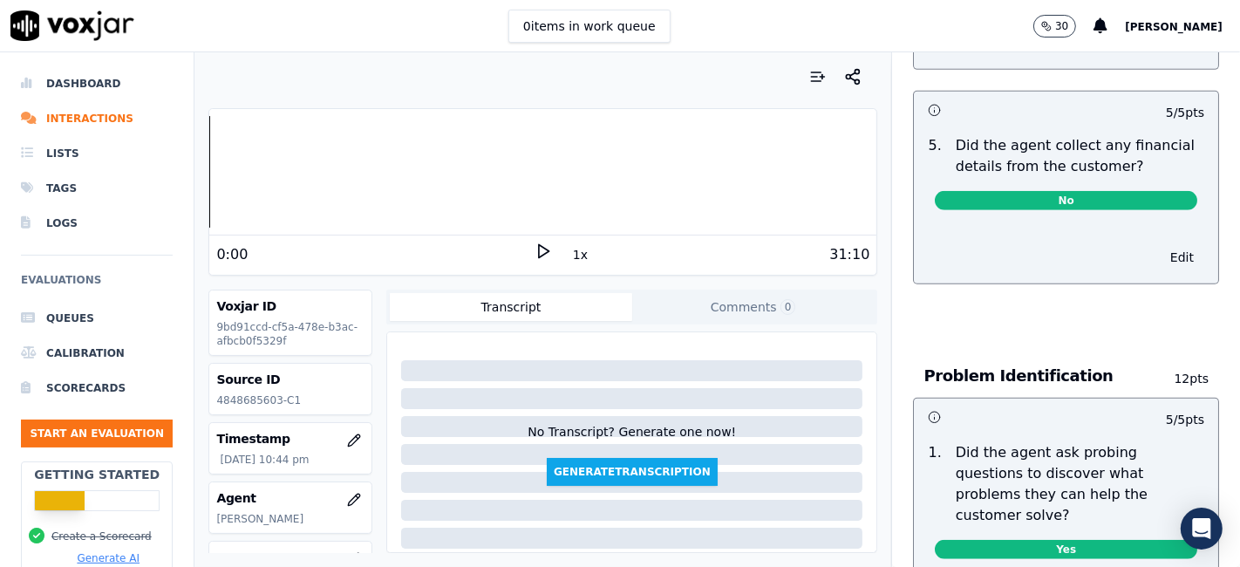
scroll to position [0, 0]
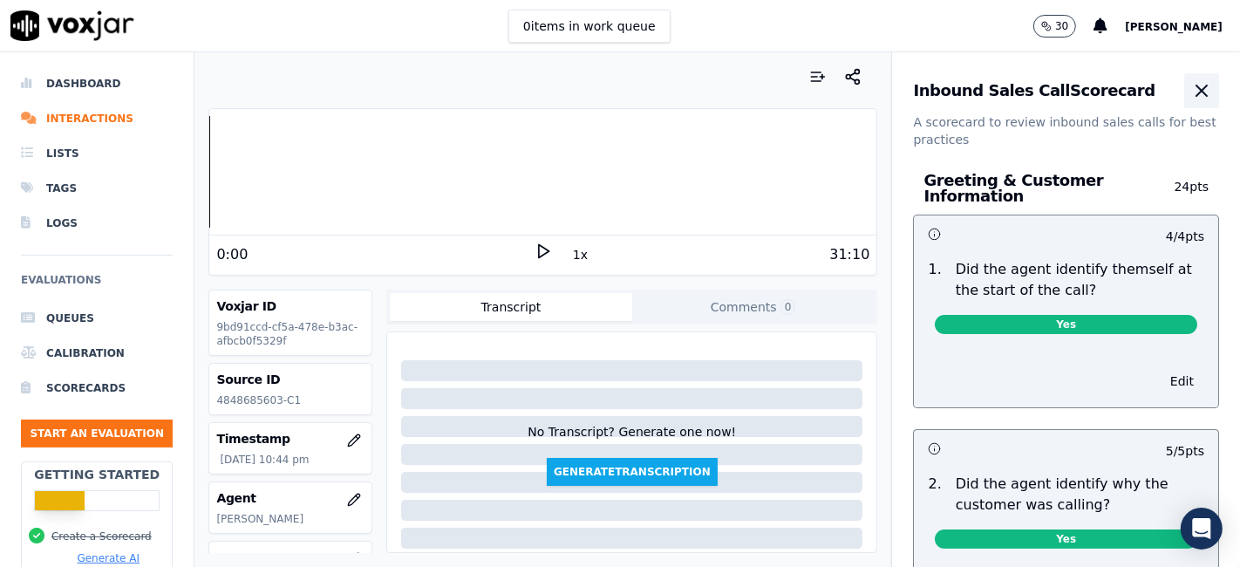
click at [1191, 92] on icon "button" at bounding box center [1201, 90] width 21 height 21
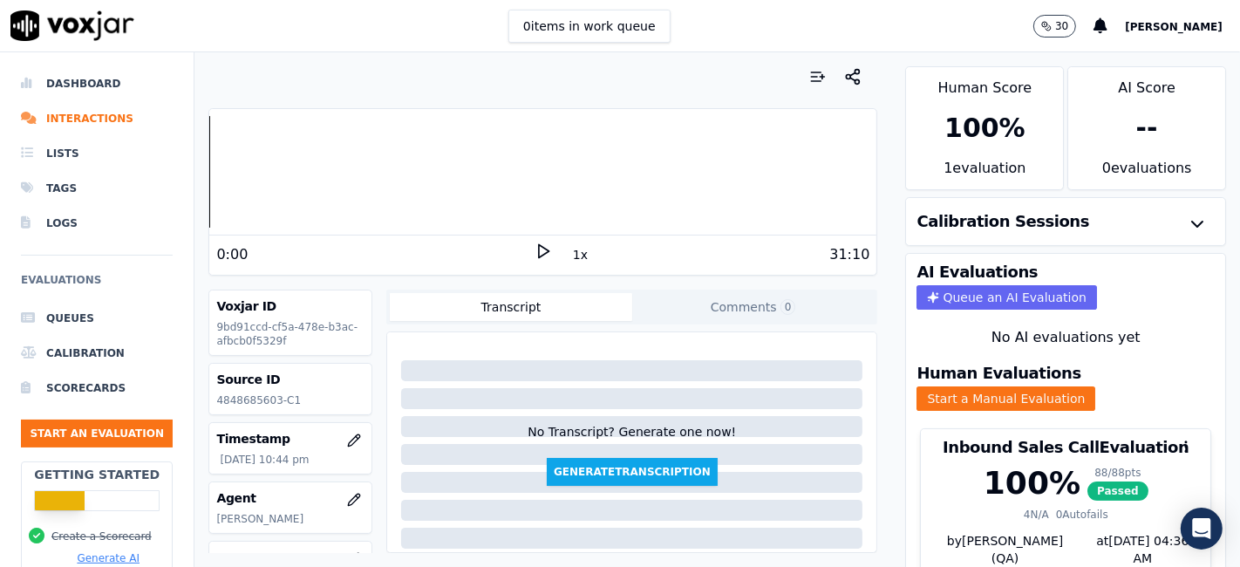
scroll to position [56, 0]
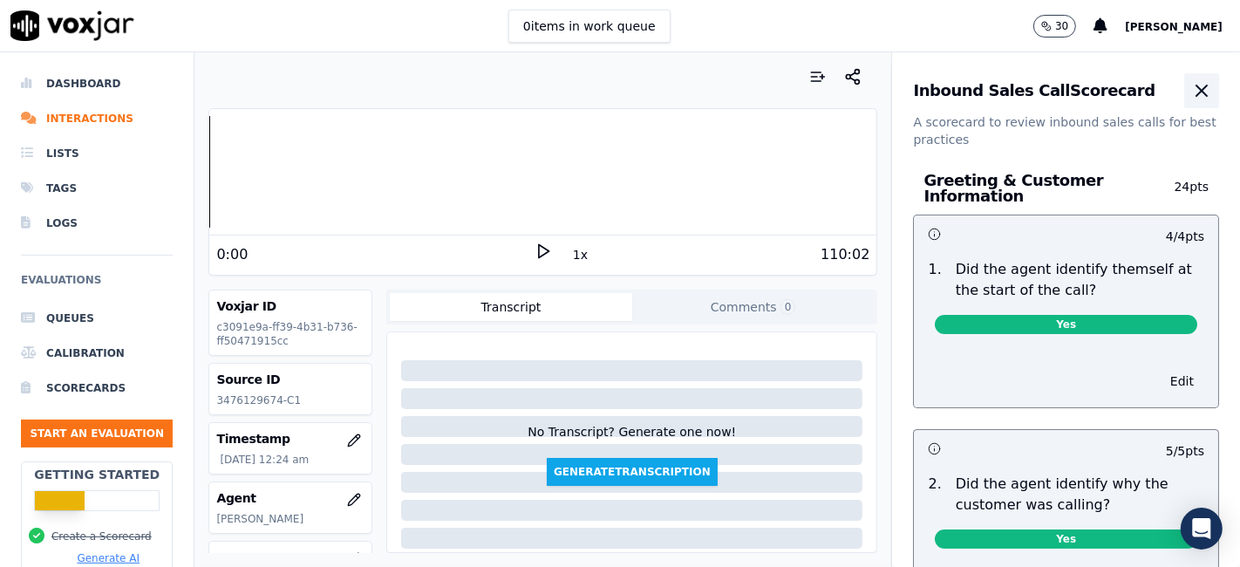
click at [1191, 91] on icon "button" at bounding box center [1201, 90] width 21 height 21
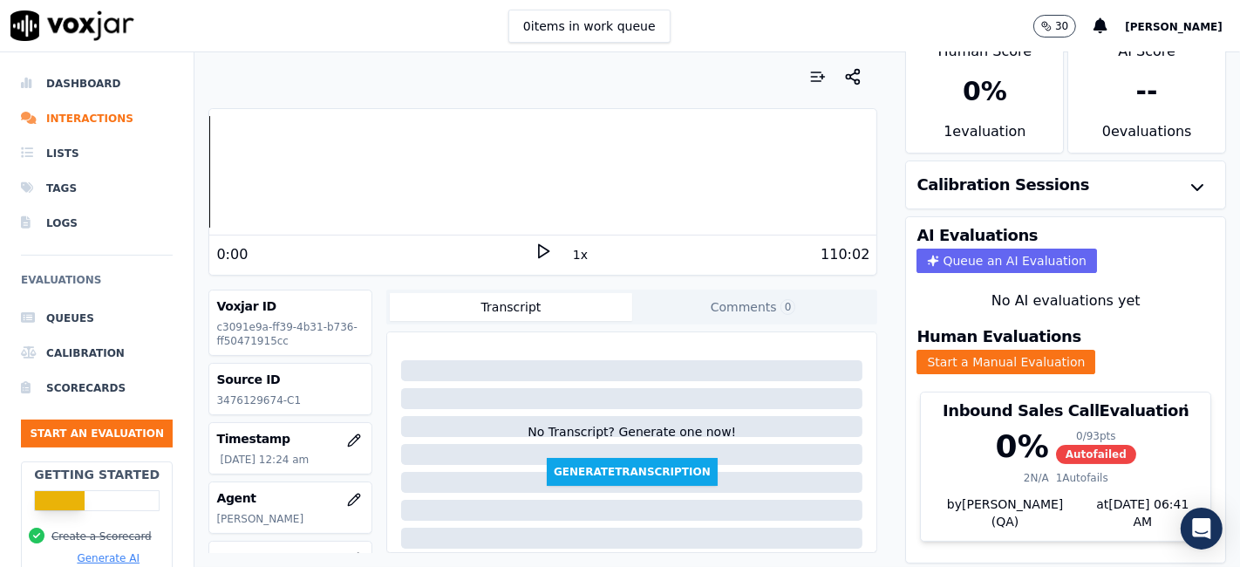
scroll to position [56, 0]
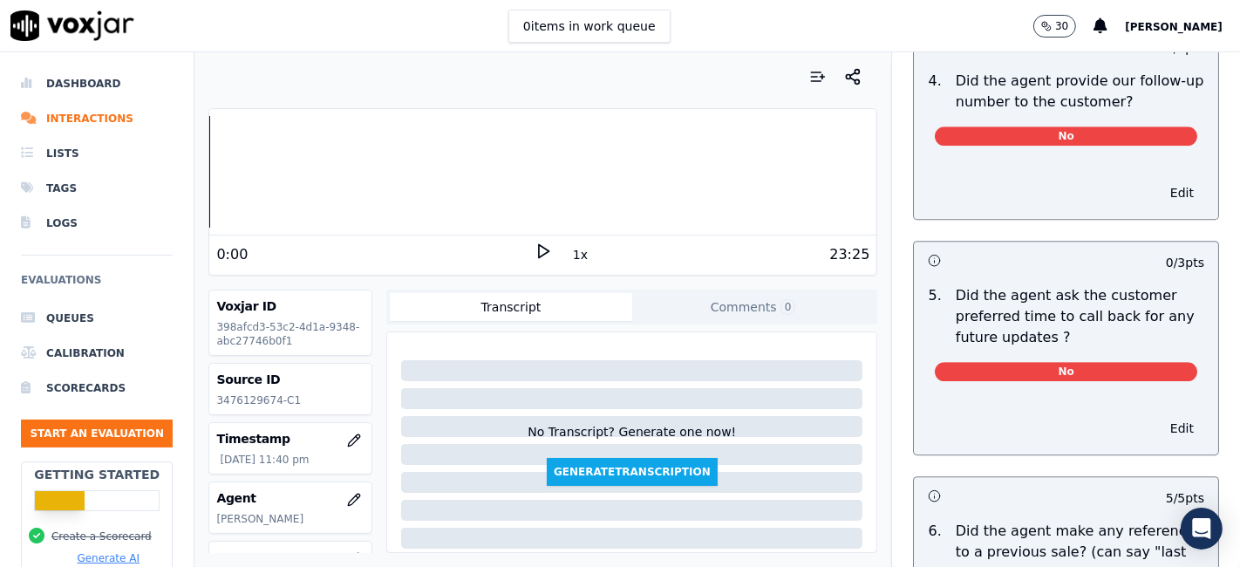
scroll to position [4359, 0]
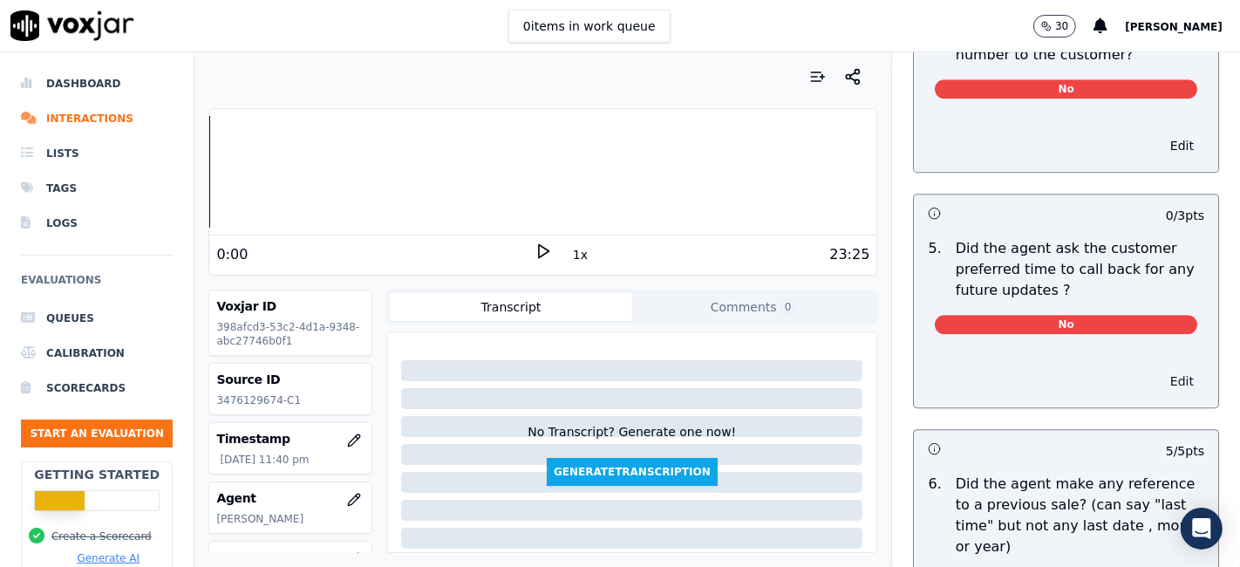
click at [1159, 369] on button "Edit" at bounding box center [1181, 381] width 44 height 24
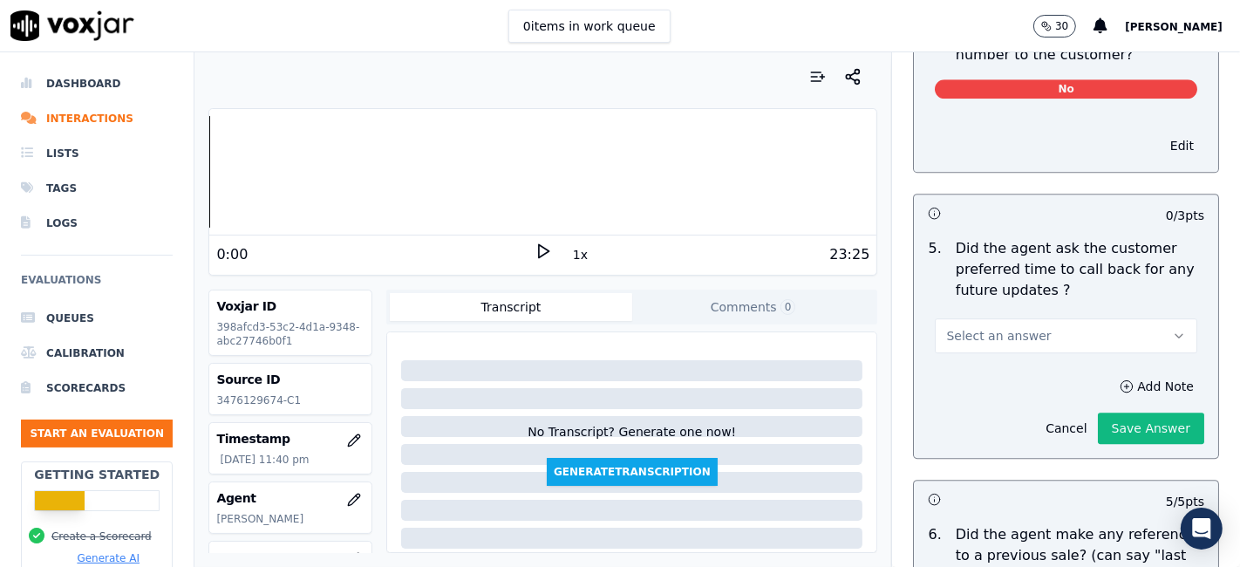
click at [1060, 318] on button "Select an answer" at bounding box center [1066, 335] width 262 height 35
click at [1021, 392] on div "N/A" at bounding box center [1033, 391] width 229 height 28
click at [1124, 412] on button "Save Answer" at bounding box center [1151, 427] width 106 height 31
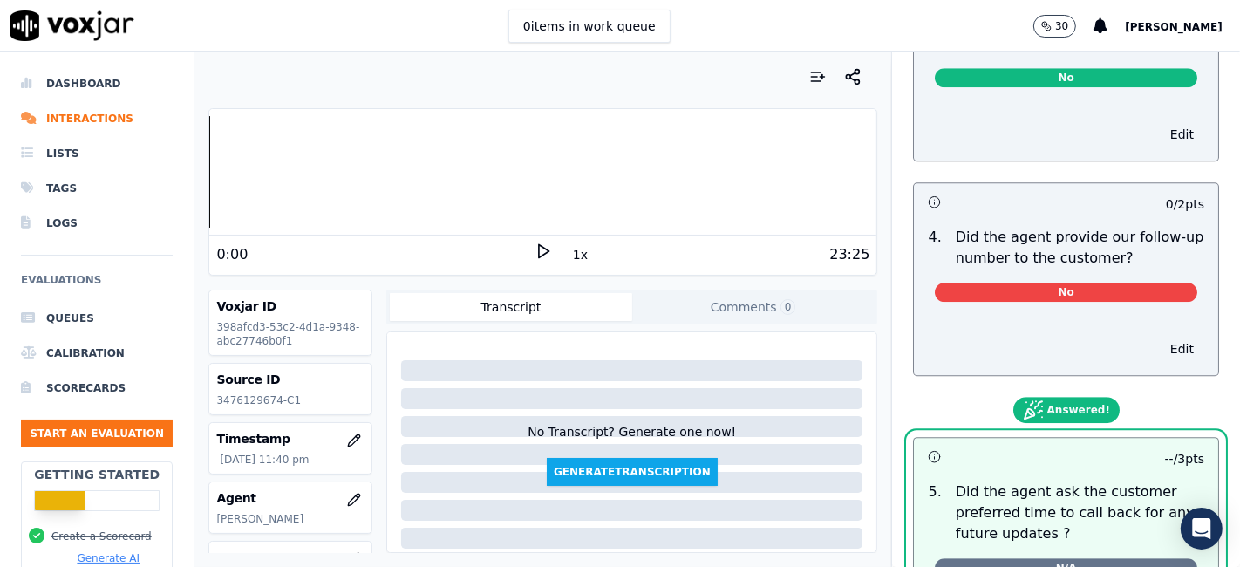
scroll to position [4165, 0]
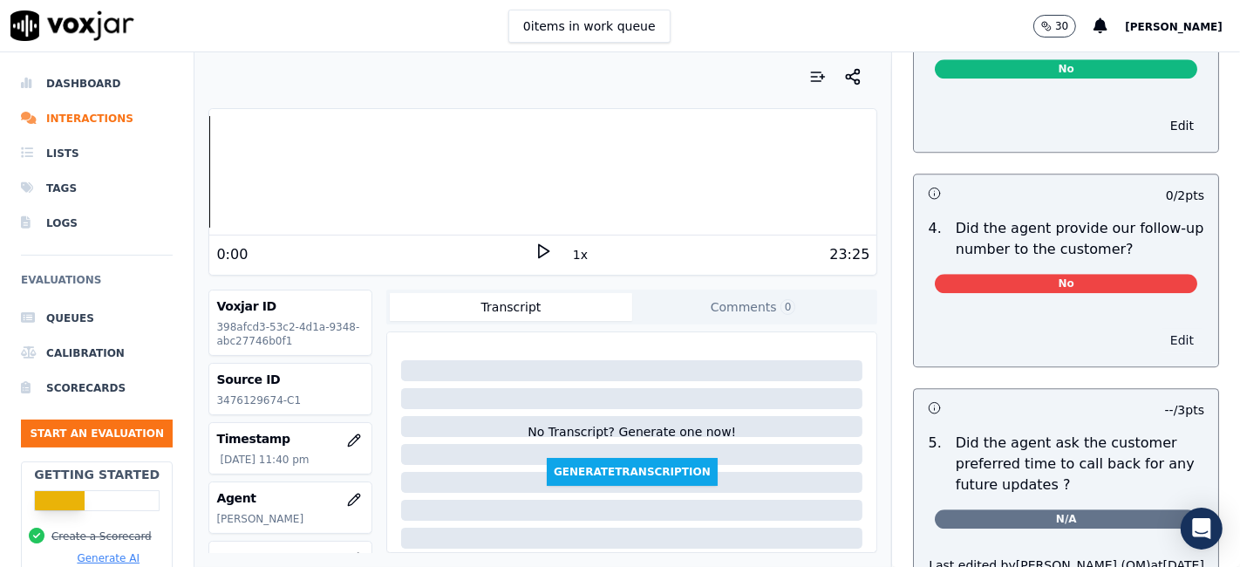
click at [1159, 328] on button "Edit" at bounding box center [1181, 340] width 44 height 24
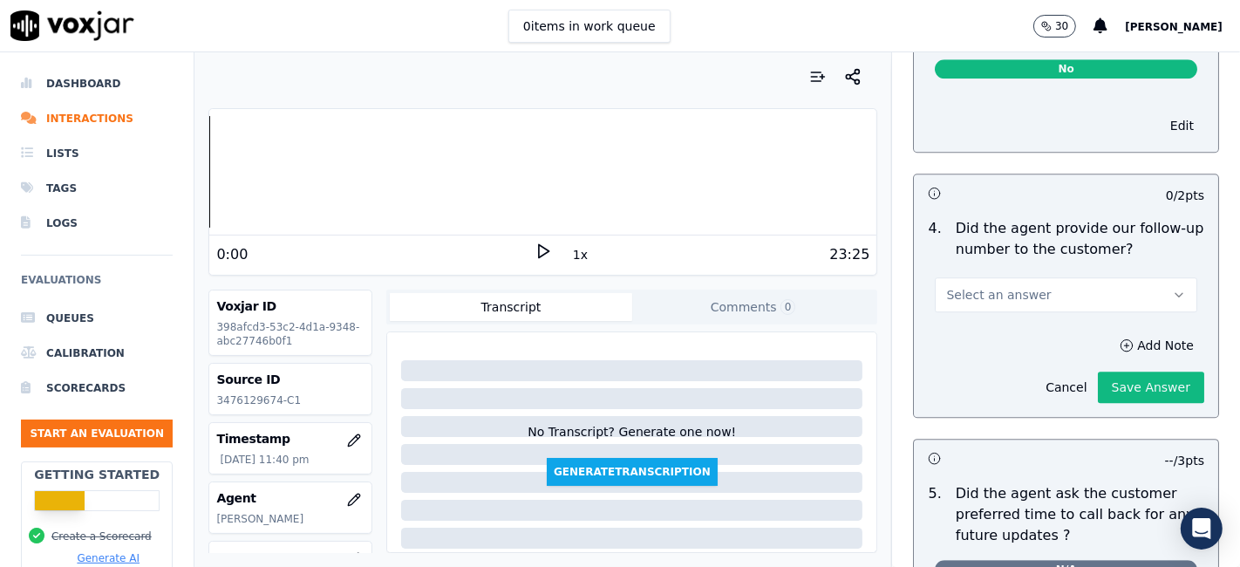
click at [1056, 277] on button "Select an answer" at bounding box center [1066, 294] width 262 height 35
click at [1039, 350] on div "N/A" at bounding box center [1033, 351] width 229 height 28
click at [1111, 371] on button "Save Answer" at bounding box center [1151, 386] width 106 height 31
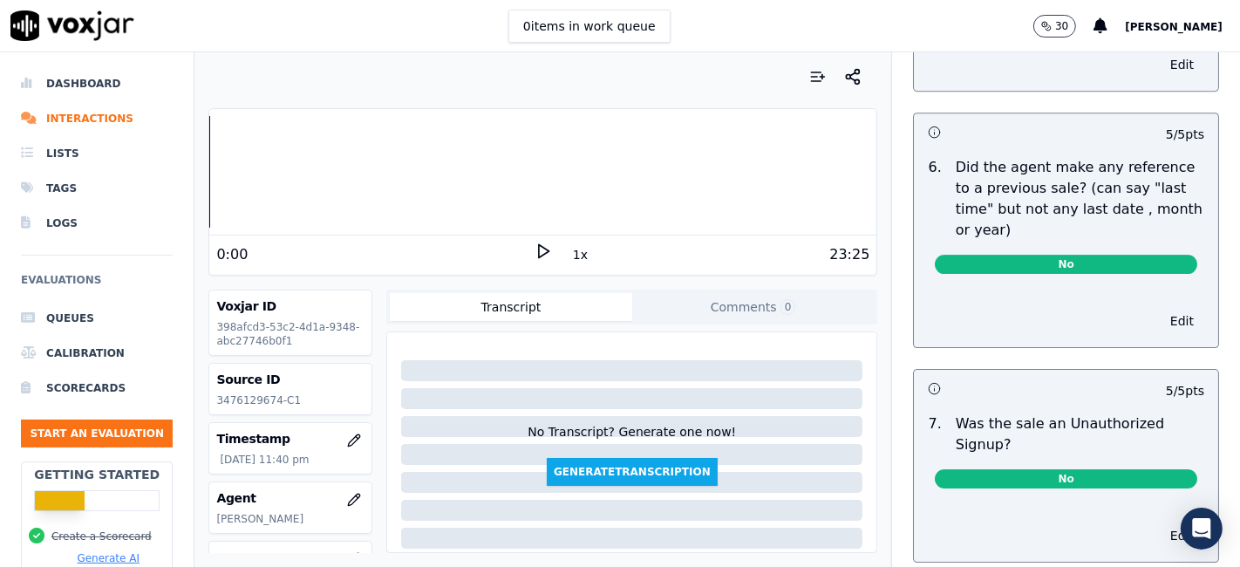
scroll to position [4770, 0]
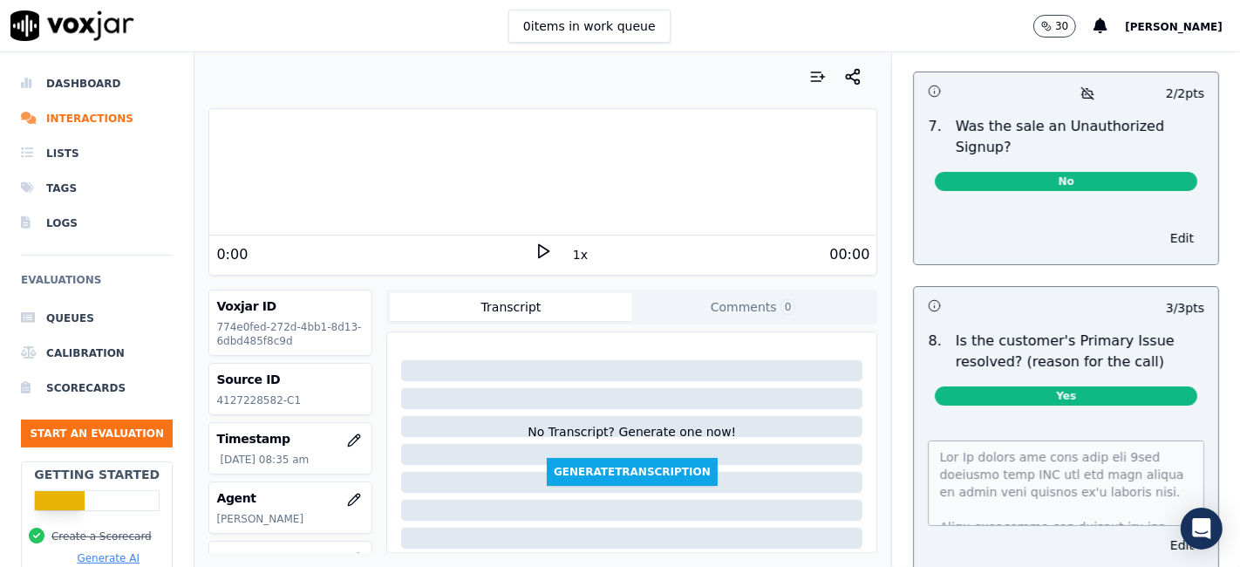
scroll to position [5412, 0]
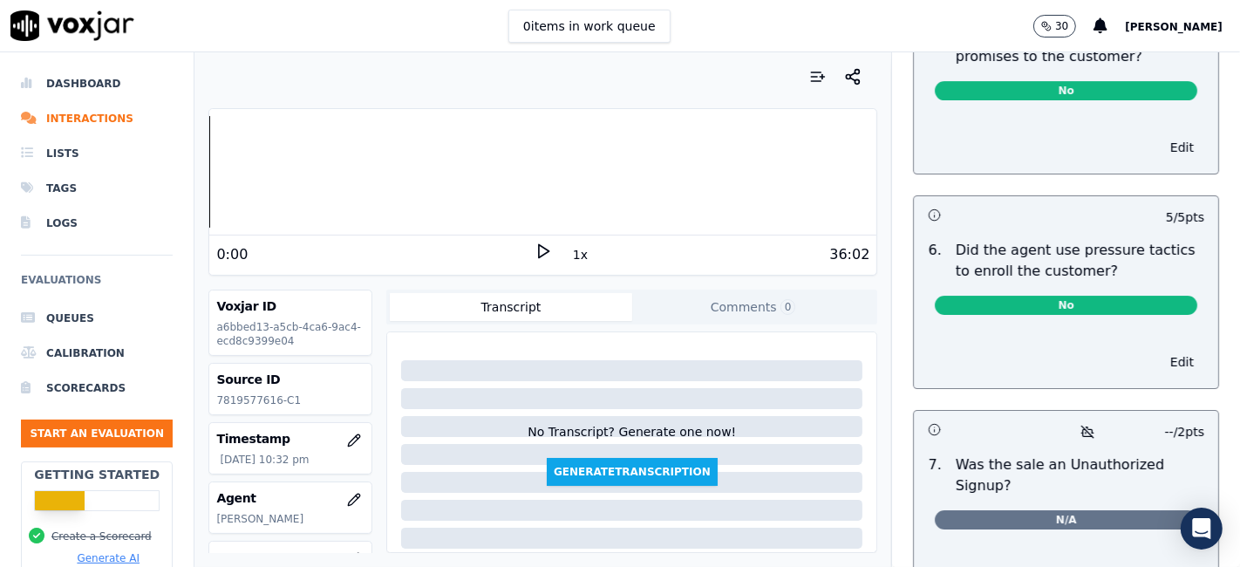
scroll to position [5303, 0]
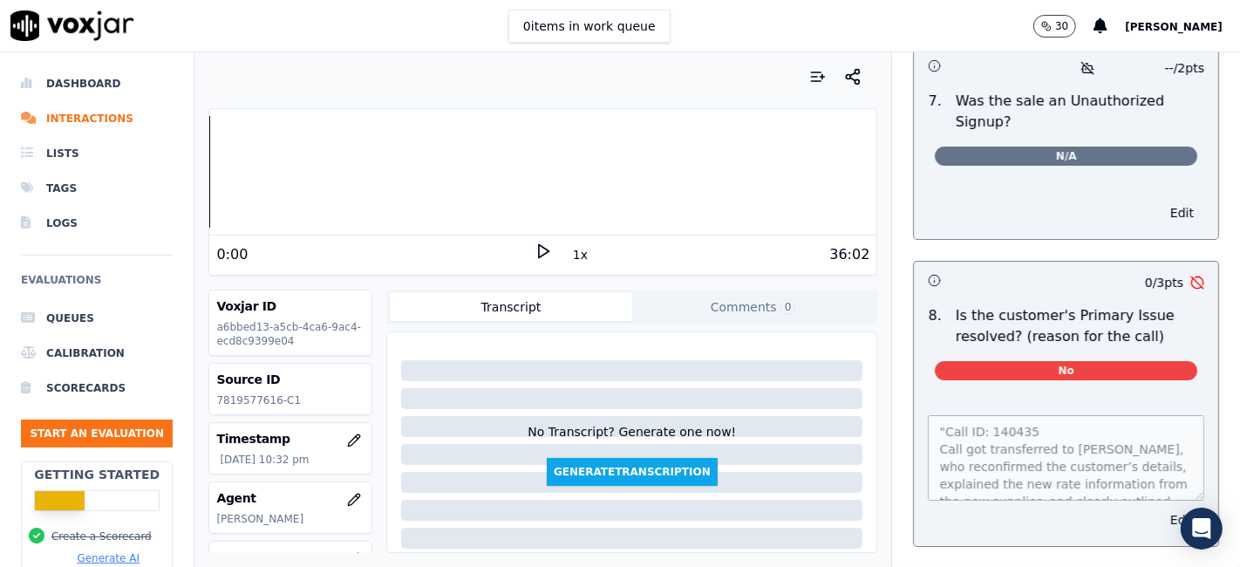
click at [1159, 507] on button "Edit" at bounding box center [1181, 519] width 44 height 24
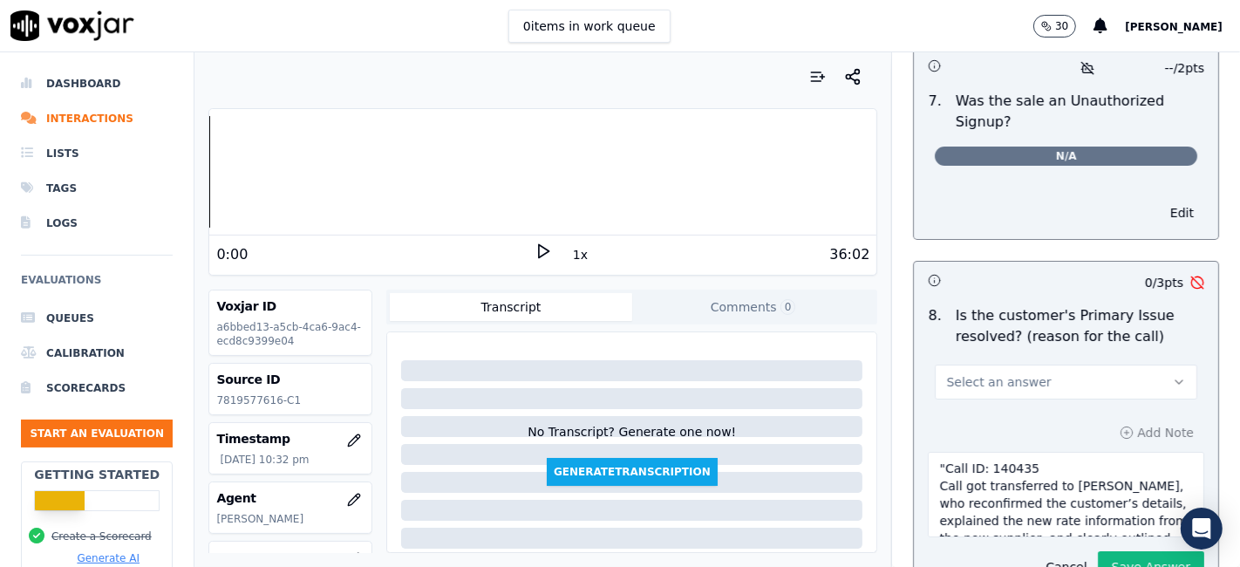
click at [1051, 364] on button "Select an answer" at bounding box center [1066, 381] width 262 height 35
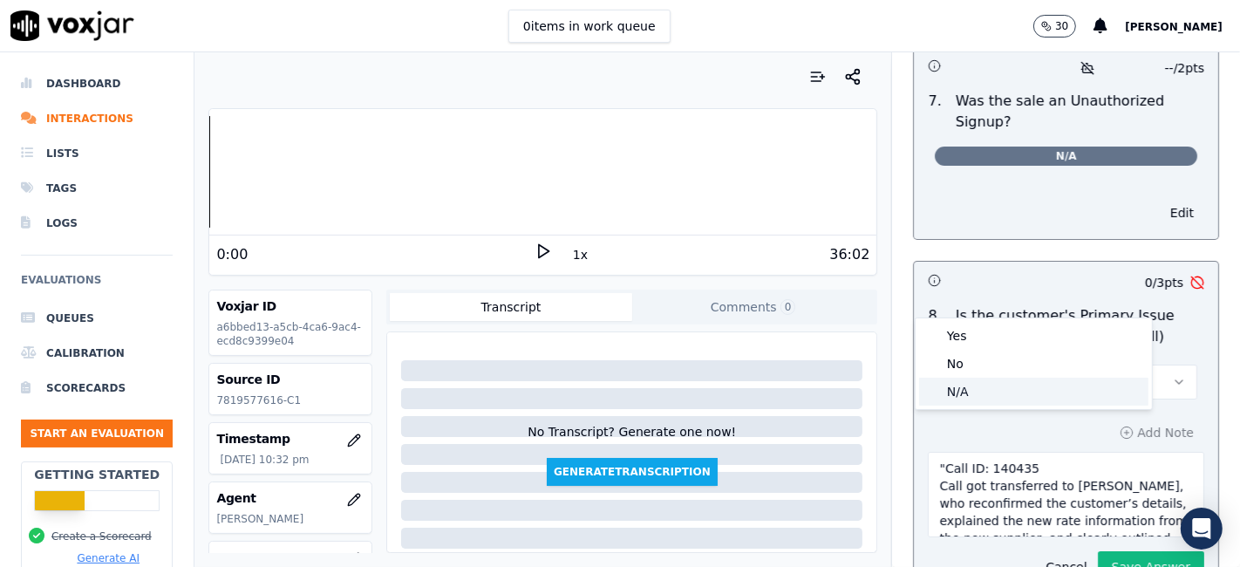
click at [1001, 394] on div "N/A" at bounding box center [1033, 391] width 229 height 28
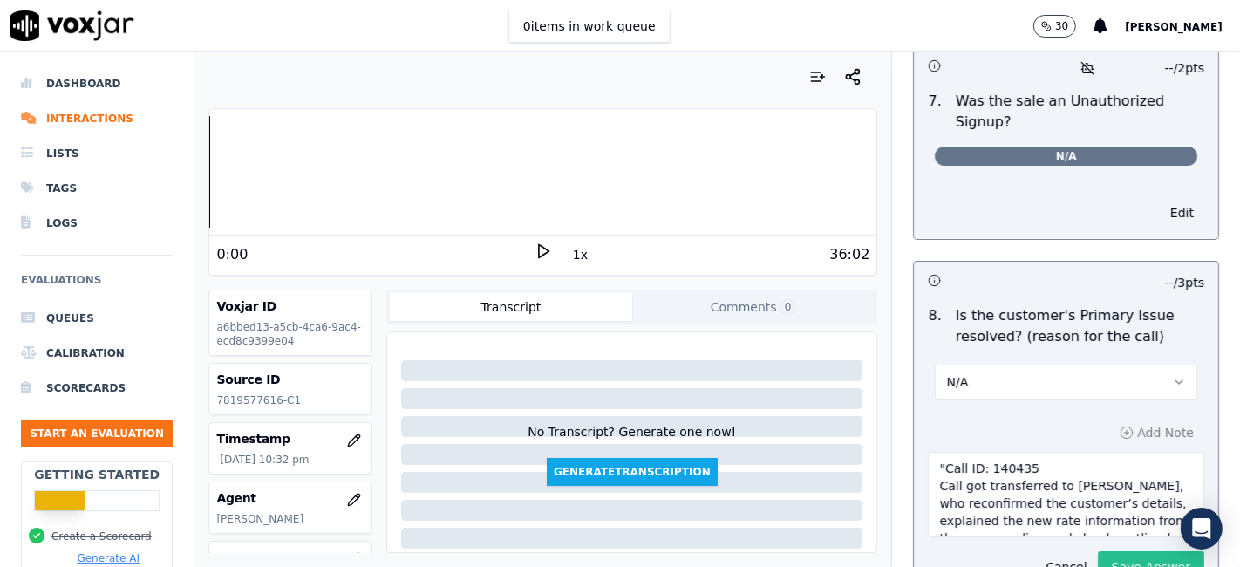
click at [1125, 551] on button "Save Answer" at bounding box center [1151, 566] width 106 height 31
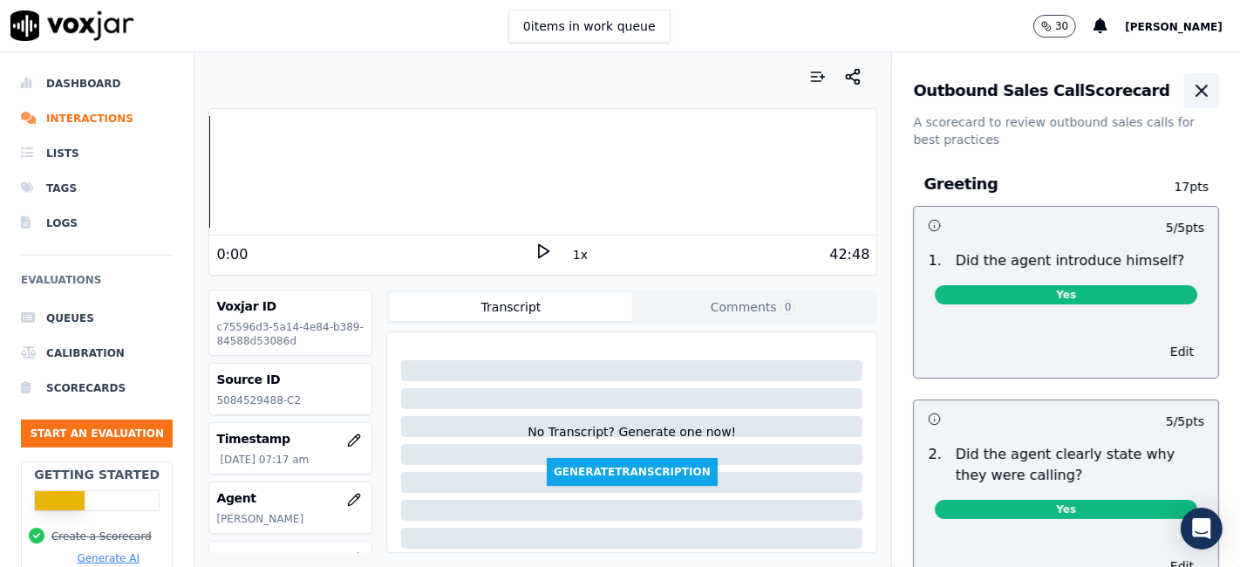
click at [1191, 99] on icon "button" at bounding box center [1201, 90] width 21 height 21
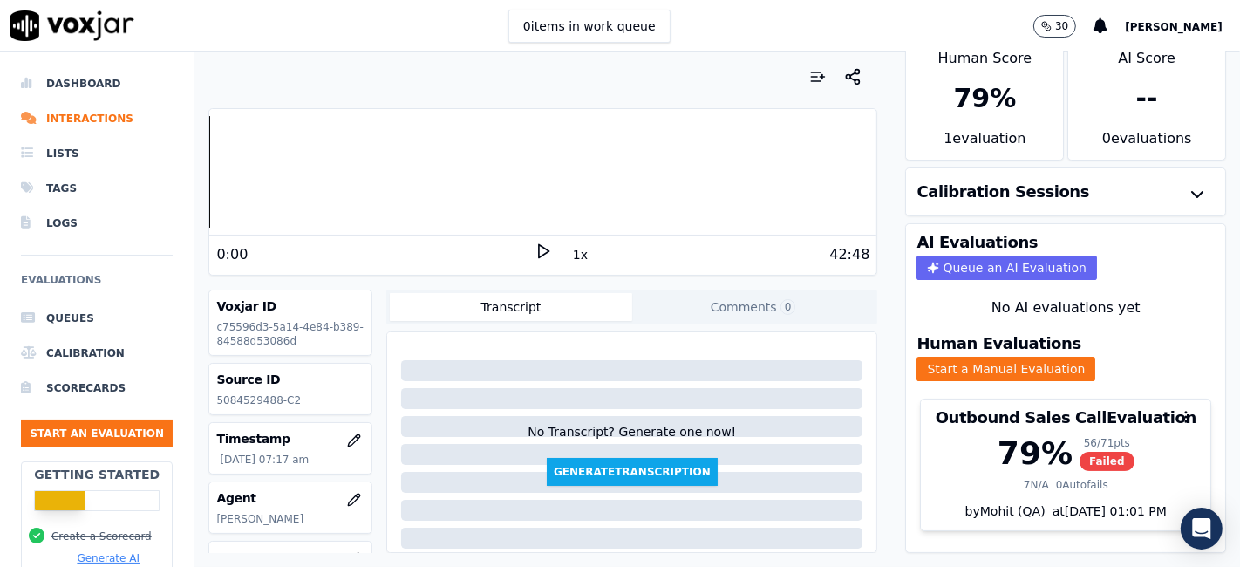
scroll to position [56, 0]
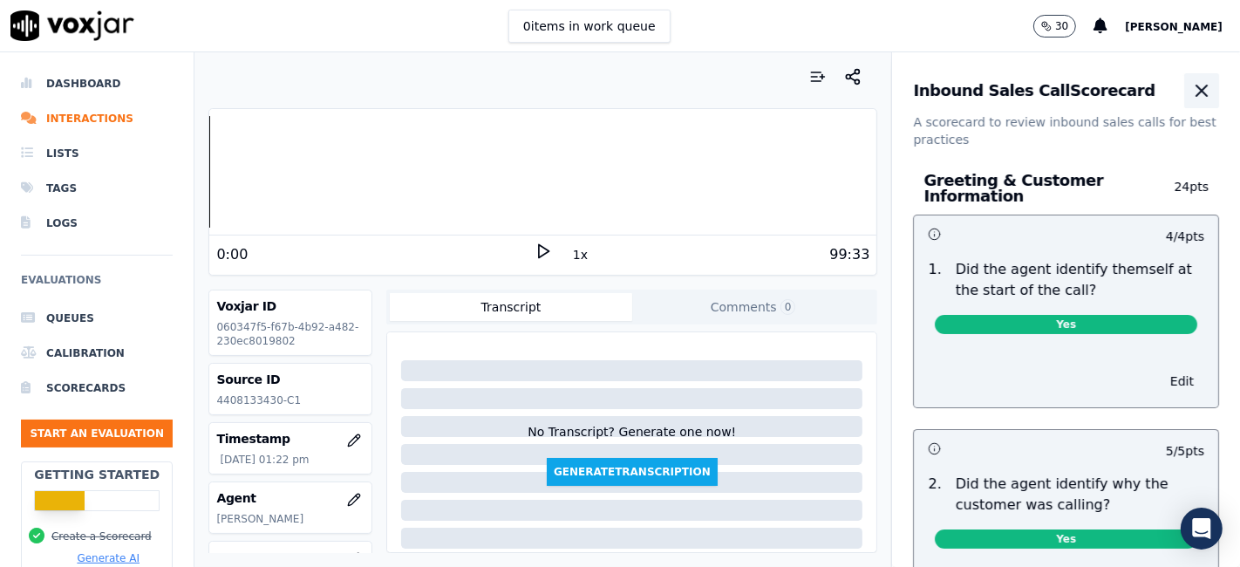
click at [1191, 97] on icon "button" at bounding box center [1201, 90] width 21 height 21
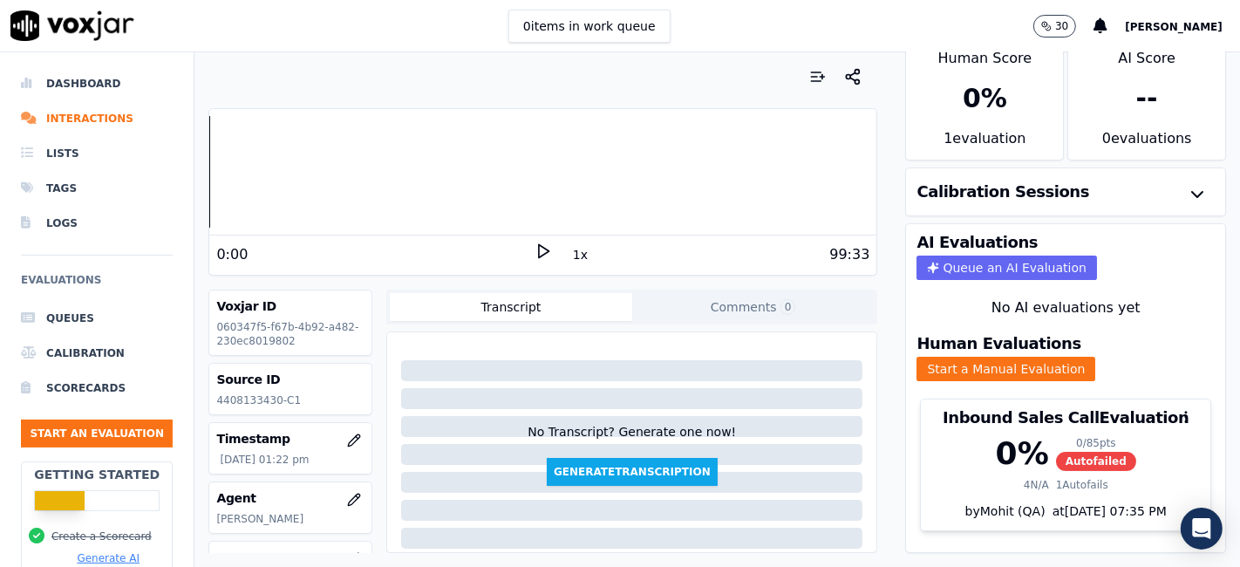
scroll to position [56, 0]
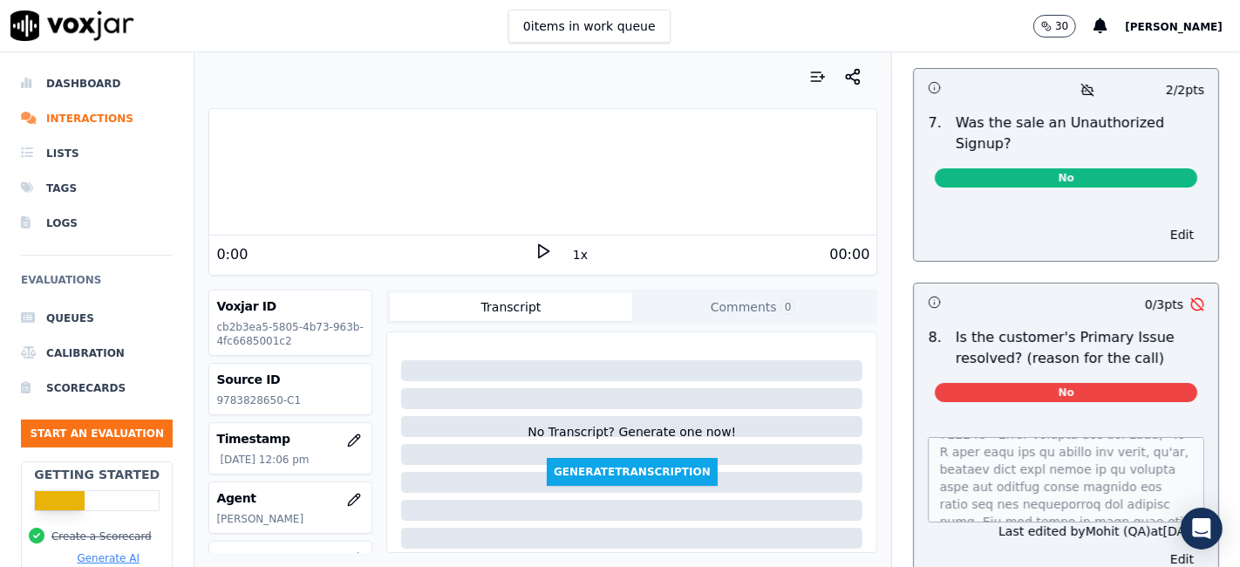
scroll to position [5321, 0]
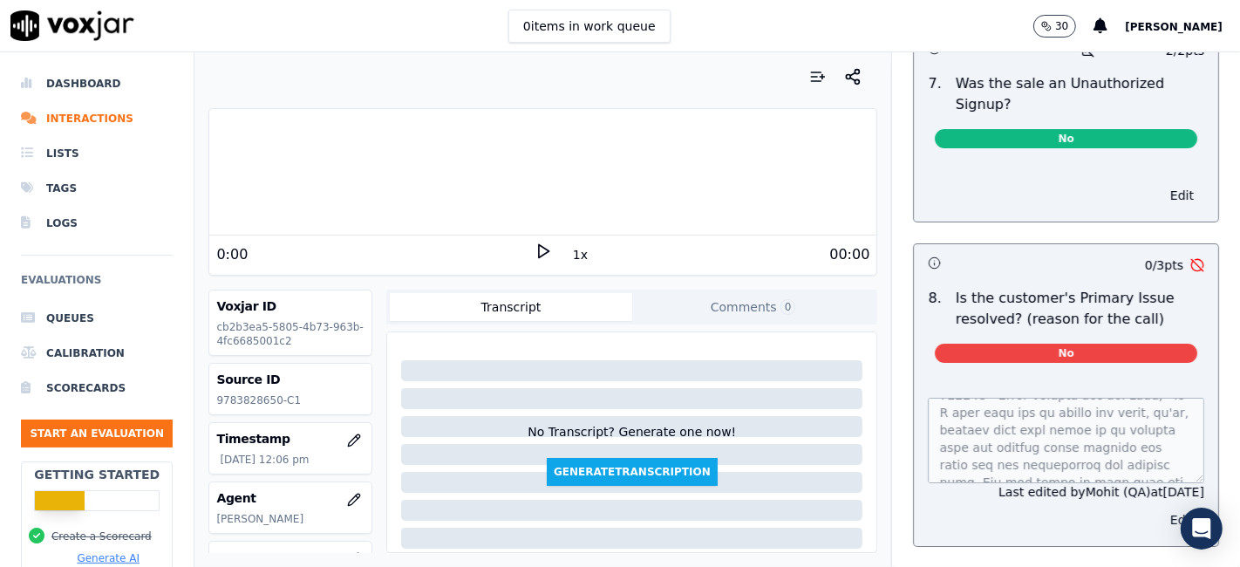
click at [1159, 507] on button "Edit" at bounding box center [1181, 519] width 44 height 24
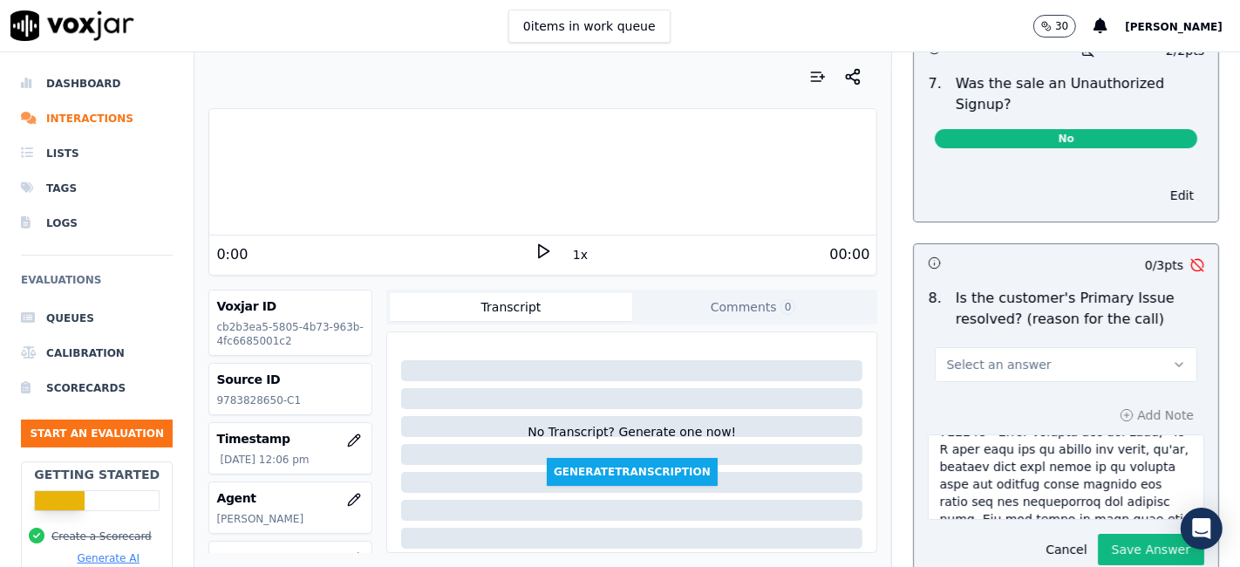
click at [1023, 347] on button "Select an answer" at bounding box center [1066, 364] width 262 height 35
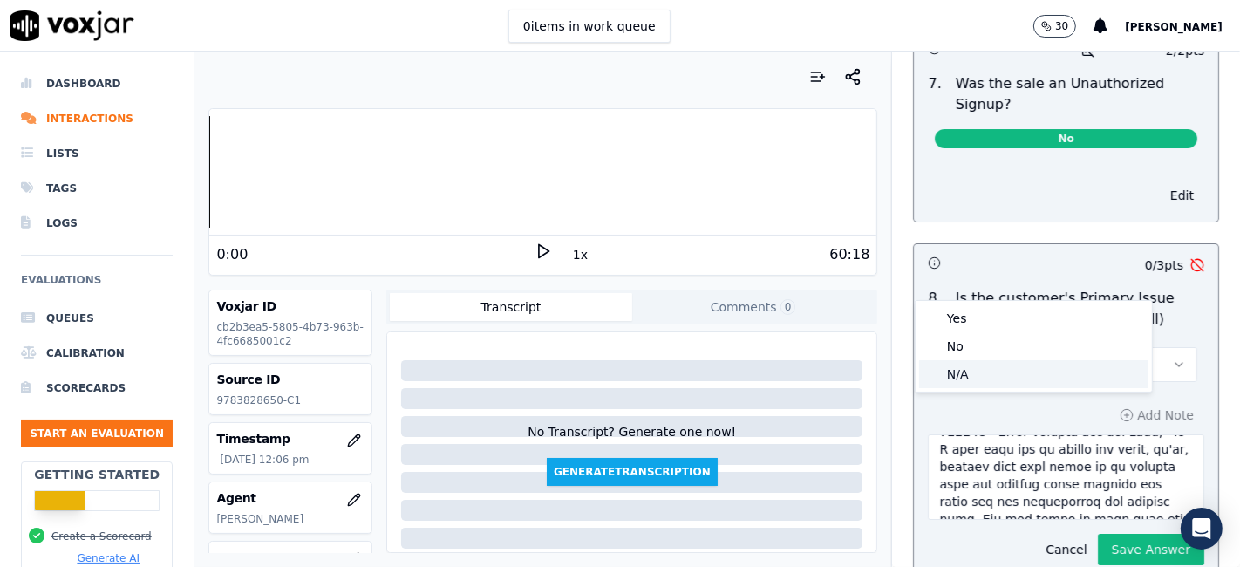
click at [1003, 375] on div "N/A" at bounding box center [1033, 374] width 229 height 28
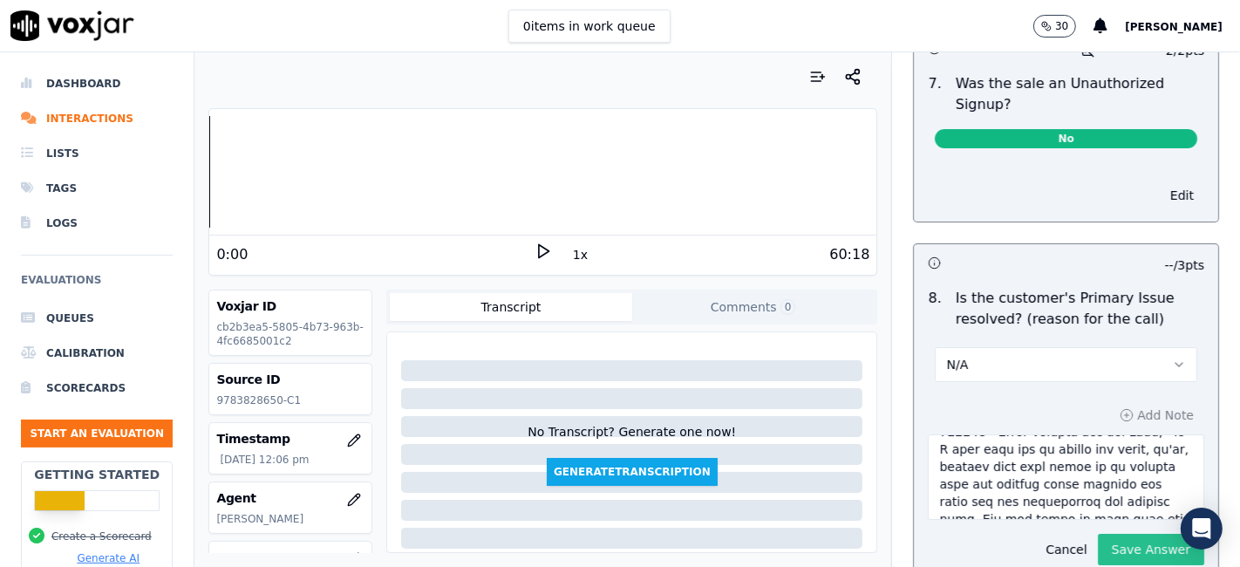
click at [1098, 534] on button "Save Answer" at bounding box center [1151, 549] width 106 height 31
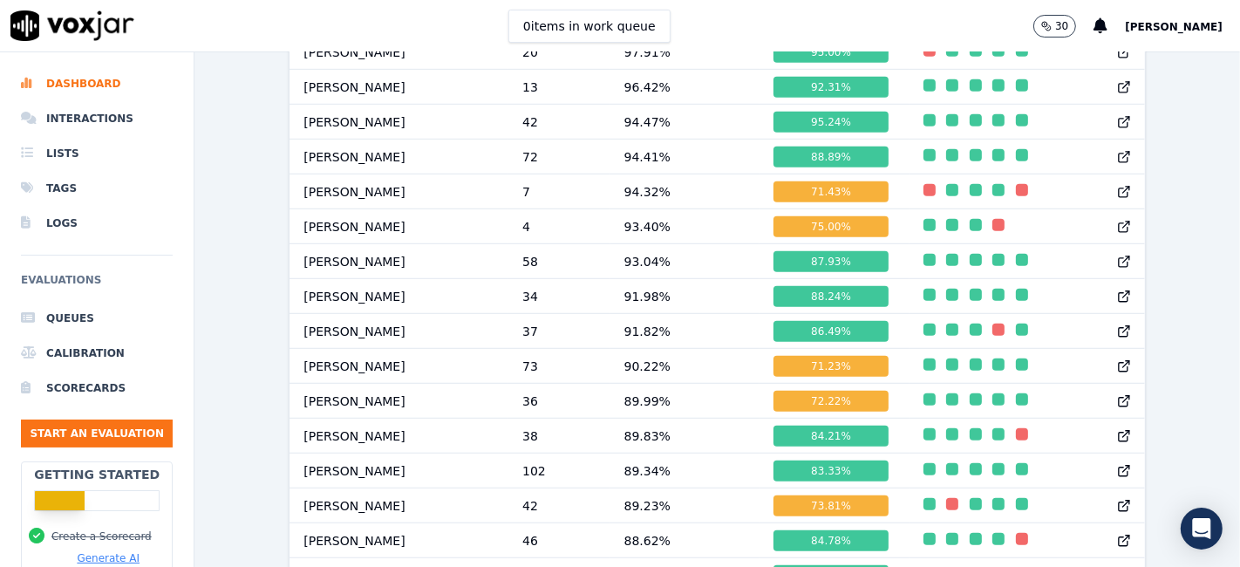
scroll to position [946, 0]
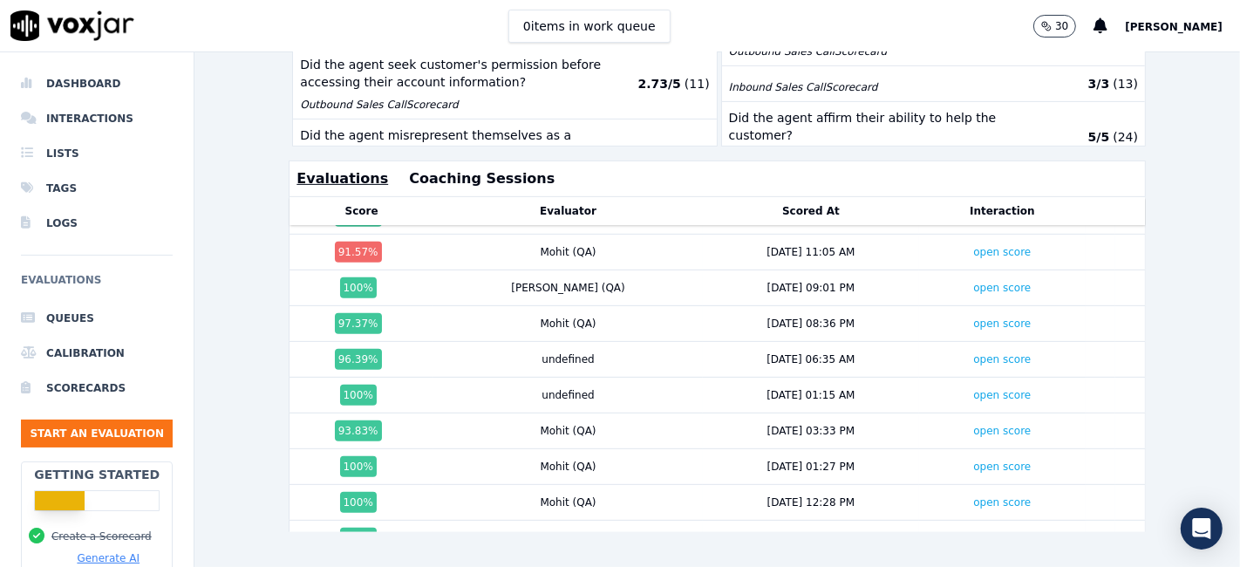
scroll to position [575, 0]
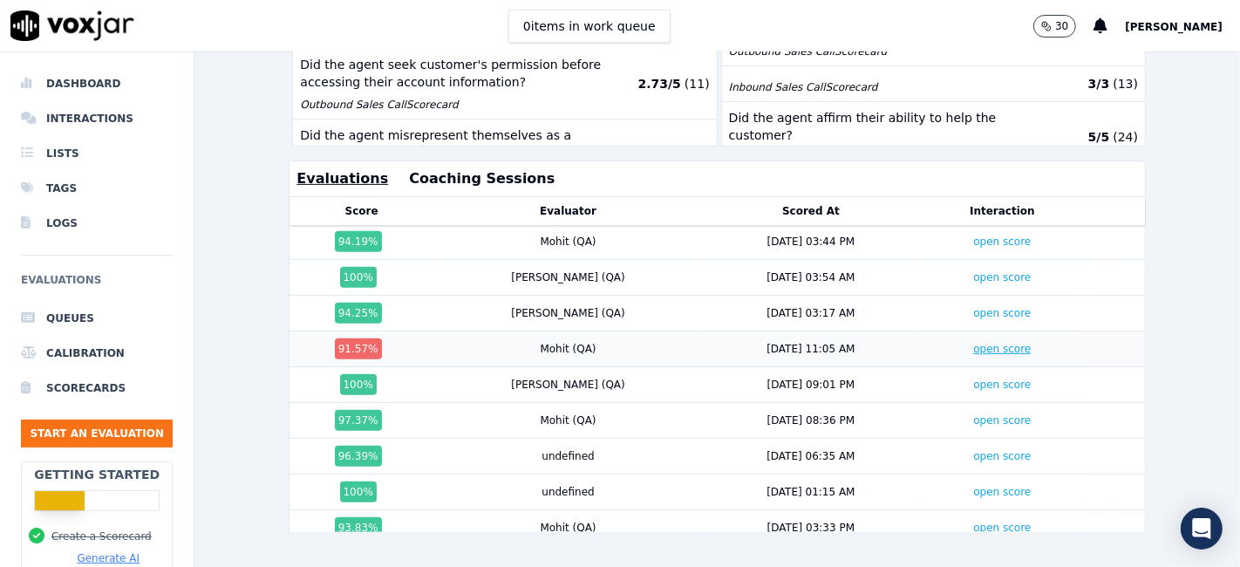
click at [973, 343] on link "open score" at bounding box center [1002, 349] width 58 height 12
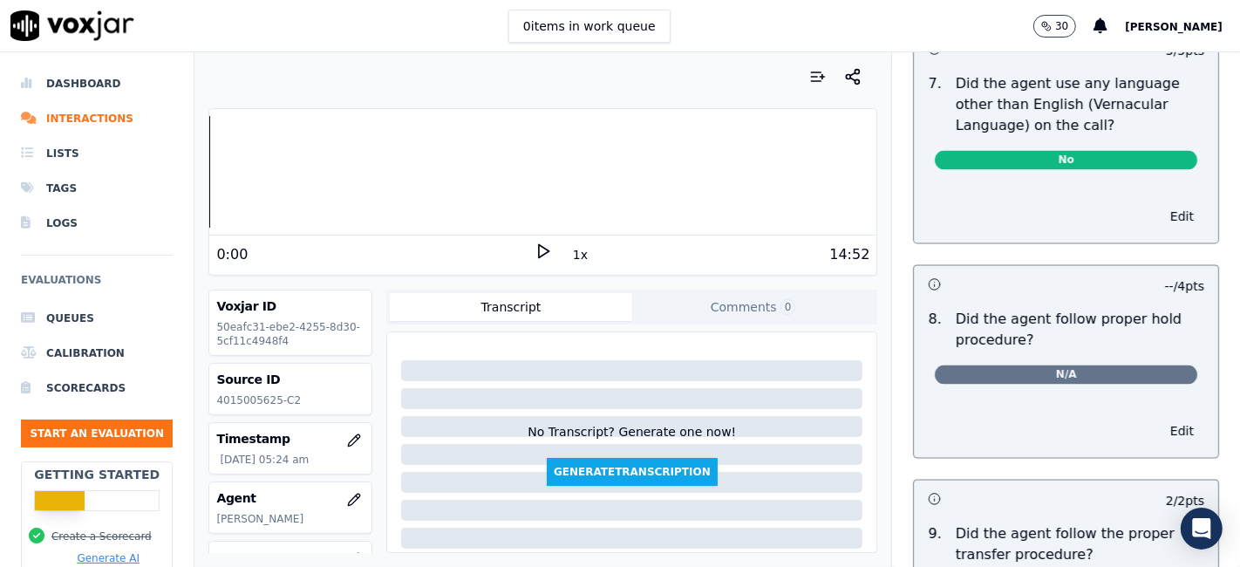
scroll to position [2518, 0]
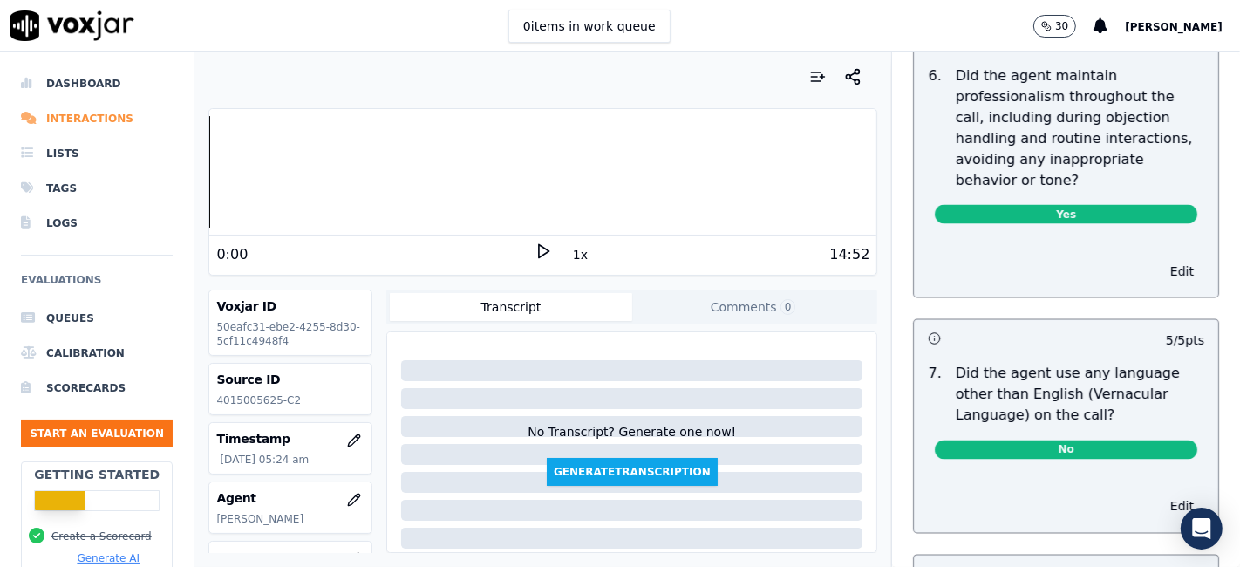
click at [69, 114] on li "Interactions" at bounding box center [97, 118] width 152 height 35
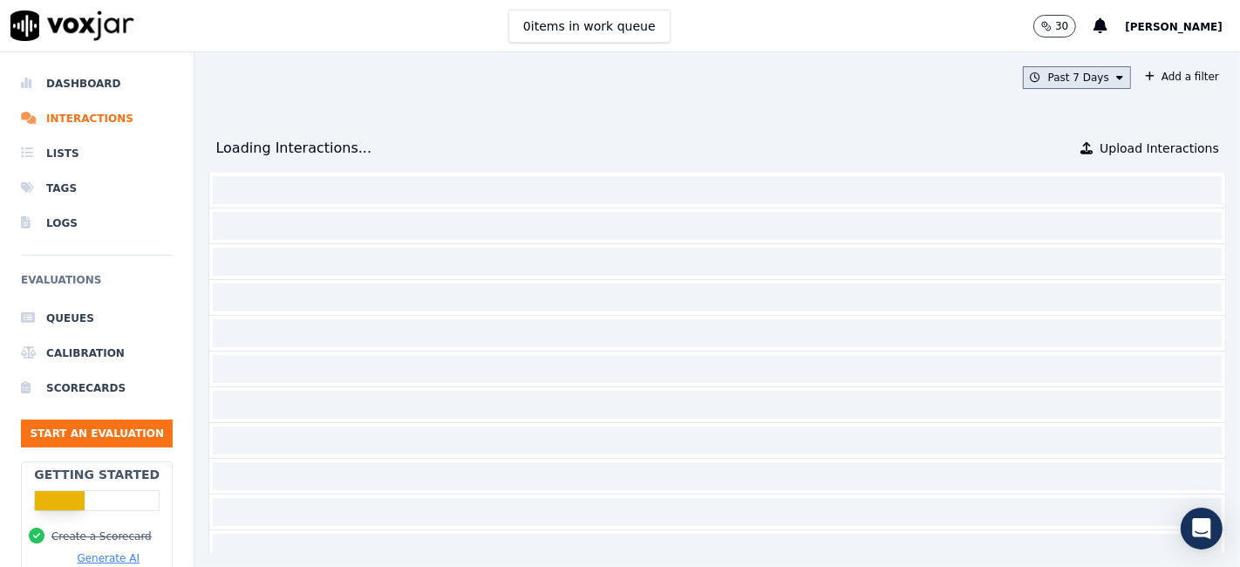
click at [1051, 76] on button "Past 7 Days" at bounding box center [1077, 77] width 108 height 23
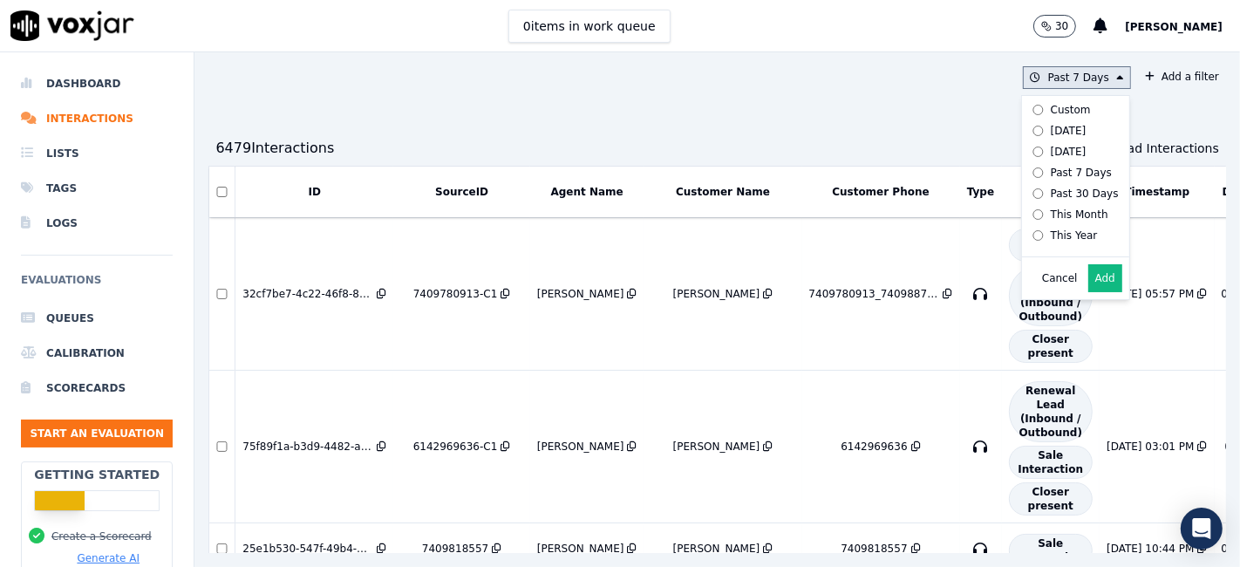
click at [1051, 235] on div "This Year" at bounding box center [1074, 235] width 47 height 14
click at [1088, 292] on button "Add" at bounding box center [1105, 278] width 34 height 28
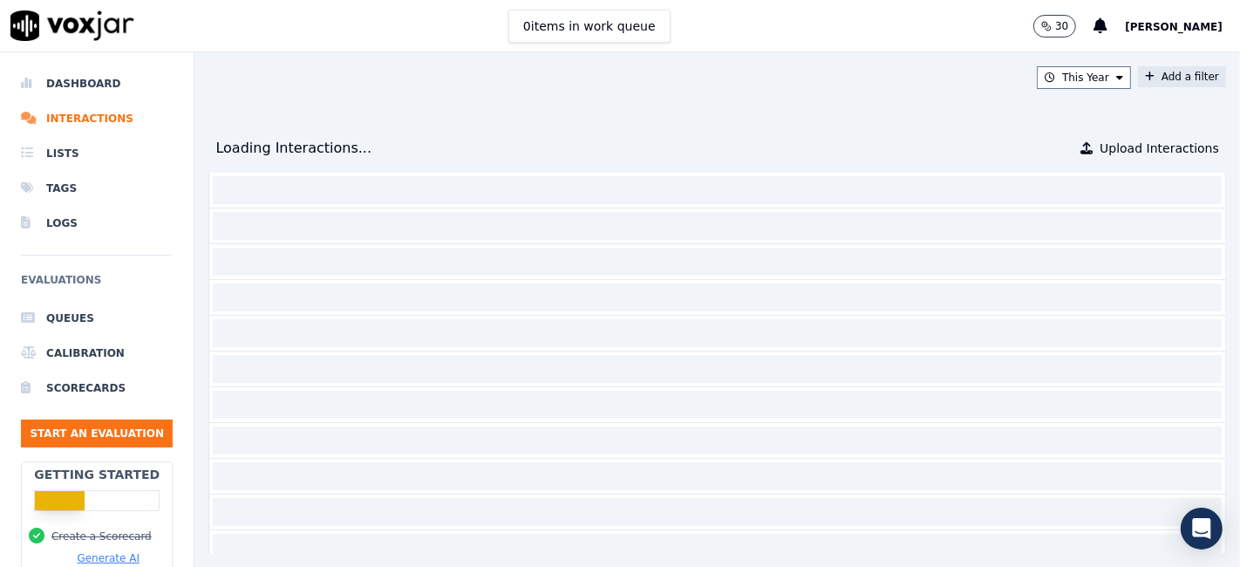
click at [1138, 76] on button "Add a filter" at bounding box center [1182, 76] width 88 height 21
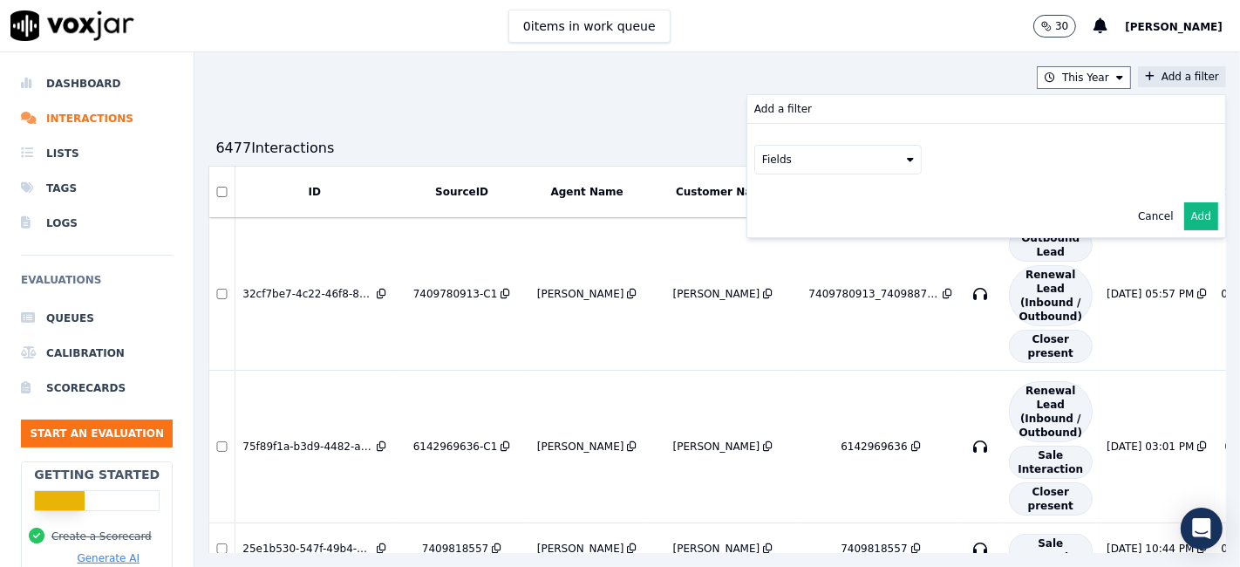
click at [777, 155] on button "Fields" at bounding box center [837, 160] width 167 height 30
click at [784, 235] on div "sourceIdentifier" at bounding box center [825, 231] width 82 height 14
click at [1027, 153] on button at bounding box center [1053, 158] width 251 height 26
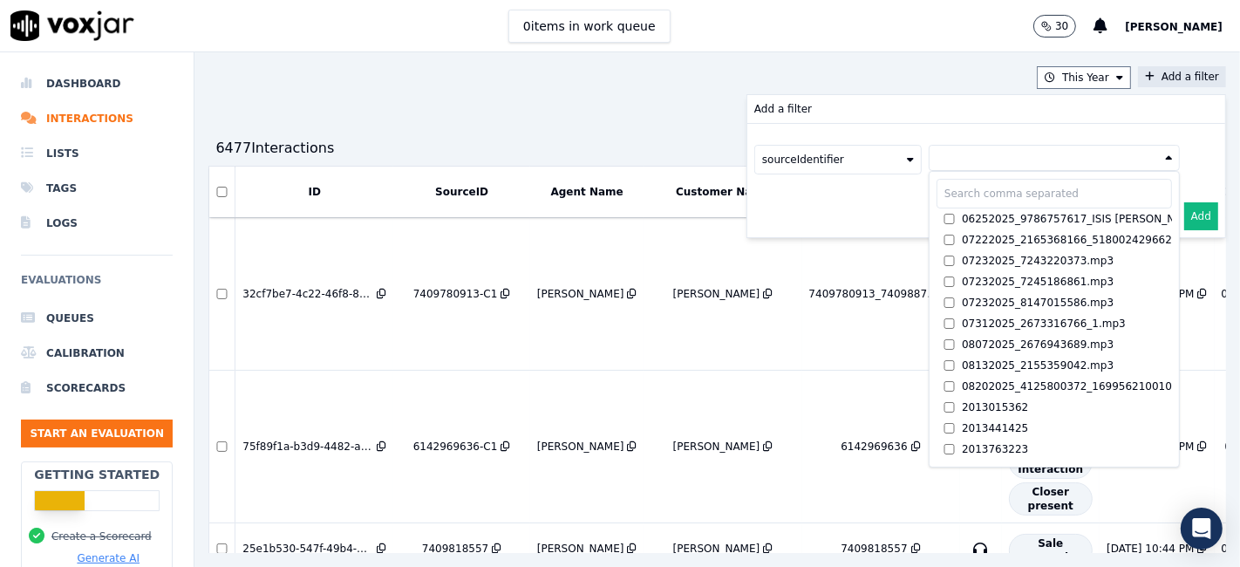
click at [949, 195] on input "text" at bounding box center [1053, 194] width 235 height 30
paste input "8509644844"
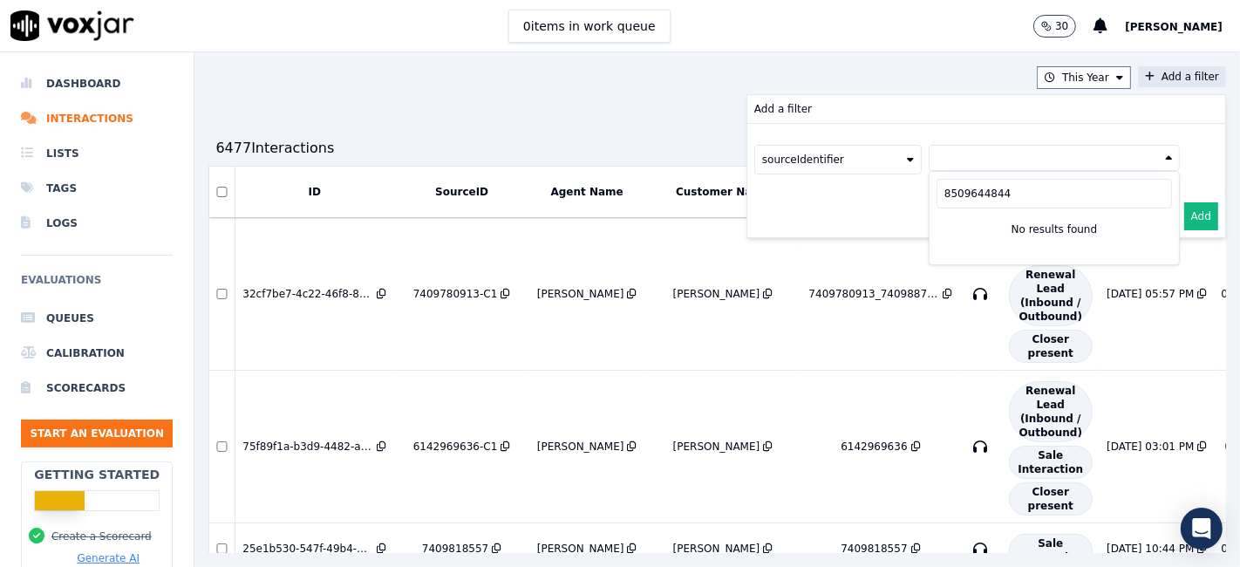
type input "8509644844"
click at [1184, 210] on button "Add" at bounding box center [1201, 216] width 34 height 28
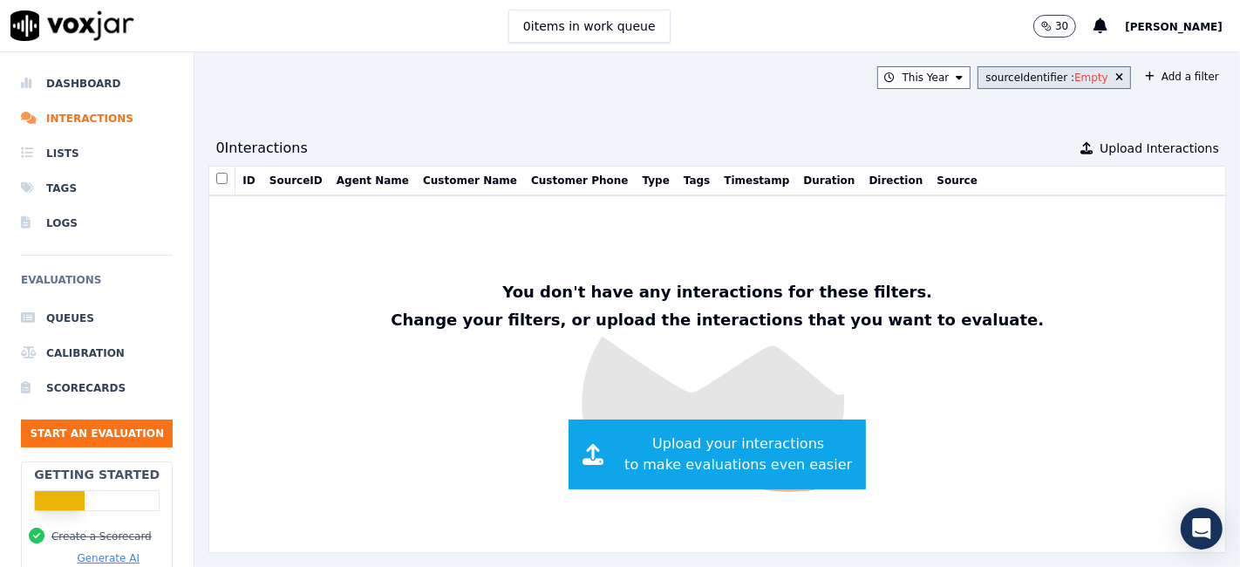
click at [1108, 76] on button at bounding box center [1115, 78] width 15 height 14
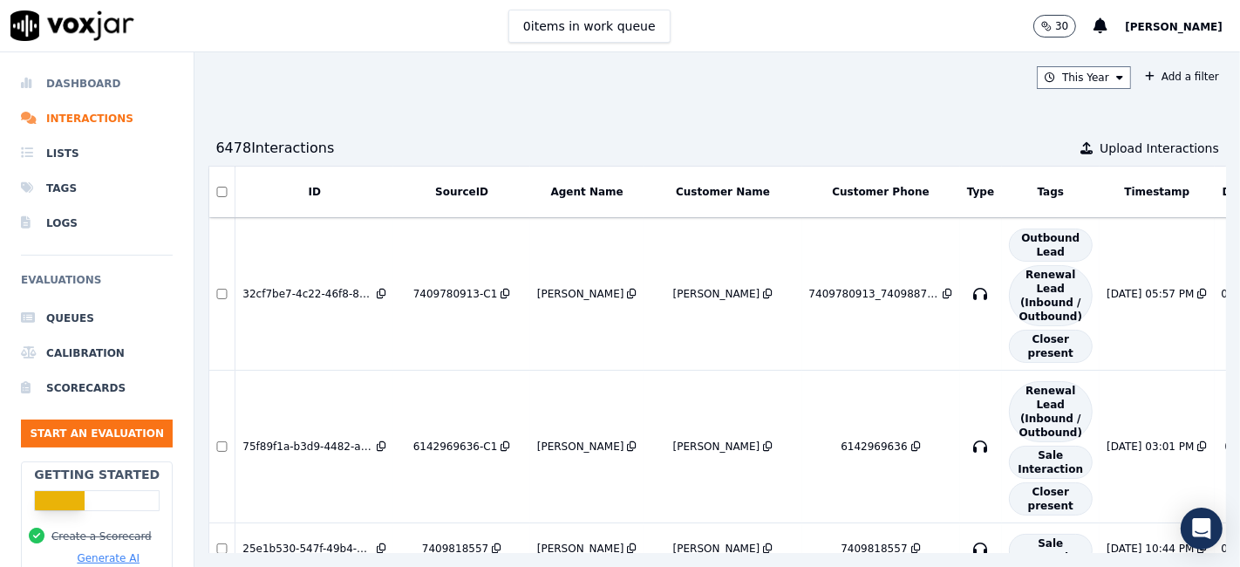
click at [78, 83] on li "Dashboard" at bounding box center [97, 83] width 152 height 35
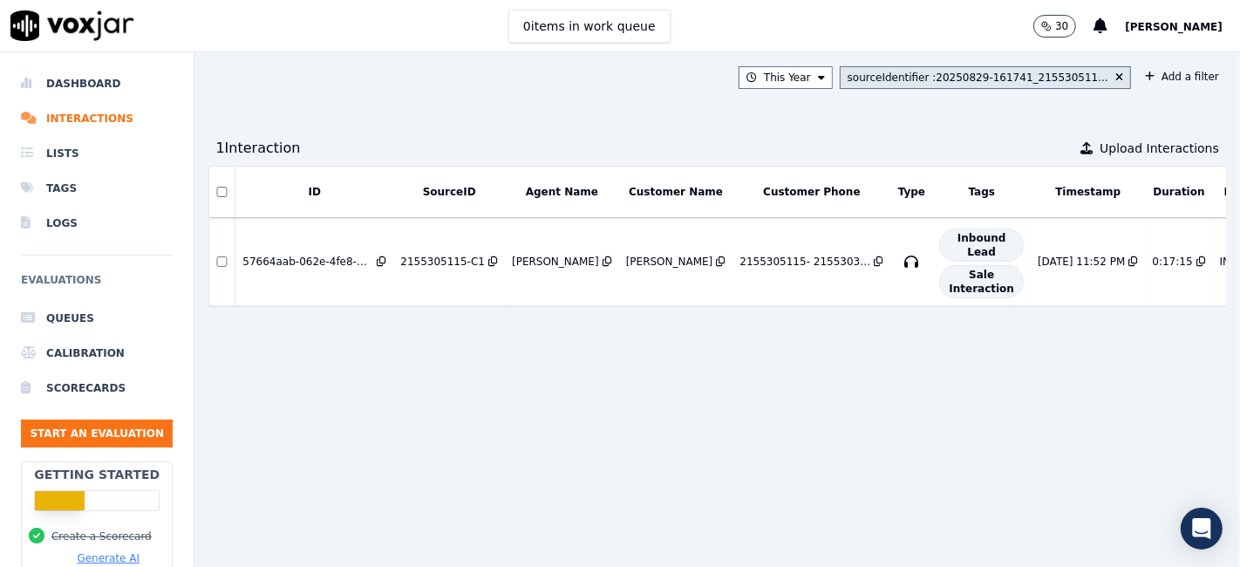
click at [1009, 80] on div "sourceIdentifier : 20250829-161741_215530511..." at bounding box center [977, 78] width 261 height 14
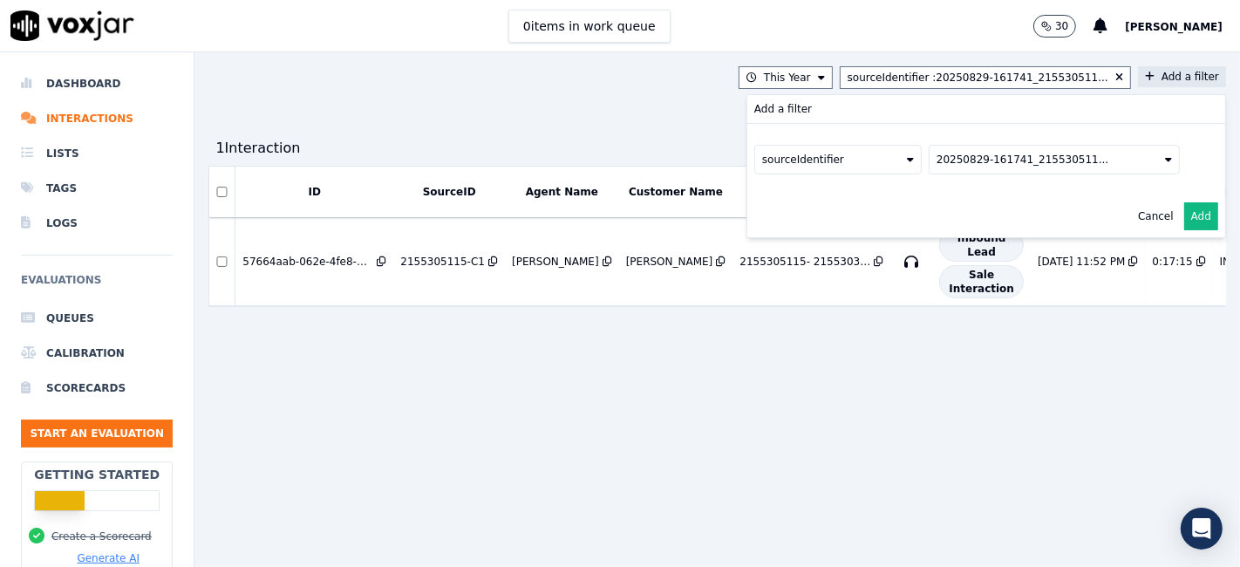
click at [1138, 77] on button "Add a filter Add a filter sourceIdentifier 20250829-161741_215530511... Cancel …" at bounding box center [1182, 76] width 88 height 21
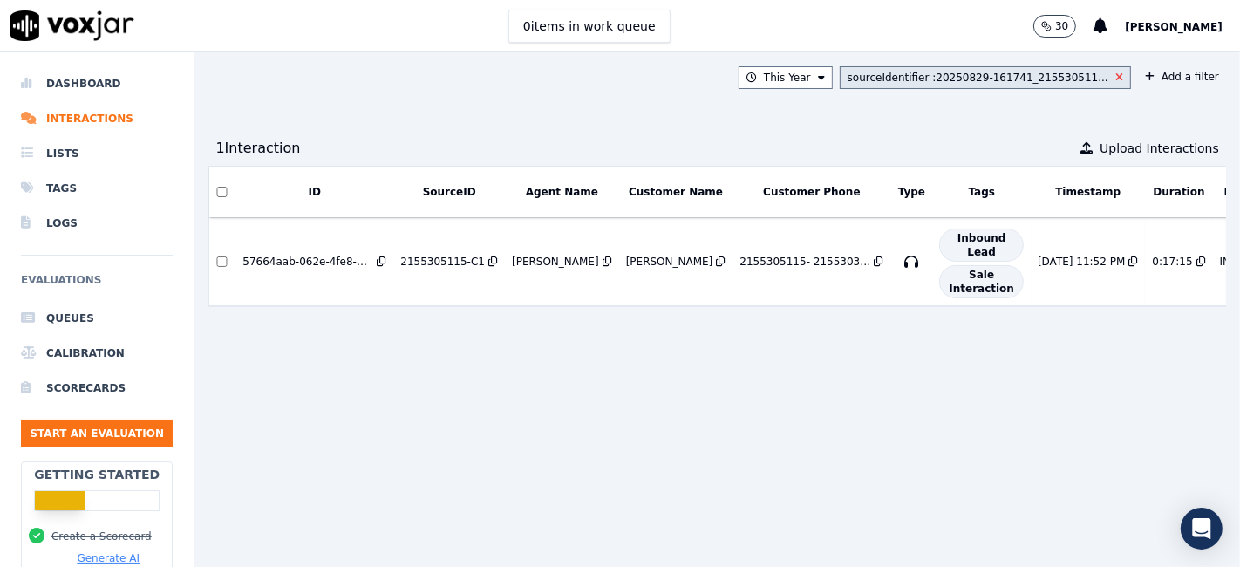
click at [1115, 76] on icon at bounding box center [1119, 77] width 8 height 10
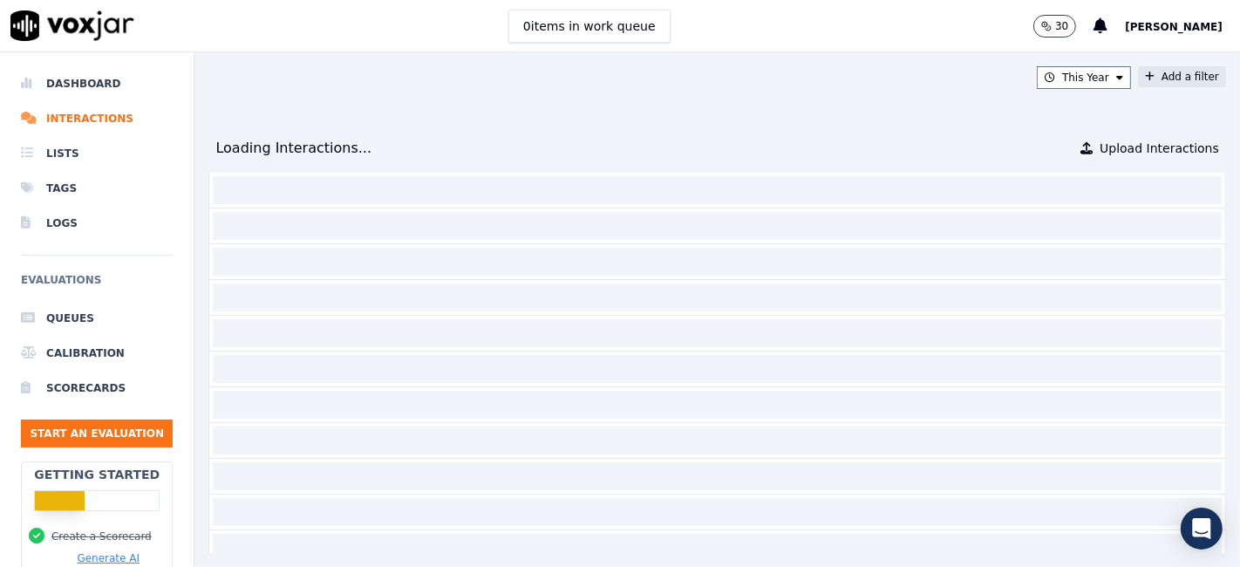
click at [1146, 77] on button "Add a filter" at bounding box center [1182, 76] width 88 height 21
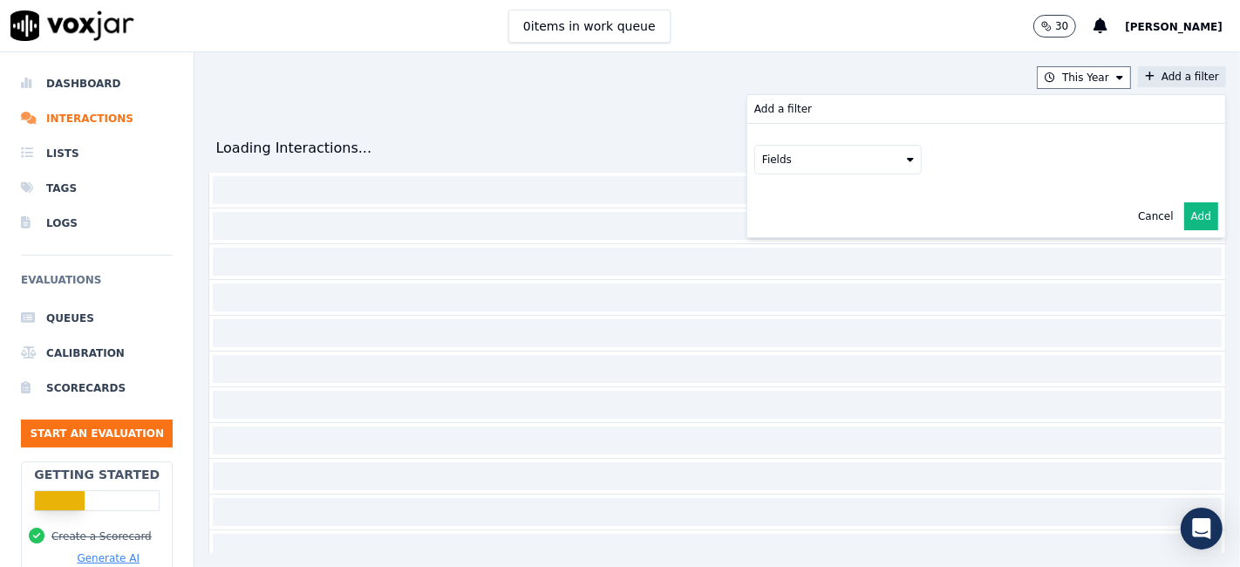
click at [828, 163] on button "Fields" at bounding box center [837, 160] width 167 height 30
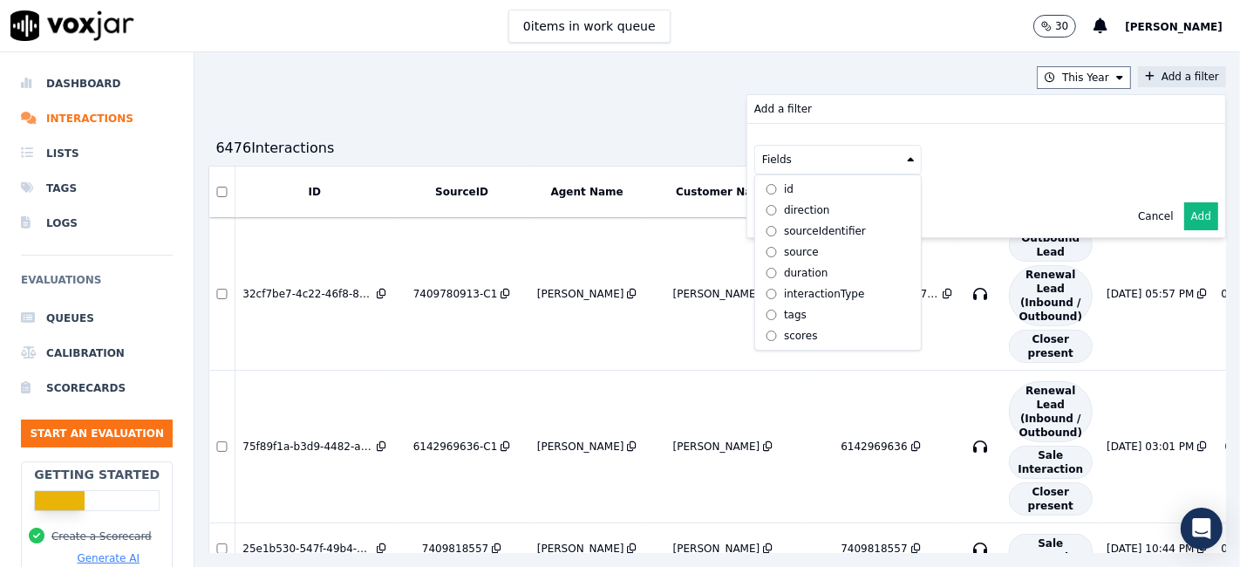
click at [792, 233] on div "sourceIdentifier" at bounding box center [825, 231] width 82 height 14
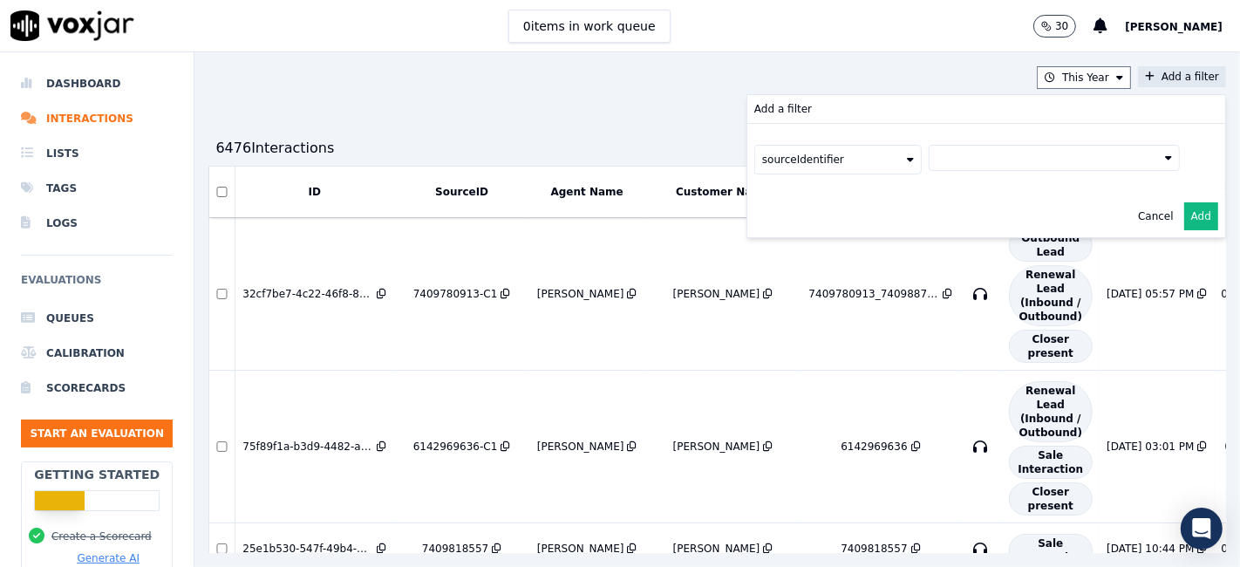
click at [993, 163] on button at bounding box center [1053, 158] width 251 height 26
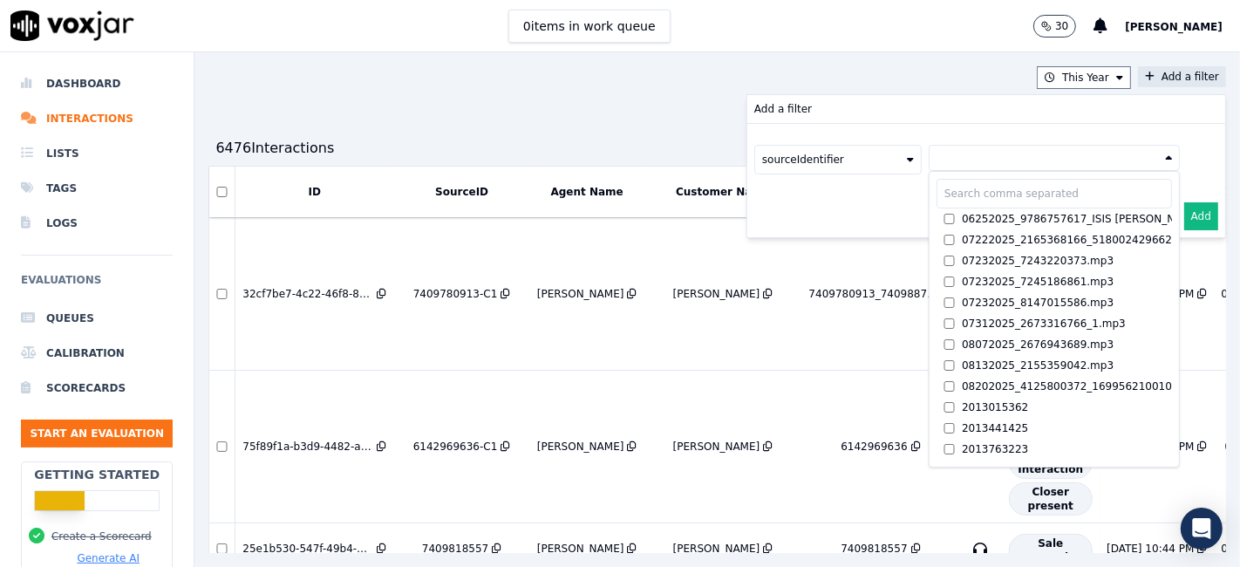
click at [936, 195] on input "text" at bounding box center [1053, 194] width 235 height 30
paste input "2155305115"
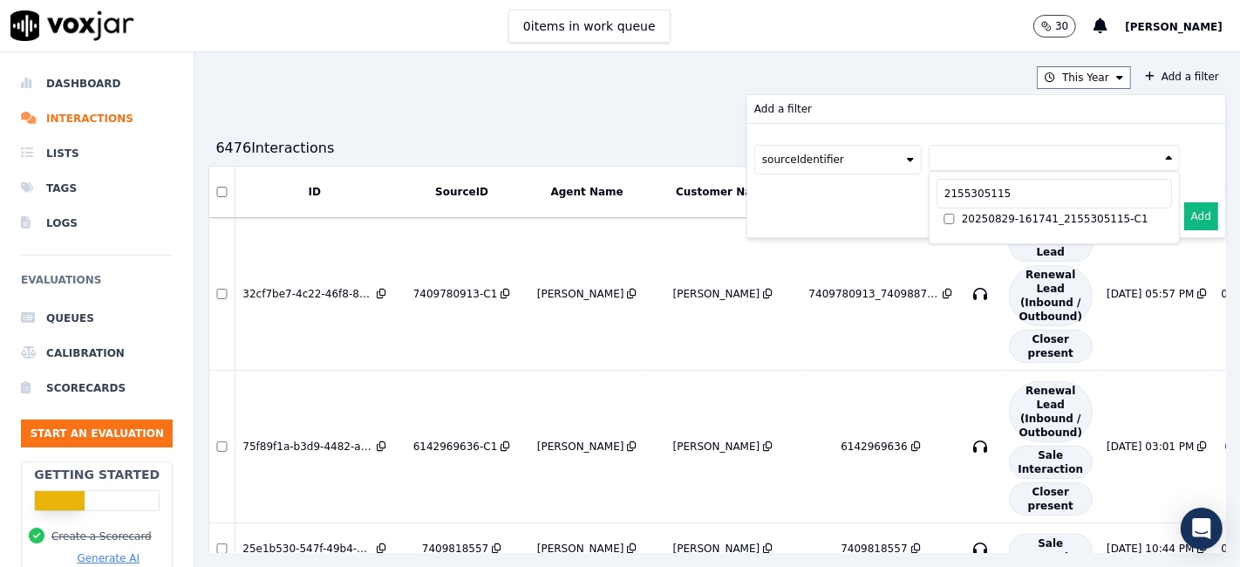
type input "2155305115"
click at [1036, 215] on div "20250829-161741_2155305115-C1" at bounding box center [1055, 219] width 187 height 14
click at [1184, 212] on button "Add" at bounding box center [1201, 216] width 34 height 28
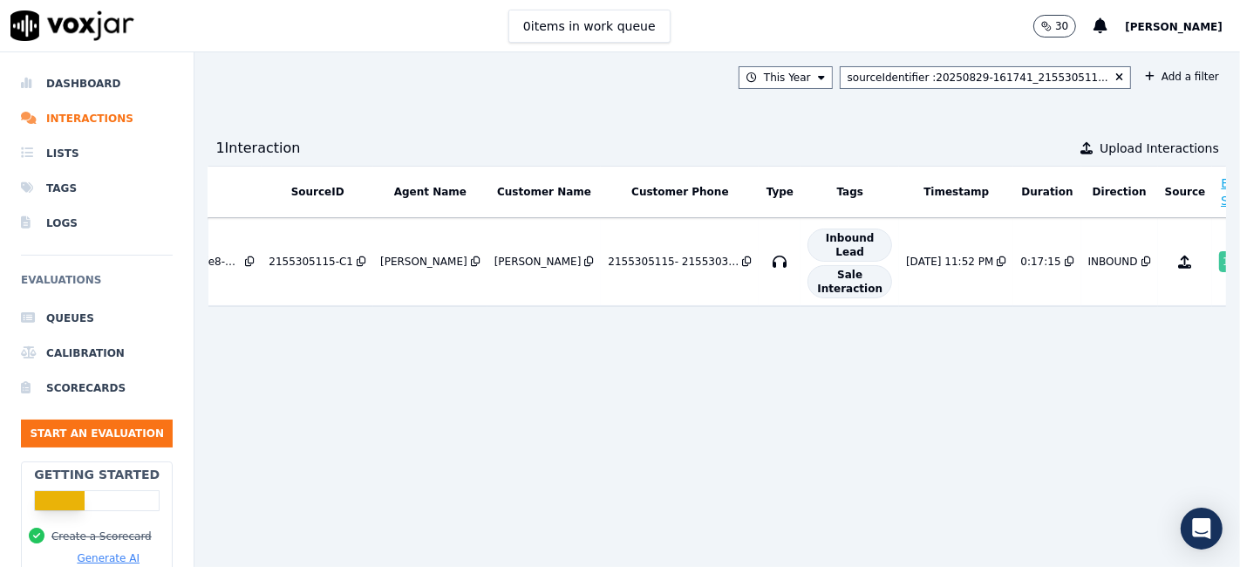
scroll to position [0, 146]
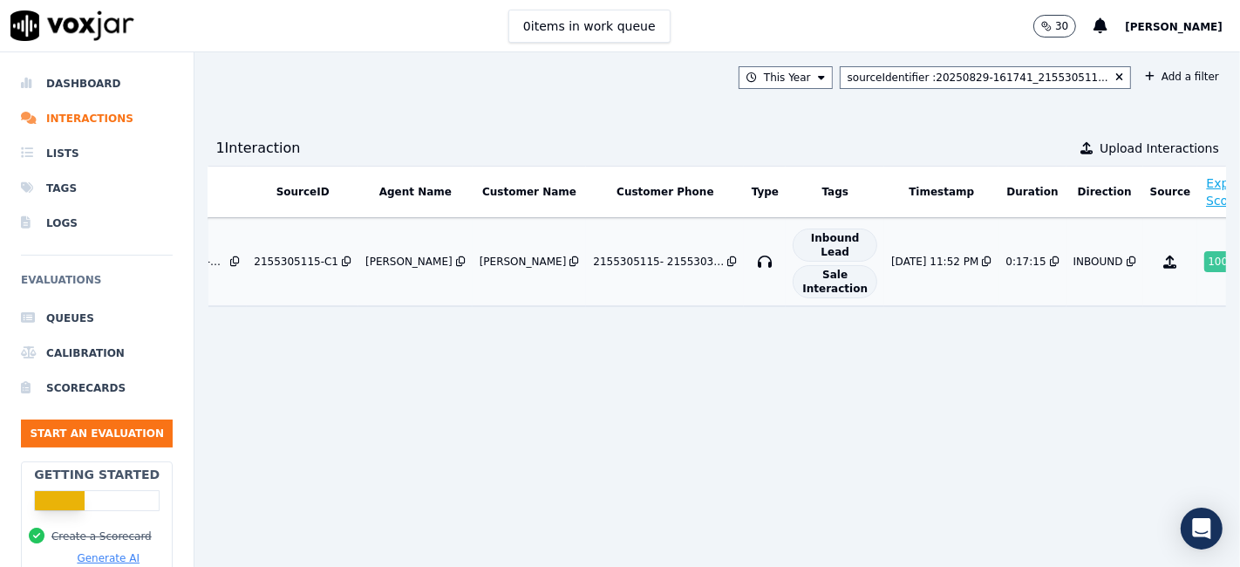
click at [1204, 266] on div "100 %" at bounding box center [1222, 261] width 37 height 21
click at [1115, 78] on icon at bounding box center [1119, 77] width 8 height 10
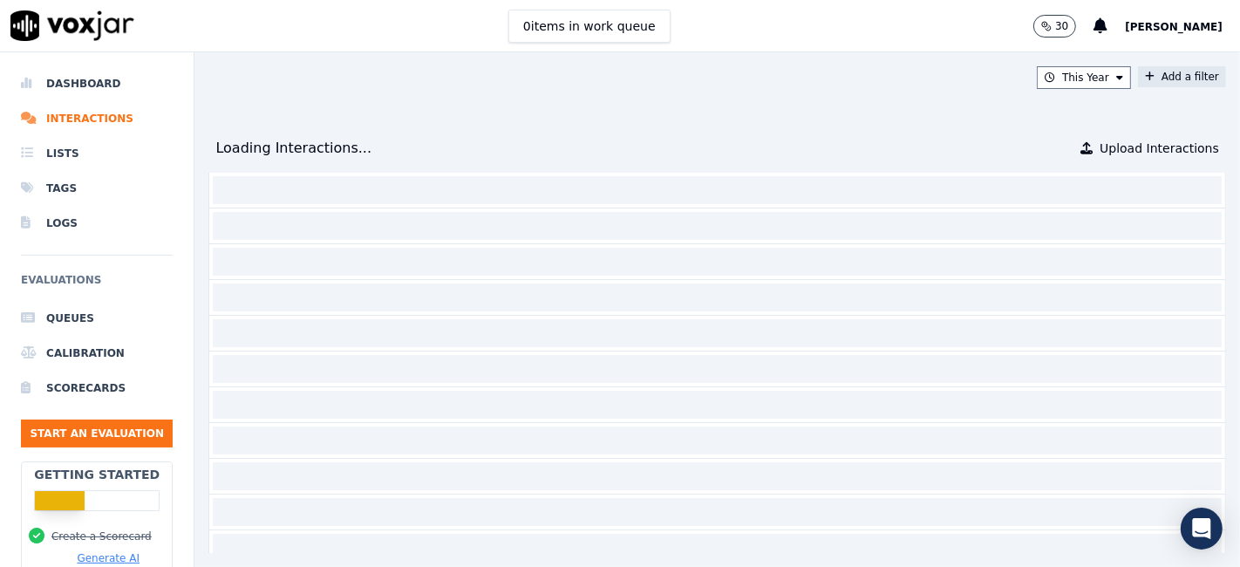
click at [1138, 75] on button "Add a filter" at bounding box center [1182, 76] width 88 height 21
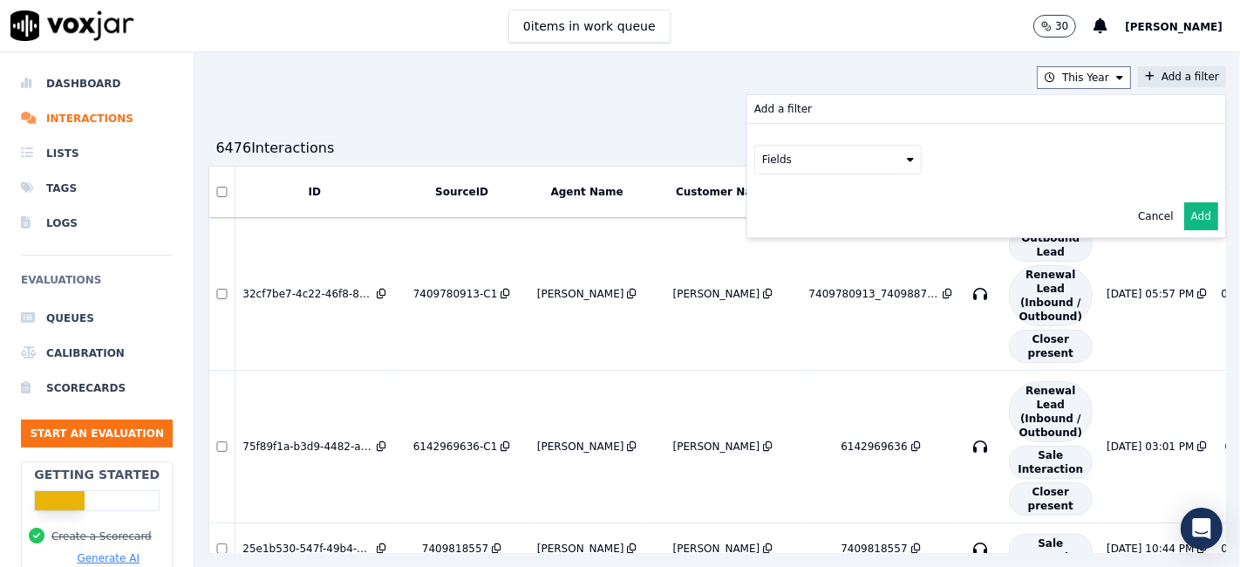
click at [802, 158] on button "Fields" at bounding box center [837, 160] width 167 height 30
click at [788, 230] on div "sourceIdentifier" at bounding box center [825, 231] width 82 height 14
click at [1020, 160] on button at bounding box center [1053, 158] width 251 height 26
click at [937, 197] on input "text" at bounding box center [1053, 194] width 235 height 30
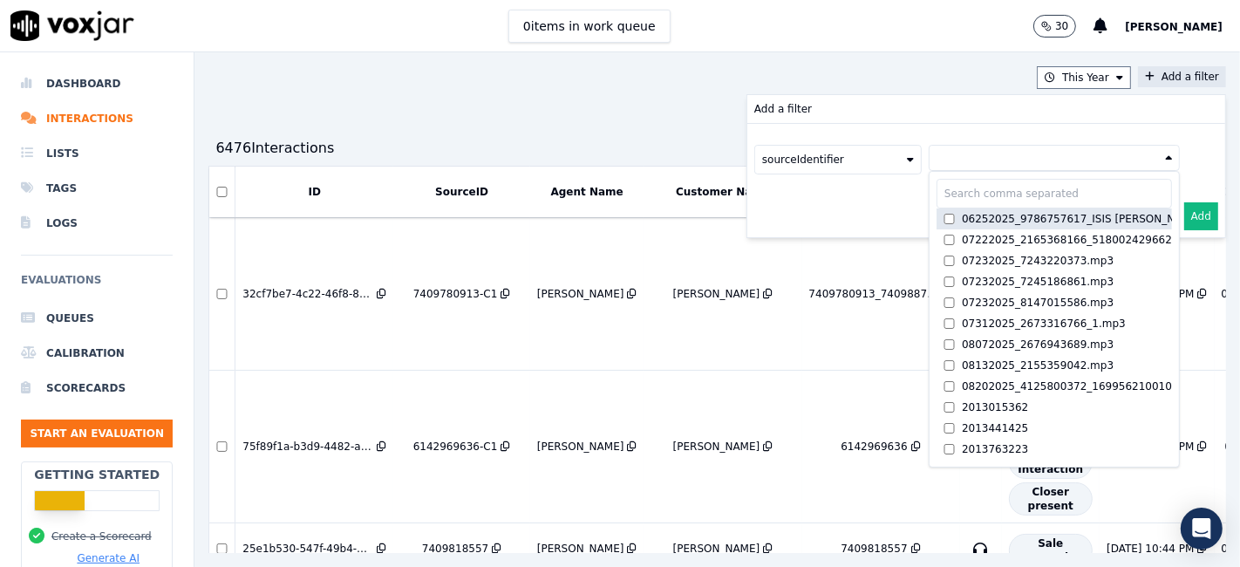
paste input "6232423159"
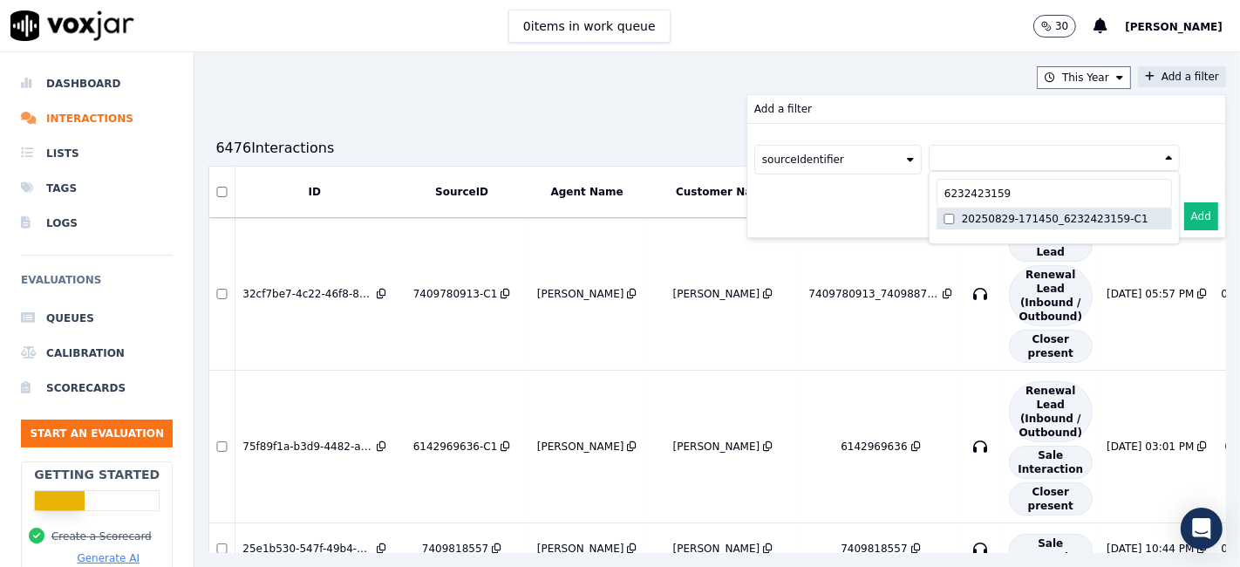
type input "6232423159"
click at [1184, 211] on button "Add" at bounding box center [1201, 216] width 34 height 28
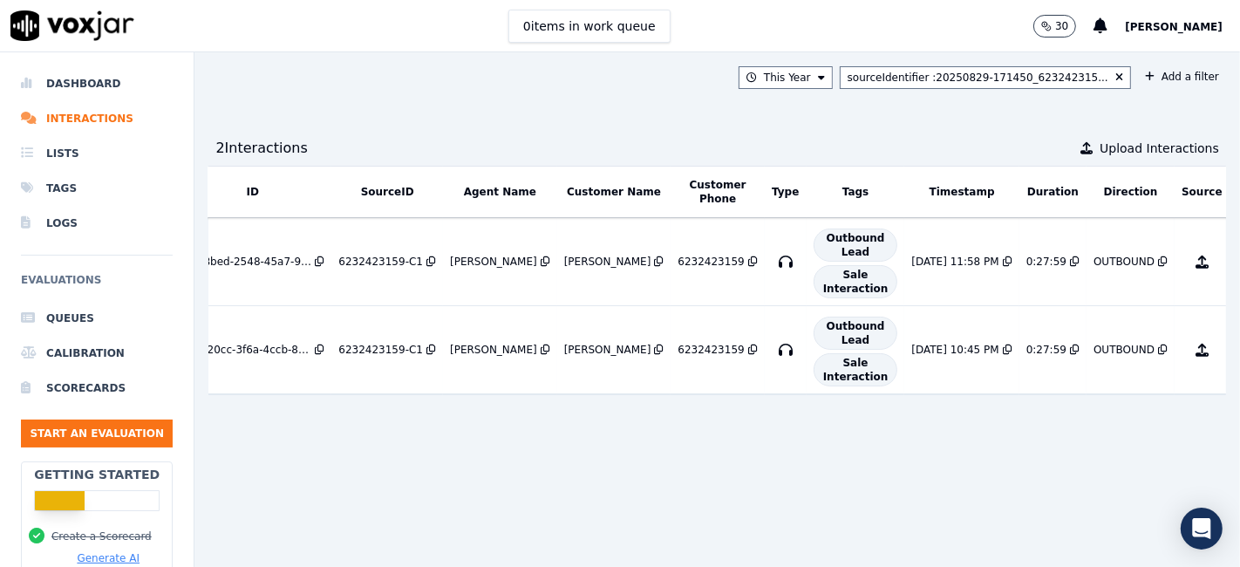
scroll to position [0, 91]
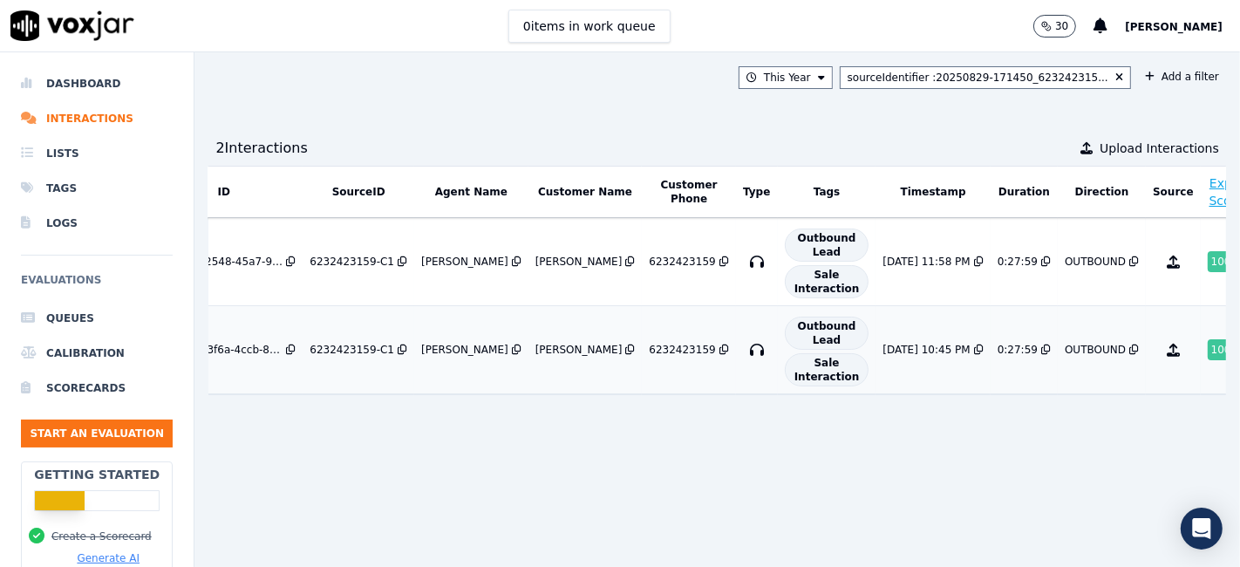
click at [1207, 355] on div "100 %" at bounding box center [1225, 349] width 37 height 21
click at [1207, 260] on div "100 %" at bounding box center [1225, 261] width 37 height 21
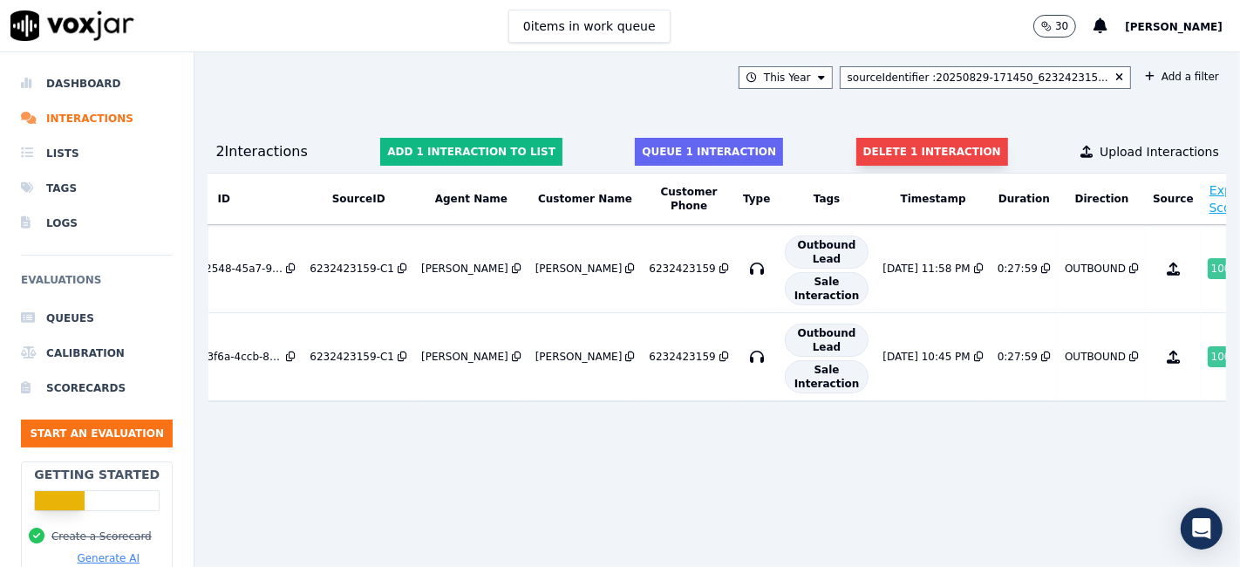
click at [915, 154] on button "Delete 1 interaction" at bounding box center [932, 152] width 152 height 28
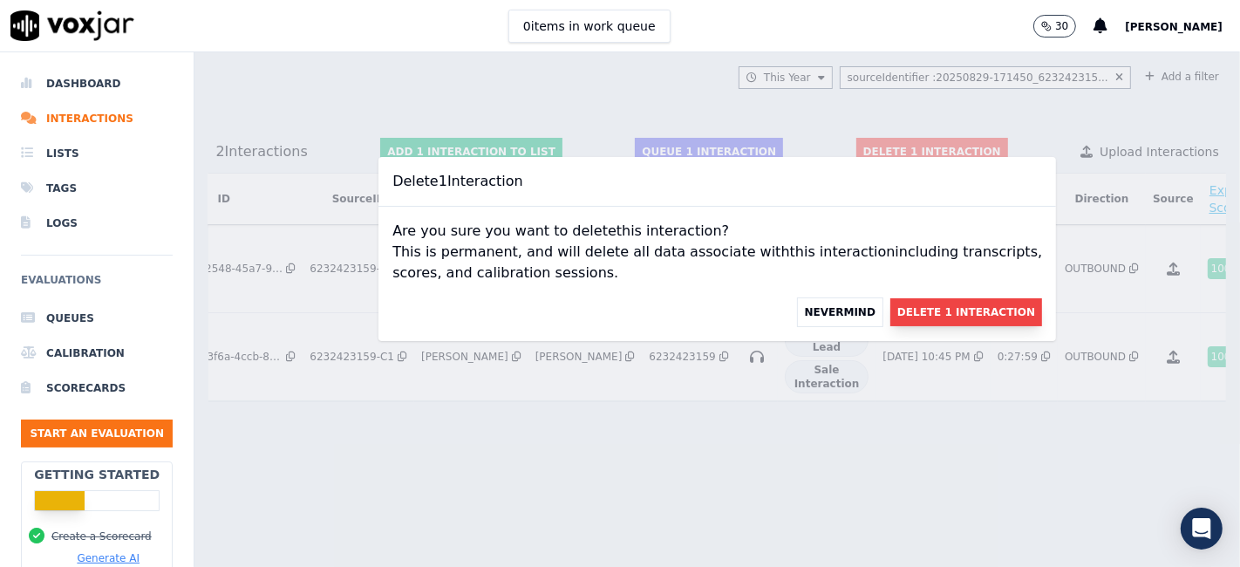
click at [914, 319] on button "Delete 1 Interaction" at bounding box center [966, 312] width 152 height 28
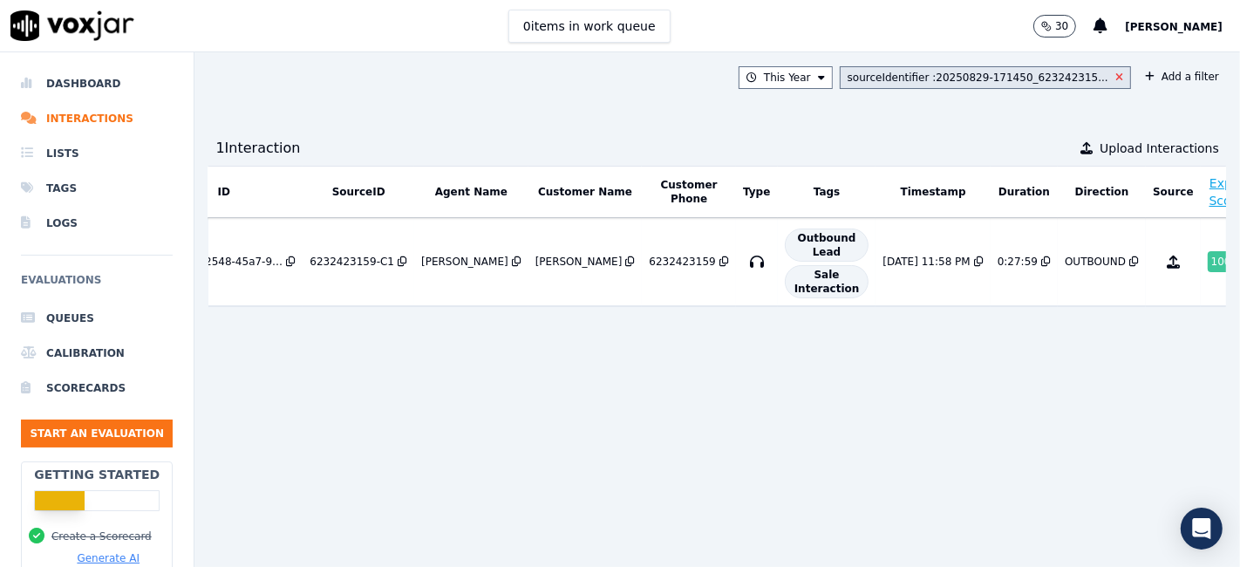
click at [1115, 78] on icon at bounding box center [1119, 77] width 8 height 10
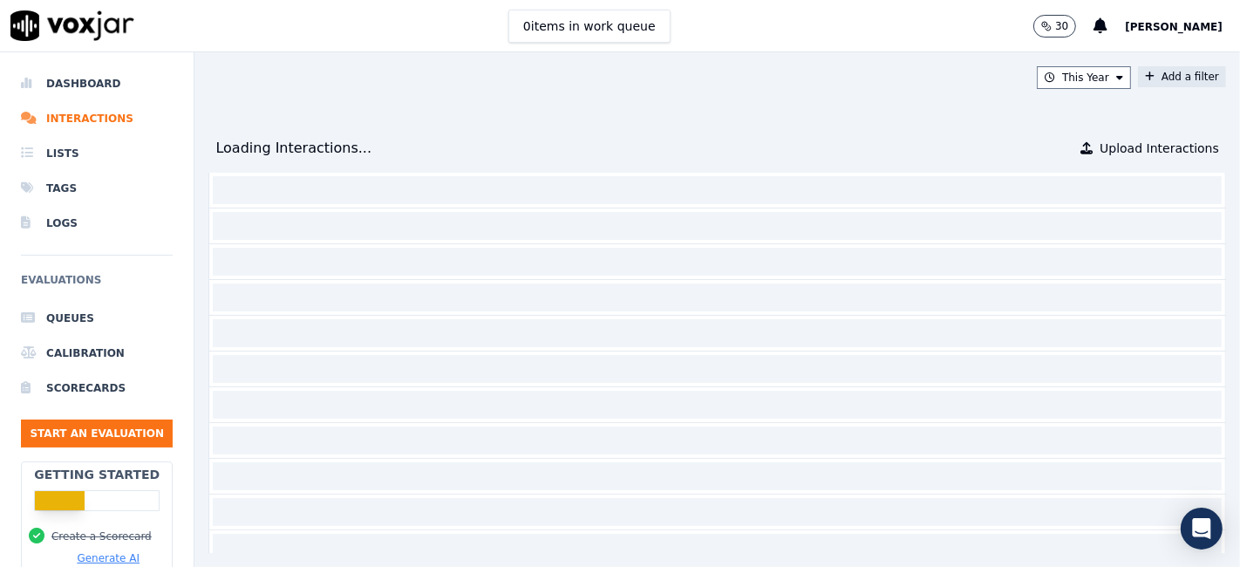
click at [1151, 83] on button "Add a filter" at bounding box center [1182, 76] width 88 height 21
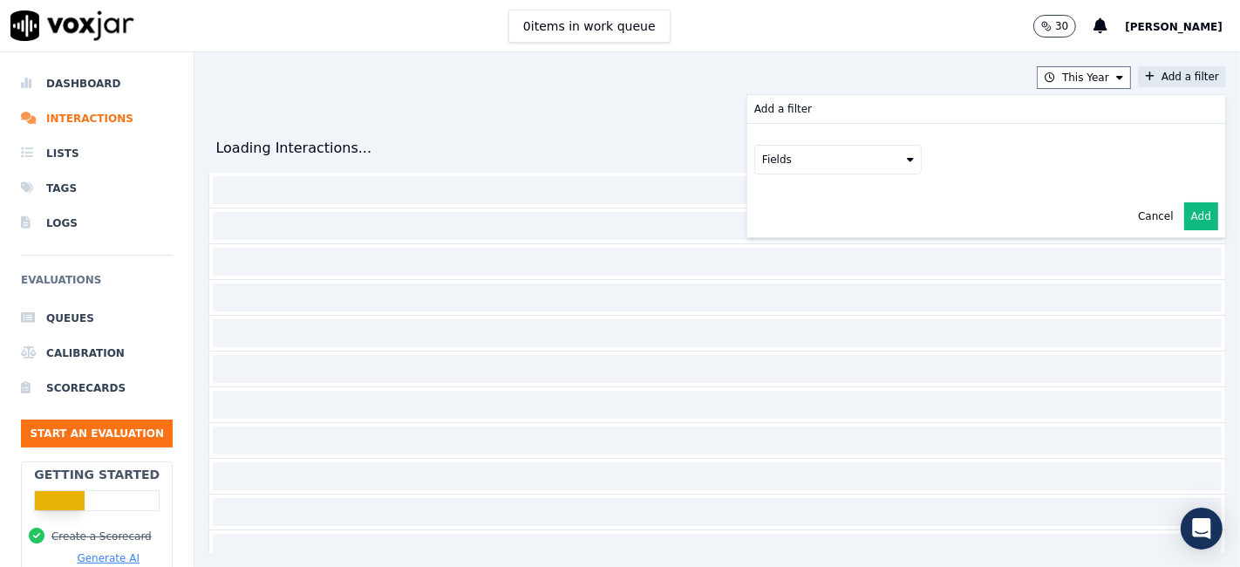
click at [794, 168] on button "Fields" at bounding box center [837, 160] width 167 height 30
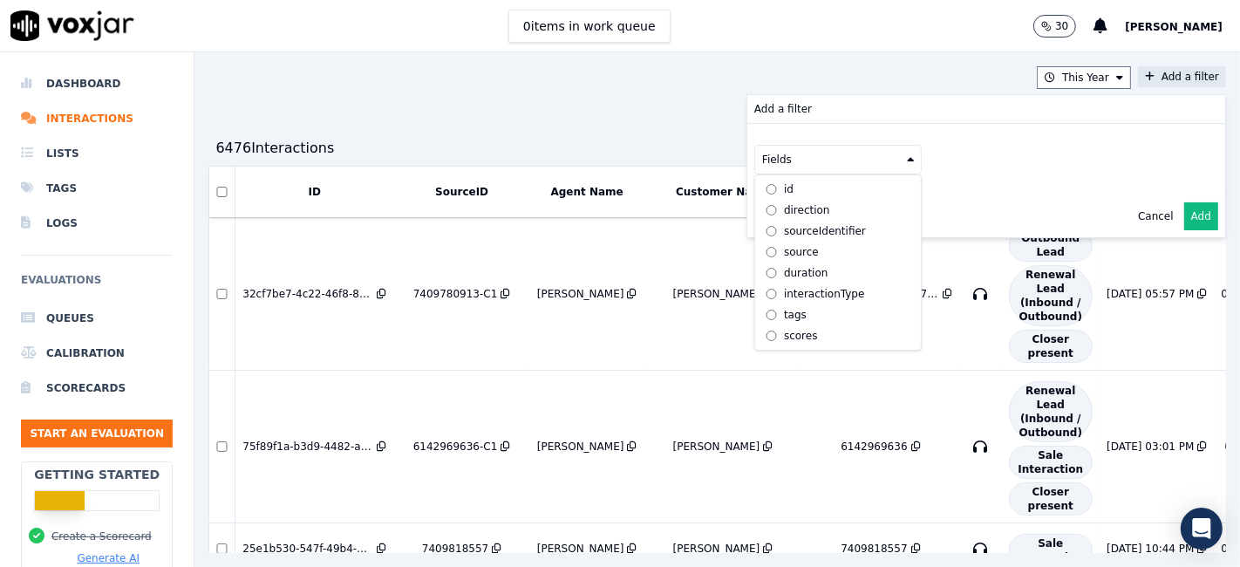
click at [784, 230] on div "sourceIdentifier" at bounding box center [825, 231] width 82 height 14
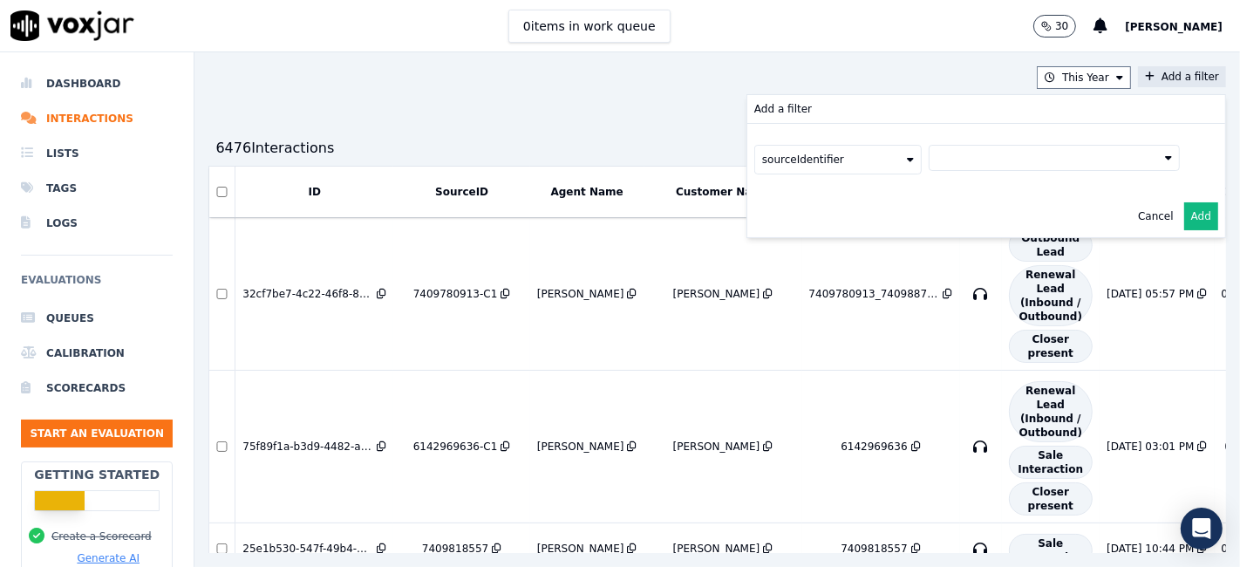
click at [958, 159] on button at bounding box center [1053, 158] width 251 height 26
click at [948, 195] on input "text" at bounding box center [1053, 194] width 235 height 30
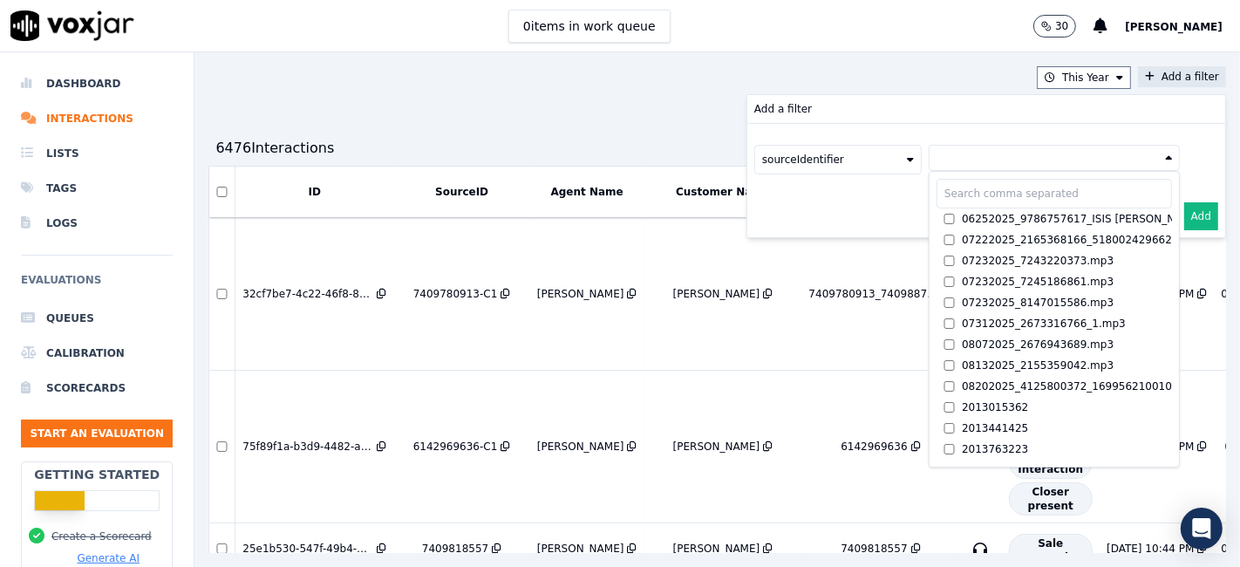
paste input "4122711974"
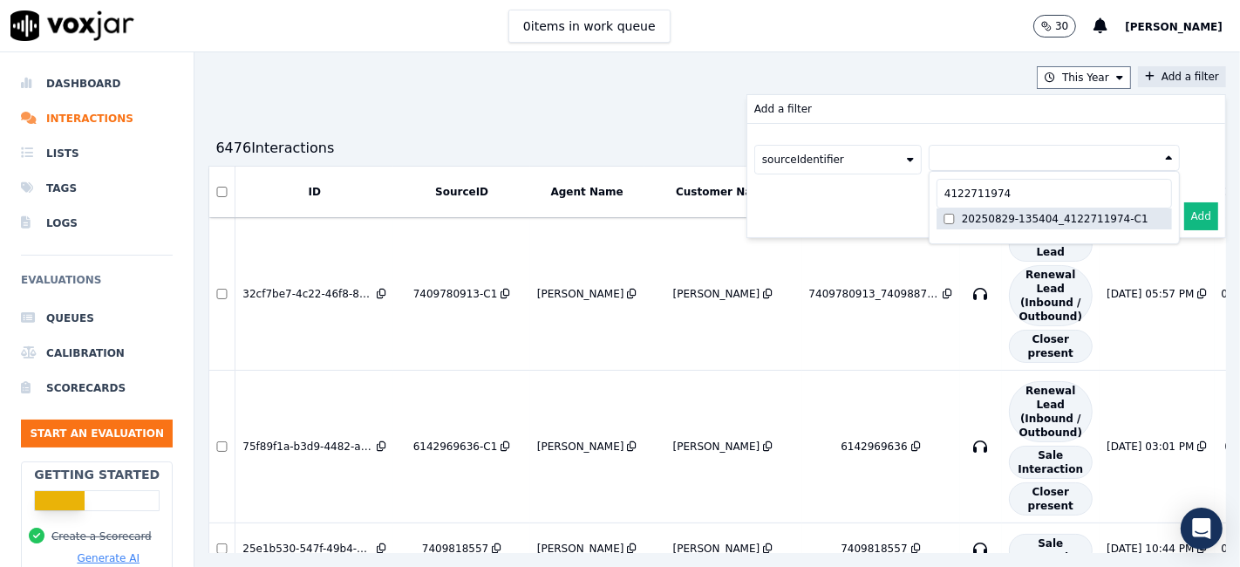
type input "4122711974"
click at [978, 212] on div "20250829-135404_4122711974-C1" at bounding box center [1055, 219] width 187 height 14
click at [1184, 212] on button "Add" at bounding box center [1201, 216] width 34 height 28
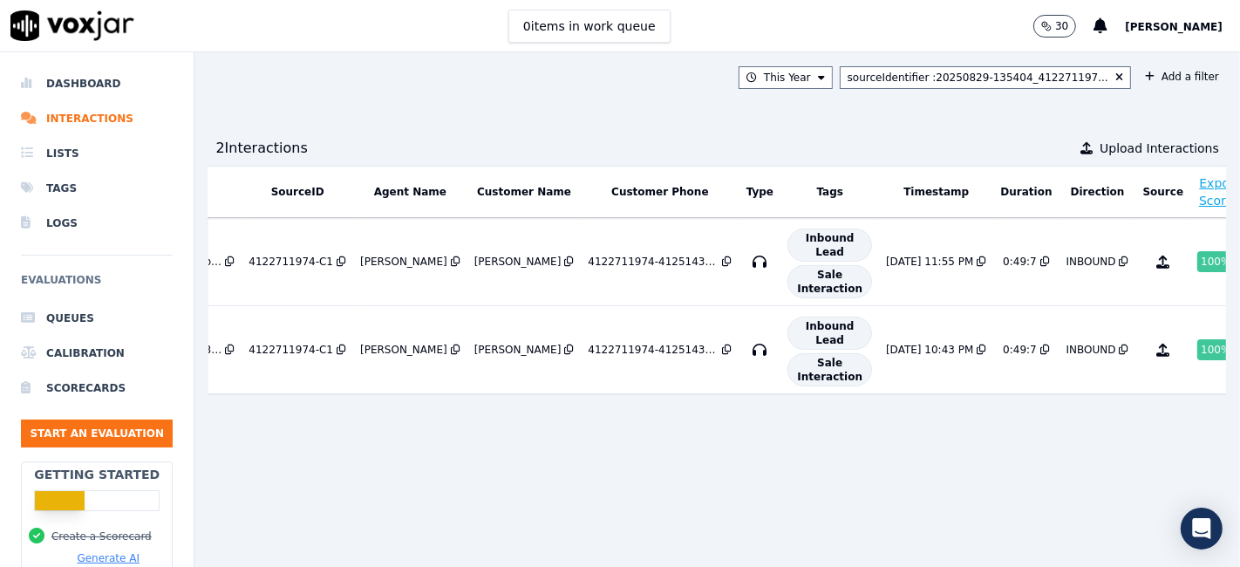
scroll to position [0, 164]
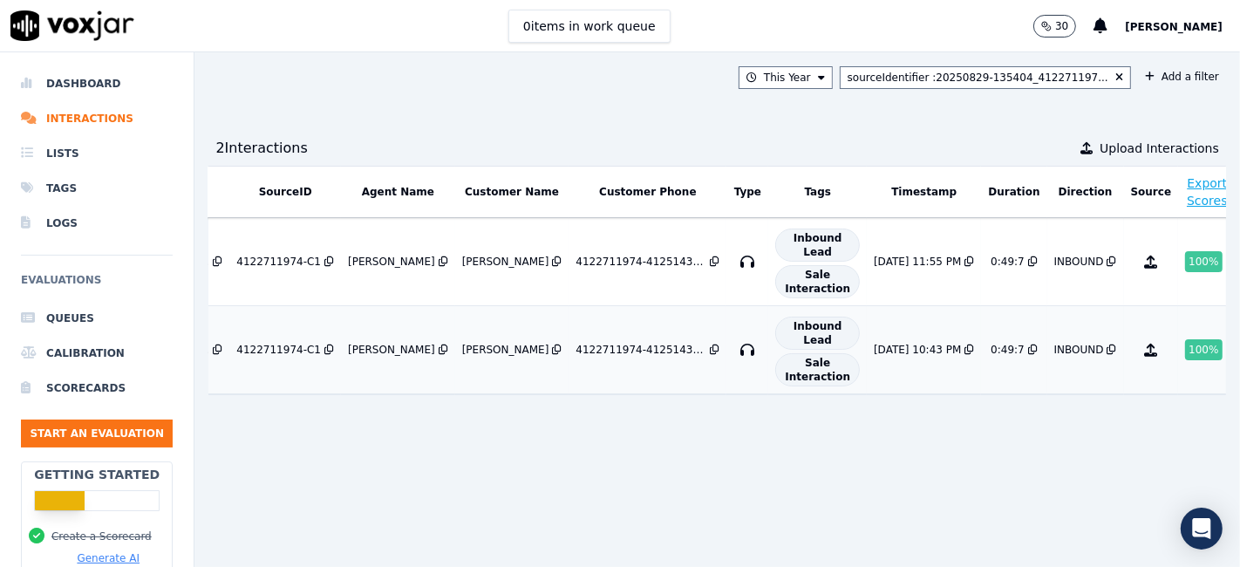
click at [600, 347] on div "4122711974-4125143292" at bounding box center [640, 350] width 131 height 14
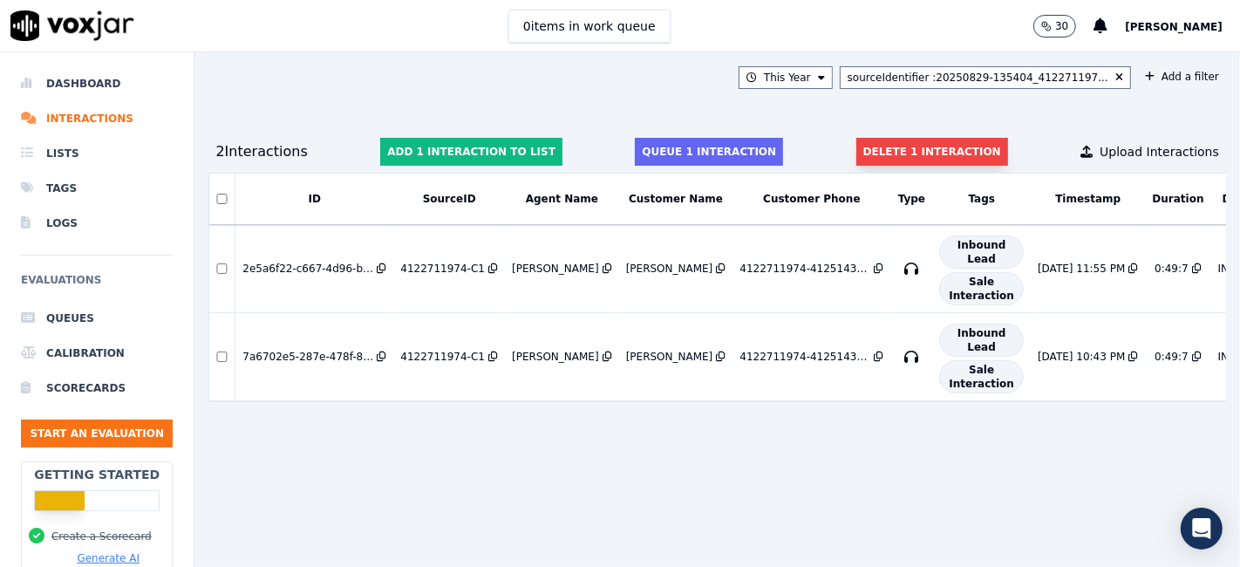
click at [881, 147] on button "Delete 1 interaction" at bounding box center [932, 152] width 152 height 28
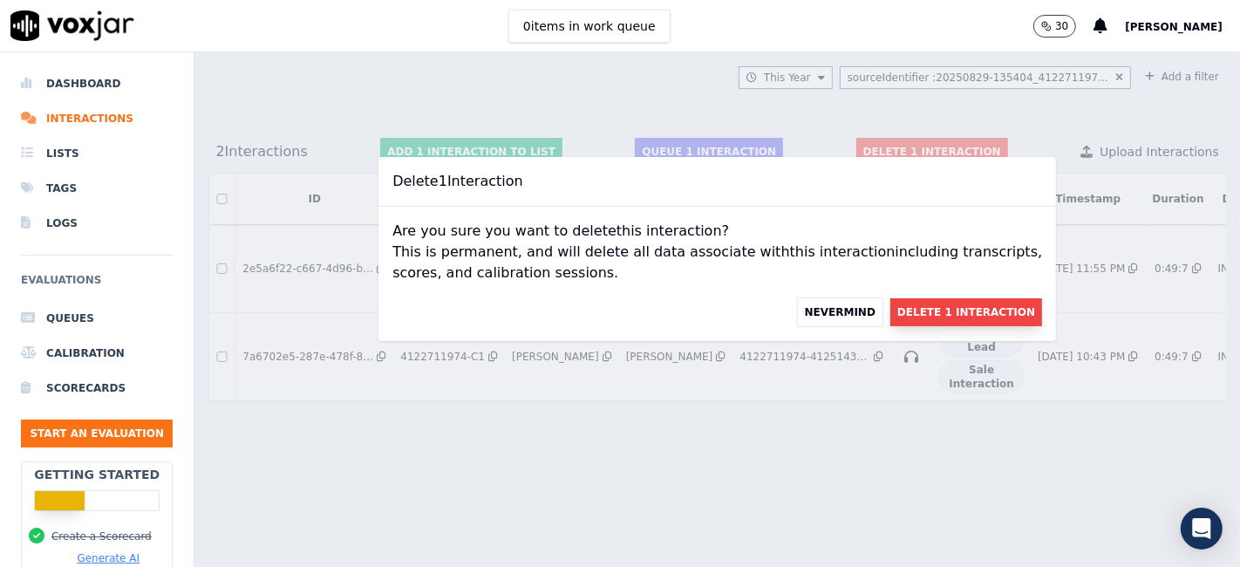
click at [920, 315] on button "Delete 1 Interaction" at bounding box center [966, 312] width 152 height 28
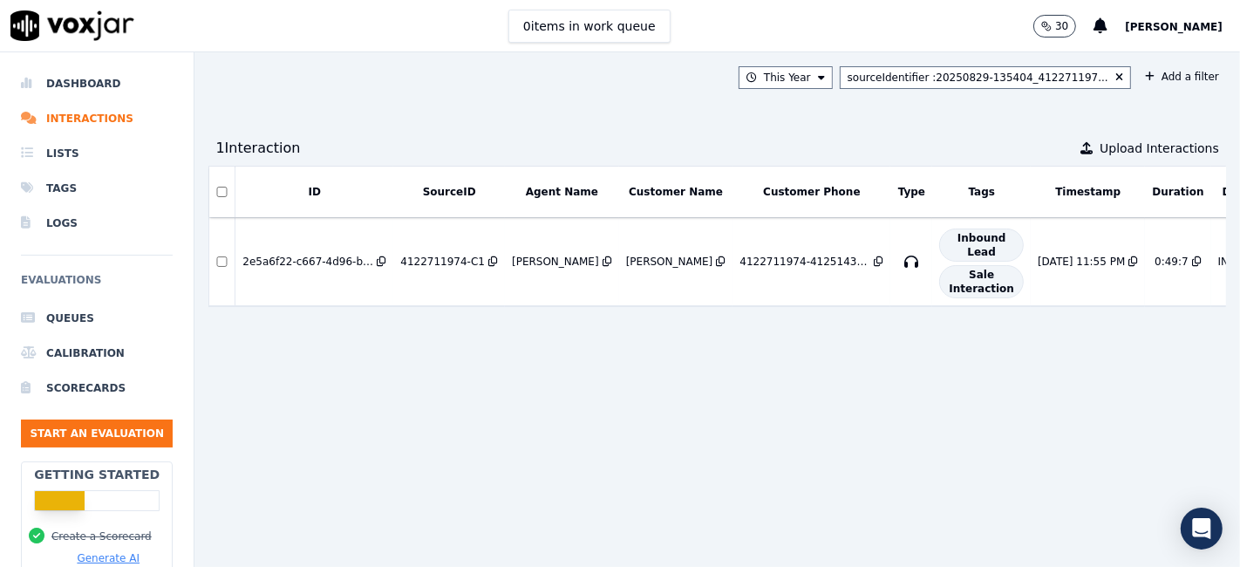
drag, startPoint x: 1081, startPoint y: 76, endPoint x: 1072, endPoint y: 79, distance: 9.4
click at [1115, 76] on icon at bounding box center [1119, 77] width 8 height 10
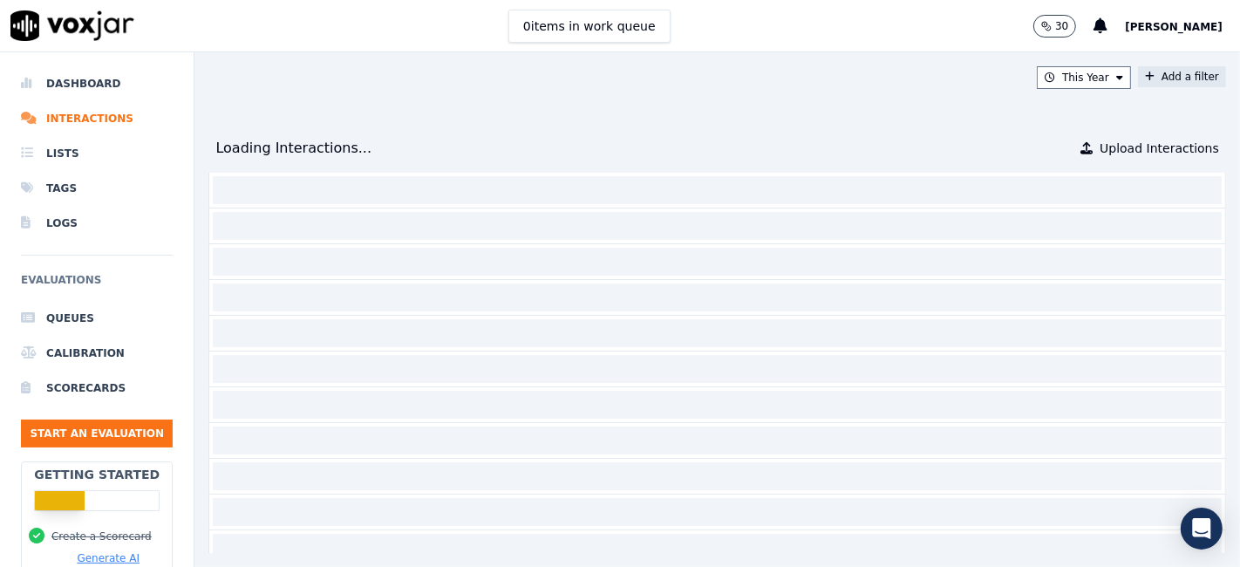
click at [1138, 78] on button "Add a filter" at bounding box center [1182, 76] width 88 height 21
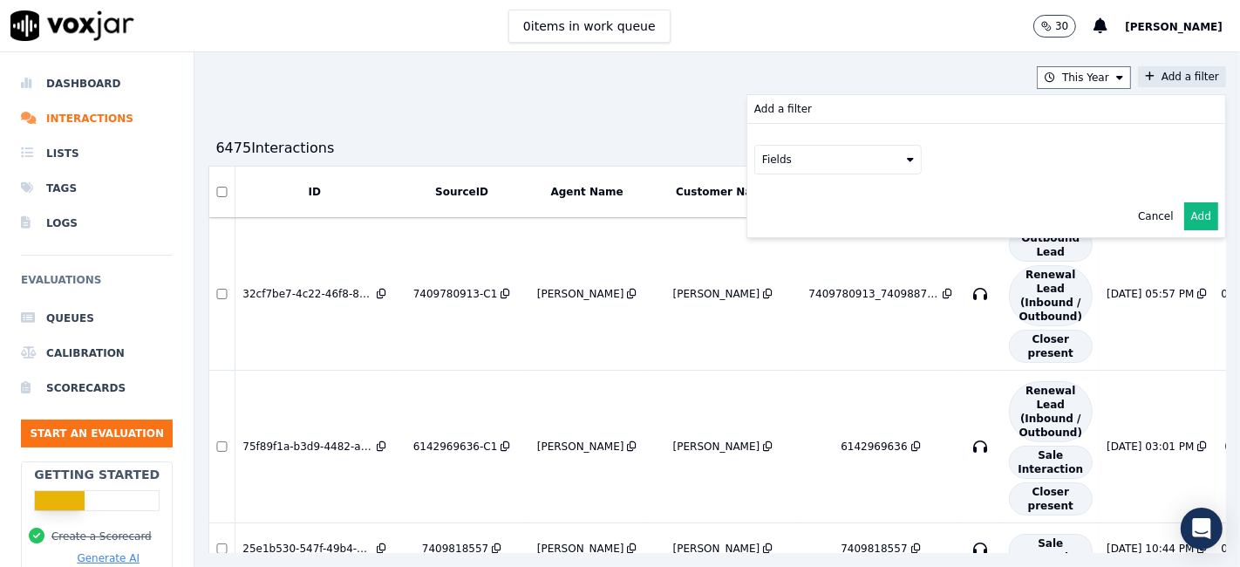
click at [829, 163] on button "Fields" at bounding box center [837, 160] width 167 height 30
click at [798, 231] on div "sourceIdentifier" at bounding box center [825, 231] width 82 height 14
click at [1013, 164] on button at bounding box center [1053, 158] width 251 height 26
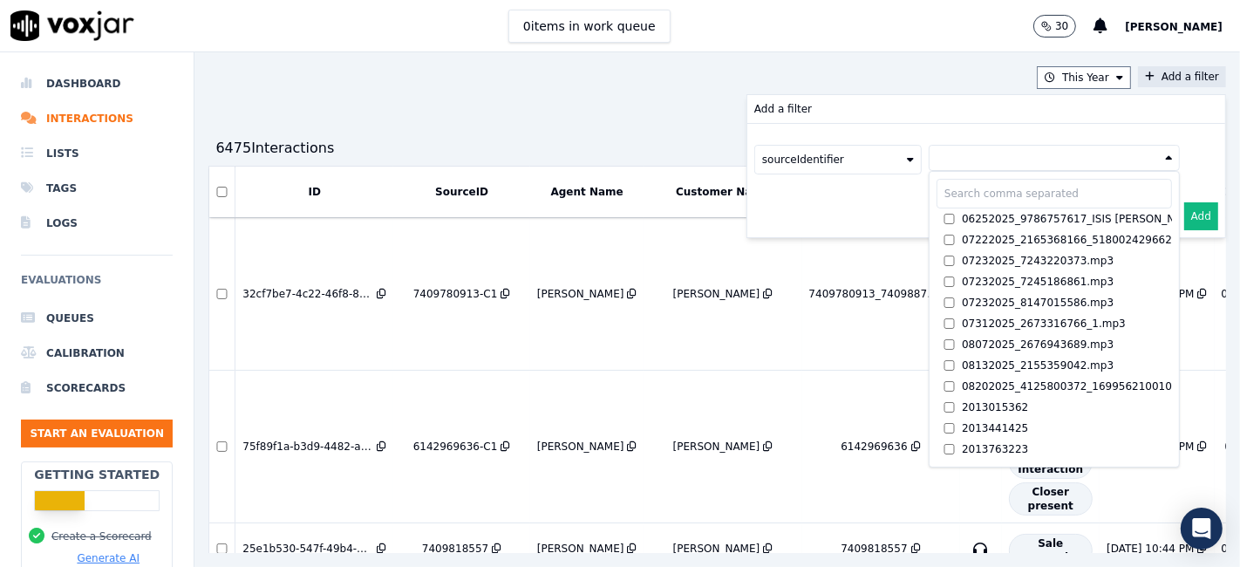
click at [947, 205] on input "text" at bounding box center [1053, 194] width 235 height 30
paste input "8509644844"
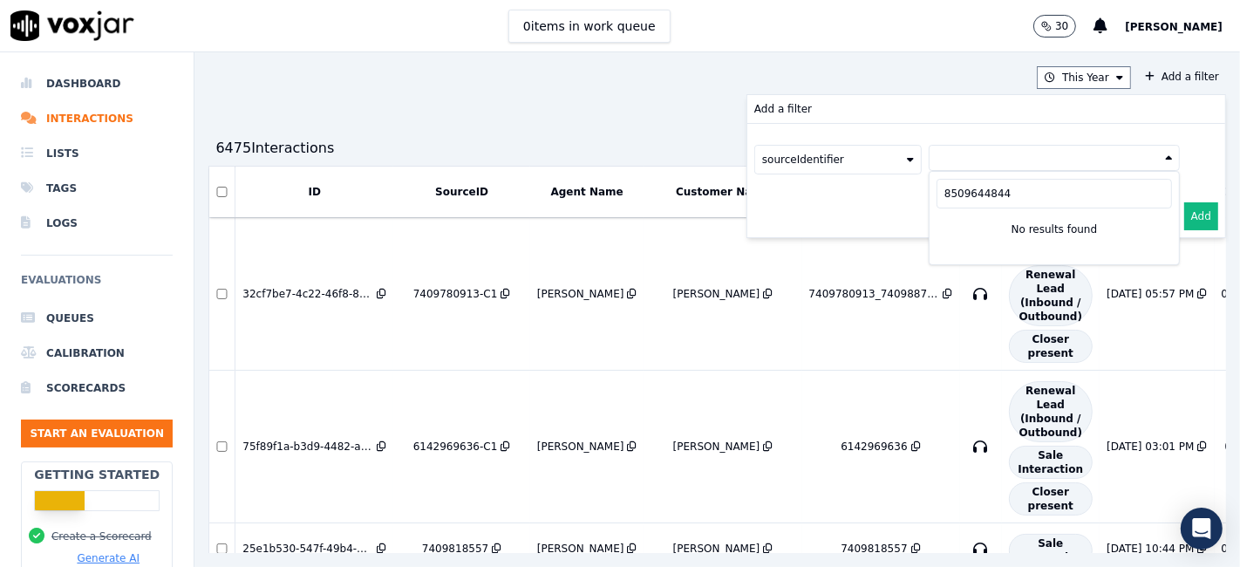
type input "8509644844"
click at [907, 154] on icon at bounding box center [910, 159] width 7 height 10
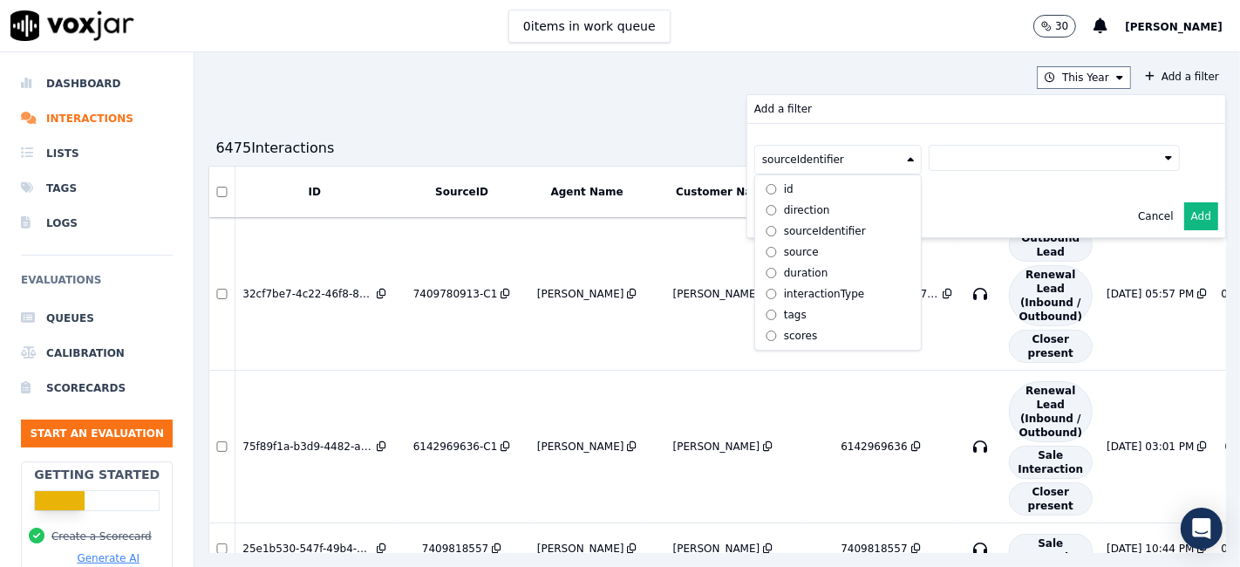
click at [959, 230] on div "Cancel Add" at bounding box center [986, 216] width 478 height 42
click at [969, 162] on button at bounding box center [1053, 158] width 251 height 26
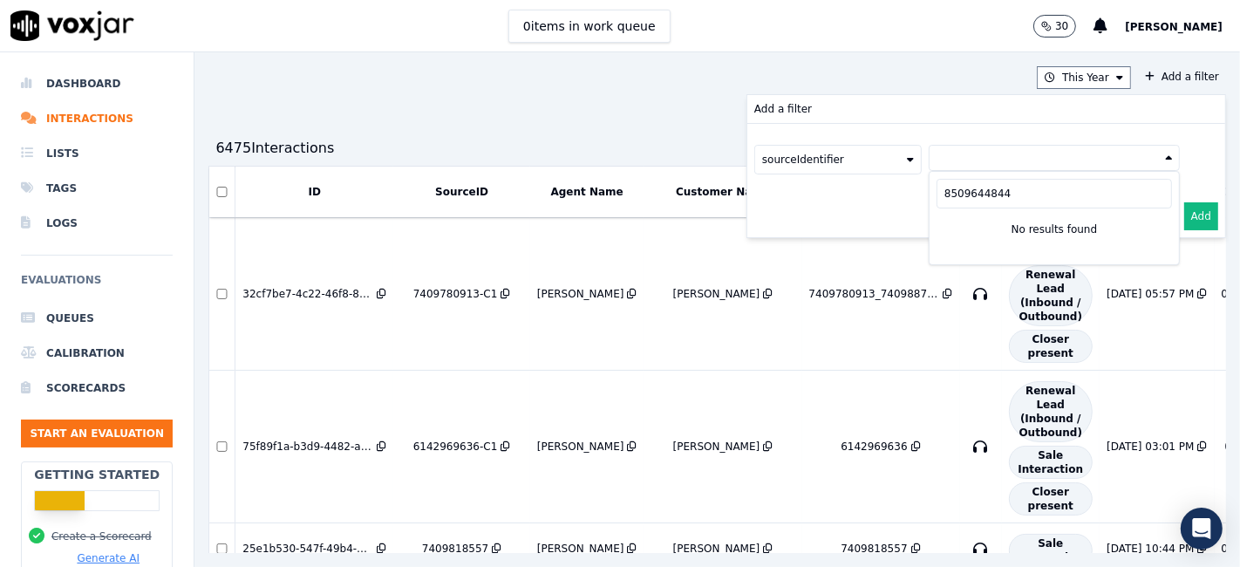
click at [949, 189] on input "8509644844" at bounding box center [1053, 194] width 235 height 30
drag, startPoint x: 974, startPoint y: 194, endPoint x: 867, endPoint y: 196, distance: 107.3
click at [867, 196] on div "Add a filter sourceIdentifier 8509644844 No results found Cancel Add" at bounding box center [986, 166] width 478 height 142
drag, startPoint x: 1078, startPoint y: 152, endPoint x: 1053, endPoint y: 164, distance: 28.1
click at [1078, 153] on button at bounding box center [1053, 158] width 251 height 26
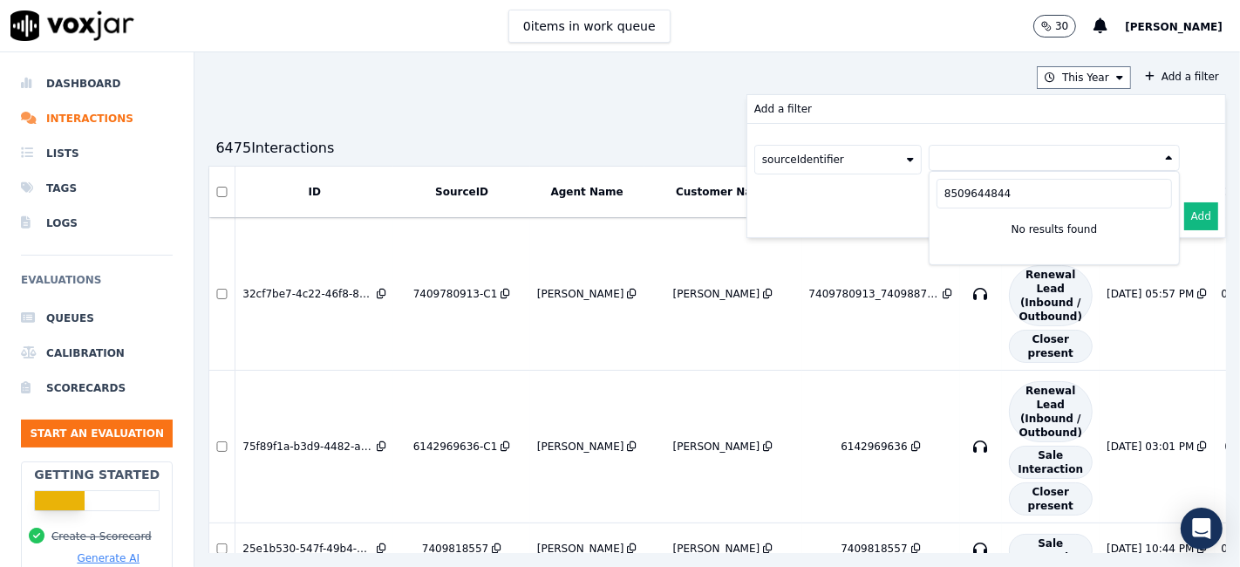
drag, startPoint x: 978, startPoint y: 195, endPoint x: 872, endPoint y: 194, distance: 106.4
click at [872, 194] on div "Add a filter sourceIdentifier 8509644844 No results found Cancel Add" at bounding box center [986, 166] width 478 height 142
click at [773, 163] on button "sourceIdentifier" at bounding box center [837, 160] width 167 height 30
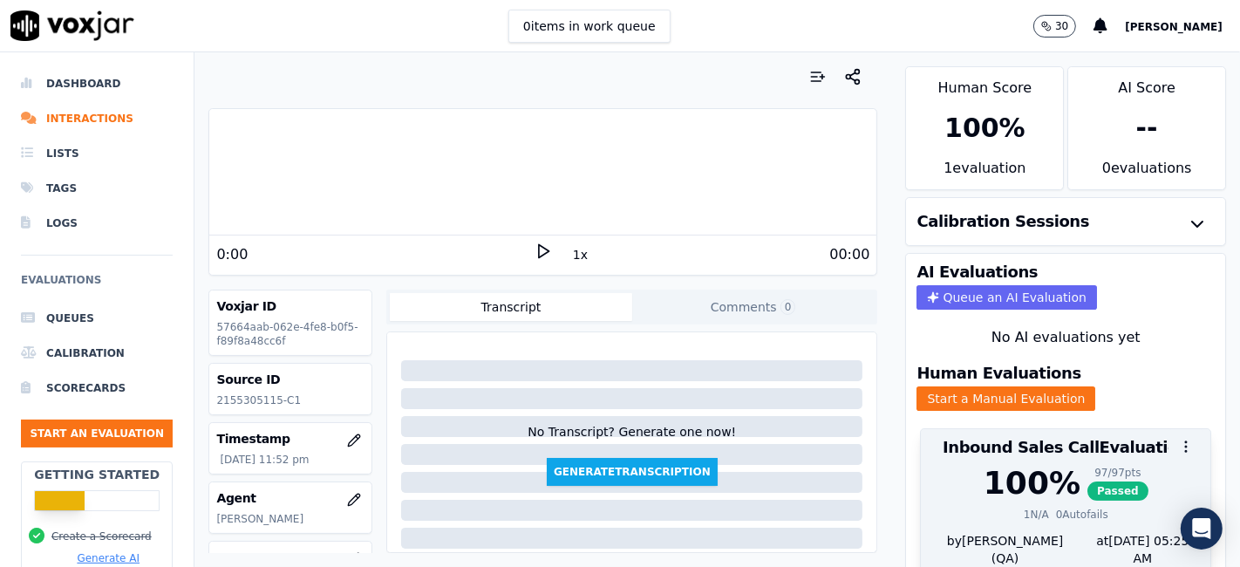
scroll to position [56, 0]
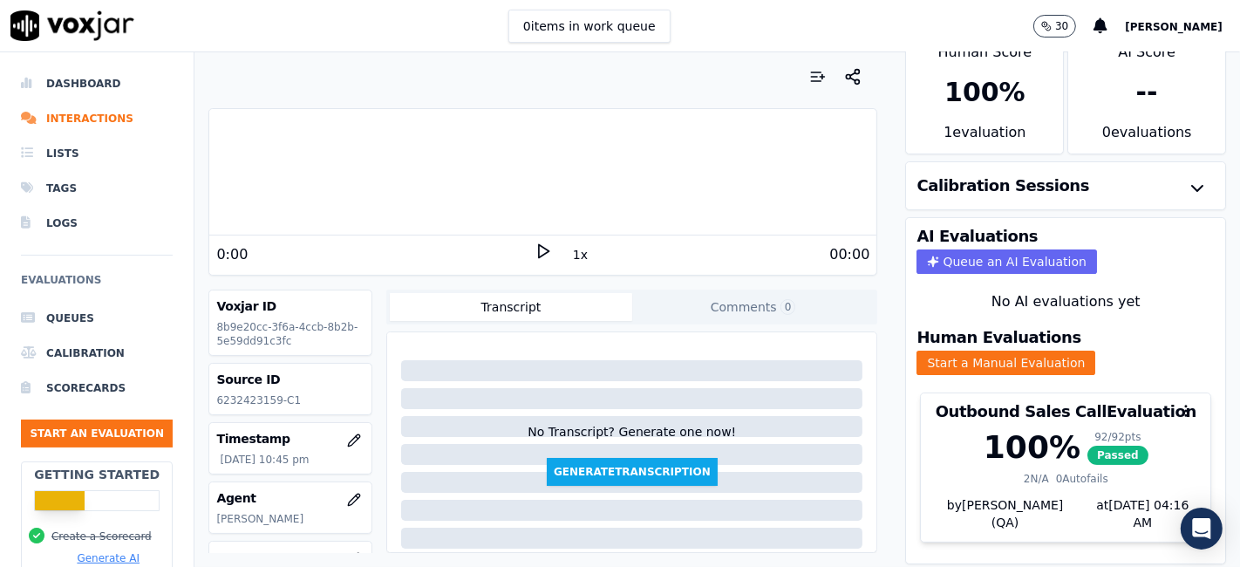
scroll to position [56, 0]
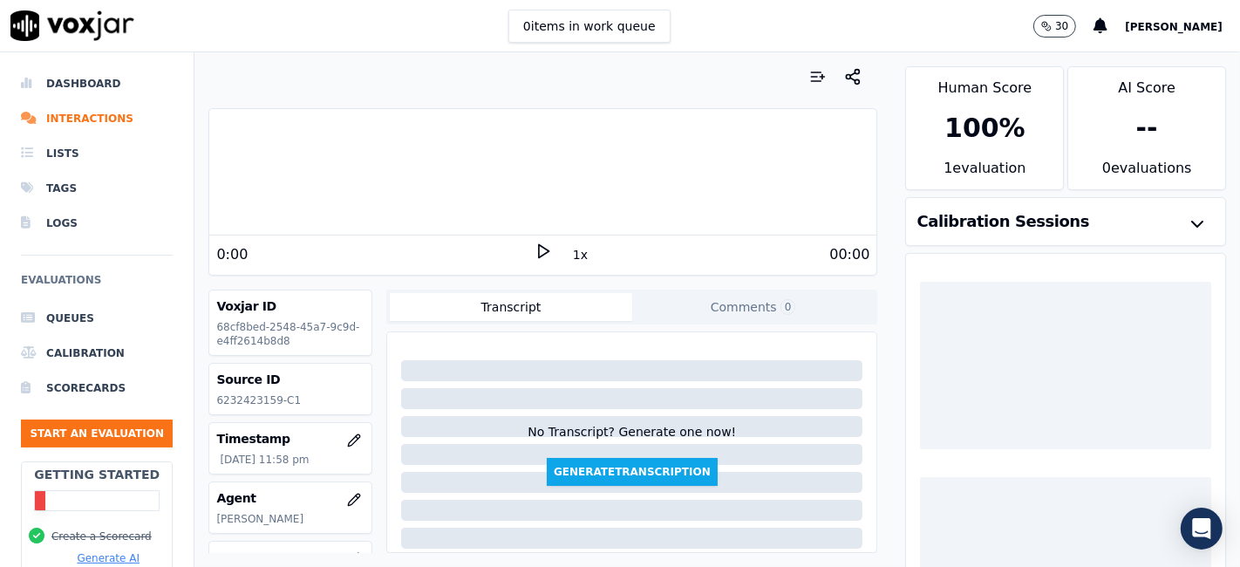
scroll to position [56, 0]
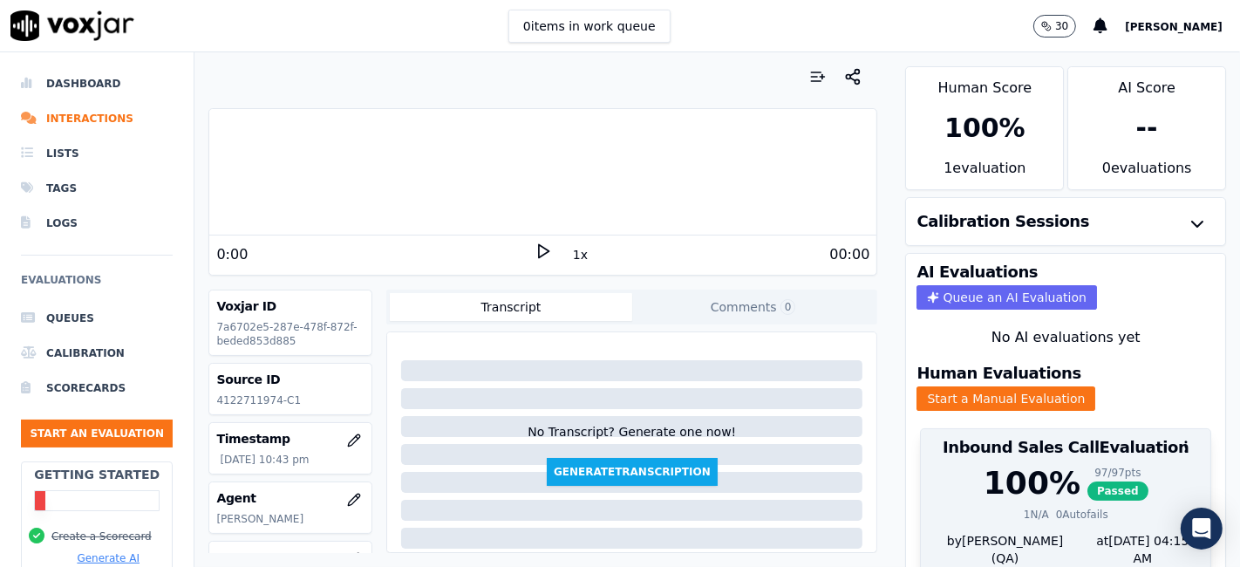
scroll to position [56, 0]
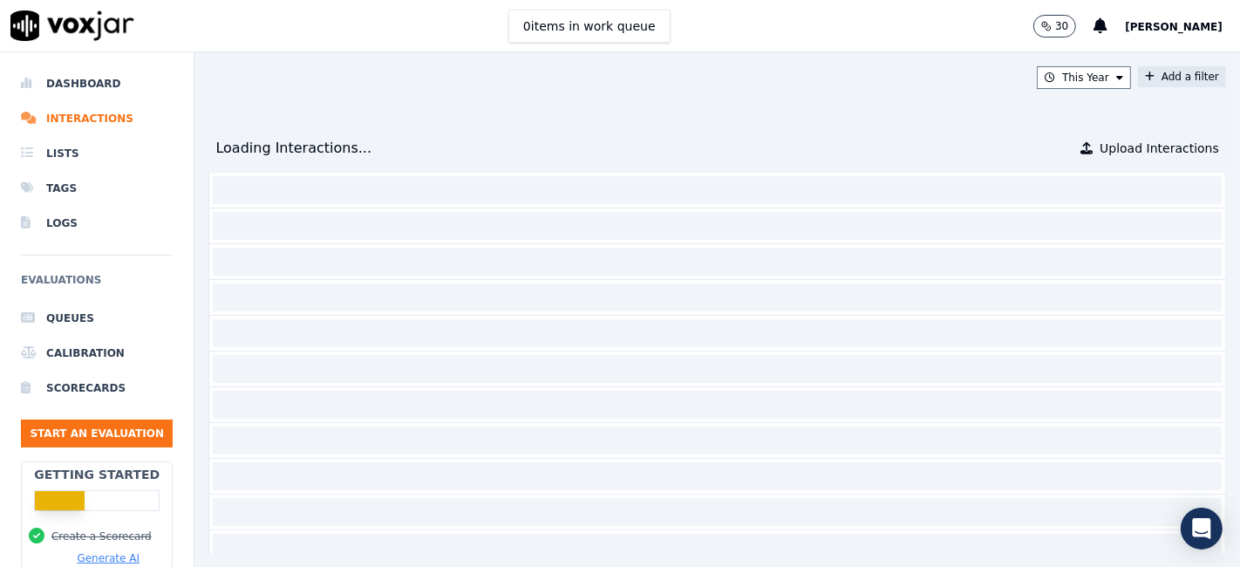
click at [1138, 78] on button "Add a filter" at bounding box center [1182, 76] width 88 height 21
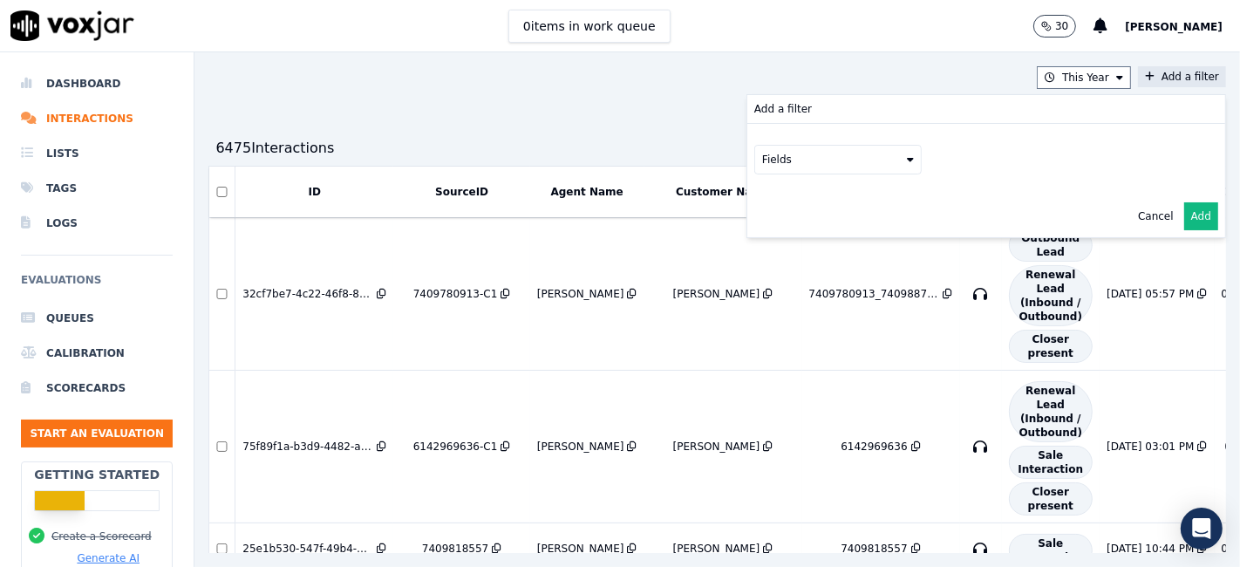
click at [763, 163] on button "Fields" at bounding box center [837, 160] width 167 height 30
click at [784, 233] on div "sourceIdentifier" at bounding box center [825, 231] width 82 height 14
click at [1013, 161] on button at bounding box center [1053, 158] width 251 height 26
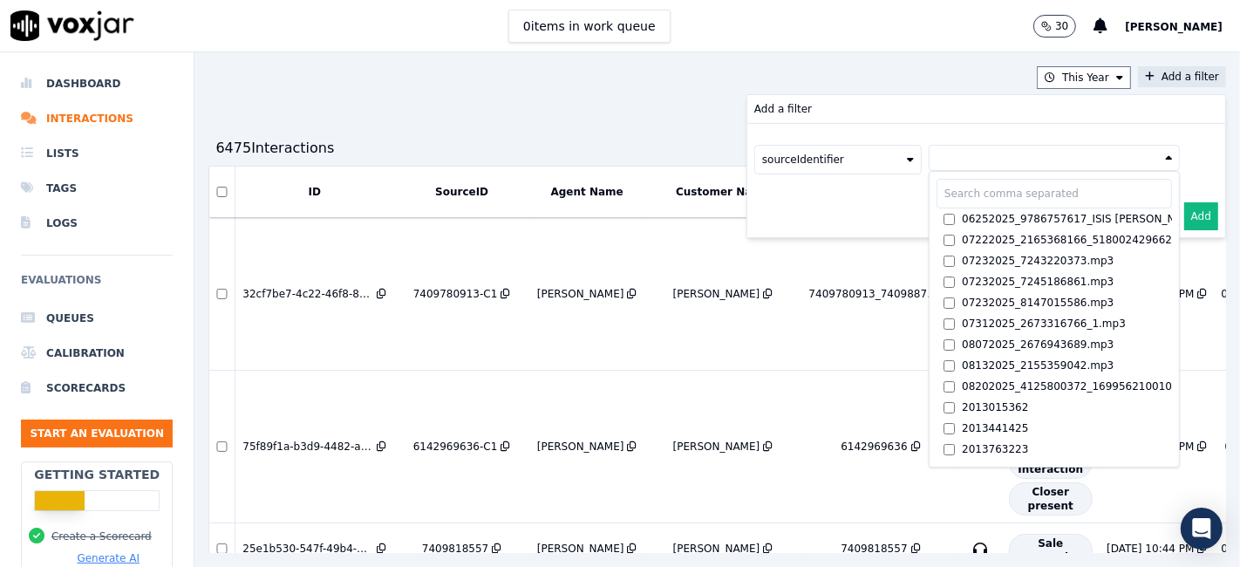
click at [936, 201] on input "text" at bounding box center [1053, 194] width 235 height 30
paste input "8509644844"
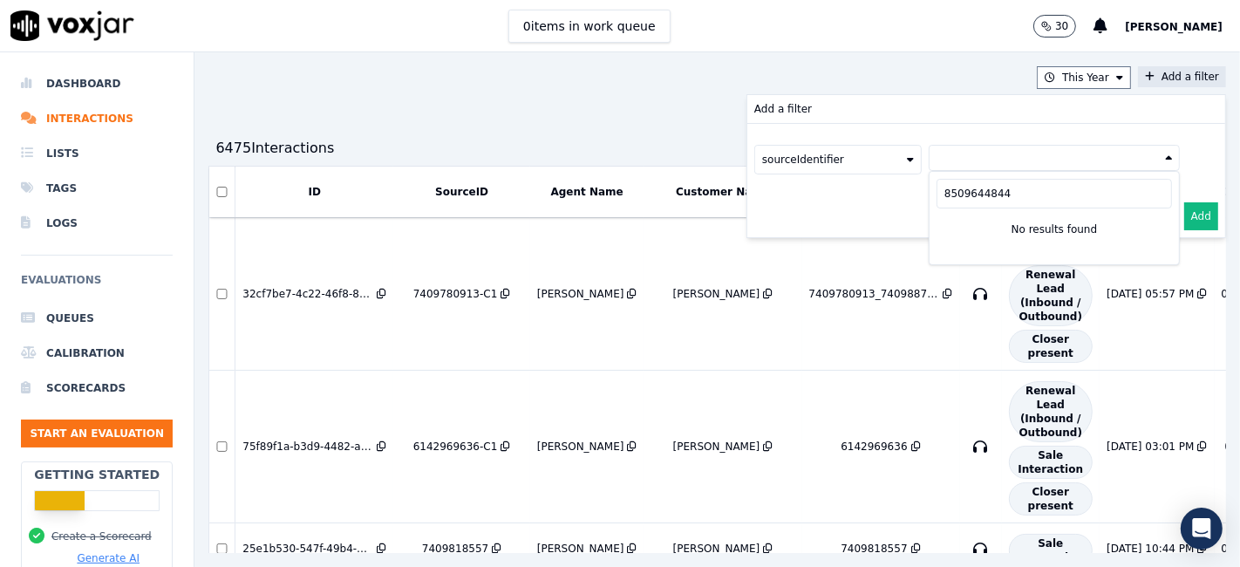
type input "8509644844"
drag, startPoint x: 968, startPoint y: 194, endPoint x: 880, endPoint y: 195, distance: 88.1
click at [880, 195] on div "Add a filter sourceIdentifier 8509644844 No results found Cancel Add" at bounding box center [986, 166] width 478 height 142
drag, startPoint x: 1064, startPoint y: 153, endPoint x: 1003, endPoint y: 167, distance: 62.0
click at [1064, 152] on button at bounding box center [1053, 158] width 251 height 26
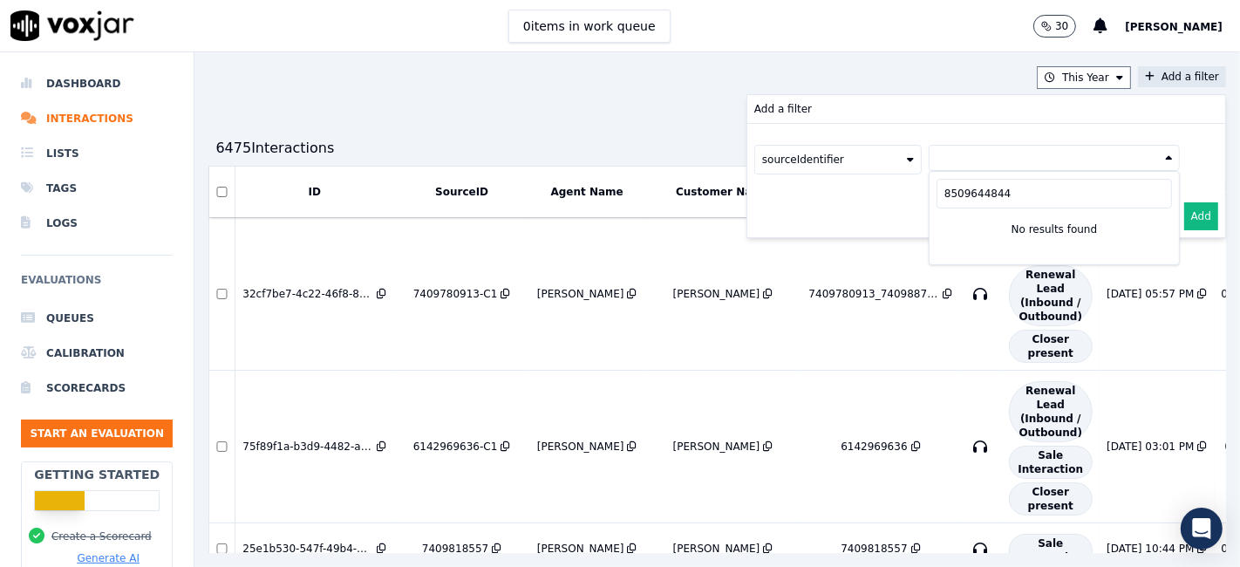
drag, startPoint x: 976, startPoint y: 194, endPoint x: 867, endPoint y: 202, distance: 110.1
click at [867, 202] on div "Add a filter sourceIdentifier 8509644844 No results found Cancel Add" at bounding box center [986, 166] width 478 height 142
drag, startPoint x: 829, startPoint y: 158, endPoint x: 834, endPoint y: 170, distance: 13.3
click at [829, 160] on button "sourceIdentifier" at bounding box center [837, 160] width 167 height 30
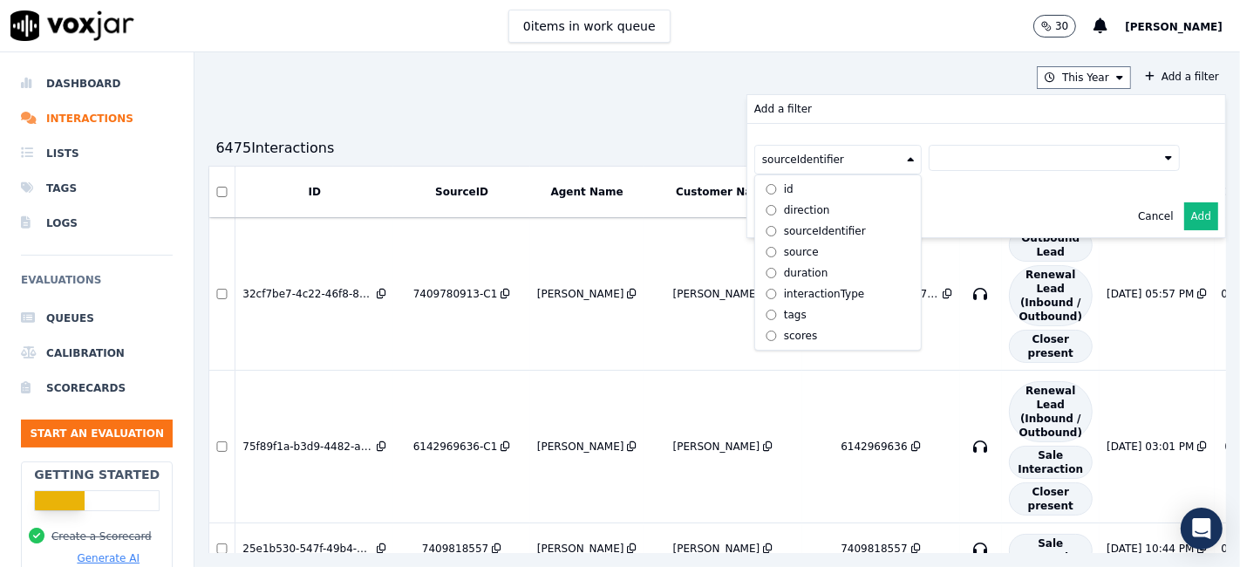
click at [784, 228] on div "sourceIdentifier" at bounding box center [825, 231] width 82 height 14
drag, startPoint x: 921, startPoint y: 158, endPoint x: 927, endPoint y: 165, distance: 9.3
click at [928, 158] on button at bounding box center [1053, 158] width 251 height 26
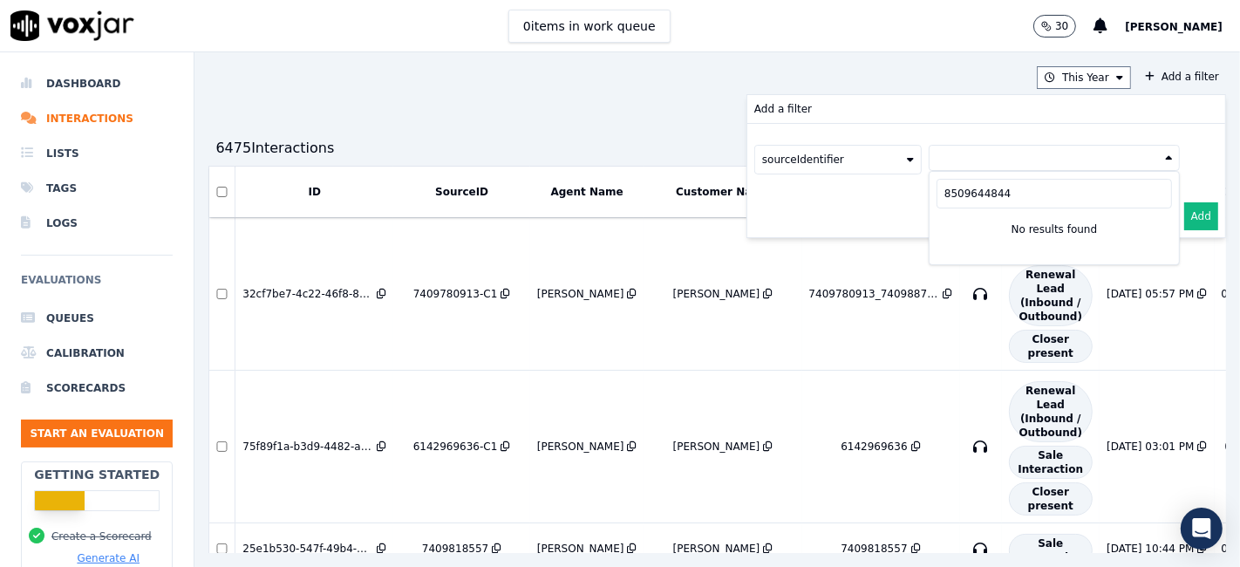
click at [936, 192] on input "8509644844" at bounding box center [1053, 194] width 235 height 30
drag, startPoint x: 898, startPoint y: 189, endPoint x: 976, endPoint y: 189, distance: 77.6
click at [976, 189] on input "8509644844" at bounding box center [1053, 194] width 235 height 30
paste input "5704905233"
type input "5704905233"
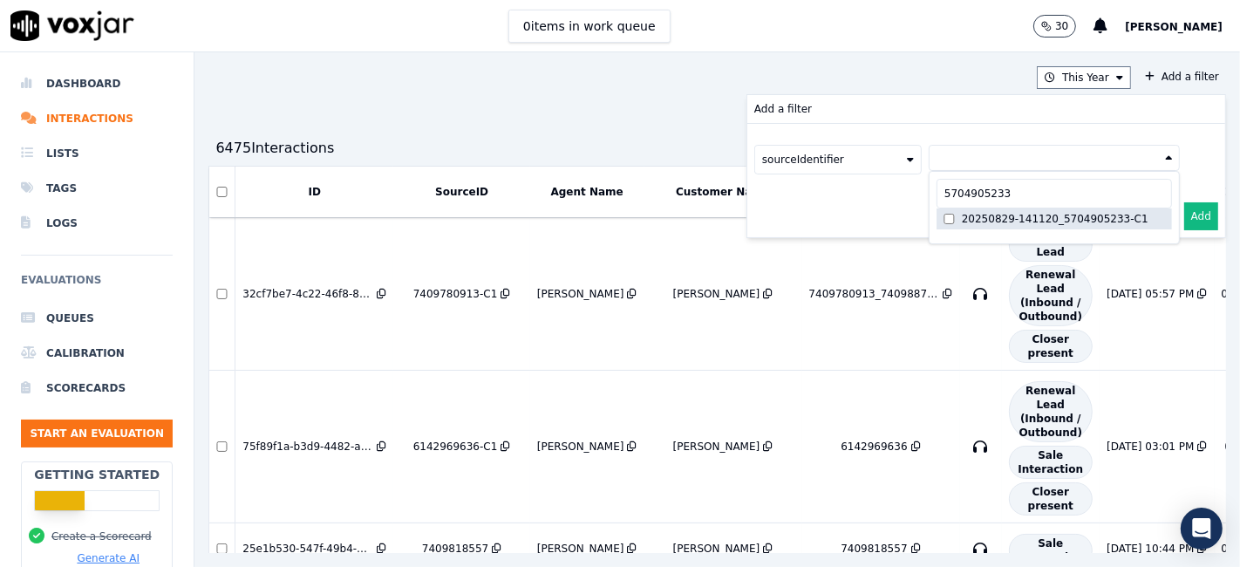
click at [1061, 215] on div "20250829-141120_5704905233-C1" at bounding box center [1055, 219] width 187 height 14
click at [1184, 219] on button "Add" at bounding box center [1201, 216] width 34 height 28
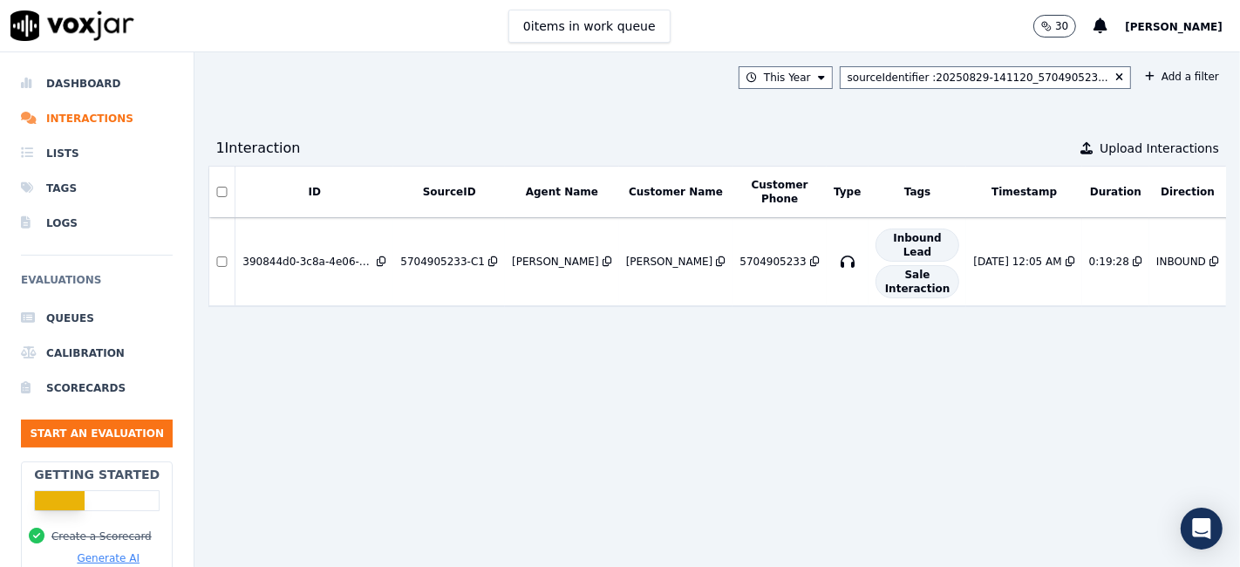
scroll to position [0, 73]
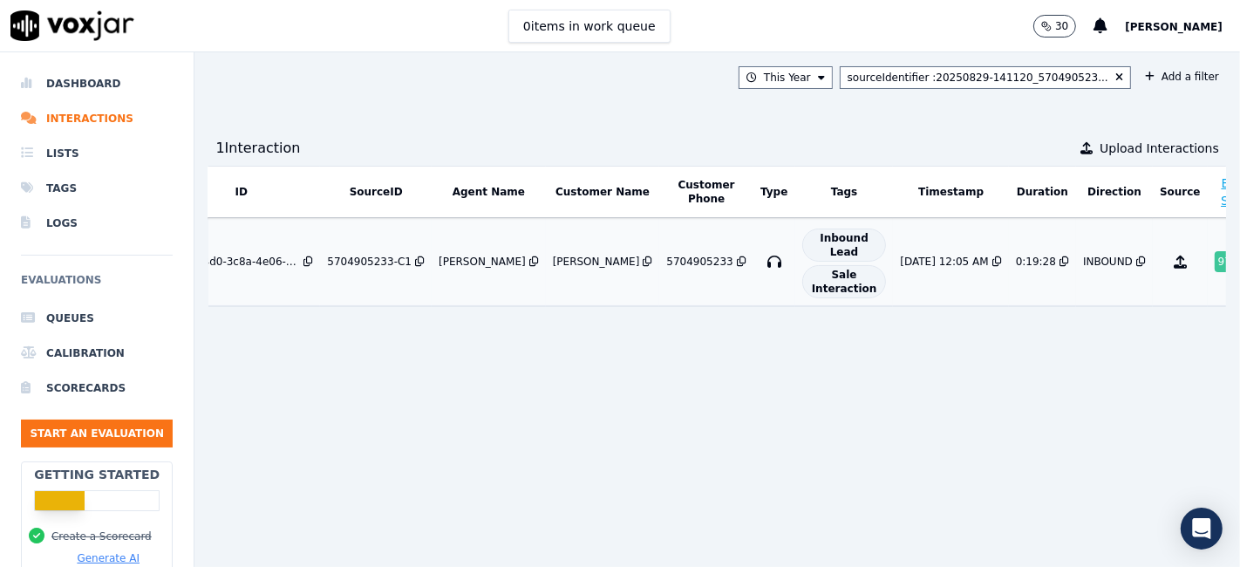
click at [900, 263] on div "8/29/25 12:05 AM" at bounding box center [944, 262] width 88 height 14
click at [1084, 73] on button "sourceIdentifier : 20250829-141120_570490523..." at bounding box center [985, 77] width 291 height 23
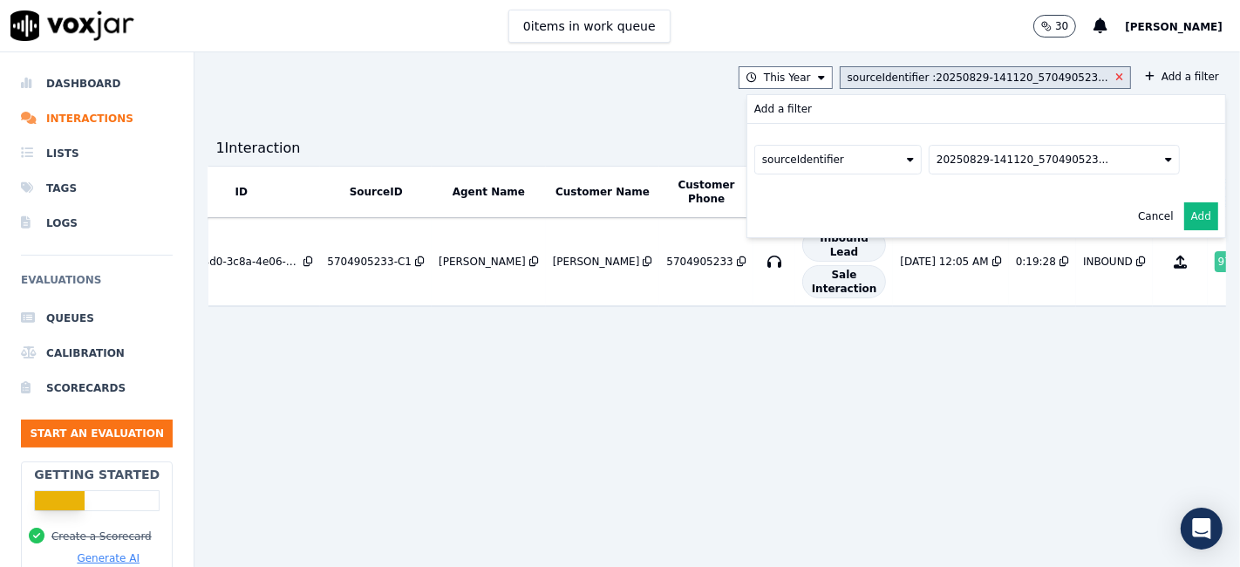
click at [1115, 80] on icon at bounding box center [1119, 77] width 8 height 10
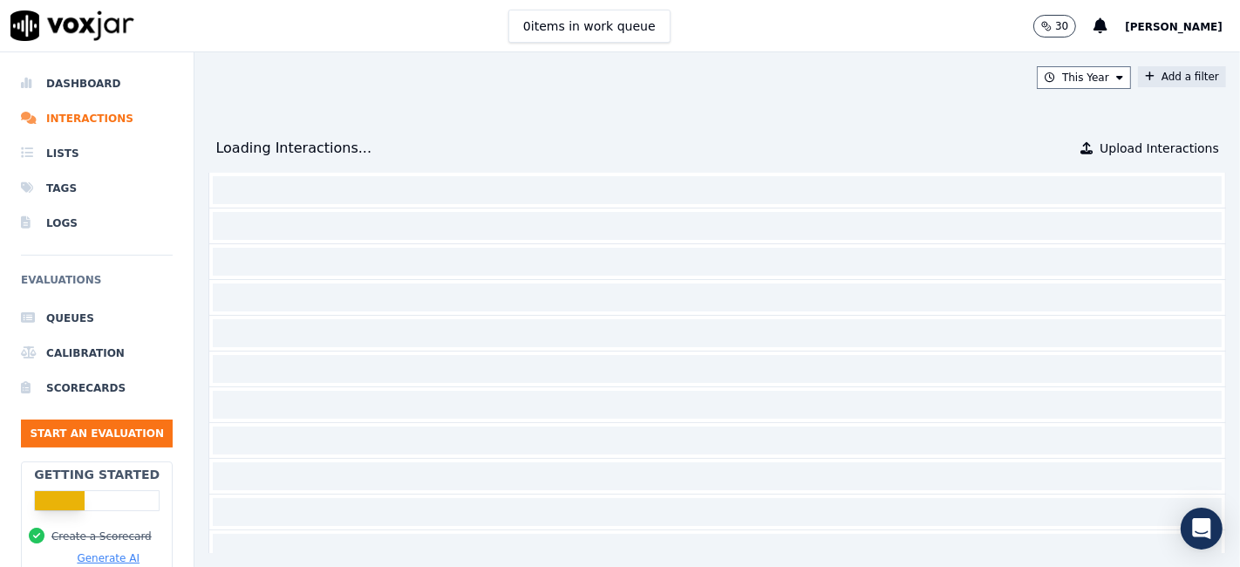
click at [1138, 78] on button "Add a filter" at bounding box center [1182, 76] width 88 height 21
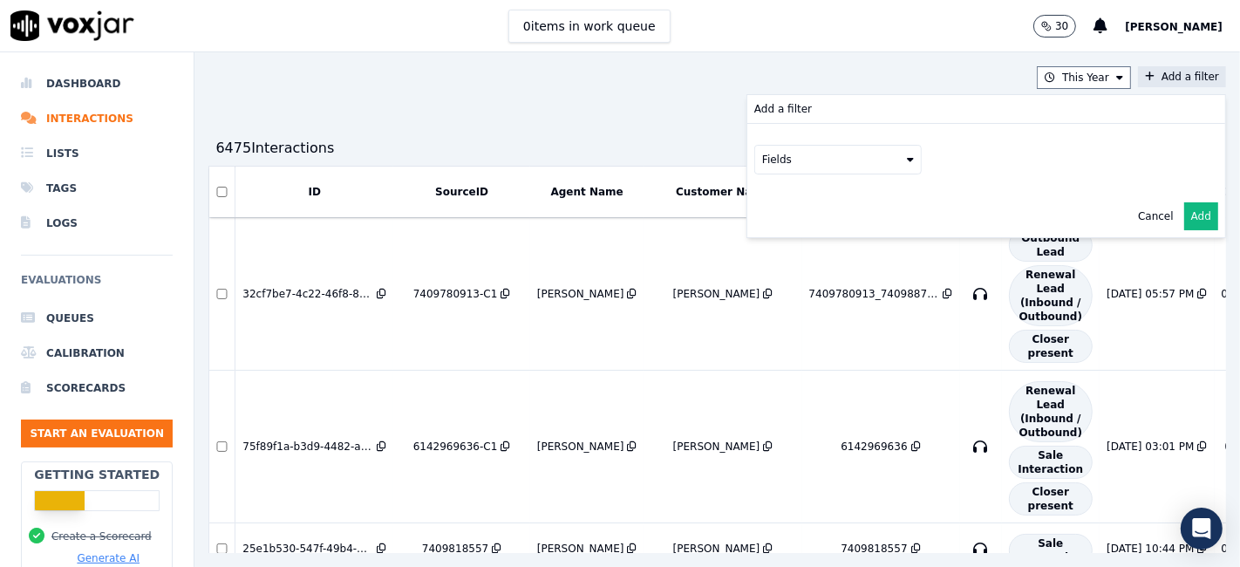
click at [823, 170] on button "Fields" at bounding box center [837, 160] width 167 height 30
click at [791, 221] on label "sourceIdentifier" at bounding box center [837, 231] width 159 height 21
click at [933, 160] on button at bounding box center [1053, 158] width 251 height 26
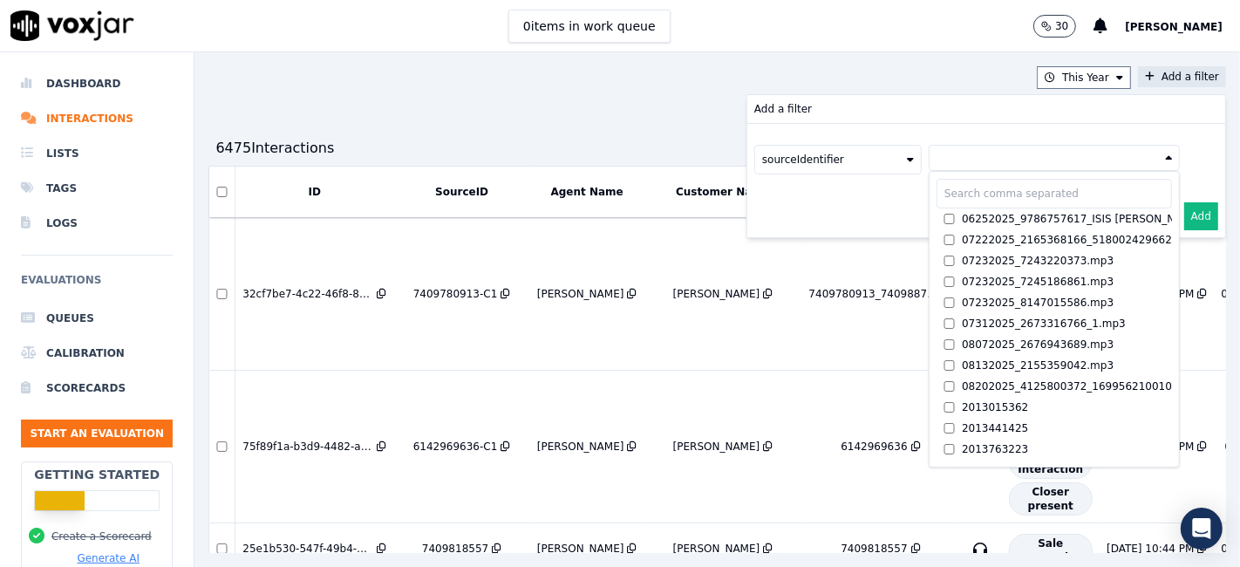
click at [943, 194] on input "text" at bounding box center [1053, 194] width 235 height 30
paste input "2677484677"
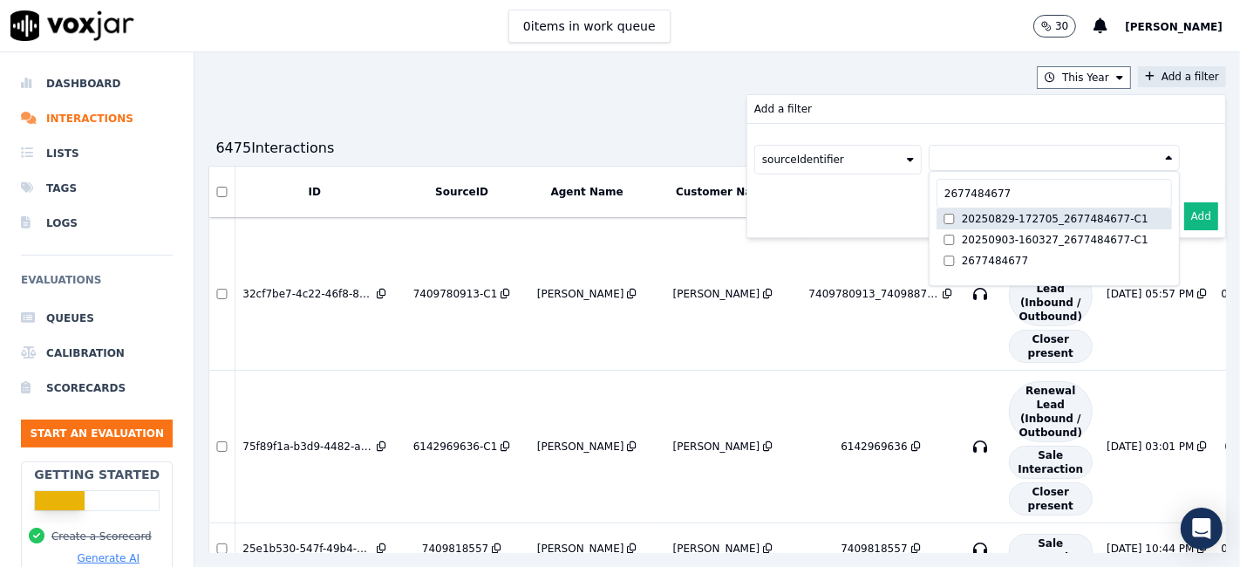
type input "2677484677"
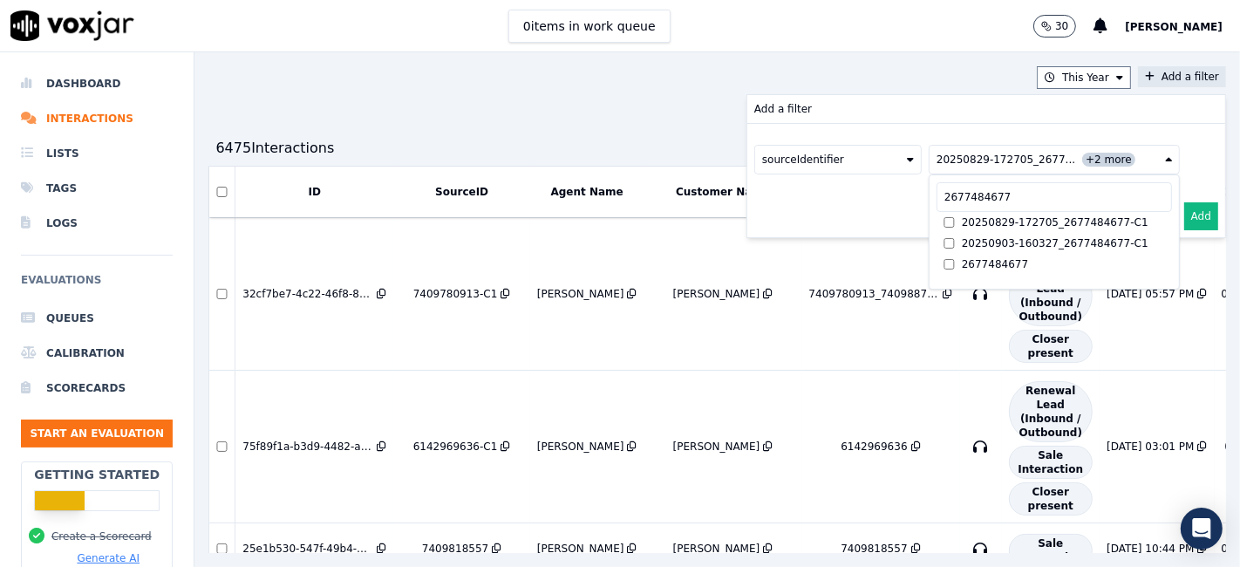
click at [1184, 215] on button "Add" at bounding box center [1201, 216] width 34 height 28
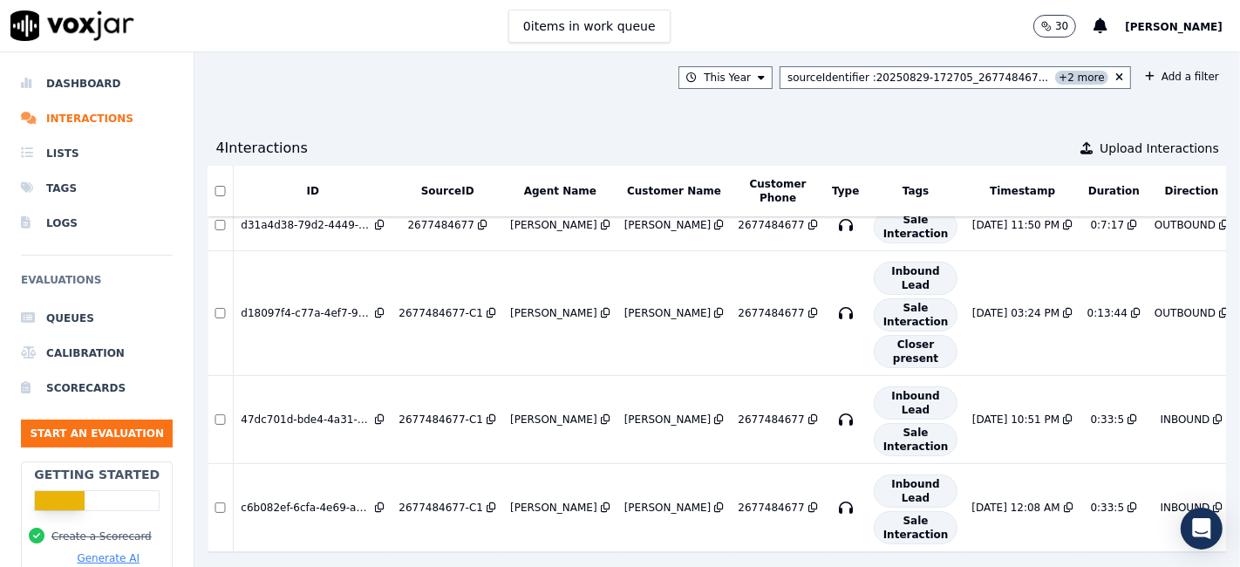
scroll to position [56, 0]
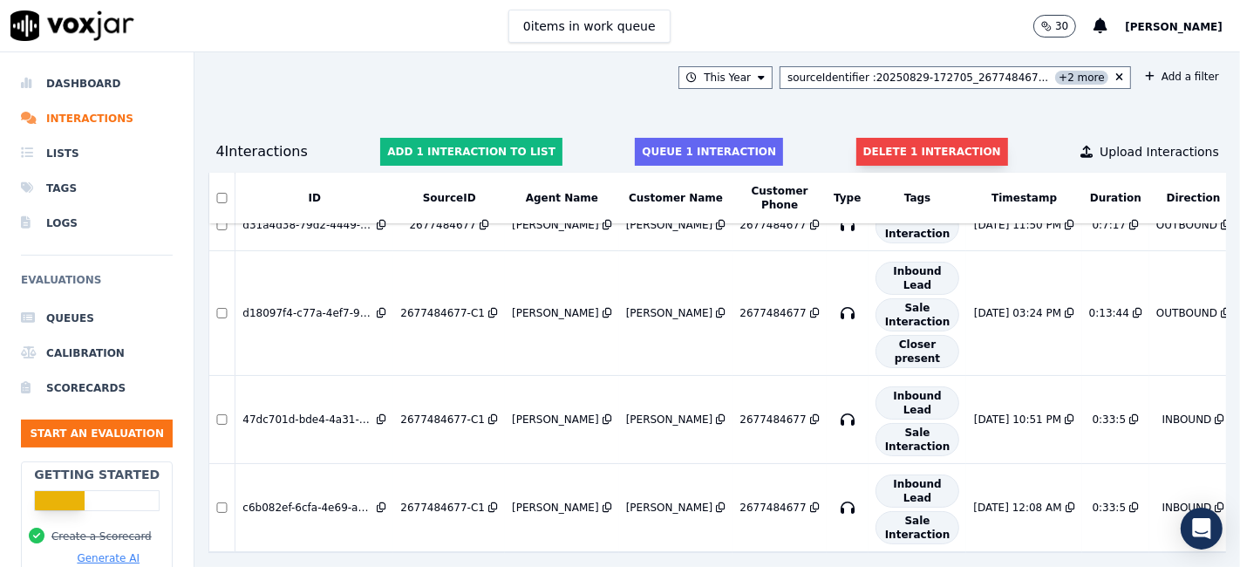
click at [887, 147] on button "Delete 1 interaction" at bounding box center [932, 152] width 152 height 28
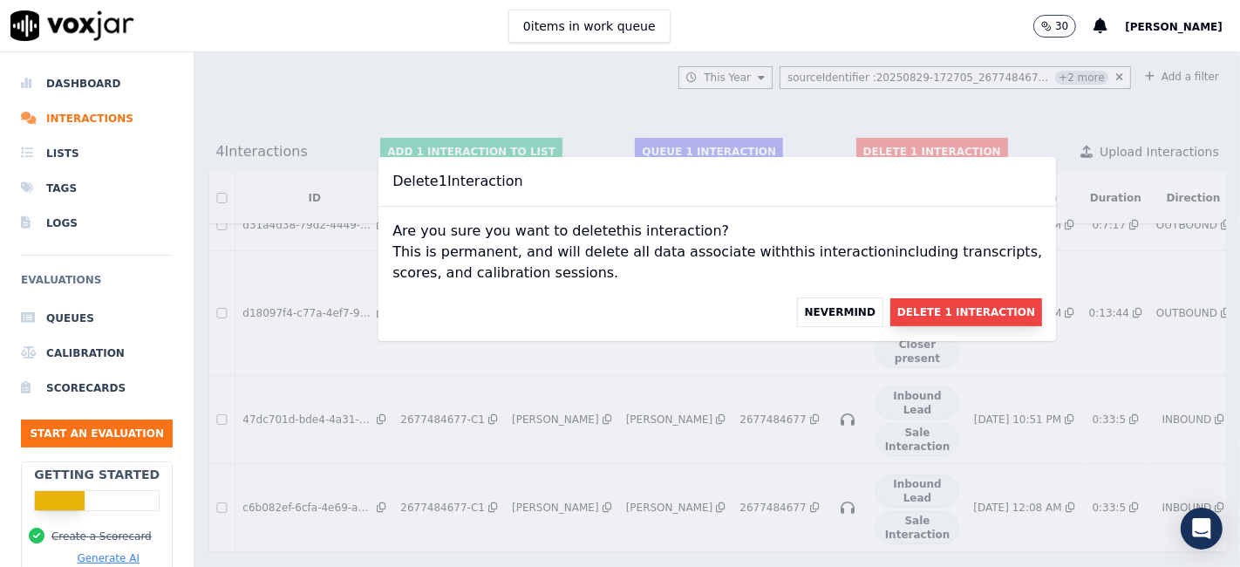
click at [928, 306] on button "Delete 1 Interaction" at bounding box center [966, 312] width 152 height 28
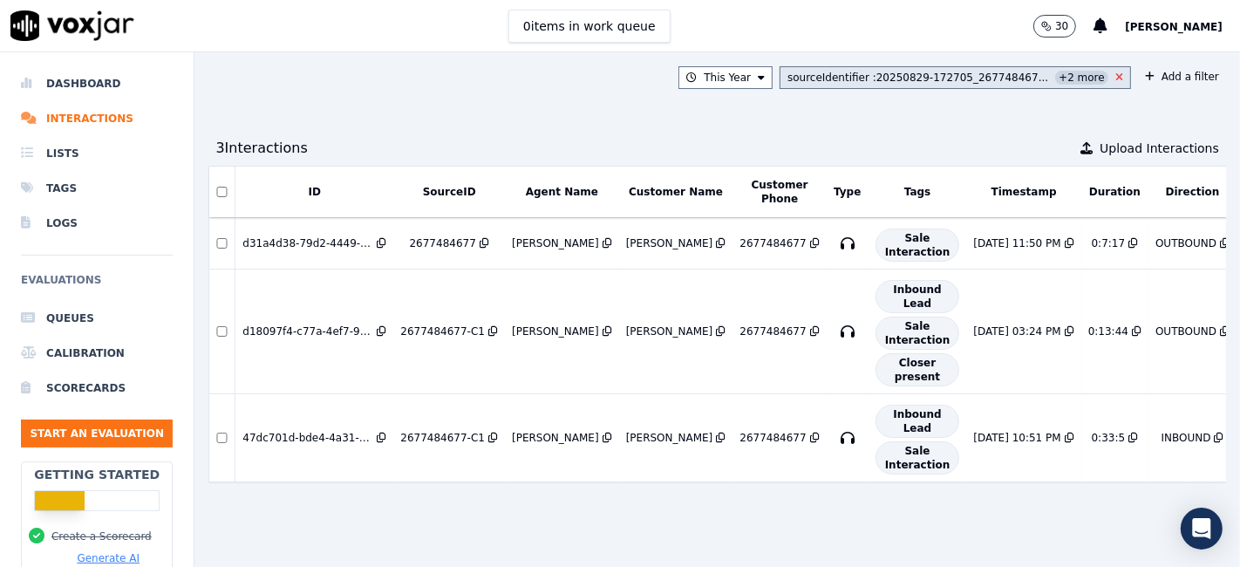
click at [1115, 72] on icon at bounding box center [1119, 77] width 8 height 10
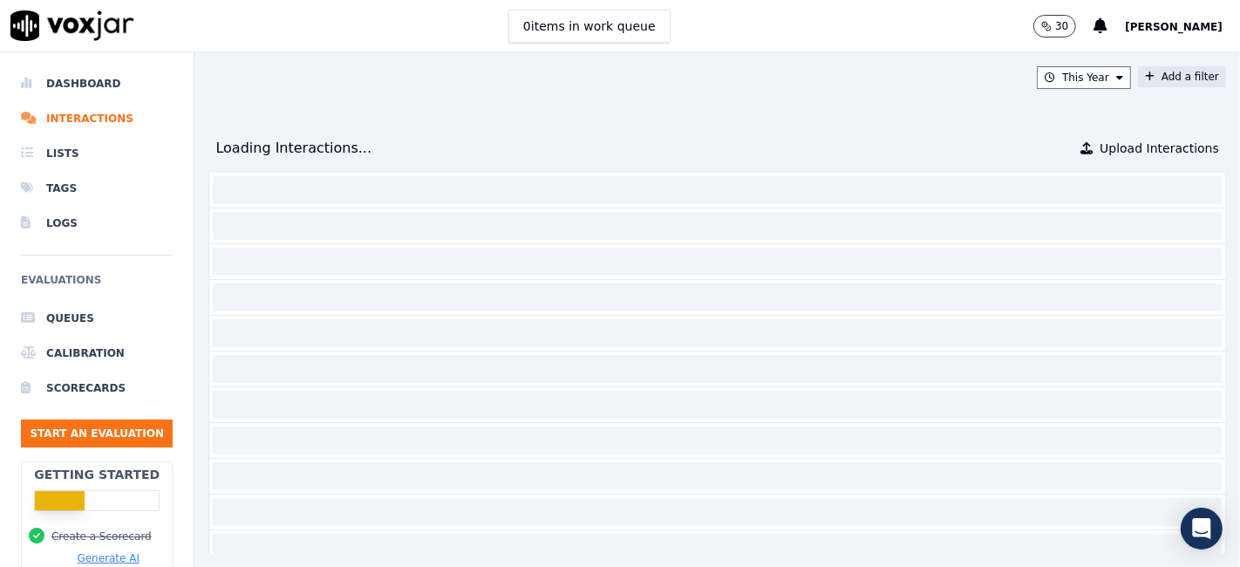
click at [1140, 74] on button "Add a filter" at bounding box center [1182, 76] width 88 height 21
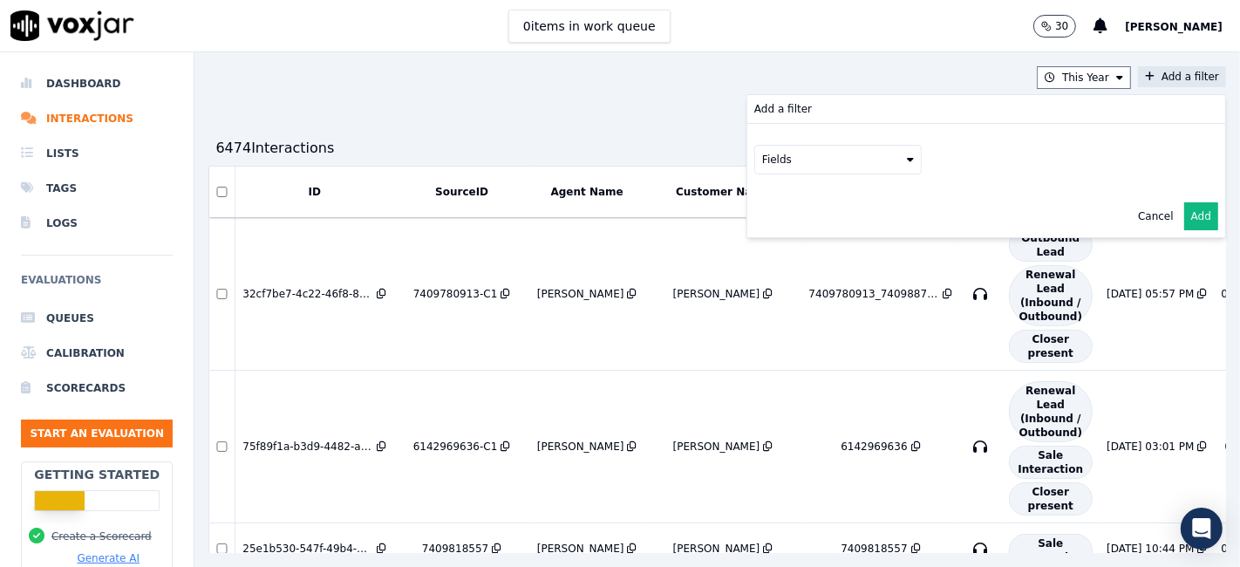
click at [813, 161] on button "Fields" at bounding box center [837, 160] width 167 height 30
click at [788, 231] on div "sourceIdentifier" at bounding box center [825, 231] width 82 height 14
click at [961, 151] on button at bounding box center [1053, 158] width 251 height 26
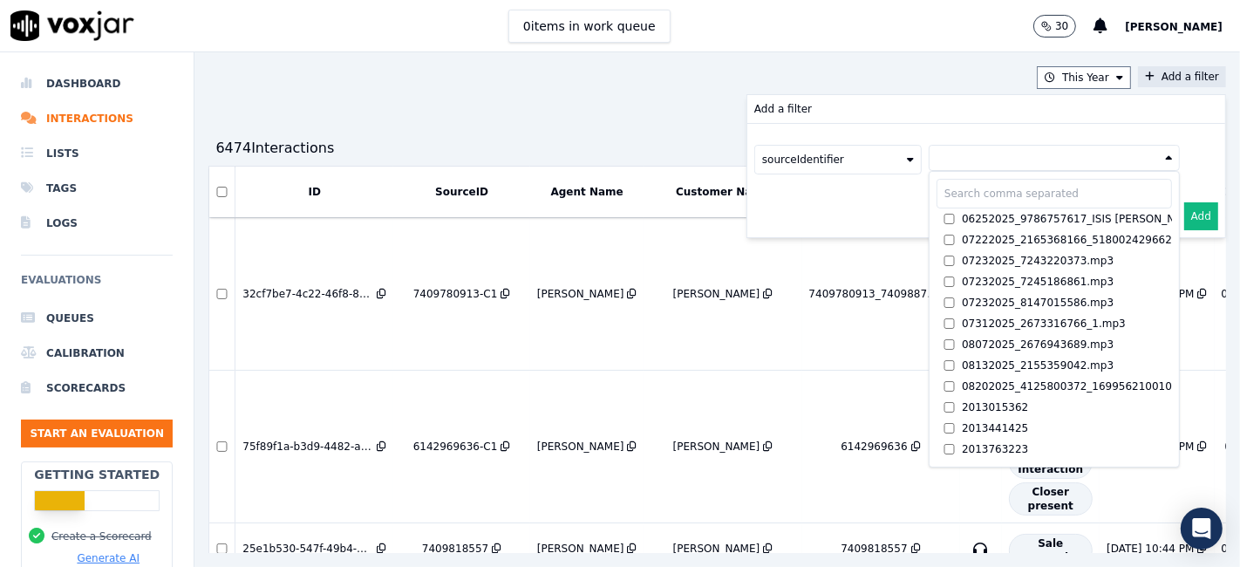
click at [948, 192] on input "text" at bounding box center [1053, 194] width 235 height 30
paste input "8144405535"
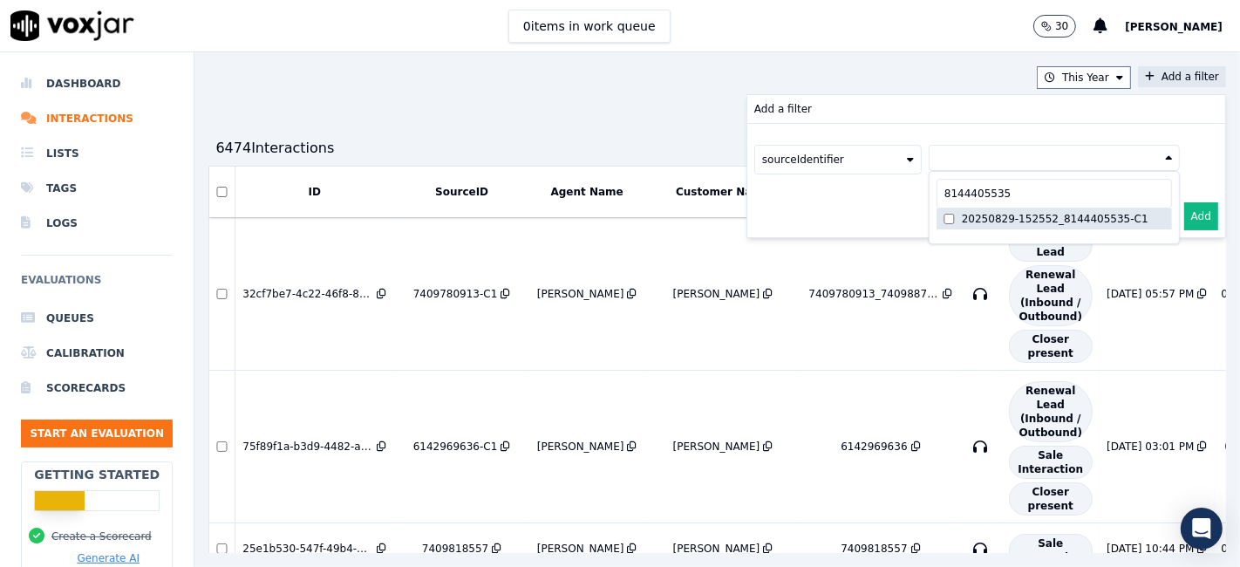
type input "8144405535"
click at [1053, 220] on div "20250829-152552_8144405535-C1" at bounding box center [1055, 219] width 187 height 14
click at [1184, 208] on button "Add" at bounding box center [1201, 216] width 34 height 28
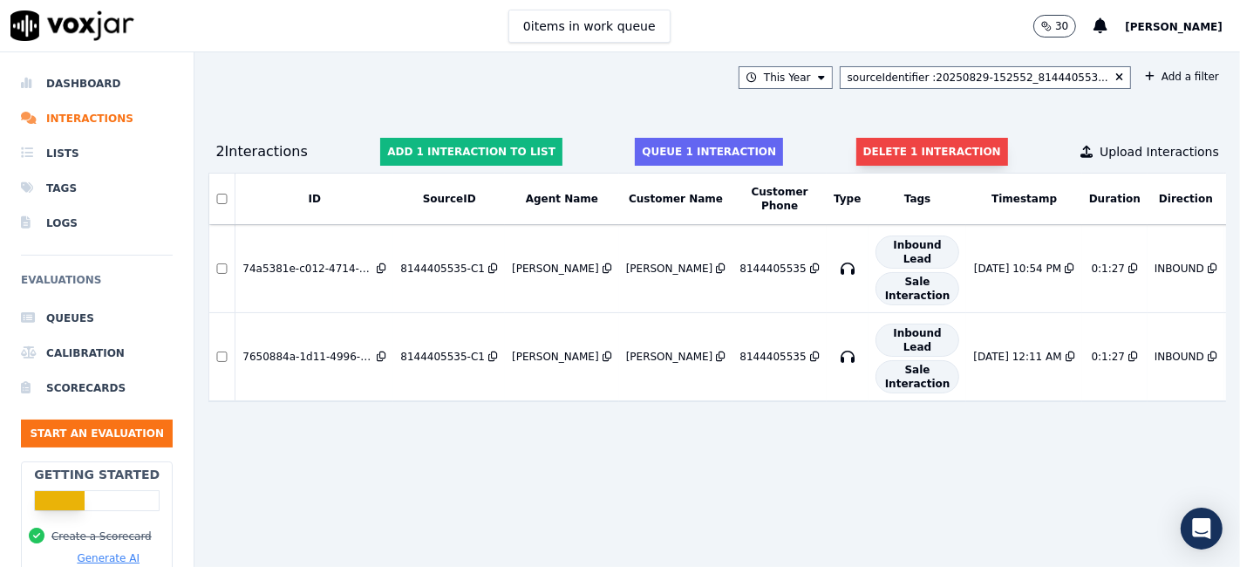
click at [895, 151] on button "Delete 1 interaction" at bounding box center [932, 152] width 152 height 28
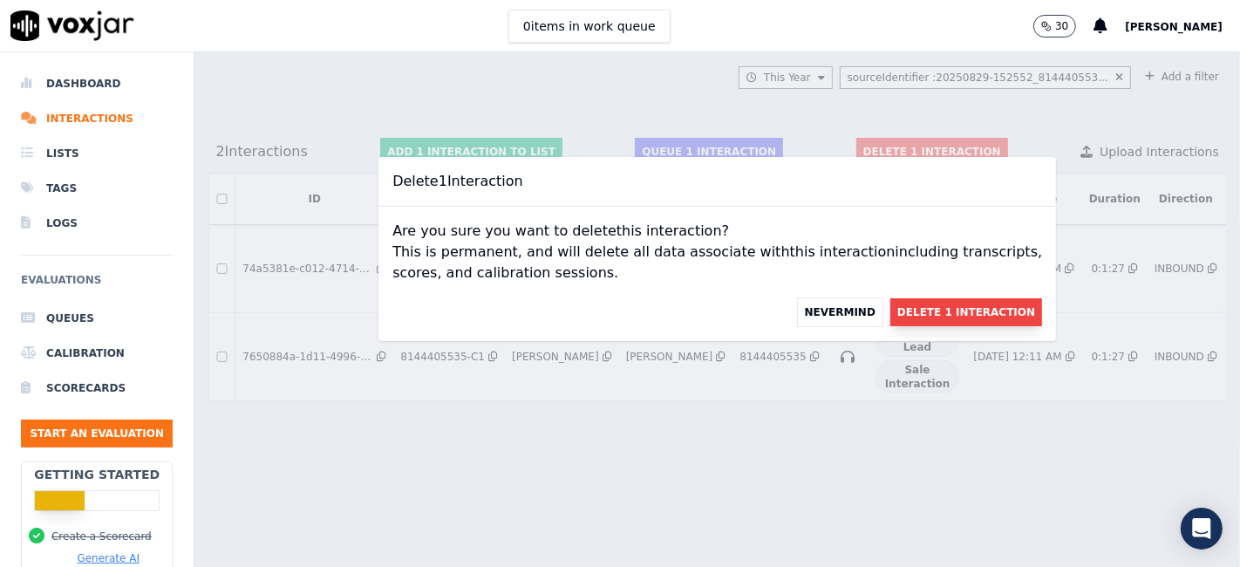
click at [911, 318] on button "Delete 1 Interaction" at bounding box center [966, 312] width 152 height 28
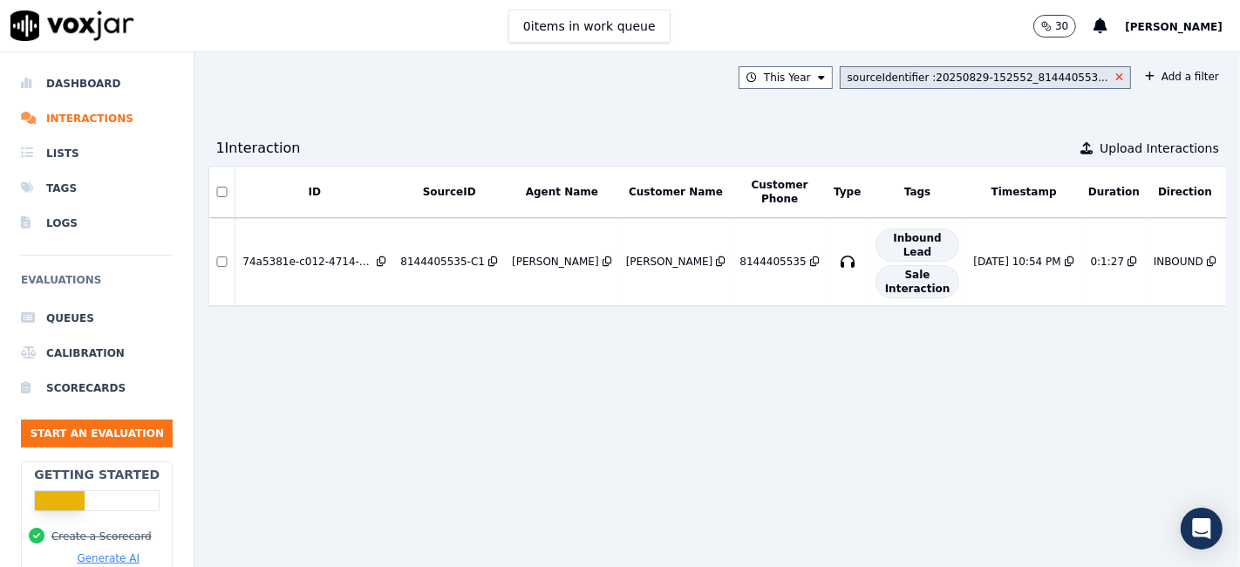
click at [1115, 73] on icon at bounding box center [1119, 77] width 8 height 10
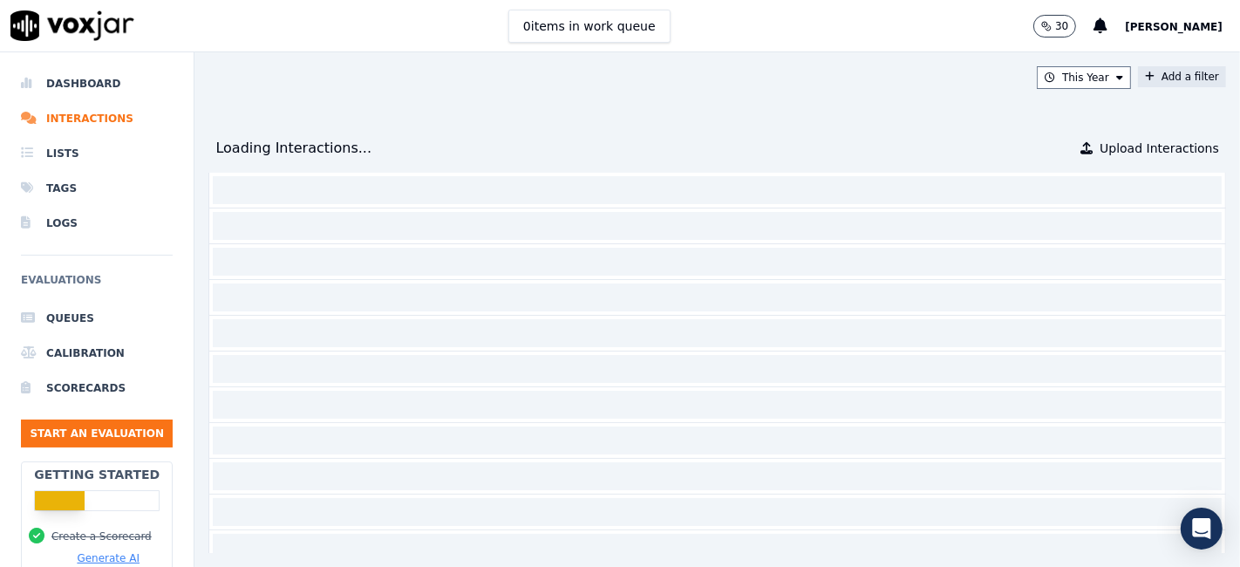
click at [1138, 78] on button "Add a filter" at bounding box center [1182, 76] width 88 height 21
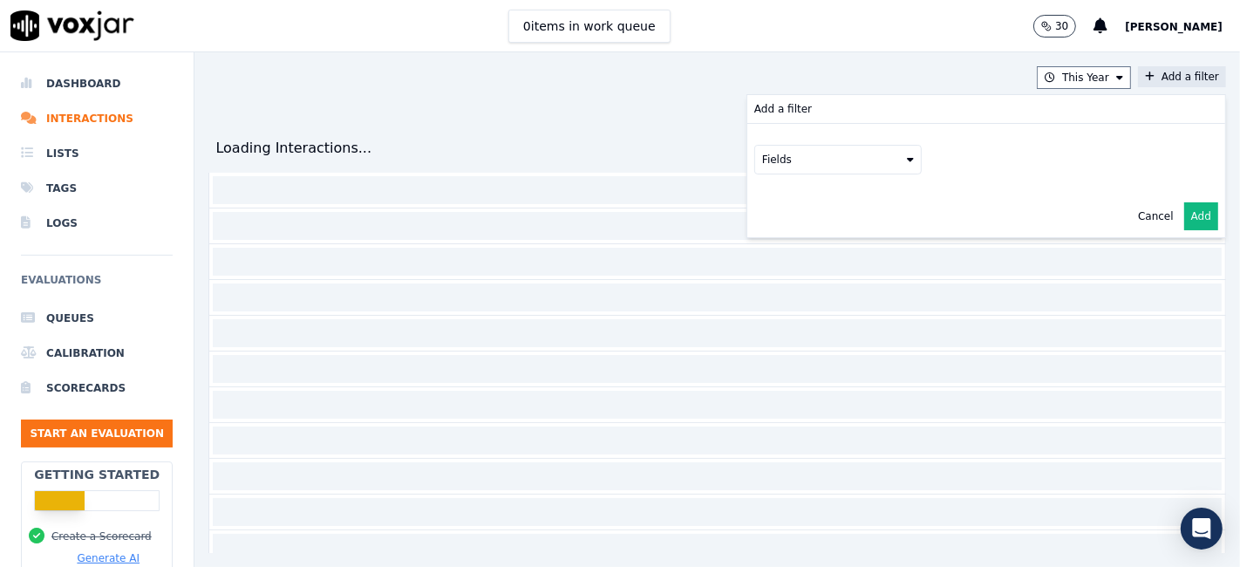
click at [757, 161] on button "Fields" at bounding box center [837, 160] width 167 height 30
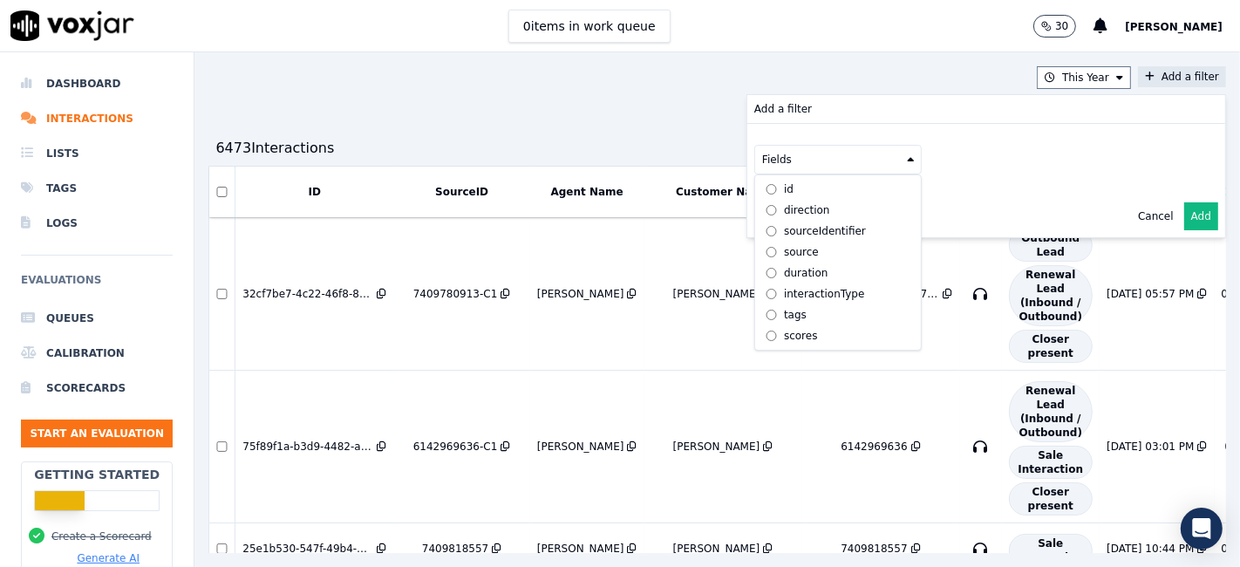
click at [784, 229] on div "sourceIdentifier" at bounding box center [825, 231] width 82 height 14
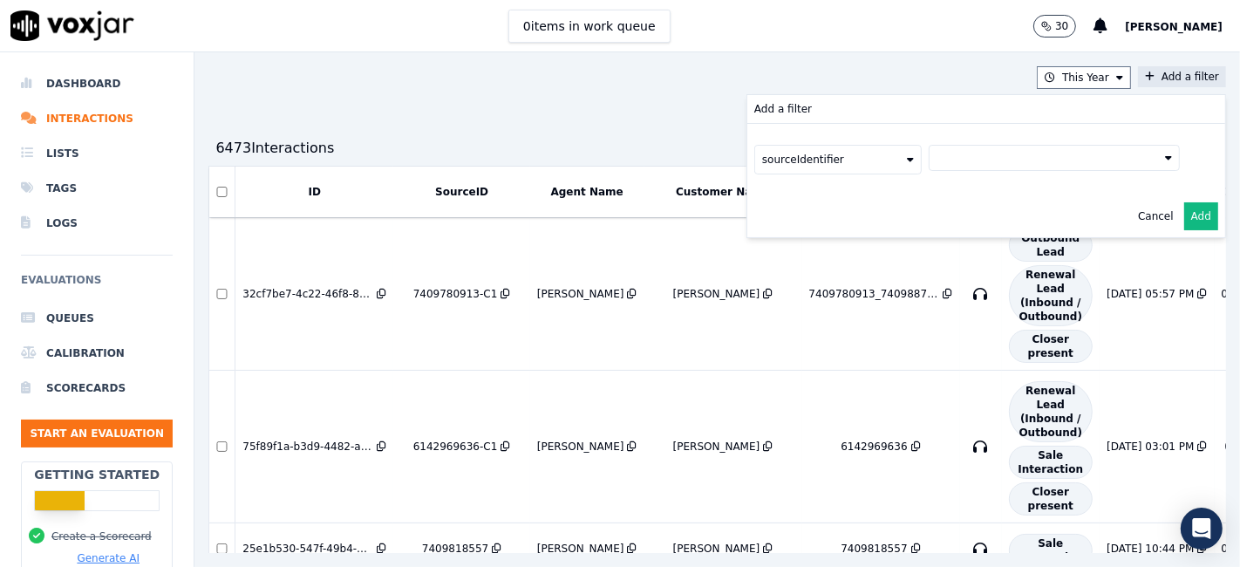
click at [969, 157] on button at bounding box center [1053, 158] width 251 height 26
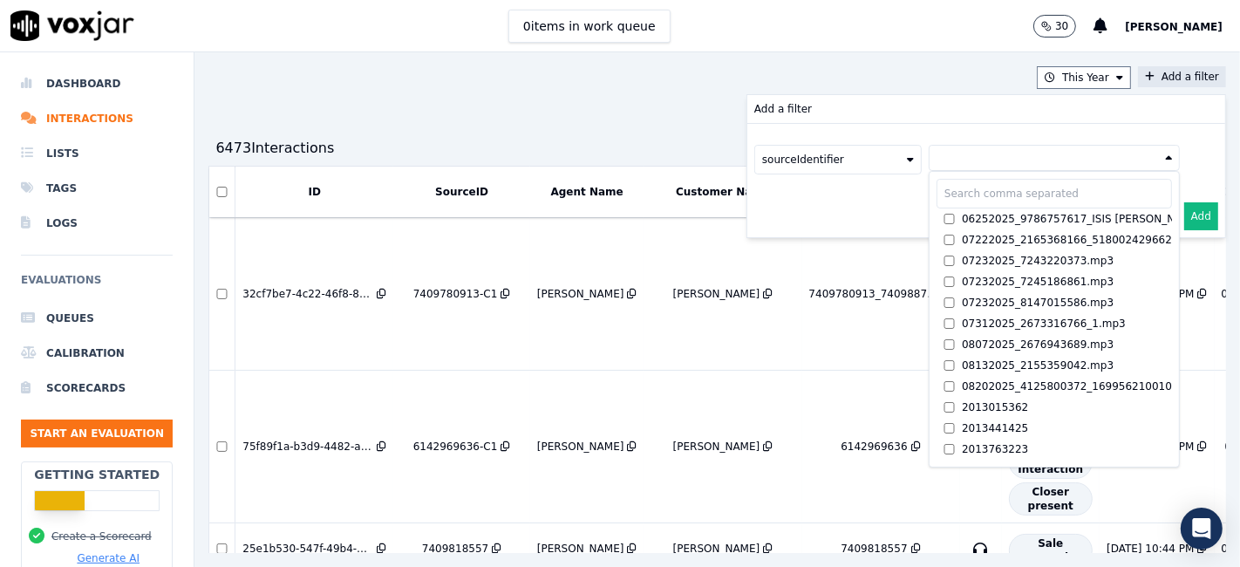
click at [951, 199] on input "text" at bounding box center [1053, 194] width 235 height 30
paste input "2673619394"
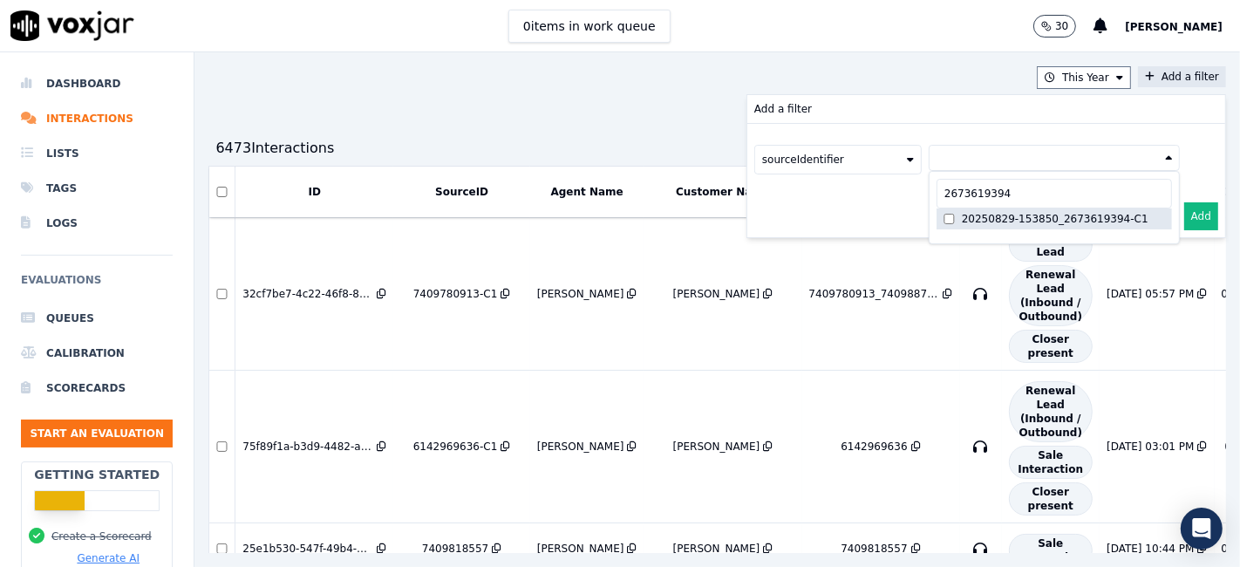
type input "2673619394"
click at [974, 215] on div "20250829-153850_2673619394-C1" at bounding box center [1055, 219] width 187 height 14
click at [1184, 208] on button "Add" at bounding box center [1201, 216] width 34 height 28
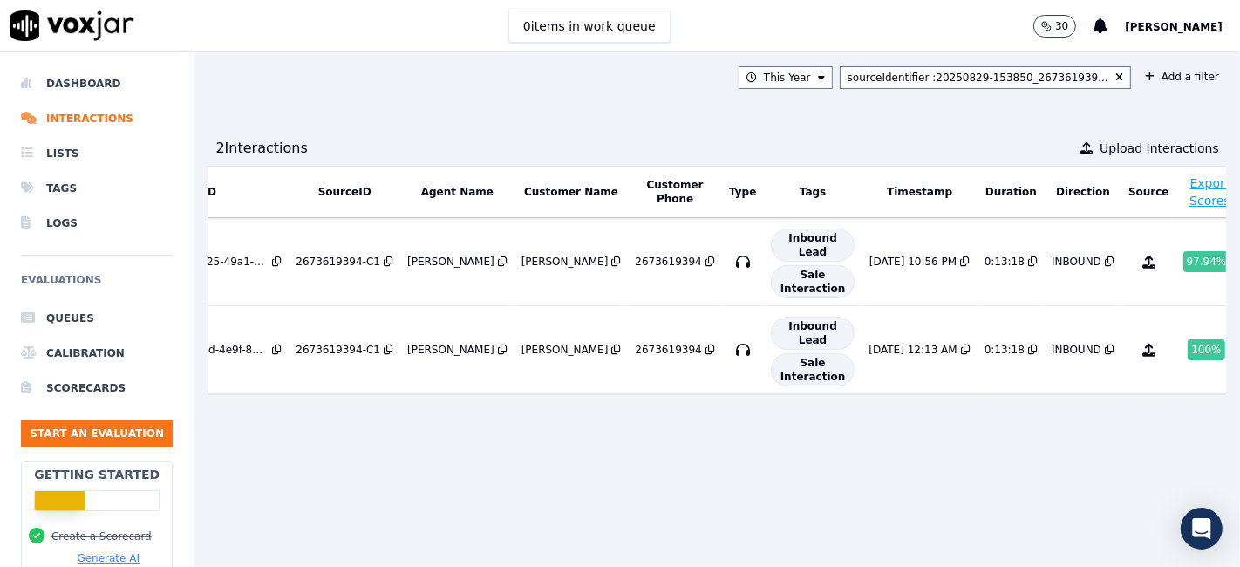
scroll to position [0, 109]
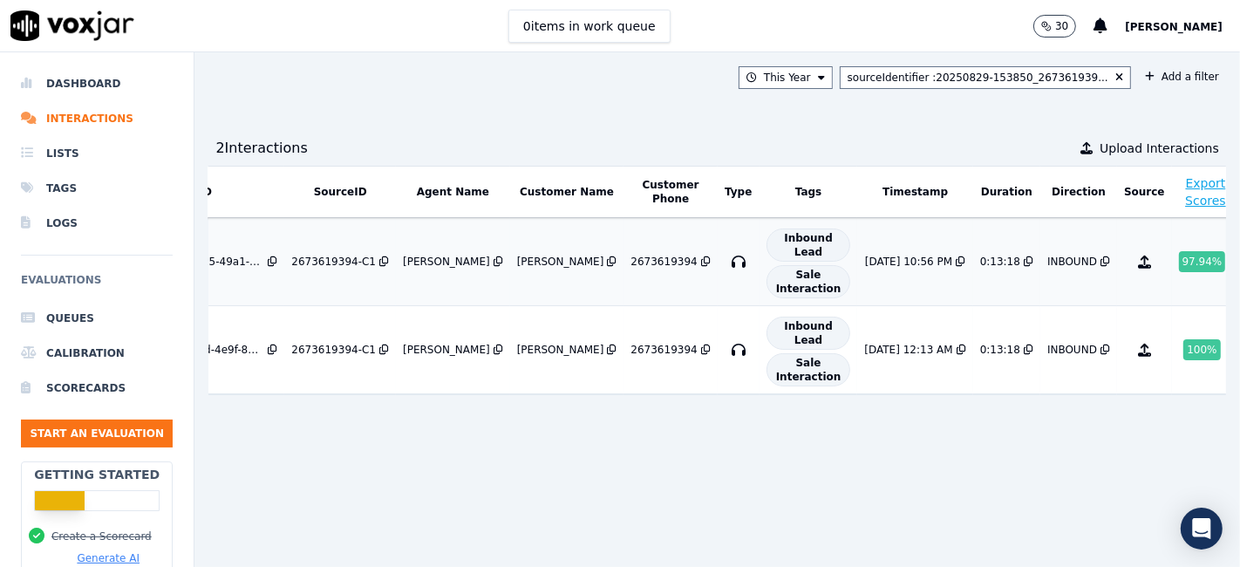
click at [1179, 260] on div "97.94 %" at bounding box center [1202, 261] width 47 height 21
click at [1183, 342] on div "100 %" at bounding box center [1201, 349] width 37 height 21
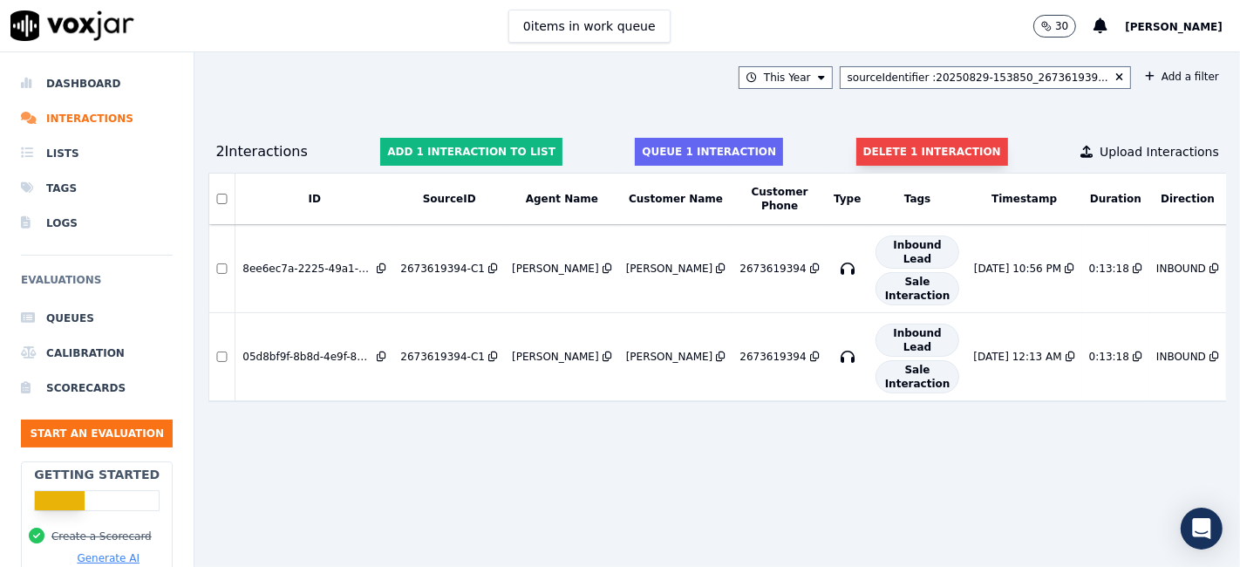
click at [883, 152] on button "Delete 1 interaction" at bounding box center [932, 152] width 152 height 28
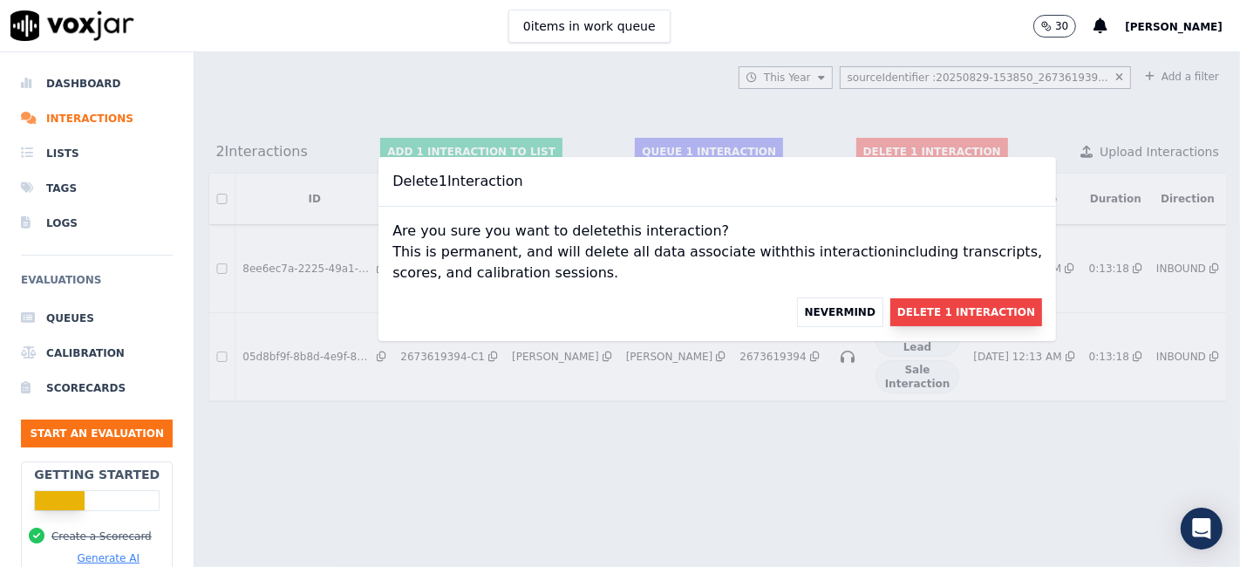
click at [911, 309] on button "Delete 1 Interaction" at bounding box center [966, 312] width 152 height 28
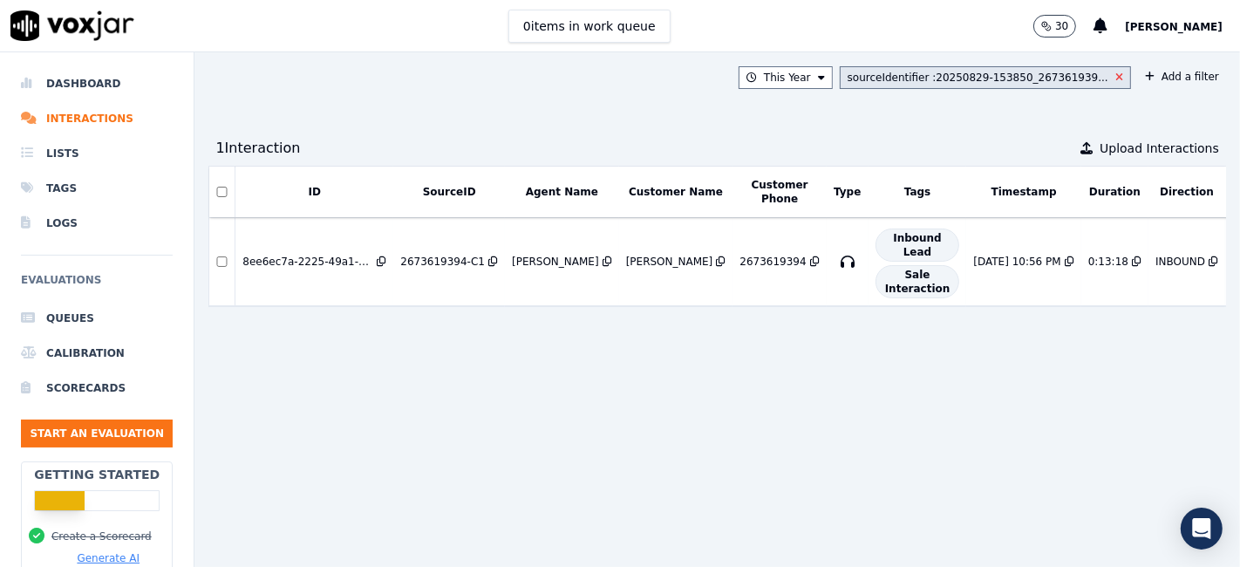
click at [1115, 73] on icon at bounding box center [1119, 77] width 8 height 10
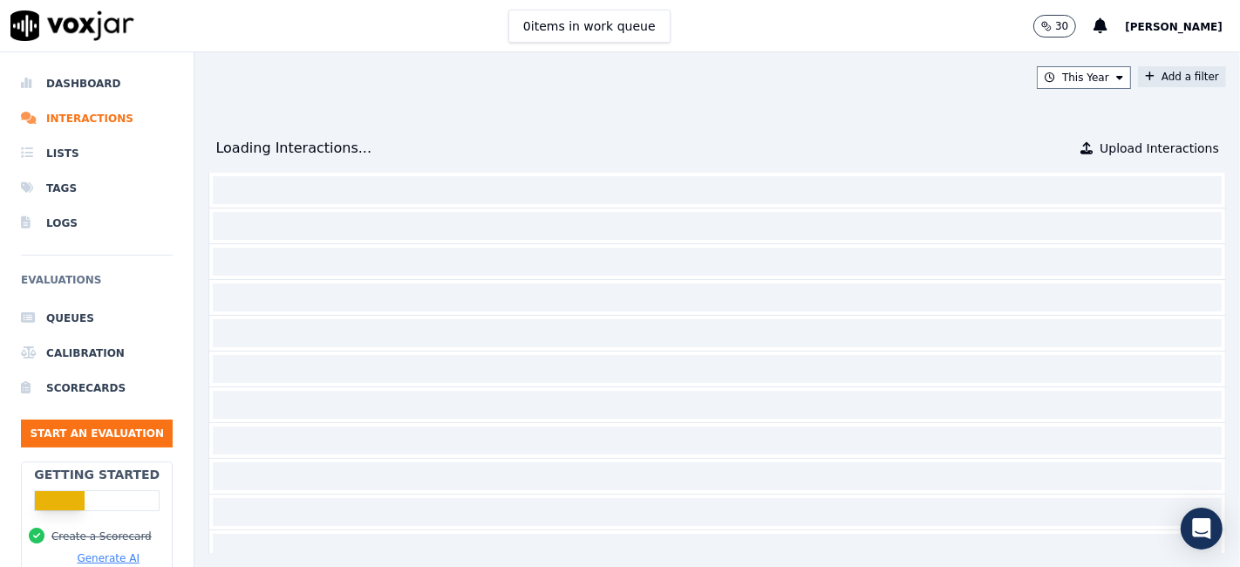
click at [1166, 80] on button "Add a filter" at bounding box center [1182, 76] width 88 height 21
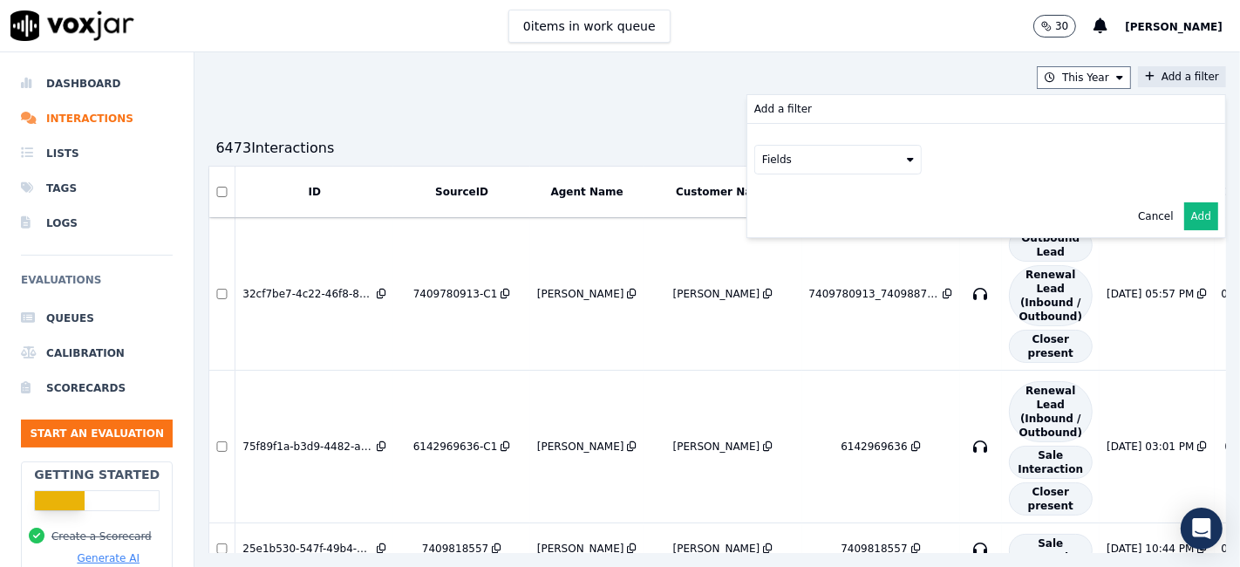
click at [819, 164] on button "Fields" at bounding box center [837, 160] width 167 height 30
click at [784, 230] on div "sourceIdentifier" at bounding box center [825, 231] width 82 height 14
click at [970, 160] on button at bounding box center [1053, 158] width 251 height 26
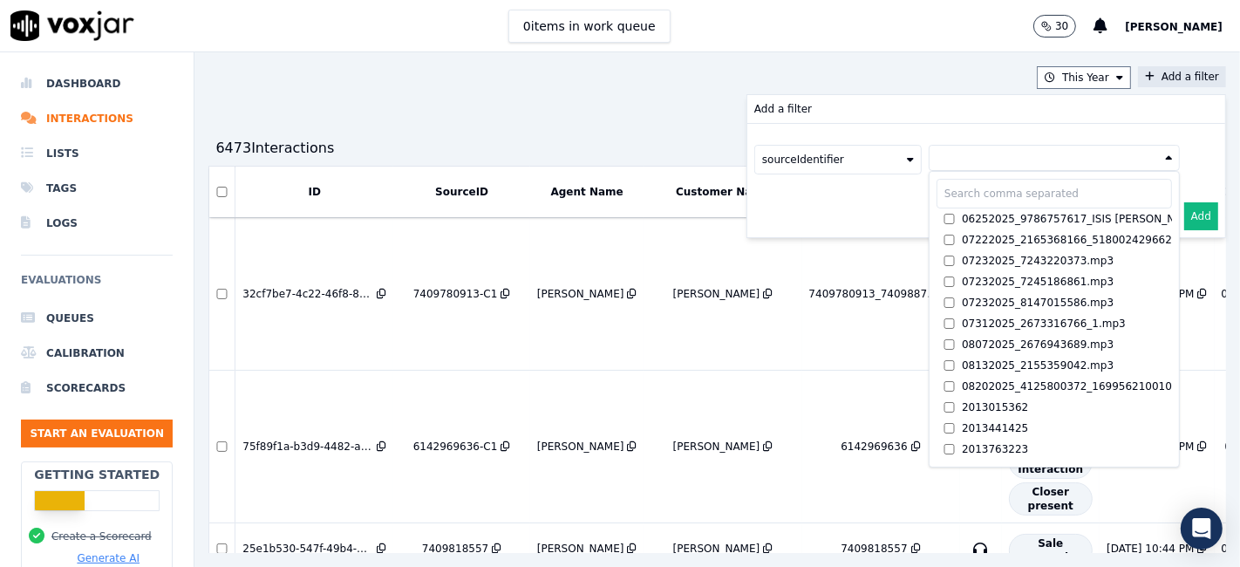
click at [936, 185] on input "text" at bounding box center [1053, 194] width 235 height 30
paste input "7745349706"
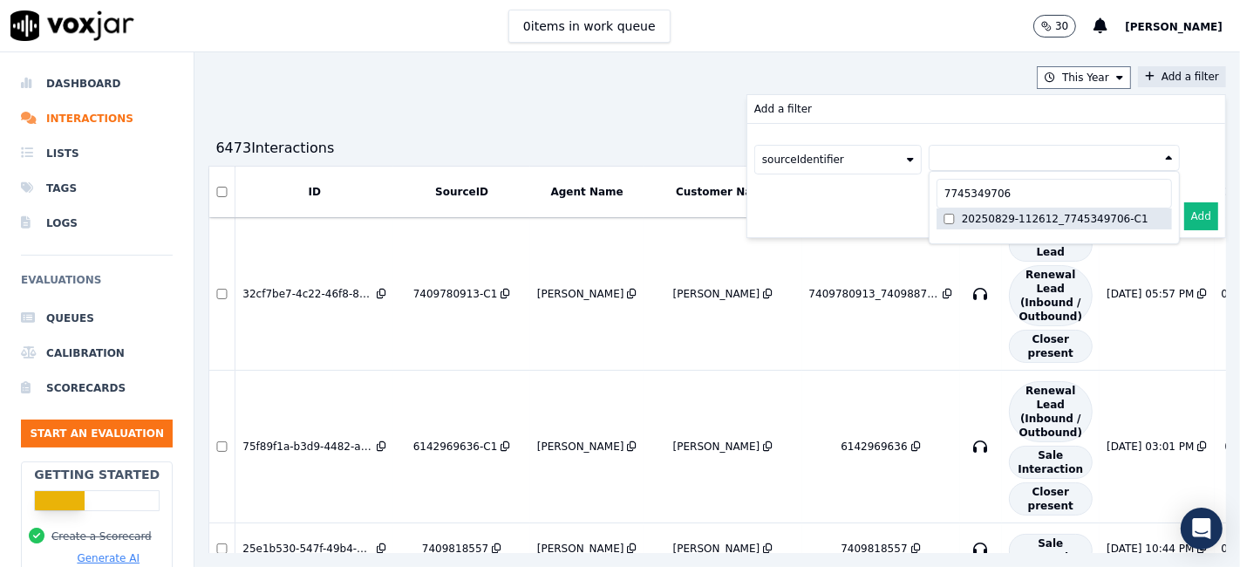
type input "7745349706"
click at [1026, 220] on div "20250829-112612_7745349706-C1" at bounding box center [1055, 219] width 187 height 14
click at [1184, 214] on button "Add" at bounding box center [1201, 216] width 34 height 28
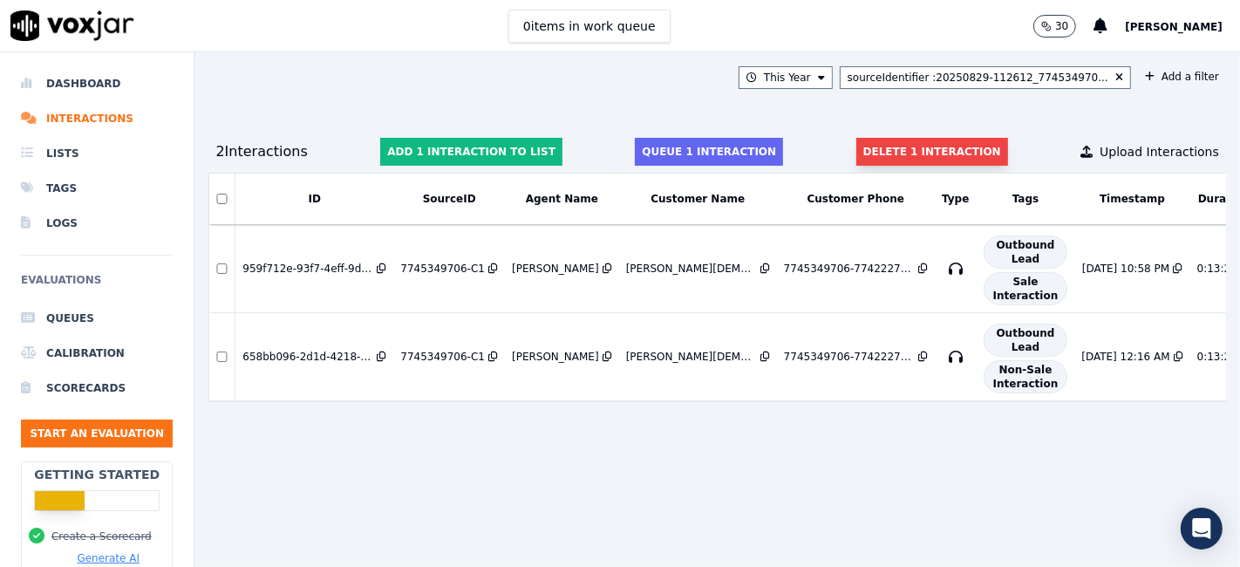
click at [874, 156] on button "Delete 1 interaction" at bounding box center [932, 152] width 152 height 28
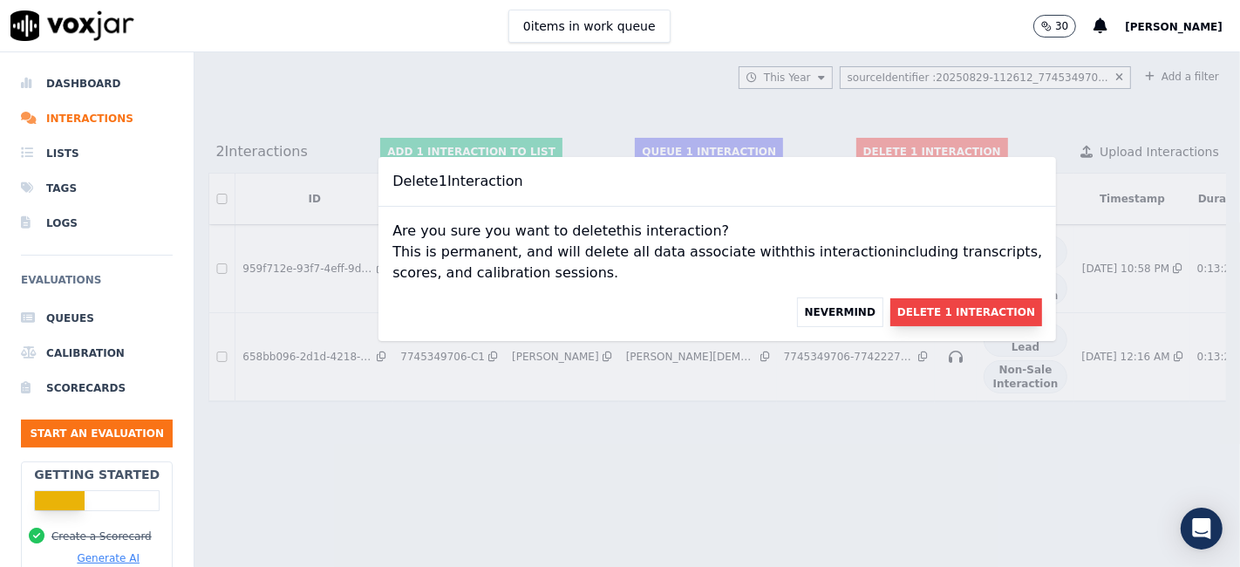
click at [914, 310] on button "Delete 1 Interaction" at bounding box center [966, 312] width 152 height 28
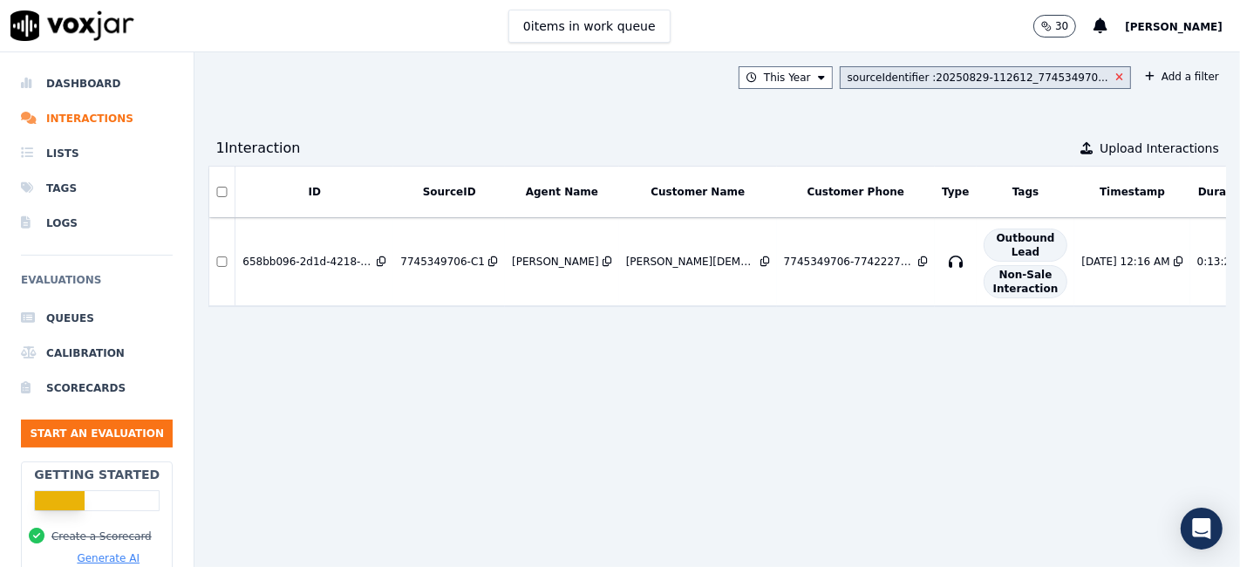
click at [1115, 76] on icon at bounding box center [1119, 77] width 8 height 10
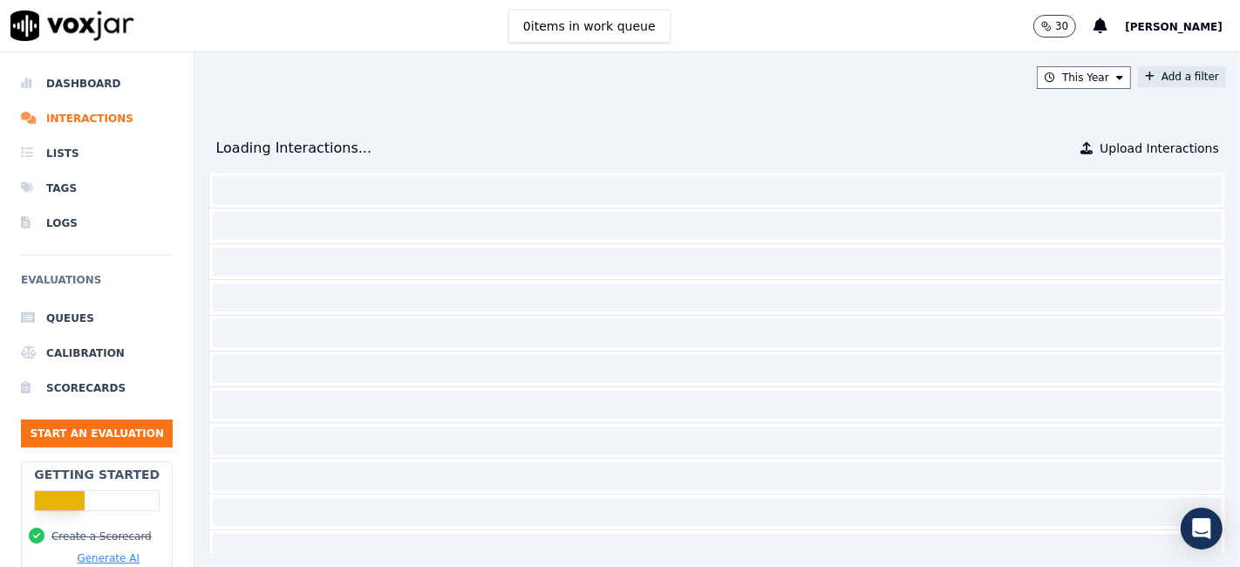
click at [1138, 73] on button "Add a filter" at bounding box center [1182, 76] width 88 height 21
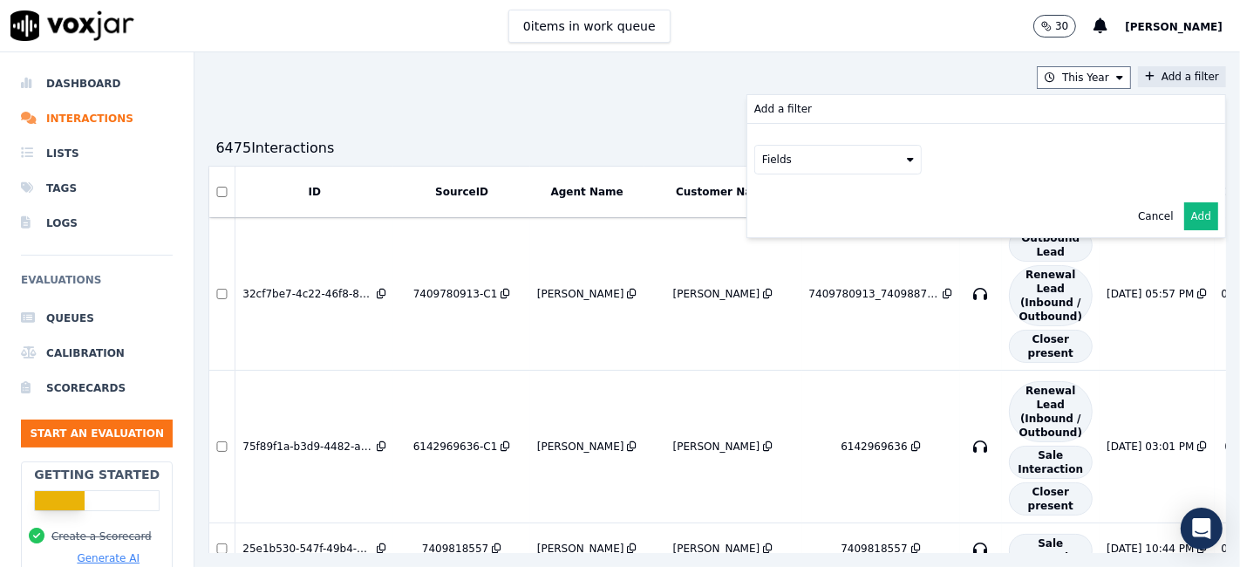
click at [798, 160] on button "Fields" at bounding box center [837, 160] width 167 height 30
click at [784, 226] on div "sourceIdentifier" at bounding box center [825, 231] width 82 height 14
click at [1003, 150] on button at bounding box center [1053, 158] width 251 height 26
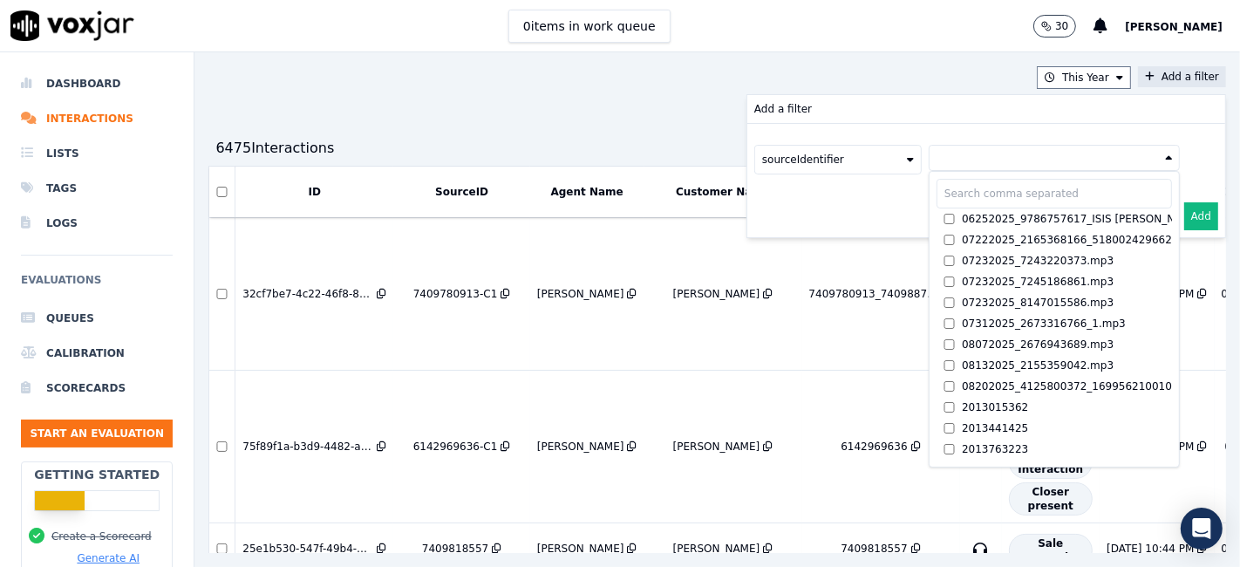
click at [960, 185] on input "text" at bounding box center [1053, 194] width 235 height 30
paste input "7748289082"
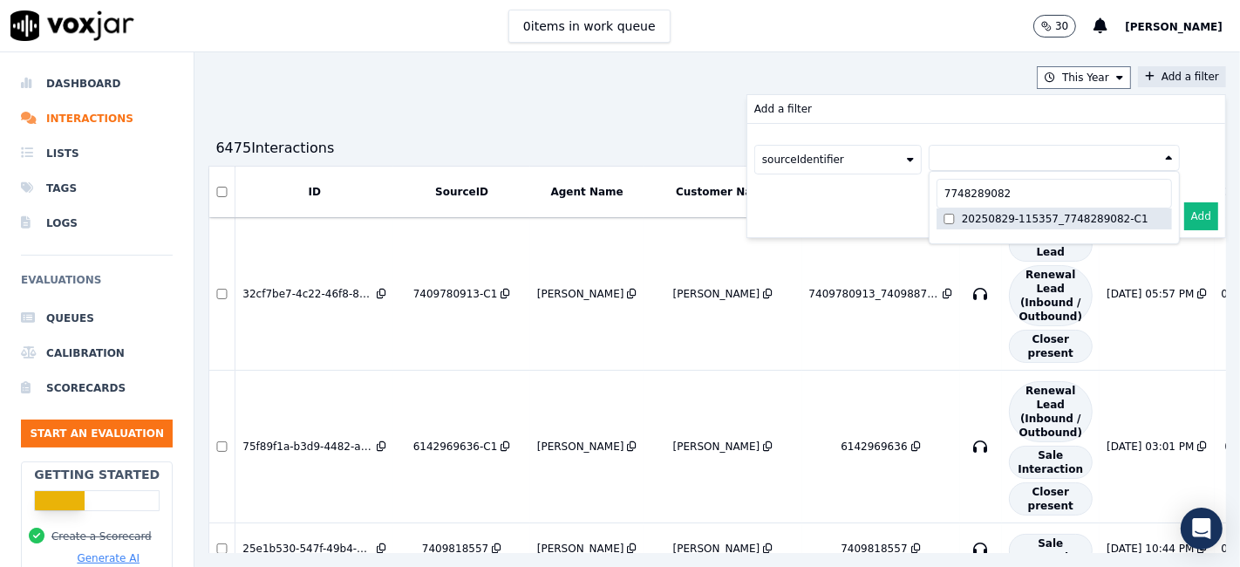
type input "7748289082"
click at [1184, 213] on button "Add" at bounding box center [1201, 216] width 34 height 28
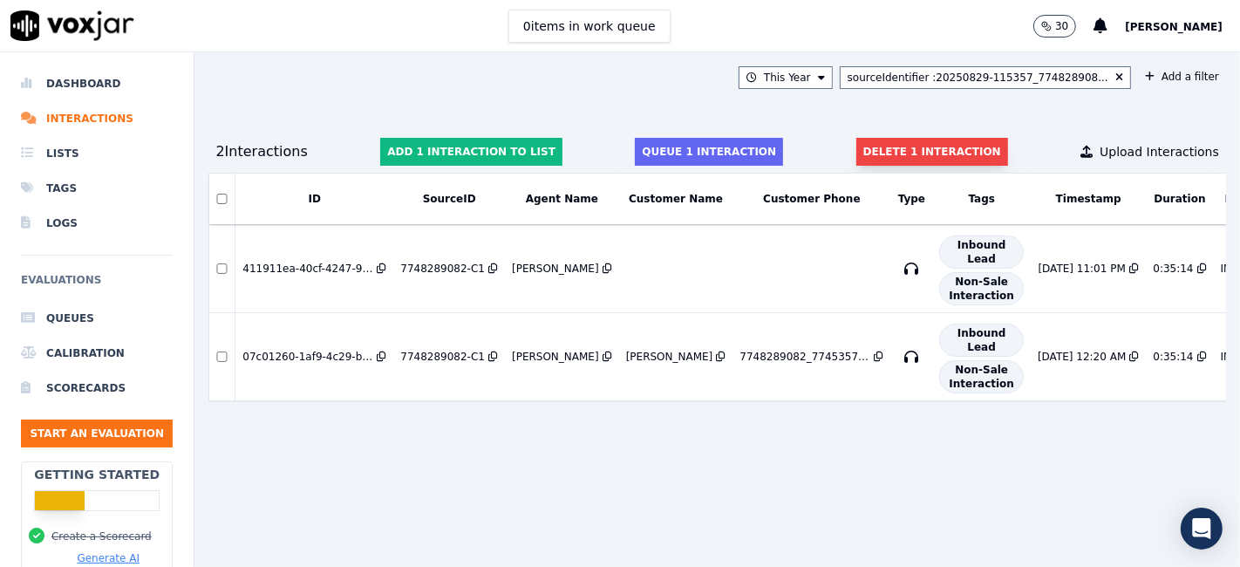
click at [869, 151] on button "Delete 1 interaction" at bounding box center [932, 152] width 152 height 28
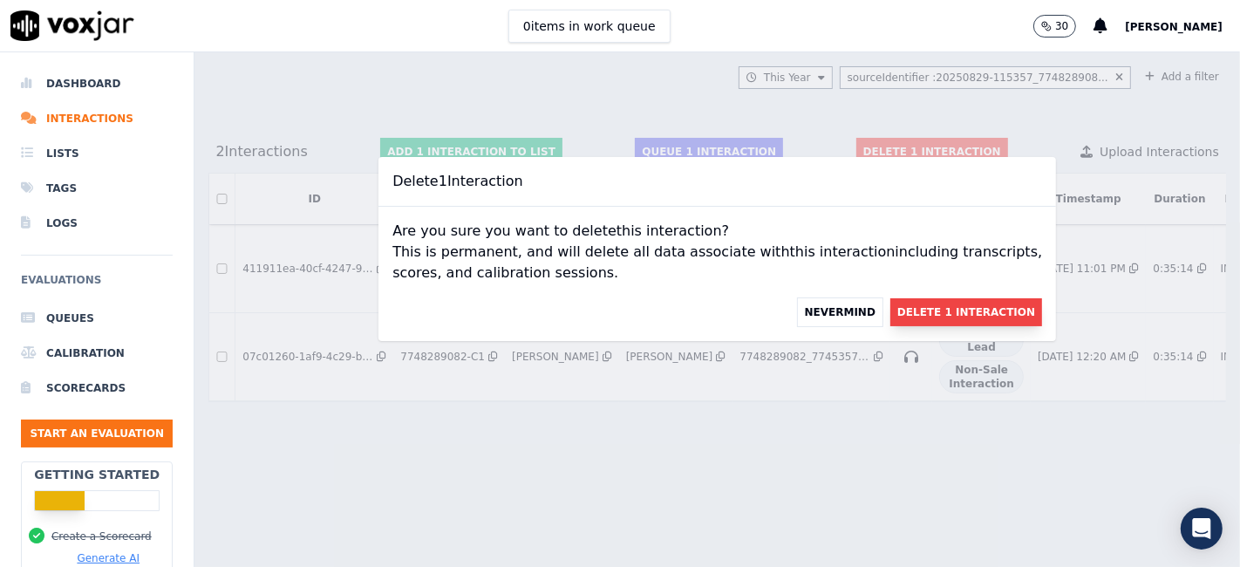
click at [940, 309] on button "Delete 1 Interaction" at bounding box center [966, 312] width 152 height 28
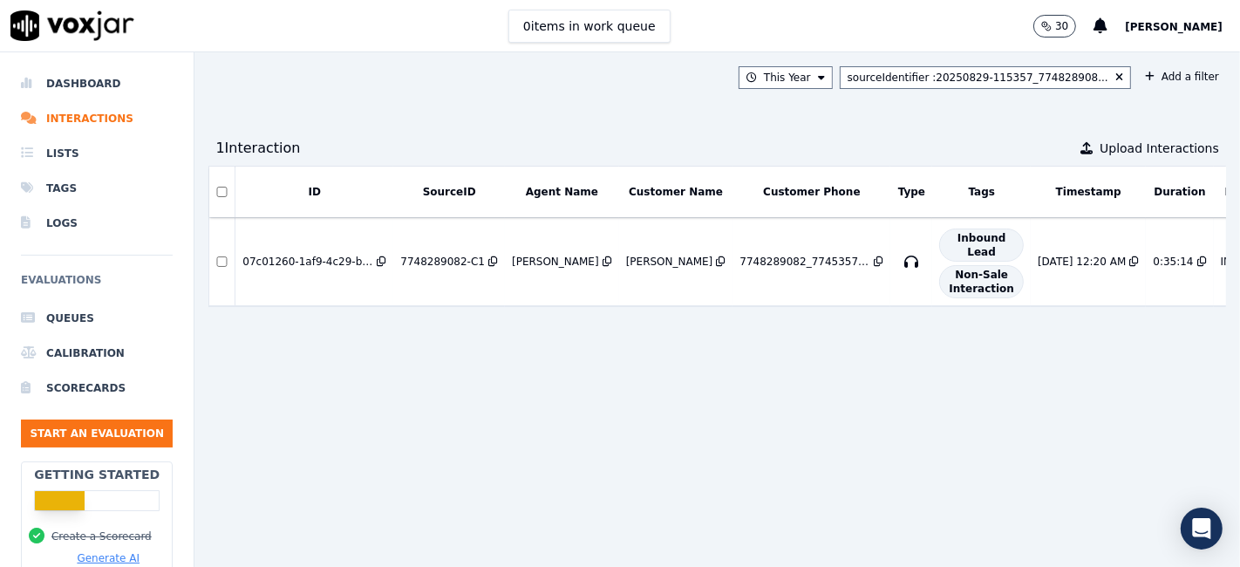
scroll to position [0, 143]
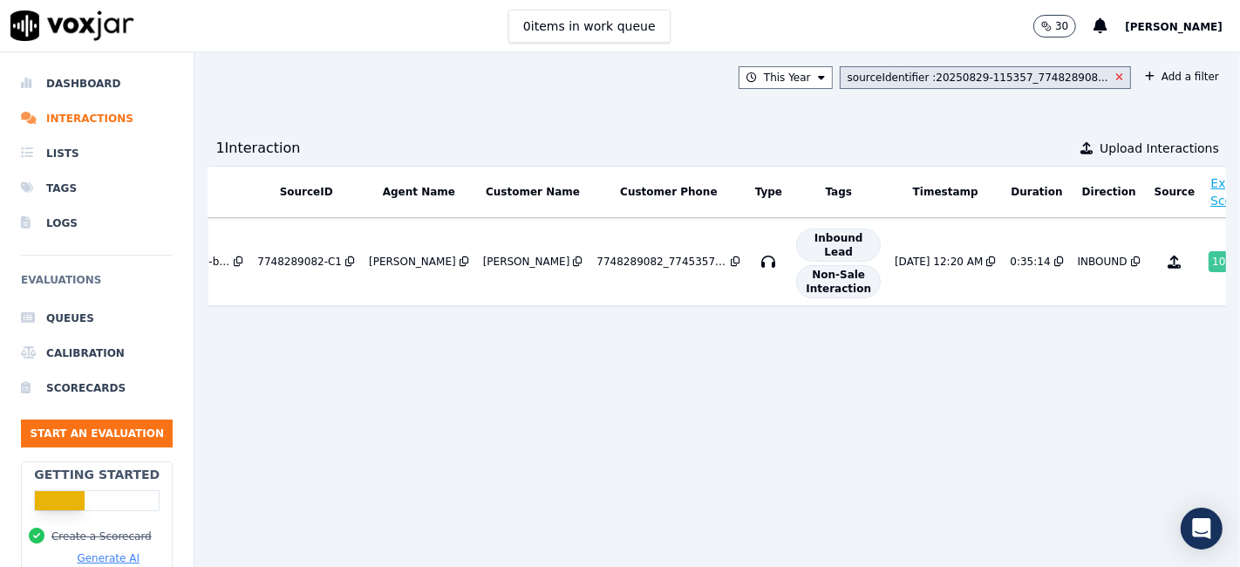
click at [1115, 76] on icon at bounding box center [1119, 77] width 8 height 10
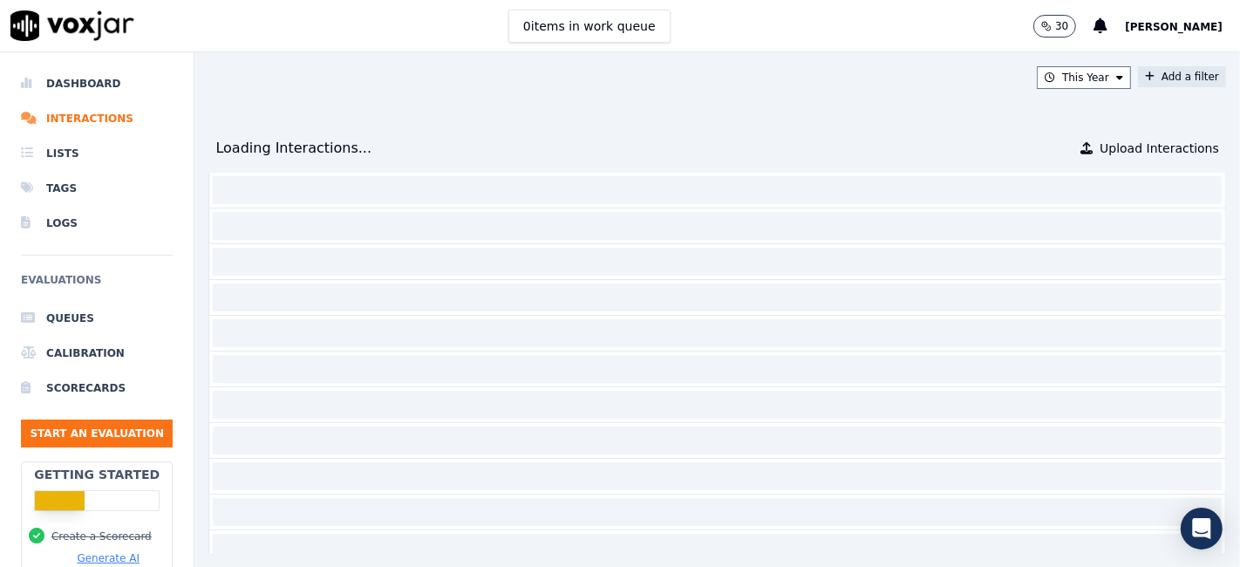
click at [1138, 67] on button "Add a filter" at bounding box center [1182, 76] width 88 height 21
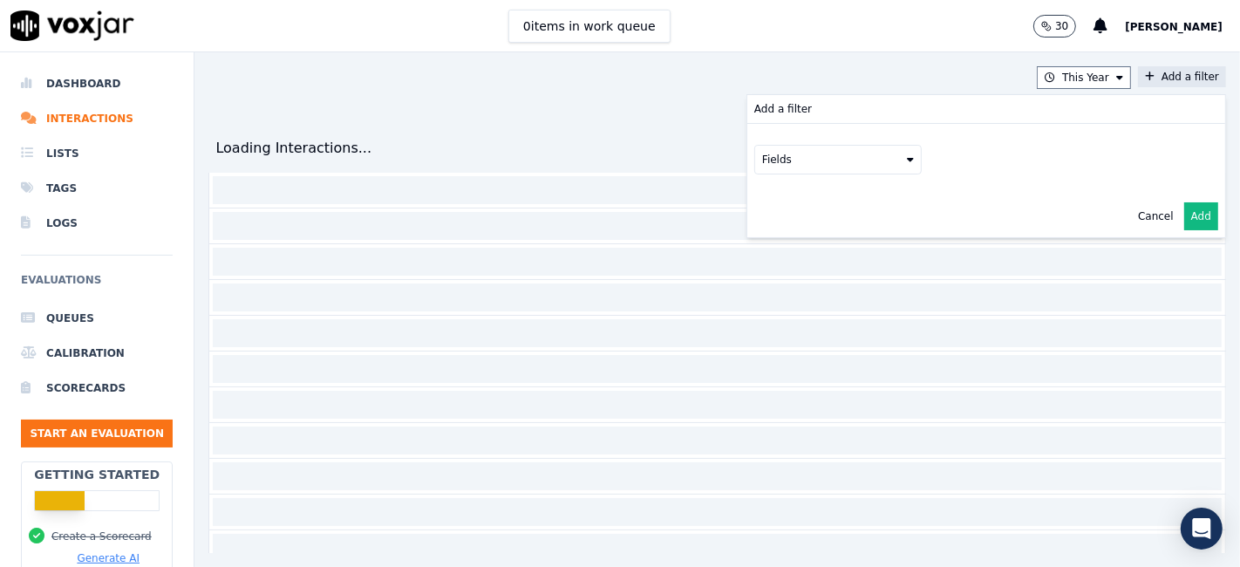
click at [790, 174] on div "Fields" at bounding box center [986, 159] width 478 height 71
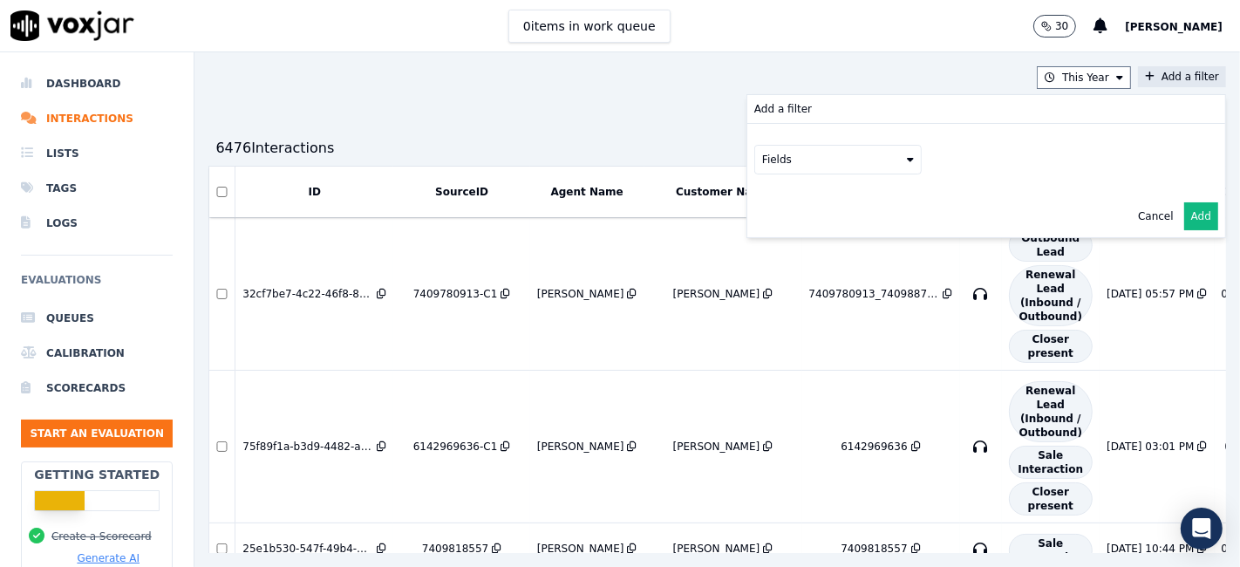
click at [790, 167] on button "Fields" at bounding box center [837, 160] width 167 height 30
click at [784, 235] on div "sourceIdentifier" at bounding box center [825, 231] width 82 height 14
click at [997, 158] on button at bounding box center [1053, 158] width 251 height 26
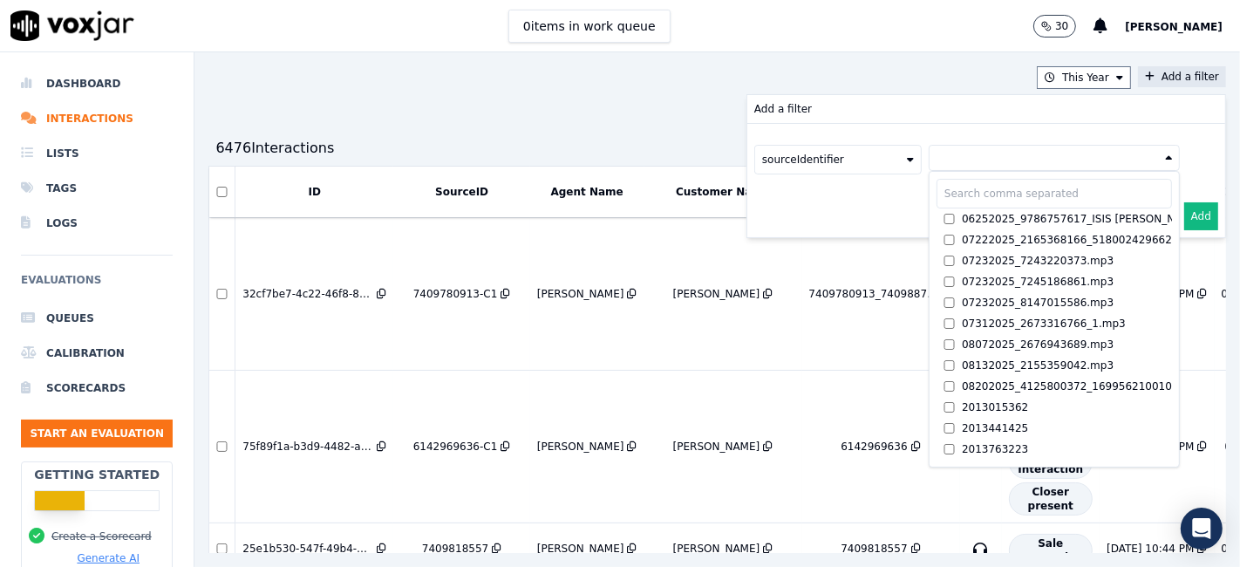
click at [936, 202] on input "text" at bounding box center [1053, 194] width 235 height 30
paste input "8509644844"
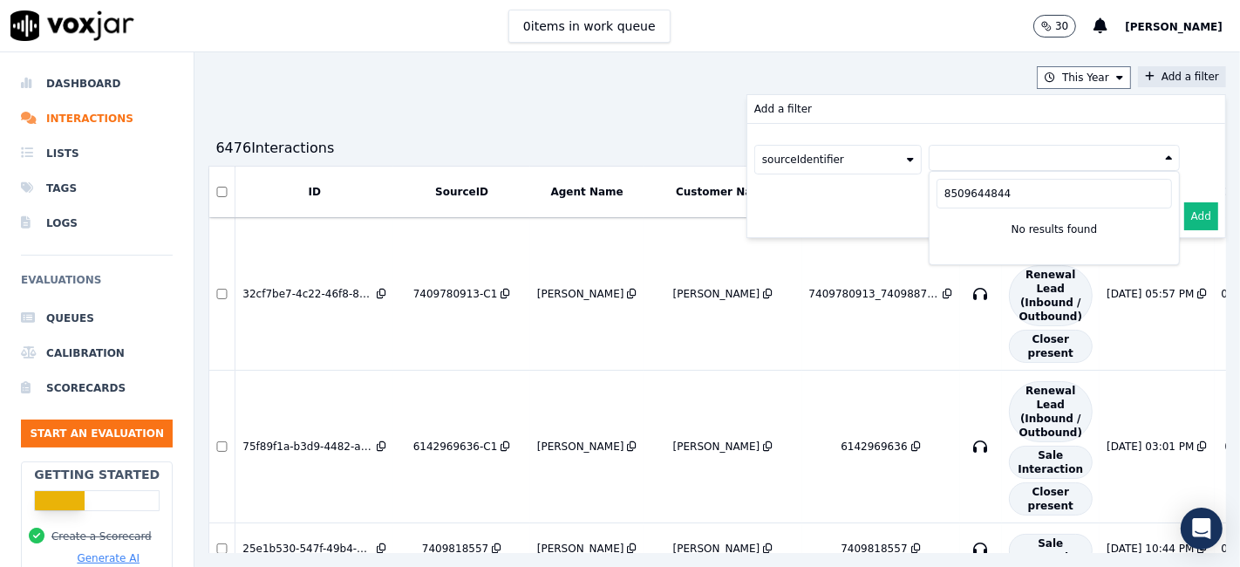
type input "8509644844"
click at [1184, 219] on button "Add" at bounding box center [1201, 216] width 34 height 28
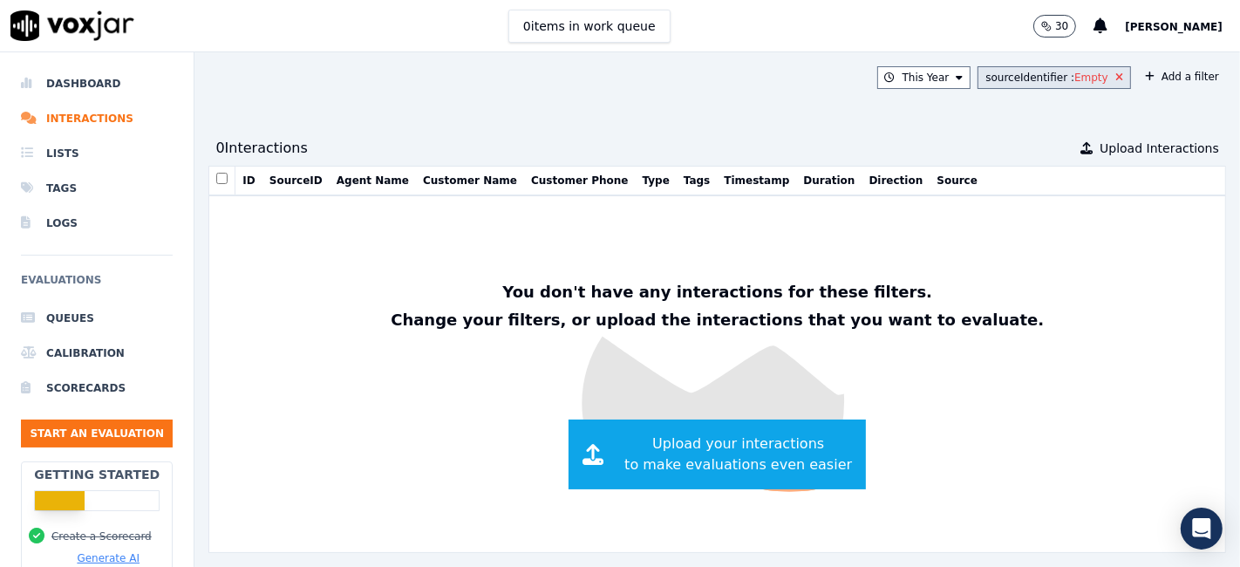
click at [1115, 72] on icon at bounding box center [1119, 77] width 8 height 10
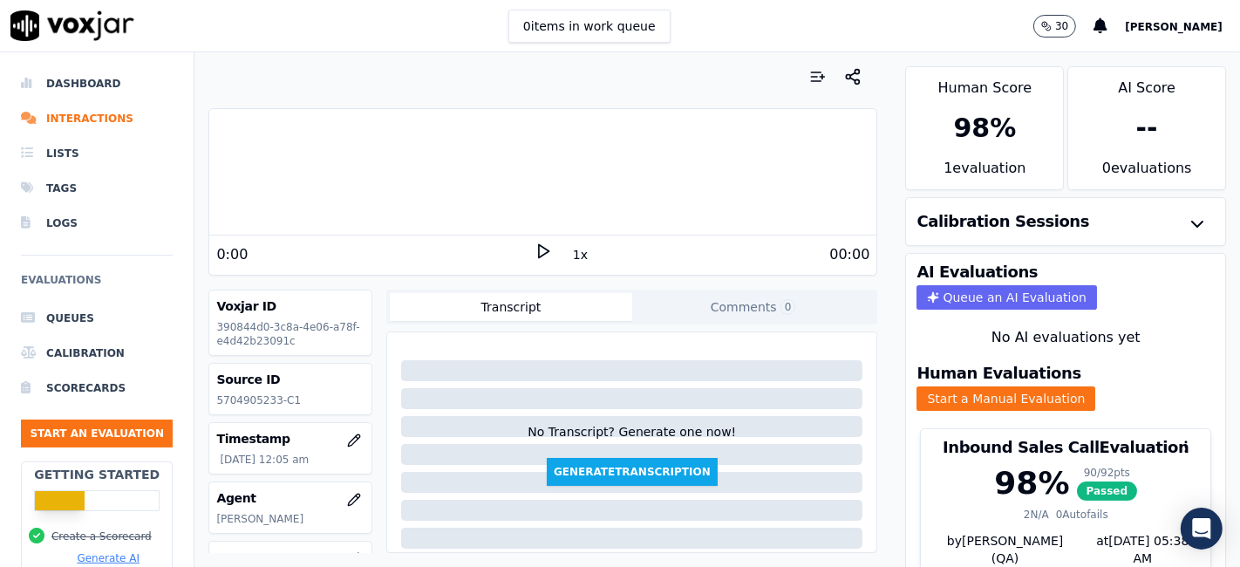
scroll to position [56, 0]
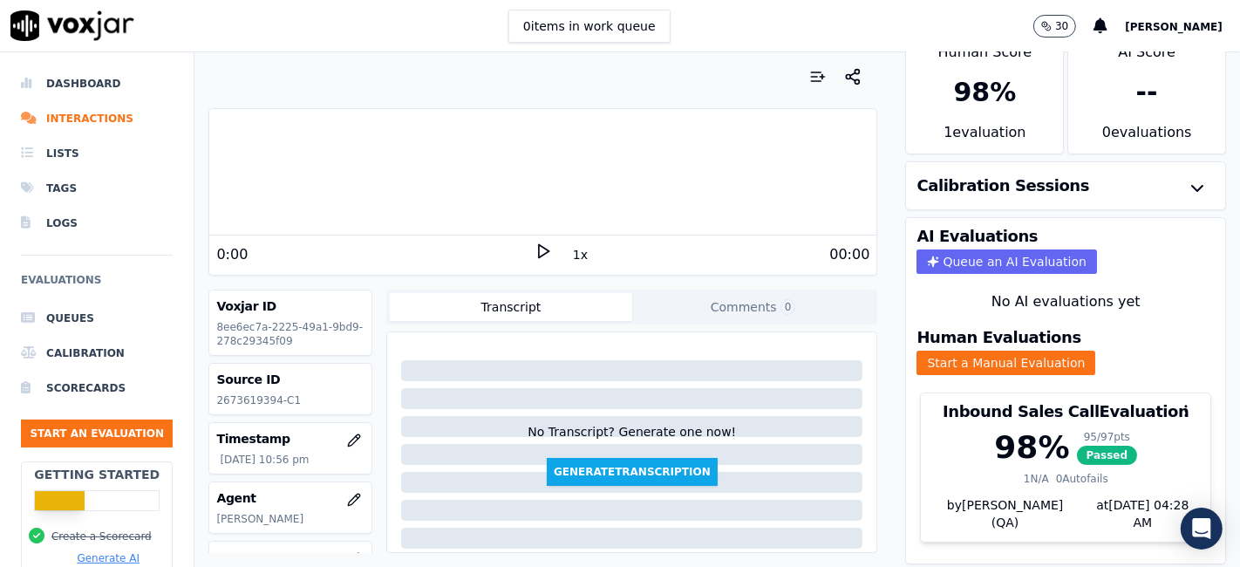
scroll to position [56, 0]
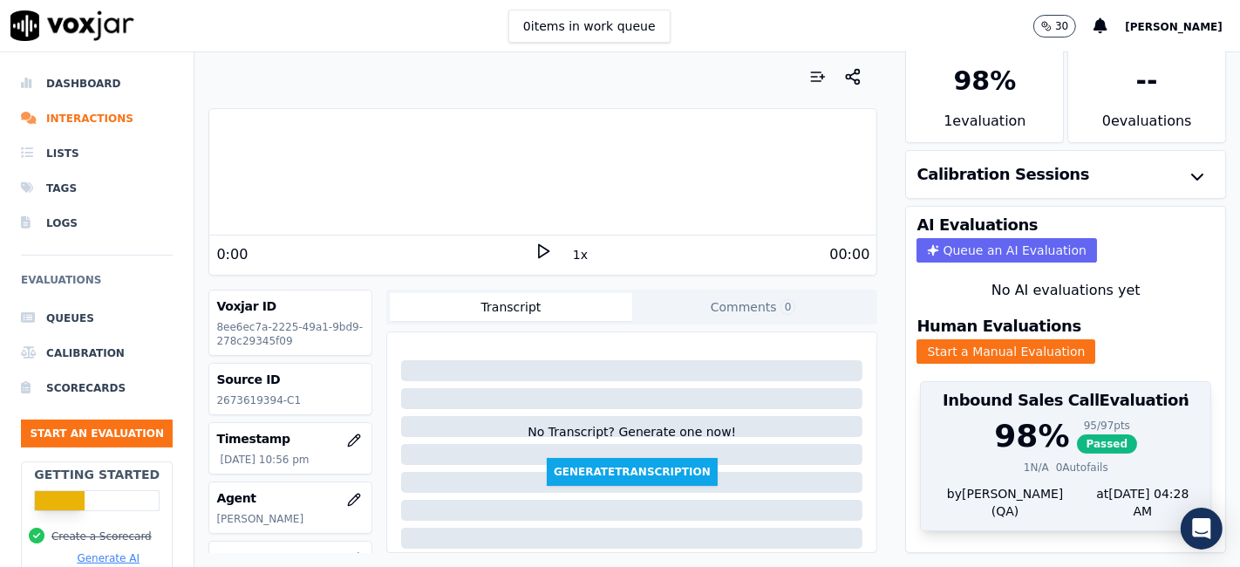
click at [1088, 434] on span "Passed" at bounding box center [1107, 443] width 61 height 19
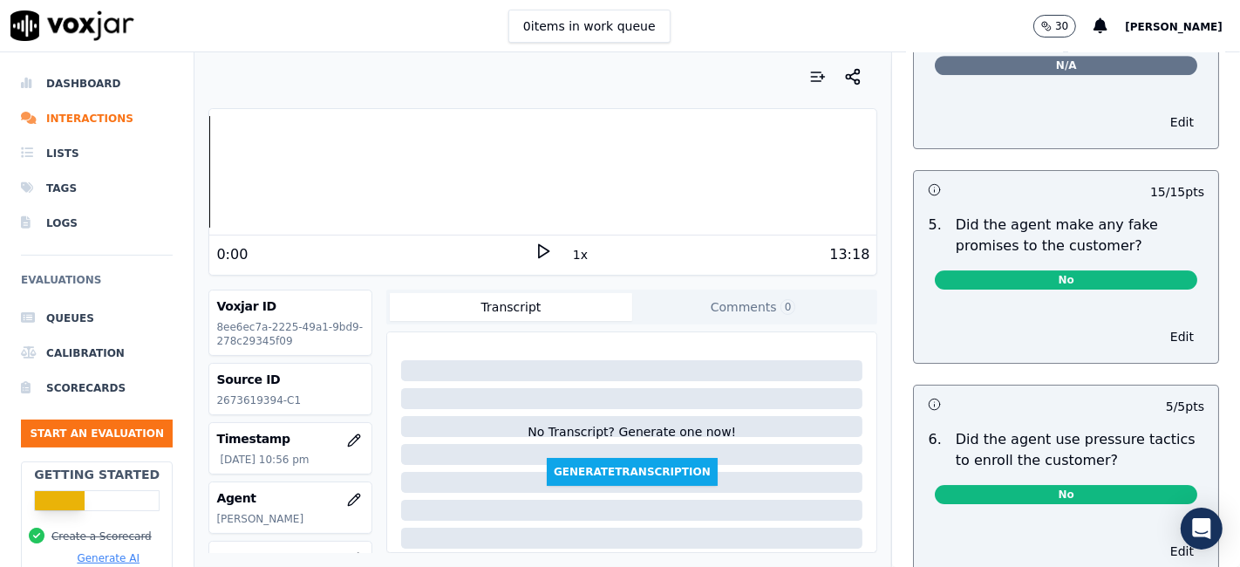
scroll to position [5303, 0]
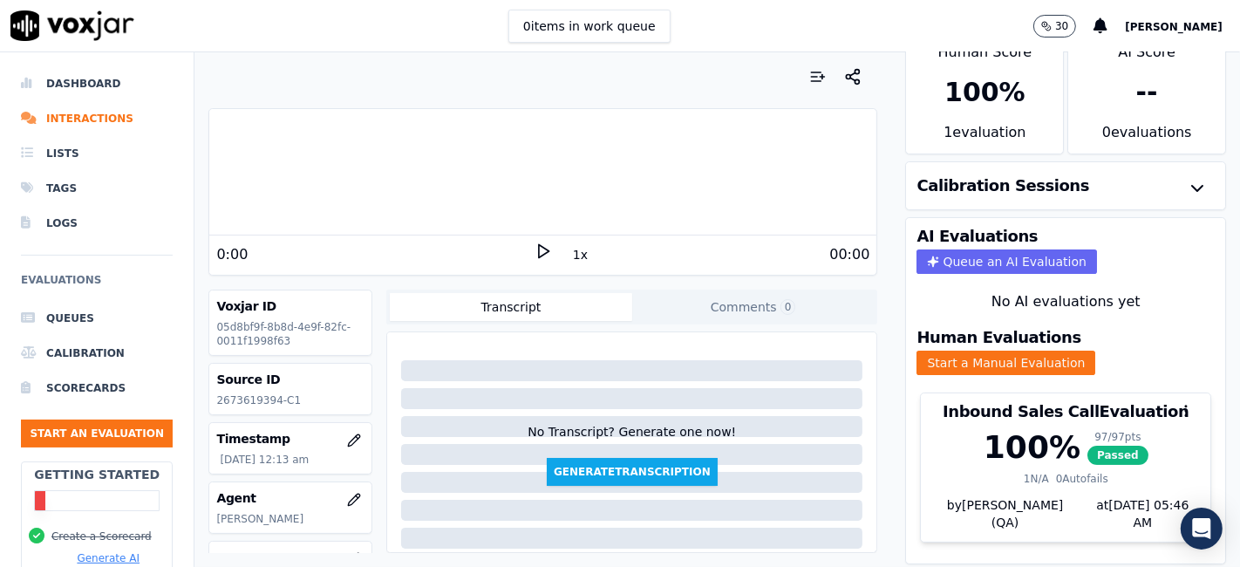
scroll to position [56, 0]
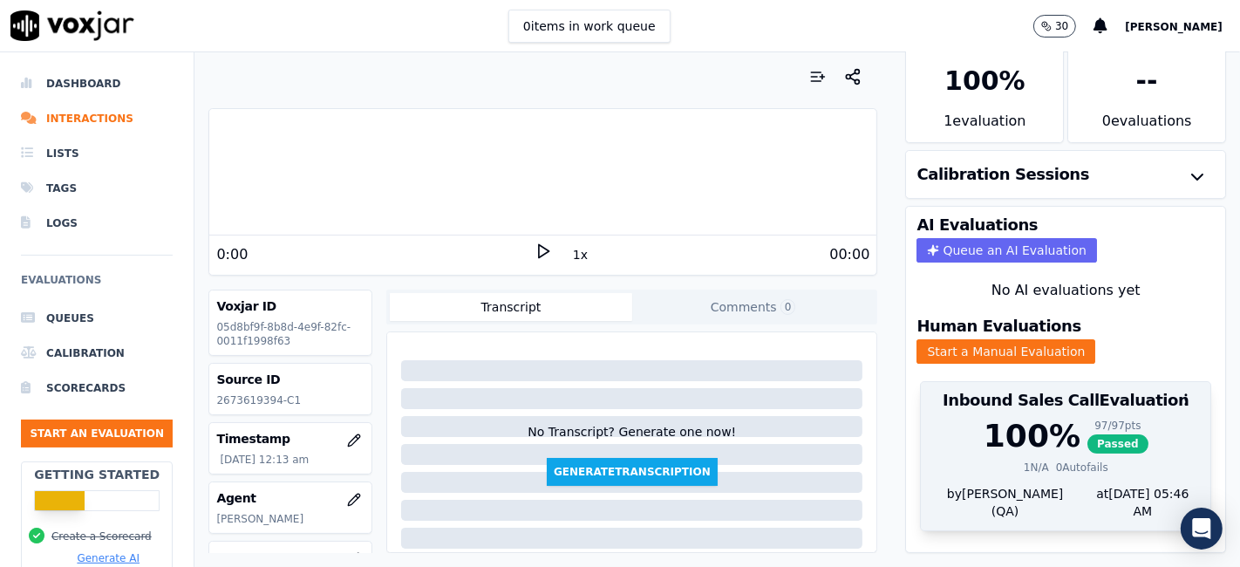
click at [1056, 432] on div "100 % 97 / 97 pts Passed 1 N/A 0 Autofails" at bounding box center [1065, 451] width 289 height 66
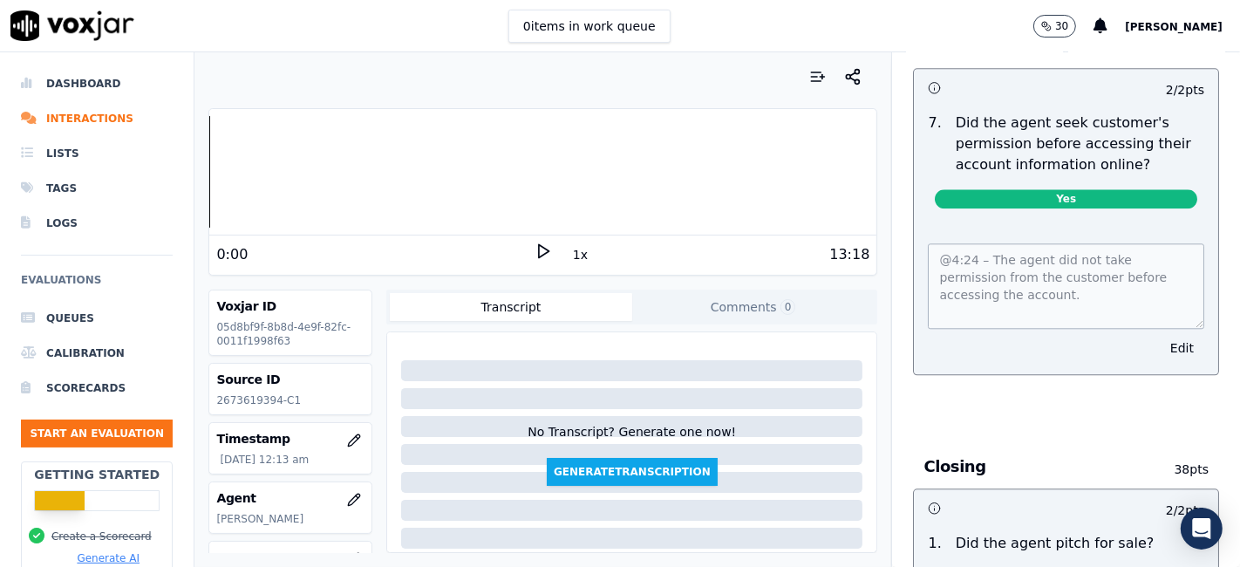
scroll to position [3584, 0]
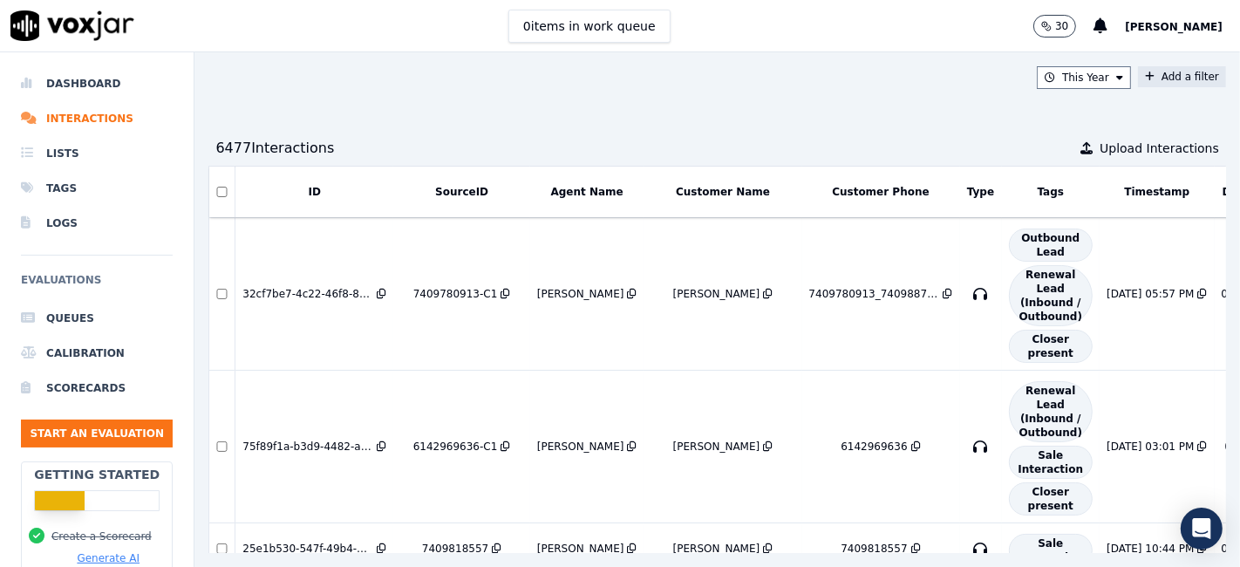
click at [1158, 73] on button "Add a filter" at bounding box center [1182, 76] width 88 height 21
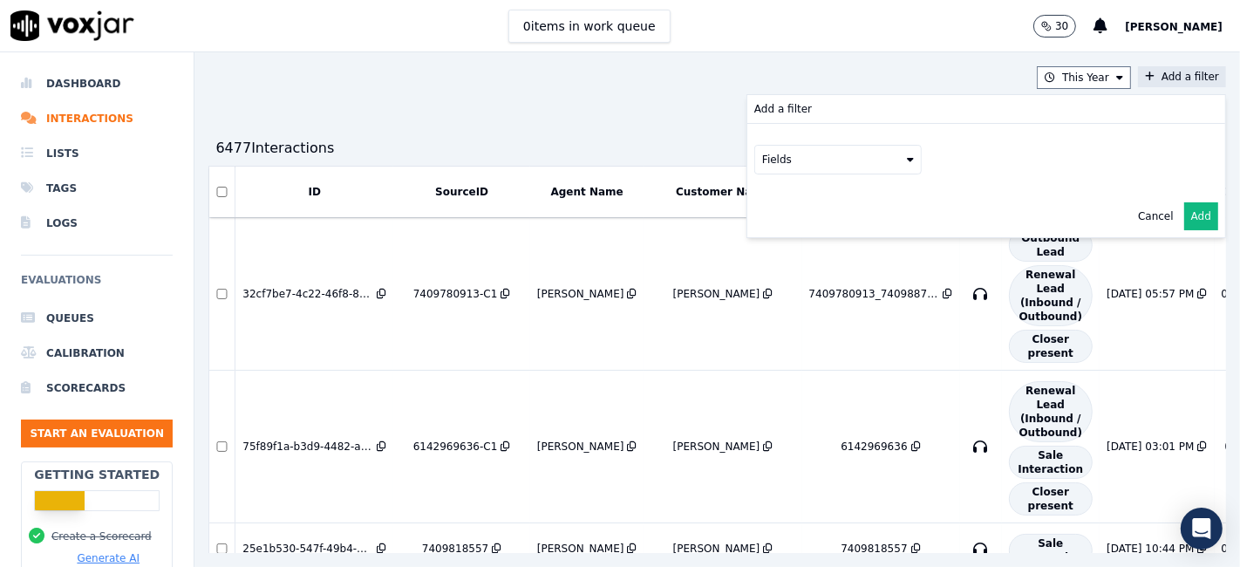
click at [777, 173] on div "Fields" at bounding box center [986, 159] width 478 height 71
click at [773, 163] on button "Fields" at bounding box center [837, 160] width 167 height 30
click at [758, 237] on label "sourceIdentifier" at bounding box center [837, 231] width 159 height 21
click at [972, 163] on button at bounding box center [1053, 158] width 251 height 26
click at [936, 194] on input "text" at bounding box center [1053, 194] width 235 height 30
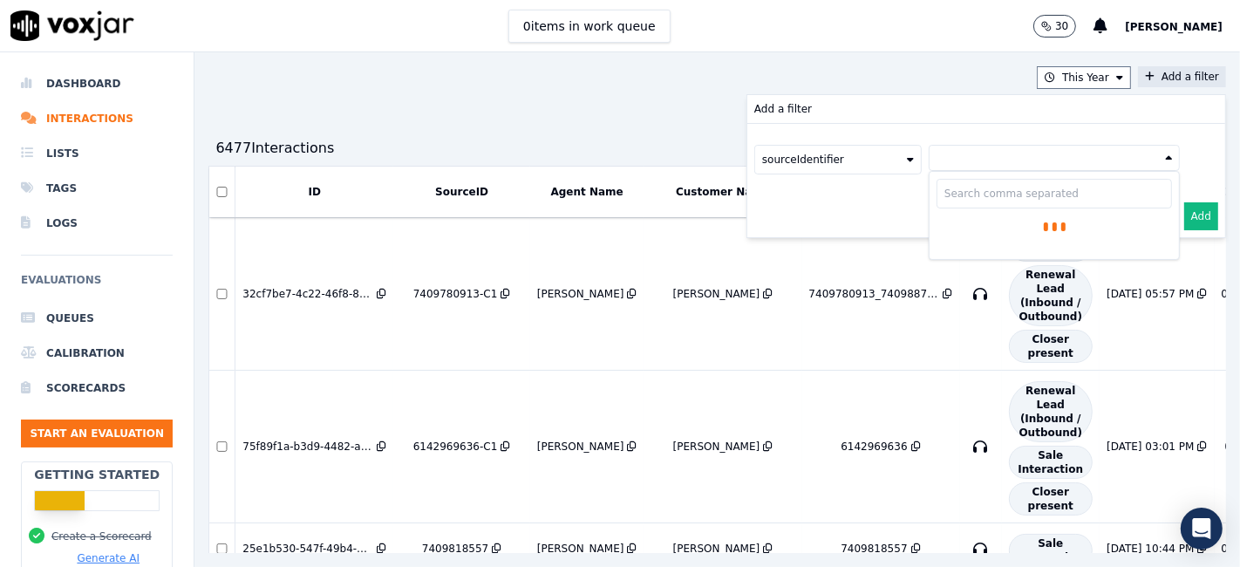
paste input "8509644844"
type input "8509644844"
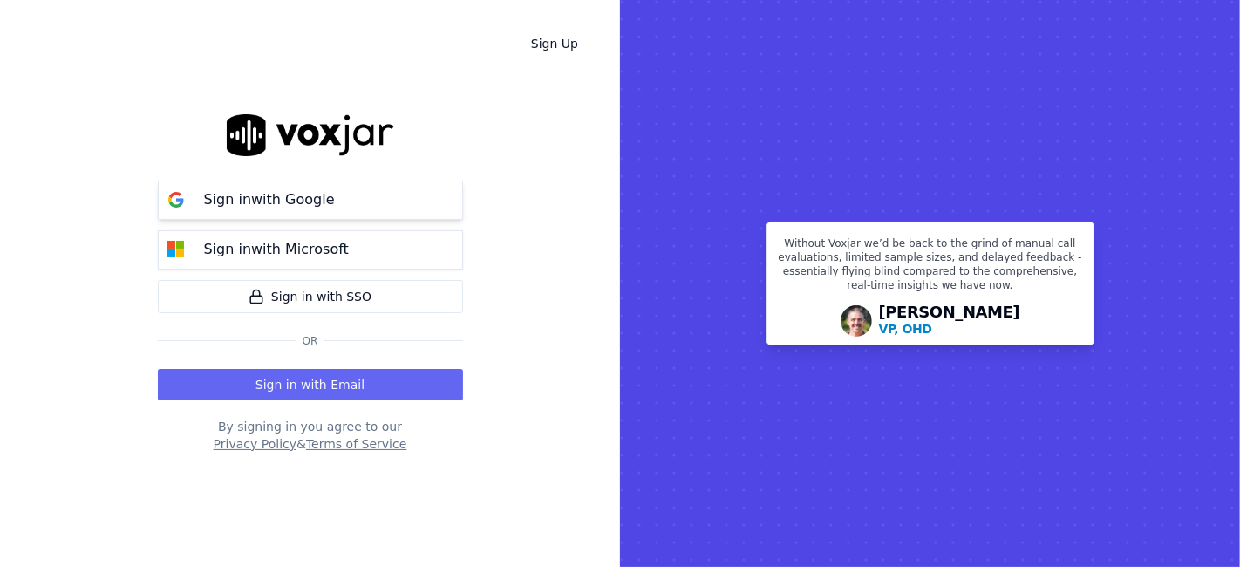
click at [302, 187] on button "Sign in with Google" at bounding box center [310, 199] width 305 height 39
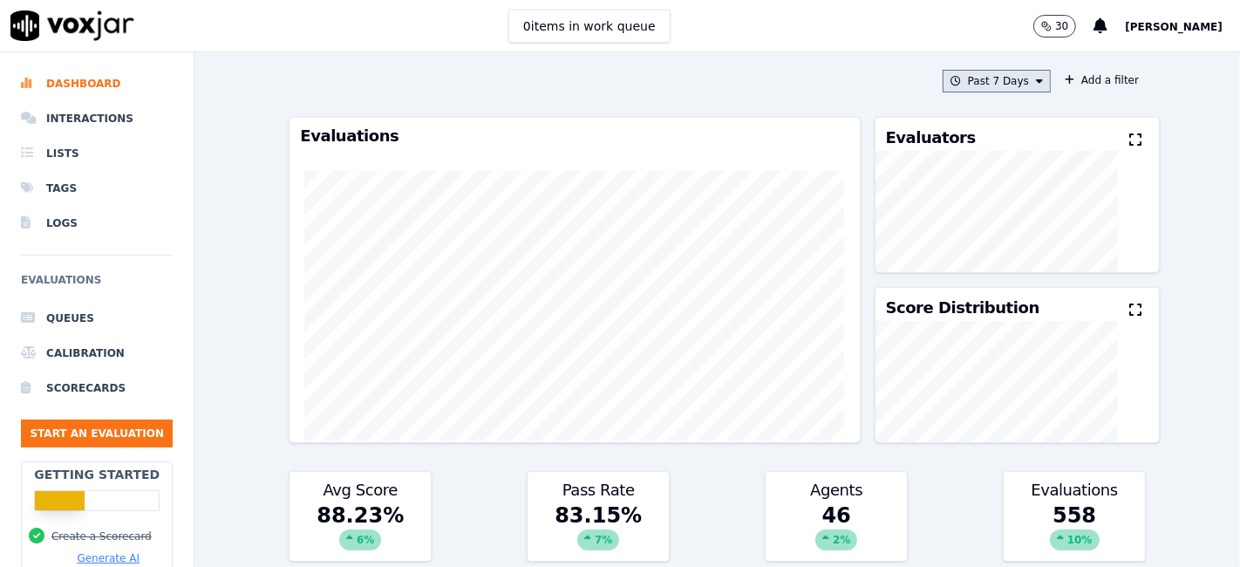
click at [1001, 81] on button "Past 7 Days" at bounding box center [996, 81] width 108 height 23
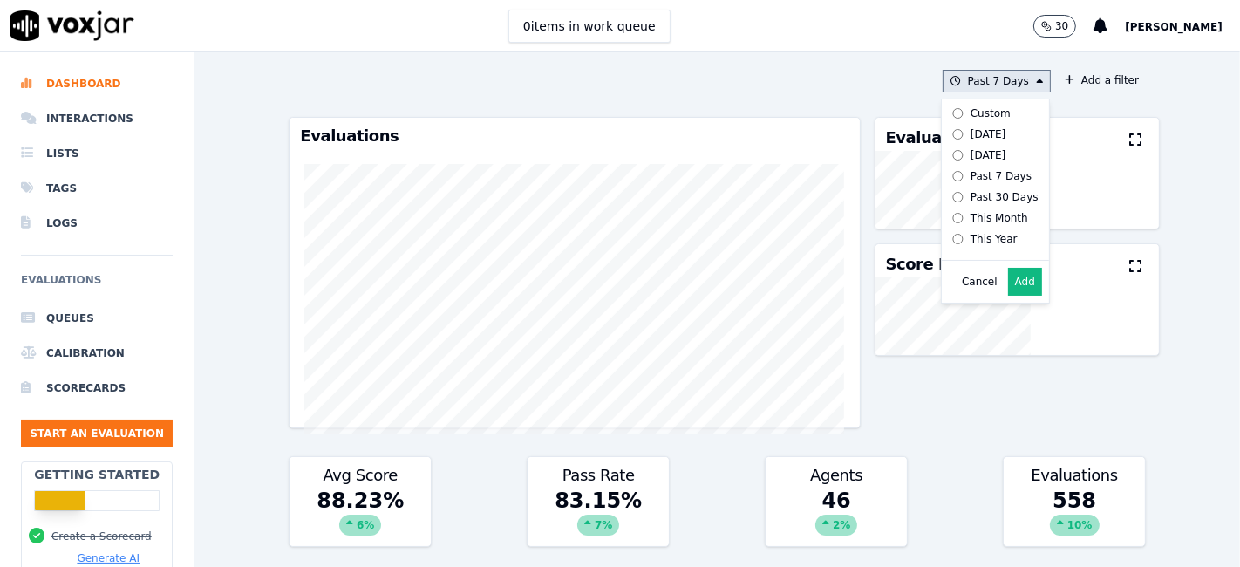
click at [978, 113] on div "Custom" at bounding box center [990, 113] width 40 height 14
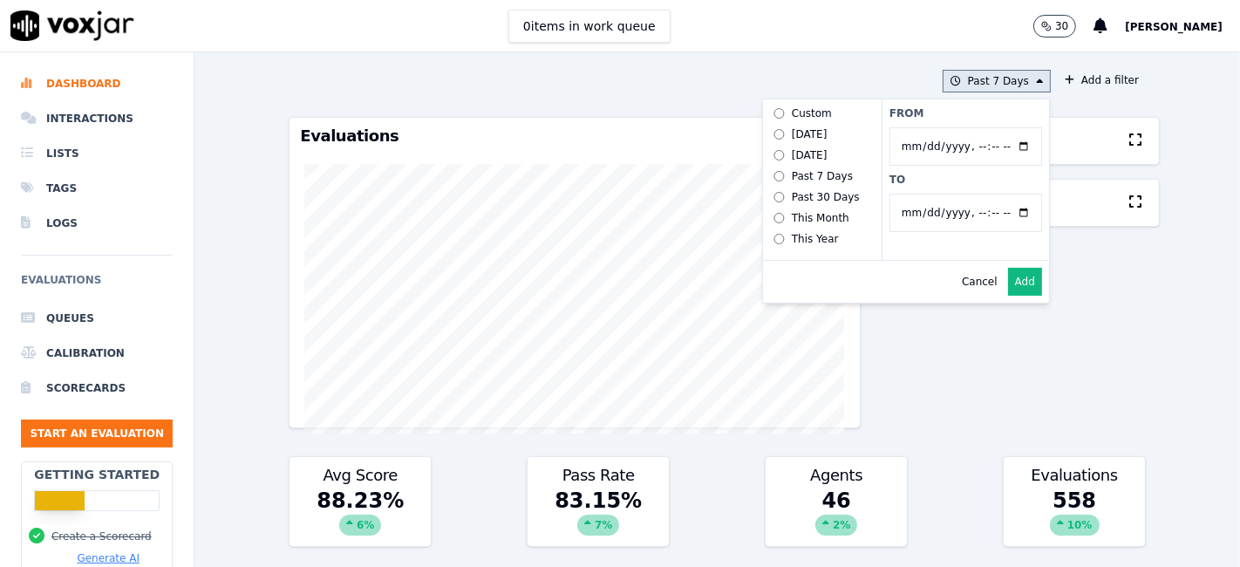
click at [1002, 140] on input "From" at bounding box center [965, 146] width 153 height 38
type input "[DATE]T00:00"
click at [931, 110] on label "From" at bounding box center [965, 113] width 153 height 14
click at [931, 127] on input "From" at bounding box center [965, 146] width 153 height 38
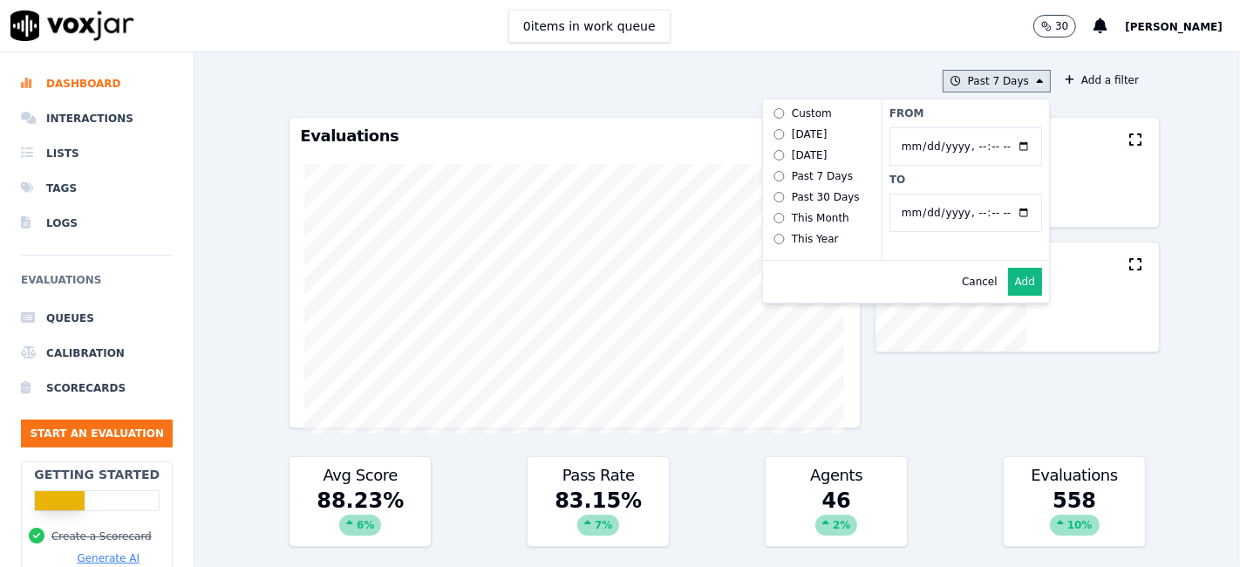
click at [1001, 214] on input "To" at bounding box center [965, 213] width 153 height 38
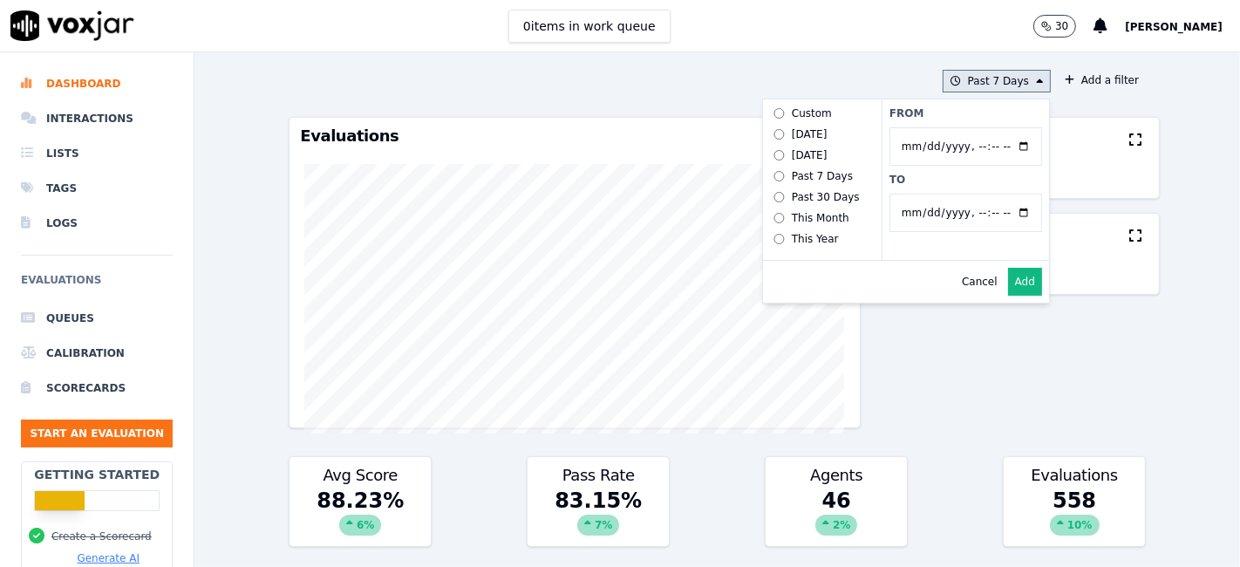
type input "[DATE]T23:59"
click at [939, 183] on label "To" at bounding box center [965, 180] width 153 height 14
click at [939, 194] on input "To" at bounding box center [965, 213] width 153 height 38
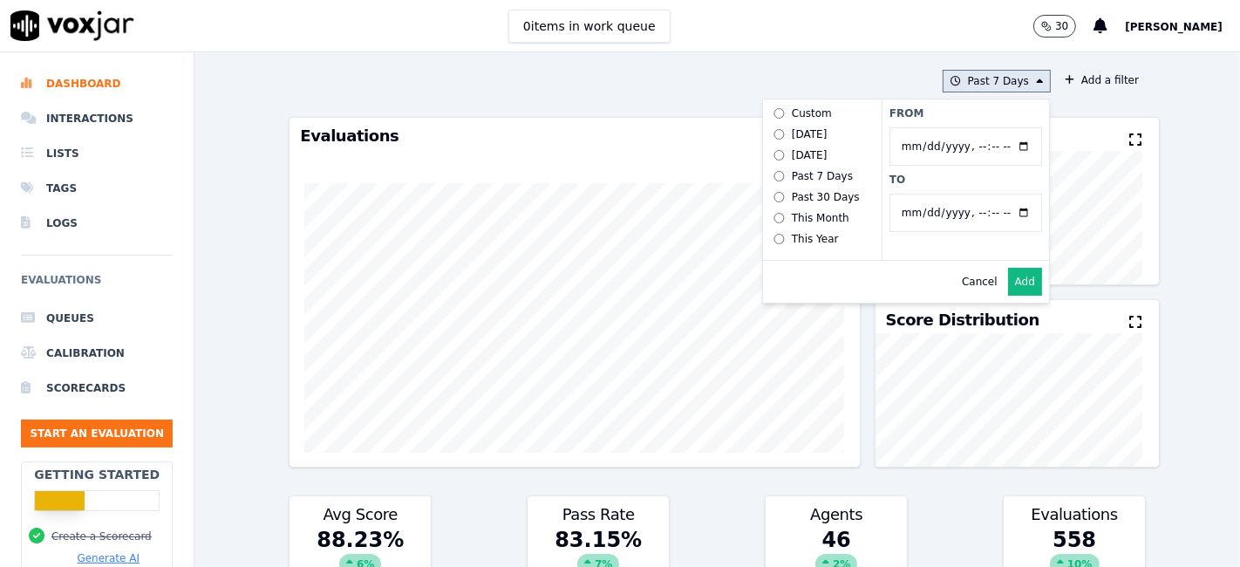
click at [1015, 287] on button "Add" at bounding box center [1025, 282] width 34 height 28
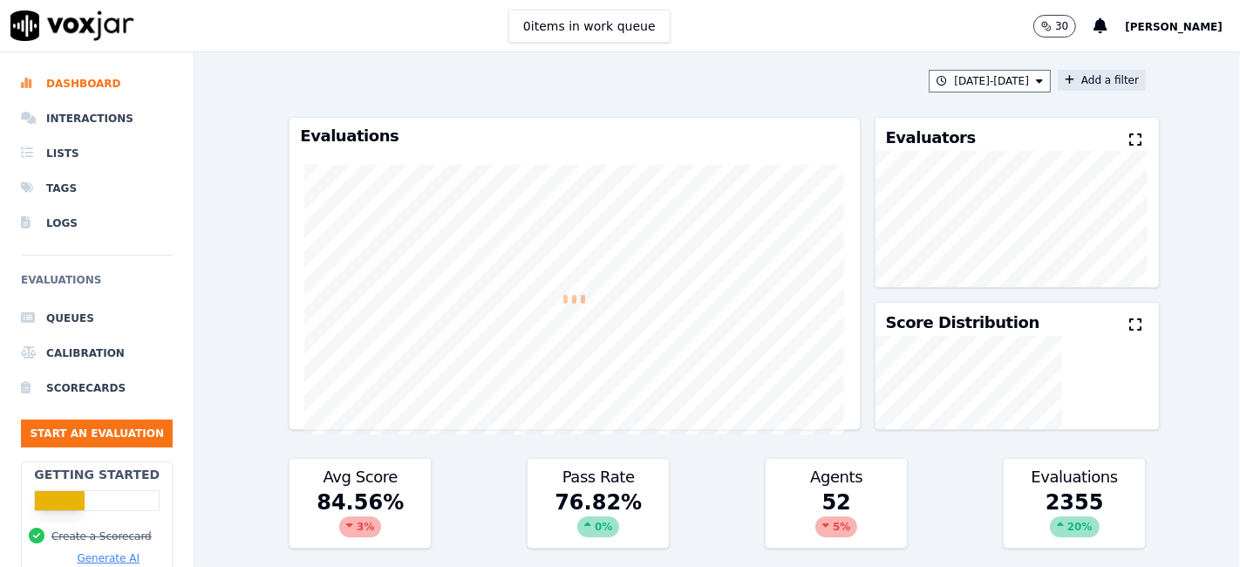
click at [1089, 80] on button "Add a filter" at bounding box center [1101, 80] width 88 height 21
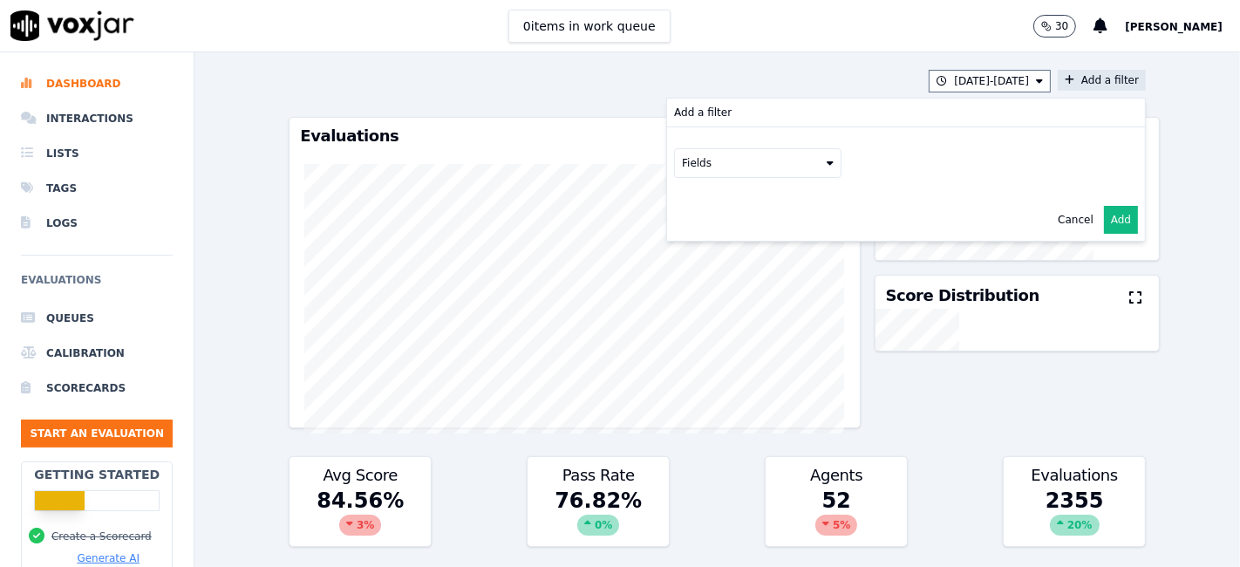
click at [783, 165] on button "Fields" at bounding box center [757, 163] width 167 height 30
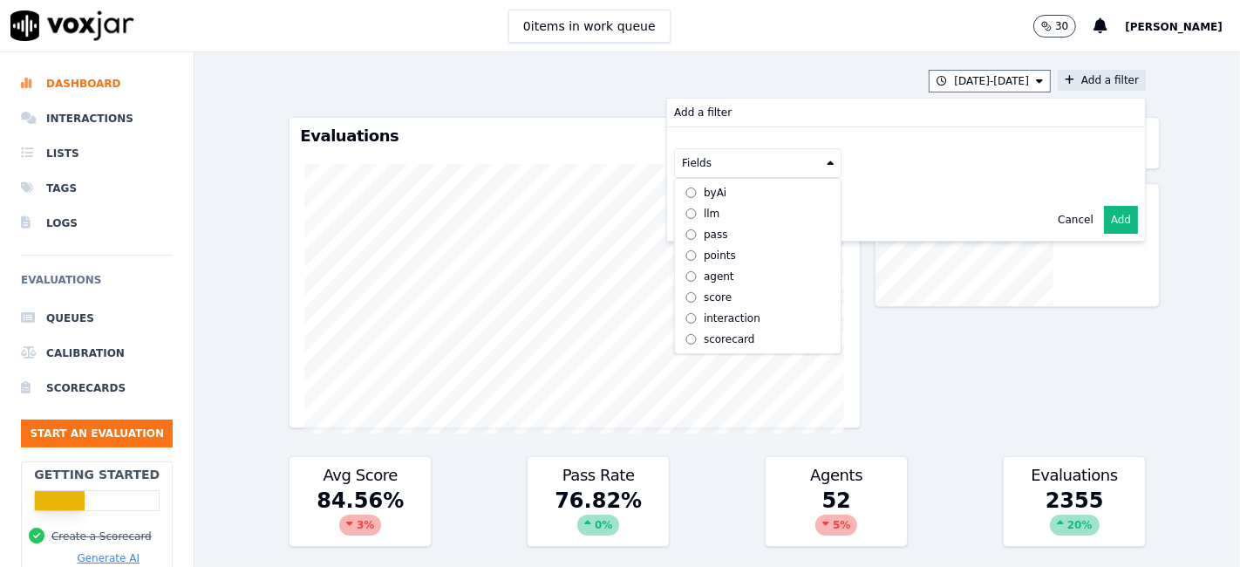
scroll to position [15, 0]
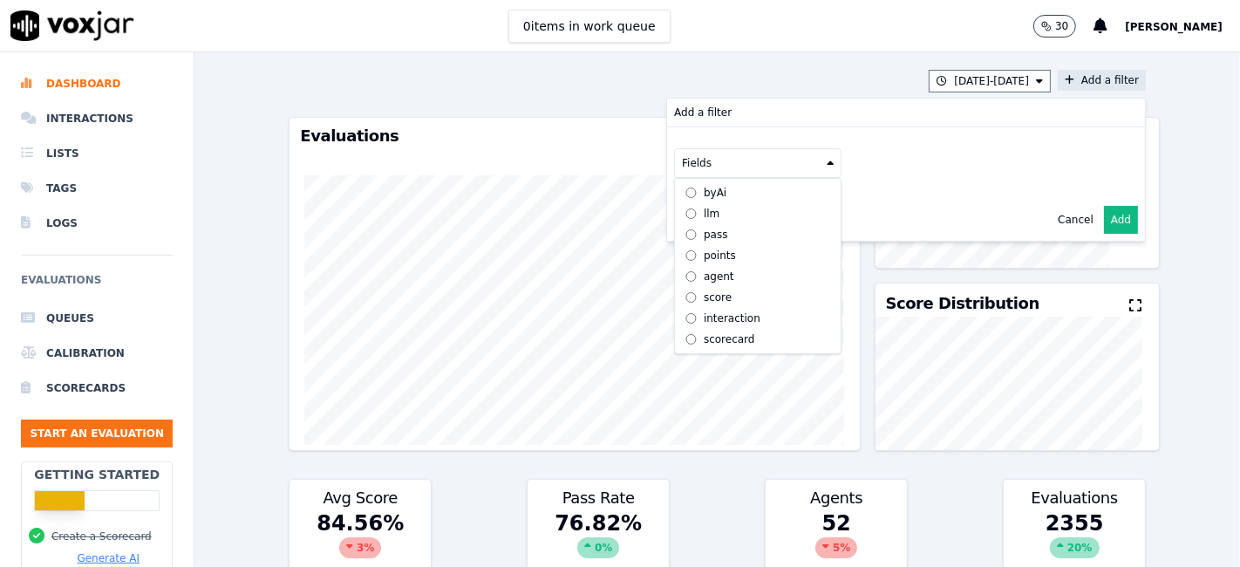
click at [704, 332] on div "scorecard" at bounding box center [729, 339] width 51 height 14
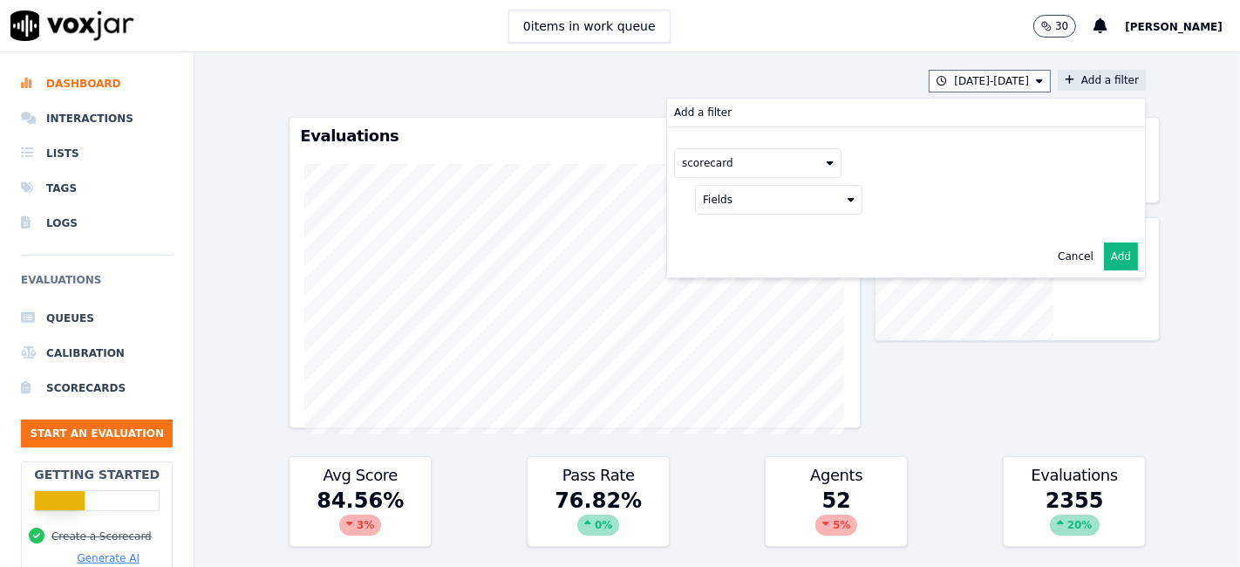
click at [734, 201] on button "Fields" at bounding box center [778, 200] width 167 height 30
click at [719, 229] on label "title" at bounding box center [778, 229] width 159 height 21
click at [913, 192] on button at bounding box center [994, 198] width 251 height 26
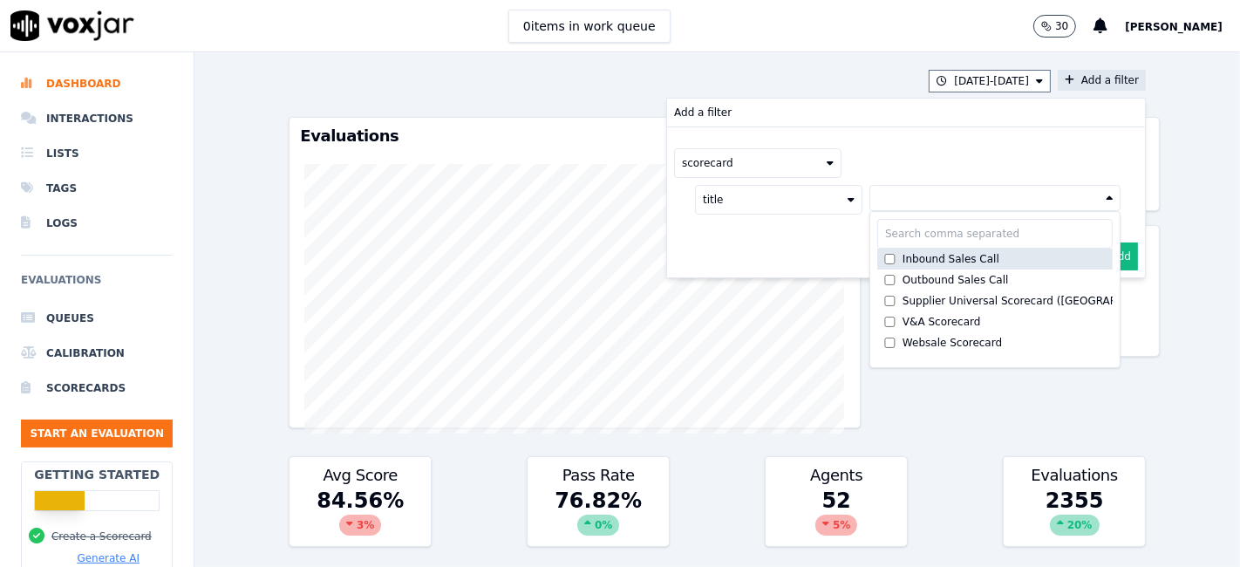
click at [902, 255] on div "Inbound Sales Call" at bounding box center [950, 259] width 97 height 14
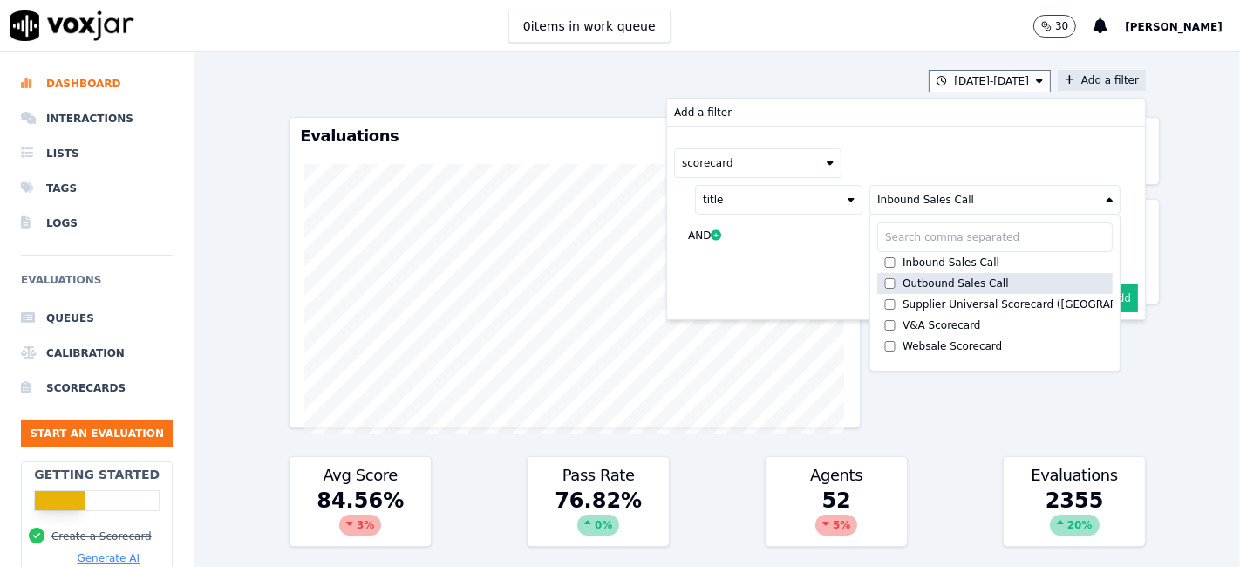
click at [902, 280] on div "Outbound Sales Call" at bounding box center [955, 283] width 106 height 14
click at [1104, 289] on button "Add" at bounding box center [1121, 298] width 34 height 28
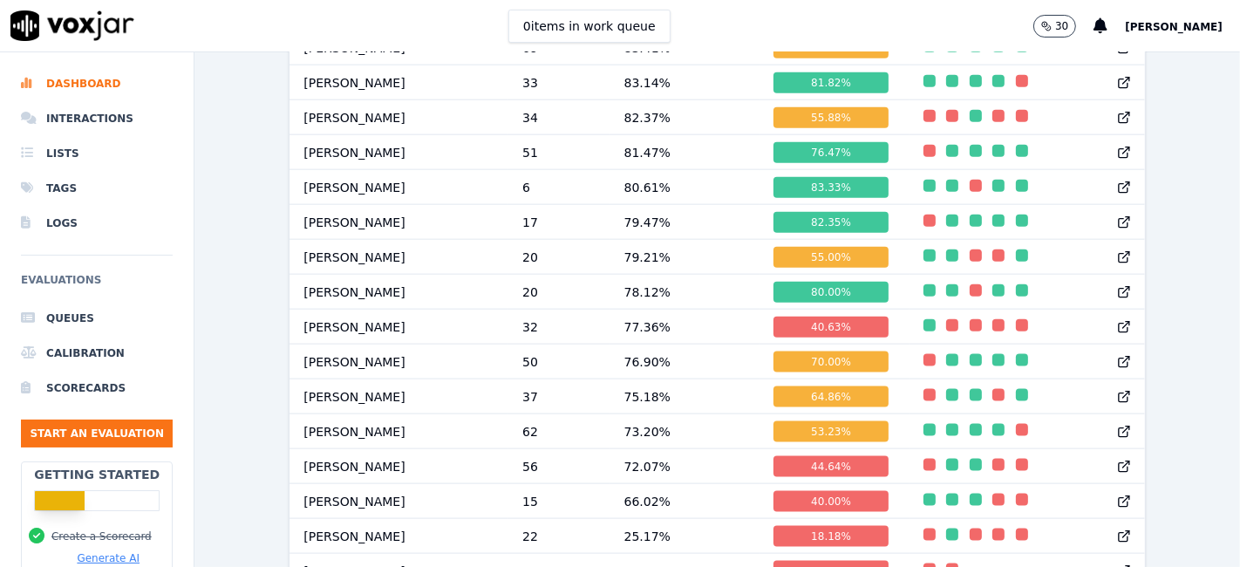
scroll to position [1792, 0]
